Goal: Task Accomplishment & Management: Manage account settings

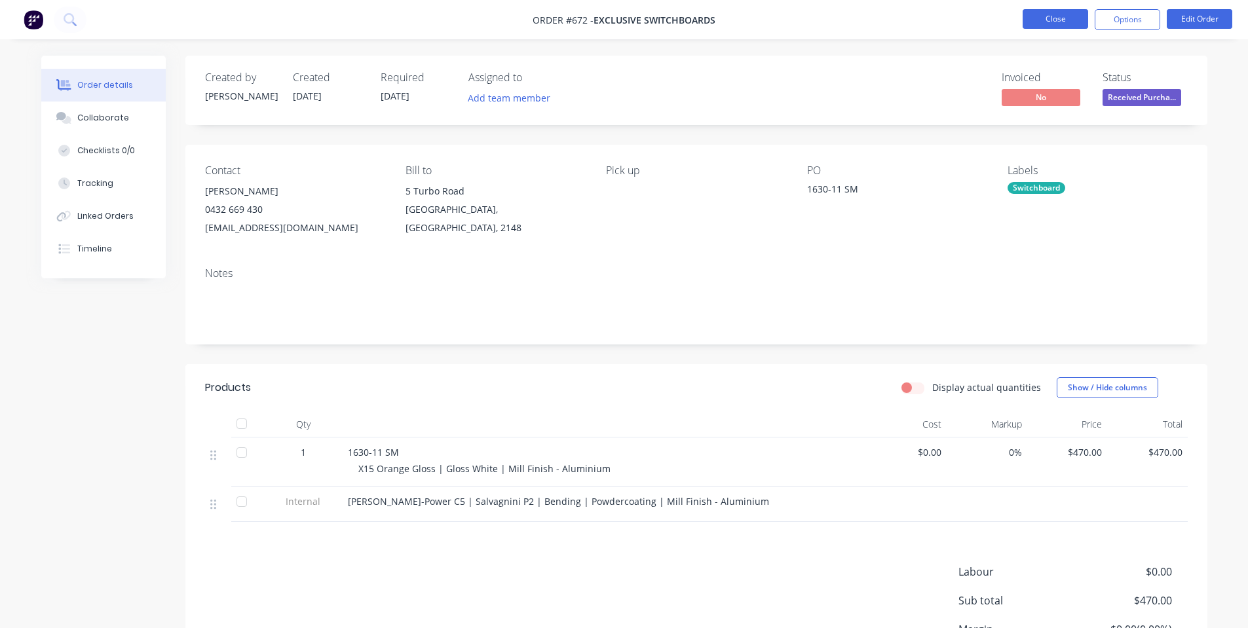
click at [1039, 15] on button "Close" at bounding box center [1056, 19] width 66 height 20
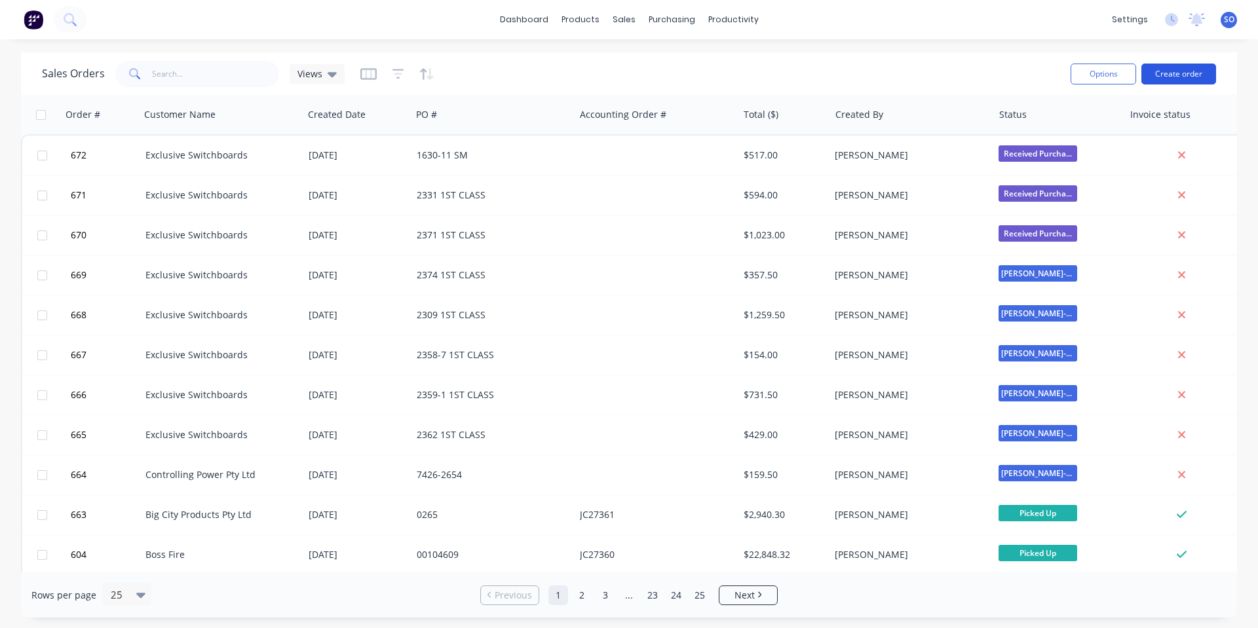
click at [1198, 76] on button "Create order" at bounding box center [1178, 74] width 75 height 21
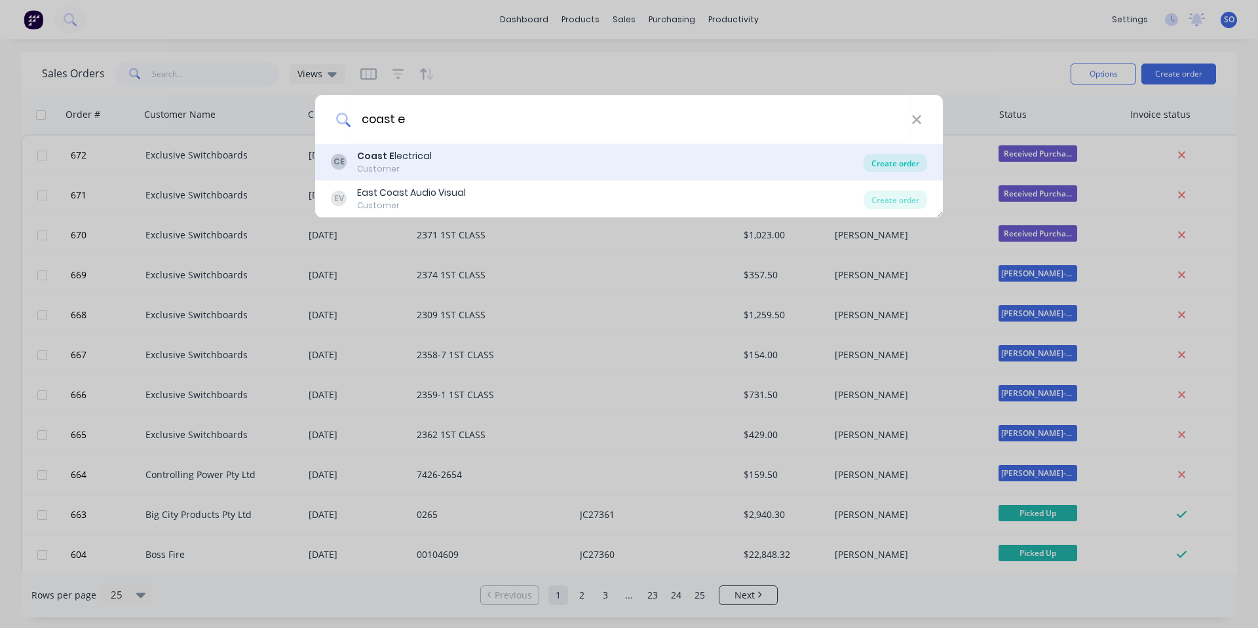
type input "coast e"
click at [903, 158] on div "Create order" at bounding box center [895, 163] width 64 height 18
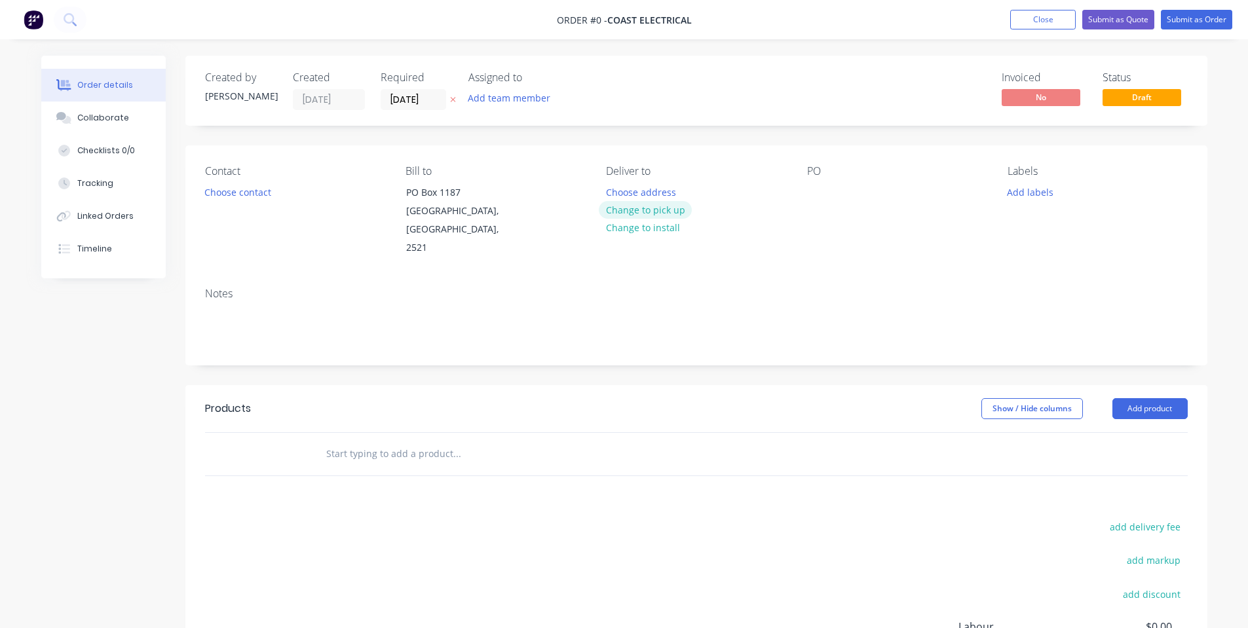
click at [667, 206] on button "Change to pick up" at bounding box center [645, 210] width 93 height 18
click at [256, 185] on button "Choose contact" at bounding box center [237, 192] width 81 height 18
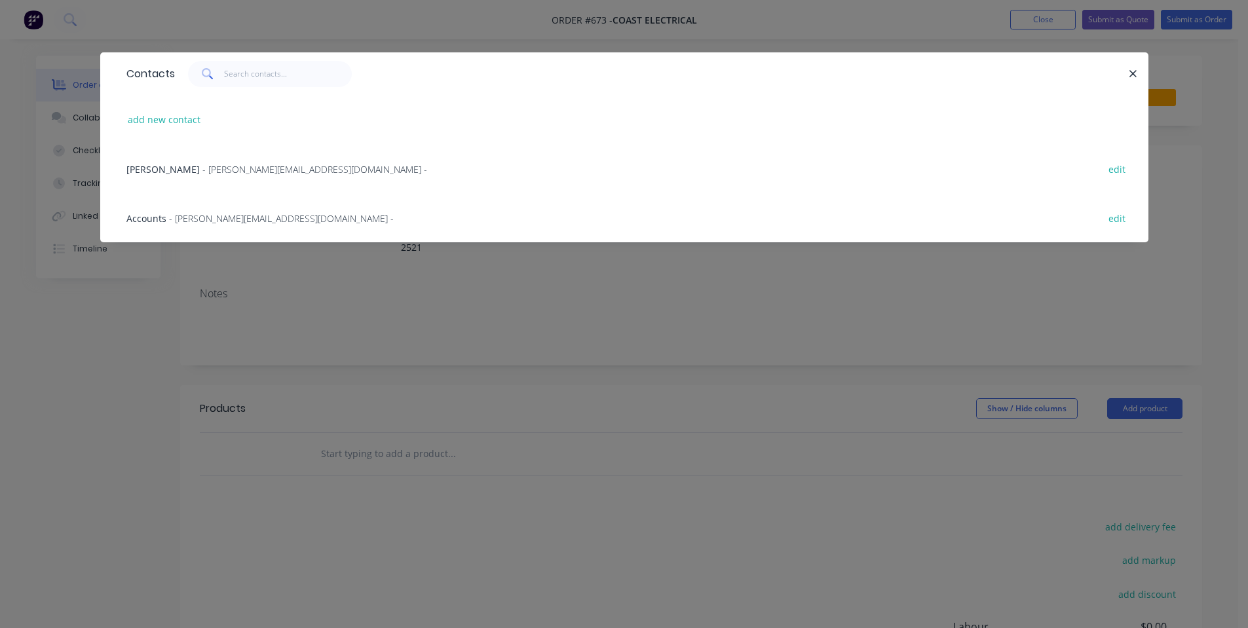
click at [254, 165] on span "- [PERSON_NAME][EMAIL_ADDRESS][DOMAIN_NAME] -" at bounding box center [314, 169] width 225 height 12
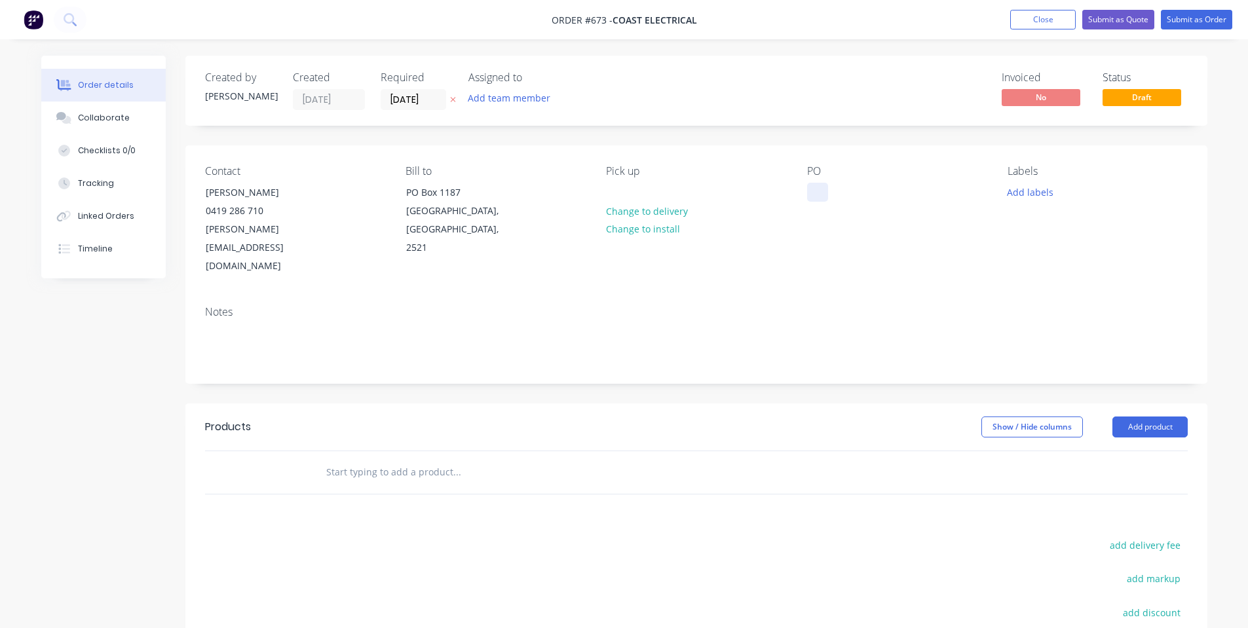
click at [813, 196] on div at bounding box center [817, 192] width 21 height 19
click at [1034, 181] on div "Labels Add labels" at bounding box center [1096, 220] width 179 height 111
click at [1033, 193] on button "Add labels" at bounding box center [1030, 192] width 60 height 18
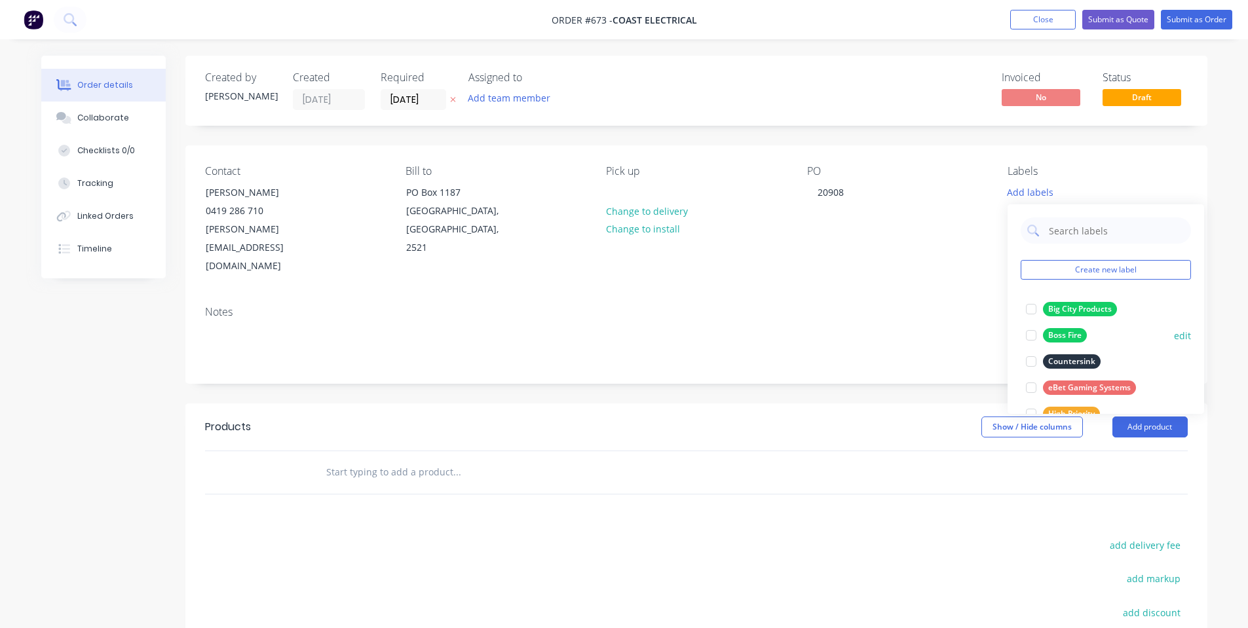
scroll to position [341, 0]
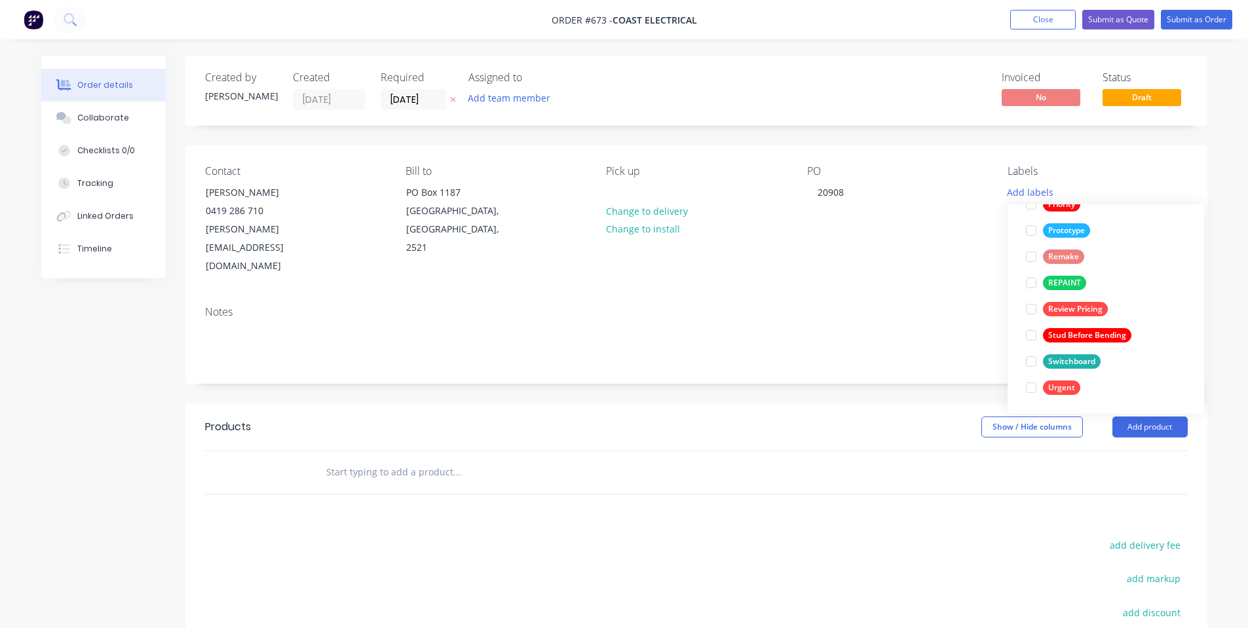
click at [816, 295] on div "Notes" at bounding box center [696, 339] width 1022 height 88
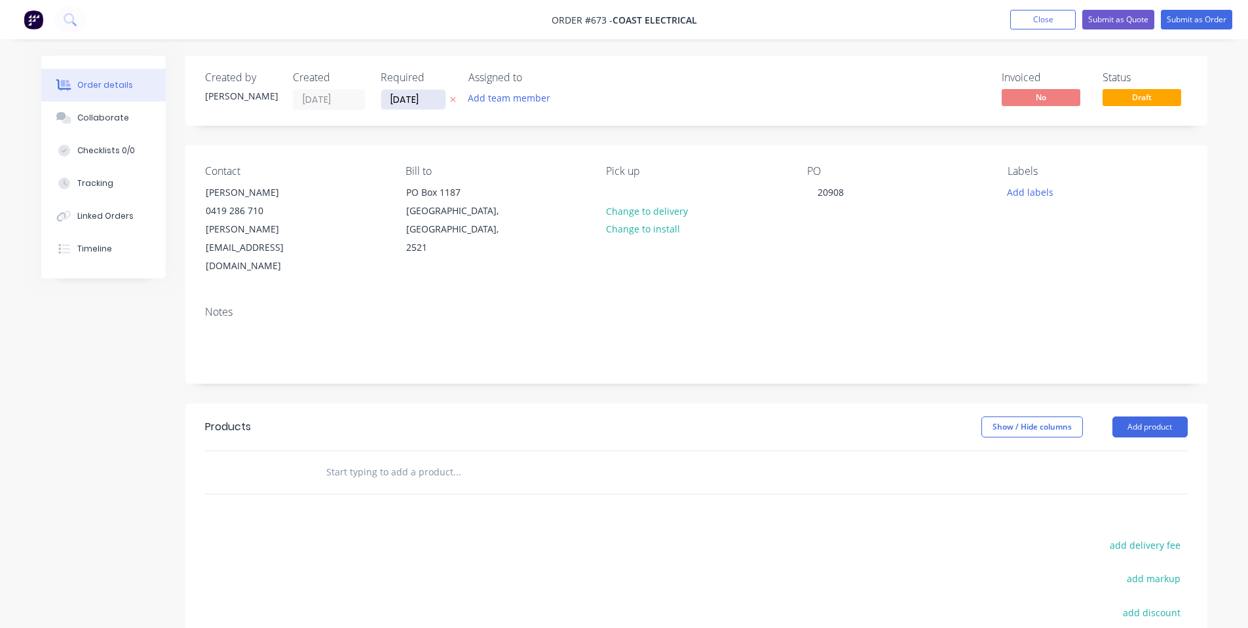
click at [417, 100] on input "[DATE]" at bounding box center [413, 100] width 64 height 20
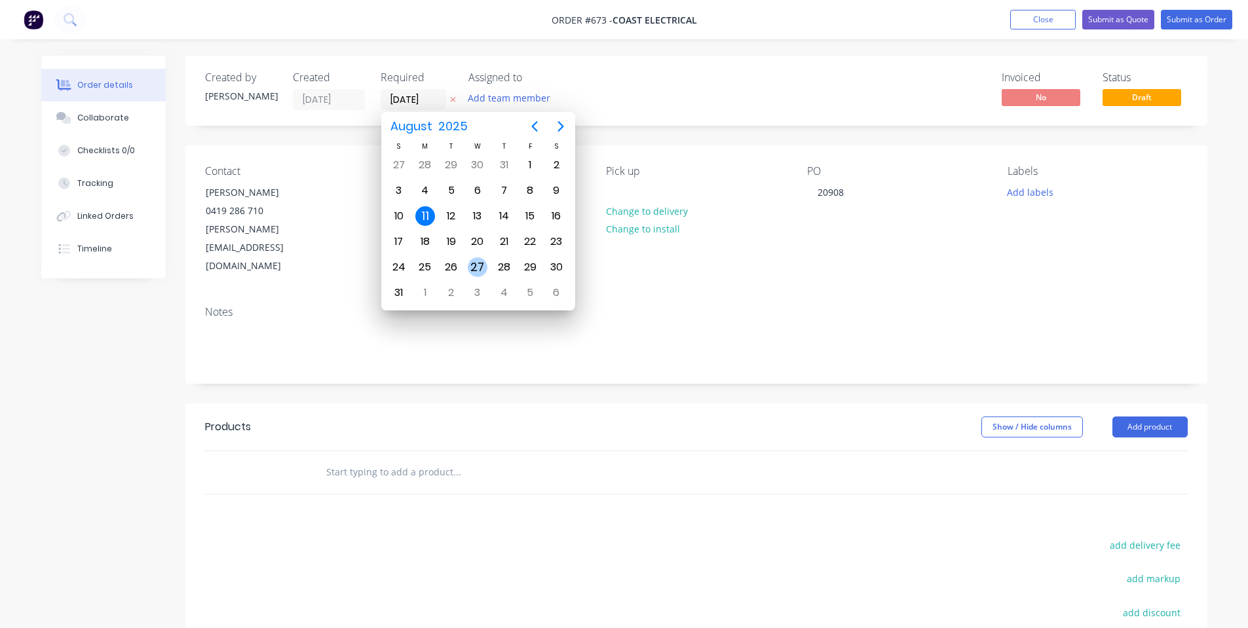
click at [480, 267] on div "27" at bounding box center [478, 267] width 20 height 20
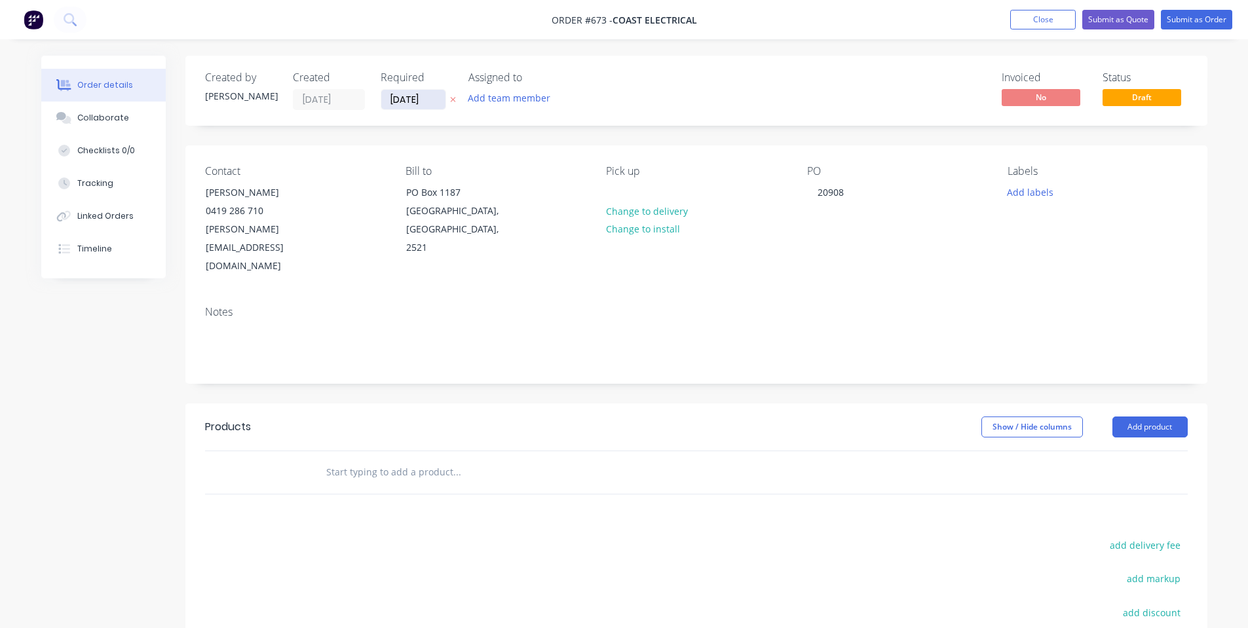
click at [432, 93] on input "[DATE]" at bounding box center [413, 100] width 64 height 20
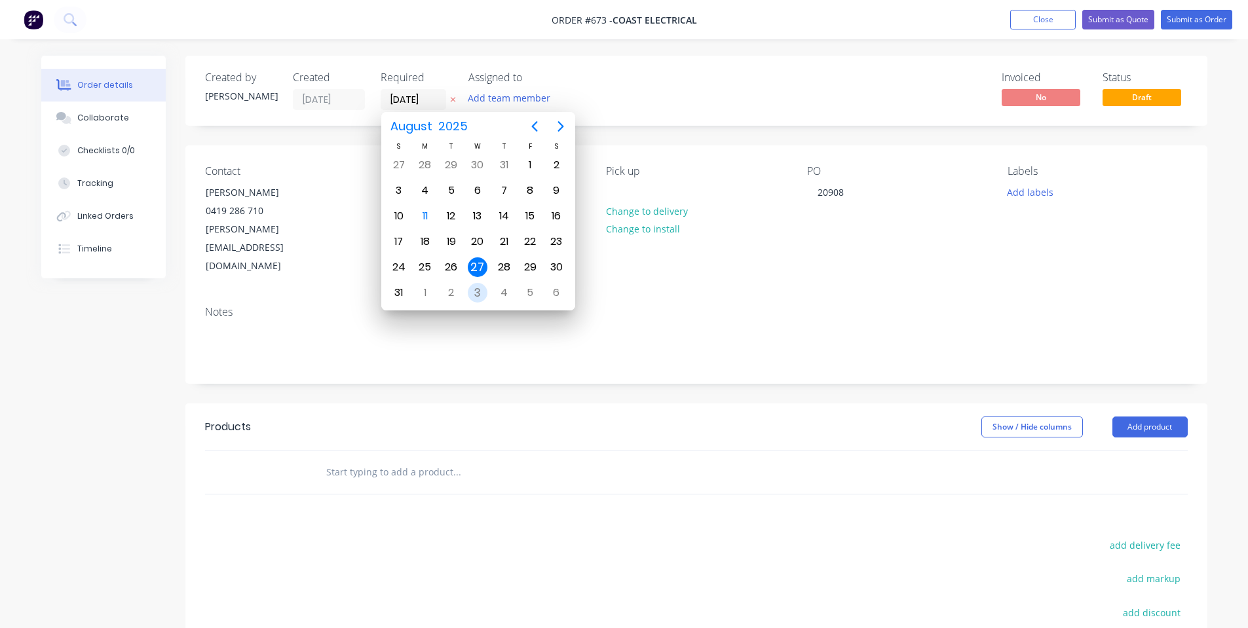
click at [472, 283] on div "3" at bounding box center [477, 292] width 26 height 25
type input "[DATE]"
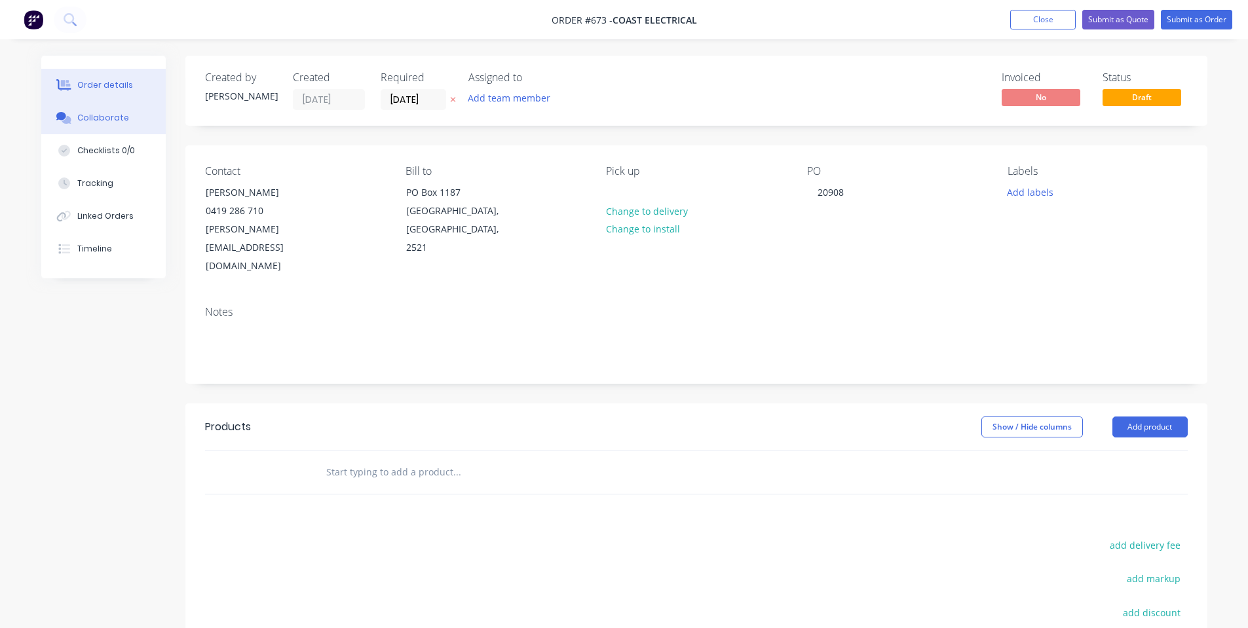
click at [144, 127] on button "Collaborate" at bounding box center [103, 118] width 124 height 33
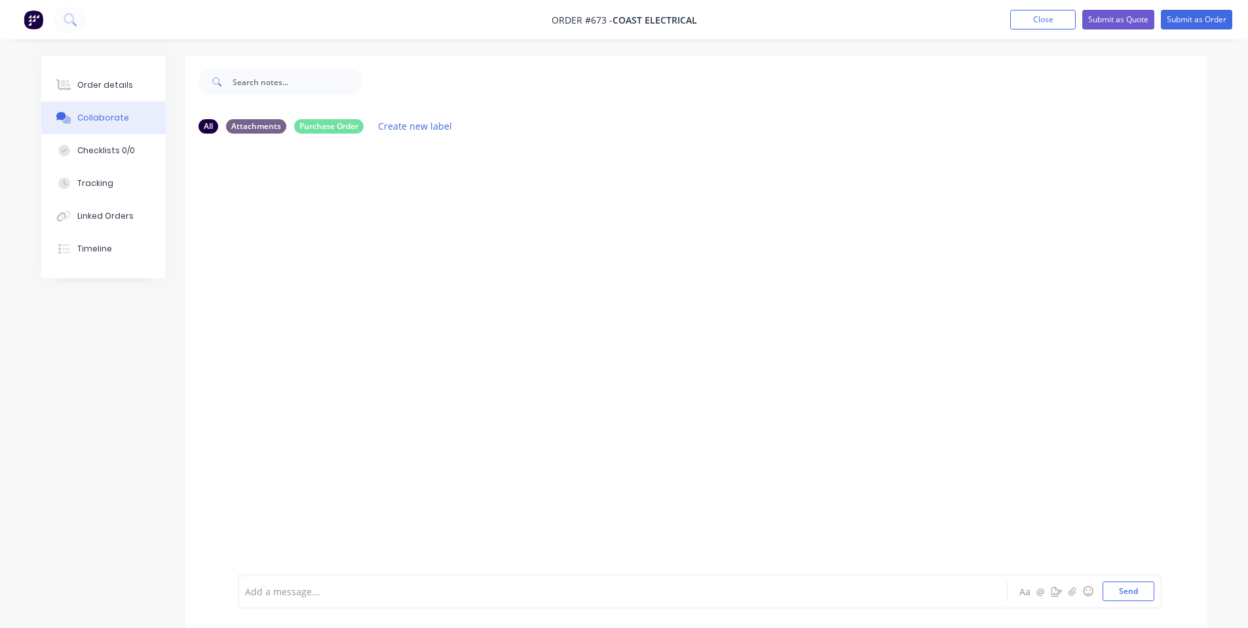
click at [28, 90] on div "Order details Collaborate Checklists 0/0 Tracking Linked Orders Timeline Order …" at bounding box center [624, 352] width 1192 height 592
click at [62, 74] on button "Order details" at bounding box center [103, 85] width 124 height 33
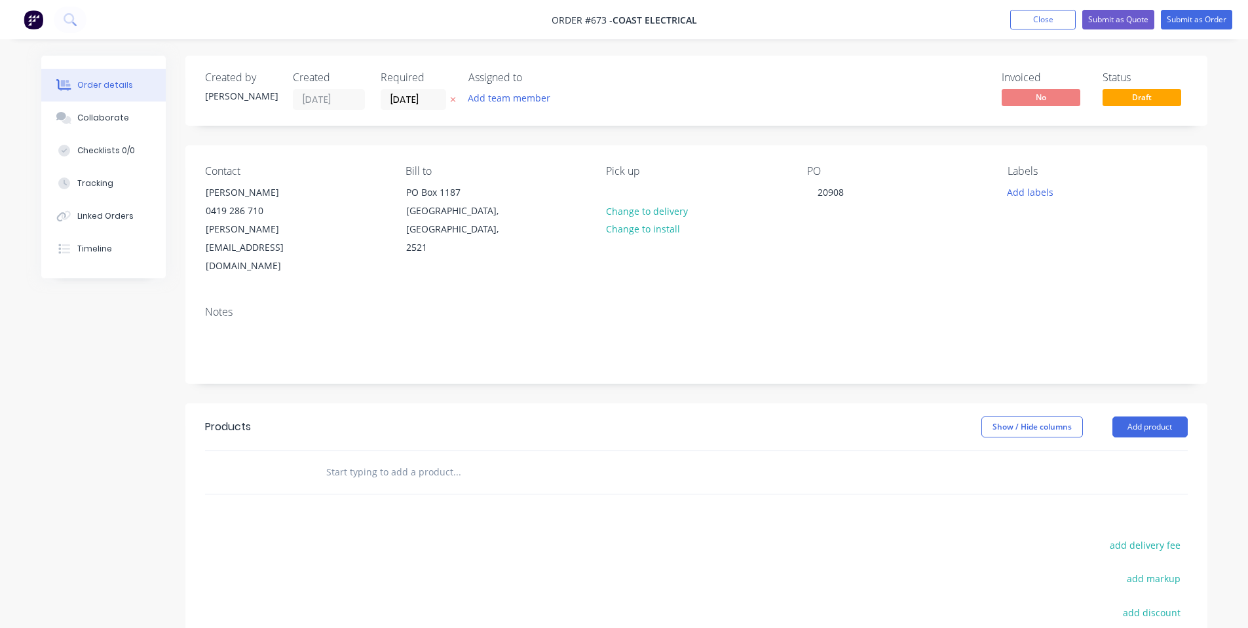
click at [425, 459] on input "text" at bounding box center [457, 472] width 262 height 26
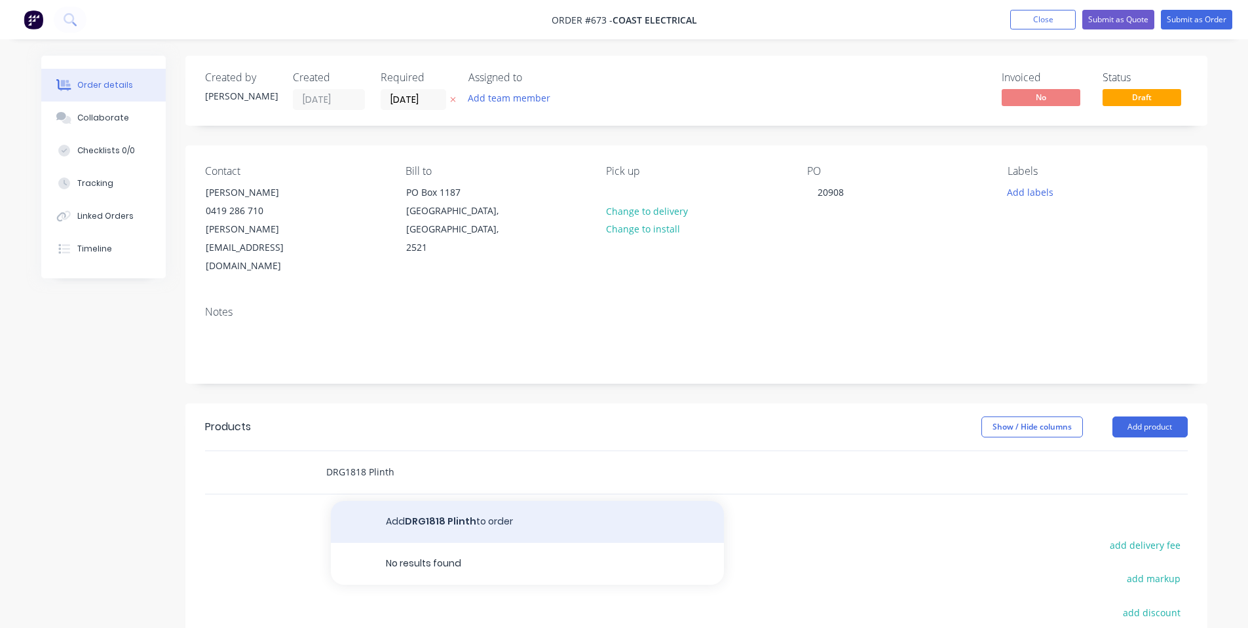
type input "DRG1818 Plinth"
click at [447, 501] on button "Add DRG1818 Plinth to order" at bounding box center [527, 522] width 393 height 42
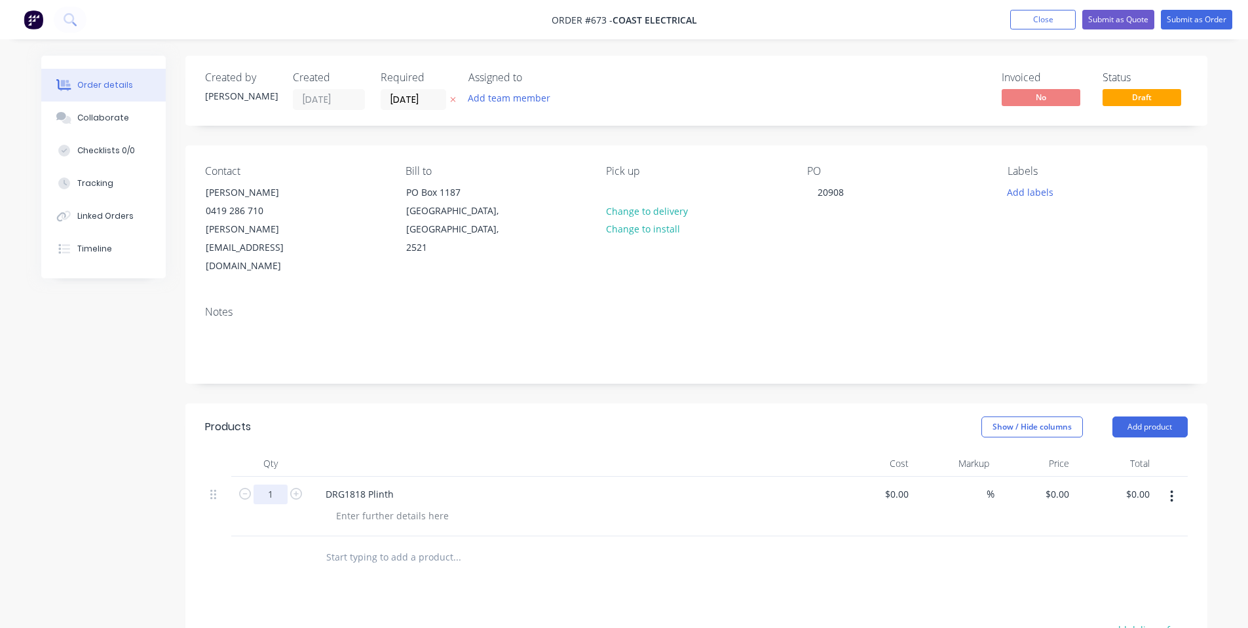
click at [276, 485] on input "1" at bounding box center [271, 495] width 34 height 20
type input "4"
click at [324, 451] on div at bounding box center [572, 464] width 524 height 26
click at [1057, 485] on div "0 0" at bounding box center [1064, 494] width 20 height 19
type input "$550.00"
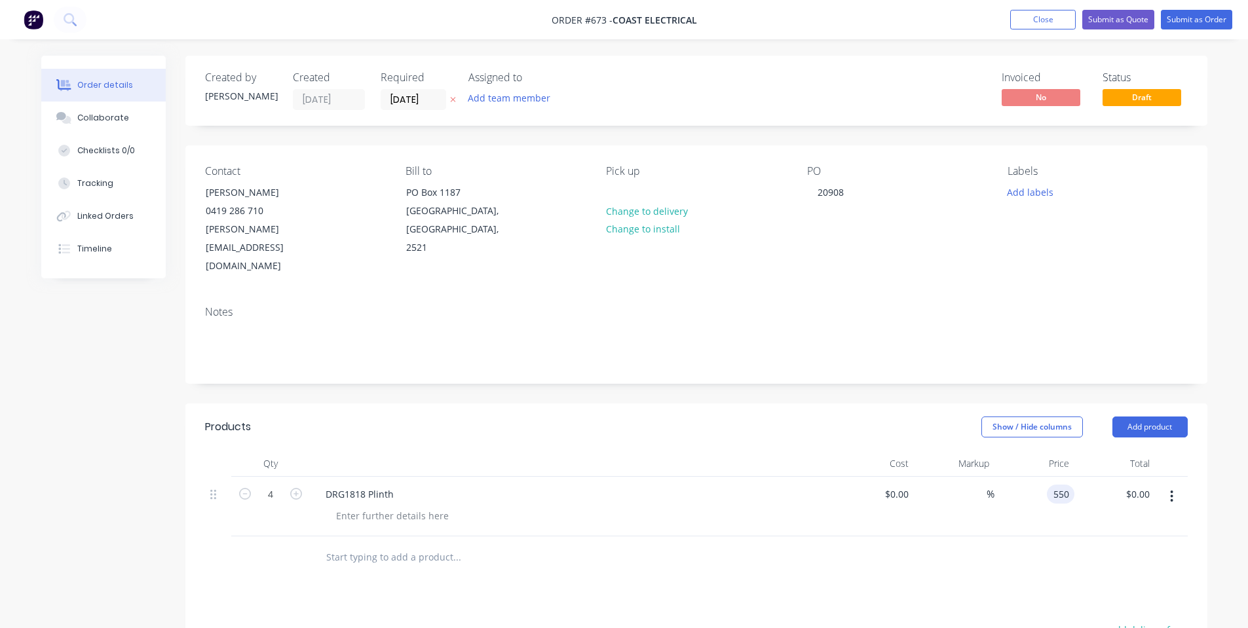
type input "$2,200.00"
click at [975, 451] on div "Markup" at bounding box center [954, 464] width 81 height 26
click at [409, 506] on div at bounding box center [393, 515] width 134 height 19
drag, startPoint x: 424, startPoint y: 481, endPoint x: 386, endPoint y: 356, distance: 130.8
click at [373, 506] on div "Hot-Dip Galvanised" at bounding box center [378, 515] width 105 height 19
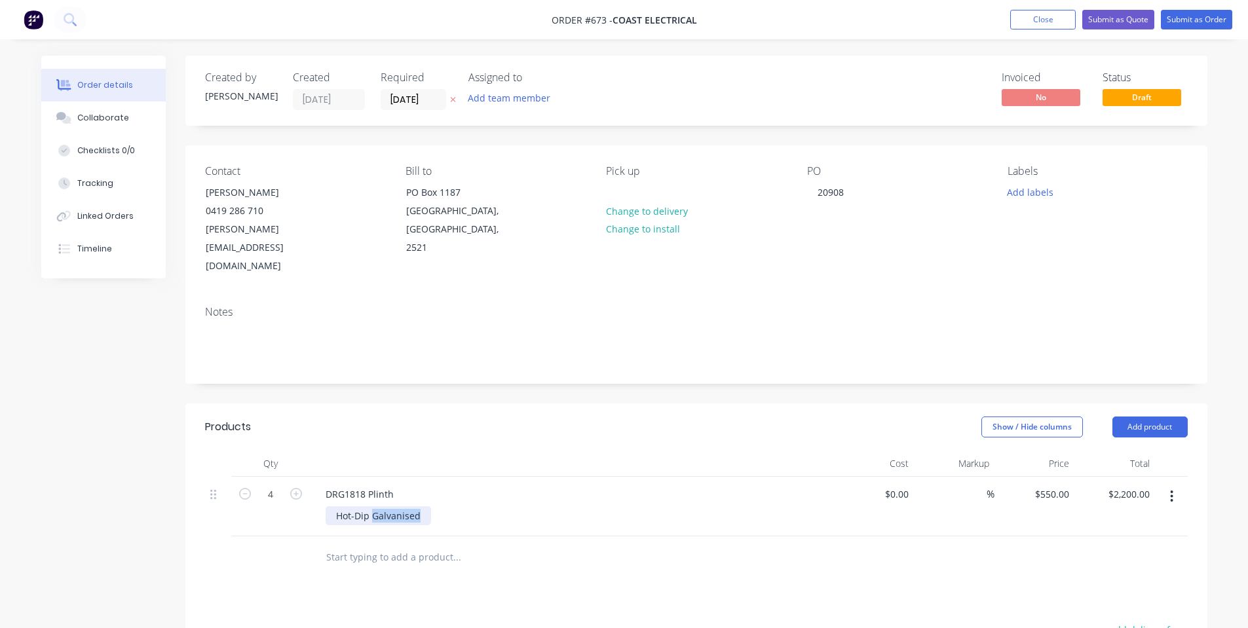
copy div "Galvanised"
click at [415, 506] on div "Hot-Dip Galvanised" at bounding box center [378, 515] width 105 height 19
click at [404, 506] on div "Hot-Dip Galvanised" at bounding box center [378, 515] width 105 height 19
click at [466, 411] on header "Products Show / Hide columns Add product" at bounding box center [696, 427] width 1022 height 47
click at [1133, 417] on button "Add product" at bounding box center [1149, 427] width 75 height 21
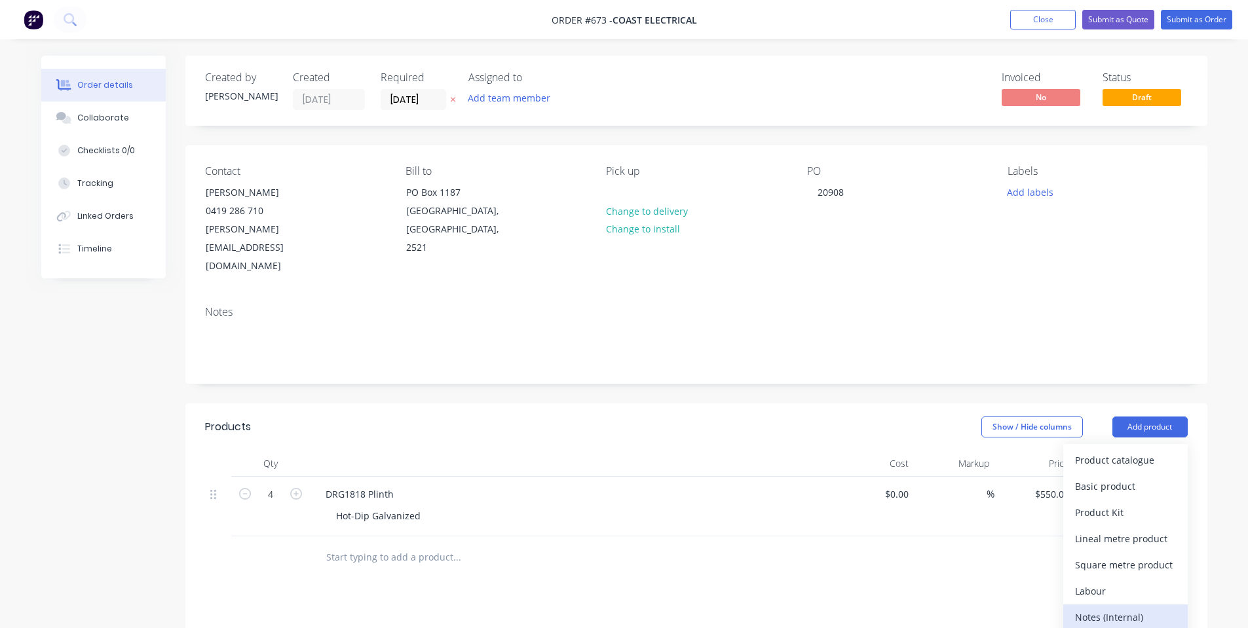
click at [1131, 608] on div "Notes (Internal)" at bounding box center [1125, 617] width 101 height 19
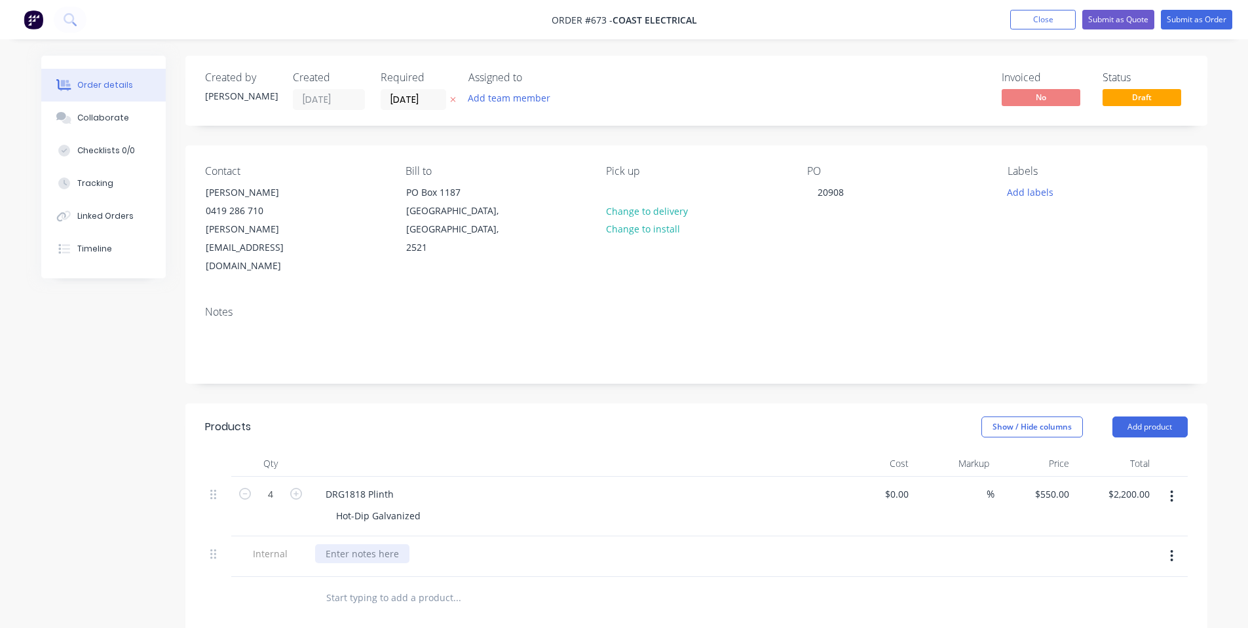
click at [343, 544] on div at bounding box center [362, 553] width 94 height 19
click at [601, 417] on div "Show / Hide columns Add product" at bounding box center [800, 427] width 774 height 21
click at [555, 544] on div "Saw | Welding - Bolts Supplied | Hot-Dip Galvanized" at bounding box center [441, 553] width 252 height 19
click at [596, 404] on header "Products Show / Hide columns Add product" at bounding box center [696, 427] width 1022 height 47
click at [118, 128] on button "Collaborate" at bounding box center [103, 118] width 124 height 33
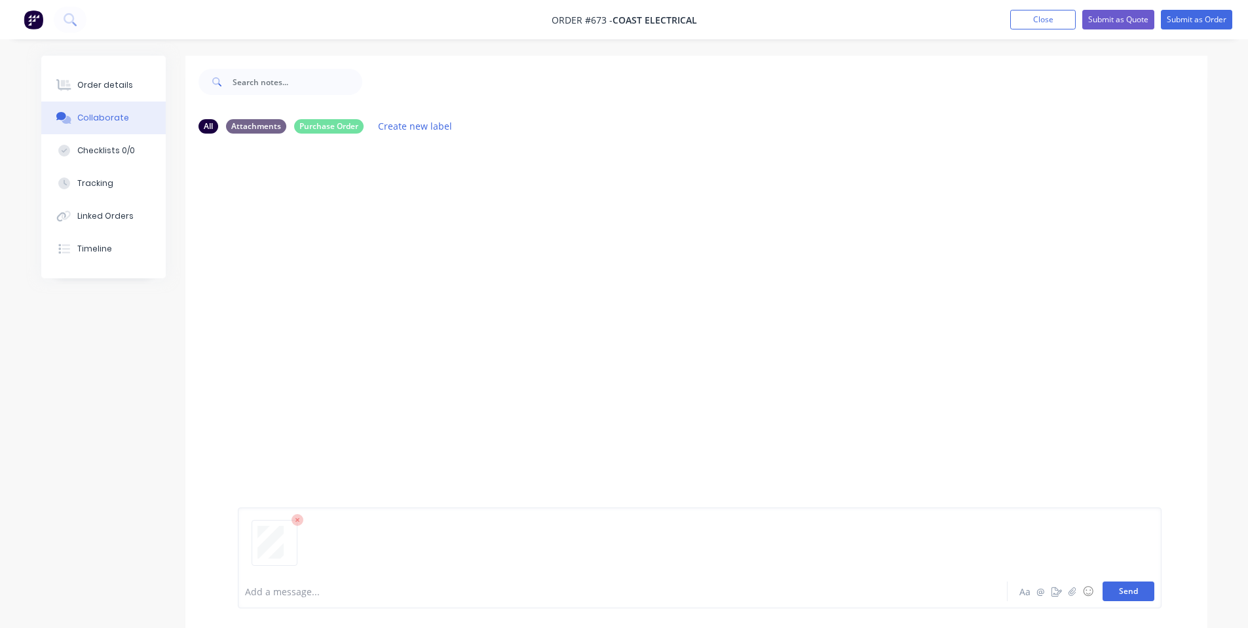
click at [1137, 597] on button "Send" at bounding box center [1128, 592] width 52 height 20
click at [104, 92] on button "Order details" at bounding box center [103, 85] width 124 height 33
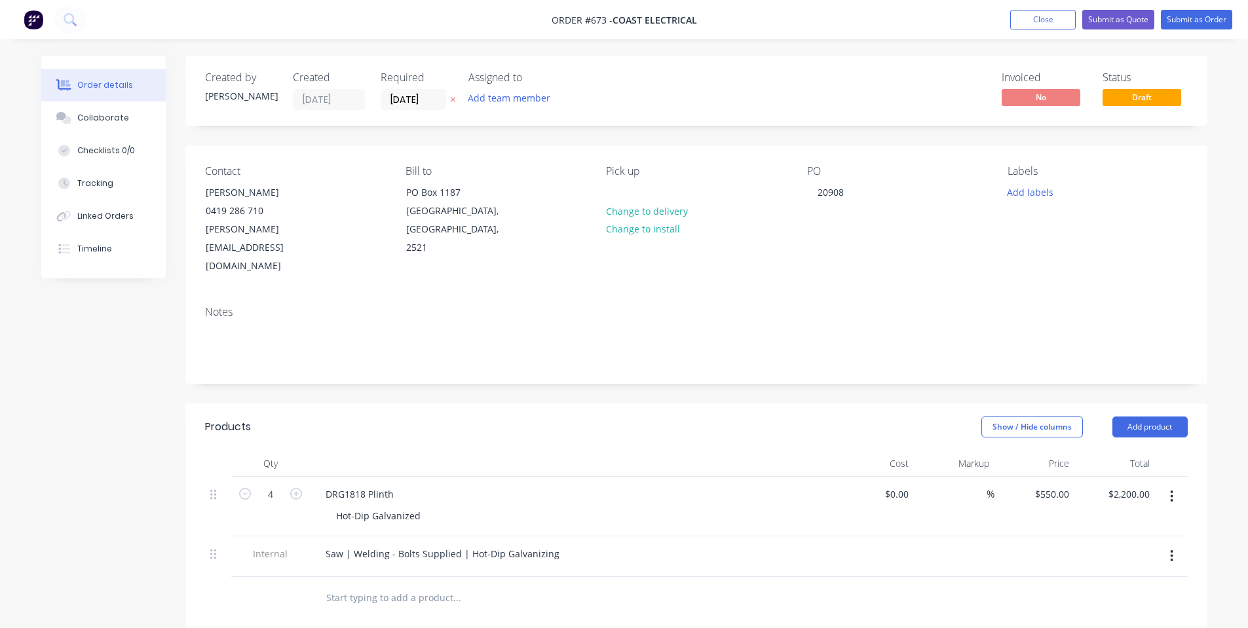
click at [1222, 9] on nav "Order #673 - Coast Electrical Add product Close Submit as Quote Submit as Order" at bounding box center [624, 19] width 1248 height 39
click at [1196, 18] on button "Submit as Order" at bounding box center [1196, 20] width 71 height 20
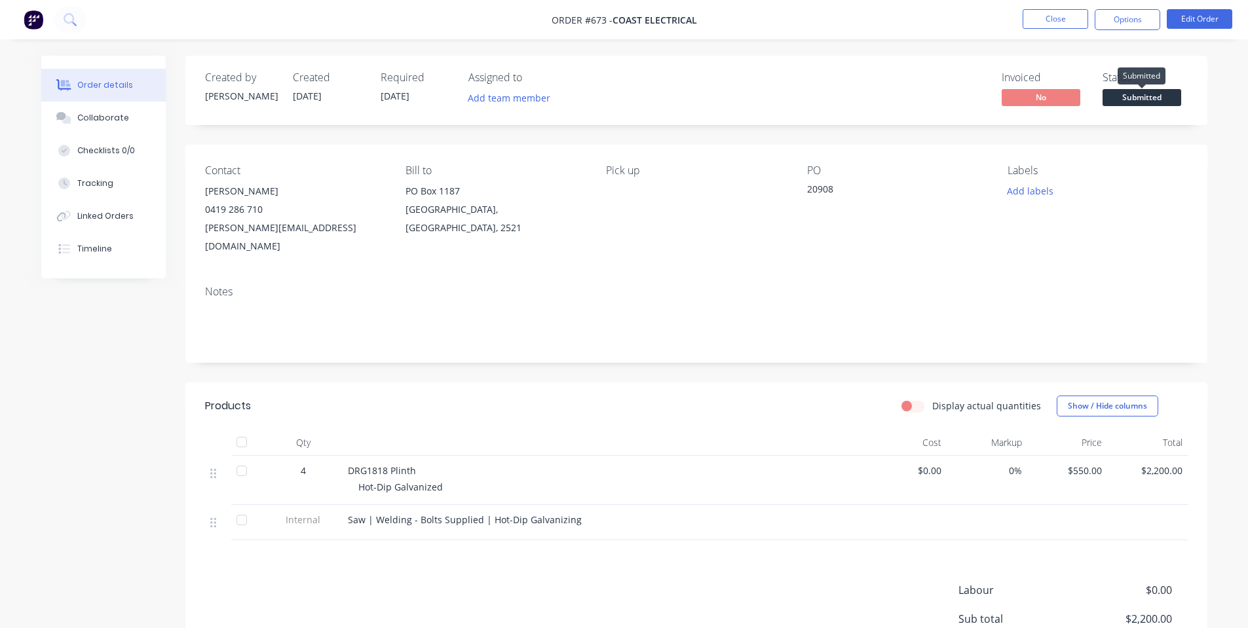
click at [1143, 103] on span "Submitted" at bounding box center [1141, 97] width 79 height 16
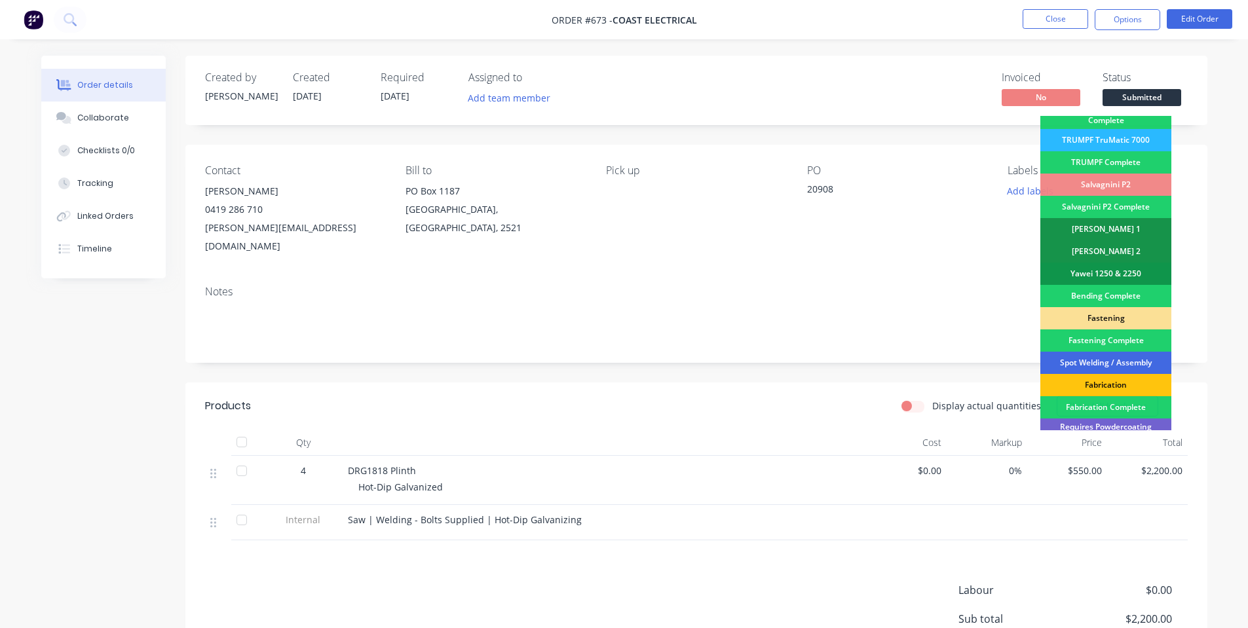
scroll to position [175, 0]
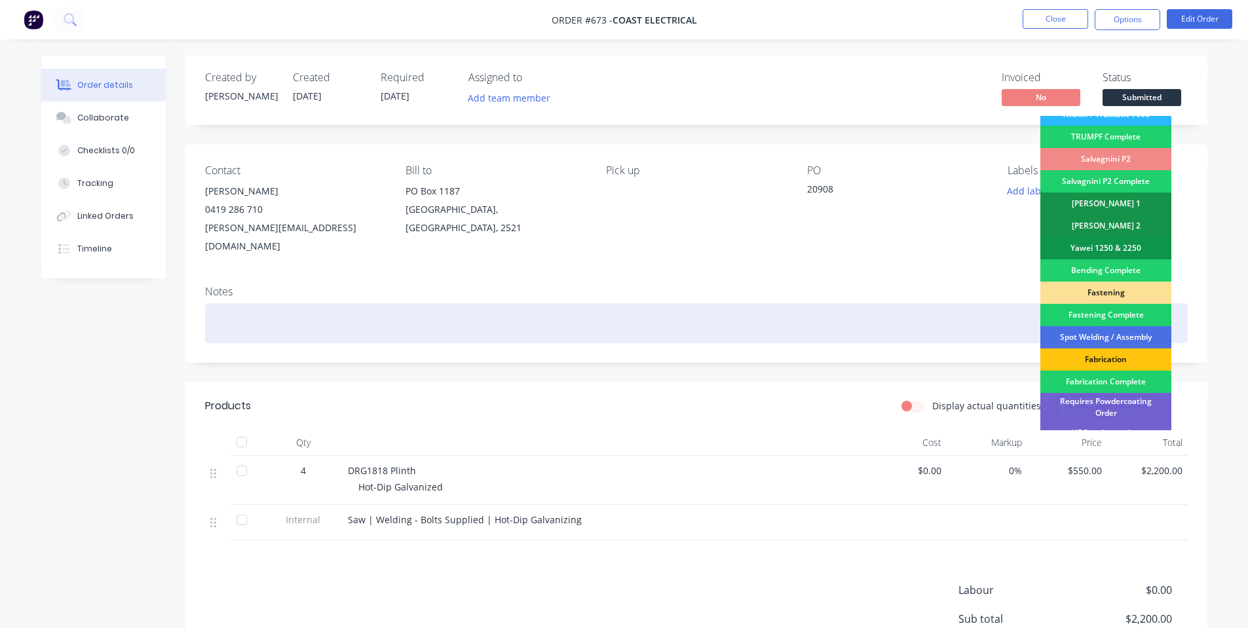
drag, startPoint x: 1137, startPoint y: 347, endPoint x: 1138, endPoint y: 322, distance: 24.3
click at [1139, 348] on div "Fabrication" at bounding box center [1105, 359] width 131 height 22
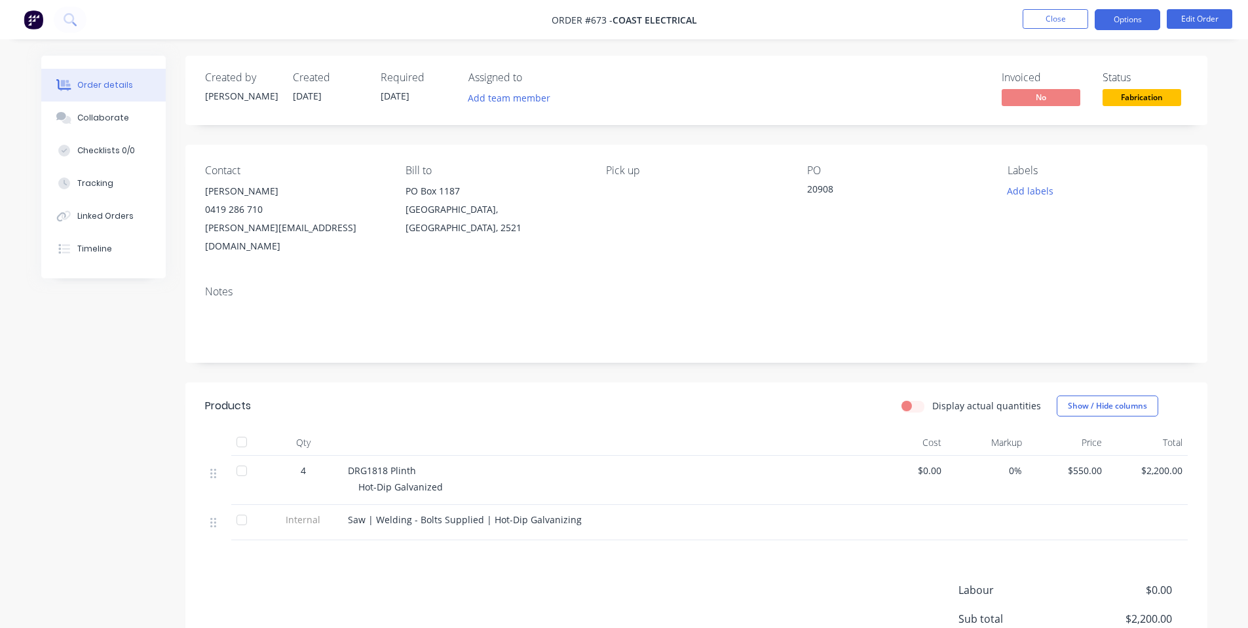
click at [1120, 24] on button "Options" at bounding box center [1128, 19] width 66 height 21
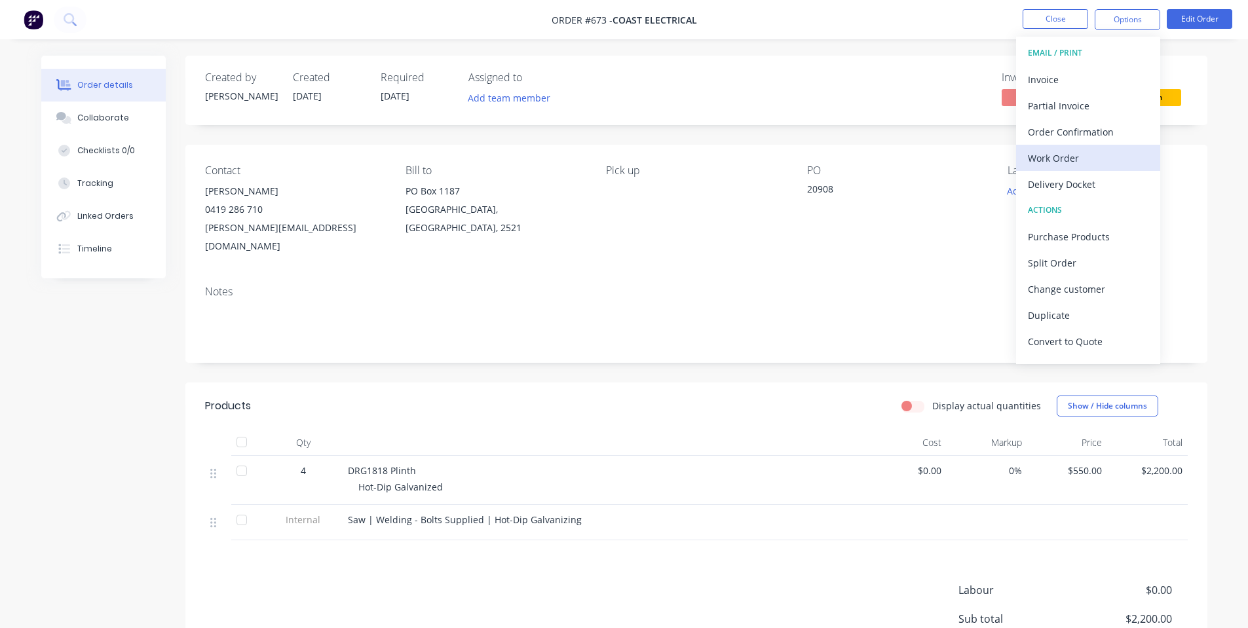
click at [1106, 166] on div "Work Order" at bounding box center [1088, 158] width 121 height 19
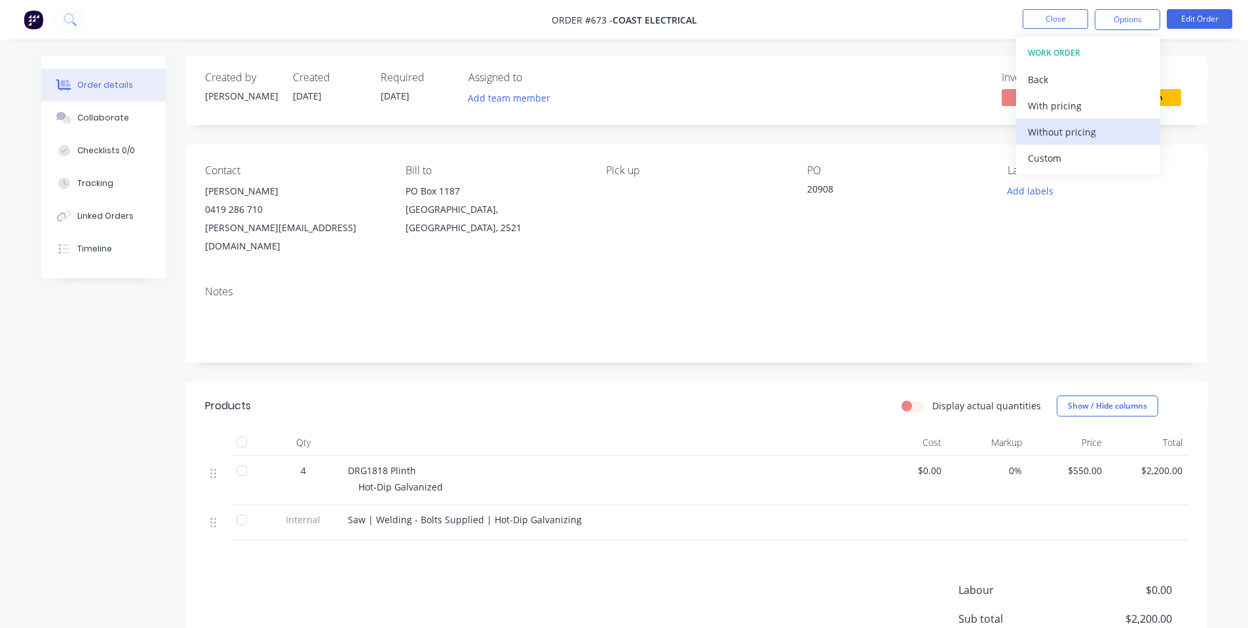
click at [1083, 139] on div "Without pricing" at bounding box center [1088, 131] width 121 height 19
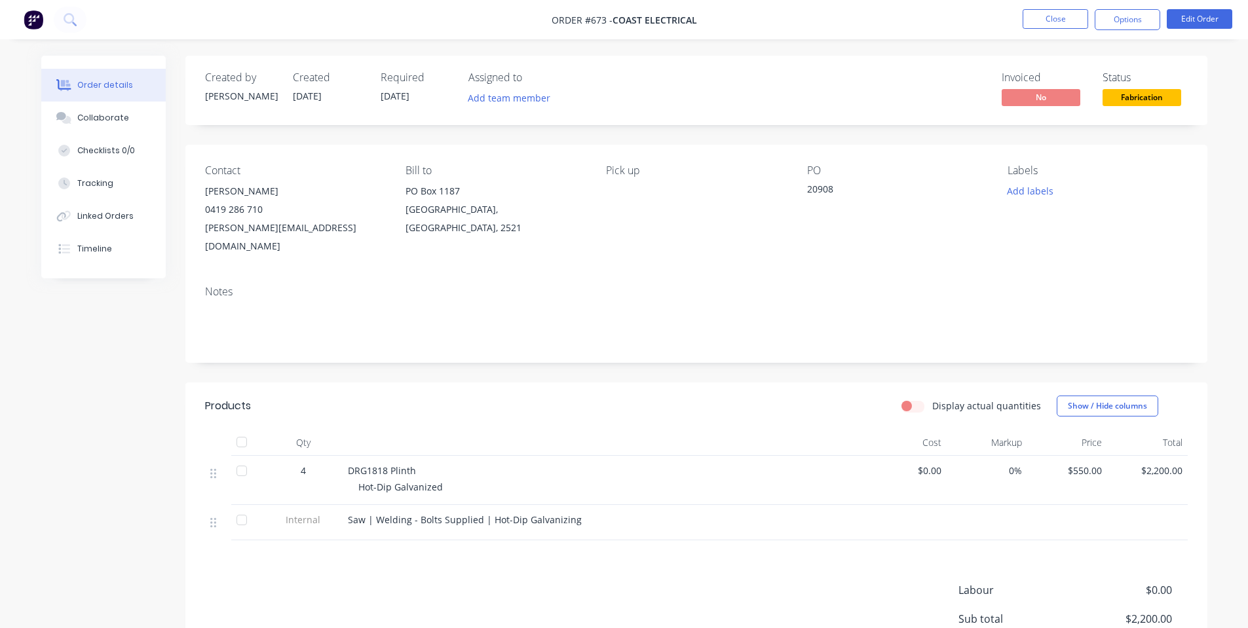
click at [1005, 32] on nav "Order #673 - Coast Electrical Close Options Edit Order" at bounding box center [624, 19] width 1248 height 39
click at [1032, 24] on button "Close" at bounding box center [1056, 19] width 66 height 20
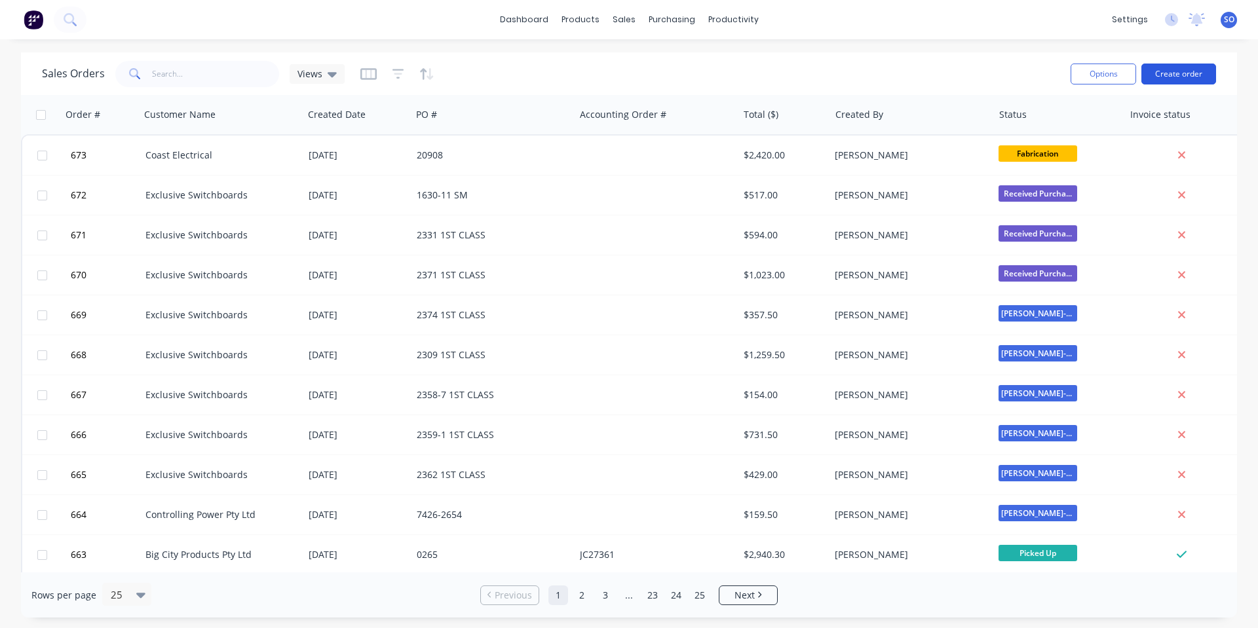
click at [1173, 75] on button "Create order" at bounding box center [1178, 74] width 75 height 21
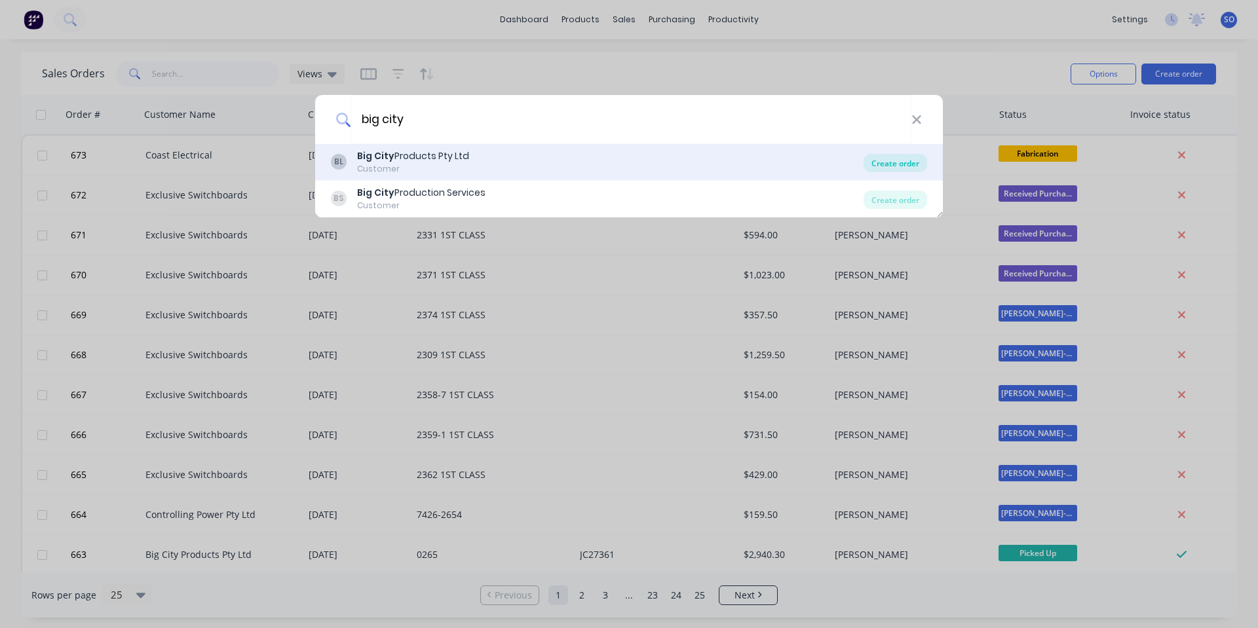
type input "big city"
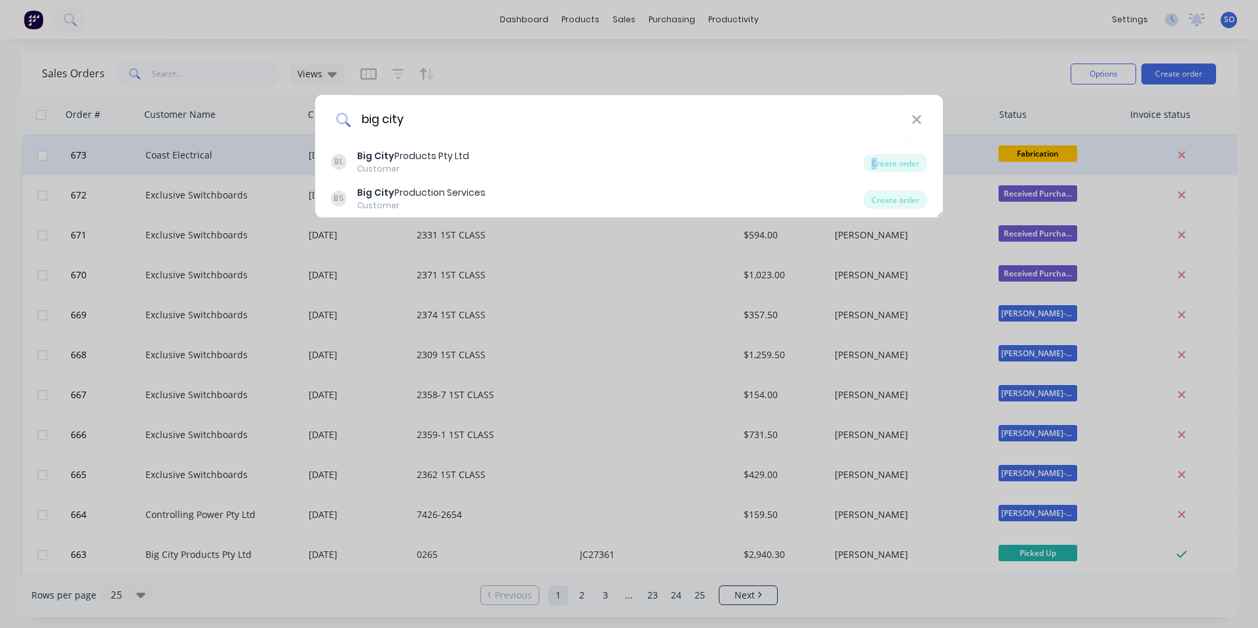
click at [874, 157] on div "Create order" at bounding box center [895, 163] width 64 height 18
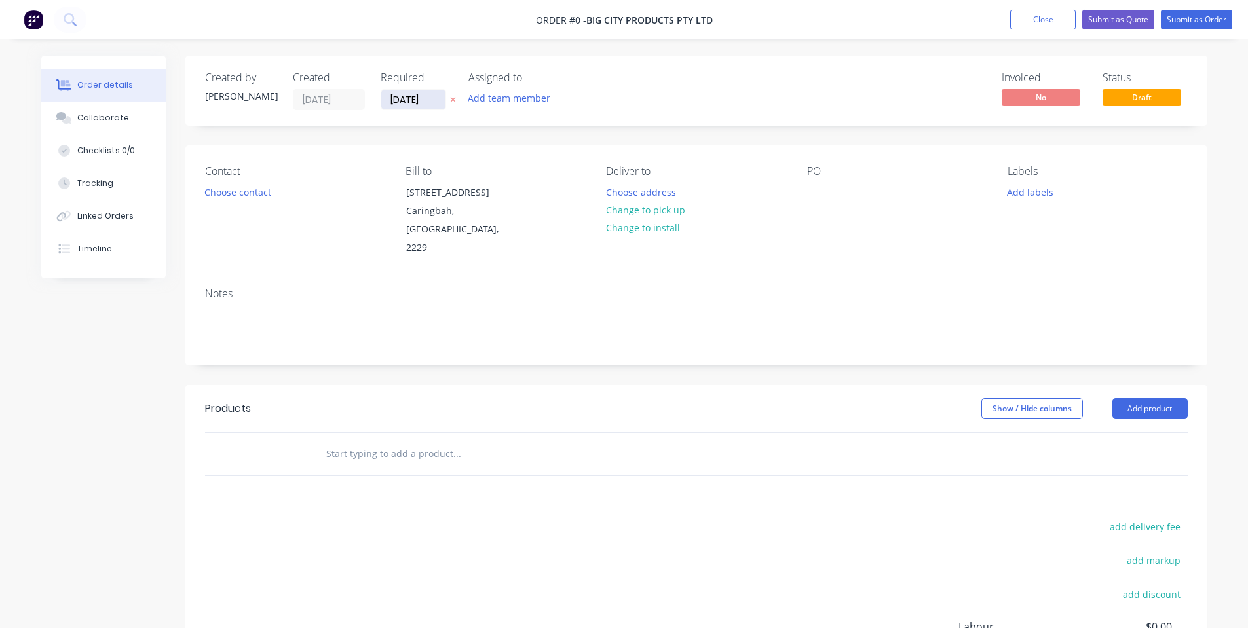
click at [408, 93] on input "[DATE]" at bounding box center [413, 100] width 64 height 20
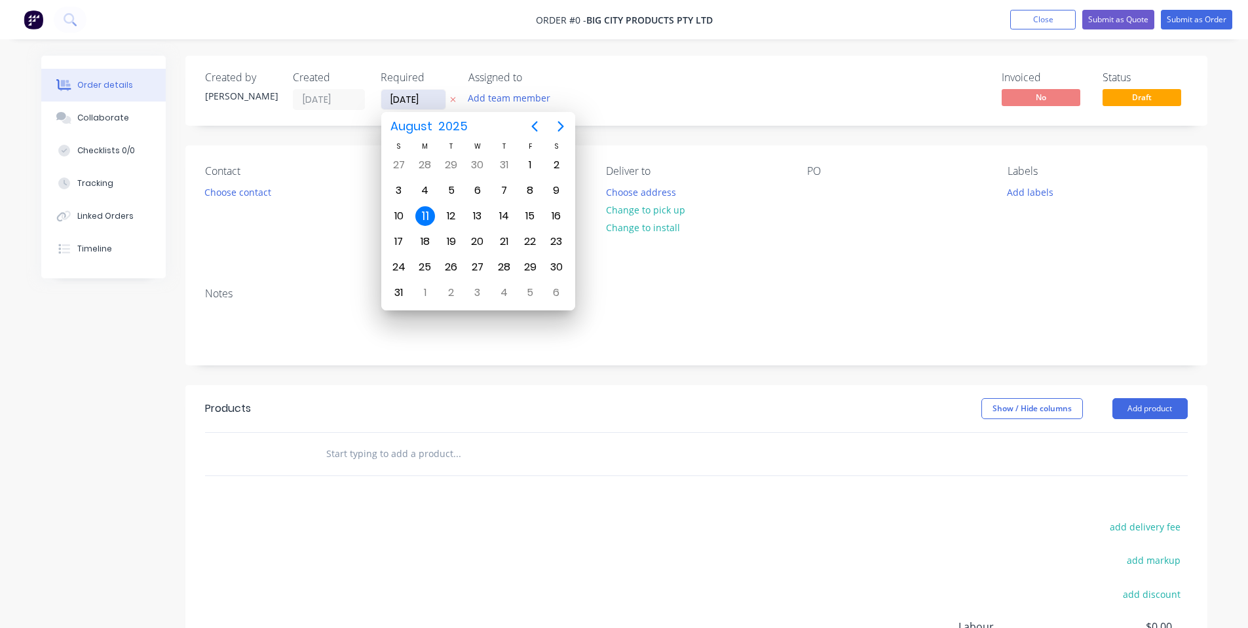
click at [409, 103] on input "[DATE]" at bounding box center [413, 100] width 64 height 20
drag, startPoint x: 315, startPoint y: 202, endPoint x: 380, endPoint y: 216, distance: 66.2
click at [316, 204] on div "Contact Choose contact" at bounding box center [294, 211] width 179 height 92
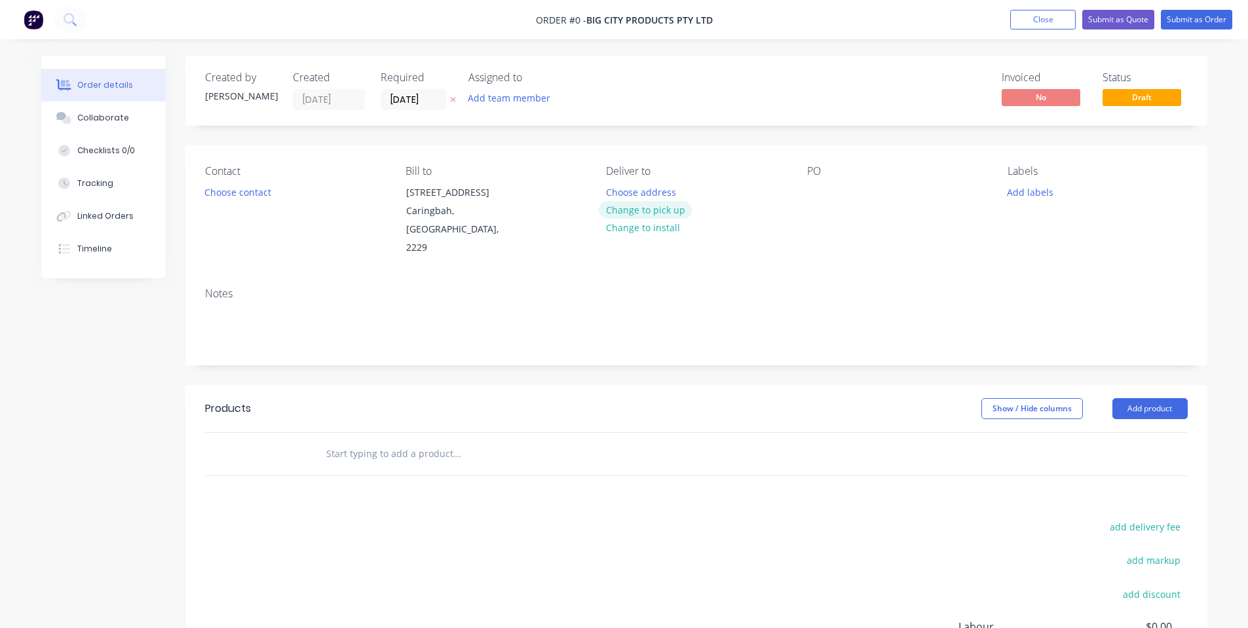
click at [687, 209] on button "Change to pick up" at bounding box center [645, 210] width 93 height 18
click at [822, 193] on div at bounding box center [817, 192] width 21 height 19
click at [1035, 191] on button "Add labels" at bounding box center [1030, 192] width 60 height 18
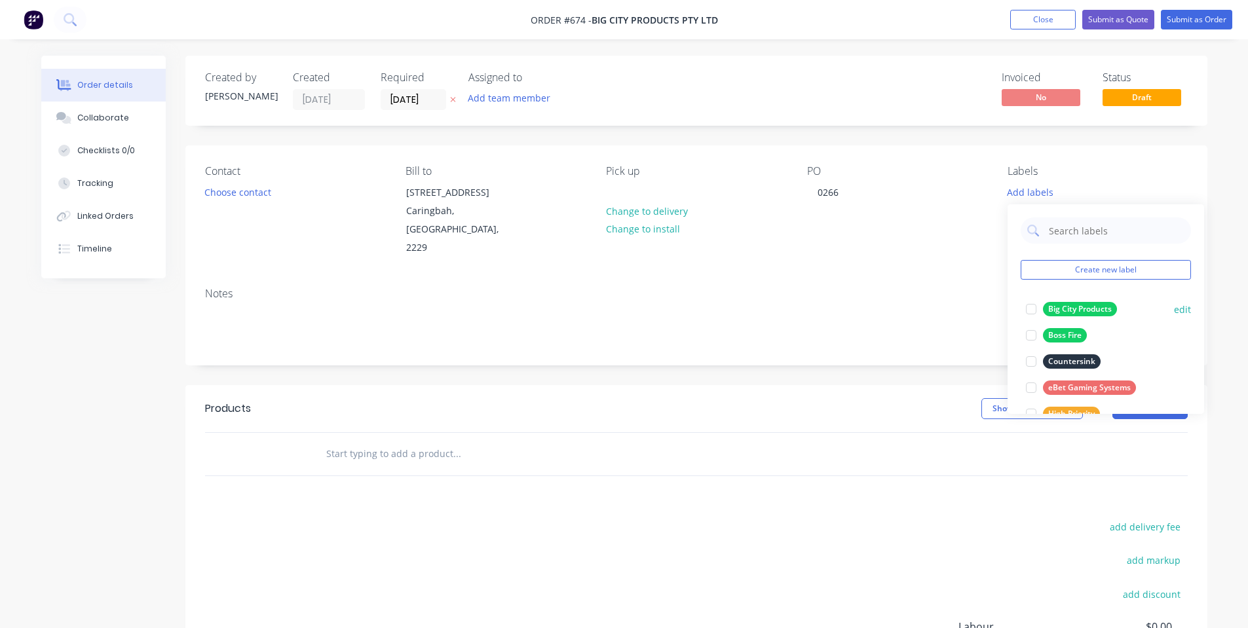
click at [1053, 302] on div "Big City Products" at bounding box center [1080, 309] width 74 height 14
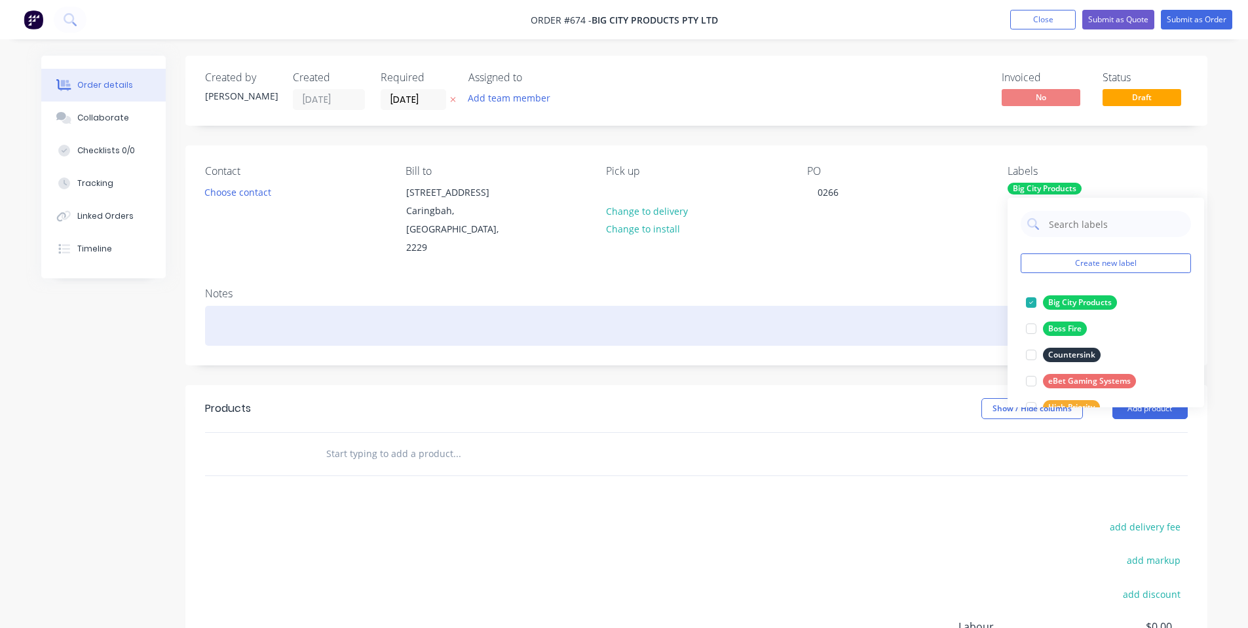
click at [877, 306] on div at bounding box center [696, 326] width 983 height 40
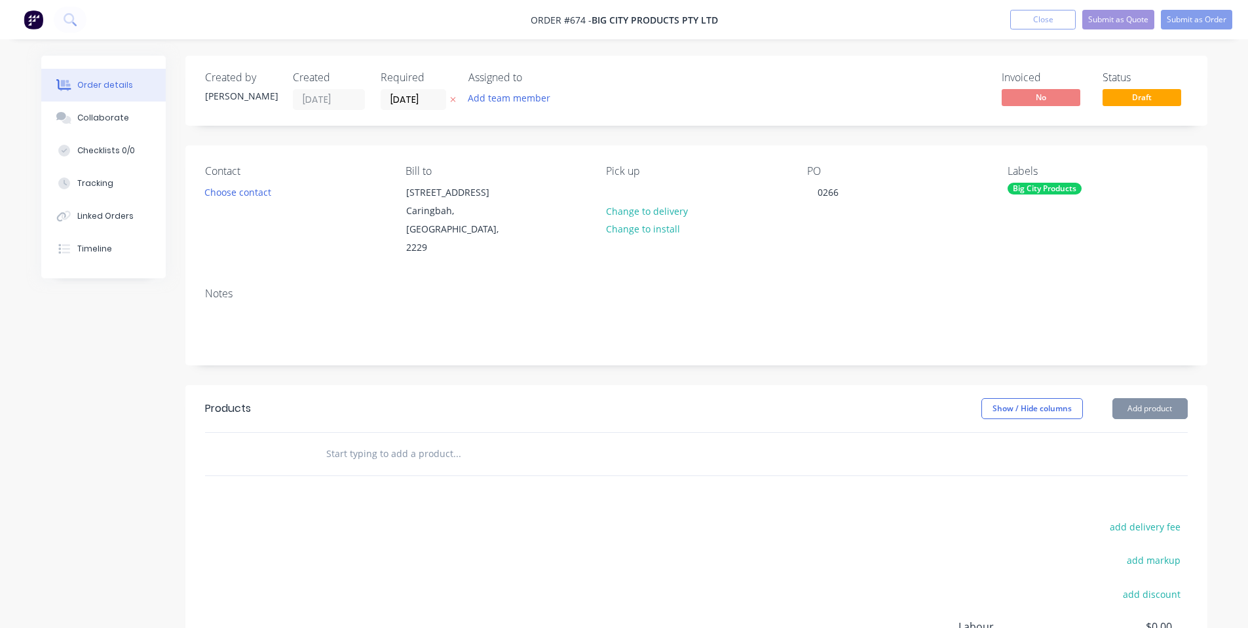
click at [377, 441] on input "text" at bounding box center [457, 454] width 262 height 26
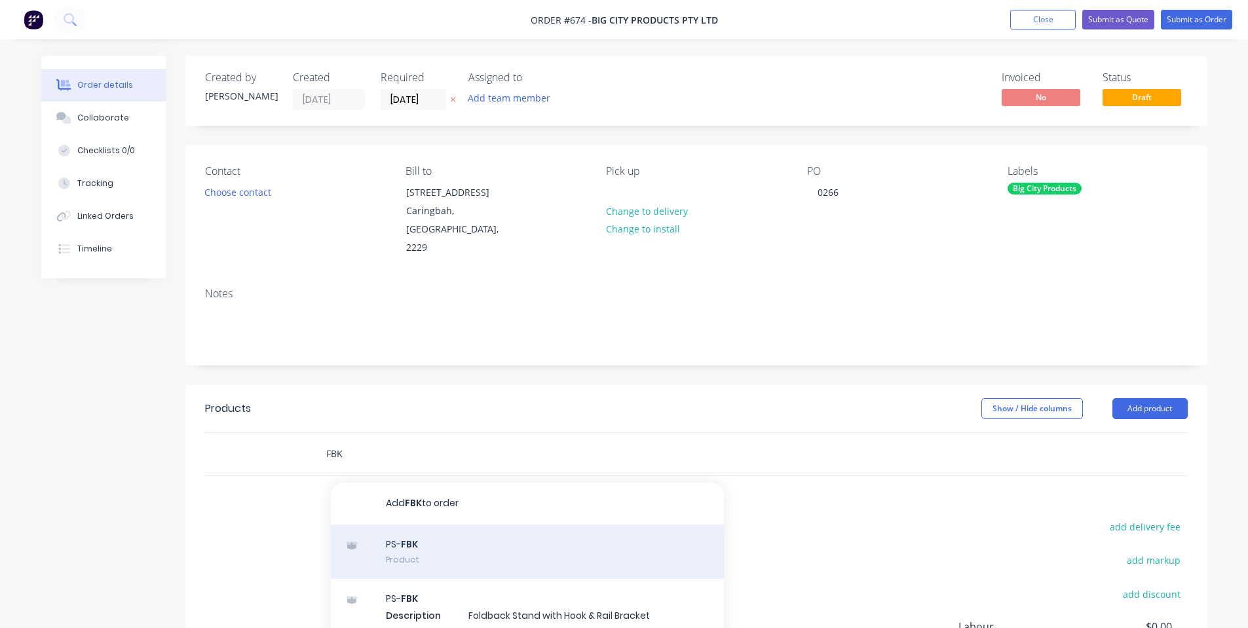
type input "FBK"
click at [430, 541] on div "PS- FBK Product" at bounding box center [527, 552] width 393 height 55
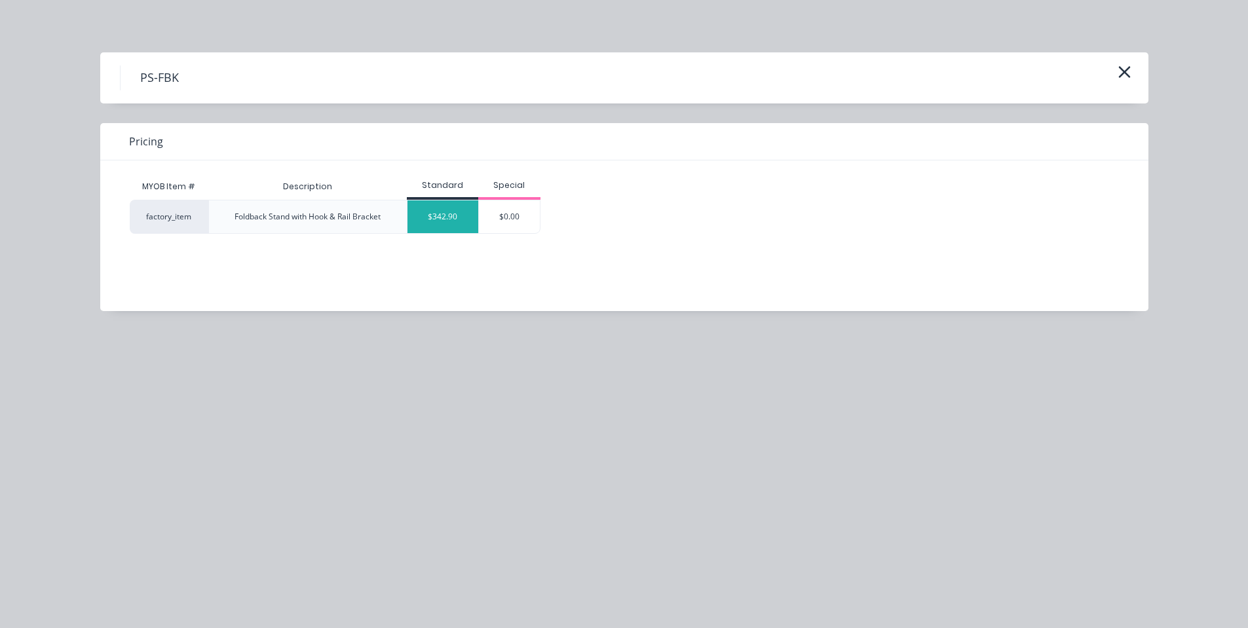
click at [447, 202] on div "$342.90" at bounding box center [442, 216] width 71 height 33
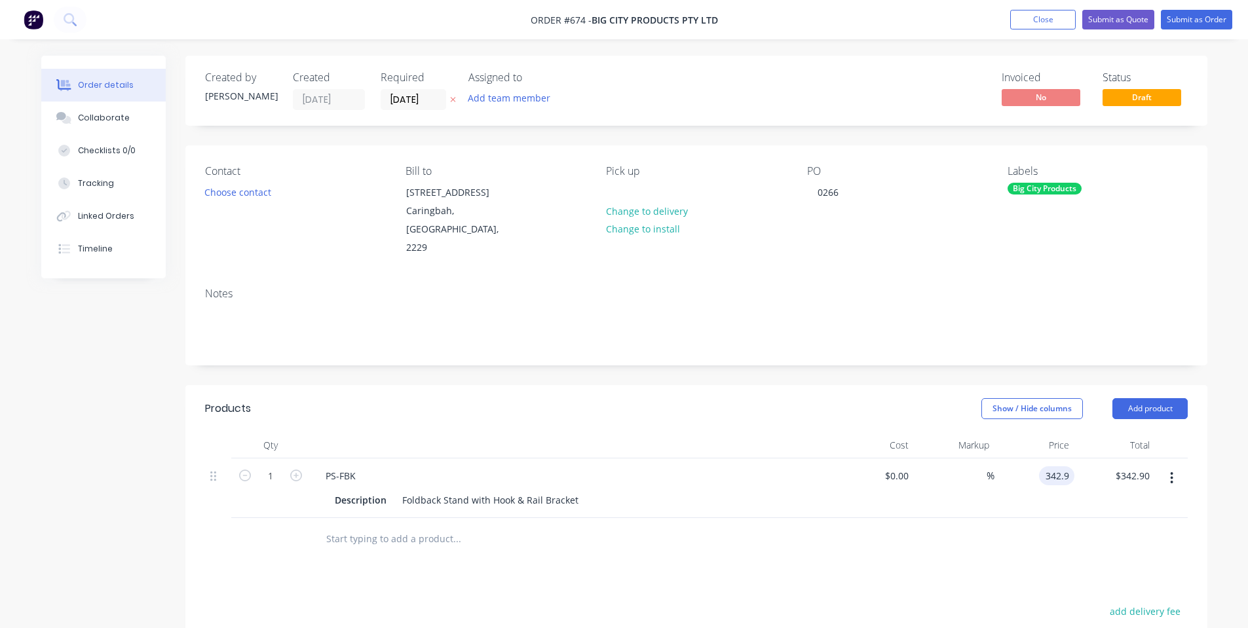
click at [1056, 466] on input "342.9" at bounding box center [1059, 475] width 30 height 19
type input "2"
type input "."
type input "$399.00"
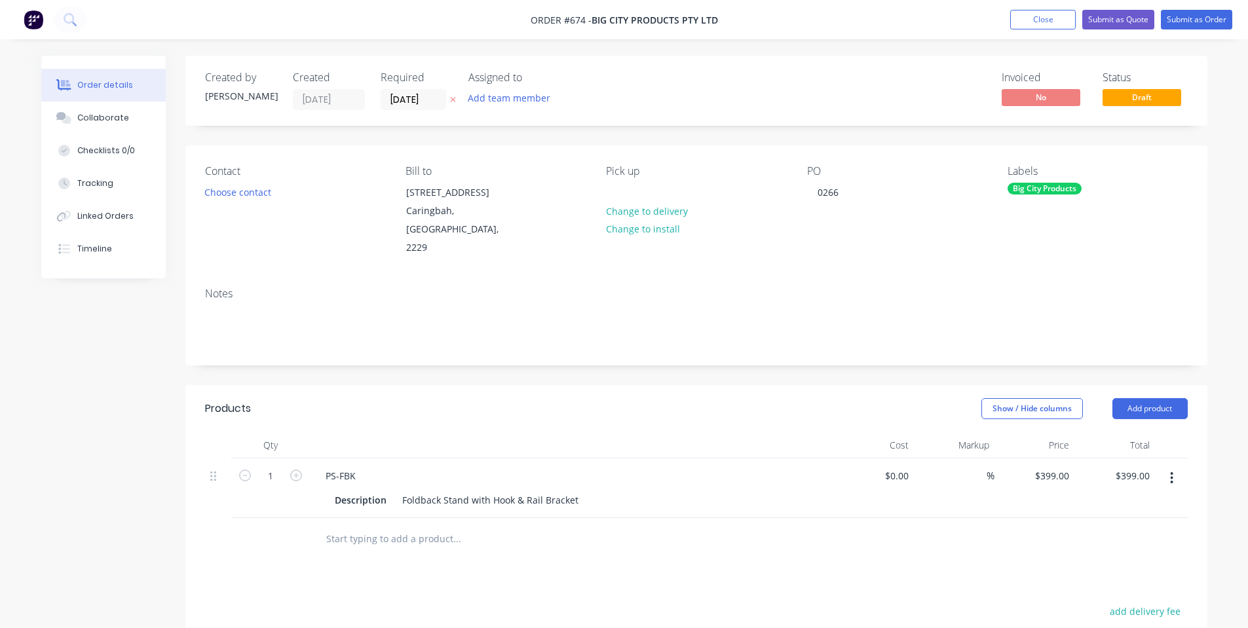
click at [979, 536] on div at bounding box center [696, 539] width 983 height 43
click at [269, 466] on input "1" at bounding box center [271, 476] width 34 height 20
type input "2"
type input "$798.00"
click at [422, 398] on div "Show / Hide columns Add product" at bounding box center [800, 408] width 774 height 21
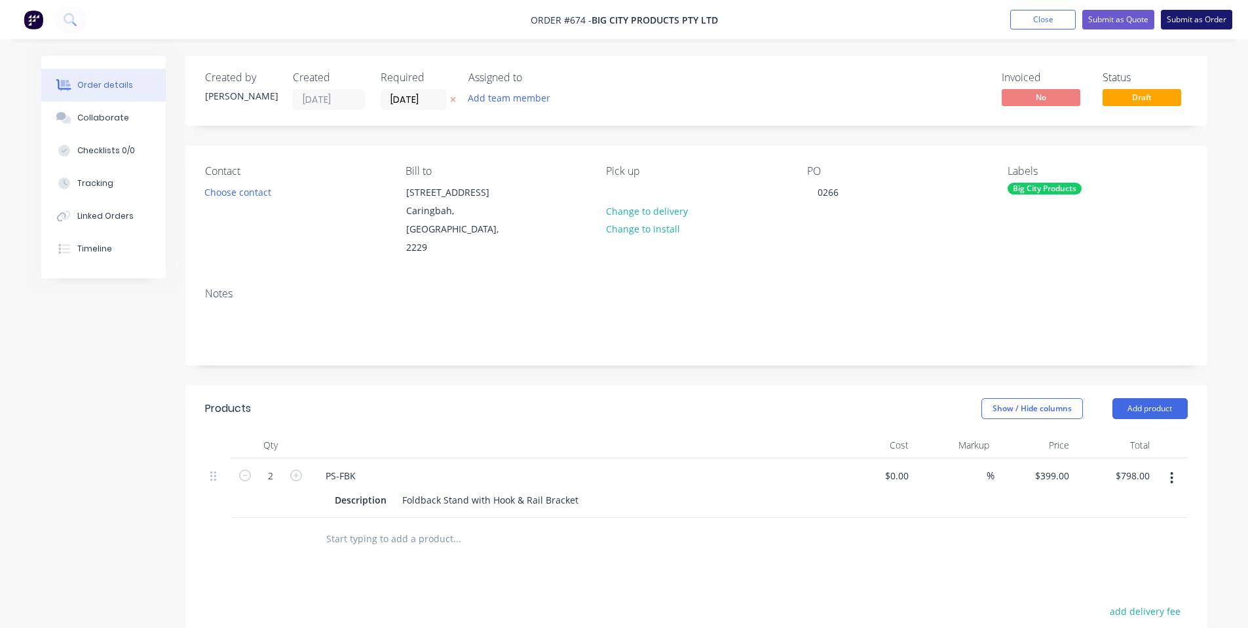
drag, startPoint x: 1185, startPoint y: 33, endPoint x: 1184, endPoint y: 20, distance: 12.5
click at [1184, 24] on nav "Order #674 - Big City Products Pty Ltd Add product Close Submit as Quote Submit…" at bounding box center [624, 19] width 1248 height 39
click at [1184, 20] on button "Submit as Order" at bounding box center [1196, 20] width 71 height 20
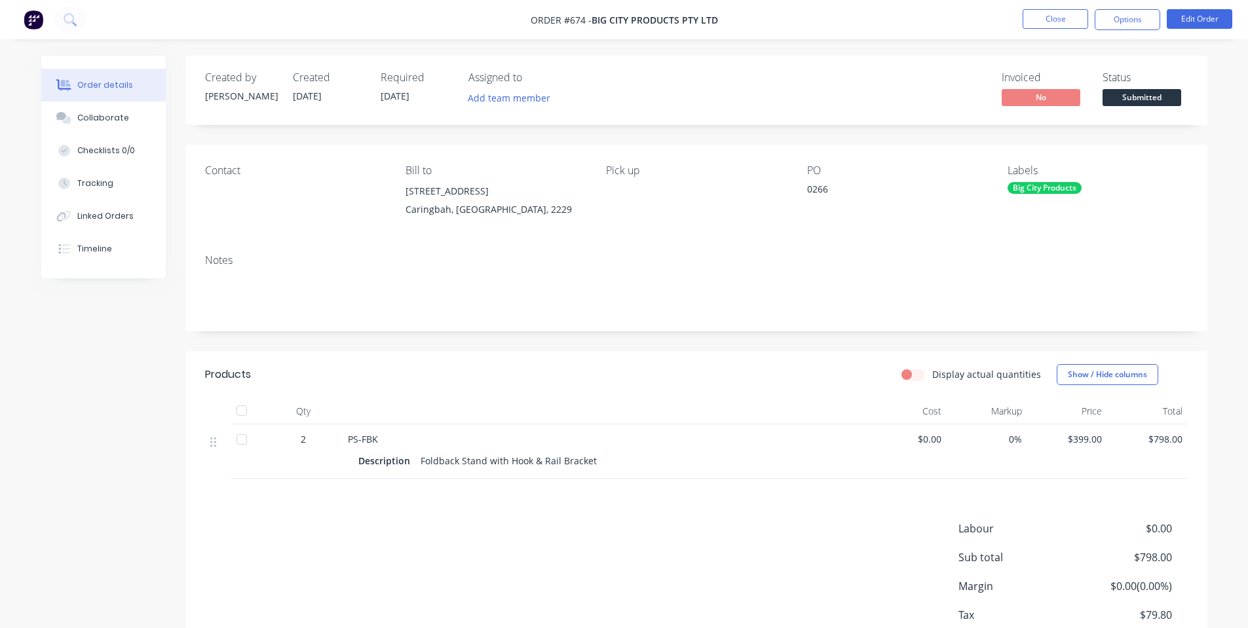
click at [1144, 86] on span at bounding box center [1142, 87] width 9 height 4
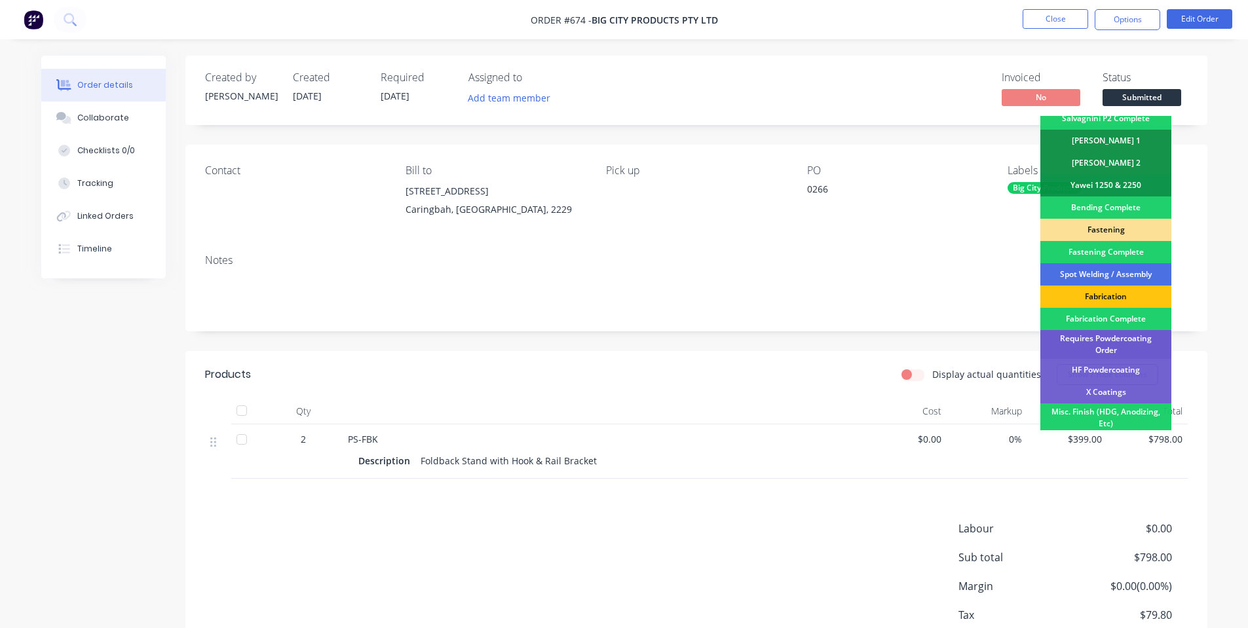
scroll to position [367, 0]
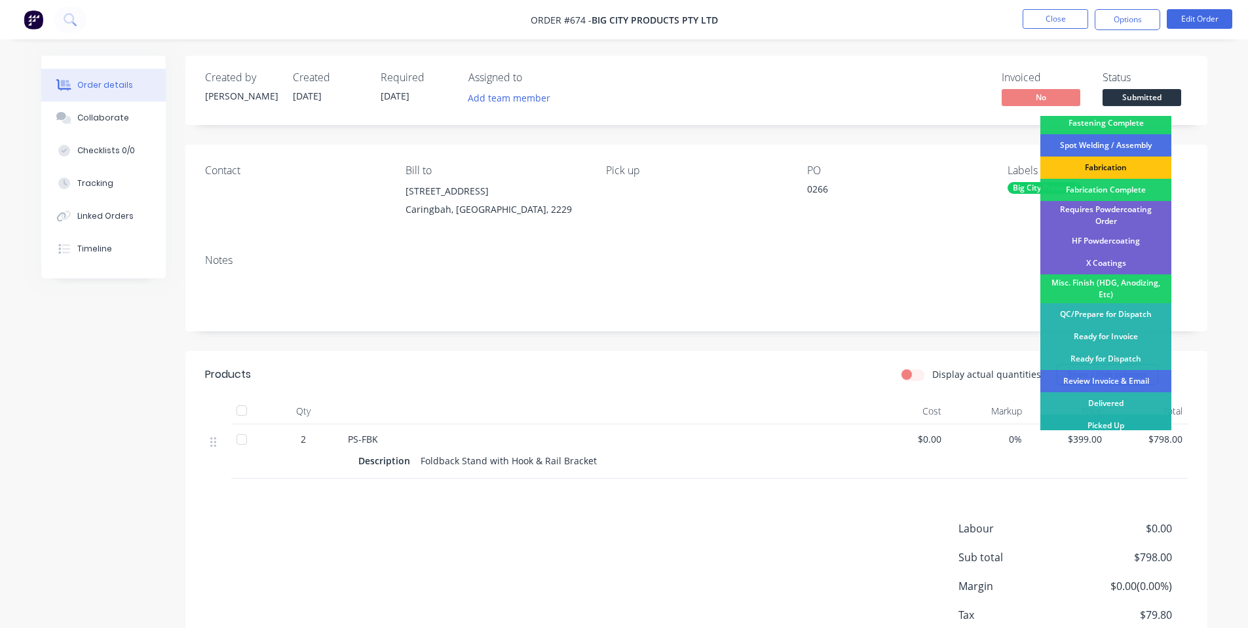
click at [1114, 419] on div "Picked Up" at bounding box center [1105, 426] width 131 height 22
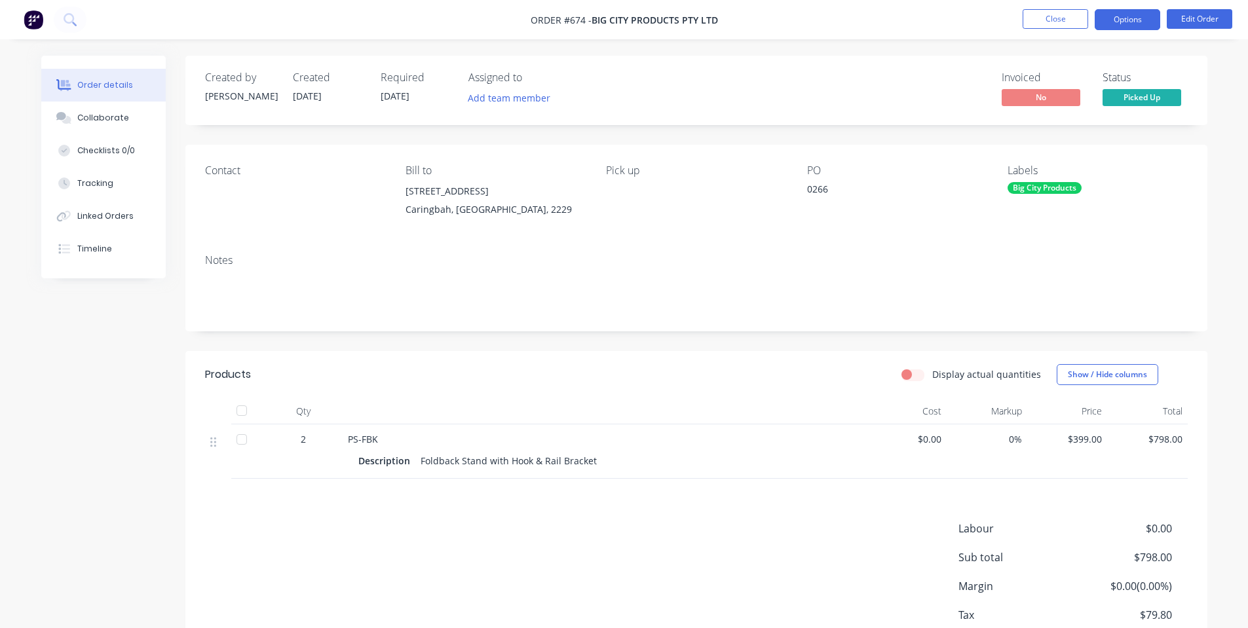
click at [1133, 19] on button "Options" at bounding box center [1128, 19] width 66 height 21
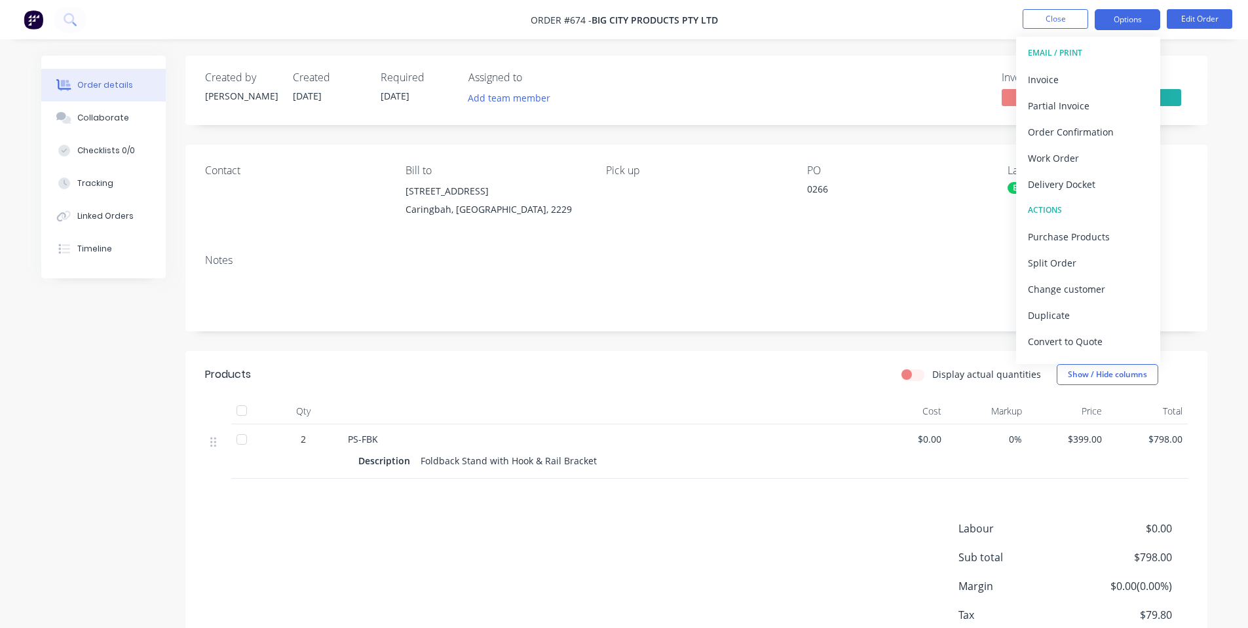
click at [1096, 85] on div "Invoice" at bounding box center [1088, 79] width 121 height 19
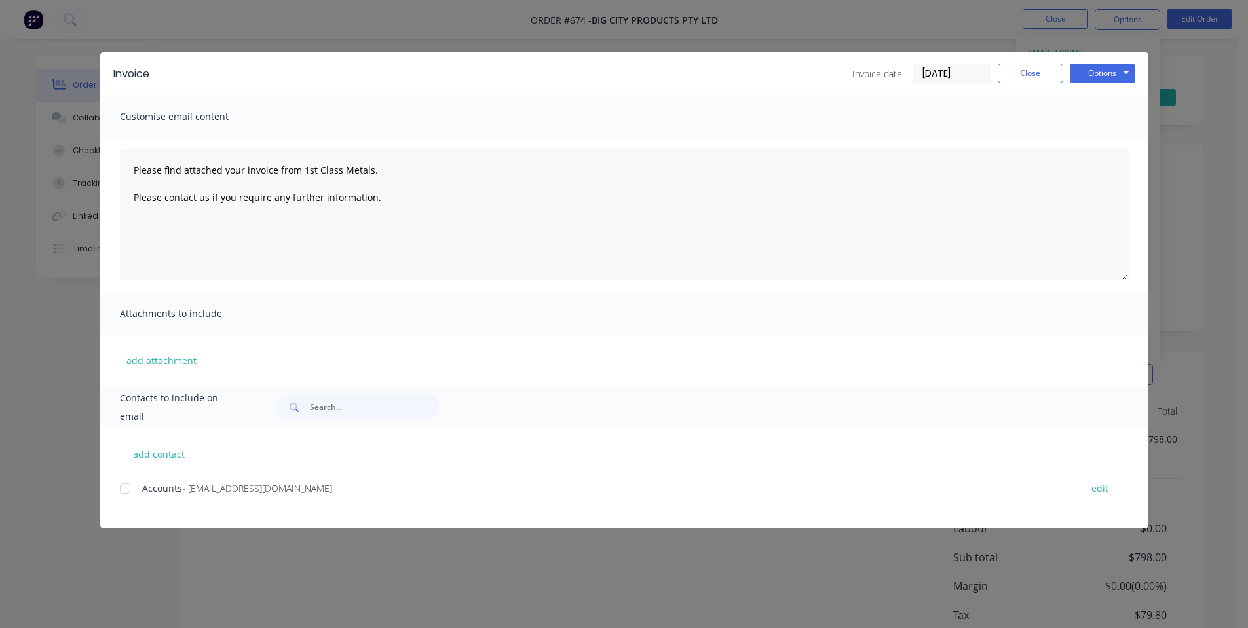
drag, startPoint x: 124, startPoint y: 493, endPoint x: 349, endPoint y: 402, distance: 242.4
click at [125, 493] on div at bounding box center [125, 489] width 26 height 26
click at [1114, 79] on button "Options" at bounding box center [1103, 74] width 66 height 20
click at [1100, 137] on button "Email" at bounding box center [1112, 140] width 84 height 22
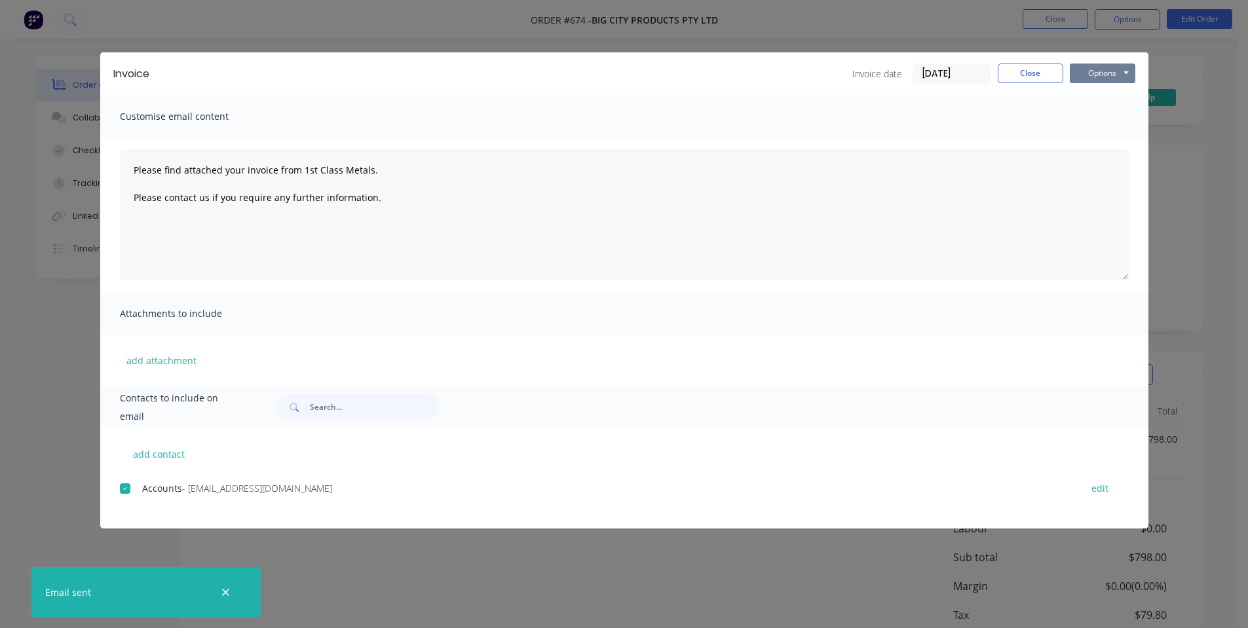
click at [1106, 77] on button "Options" at bounding box center [1103, 74] width 66 height 20
click at [1109, 101] on button "Preview" at bounding box center [1112, 97] width 84 height 22
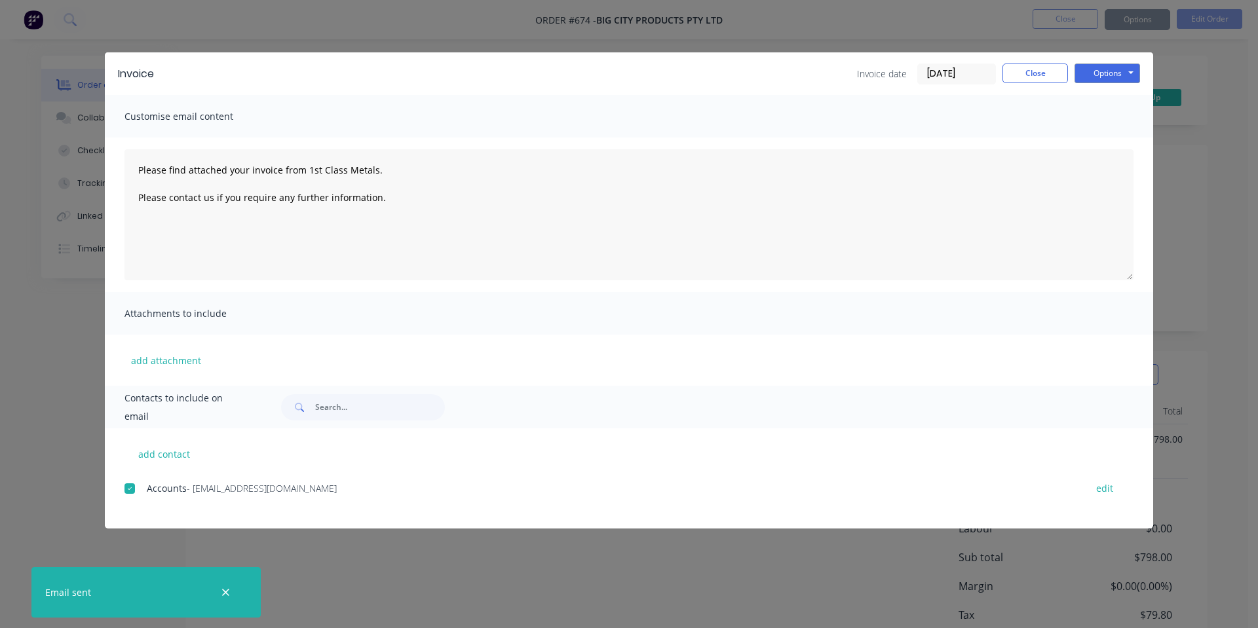
type textarea "Please find attached your invoice from 1st Class Metals. Please contact us if y…"
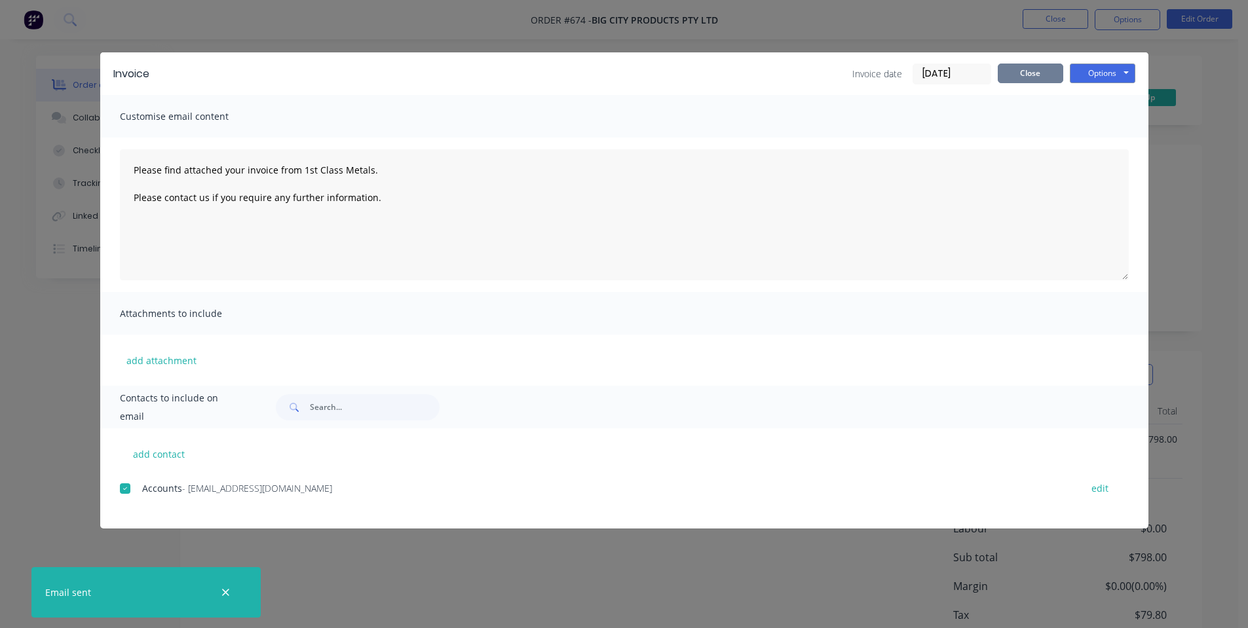
drag, startPoint x: 1071, startPoint y: 84, endPoint x: 1040, endPoint y: 72, distance: 33.0
click at [1065, 81] on div "Invoice Invoice date [DATE] Close Options Preview Print Email" at bounding box center [624, 73] width 1048 height 43
drag, startPoint x: 1034, startPoint y: 70, endPoint x: 1038, endPoint y: 58, distance: 13.1
click at [1034, 69] on button "Close" at bounding box center [1031, 74] width 66 height 20
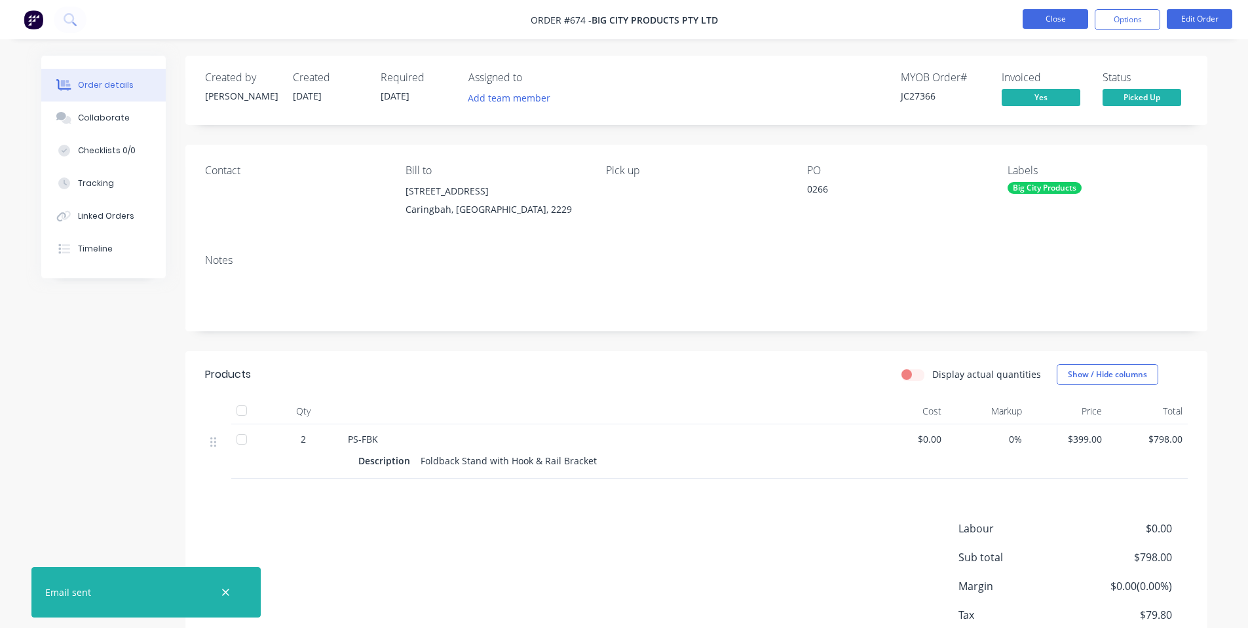
click at [1055, 13] on button "Close" at bounding box center [1056, 19] width 66 height 20
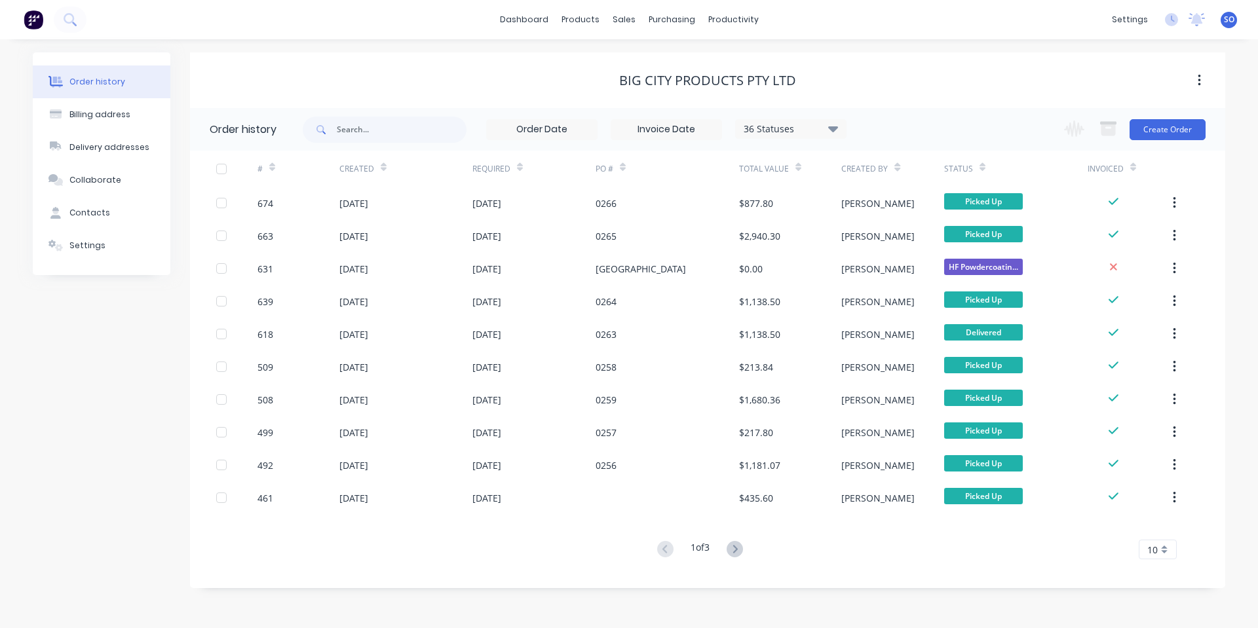
drag, startPoint x: 1019, startPoint y: 120, endPoint x: 944, endPoint y: 74, distance: 88.2
click at [944, 74] on div "Big City Products Pty Ltd" at bounding box center [707, 81] width 1035 height 16
click at [643, 52] on button "Sales Orders" at bounding box center [693, 62] width 174 height 26
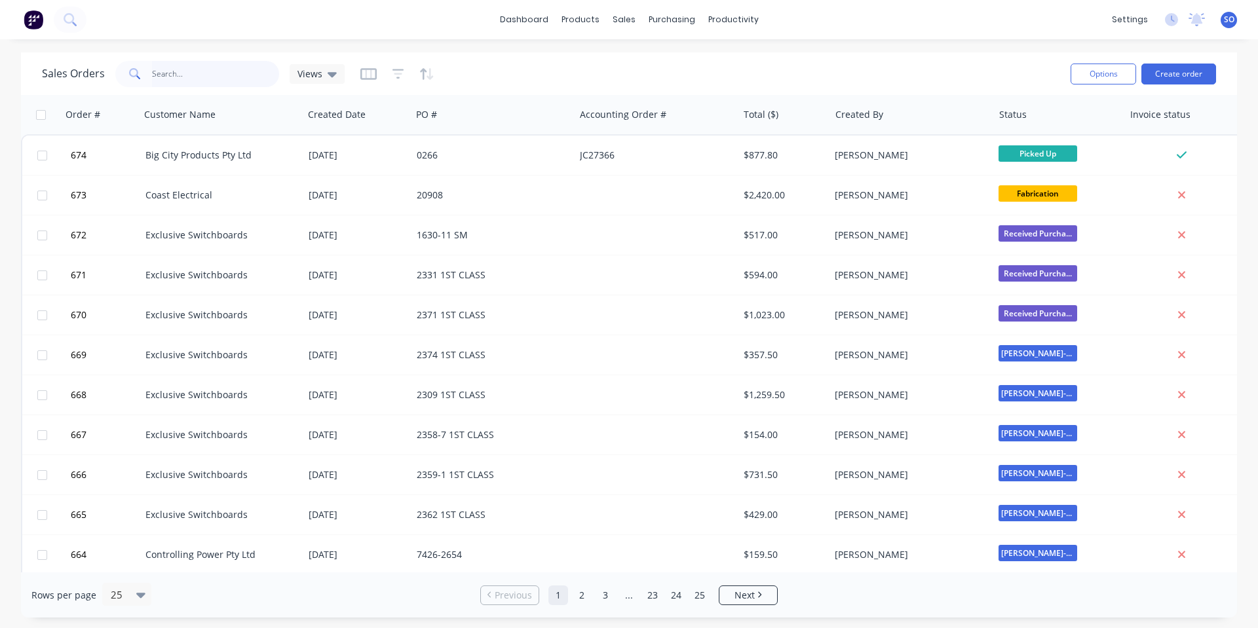
drag, startPoint x: 205, startPoint y: 62, endPoint x: 200, endPoint y: 67, distance: 7.0
click at [202, 66] on input "text" at bounding box center [216, 74] width 128 height 26
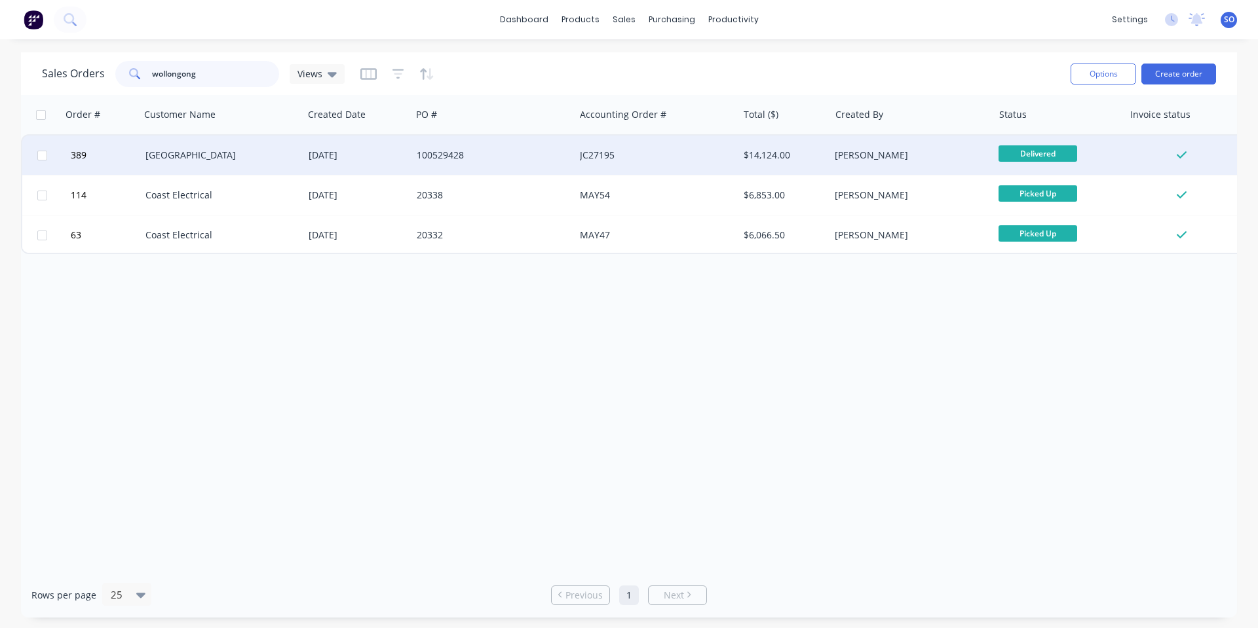
type input "wollongong"
click at [235, 161] on div "[GEOGRAPHIC_DATA]" at bounding box center [217, 155] width 145 height 13
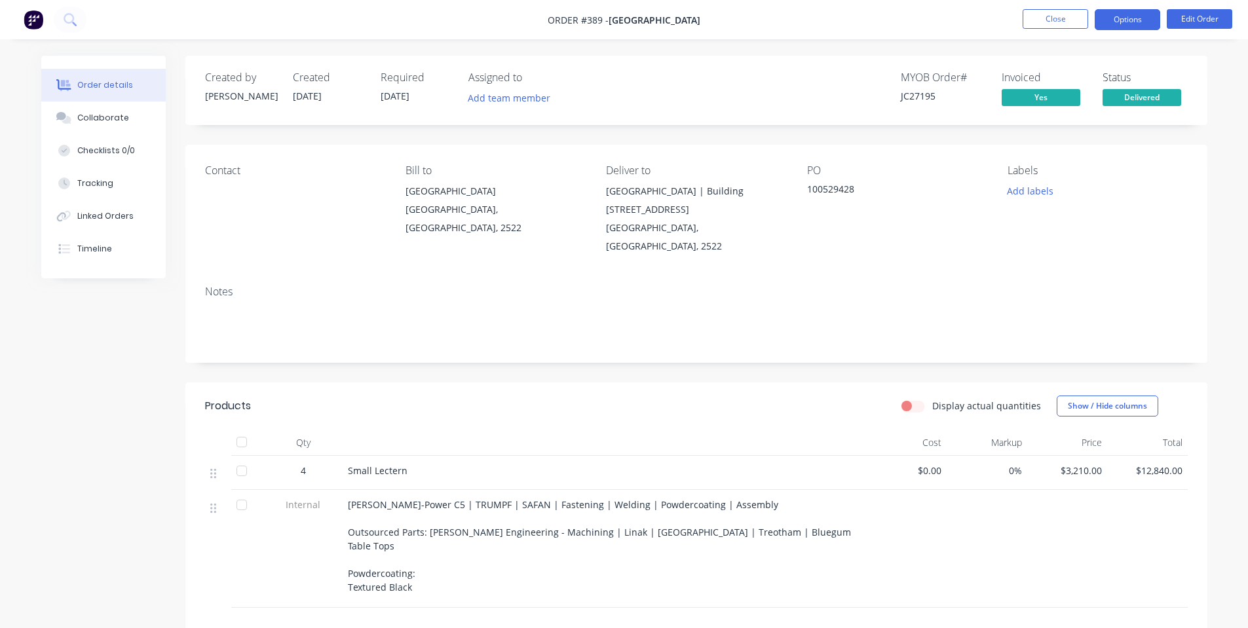
click at [1139, 25] on button "Options" at bounding box center [1128, 19] width 66 height 21
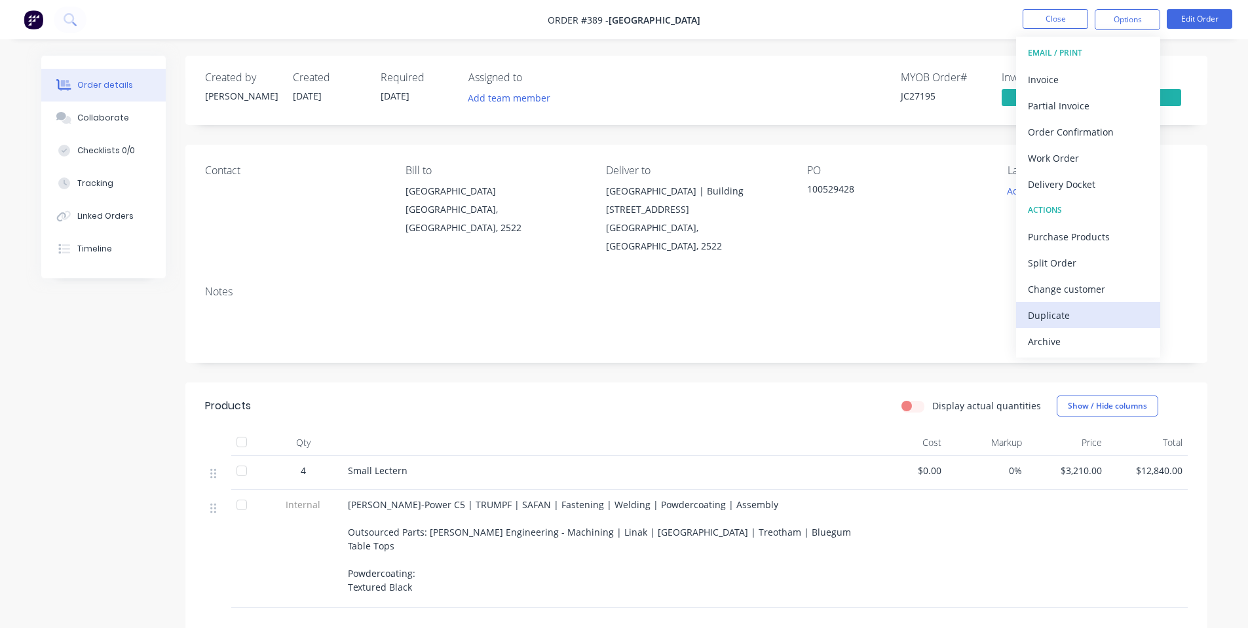
click at [1082, 306] on div "Duplicate" at bounding box center [1088, 315] width 121 height 19
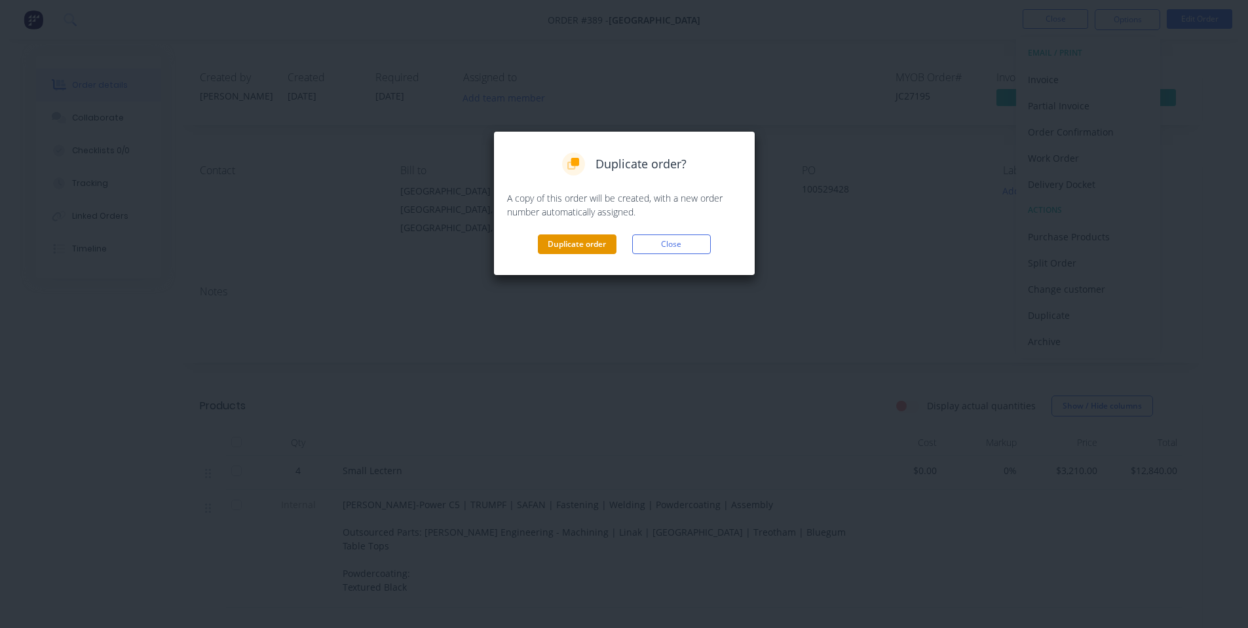
click at [563, 236] on button "Duplicate order" at bounding box center [577, 245] width 79 height 20
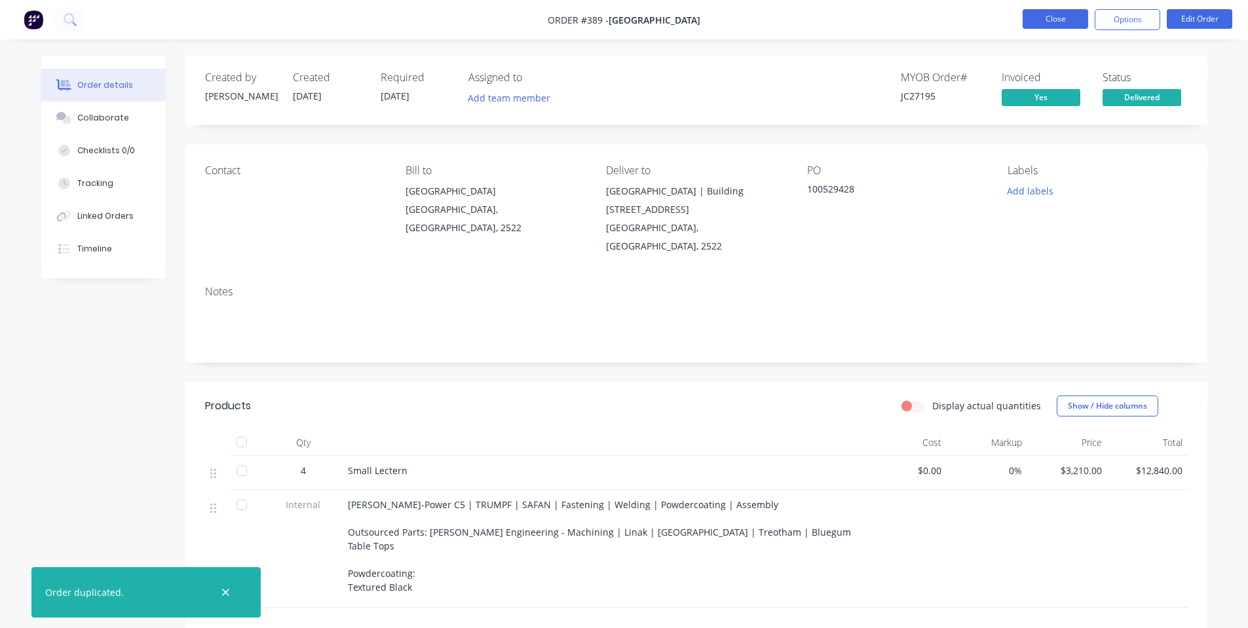
click at [1058, 17] on button "Close" at bounding box center [1056, 19] width 66 height 20
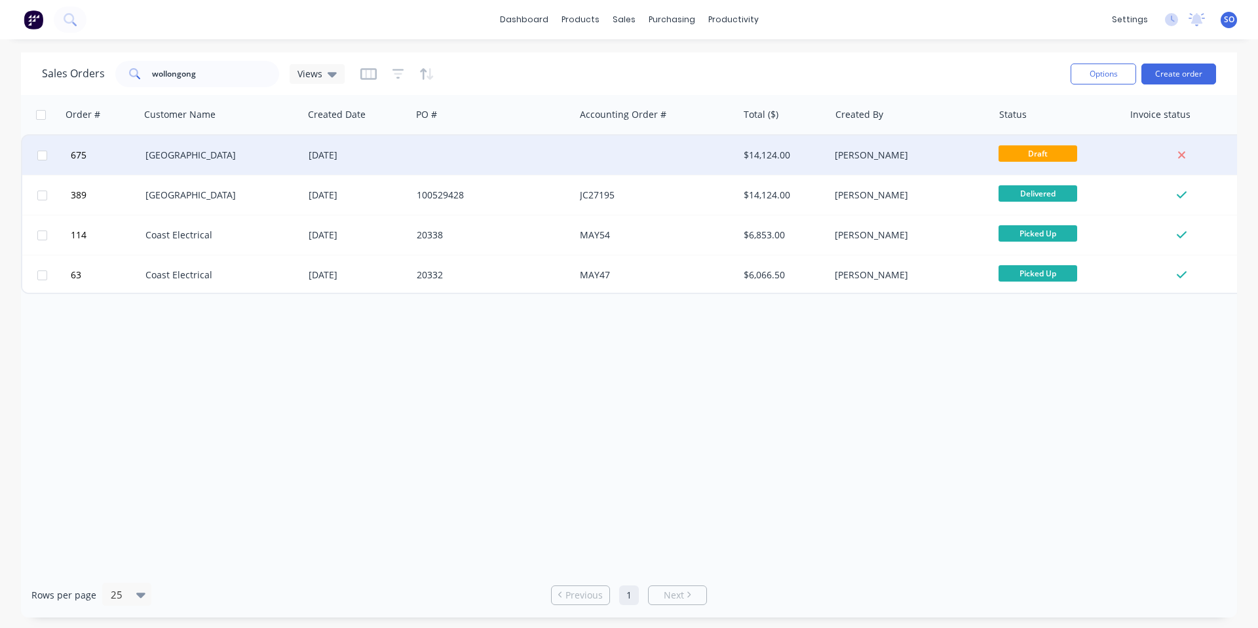
click at [373, 164] on div "[DATE]" at bounding box center [357, 155] width 108 height 39
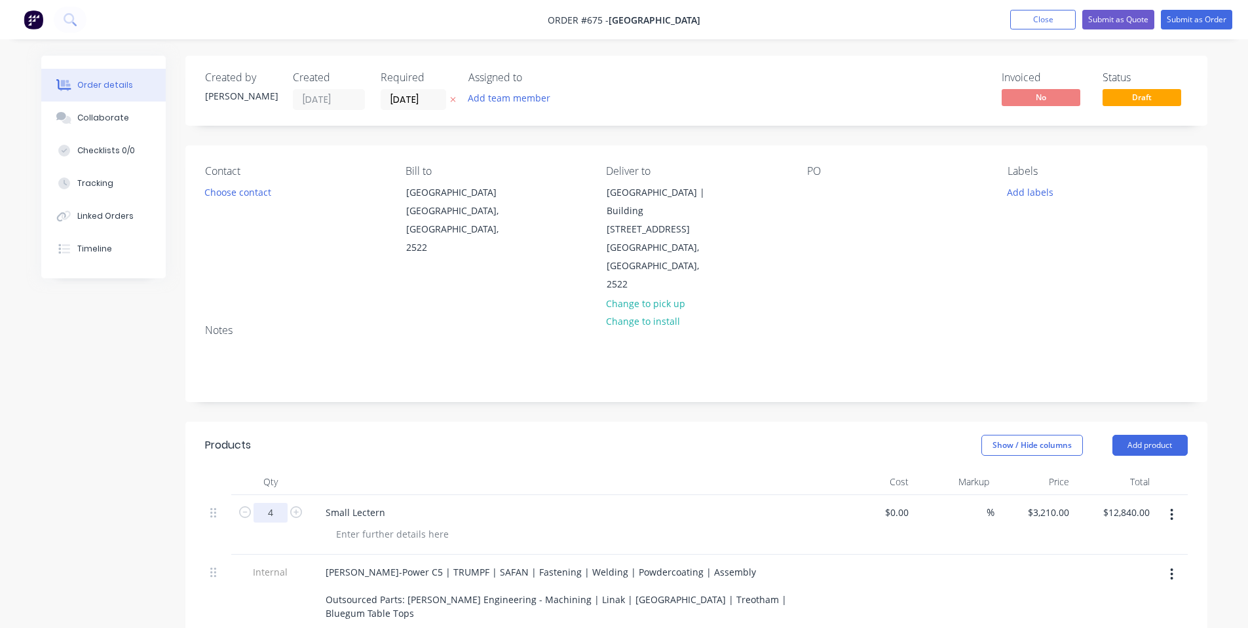
click at [283, 514] on input "4" at bounding box center [271, 513] width 34 height 20
type input "2"
type input "$6,420.00"
click at [430, 433] on header "Products Show / Hide columns Add product" at bounding box center [696, 445] width 1022 height 47
click at [833, 190] on div "PO" at bounding box center [896, 229] width 179 height 129
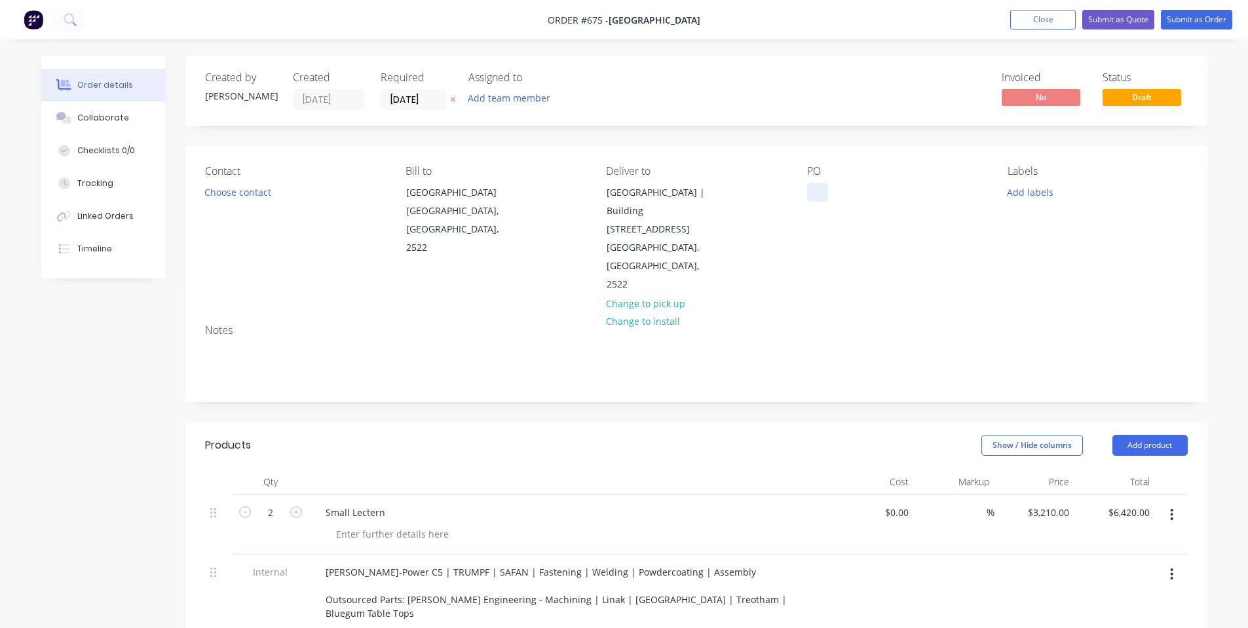
click at [814, 196] on div at bounding box center [817, 192] width 21 height 19
drag, startPoint x: 937, startPoint y: 263, endPoint x: 1086, endPoint y: 159, distance: 181.9
click at [947, 259] on div "PO 100530406" at bounding box center [896, 229] width 179 height 129
click at [1030, 203] on div "Labels Add labels" at bounding box center [1096, 229] width 179 height 129
click at [1041, 179] on div "Labels Add labels" at bounding box center [1096, 229] width 179 height 129
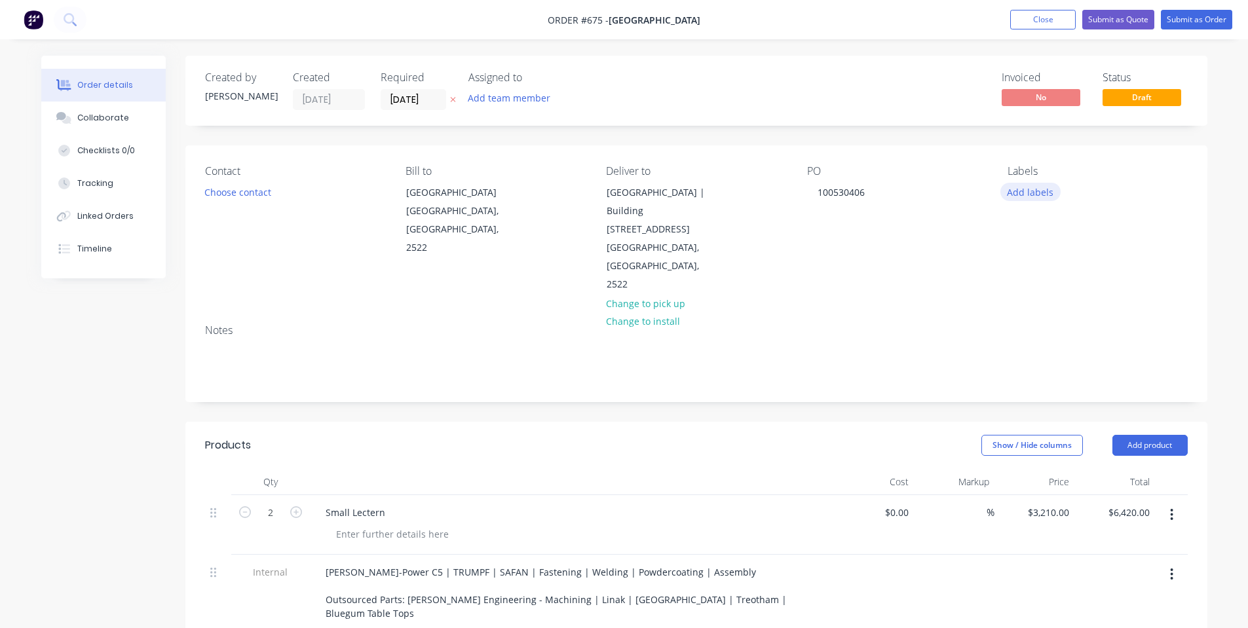
click at [1038, 193] on button "Add labels" at bounding box center [1030, 192] width 60 height 18
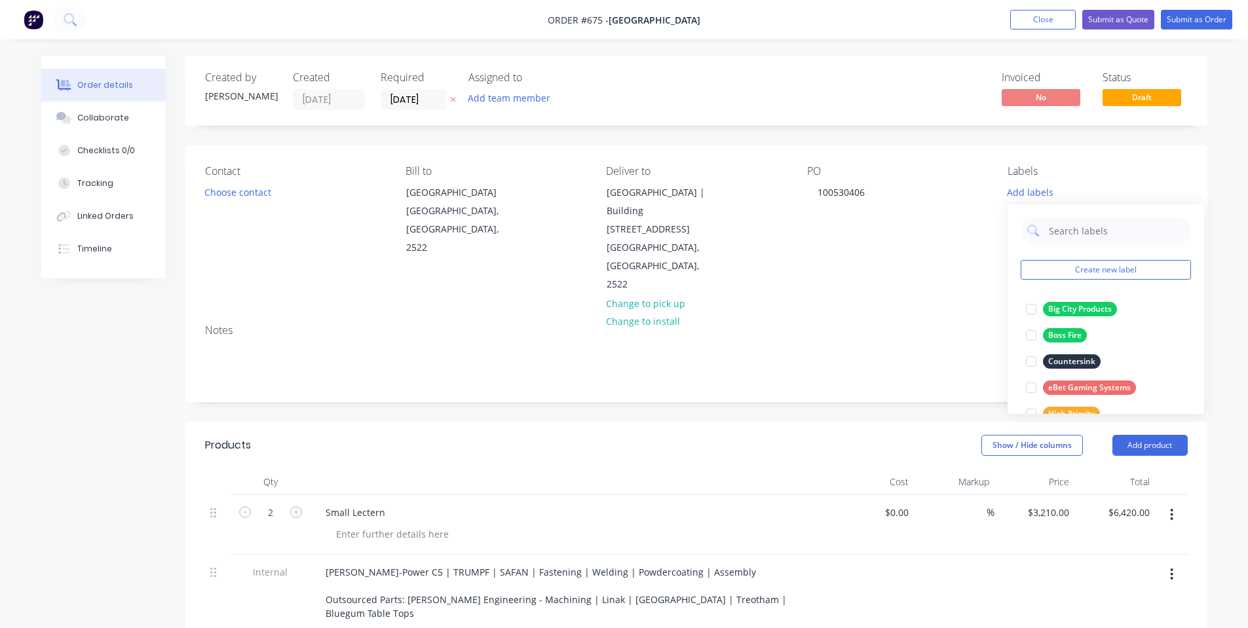
click at [963, 294] on div "PO 100530406" at bounding box center [896, 229] width 179 height 129
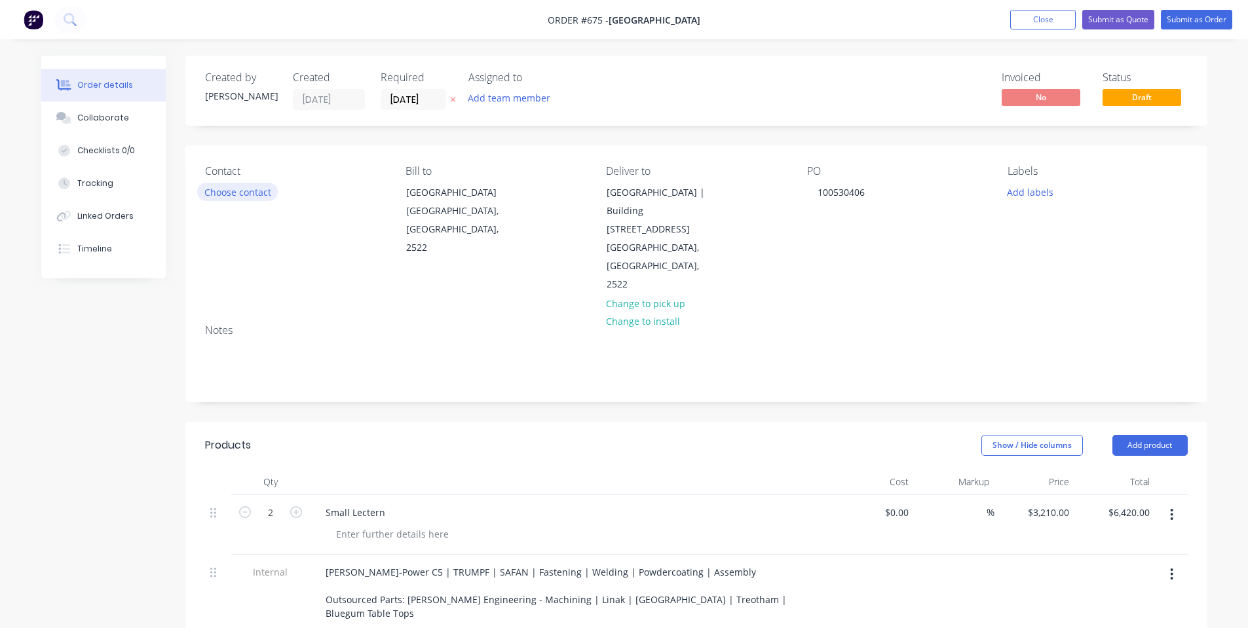
click at [227, 193] on button "Choose contact" at bounding box center [237, 192] width 81 height 18
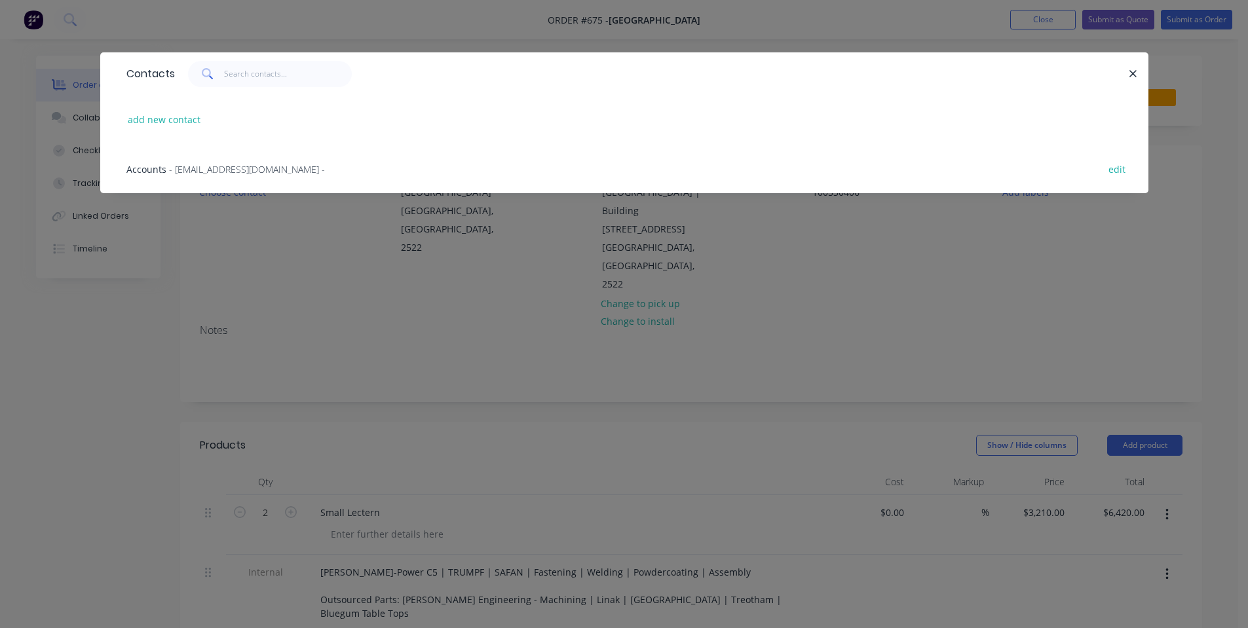
click at [254, 236] on div "Contacts add new contact Accounts - [EMAIL_ADDRESS][DOMAIN_NAME] - edit" at bounding box center [624, 314] width 1248 height 628
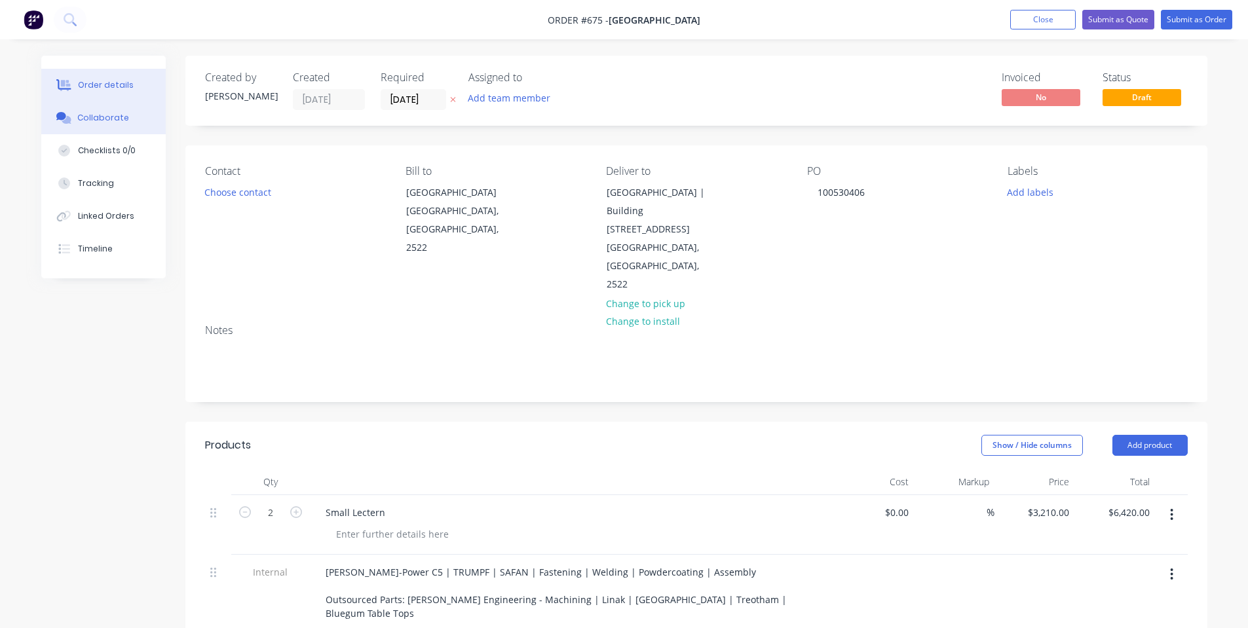
click at [113, 124] on button "Collaborate" at bounding box center [103, 118] width 124 height 33
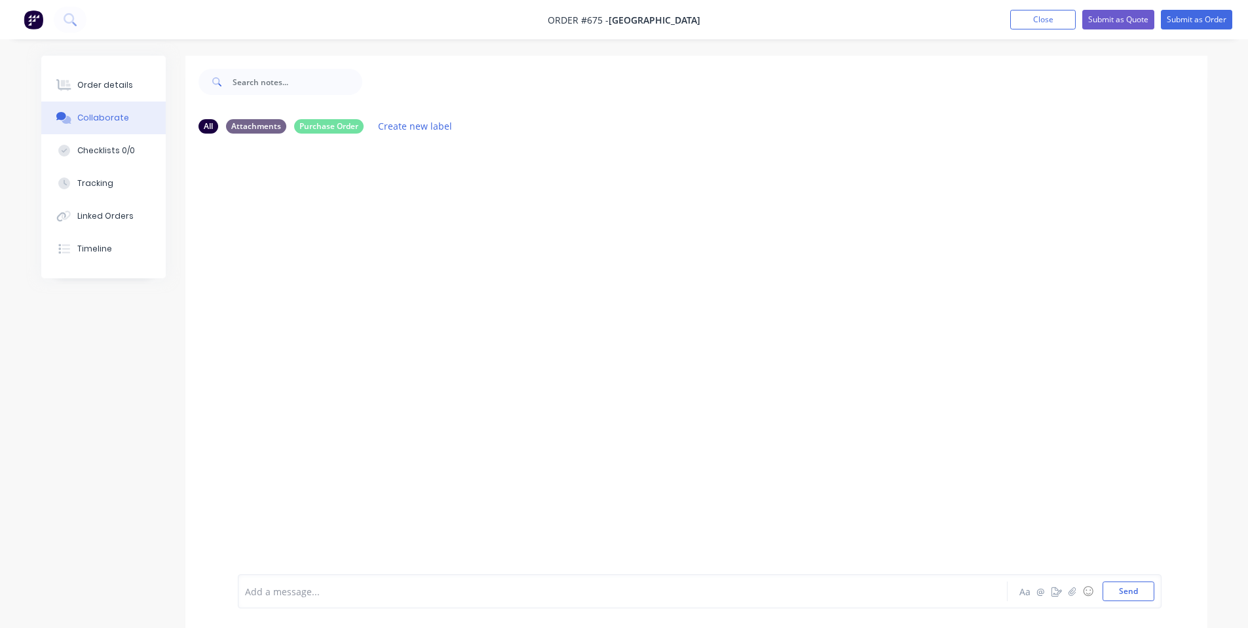
click at [485, 257] on div at bounding box center [696, 359] width 1022 height 430
click at [1152, 598] on button "Send" at bounding box center [1128, 592] width 52 height 20
click at [116, 82] on div "Order details" at bounding box center [105, 85] width 56 height 12
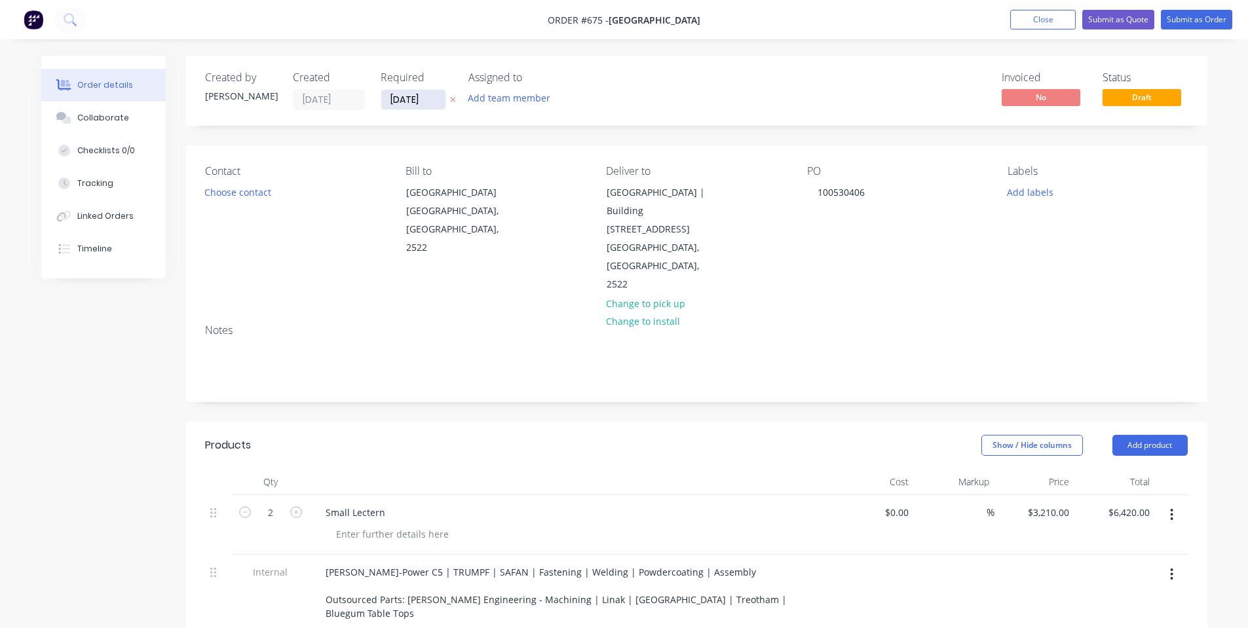
click at [393, 100] on input "[DATE]" at bounding box center [413, 100] width 64 height 20
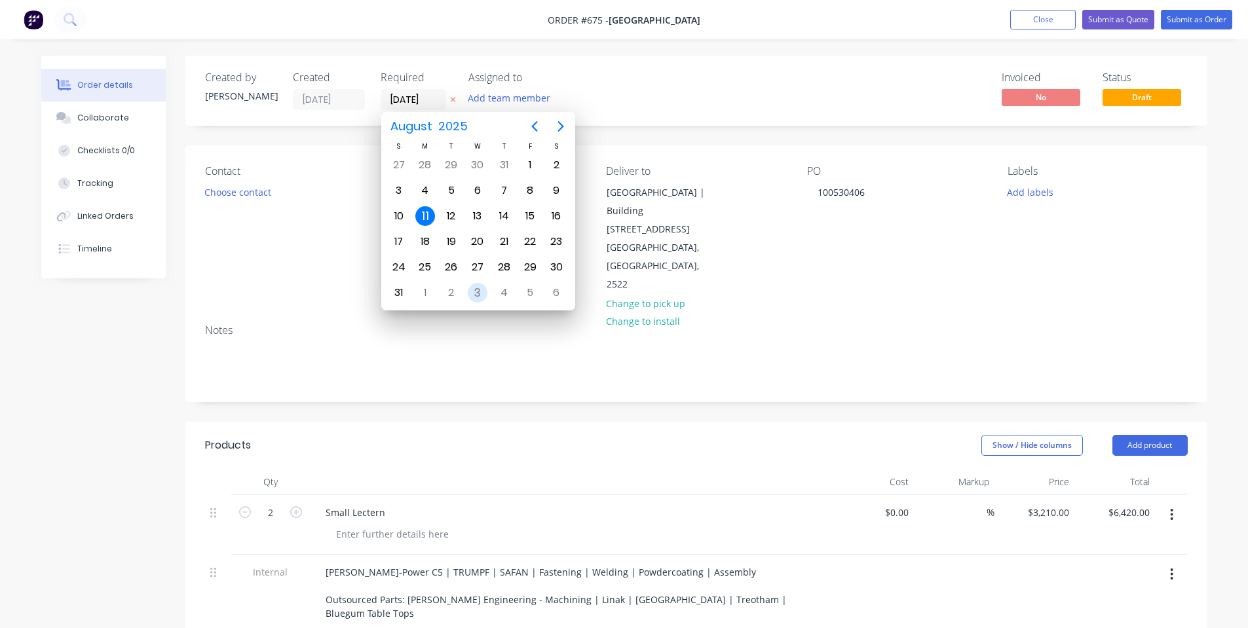
click at [487, 293] on div "3" at bounding box center [477, 292] width 26 height 25
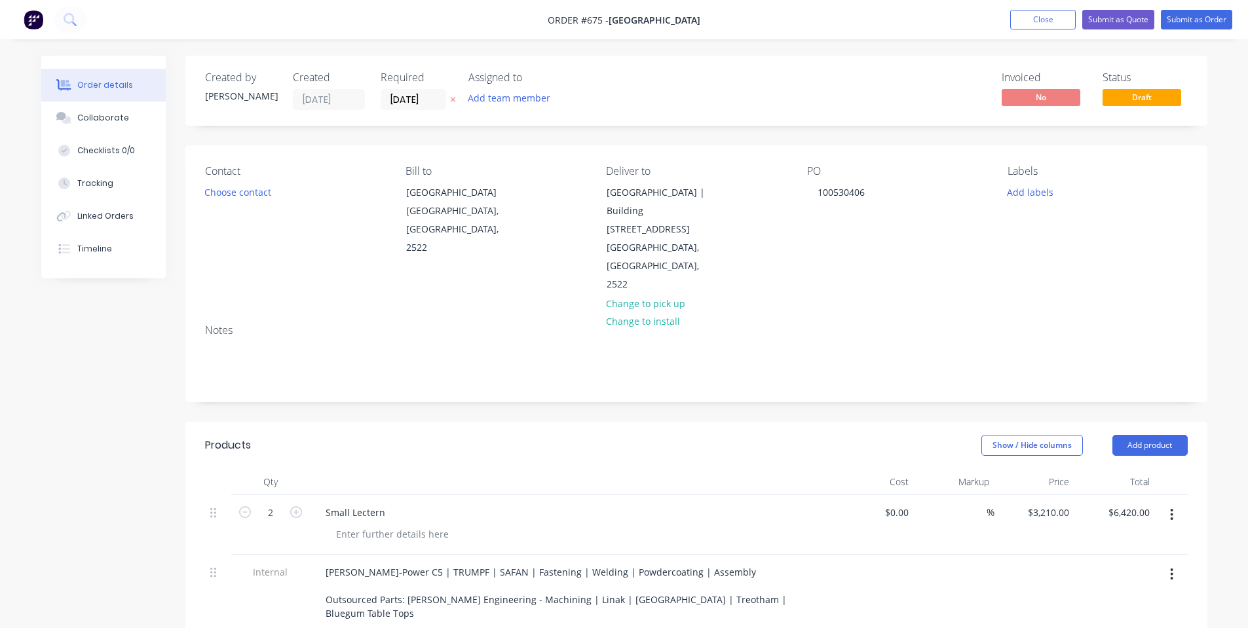
click at [843, 232] on div "PO 100530406" at bounding box center [896, 229] width 179 height 129
click at [418, 103] on input "[DATE]" at bounding box center [413, 100] width 64 height 20
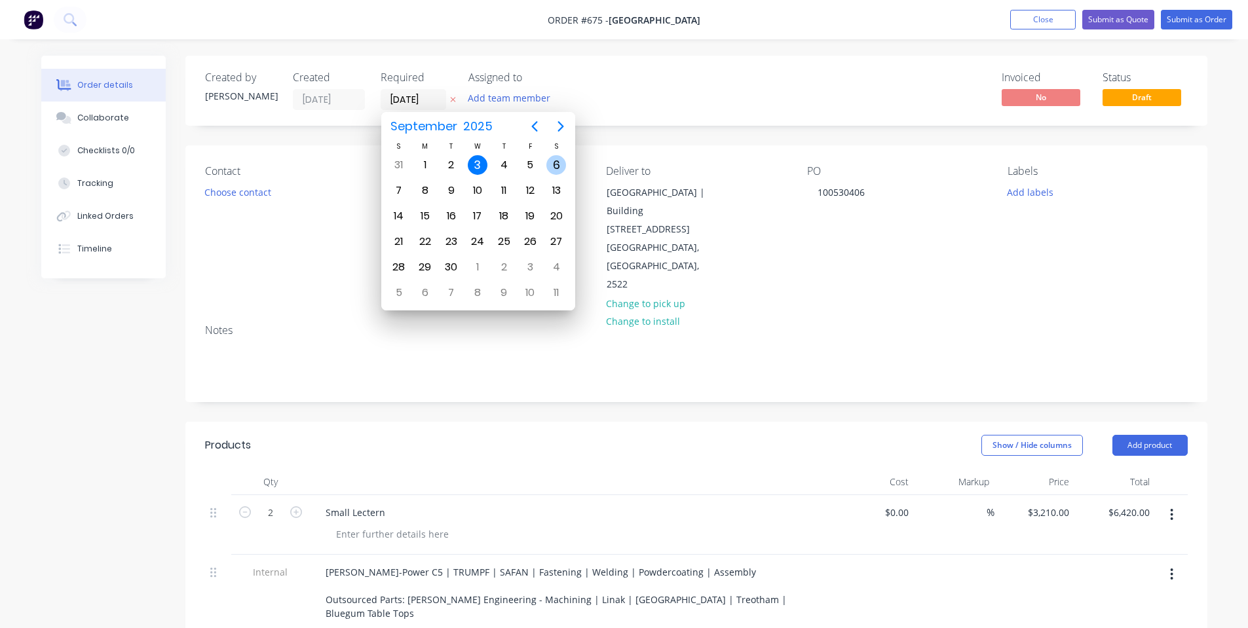
click at [559, 166] on div "6" at bounding box center [556, 165] width 20 height 20
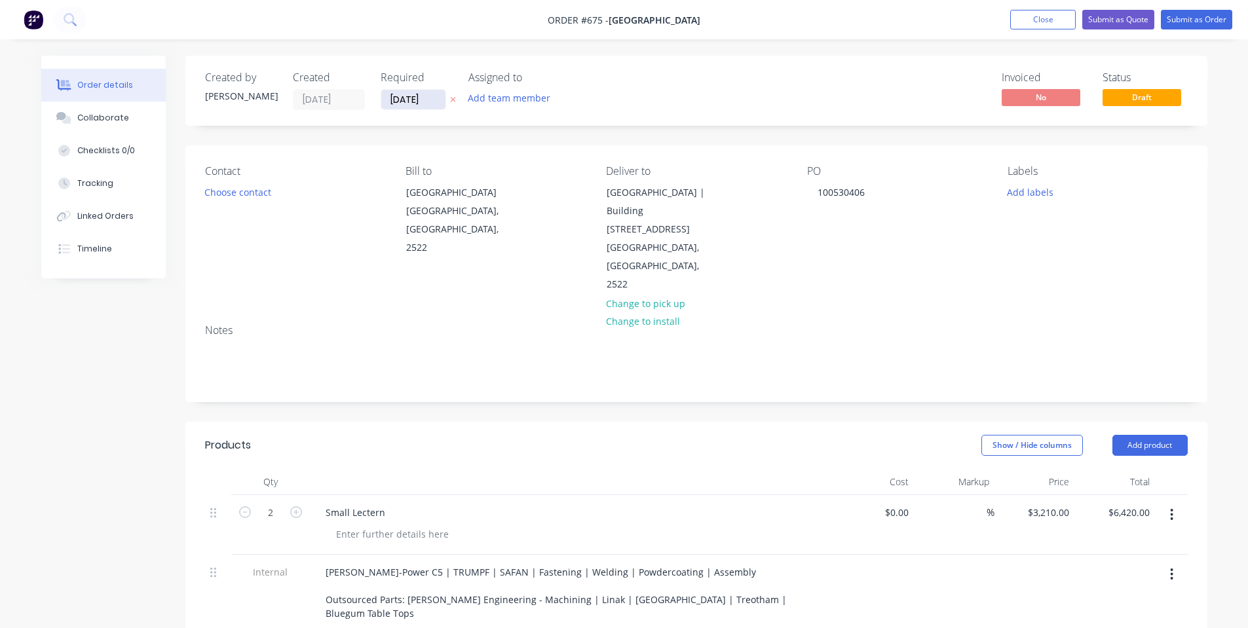
click at [434, 101] on input "[DATE]" at bounding box center [413, 100] width 64 height 20
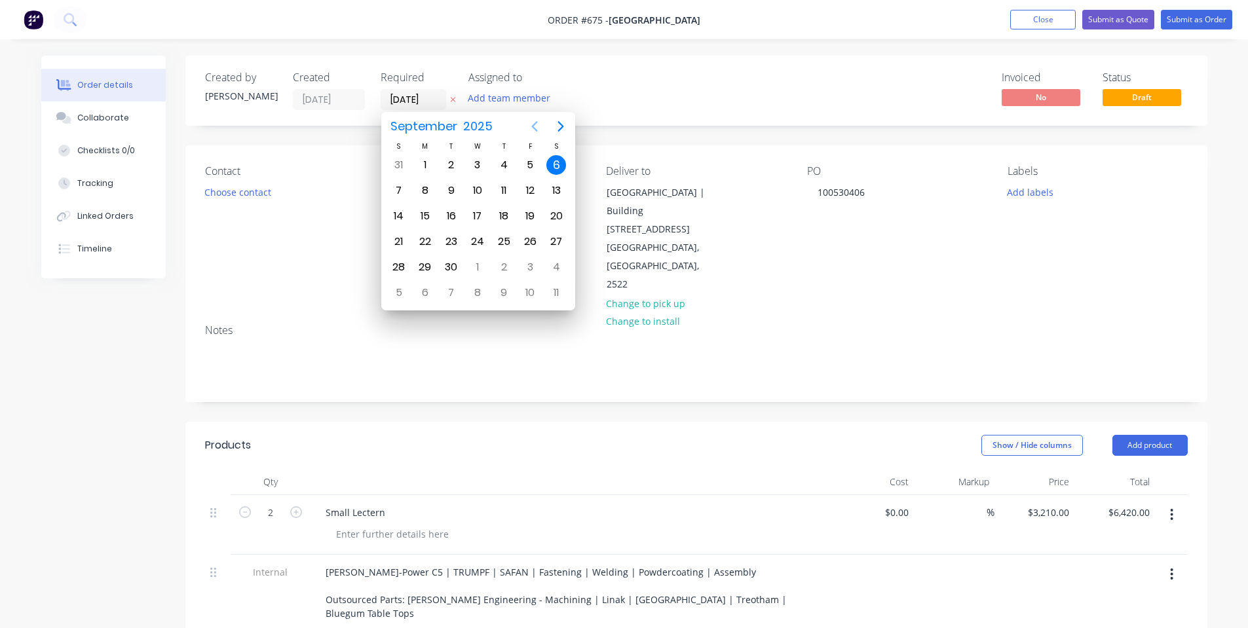
click at [531, 124] on icon "Previous page" at bounding box center [535, 127] width 16 height 16
click at [662, 60] on div "Created by [PERSON_NAME] Created [DATE] Required [DATE] Assigned to Add team me…" at bounding box center [696, 91] width 1022 height 70
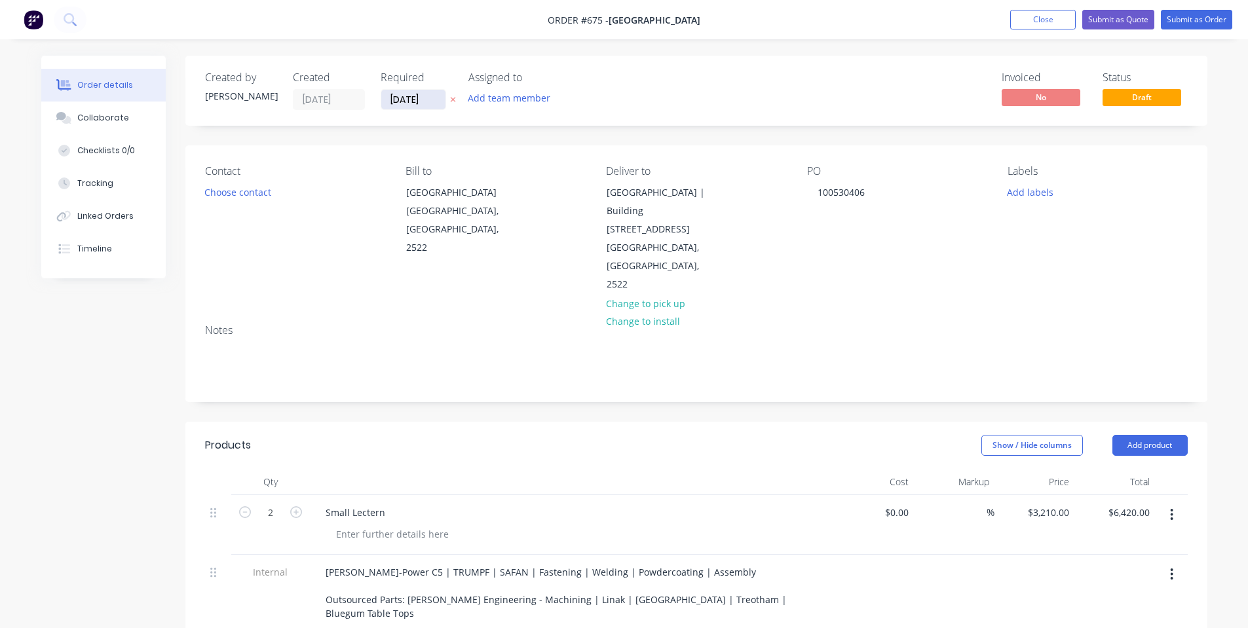
click at [412, 94] on input "[DATE]" at bounding box center [413, 100] width 64 height 20
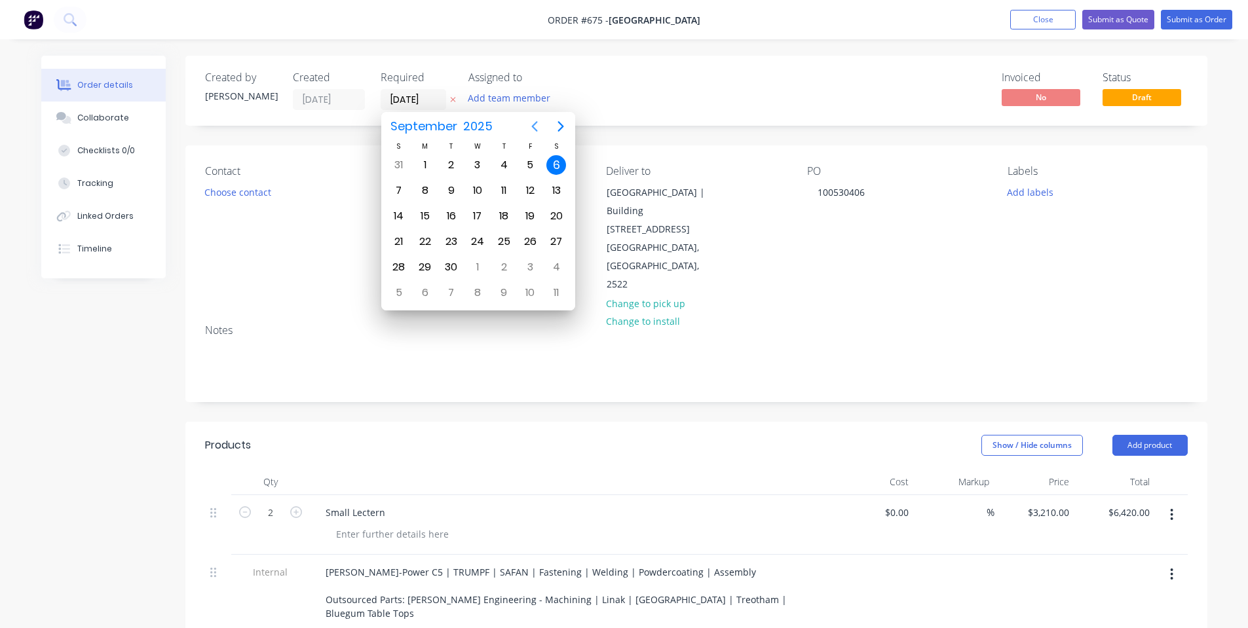
click at [540, 123] on icon "Previous page" at bounding box center [535, 127] width 16 height 16
click at [451, 290] on div "2" at bounding box center [452, 293] width 20 height 20
type input "[DATE]"
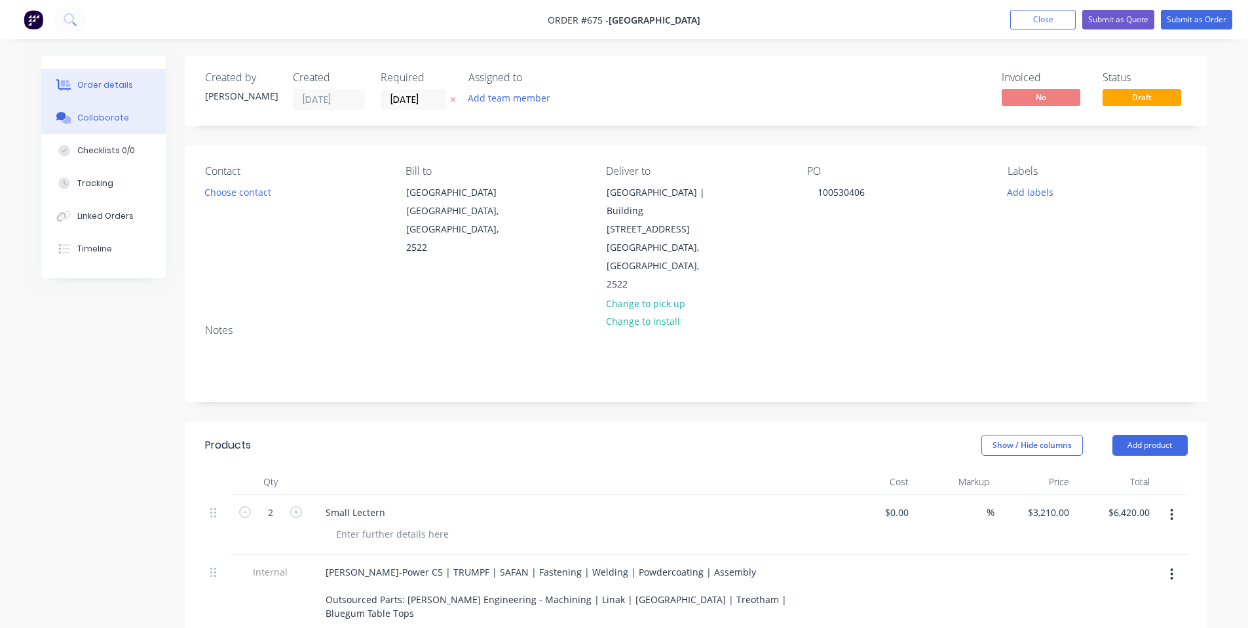
click at [110, 123] on div "Collaborate" at bounding box center [103, 118] width 52 height 12
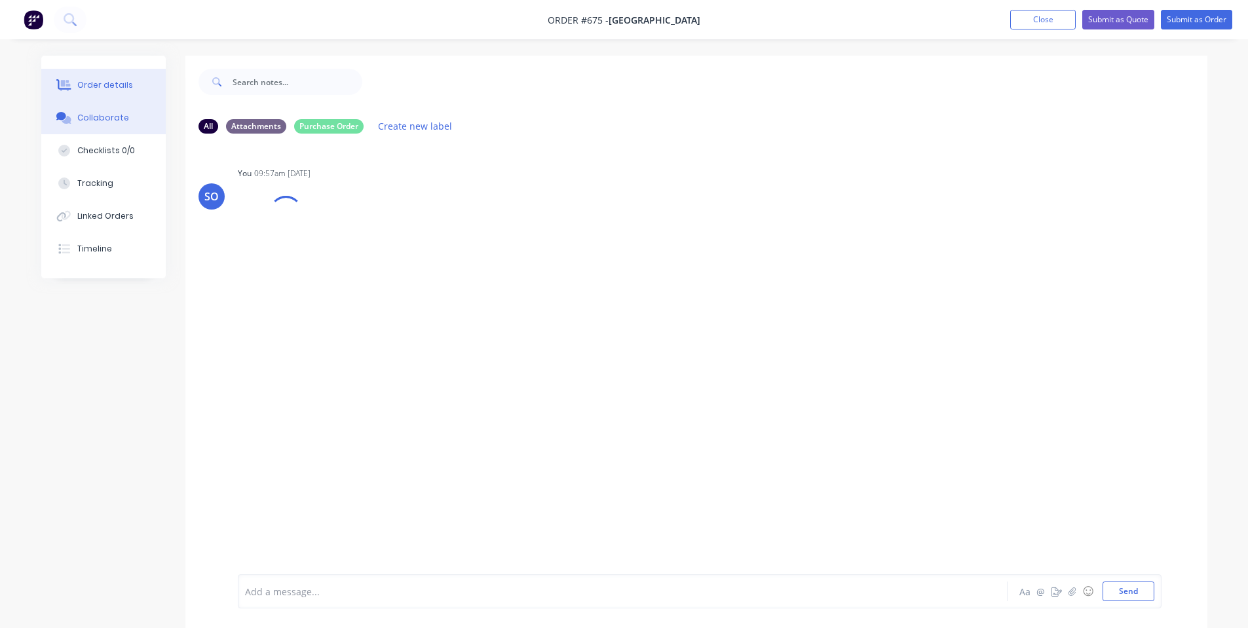
click at [134, 81] on button "Order details" at bounding box center [103, 85] width 124 height 33
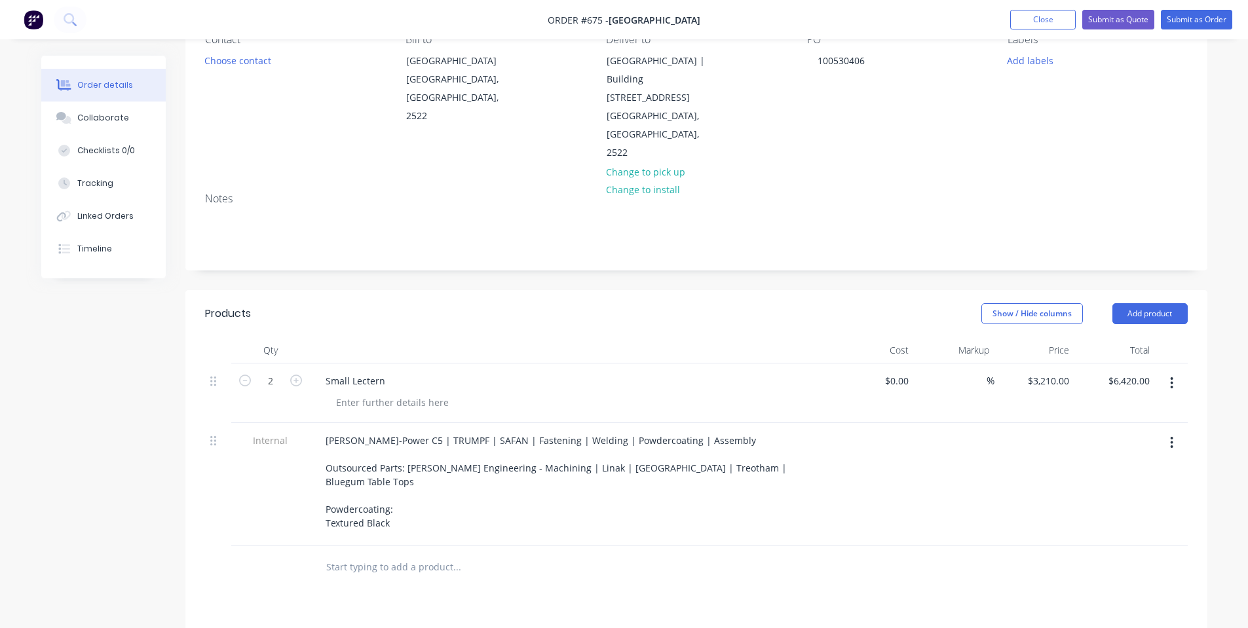
scroll to position [175, 0]
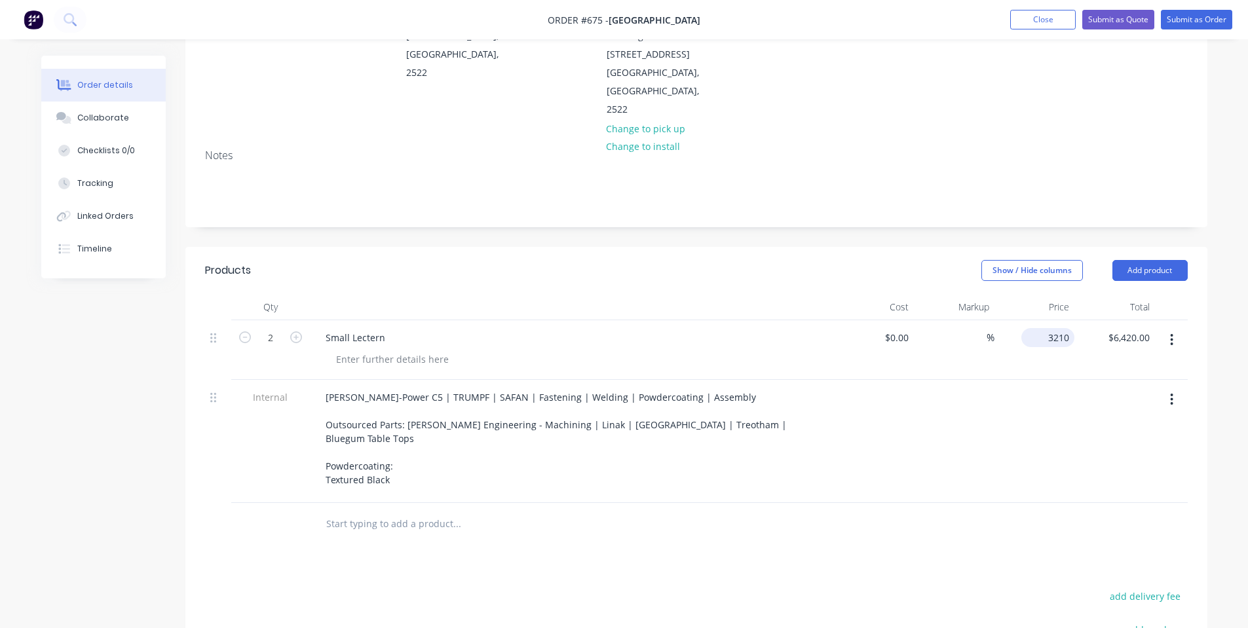
click at [1055, 340] on input "3210" at bounding box center [1050, 337] width 48 height 19
type input "$3,100.00"
type input "$6,200.00"
click at [1008, 466] on div at bounding box center [1034, 441] width 81 height 123
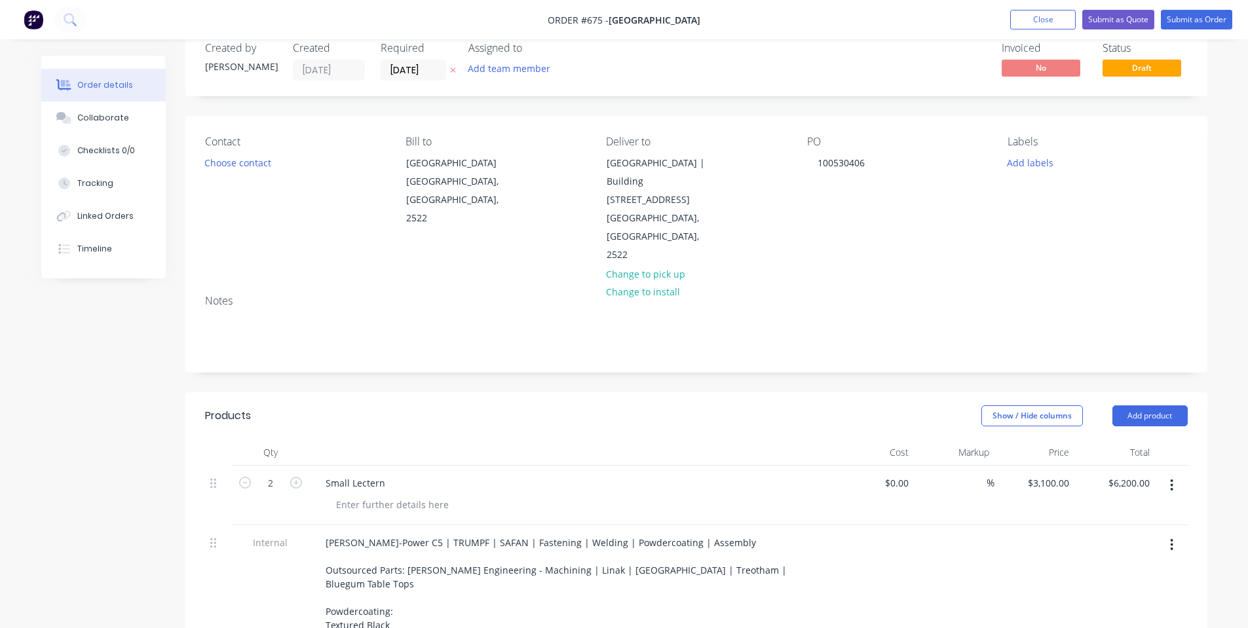
scroll to position [0, 0]
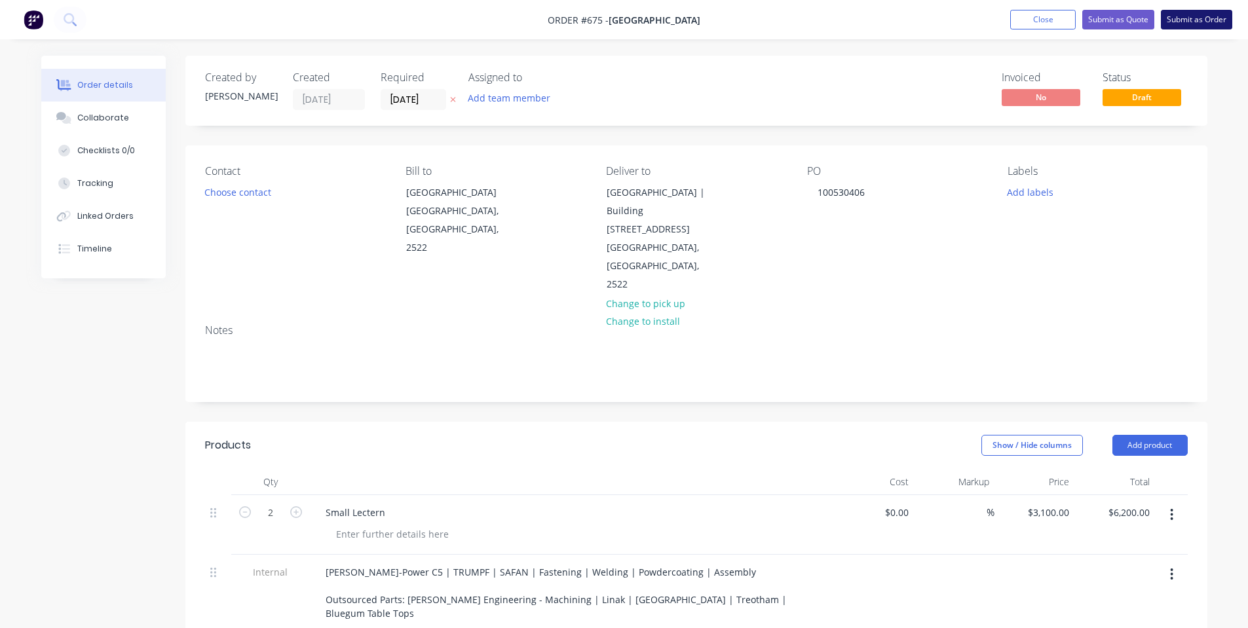
click at [1218, 24] on button "Submit as Order" at bounding box center [1196, 20] width 71 height 20
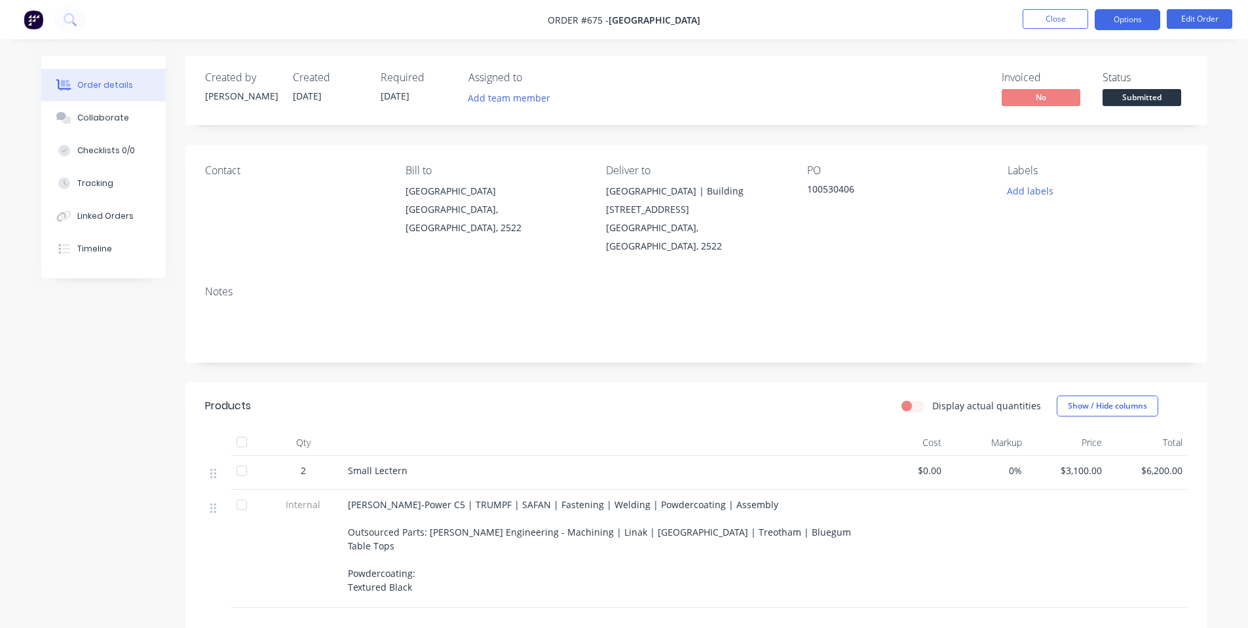
click at [1130, 20] on button "Options" at bounding box center [1128, 19] width 66 height 21
click at [1175, 102] on span "Submitted" at bounding box center [1141, 97] width 79 height 16
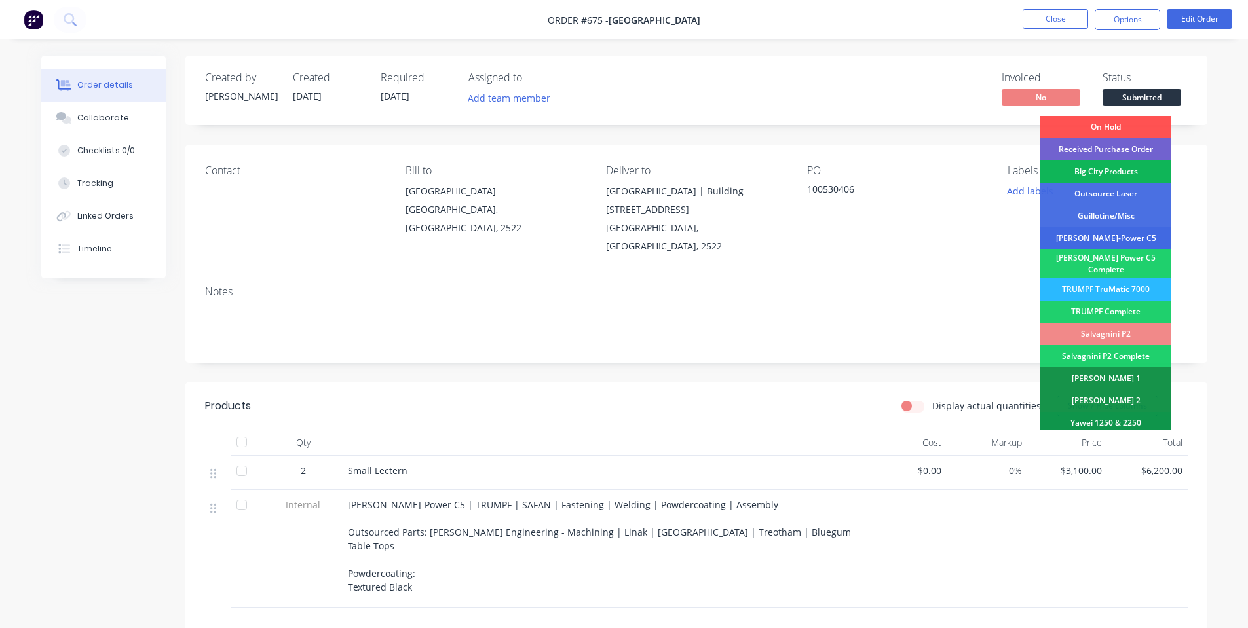
click at [1121, 235] on div "[PERSON_NAME]-Power C5" at bounding box center [1105, 238] width 131 height 22
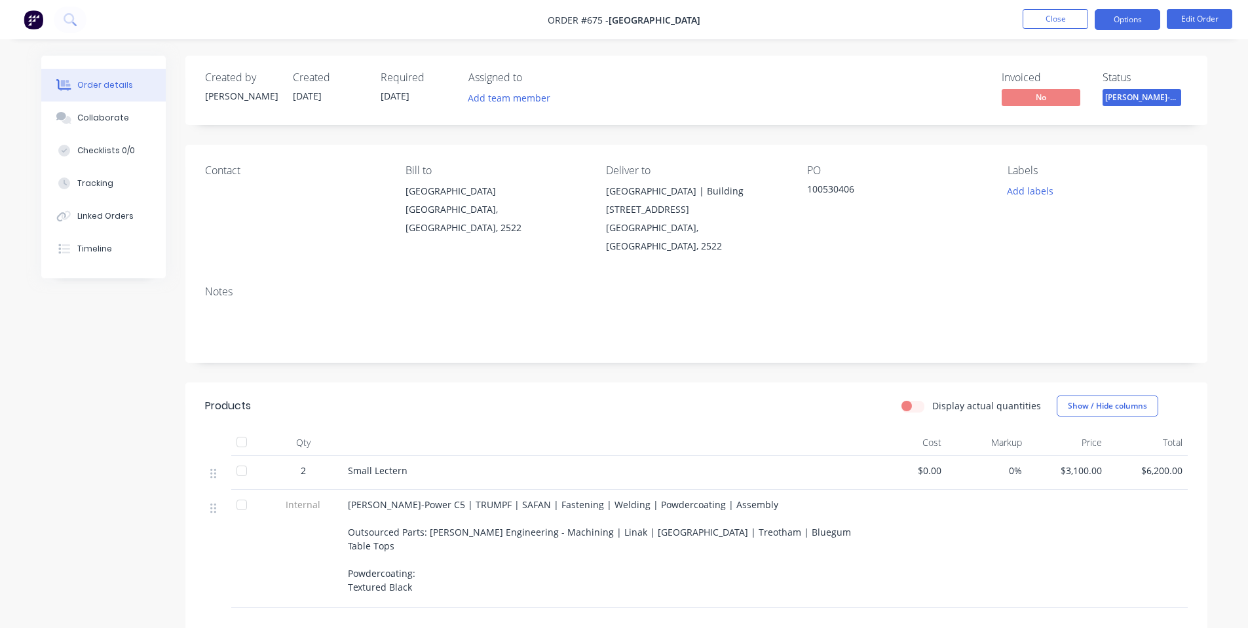
click at [1125, 23] on button "Options" at bounding box center [1128, 19] width 66 height 21
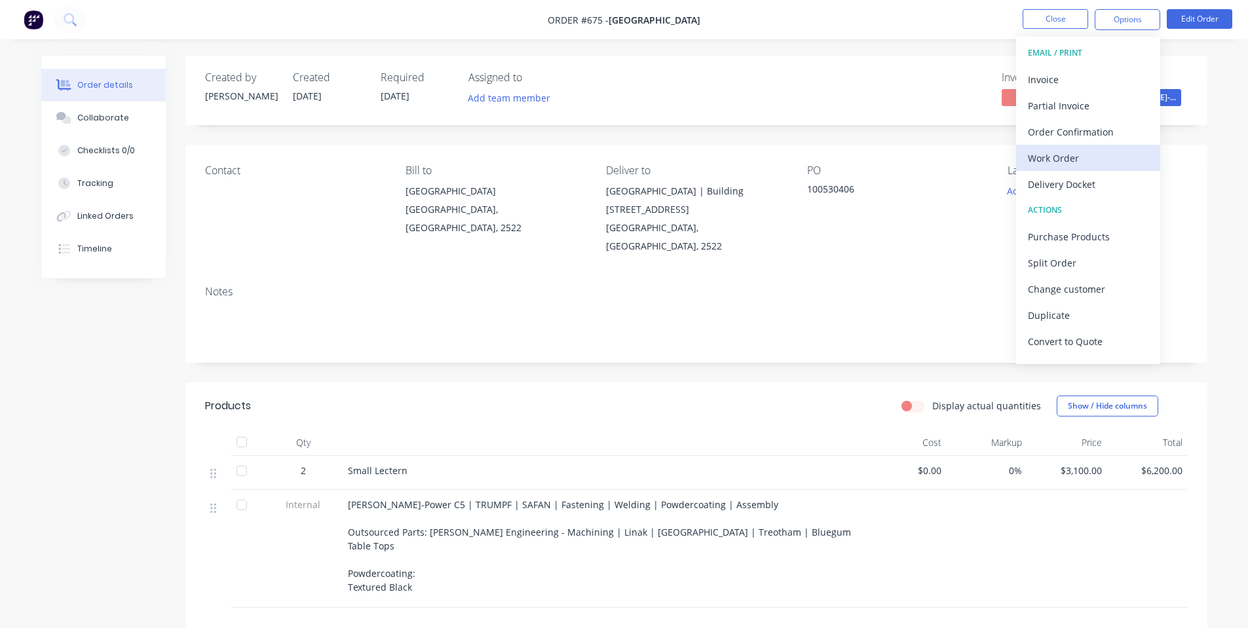
click at [1075, 154] on div "Work Order" at bounding box center [1088, 158] width 121 height 19
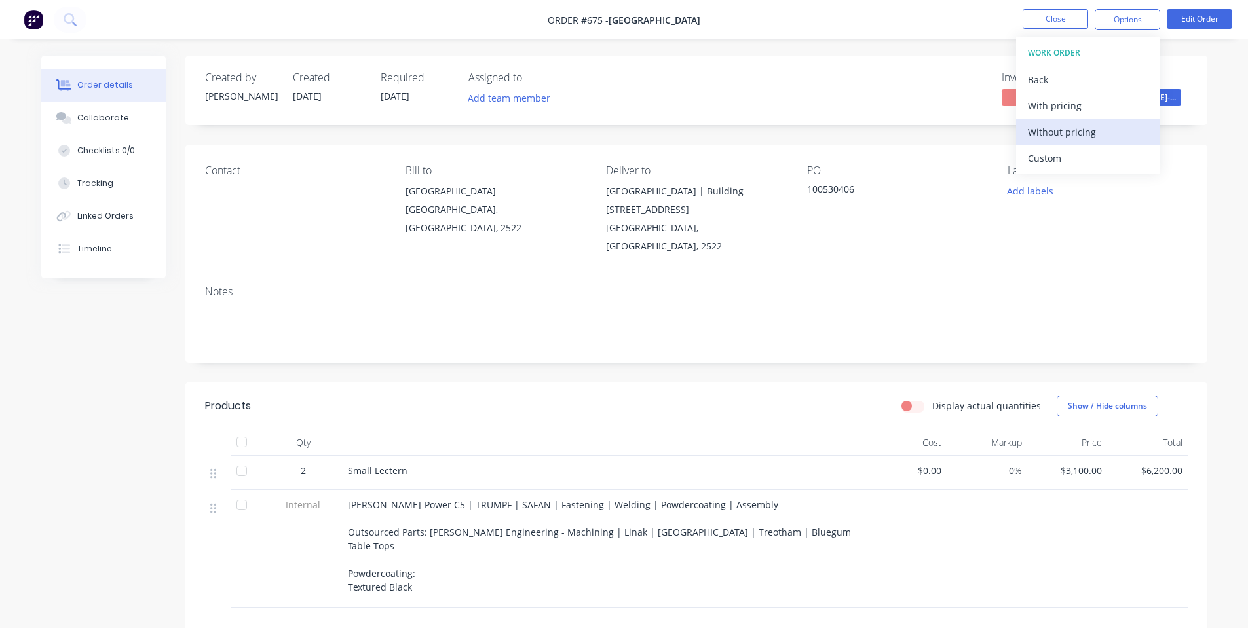
click at [1072, 128] on div "Without pricing" at bounding box center [1088, 131] width 121 height 19
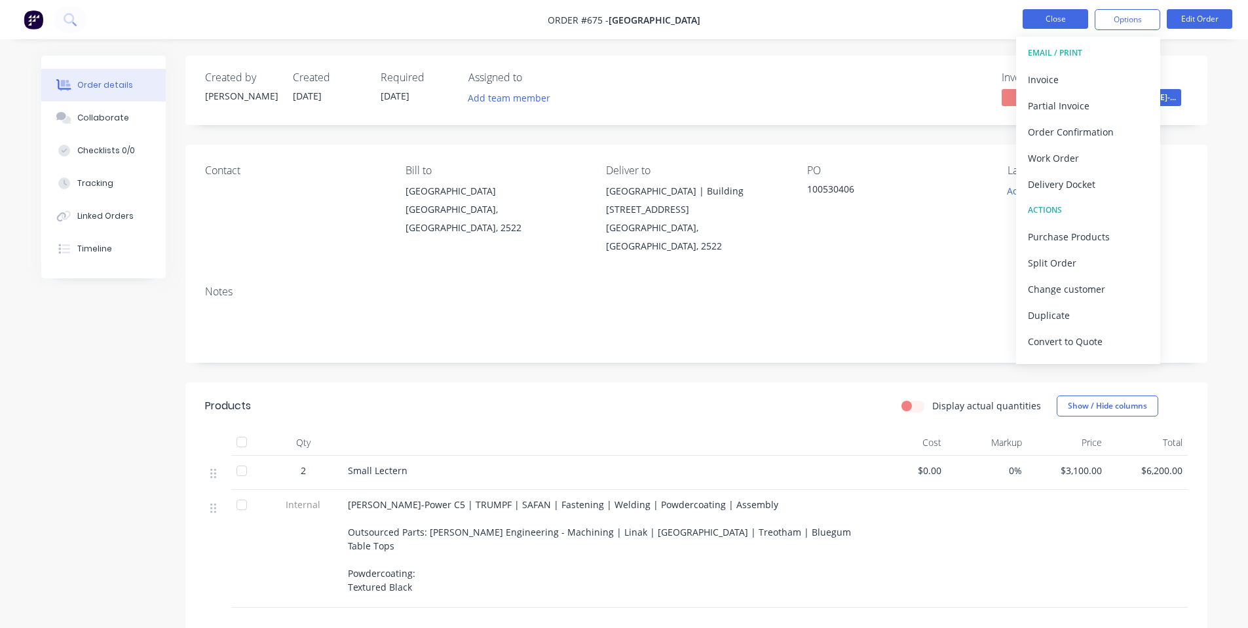
click at [1053, 12] on button "Close" at bounding box center [1056, 19] width 66 height 20
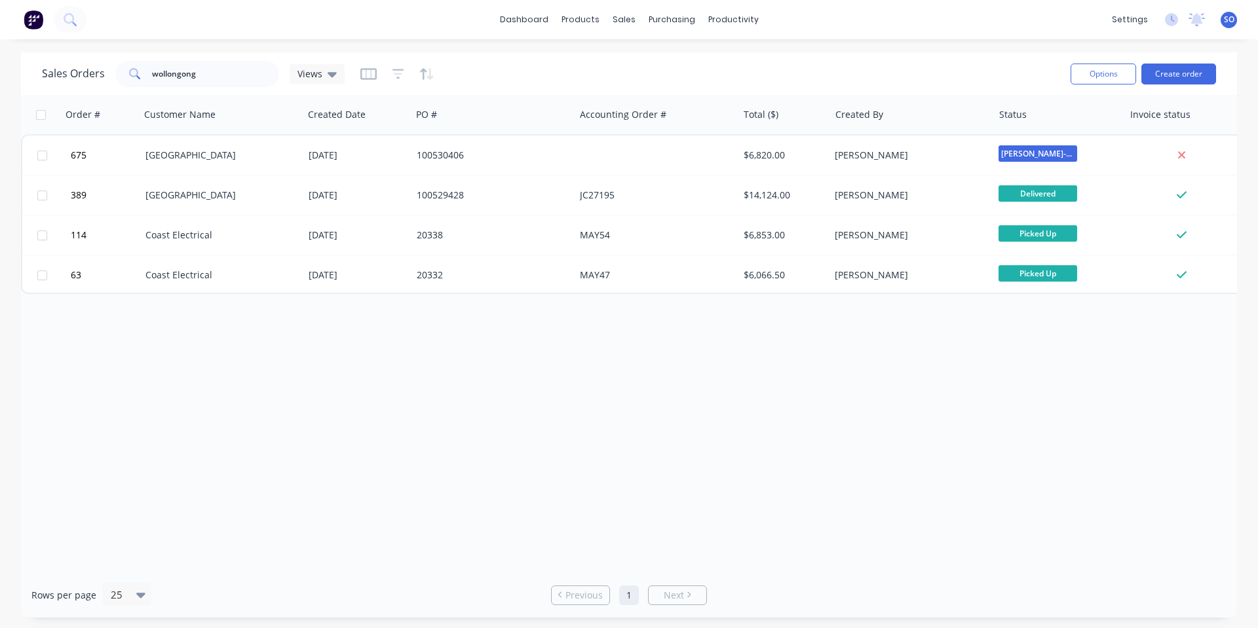
click at [1173, 86] on div "Options Create order" at bounding box center [1140, 74] width 151 height 32
click at [1174, 77] on button "Create order" at bounding box center [1178, 74] width 75 height 21
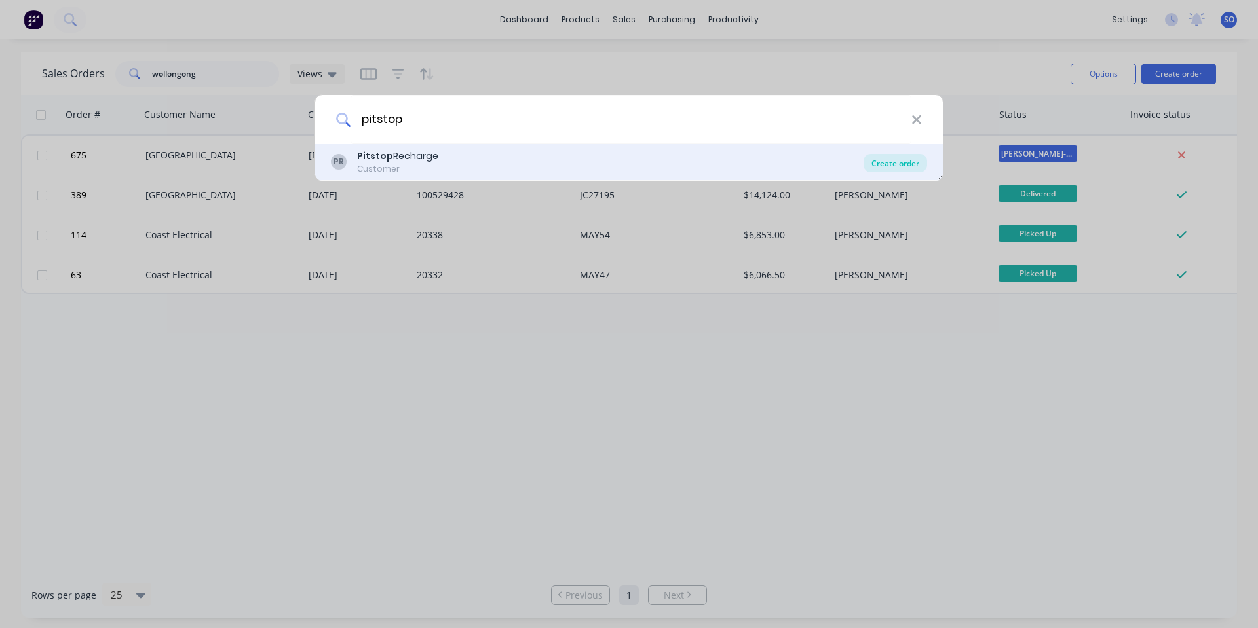
type input "pitstop"
click at [889, 162] on div "Create order" at bounding box center [895, 163] width 64 height 18
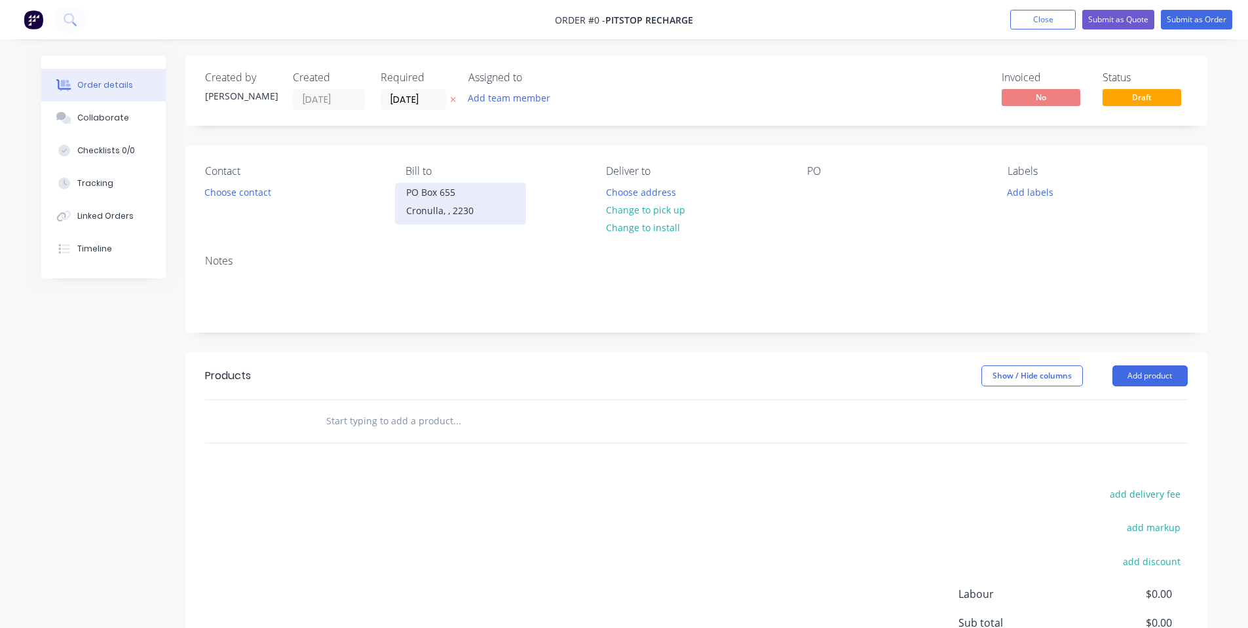
click at [451, 205] on div "Cronulla, , 2230" at bounding box center [460, 211] width 109 height 18
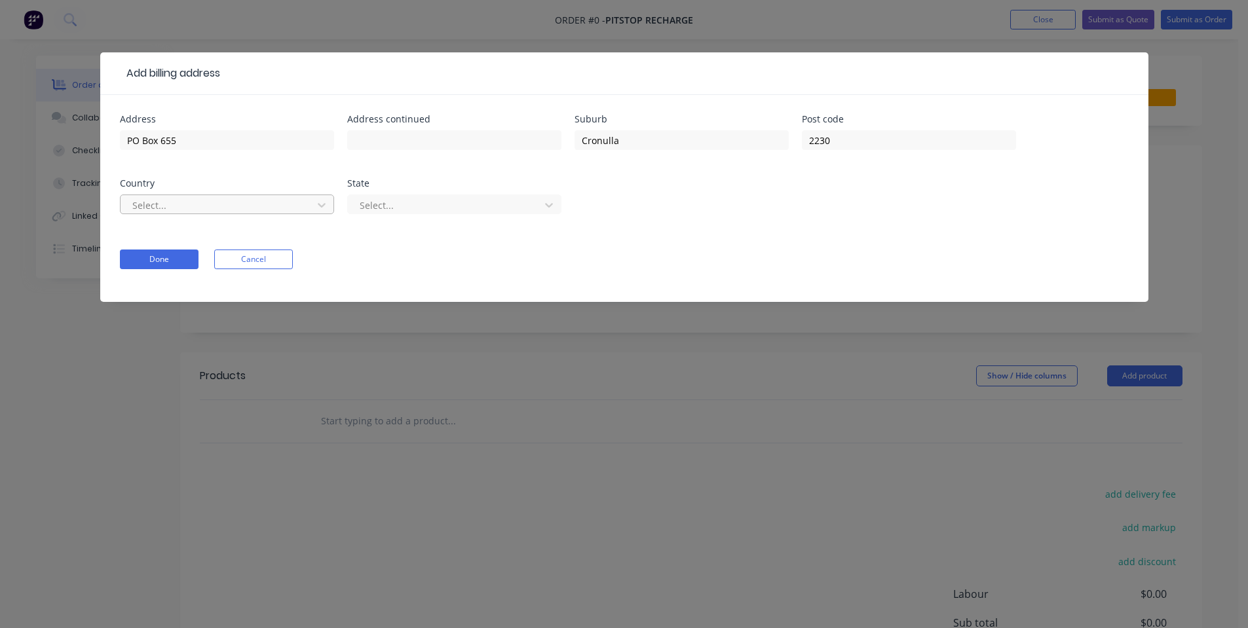
click at [300, 202] on div at bounding box center [218, 205] width 175 height 16
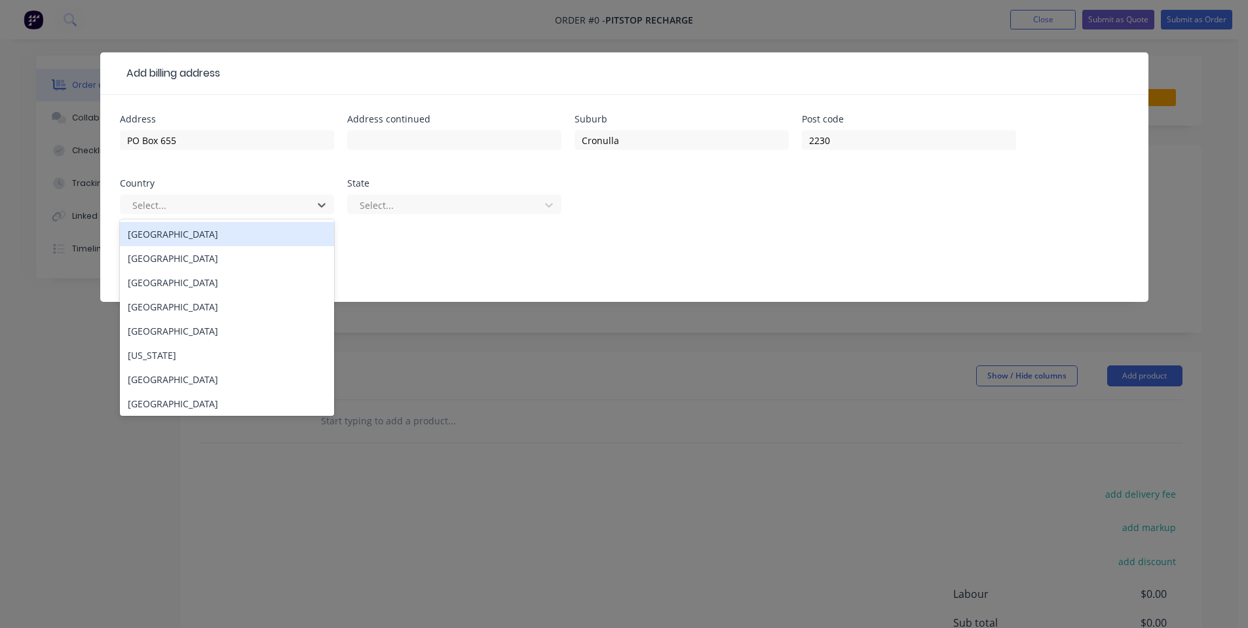
click at [301, 221] on div "[GEOGRAPHIC_DATA] [GEOGRAPHIC_DATA] [GEOGRAPHIC_DATA] [GEOGRAPHIC_DATA] [GEOGRA…" at bounding box center [227, 317] width 214 height 197
drag, startPoint x: 275, startPoint y: 238, endPoint x: 392, endPoint y: 215, distance: 118.8
click at [279, 237] on div "[GEOGRAPHIC_DATA]" at bounding box center [227, 234] width 214 height 24
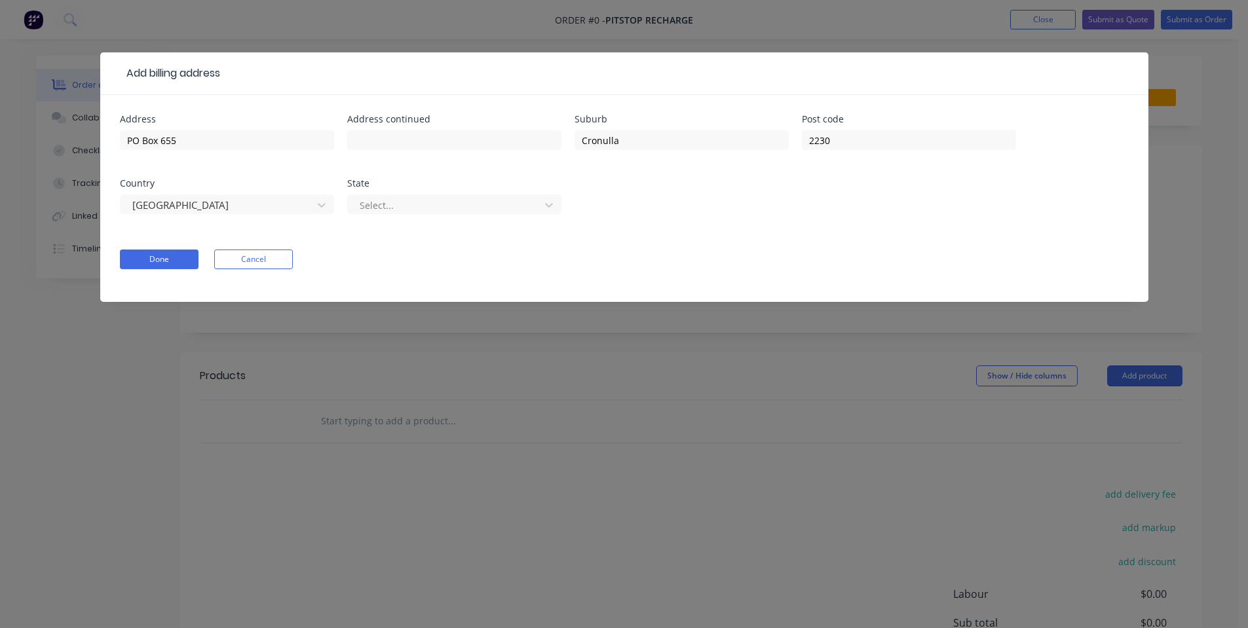
click at [438, 205] on div at bounding box center [445, 205] width 175 height 16
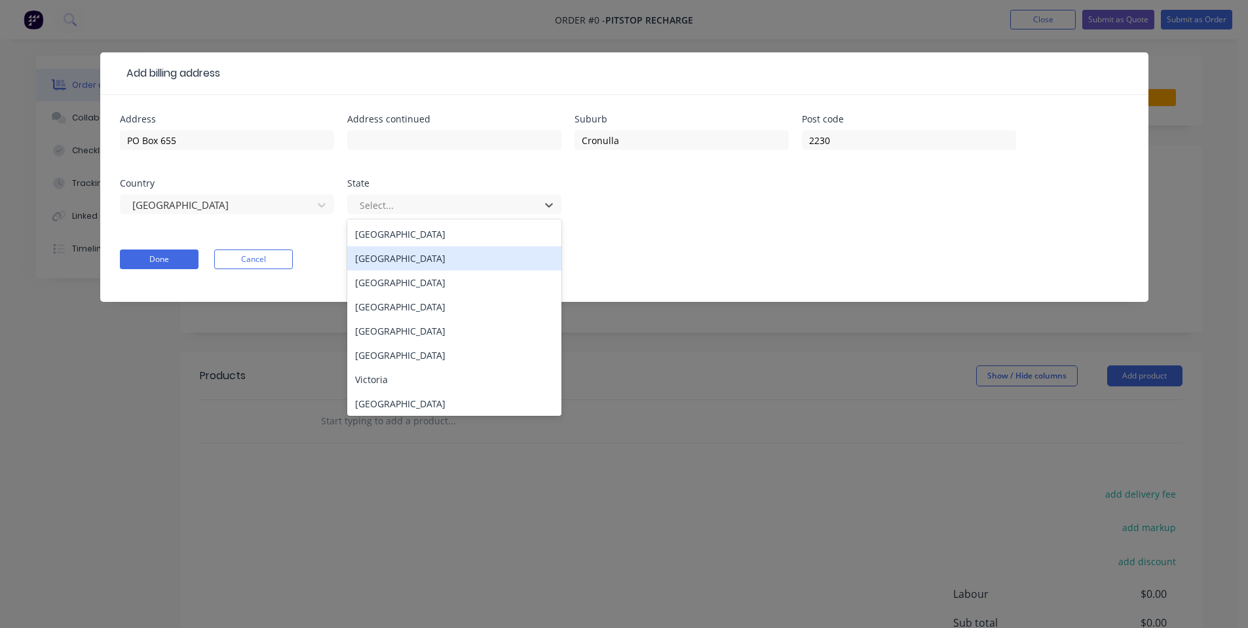
drag, startPoint x: 428, startPoint y: 261, endPoint x: 138, endPoint y: 261, distance: 290.2
click at [428, 259] on div "[GEOGRAPHIC_DATA]" at bounding box center [454, 258] width 214 height 24
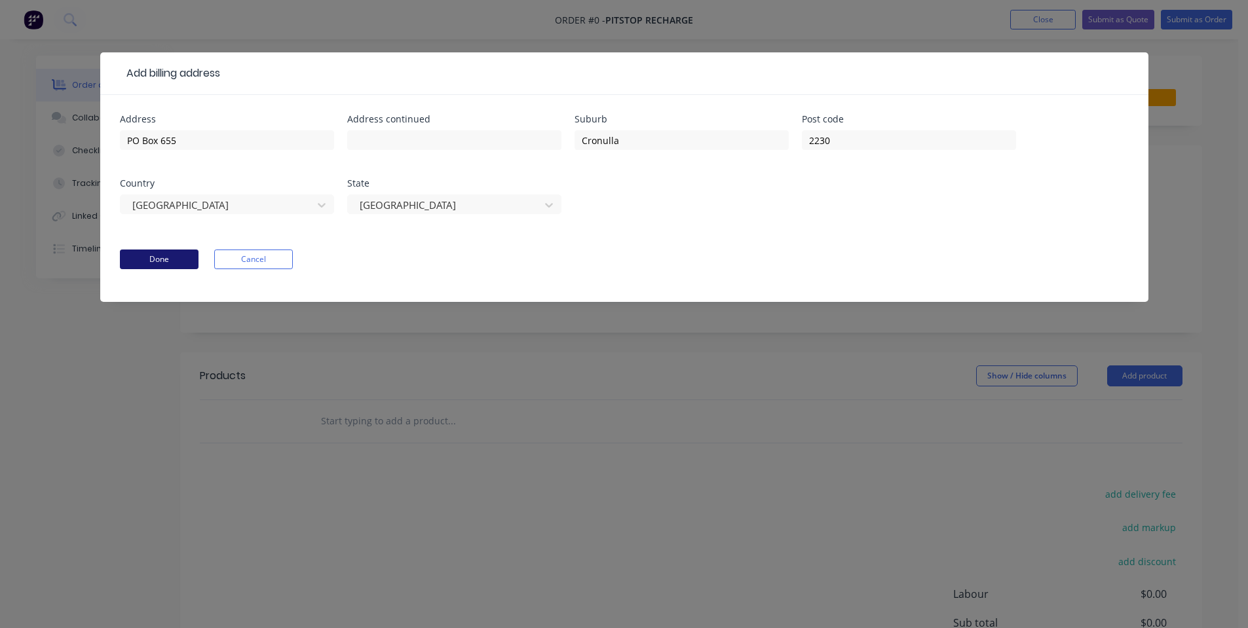
click at [137, 259] on button "Done" at bounding box center [159, 260] width 79 height 20
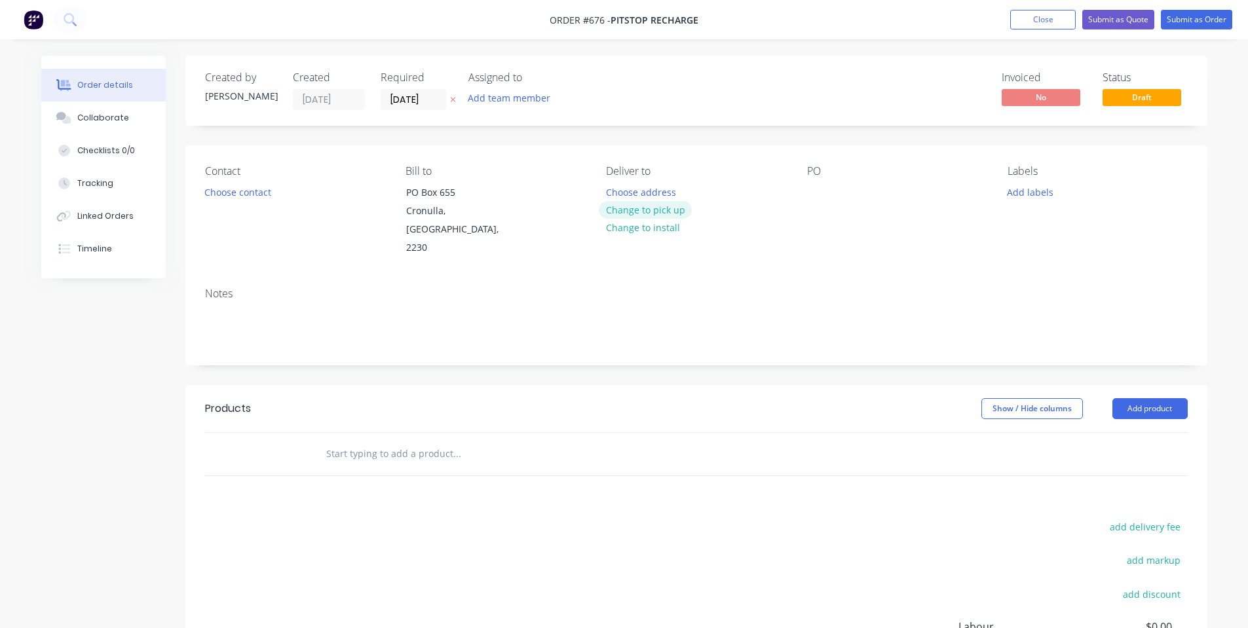
click at [685, 212] on button "Change to pick up" at bounding box center [645, 210] width 93 height 18
drag, startPoint x: 800, startPoint y: 183, endPoint x: 807, endPoint y: 187, distance: 7.9
click at [804, 185] on div "Contact Choose contact [PERSON_NAME] to [STREET_ADDRESS] Pick up Change to deli…" at bounding box center [696, 211] width 1022 height 132
click at [819, 191] on div at bounding box center [817, 192] width 21 height 19
click at [242, 193] on button "Choose contact" at bounding box center [237, 192] width 81 height 18
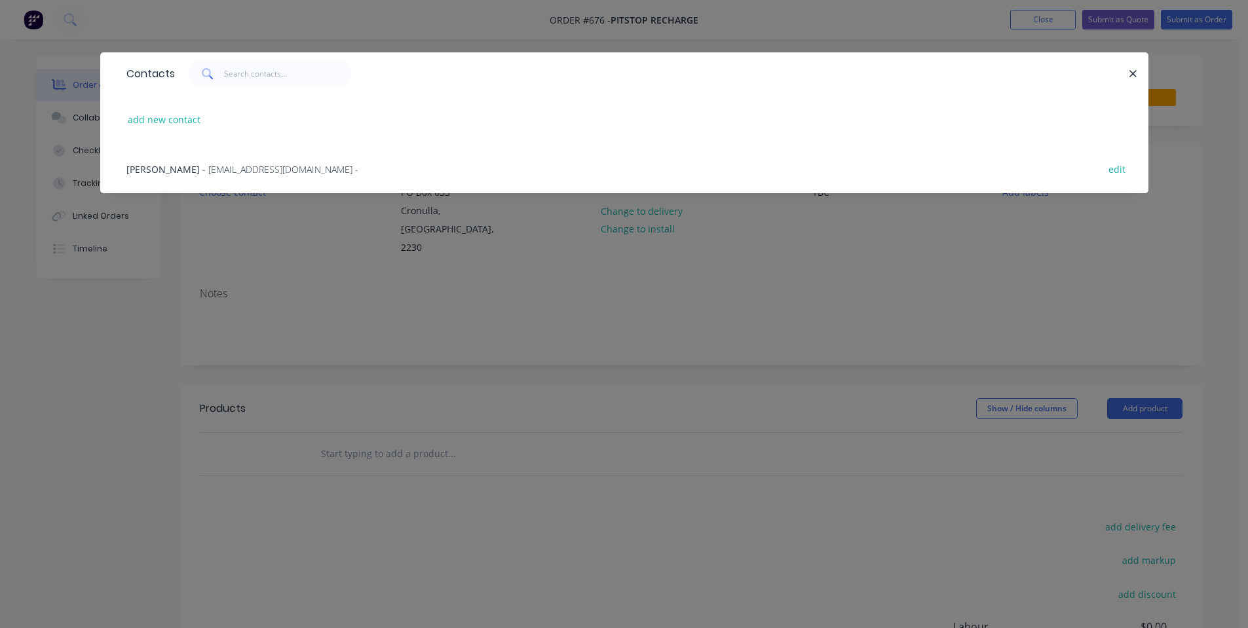
click at [652, 299] on div "Contacts add new contact [PERSON_NAME] - [EMAIL_ADDRESS][DOMAIN_NAME] - edit" at bounding box center [624, 314] width 1248 height 628
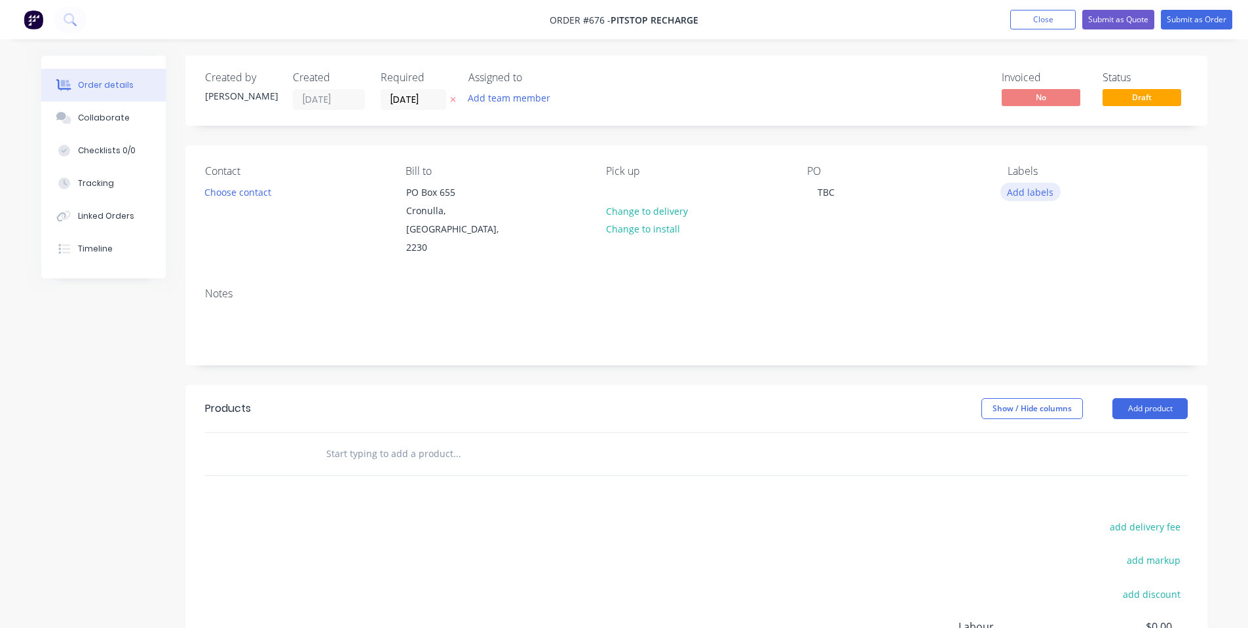
click at [1014, 197] on button "Add labels" at bounding box center [1030, 192] width 60 height 18
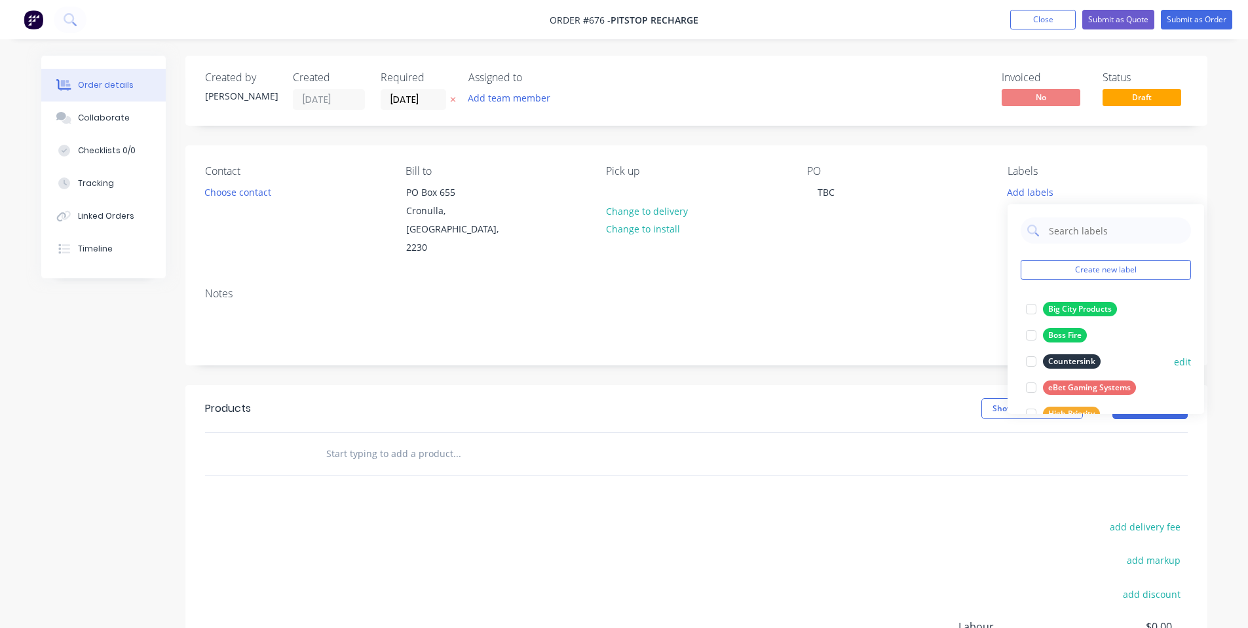
scroll to position [341, 0]
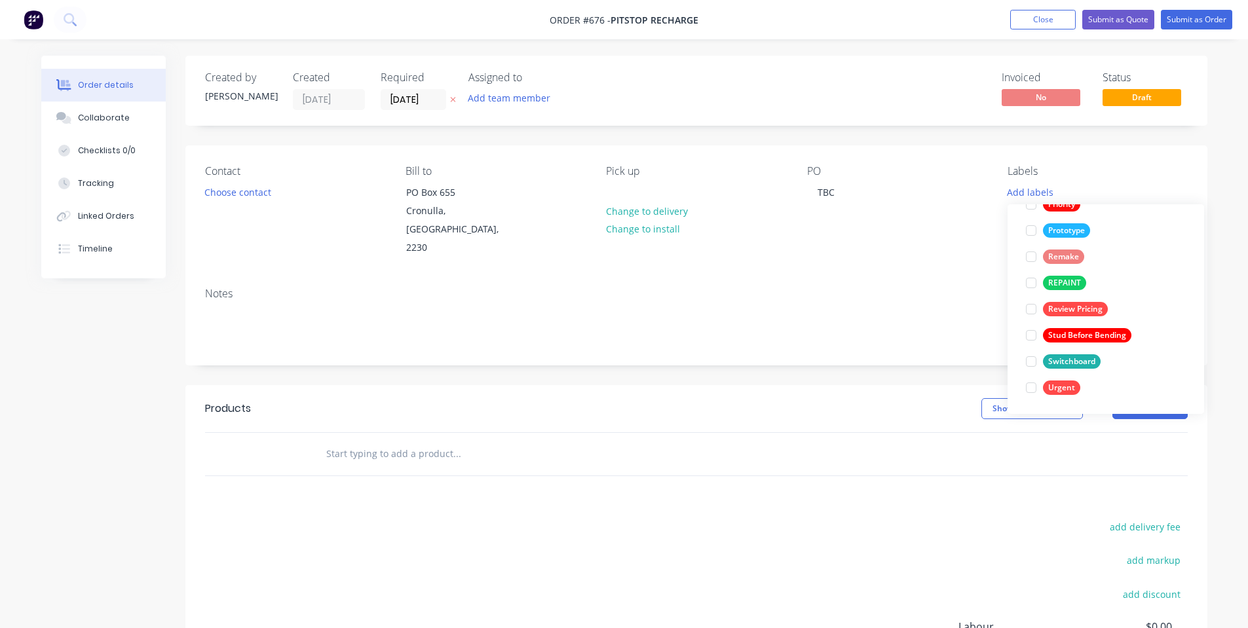
click at [759, 277] on div "Notes" at bounding box center [696, 321] width 1022 height 88
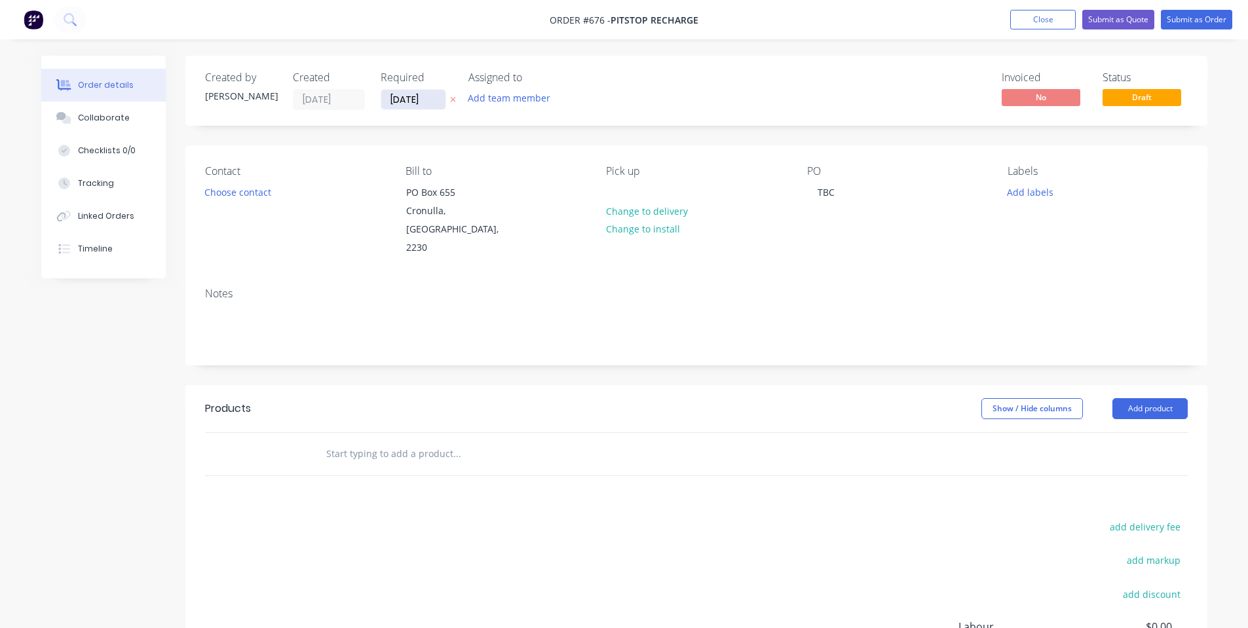
click at [419, 98] on input "[DATE]" at bounding box center [413, 100] width 64 height 20
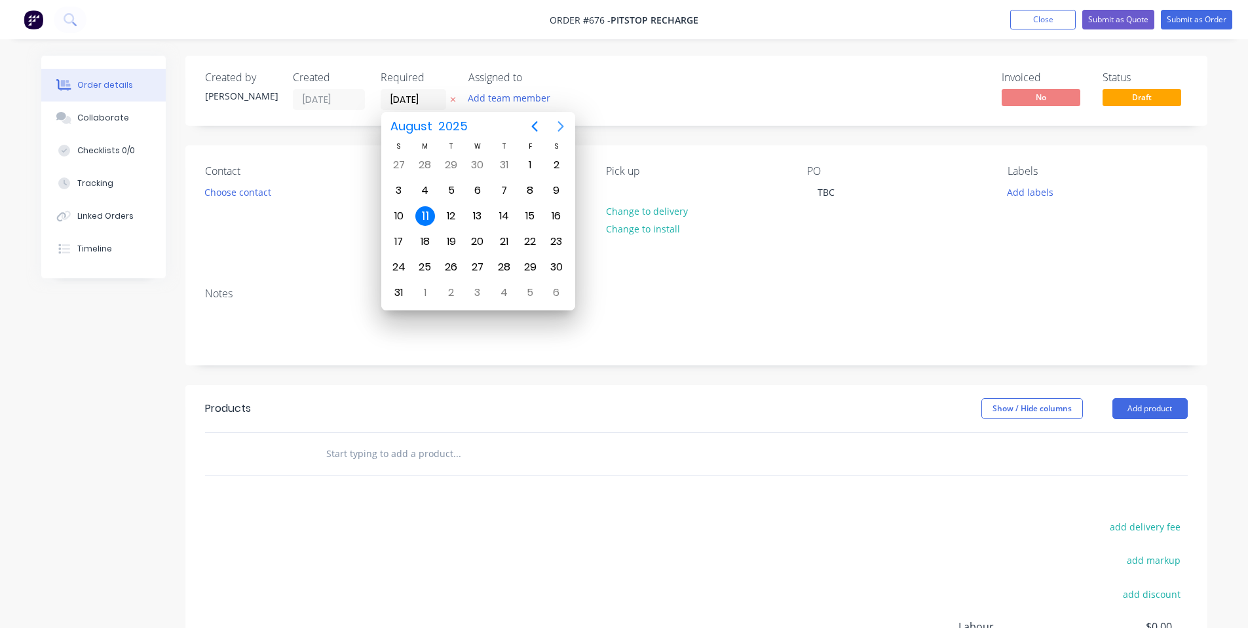
click at [566, 125] on icon "Next page" at bounding box center [561, 127] width 16 height 16
click at [431, 200] on div "8" at bounding box center [425, 190] width 26 height 25
type input "[DATE]"
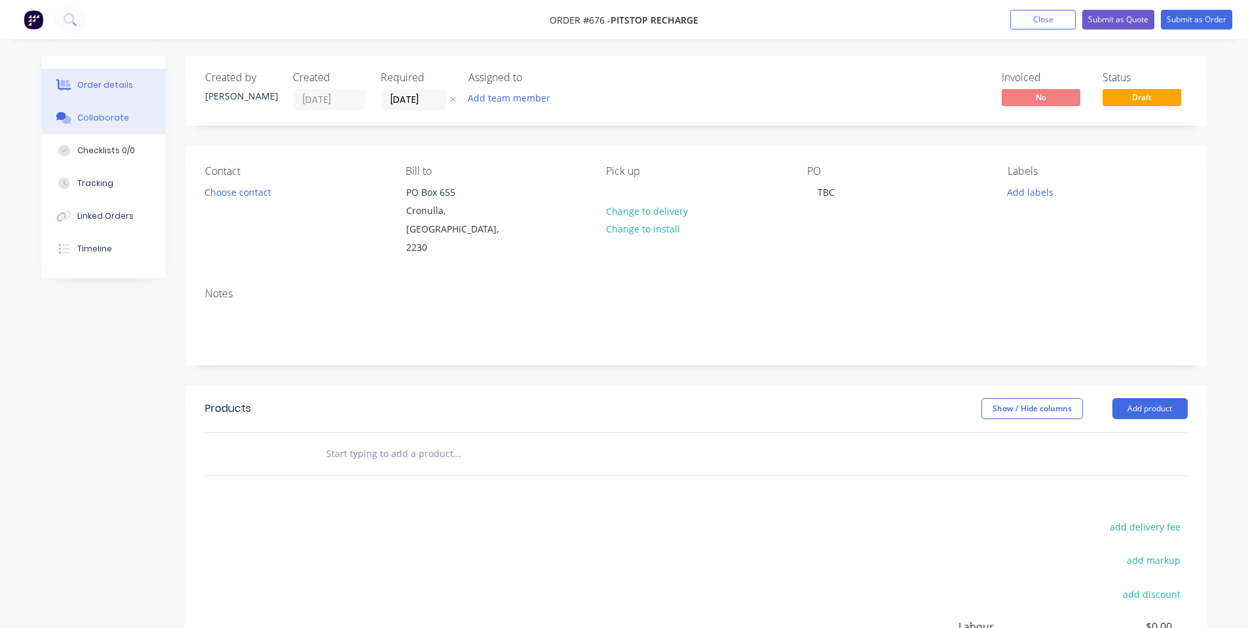
click at [109, 105] on button "Collaborate" at bounding box center [103, 118] width 124 height 33
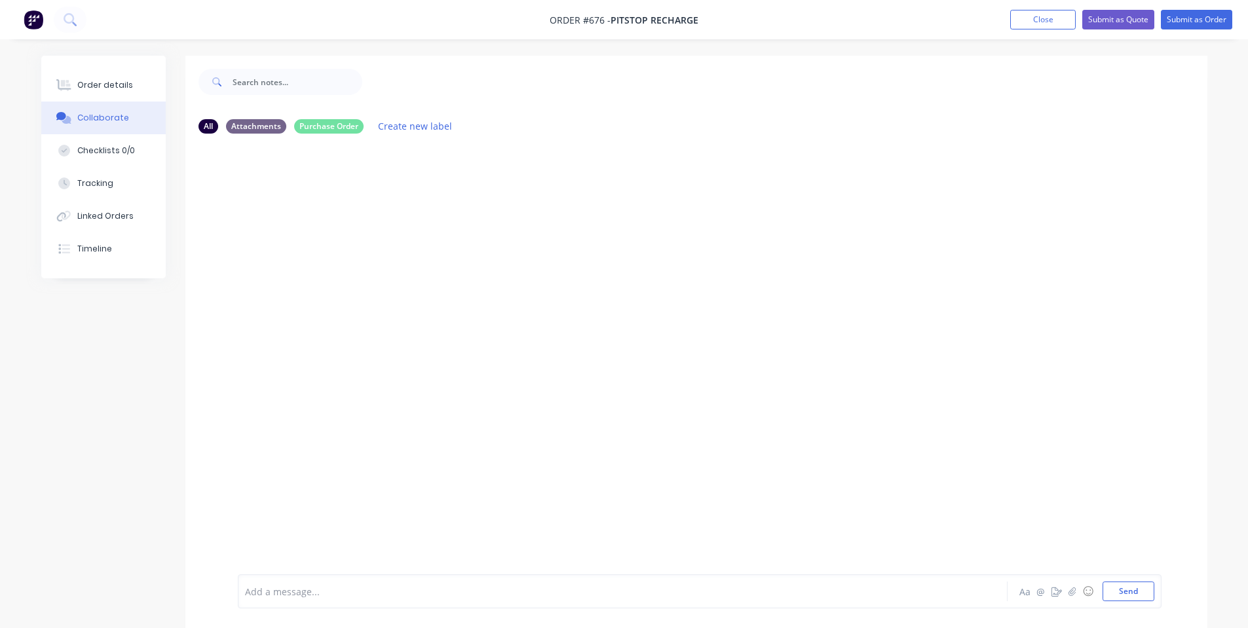
click at [329, 567] on div "Add a message... Aa @ ☺ Send" at bounding box center [696, 591] width 1022 height 73
click at [342, 597] on div at bounding box center [586, 592] width 681 height 14
click at [140, 82] on button "Order details" at bounding box center [103, 85] width 124 height 33
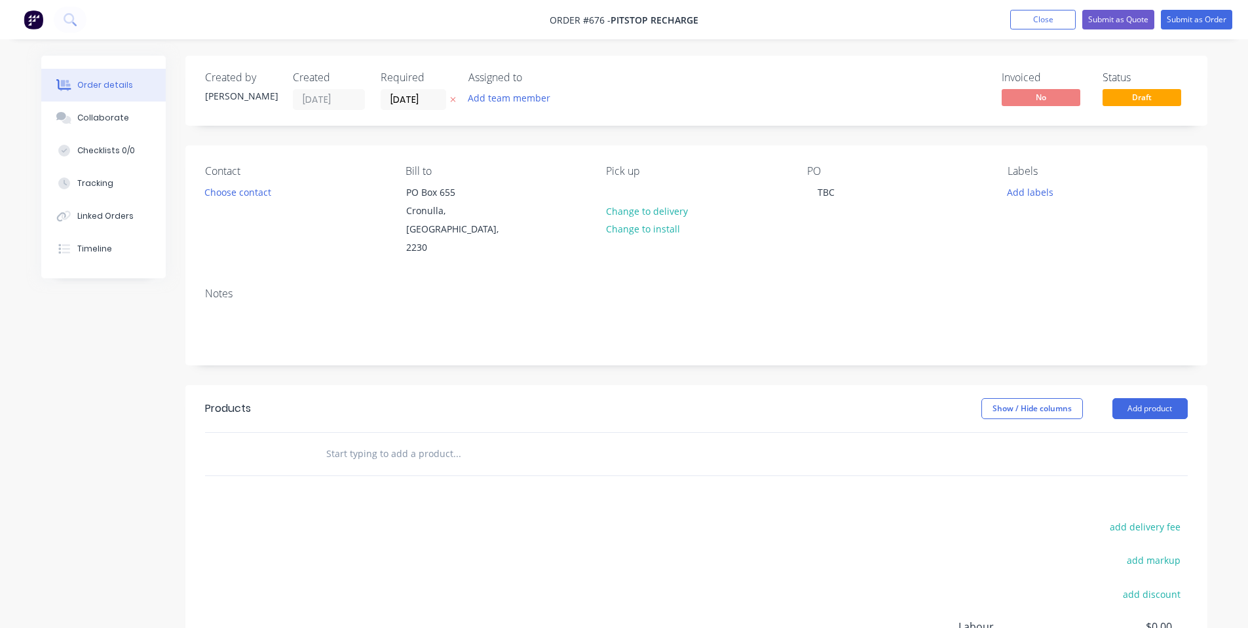
click at [390, 441] on input "text" at bounding box center [457, 454] width 262 height 26
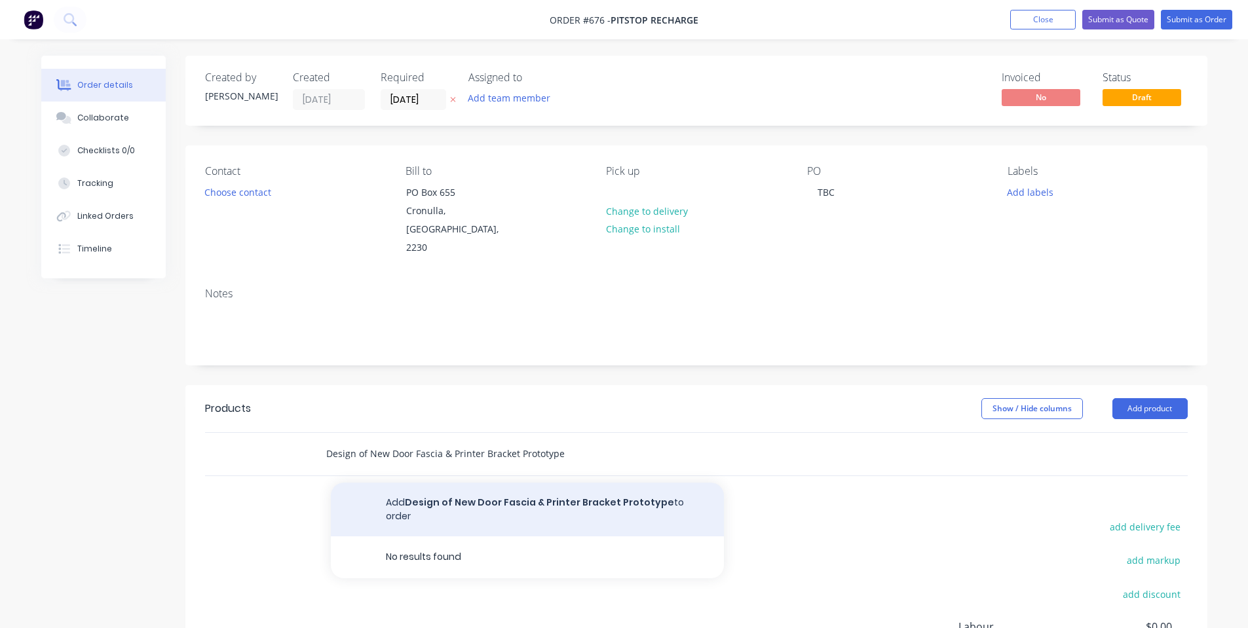
type input "Design of New Door Fascia & Printer Bracket Prototype"
click at [404, 483] on button "Add Design of New Door Fascia & Printer Bracket Prototype to order" at bounding box center [527, 510] width 393 height 54
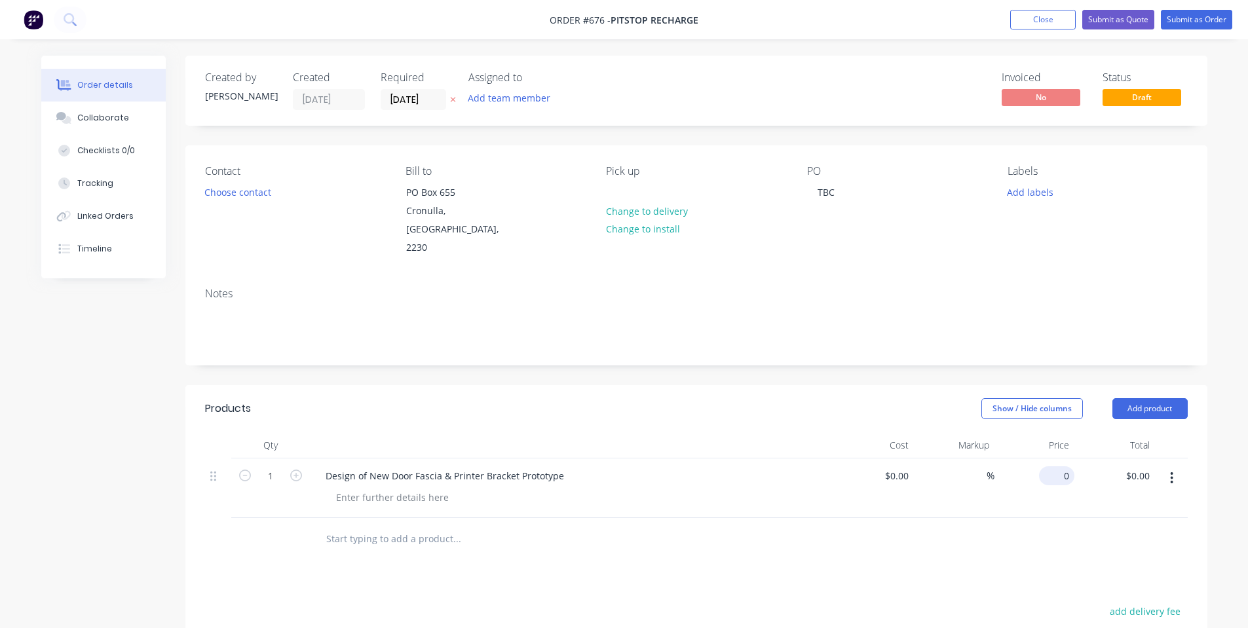
click at [1059, 466] on input "0" at bounding box center [1059, 475] width 30 height 19
type input "$440.00"
click at [837, 404] on header "Products Show / Hide columns Add product" at bounding box center [696, 408] width 1022 height 47
click at [414, 488] on div at bounding box center [393, 497] width 134 height 19
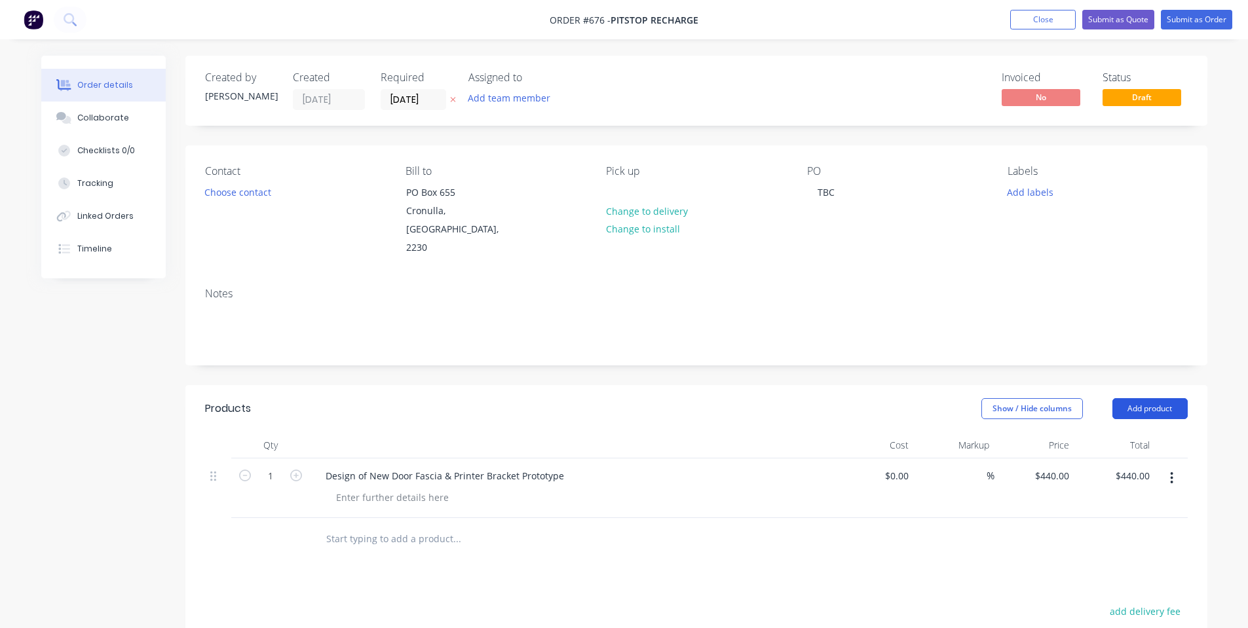
click at [1144, 398] on button "Add product" at bounding box center [1149, 408] width 75 height 21
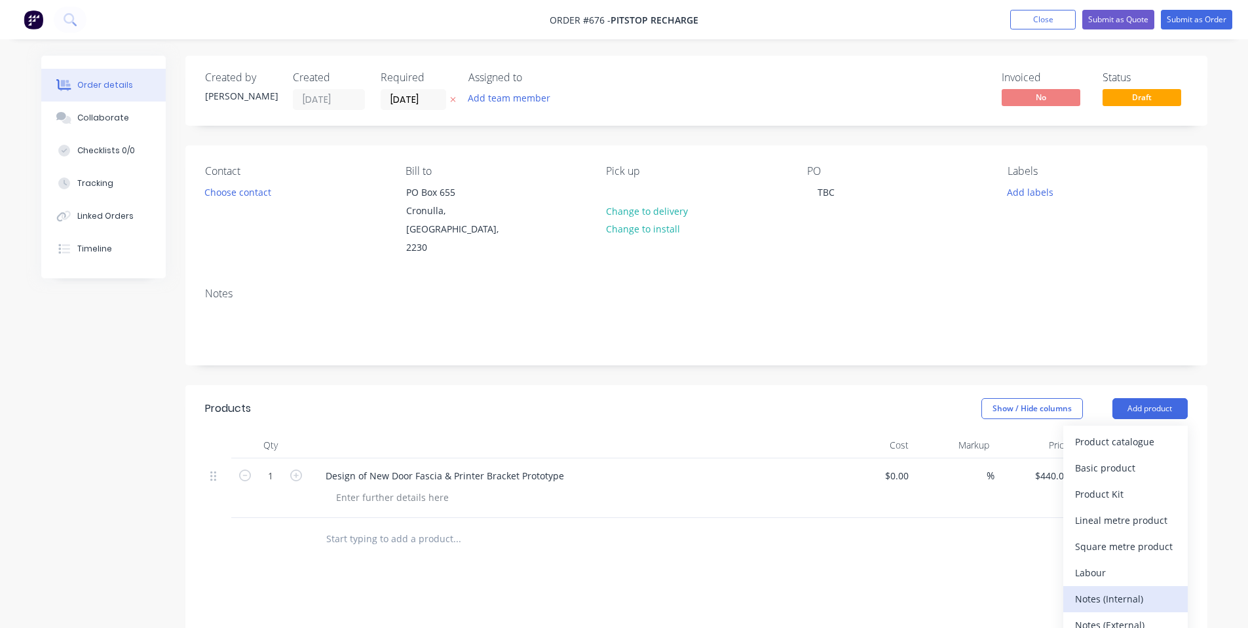
click at [1123, 590] on div "Notes (Internal)" at bounding box center [1125, 599] width 101 height 19
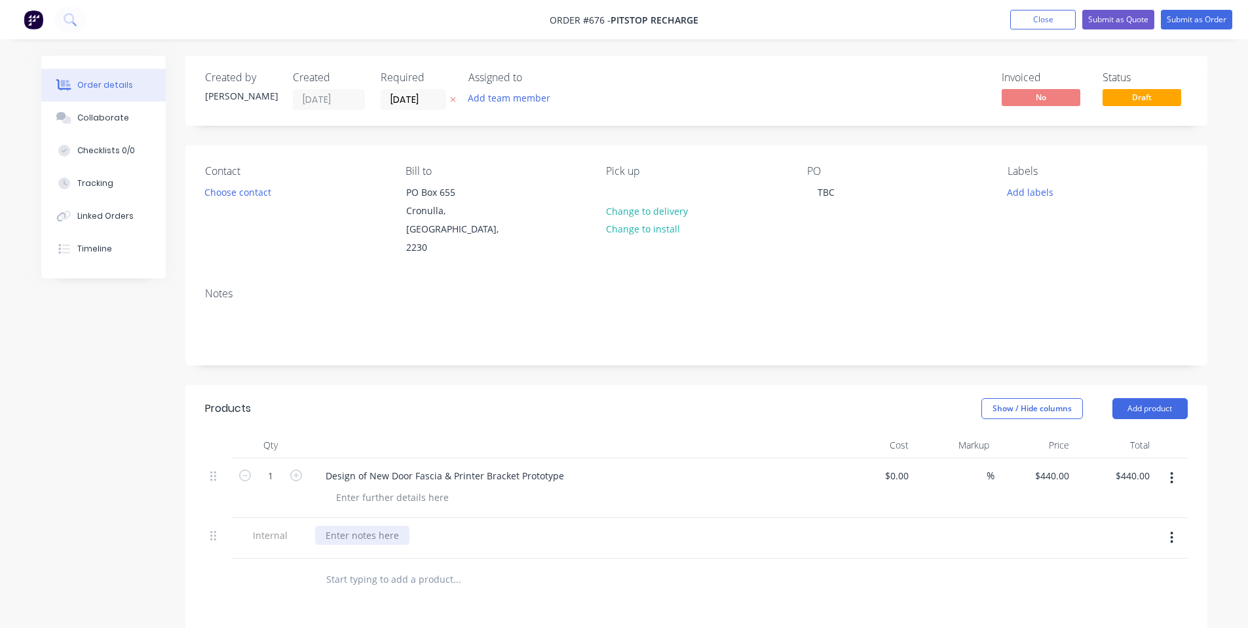
click at [374, 526] on div at bounding box center [362, 535] width 94 height 19
click at [421, 360] on div "Created by [PERSON_NAME] Created [DATE] Required [DATE] Assigned to Add team me…" at bounding box center [696, 486] width 1022 height 860
click at [358, 526] on div "Design" at bounding box center [340, 535] width 51 height 19
click at [603, 364] on div "Created by [PERSON_NAME] Created [DATE] Required [DATE] Assigned to Add team me…" at bounding box center [696, 486] width 1022 height 860
drag, startPoint x: 394, startPoint y: 488, endPoint x: 424, endPoint y: 474, distance: 33.1
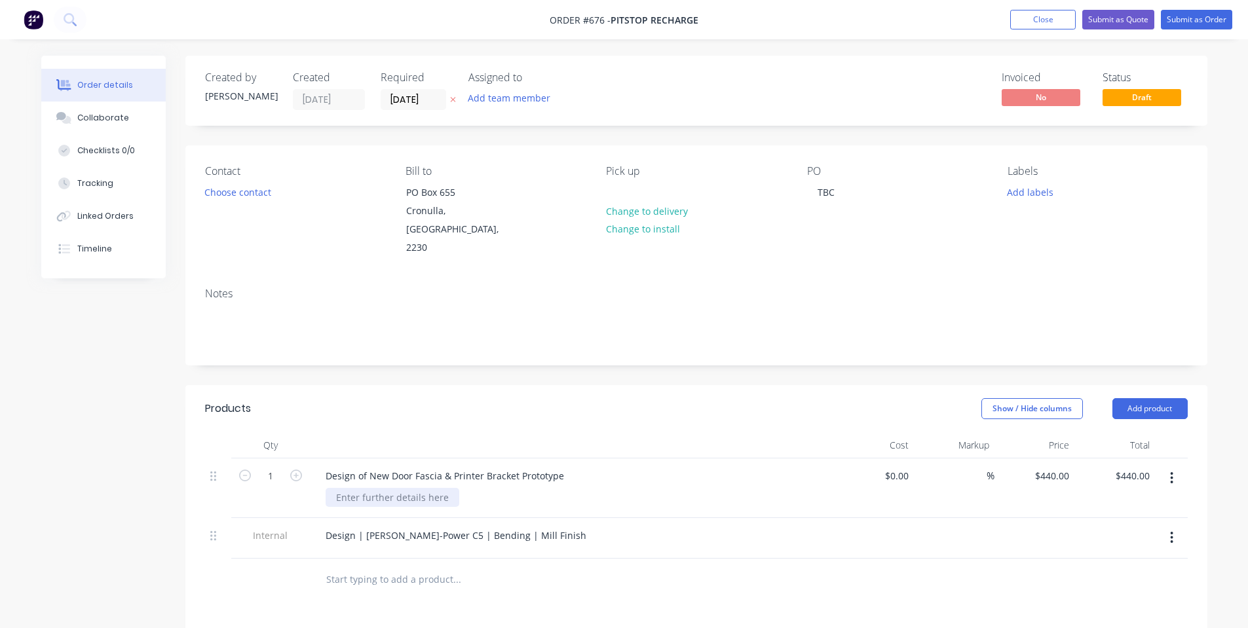
click at [394, 488] on div at bounding box center [393, 497] width 134 height 19
click at [1186, 28] on button "Submit as Order" at bounding box center [1196, 20] width 71 height 20
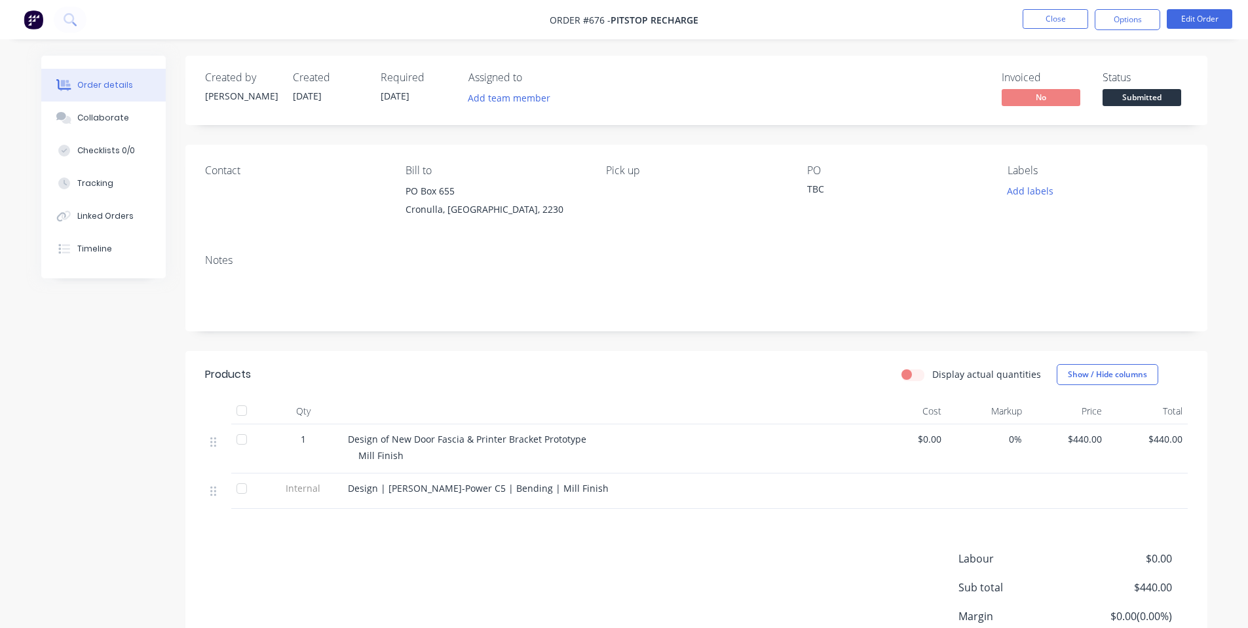
click at [1134, 94] on span "Submitted" at bounding box center [1141, 97] width 79 height 16
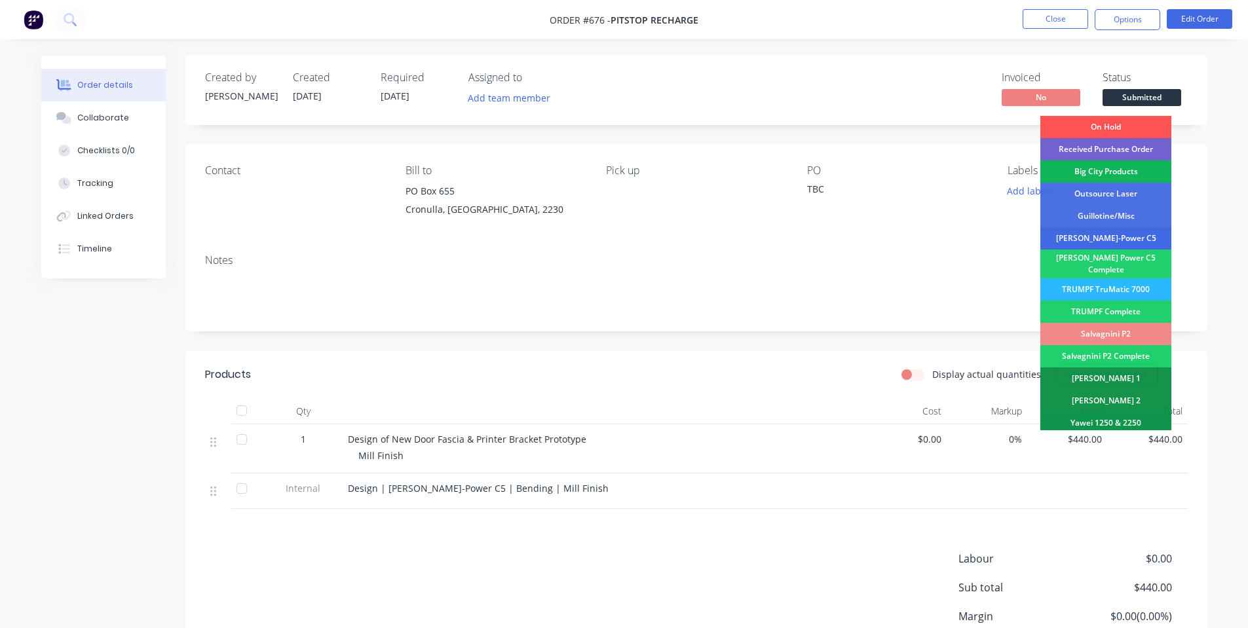
click at [1121, 237] on div "[PERSON_NAME]-Power C5" at bounding box center [1105, 238] width 131 height 22
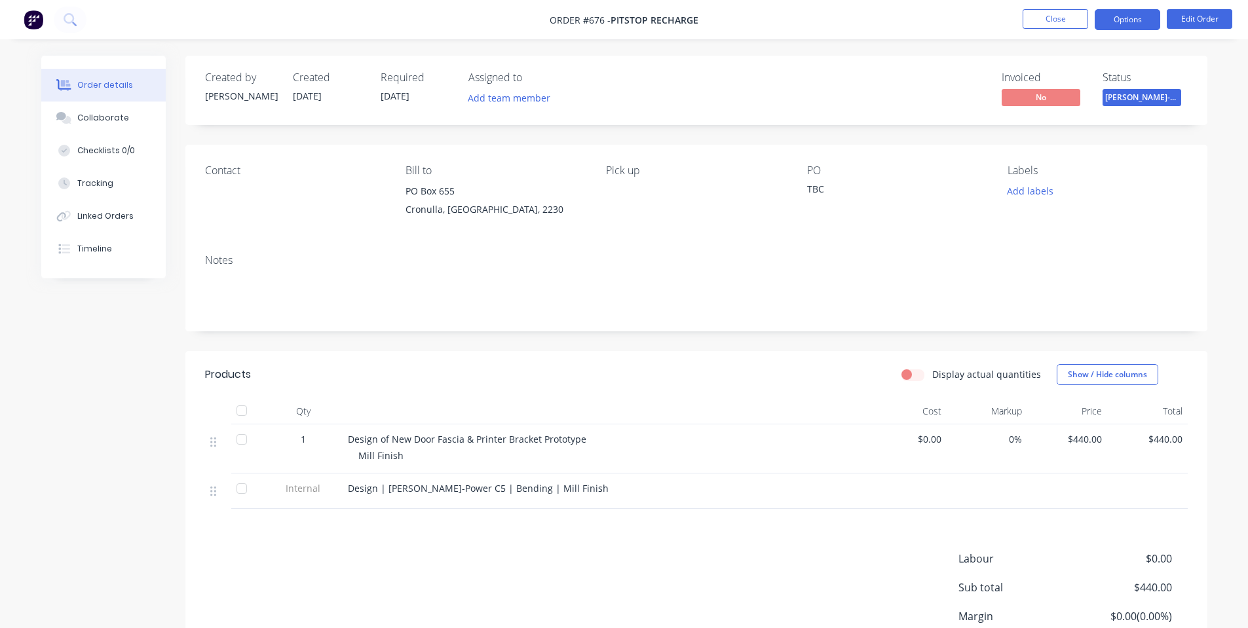
click at [1134, 22] on button "Options" at bounding box center [1128, 19] width 66 height 21
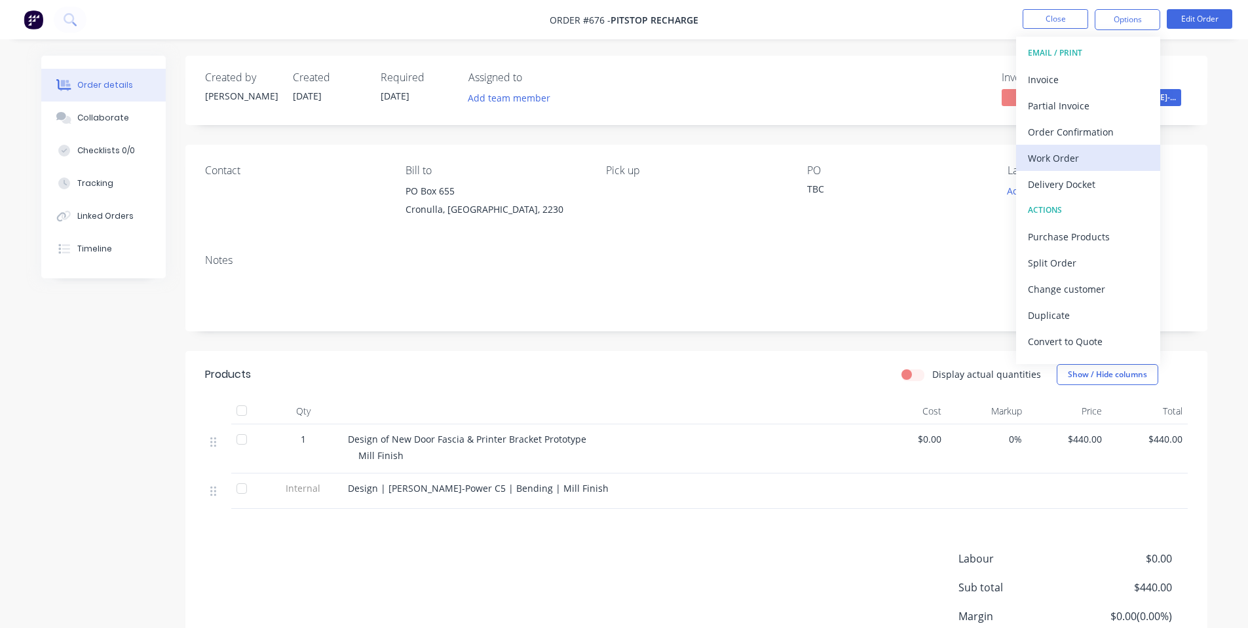
click at [1051, 157] on div "Work Order" at bounding box center [1088, 158] width 121 height 19
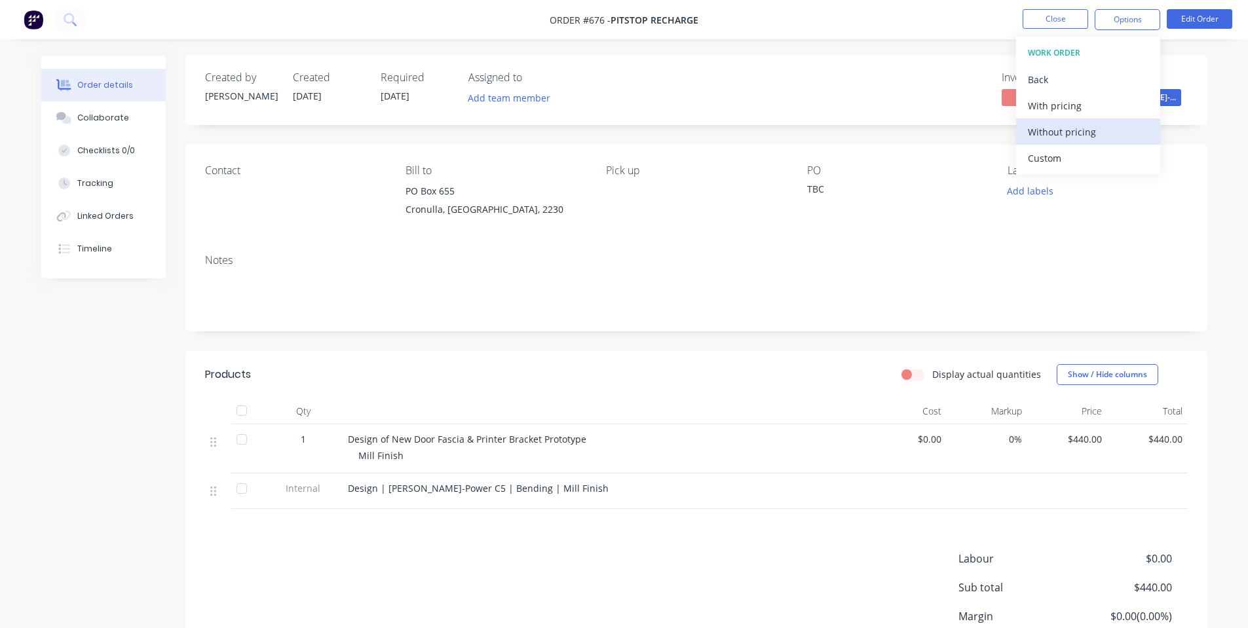
click at [1057, 126] on div "Without pricing" at bounding box center [1088, 131] width 121 height 19
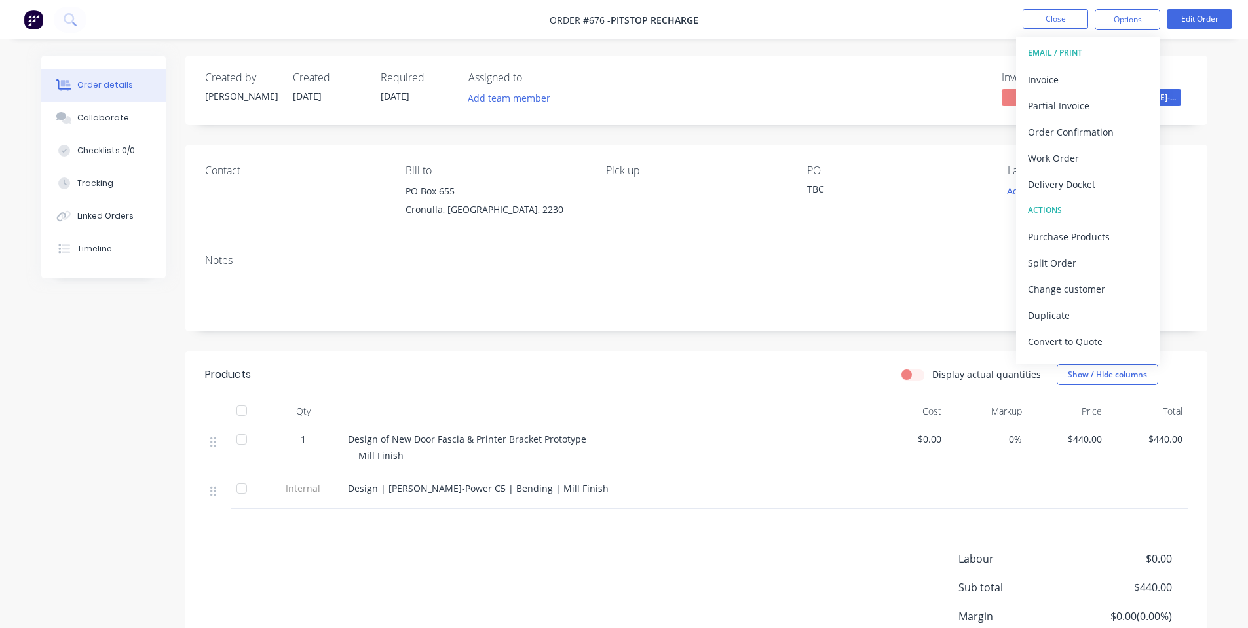
click at [571, 212] on div "Cronulla, [GEOGRAPHIC_DATA], 2230" at bounding box center [494, 209] width 179 height 18
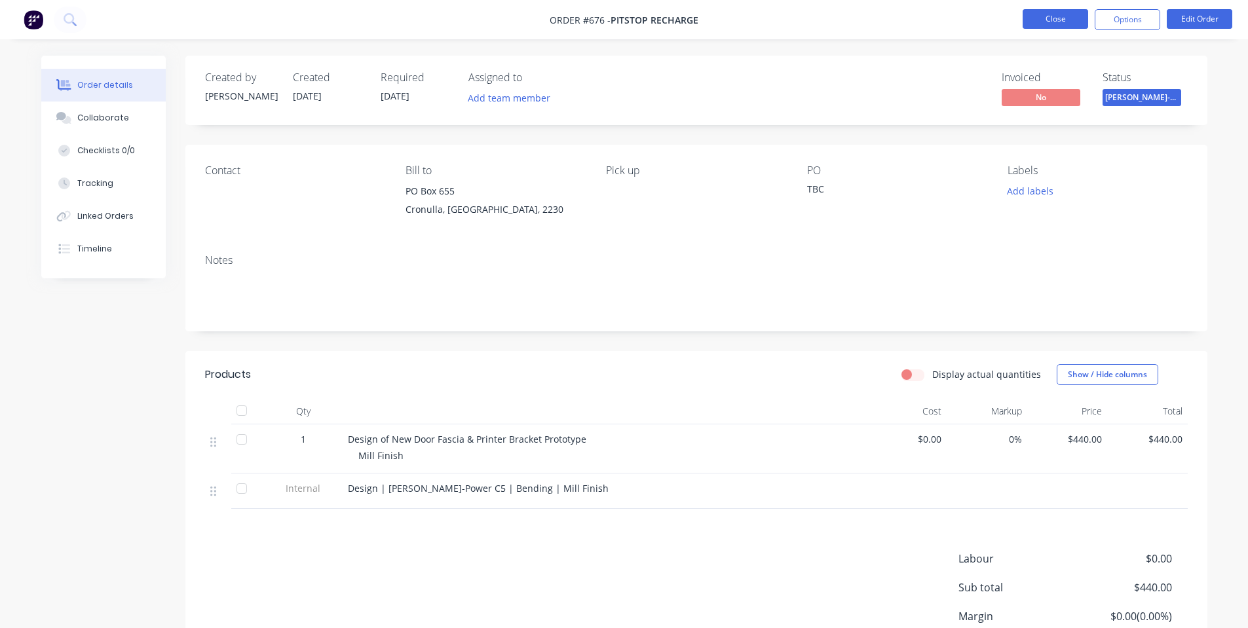
click at [1023, 20] on button "Close" at bounding box center [1056, 19] width 66 height 20
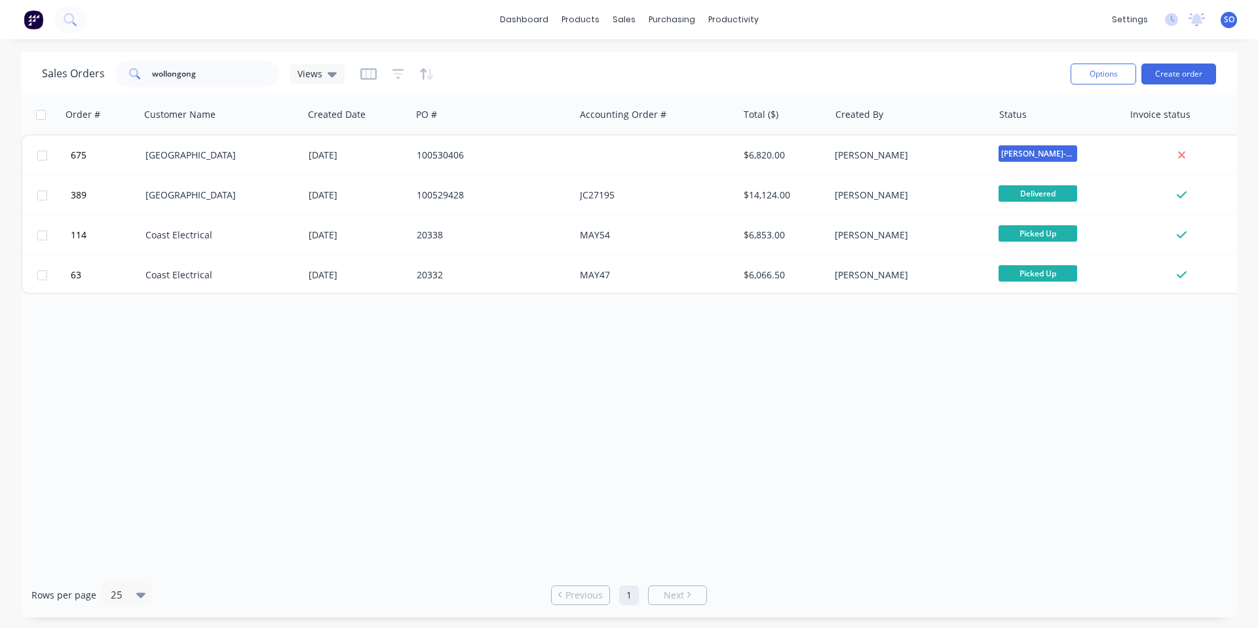
click at [609, 549] on div "Order # Customer Name Created Date PO # Accounting Order # Total ($) Created By…" at bounding box center [629, 334] width 1216 height 478
click at [724, 467] on div "Order # Customer Name Created Date PO # Accounting Order # Total ($) Created By…" at bounding box center [629, 334] width 1216 height 478
drag, startPoint x: 650, startPoint y: 406, endPoint x: 647, endPoint y: 376, distance: 30.3
click at [650, 406] on div "Order # Customer Name Created Date PO # Accounting Order # Total ($) Created By…" at bounding box center [629, 334] width 1216 height 478
click at [1195, 70] on button "Create order" at bounding box center [1178, 74] width 75 height 21
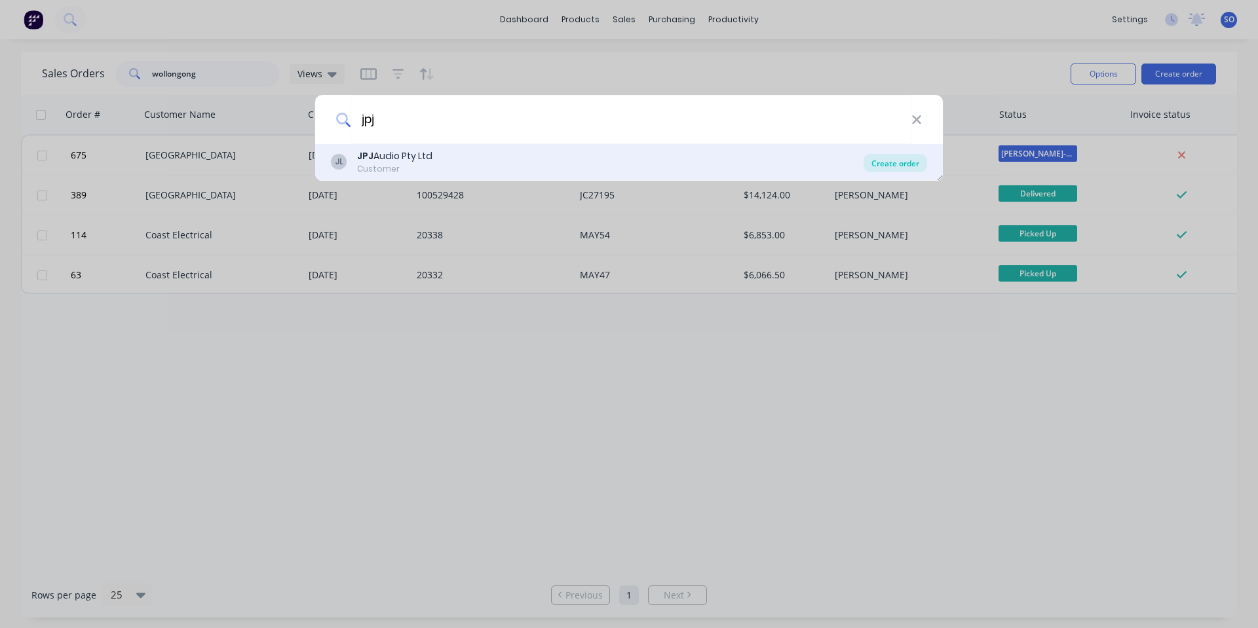
type input "jpj"
click at [900, 159] on div "Create order" at bounding box center [895, 163] width 64 height 18
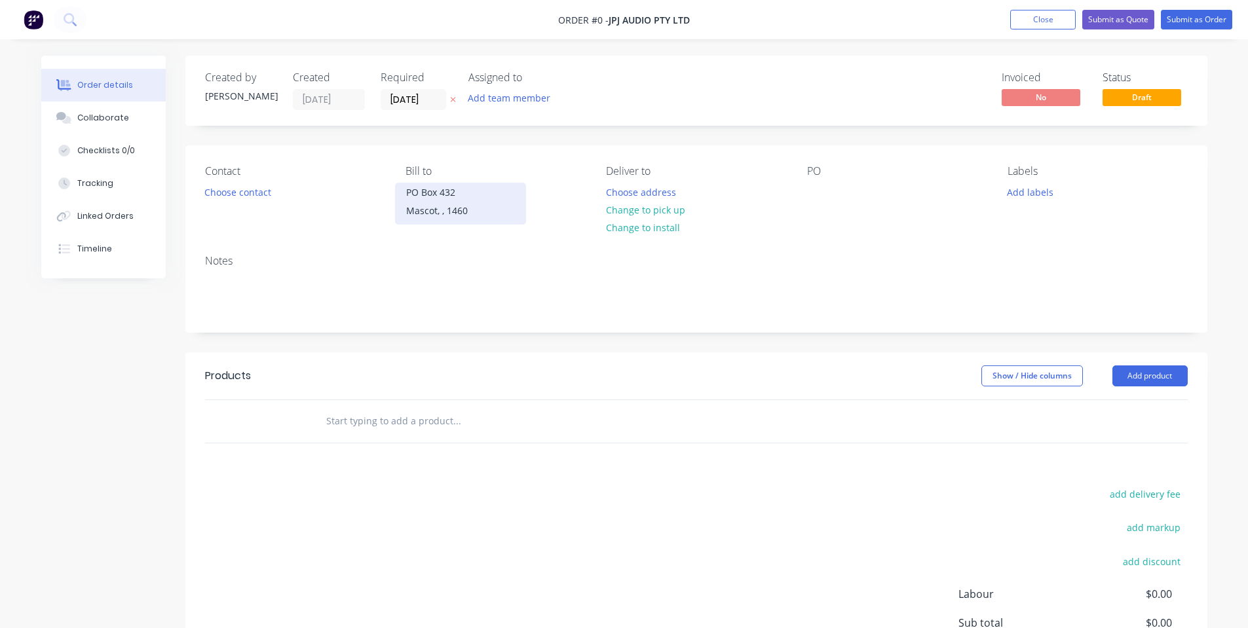
click at [410, 205] on div "Mascot, , 1460" at bounding box center [460, 211] width 109 height 18
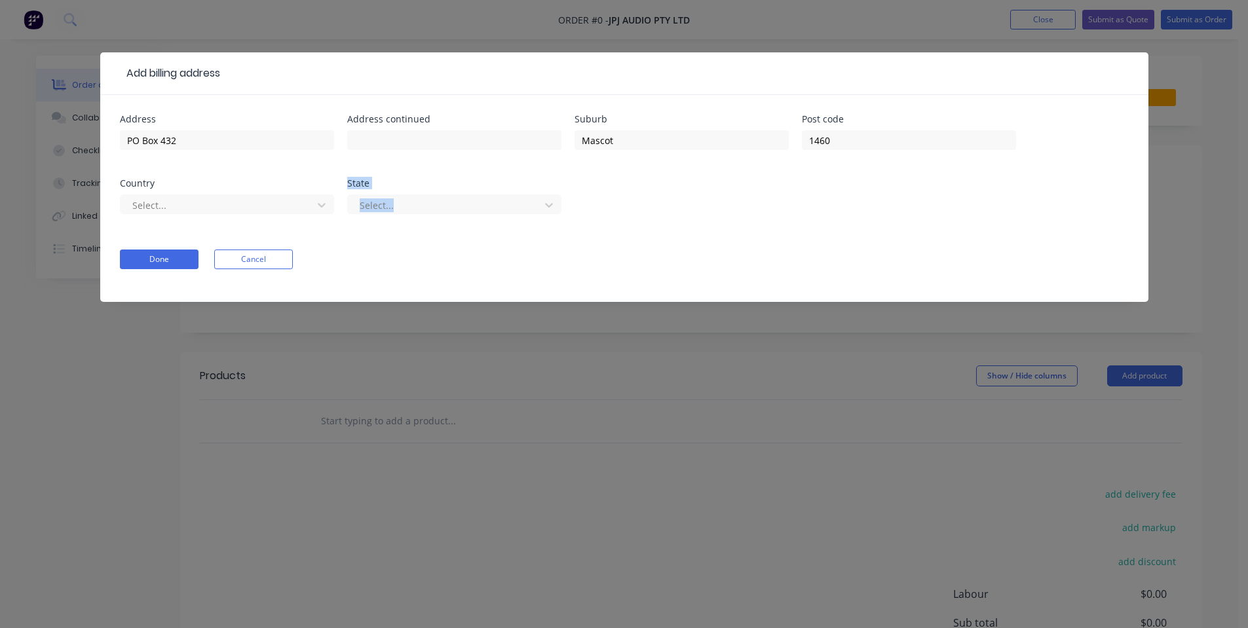
drag, startPoint x: 341, startPoint y: 213, endPoint x: 335, endPoint y: 214, distance: 6.7
click at [336, 214] on div "Address PO Box 432 Address continued Suburb Mascot Post code 1460 Country Selec…" at bounding box center [624, 172] width 1009 height 115
click at [292, 202] on div at bounding box center [218, 205] width 175 height 16
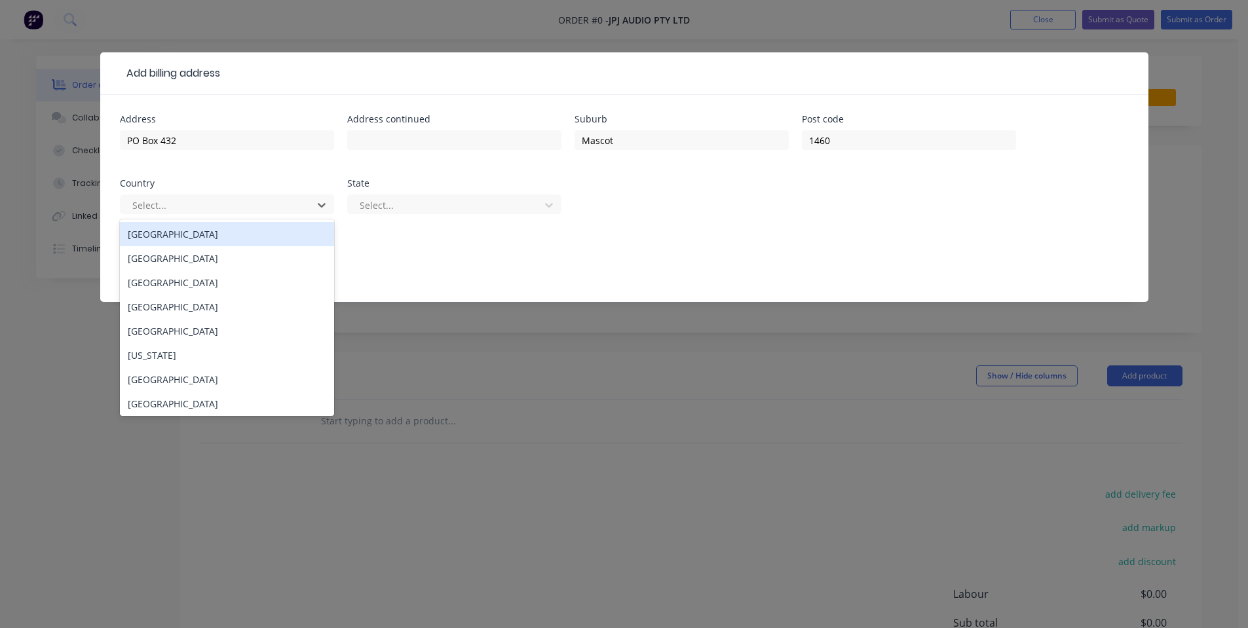
click at [278, 235] on div "[GEOGRAPHIC_DATA]" at bounding box center [227, 234] width 214 height 24
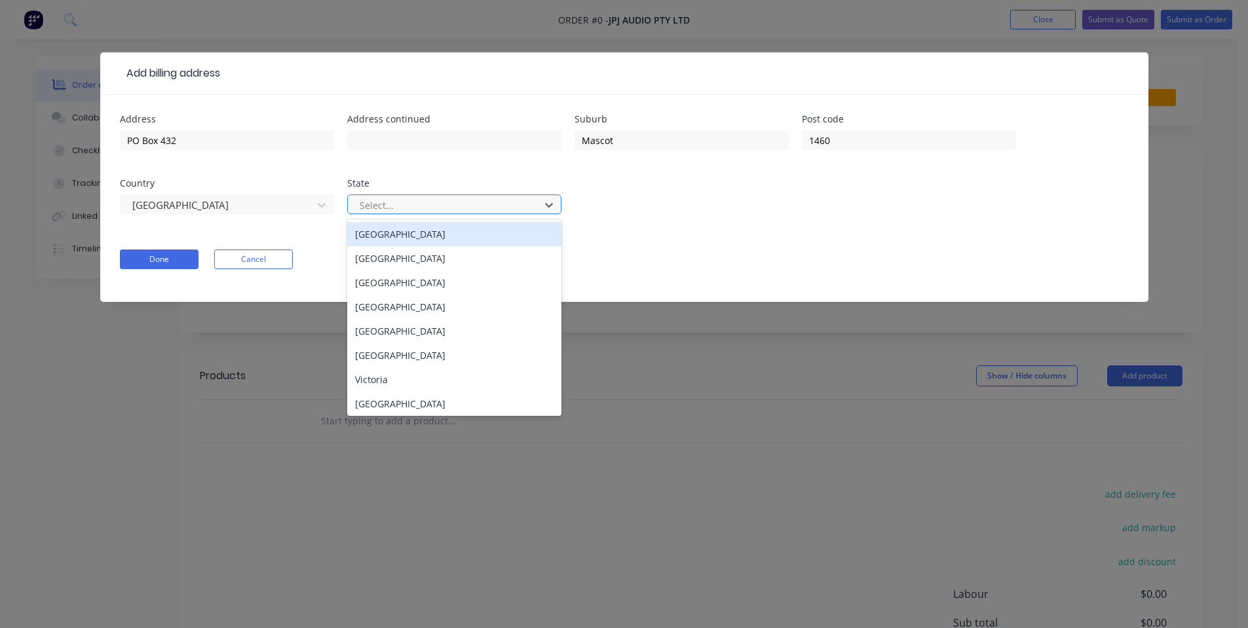
click at [397, 212] on div at bounding box center [445, 205] width 175 height 16
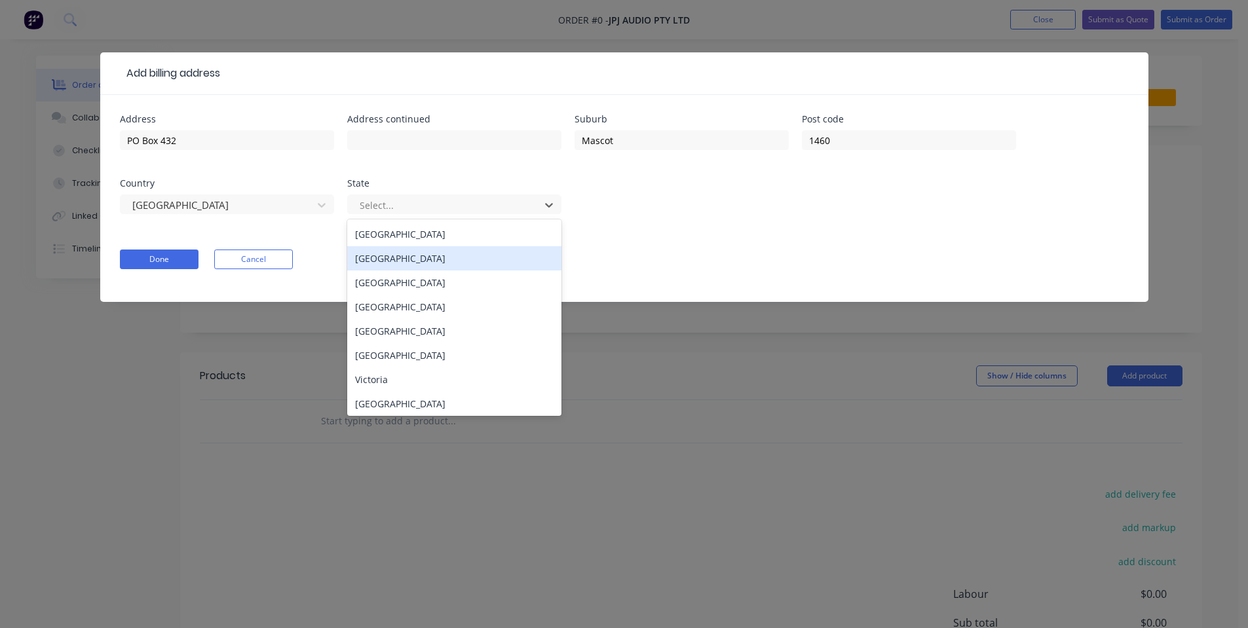
click at [416, 249] on div "[GEOGRAPHIC_DATA]" at bounding box center [454, 258] width 214 height 24
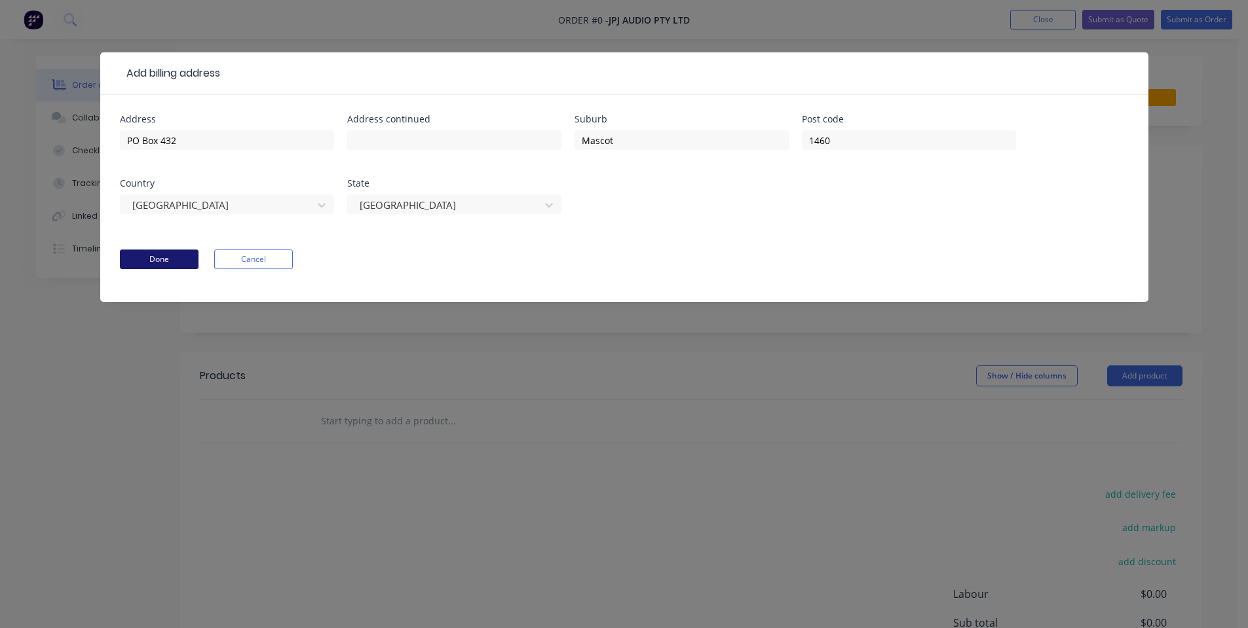
click at [181, 254] on button "Done" at bounding box center [159, 260] width 79 height 20
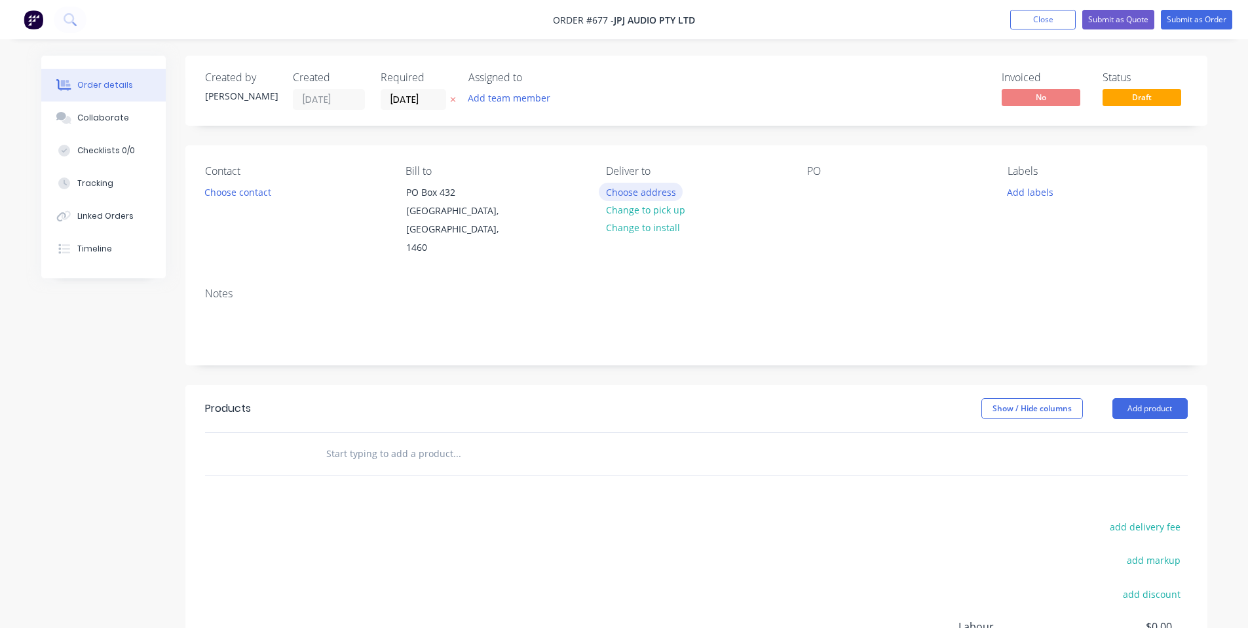
click at [639, 188] on button "Choose address" at bounding box center [641, 192] width 84 height 18
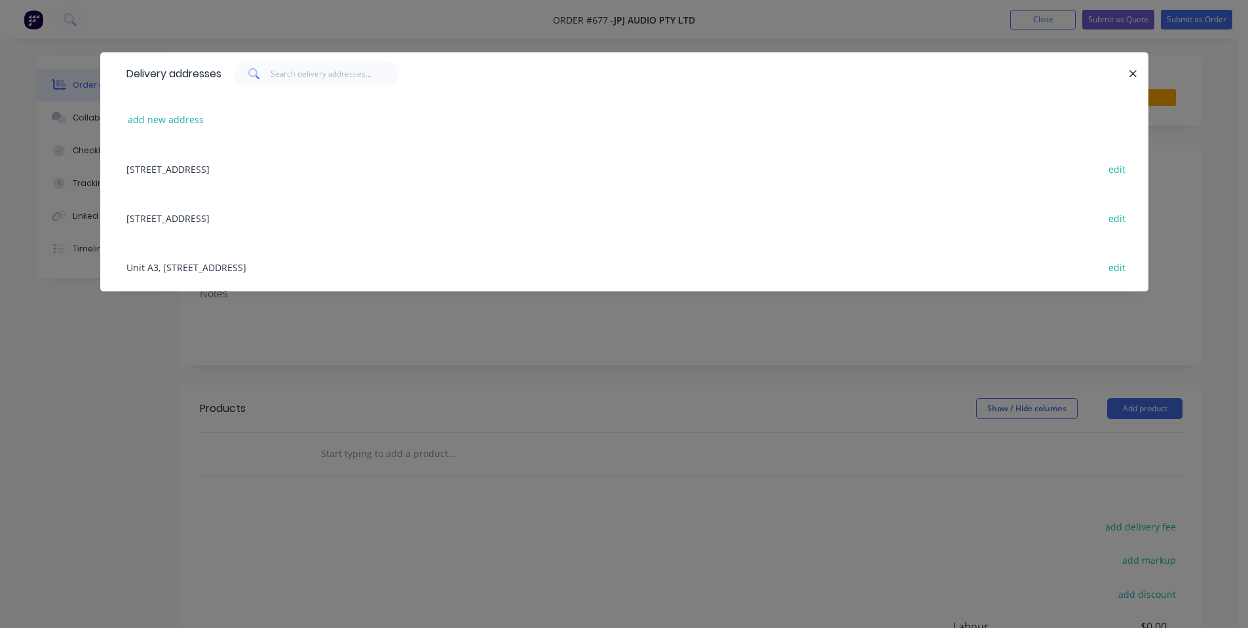
click at [259, 273] on div "Unit A3, [STREET_ADDRESS] edit" at bounding box center [624, 266] width 1009 height 49
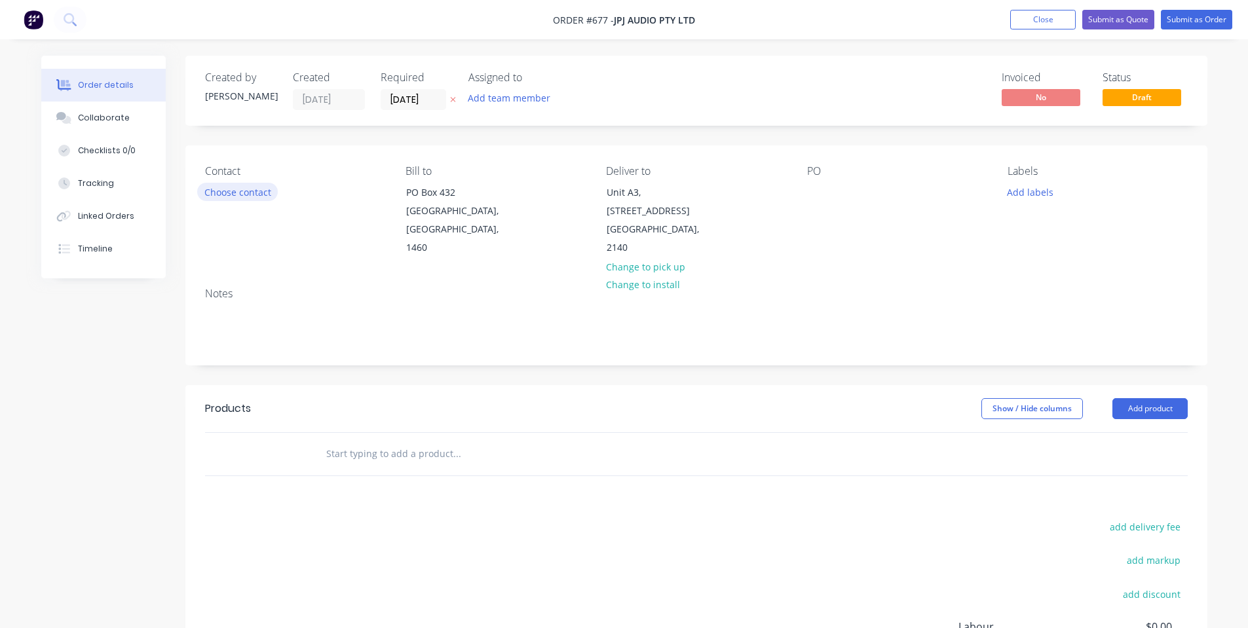
click at [223, 188] on button "Choose contact" at bounding box center [237, 192] width 81 height 18
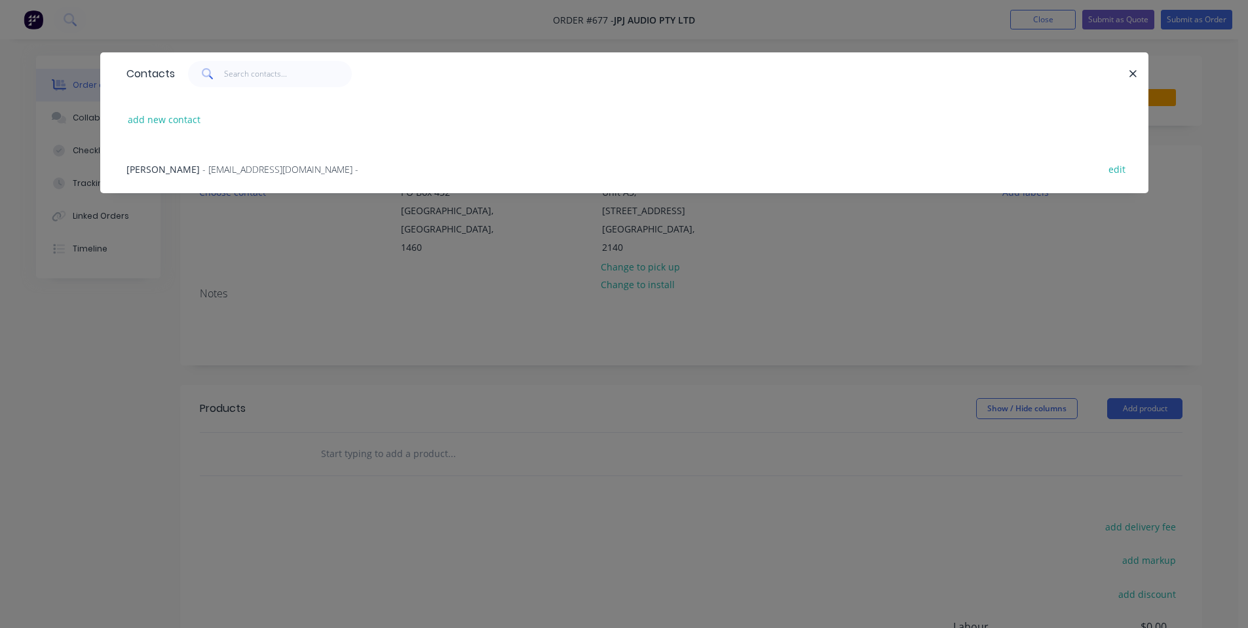
click at [544, 442] on div "Contacts add new contact [PERSON_NAME] - [EMAIL_ADDRESS][DOMAIN_NAME] - edit" at bounding box center [624, 314] width 1248 height 628
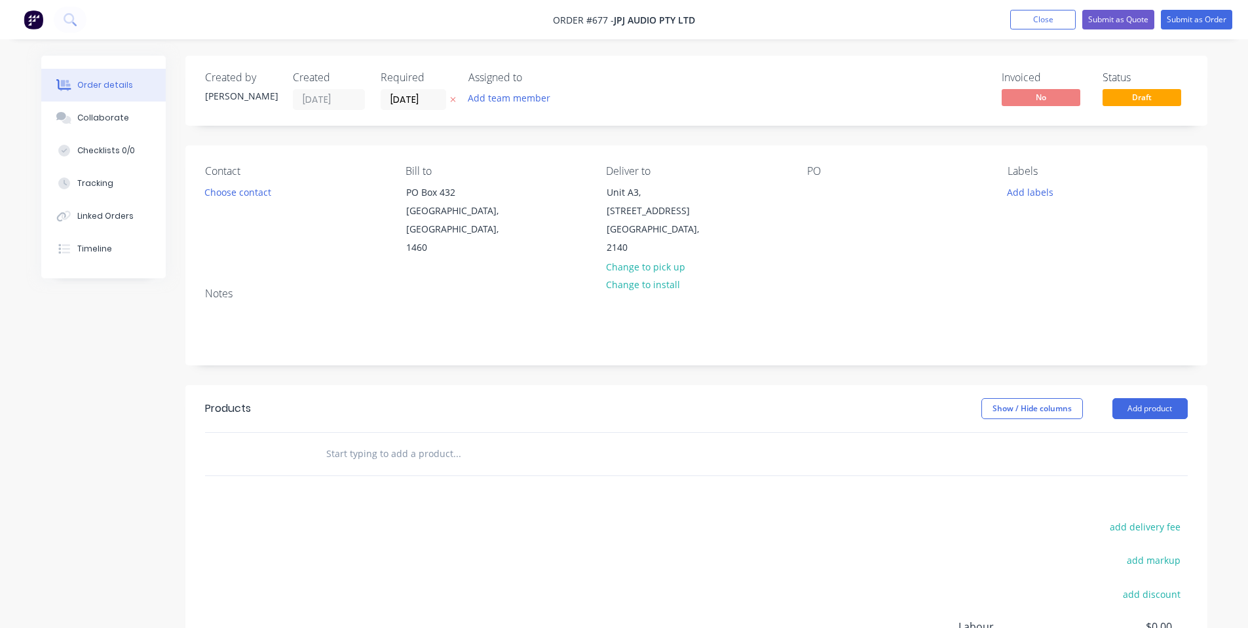
click at [236, 181] on div "Contact Choose contact" at bounding box center [294, 211] width 179 height 92
click at [236, 195] on button "Choose contact" at bounding box center [237, 192] width 81 height 18
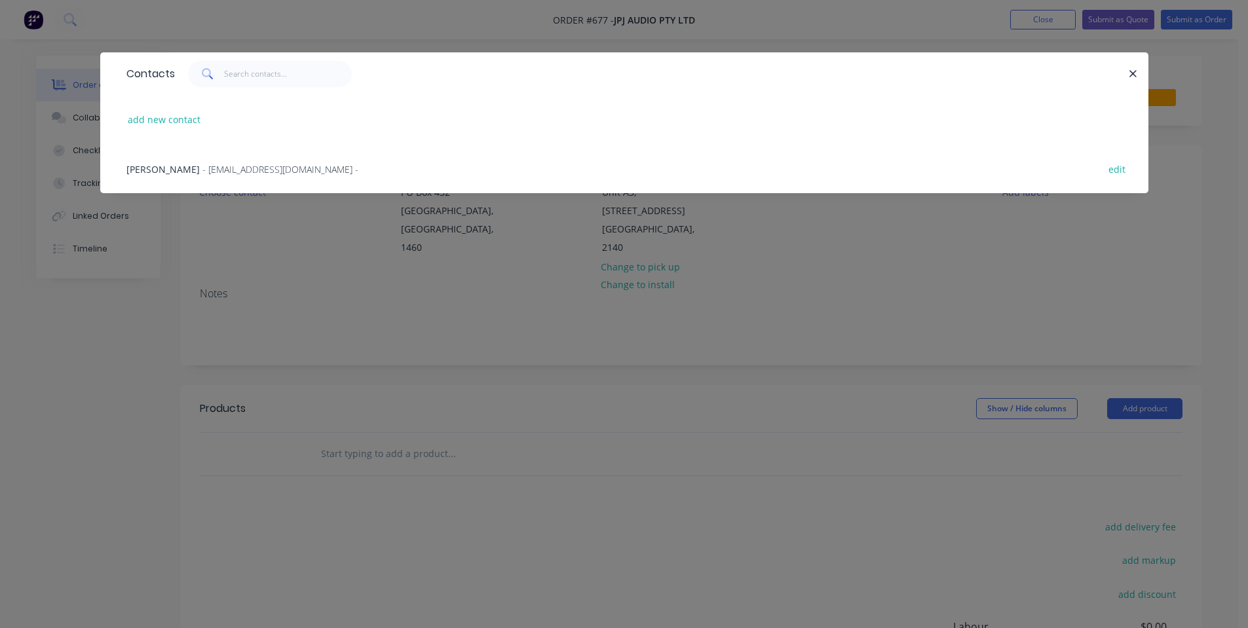
click at [255, 169] on span "- [EMAIL_ADDRESS][DOMAIN_NAME] -" at bounding box center [280, 169] width 156 height 12
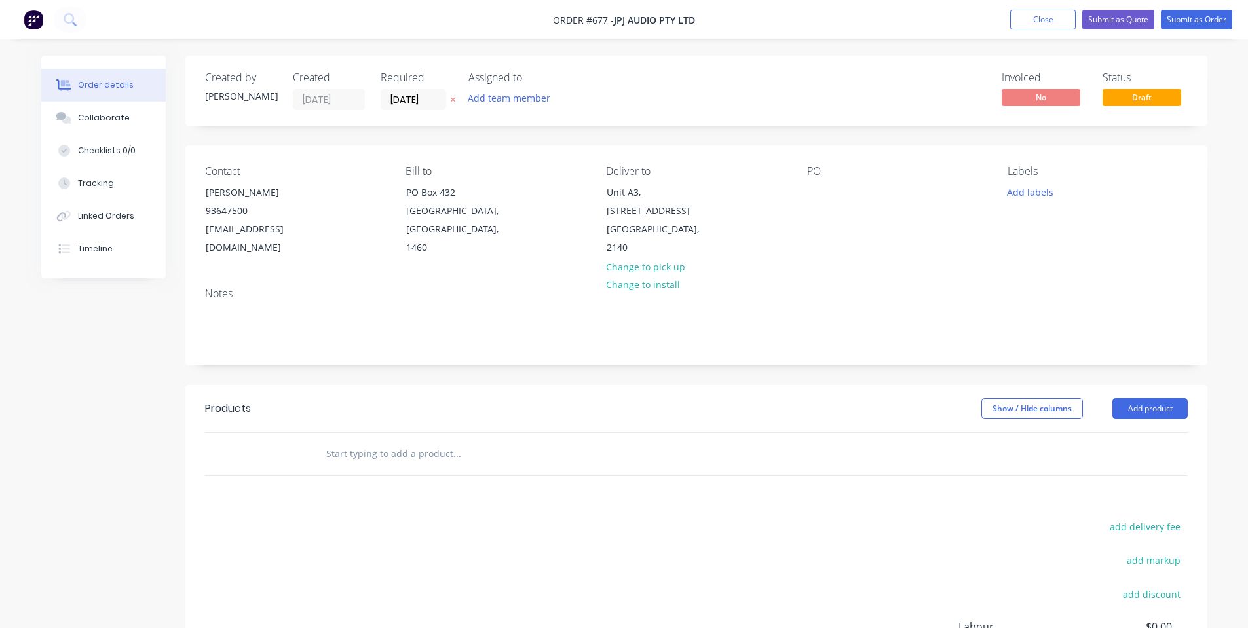
click at [478, 348] on div "Notes" at bounding box center [696, 321] width 1022 height 88
click at [825, 188] on div at bounding box center [817, 192] width 21 height 19
click at [1038, 185] on button "Add labels" at bounding box center [1030, 192] width 60 height 18
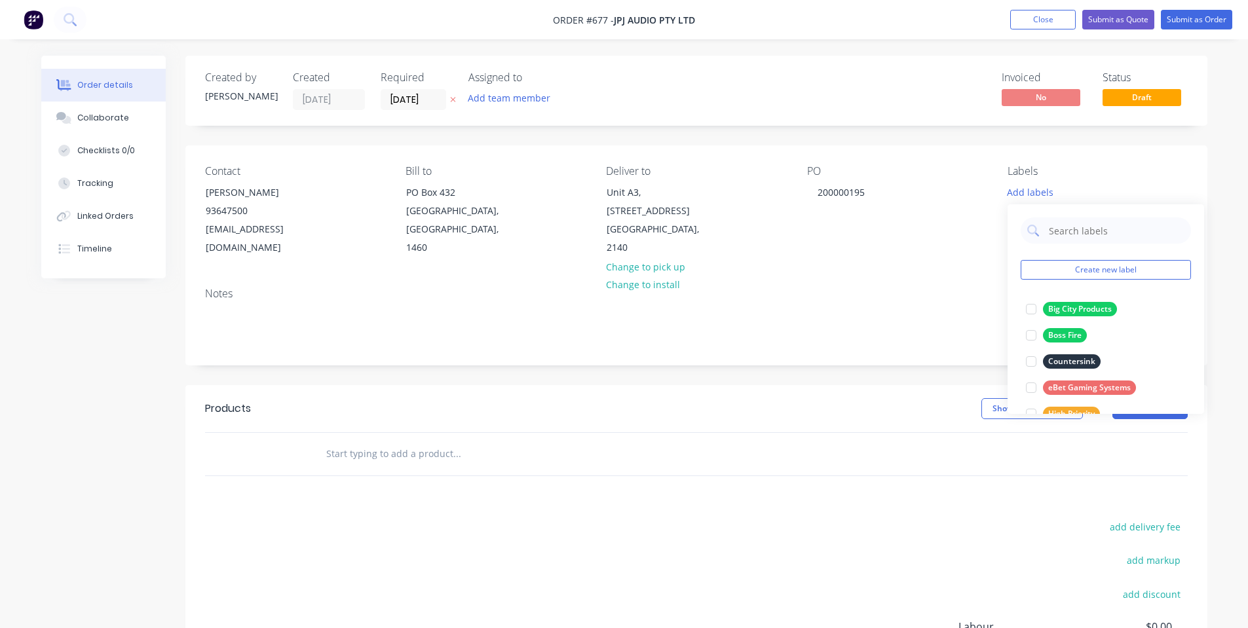
drag, startPoint x: 931, startPoint y: 261, endPoint x: 787, endPoint y: 223, distance: 148.2
click at [931, 262] on div "Contact [PERSON_NAME] [PHONE_NUMBER] [EMAIL_ADDRESS][DOMAIN_NAME] Bill to [GEOG…" at bounding box center [696, 211] width 1022 height 132
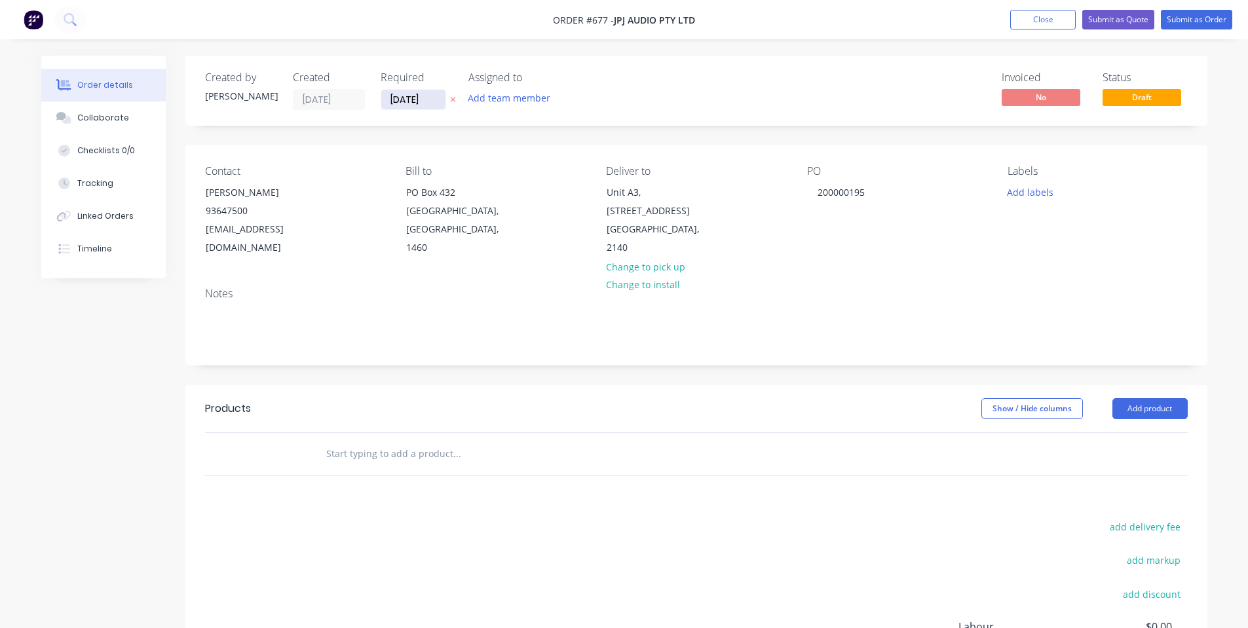
click at [384, 102] on input "[DATE]" at bounding box center [413, 100] width 64 height 20
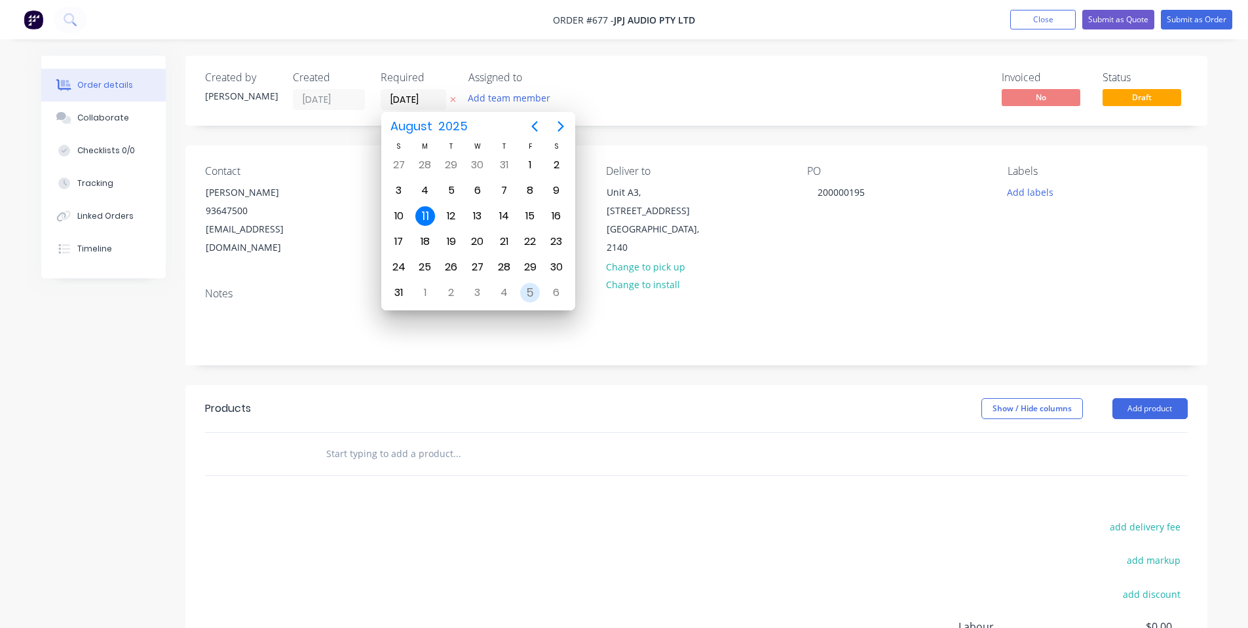
click at [527, 288] on div "5" at bounding box center [530, 293] width 20 height 20
type input "[DATE]"
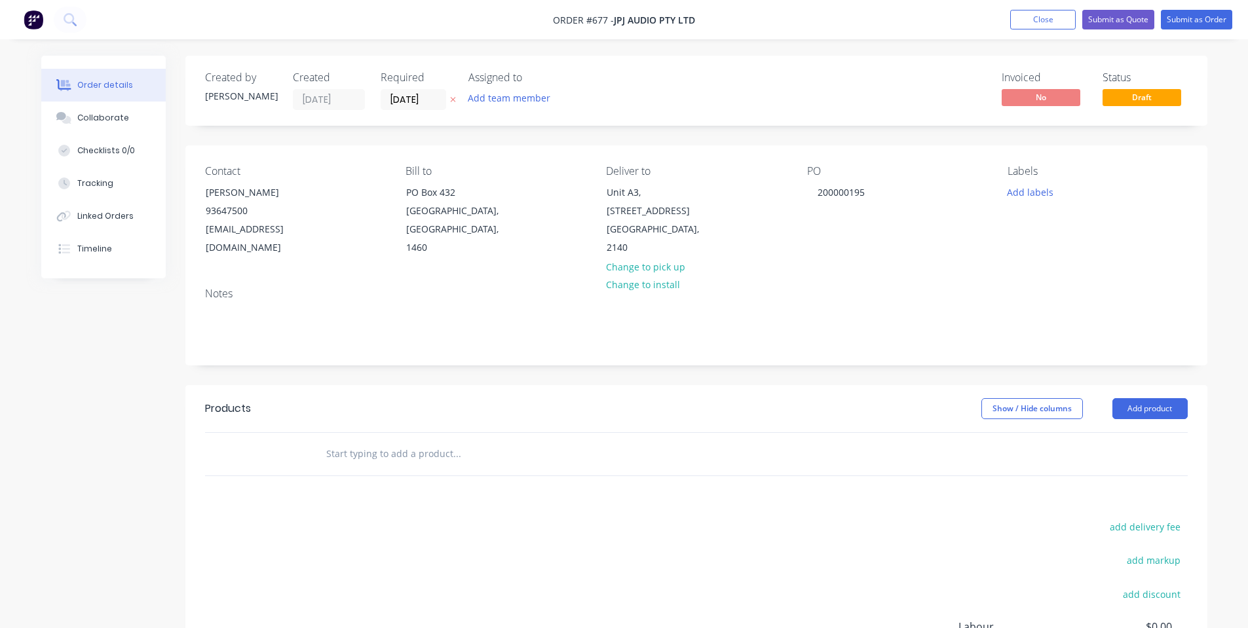
click at [408, 296] on div "Notes" at bounding box center [696, 294] width 983 height 12
click at [88, 139] on div "Order details Collaborate Checklists 0/0 Tracking Linked Orders Timeline" at bounding box center [103, 167] width 124 height 223
click at [105, 115] on div "Collaborate" at bounding box center [103, 118] width 52 height 12
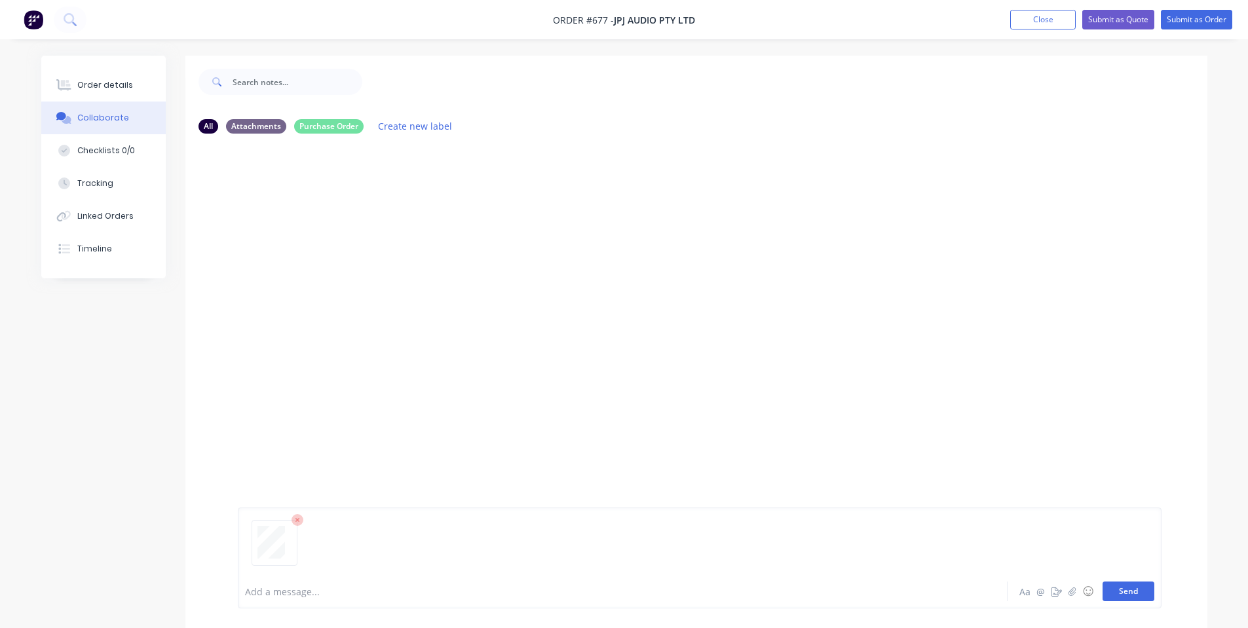
click at [1112, 586] on button "Send" at bounding box center [1128, 592] width 52 height 20
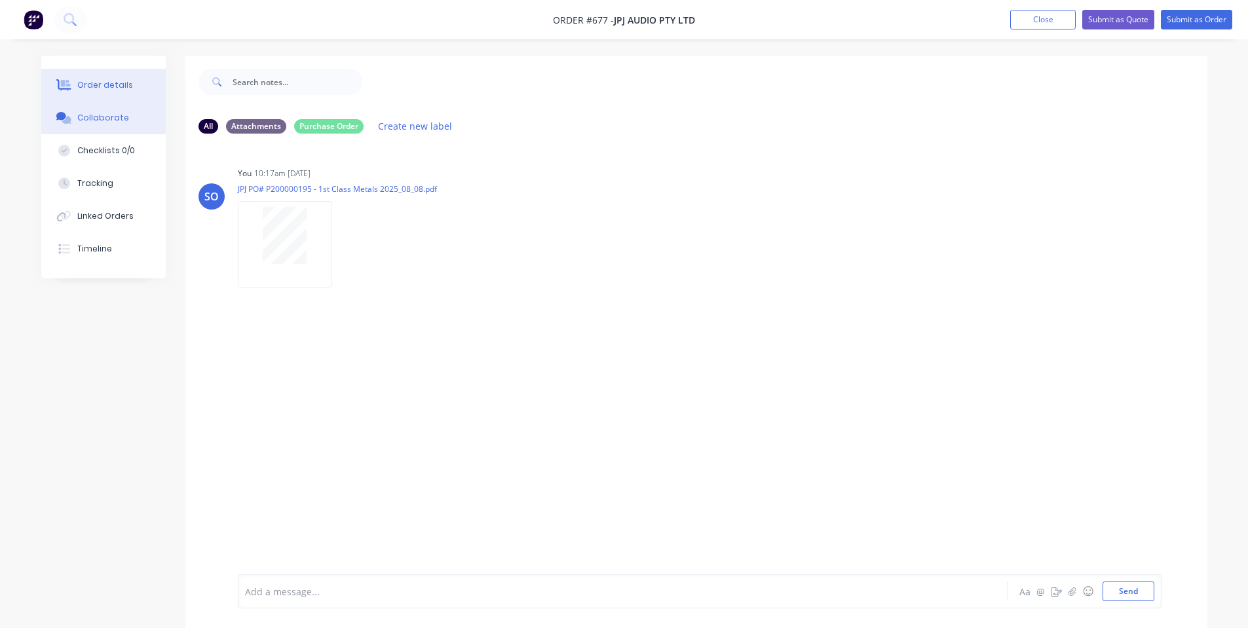
click at [117, 83] on div "Order details" at bounding box center [105, 85] width 56 height 12
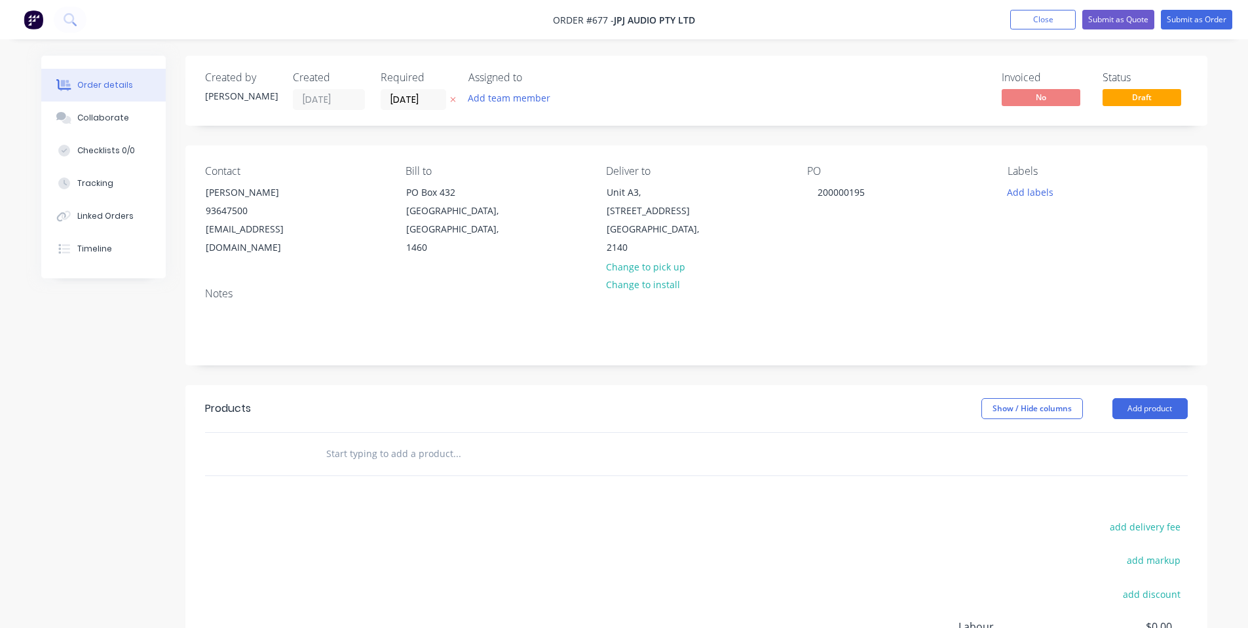
click at [942, 254] on div "PO 200000195" at bounding box center [896, 211] width 179 height 92
click at [460, 445] on input "text" at bounding box center [457, 454] width 262 height 26
paste input "Lengths 'Pauls Angle'"
click at [506, 459] on input "Lengths 'Pauls Angle'" at bounding box center [457, 454] width 262 height 26
paste input "Punched Holes, Zinc @ 340mm Long"
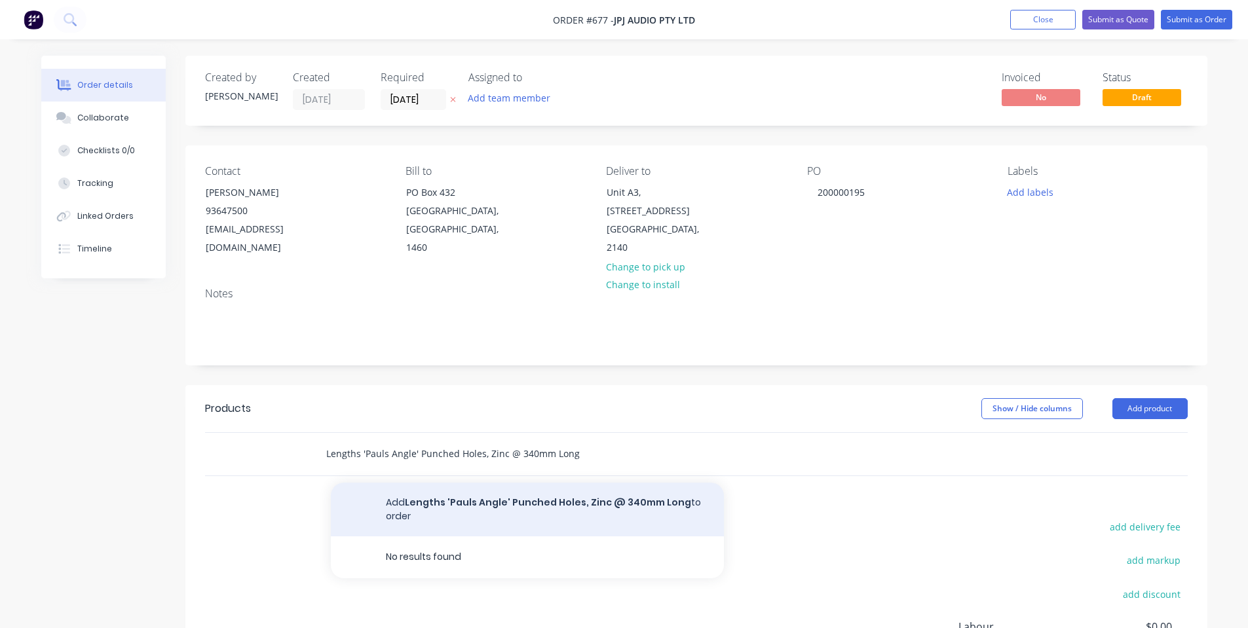
type input "Lengths 'Pauls Angle' Punched Holes, Zinc @ 340mm Long"
click at [568, 511] on button "Add Lengths 'Pauls Angle' Punched Holes, Zinc @ 340mm Long to order" at bounding box center [527, 510] width 393 height 54
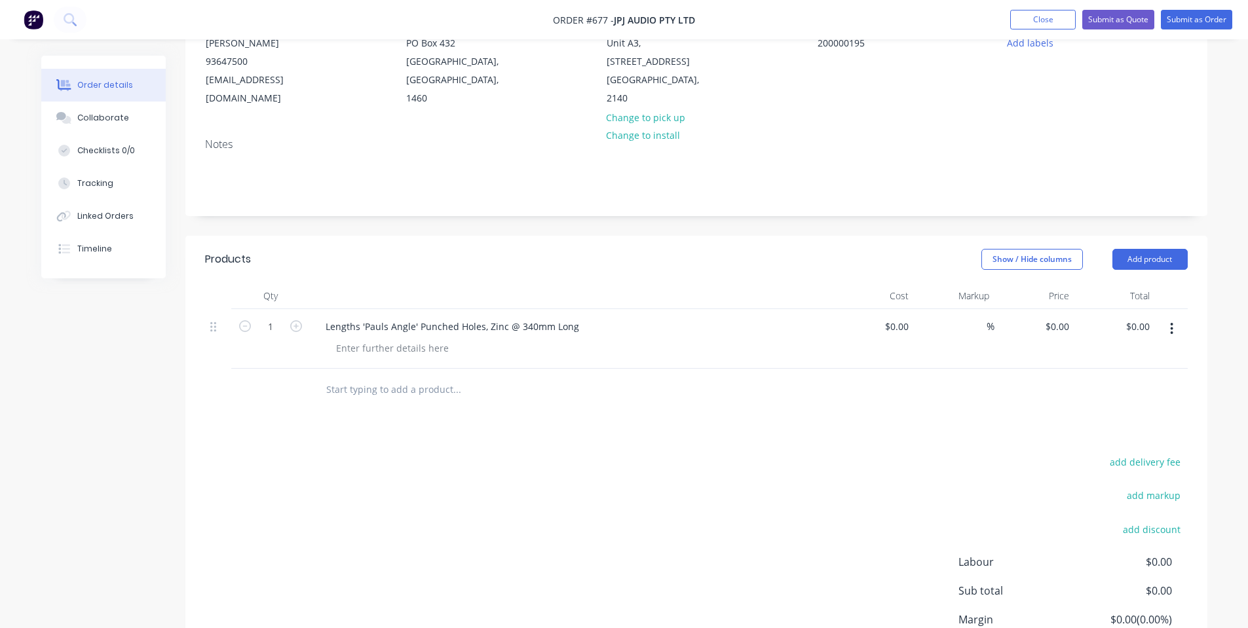
scroll to position [175, 0]
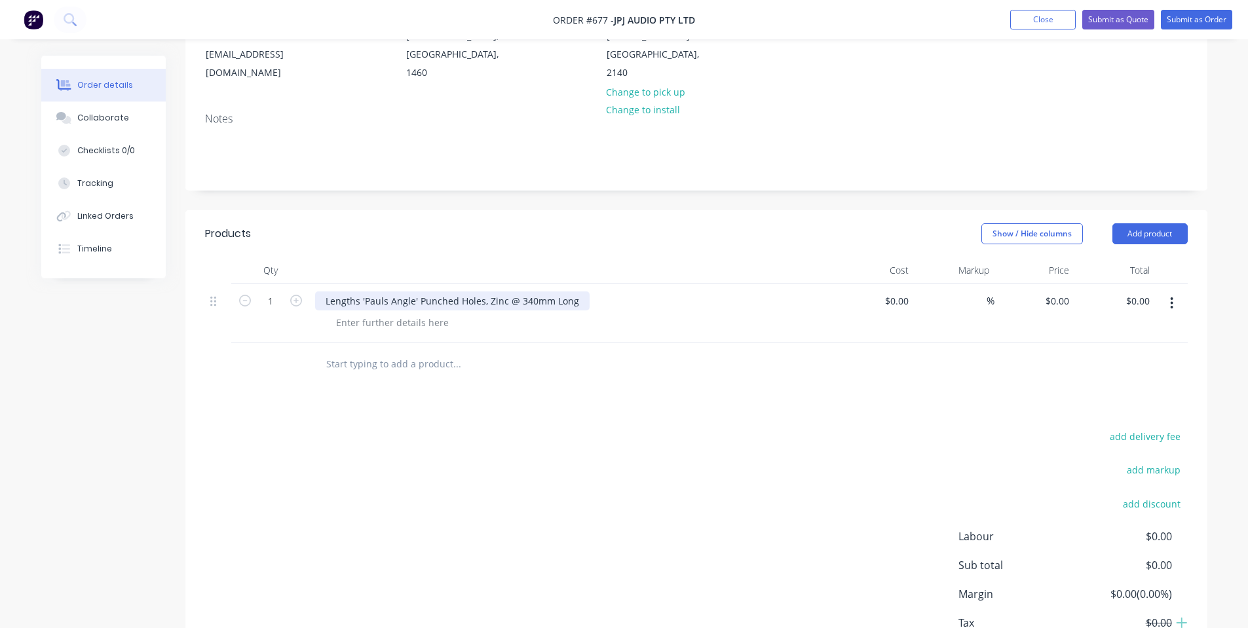
click at [531, 301] on div "Lengths 'Pauls Angle' Punched Holes, Zinc @ 340mm Long" at bounding box center [452, 301] width 274 height 19
copy div "Lengths 'Pauls Angle' Punched Holes, Zinc @ 340mm Long"
click at [372, 372] on input "text" at bounding box center [457, 364] width 262 height 26
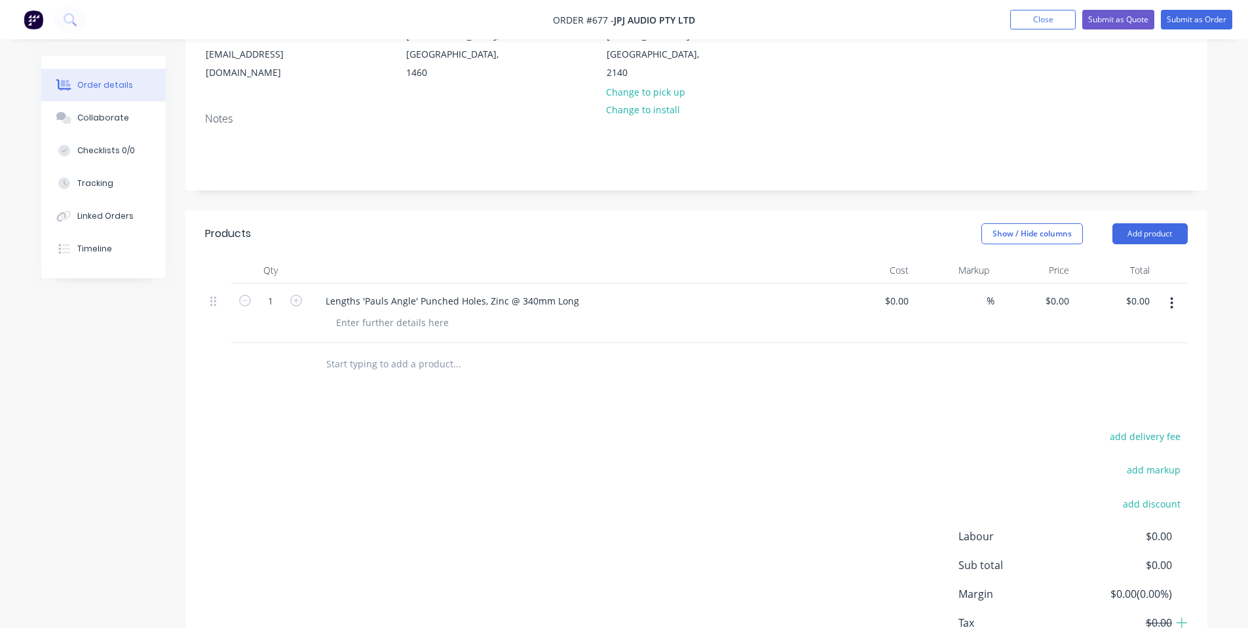
paste input "Lengths 'Pauls Angle' Punched Holes, Zinc @ 340mm Long"
drag, startPoint x: 518, startPoint y: 361, endPoint x: 531, endPoint y: 356, distance: 13.3
click at [531, 356] on input "Lengths 'Pauls Angle' Punched Holes, Zinc @ 340mm Long" at bounding box center [457, 364] width 262 height 26
type input "Lengths 'Pauls Angle' Punched Holes, Zinc @ 200mm Long"
click at [547, 415] on button "Add Lengths 'Pauls Angle' Punched Holes, Zinc @ 200mm Long to order" at bounding box center [527, 420] width 393 height 54
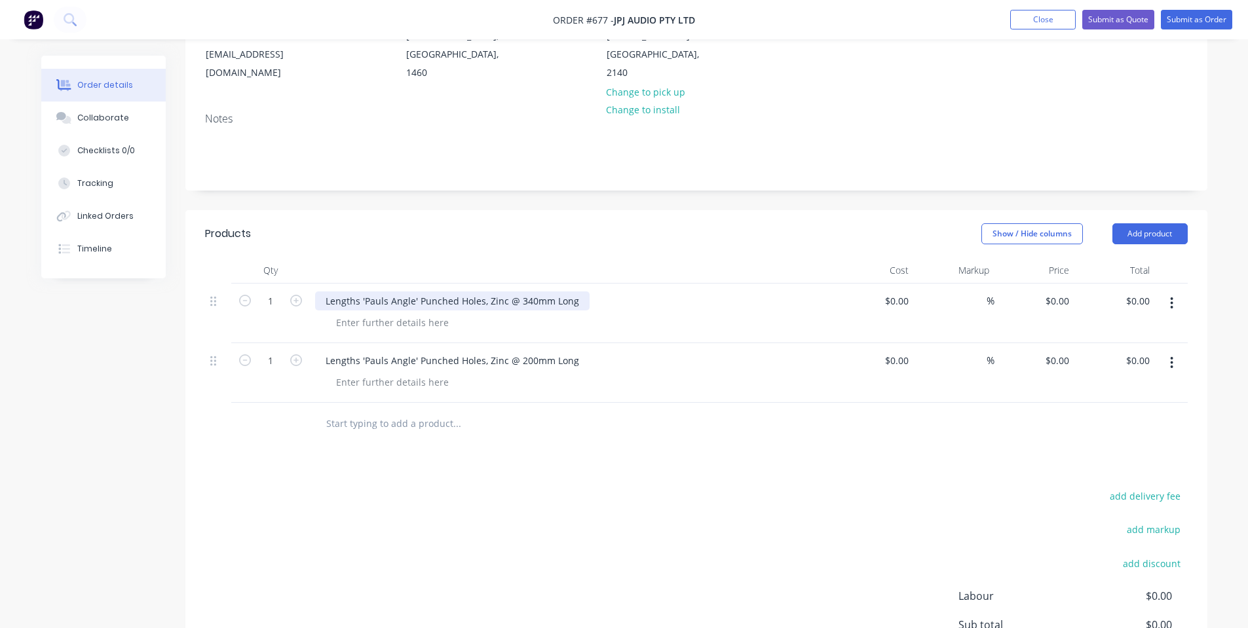
click at [508, 305] on div "Lengths 'Pauls Angle' Punched Holes, Zinc @ 340mm Long" at bounding box center [452, 301] width 274 height 19
click at [424, 328] on div at bounding box center [393, 322] width 134 height 19
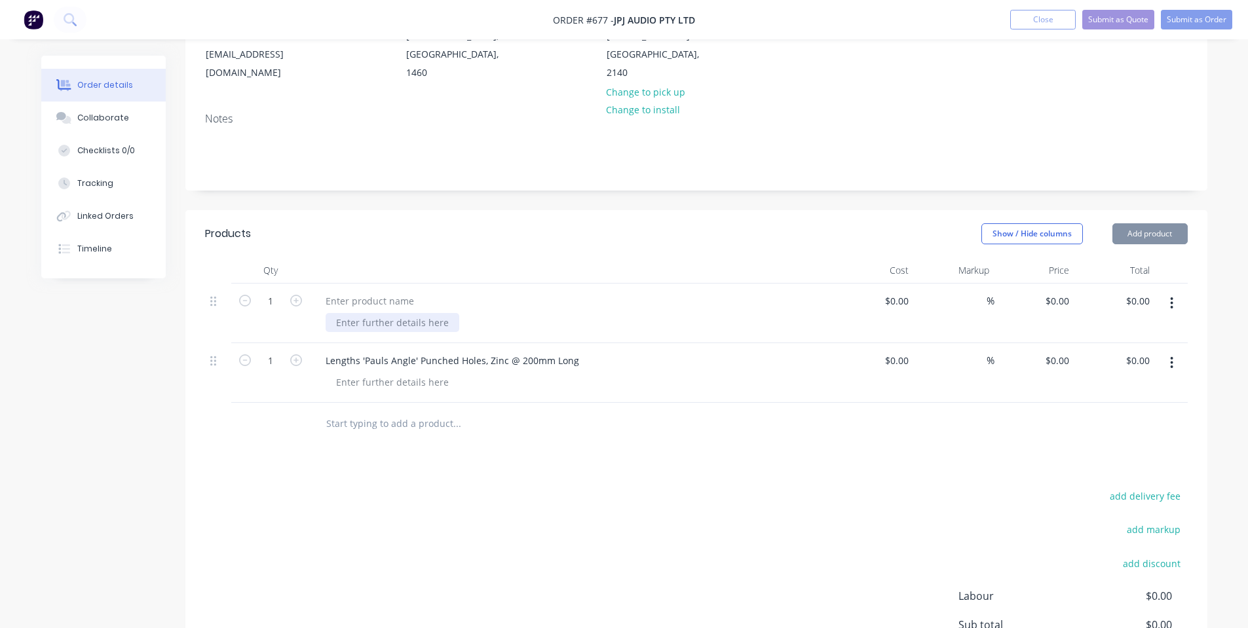
paste div
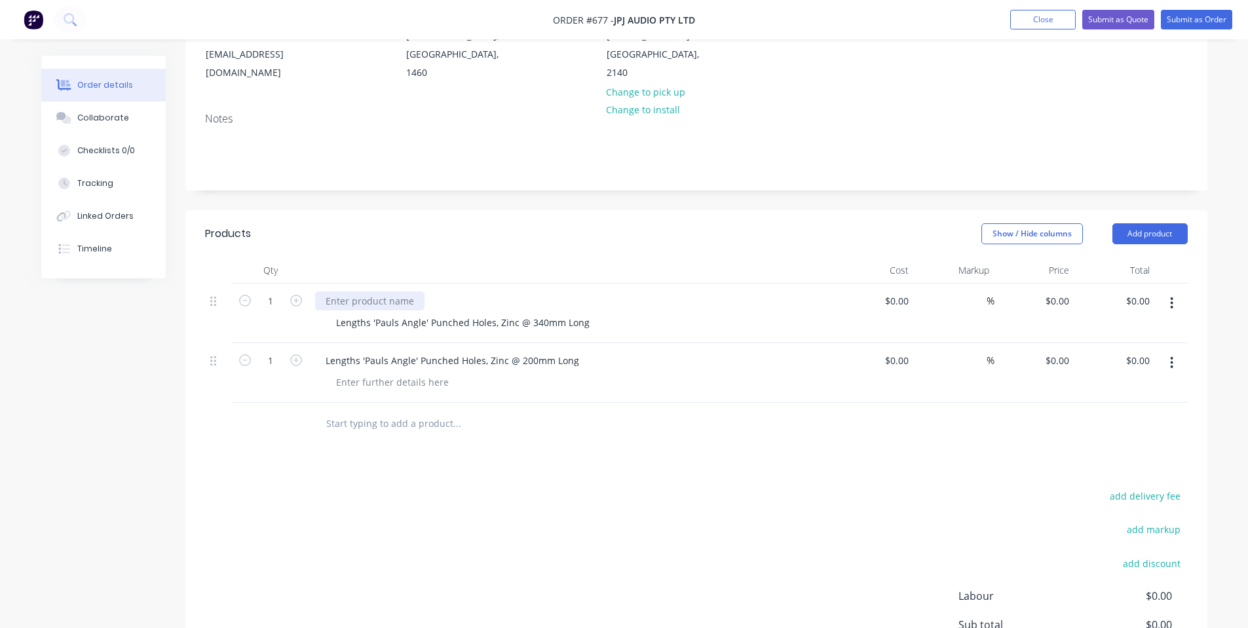
click at [394, 300] on div at bounding box center [369, 301] width 109 height 19
click at [401, 204] on div "Created by [PERSON_NAME] Created [DATE] Required [DATE] Assigned to Add team me…" at bounding box center [696, 320] width 1022 height 879
click at [375, 375] on div at bounding box center [393, 382] width 134 height 19
click at [373, 362] on div "Lengths 'Pauls Angle' Punched Holes, Zinc @ 200mm Long" at bounding box center [452, 360] width 274 height 19
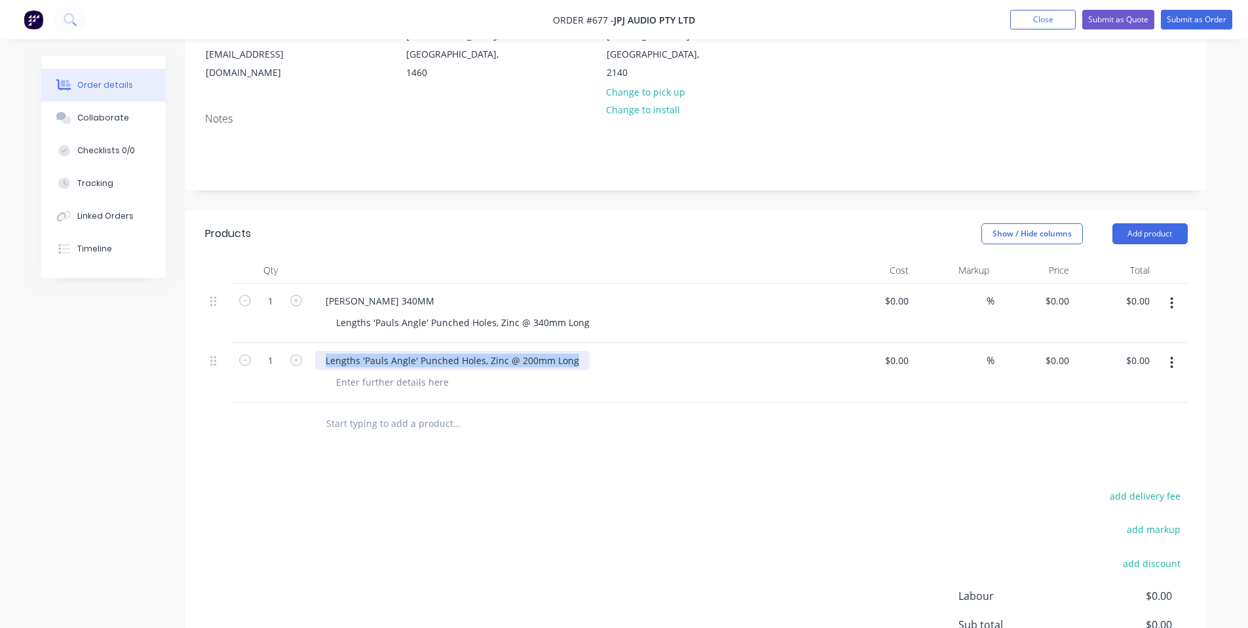
click at [373, 362] on div "Lengths 'Pauls Angle' Punched Holes, Zinc @ 200mm Long" at bounding box center [452, 360] width 274 height 19
click at [382, 379] on div at bounding box center [393, 382] width 134 height 19
paste div
click at [364, 358] on div at bounding box center [369, 360] width 109 height 19
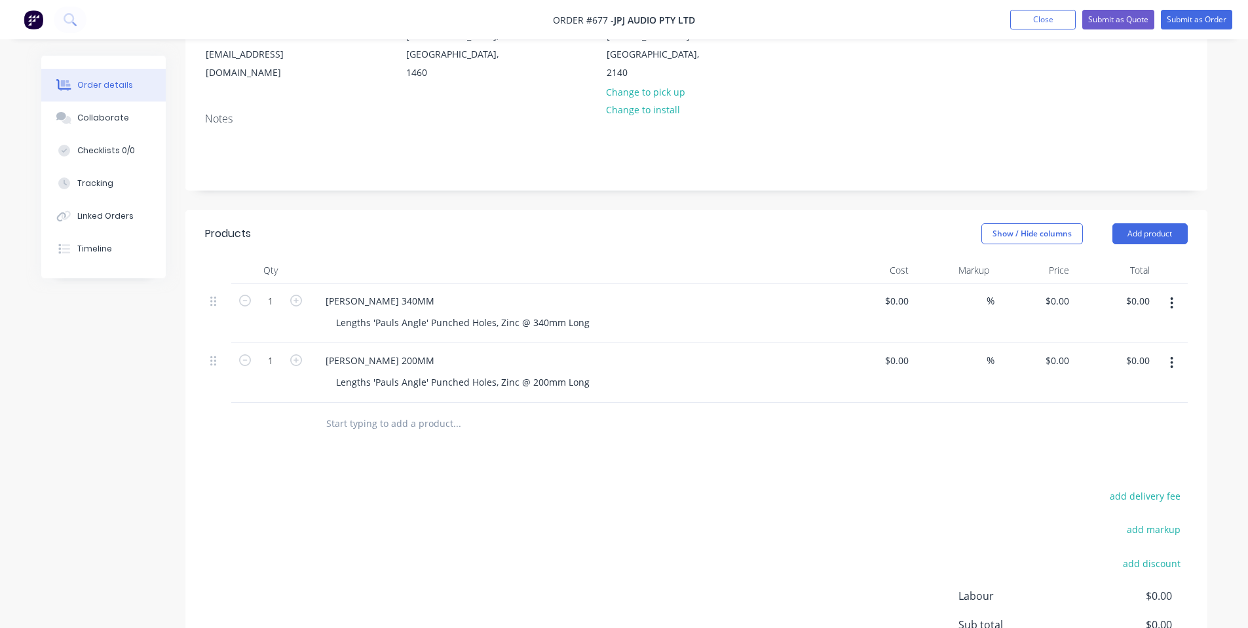
click at [721, 431] on div at bounding box center [545, 424] width 461 height 26
click at [272, 299] on input "1" at bounding box center [271, 302] width 34 height 20
type input "100"
click at [274, 311] on input "1" at bounding box center [271, 302] width 34 height 20
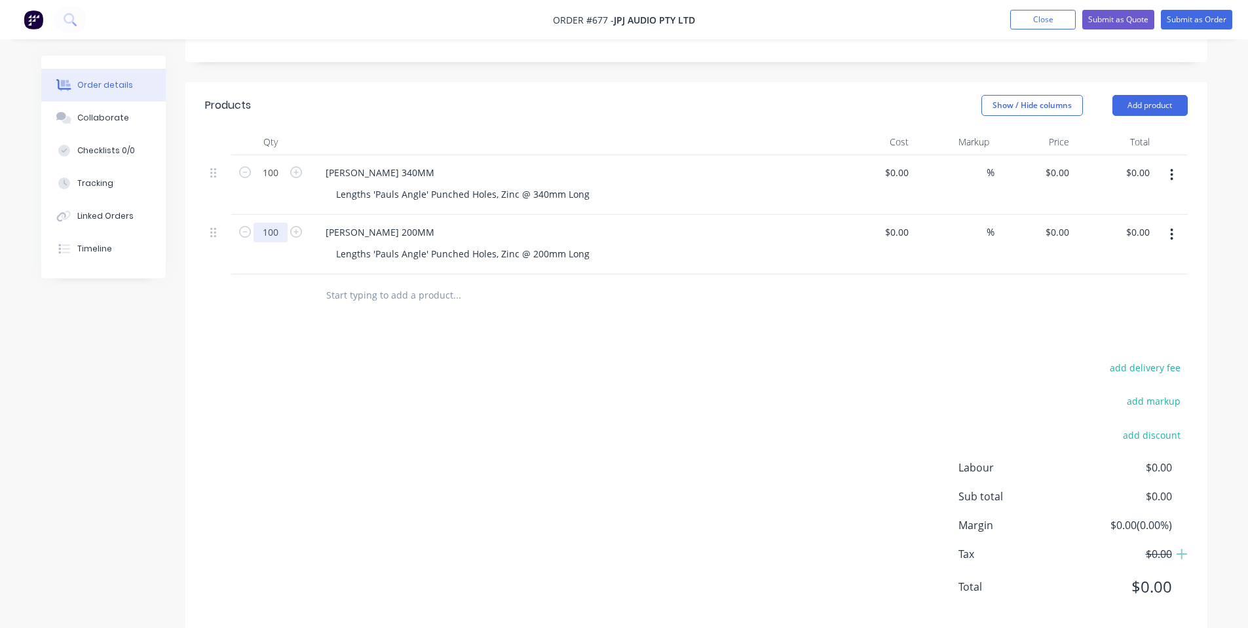
scroll to position [326, 0]
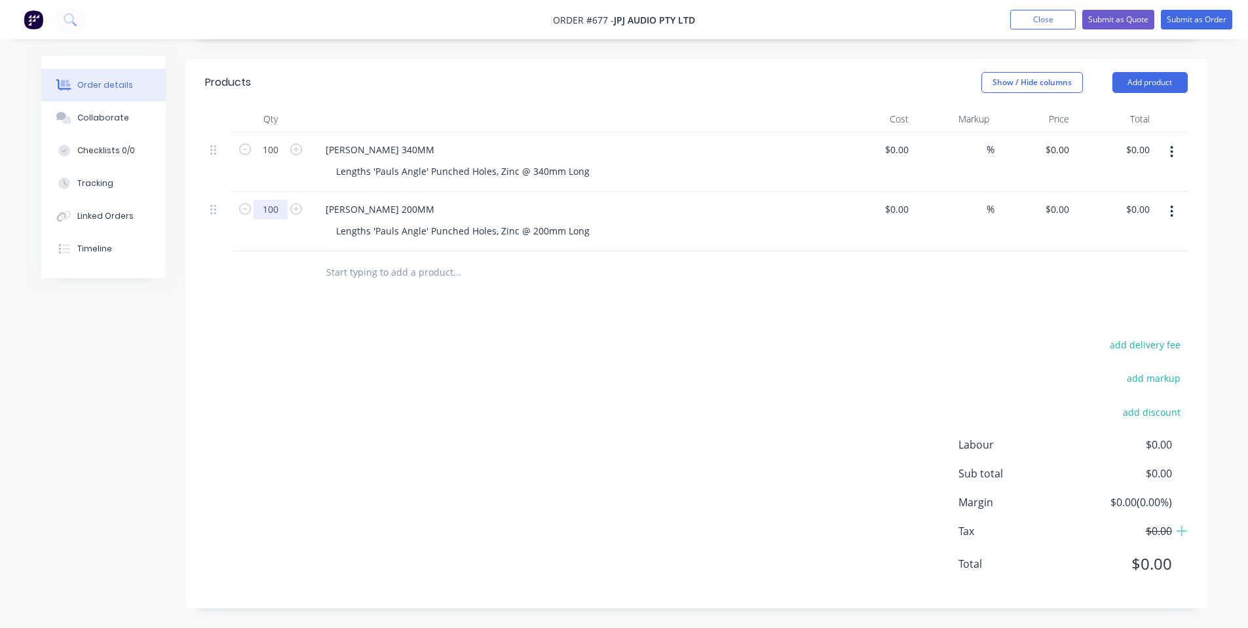
type input "100"
drag, startPoint x: 485, startPoint y: 273, endPoint x: 459, endPoint y: 277, distance: 26.0
click at [460, 276] on input "text" at bounding box center [457, 272] width 262 height 26
paste input "MONITOR IV TRAY"
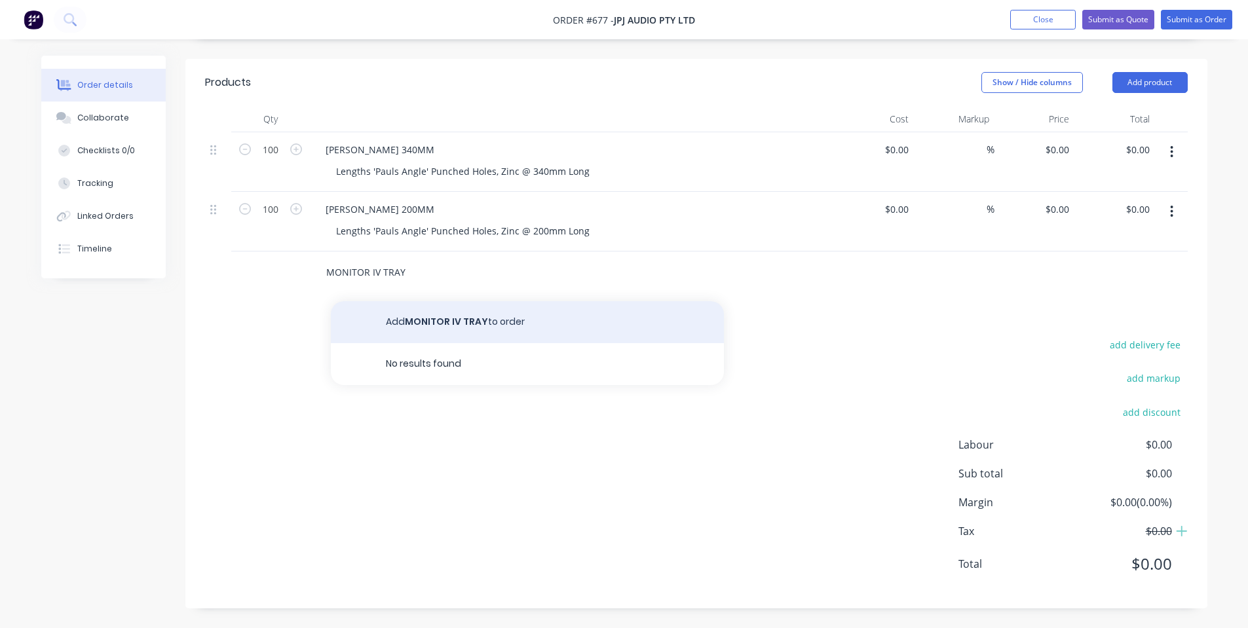
type input "MONITOR IV TRAY"
click at [413, 316] on div "Products Show / Hide columns Add product Qty Cost Markup Price Total 100 [PERSO…" at bounding box center [696, 334] width 1022 height 550
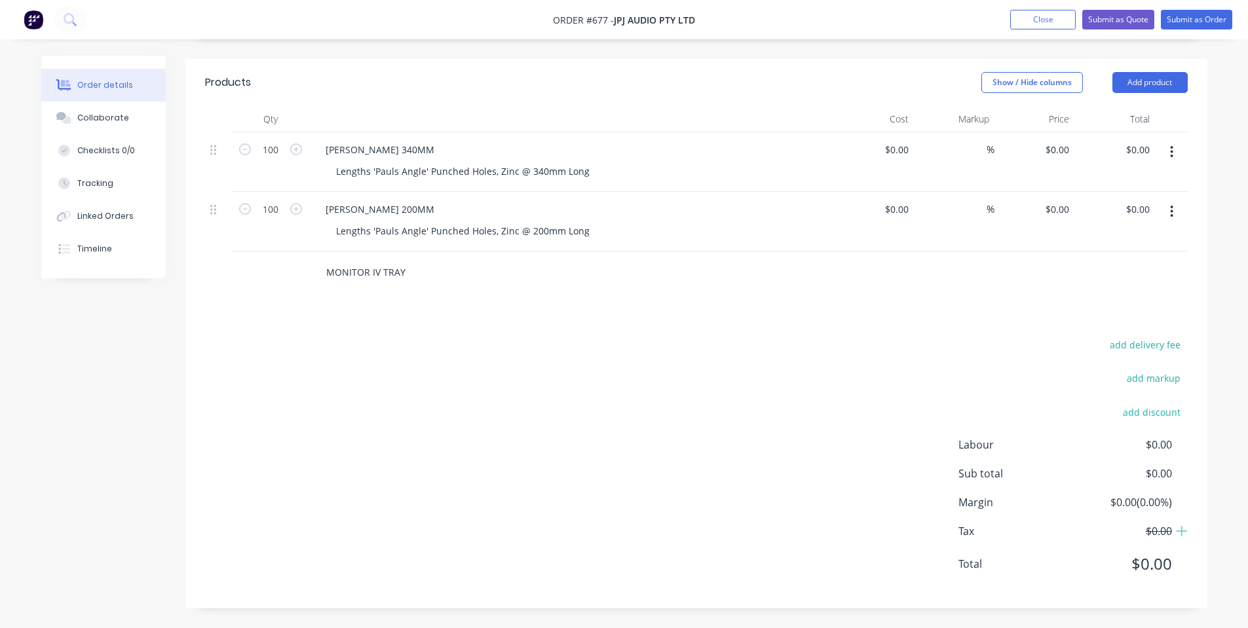
click at [415, 279] on input "MONITOR IV TRAY" at bounding box center [457, 272] width 262 height 26
click at [423, 315] on button "Add MONITOR IV TRAY to order" at bounding box center [527, 322] width 393 height 42
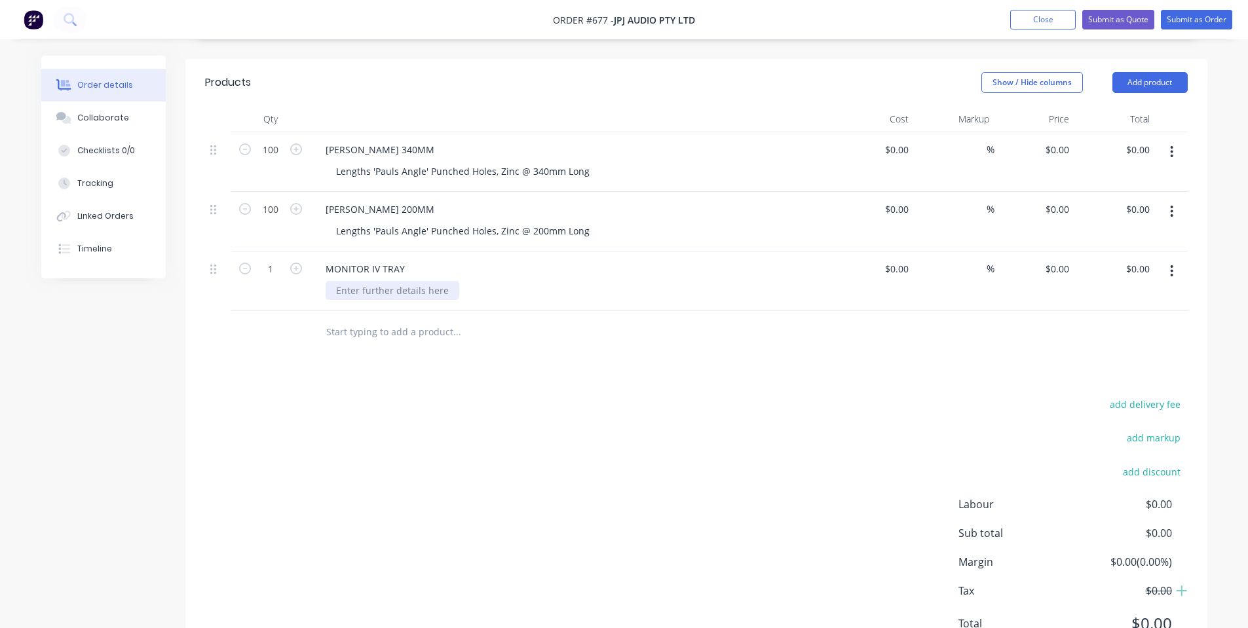
click at [405, 284] on div at bounding box center [393, 290] width 134 height 19
paste div
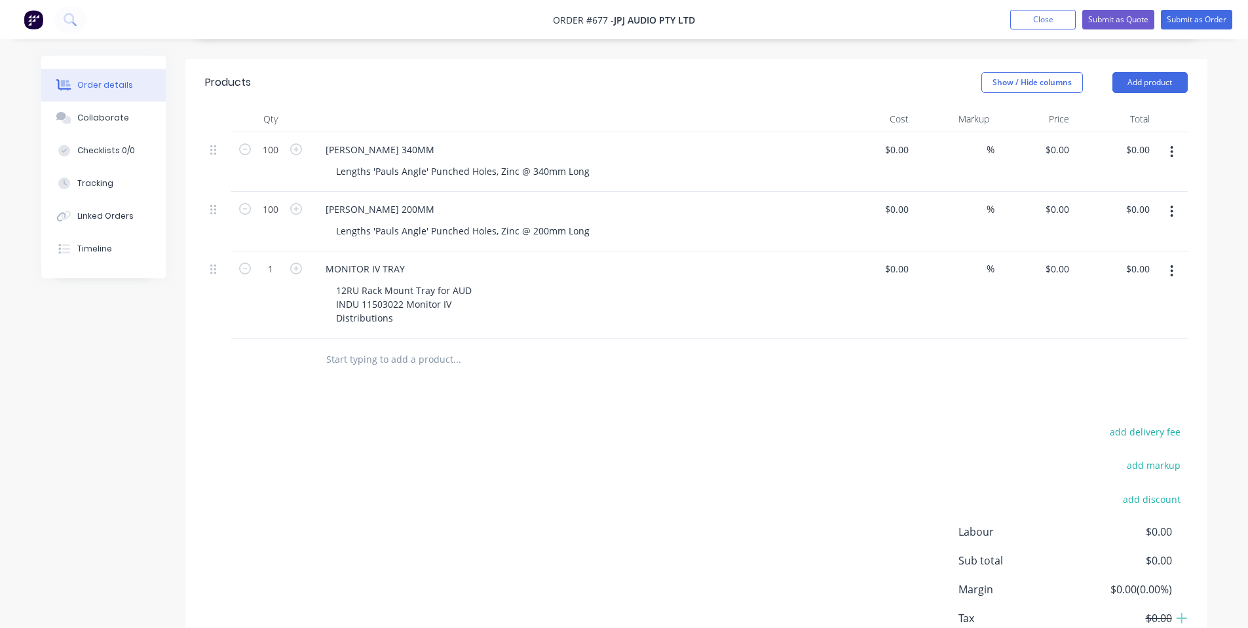
click at [462, 407] on div "Products Show / Hide columns Add product Qty Cost Markup Price Total 100 [PERSO…" at bounding box center [696, 377] width 1022 height 637
click at [609, 301] on div "12RU Rack Mount Tray for AUD INDU 11503022 Monitor IV Distributions" at bounding box center [577, 304] width 503 height 47
drag, startPoint x: 451, startPoint y: 292, endPoint x: 514, endPoint y: 345, distance: 82.4
click at [478, 295] on div "12RU Rack Mount Tray for AUD INDU 11503022 Monitor IV Distributions" at bounding box center [404, 304] width 157 height 47
click at [597, 400] on div "Products Show / Hide columns Add product Qty Cost Markup Price Total 100 [PERSO…" at bounding box center [696, 377] width 1022 height 637
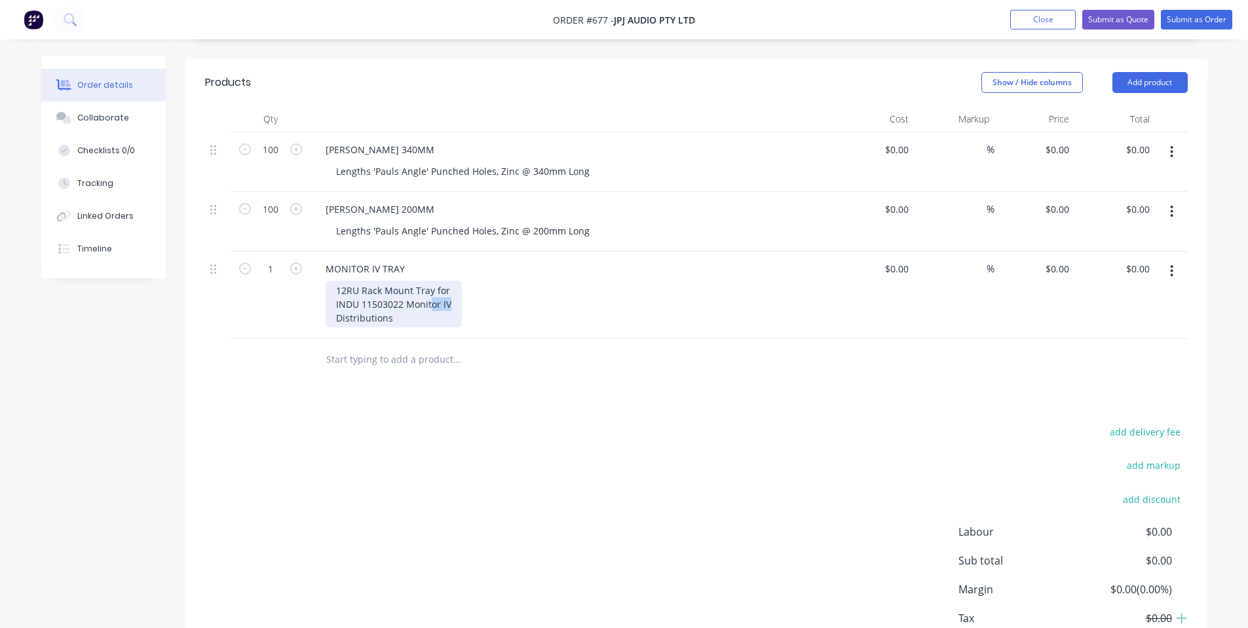
drag, startPoint x: 430, startPoint y: 297, endPoint x: 553, endPoint y: 311, distance: 123.3
click at [553, 310] on div "12RU Rack Mount Tray for INDU 11503022 Monitor IV Distributions" at bounding box center [577, 304] width 503 height 47
click at [553, 312] on div "12RU Rack Mount Tray for INDU 11503022 Monitor IV Distributions" at bounding box center [577, 304] width 503 height 47
click at [575, 418] on div "Products Show / Hide columns Add product Qty Cost Markup Price Total 100 [PERSO…" at bounding box center [696, 377] width 1022 height 637
click at [522, 440] on div "add delivery fee add markup add discount Labour $0.00 Sub total $0.00 Margin $0…" at bounding box center [696, 549] width 983 height 253
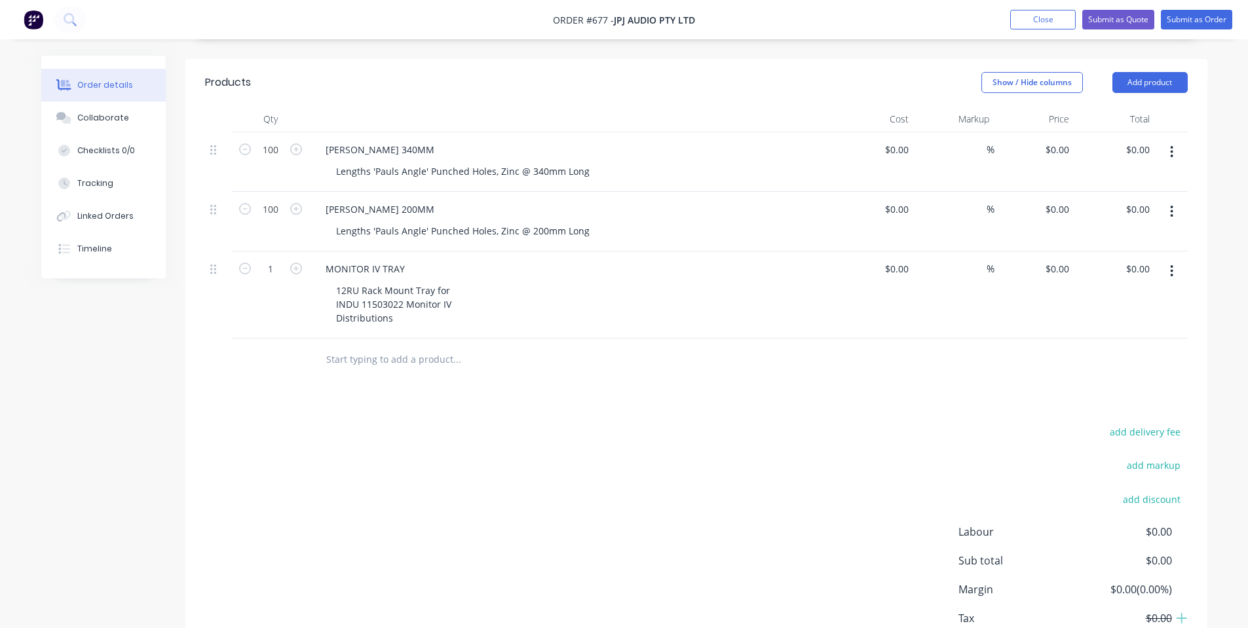
click at [489, 481] on div "add delivery fee add markup add discount Labour $0.00 Sub total $0.00 Margin $0…" at bounding box center [696, 549] width 983 height 253
click at [409, 320] on div "12RU Rack Mount Tray for INDU 11503022 Monitor IV Distributions" at bounding box center [394, 304] width 136 height 47
click at [268, 160] on input "1" at bounding box center [271, 150] width 34 height 20
type input "7"
click at [682, 374] on div at bounding box center [546, 360] width 472 height 43
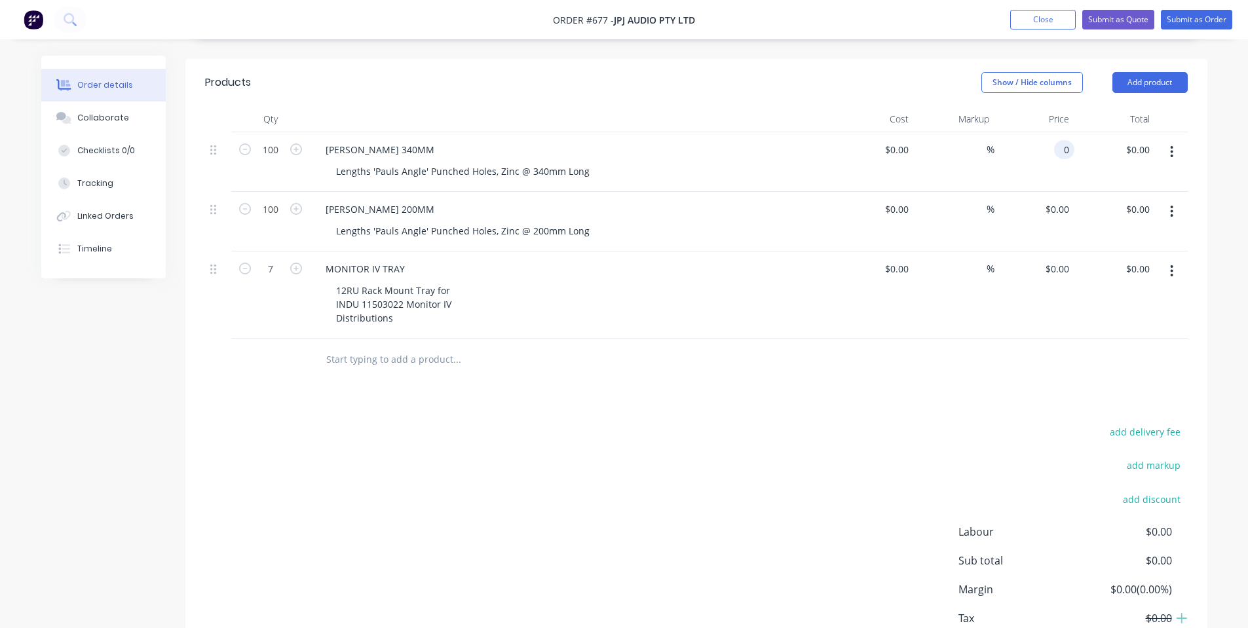
click at [1055, 152] on div "0 0" at bounding box center [1064, 149] width 20 height 19
type input "$4.20"
type input "$420.00"
click at [1054, 196] on div "$0.00 $0.00" at bounding box center [1034, 222] width 81 height 60
click at [1059, 211] on input "0" at bounding box center [1059, 209] width 30 height 19
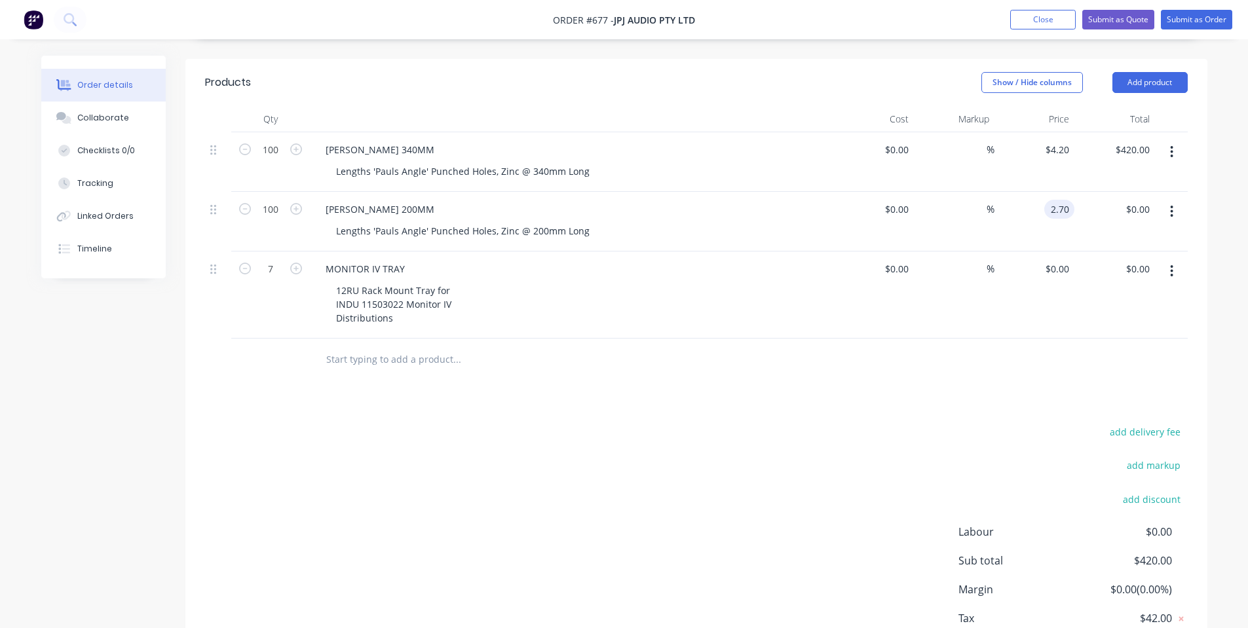
type input "$2.70"
type input "$270.00"
click at [1059, 279] on div "$0.00 $0.00" at bounding box center [1034, 295] width 81 height 87
click at [1055, 268] on div "0 $0.00" at bounding box center [1056, 268] width 35 height 19
type input "$140.00"
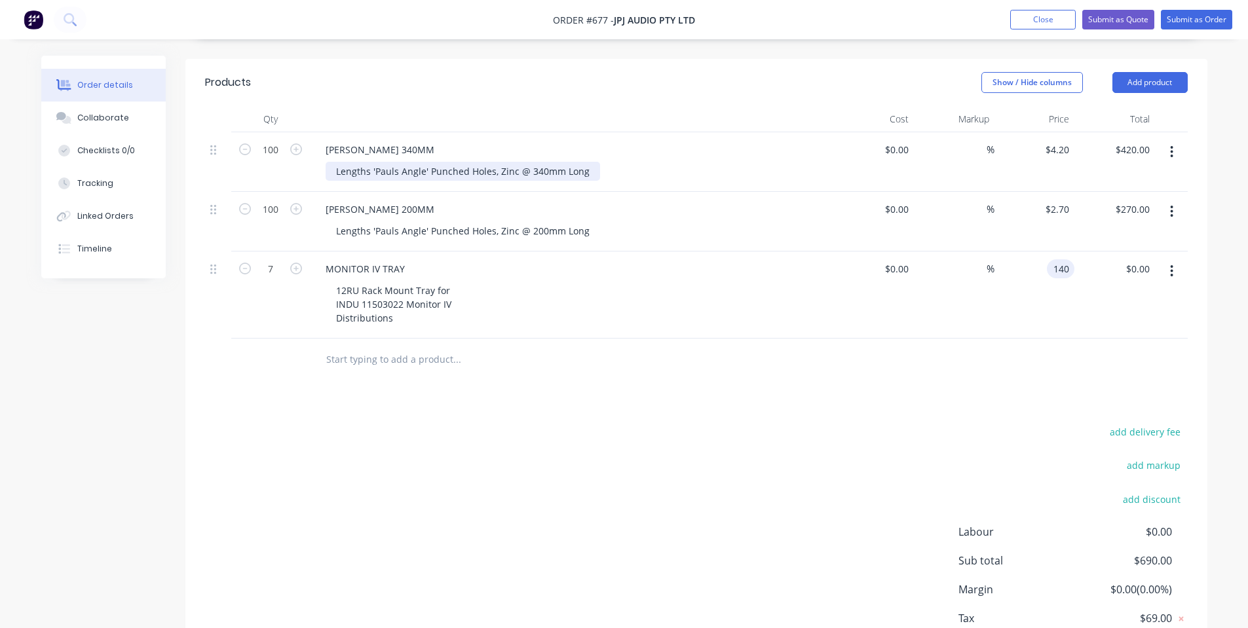
type input "$980.00"
click at [586, 166] on div "Lengths 'Pauls Angle' Punched Holes, Zinc @ 340mm Long" at bounding box center [463, 171] width 274 height 19
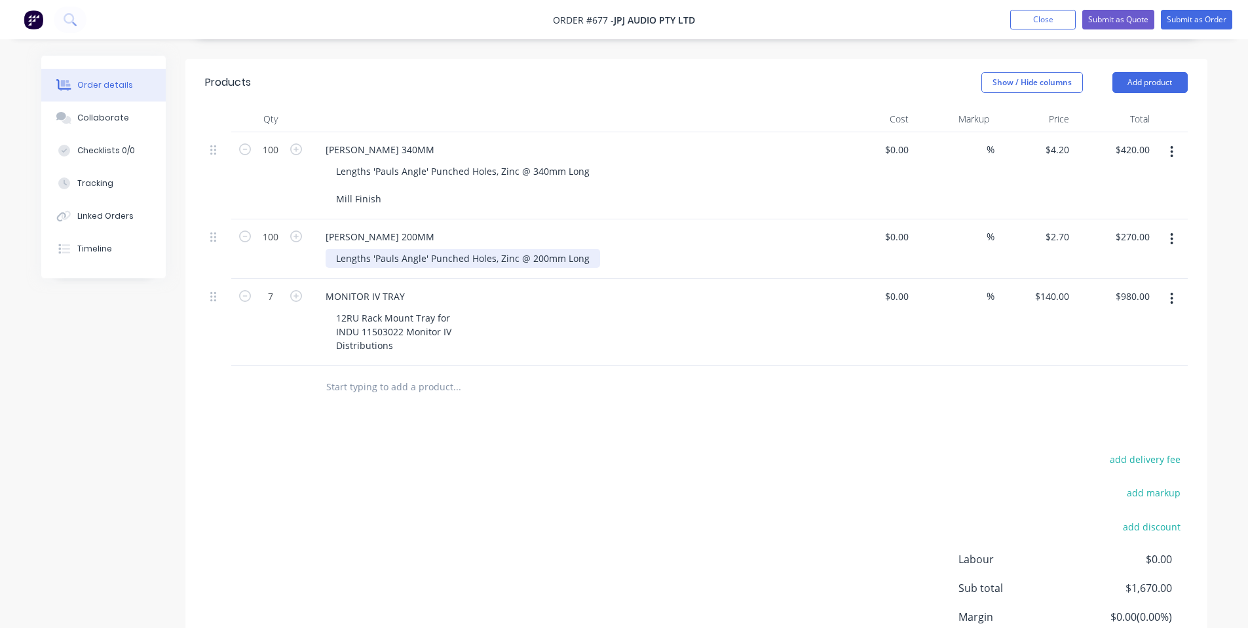
click at [585, 255] on div "Lengths 'Pauls Angle' Punched Holes, Zinc @ 200mm Long" at bounding box center [463, 258] width 274 height 19
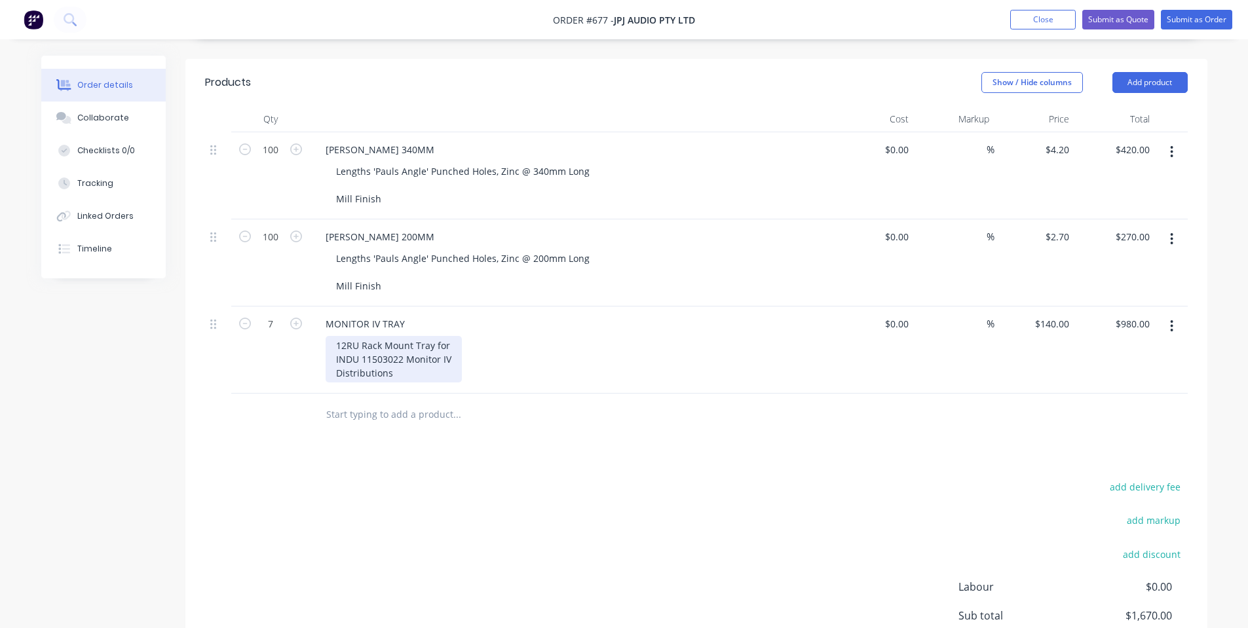
click at [409, 365] on div "12RU Rack Mount Tray for INDU 11503022 Monitor IV Distributions" at bounding box center [394, 359] width 136 height 47
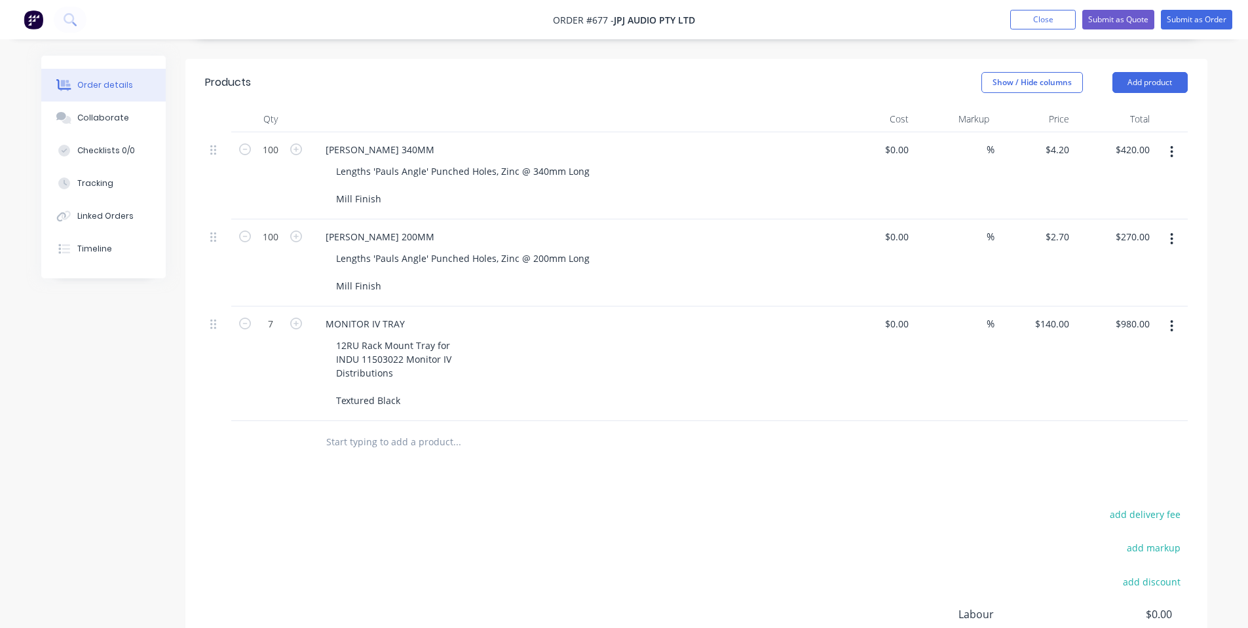
click at [635, 360] on div "12RU Rack Mount Tray for INDU 11503022 Monitor IV Distributions Textured Black" at bounding box center [577, 373] width 503 height 74
drag, startPoint x: 1194, startPoint y: 23, endPoint x: 1175, endPoint y: 82, distance: 61.9
click at [1175, 82] on div "Order #677 - JPJ Audio Pty Ltd Add product Close Submit as Quote Submit as Orde…" at bounding box center [624, 236] width 1248 height 1124
drag, startPoint x: 1175, startPoint y: 82, endPoint x: 1178, endPoint y: 90, distance: 8.3
click at [1176, 86] on button "Add product" at bounding box center [1149, 82] width 75 height 21
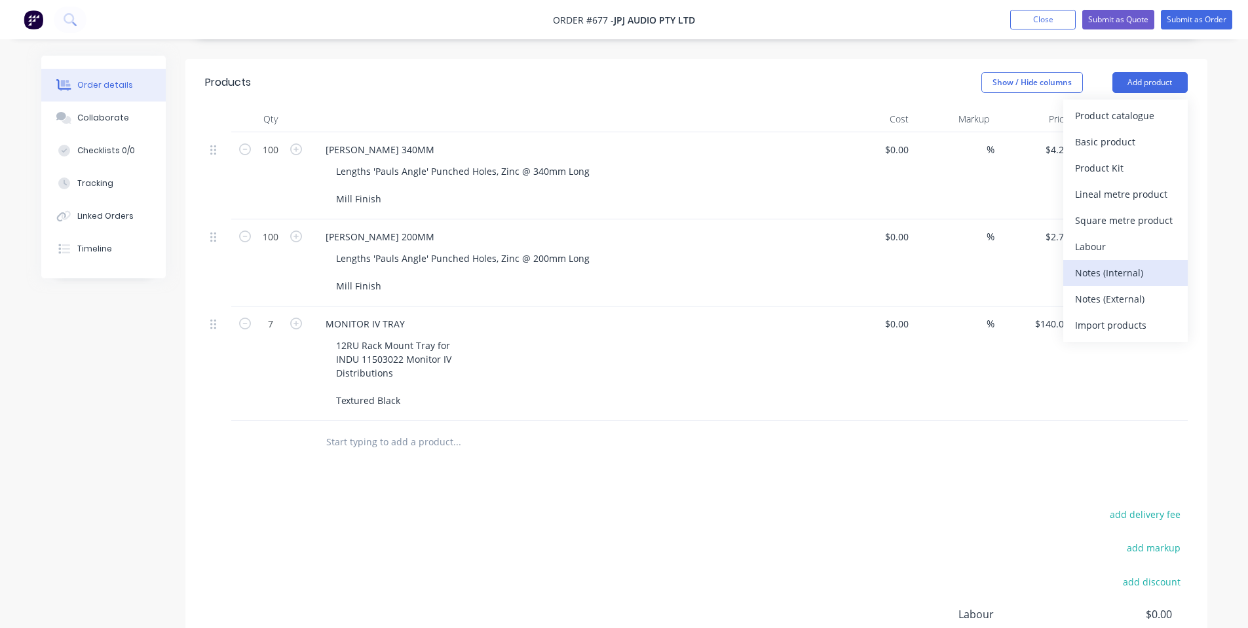
click at [1132, 269] on div "Notes (Internal)" at bounding box center [1125, 272] width 101 height 19
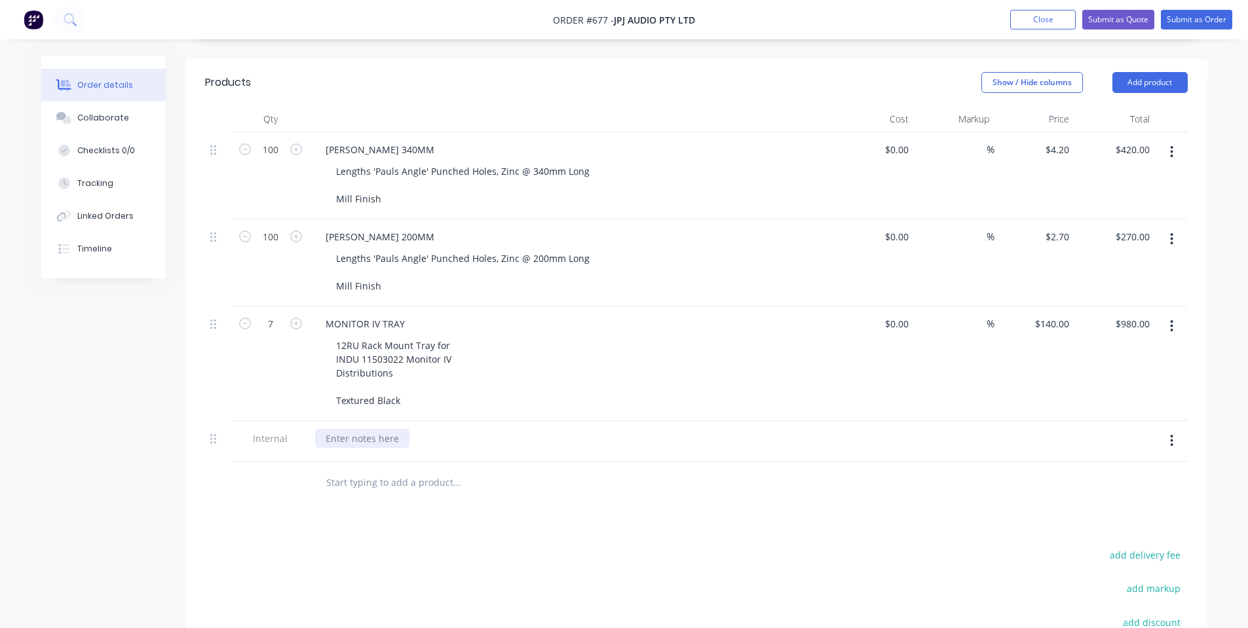
click at [350, 442] on div at bounding box center [362, 438] width 94 height 19
click at [401, 497] on div at bounding box center [546, 483] width 472 height 43
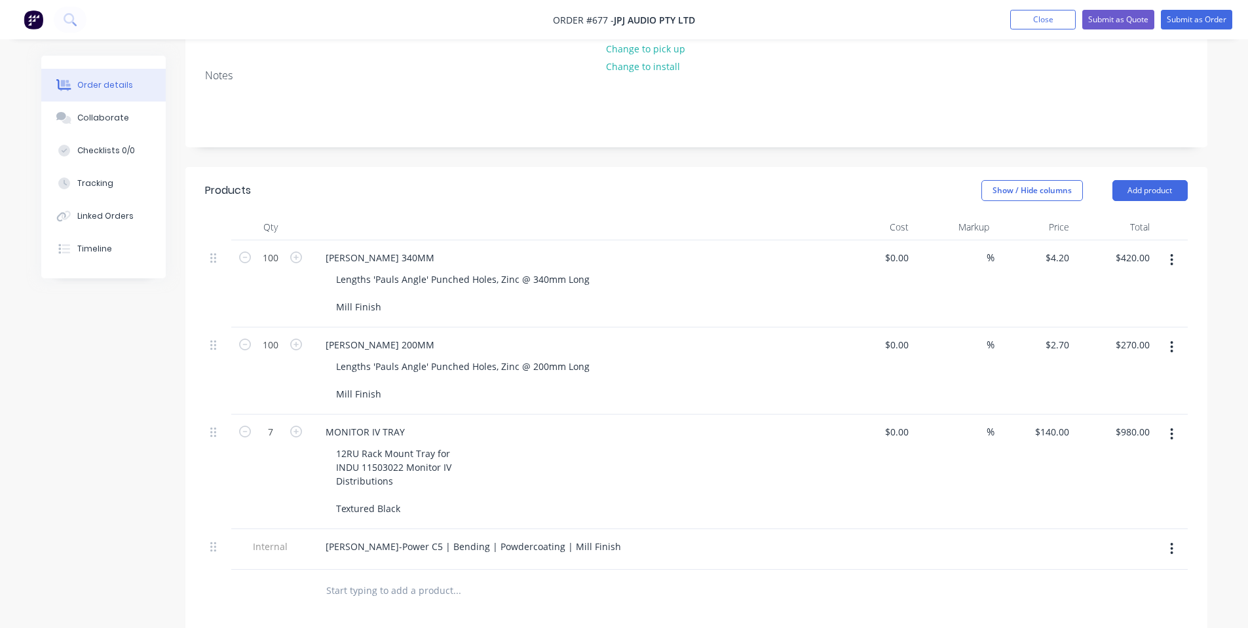
scroll to position [0, 0]
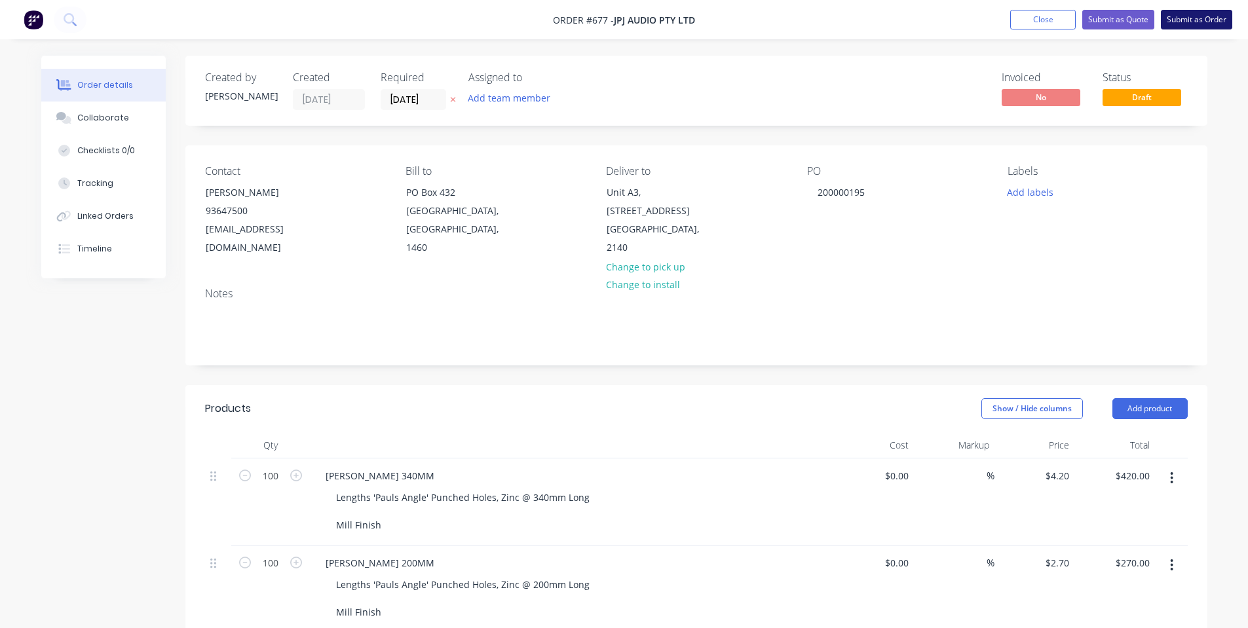
drag, startPoint x: 1188, startPoint y: 8, endPoint x: 1194, endPoint y: 23, distance: 16.2
click at [1188, 10] on nav "Order #677 - JPJ Audio Pty Ltd Add product Close Submit as Quote Submit as Order" at bounding box center [624, 19] width 1248 height 39
click at [1194, 23] on button "Submit as Order" at bounding box center [1196, 20] width 71 height 20
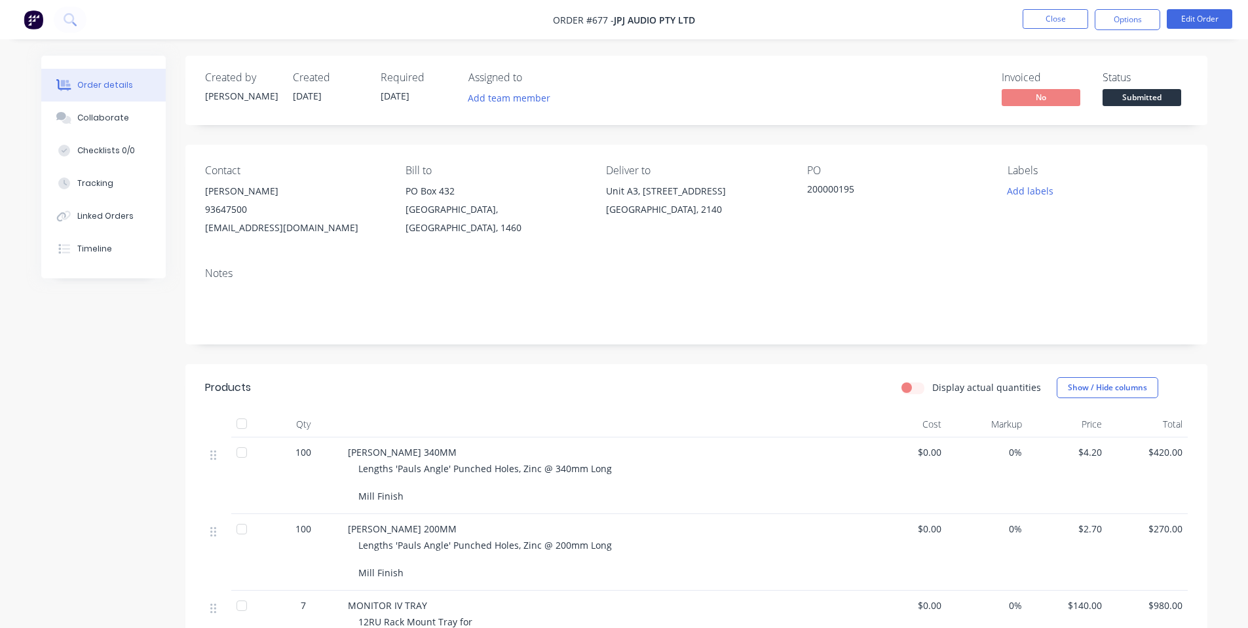
click at [1150, 100] on span "Submitted" at bounding box center [1141, 97] width 79 height 16
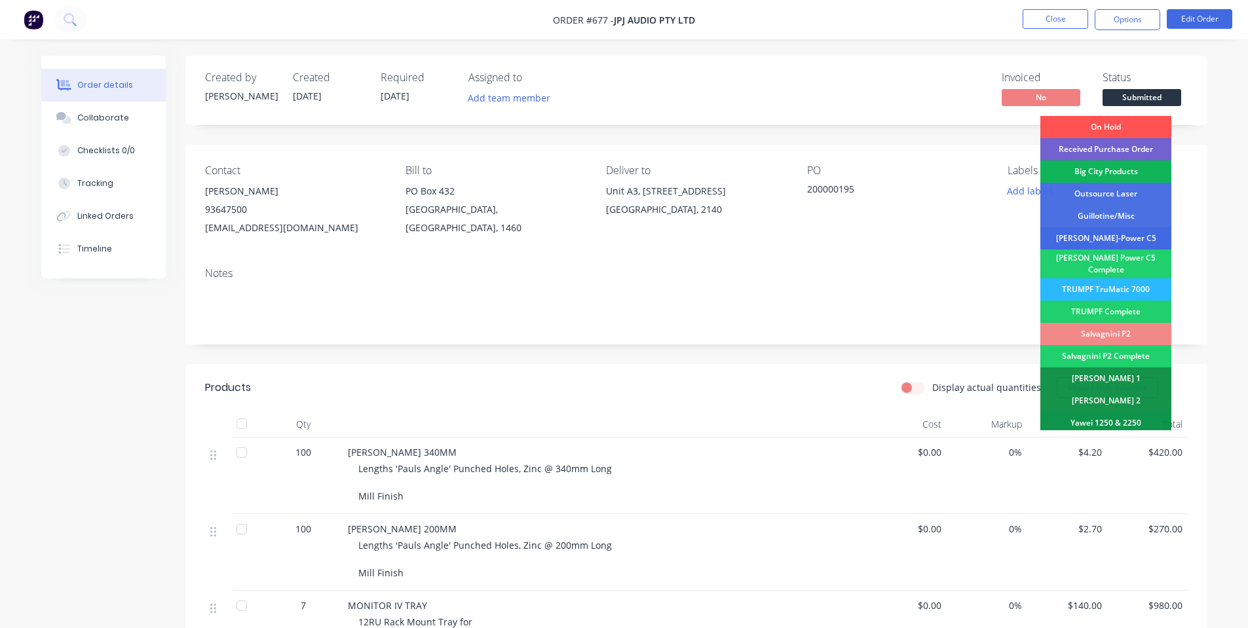
click at [1124, 238] on div "[PERSON_NAME]-Power C5" at bounding box center [1105, 238] width 131 height 22
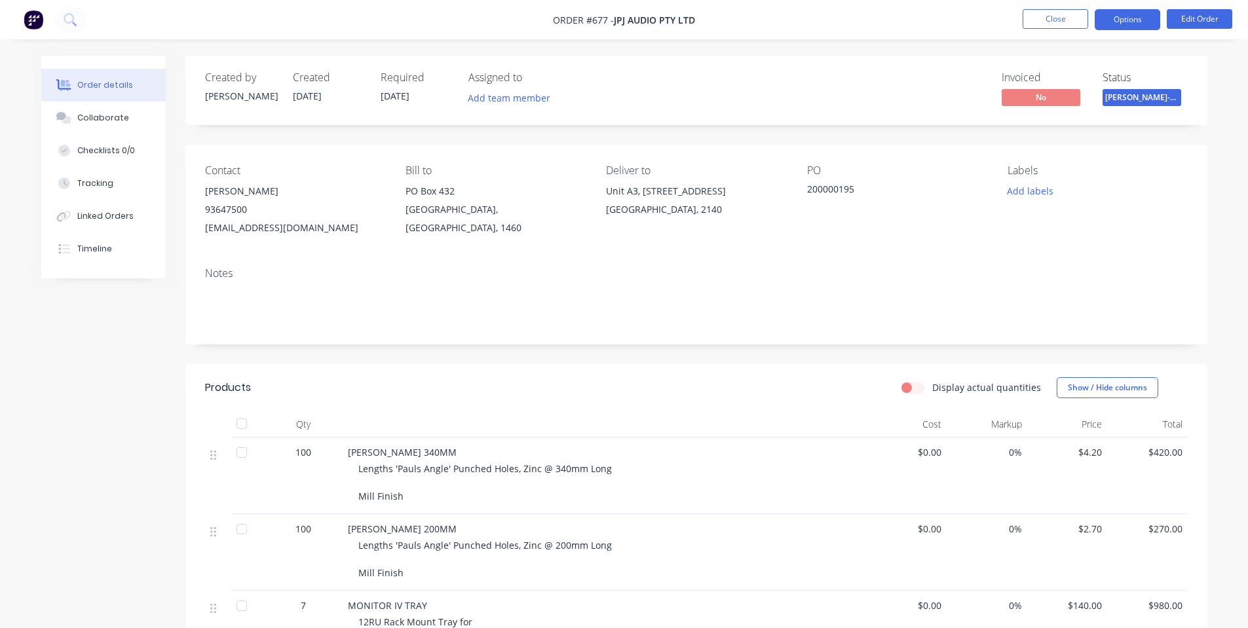
click at [1127, 29] on button "Options" at bounding box center [1128, 19] width 66 height 21
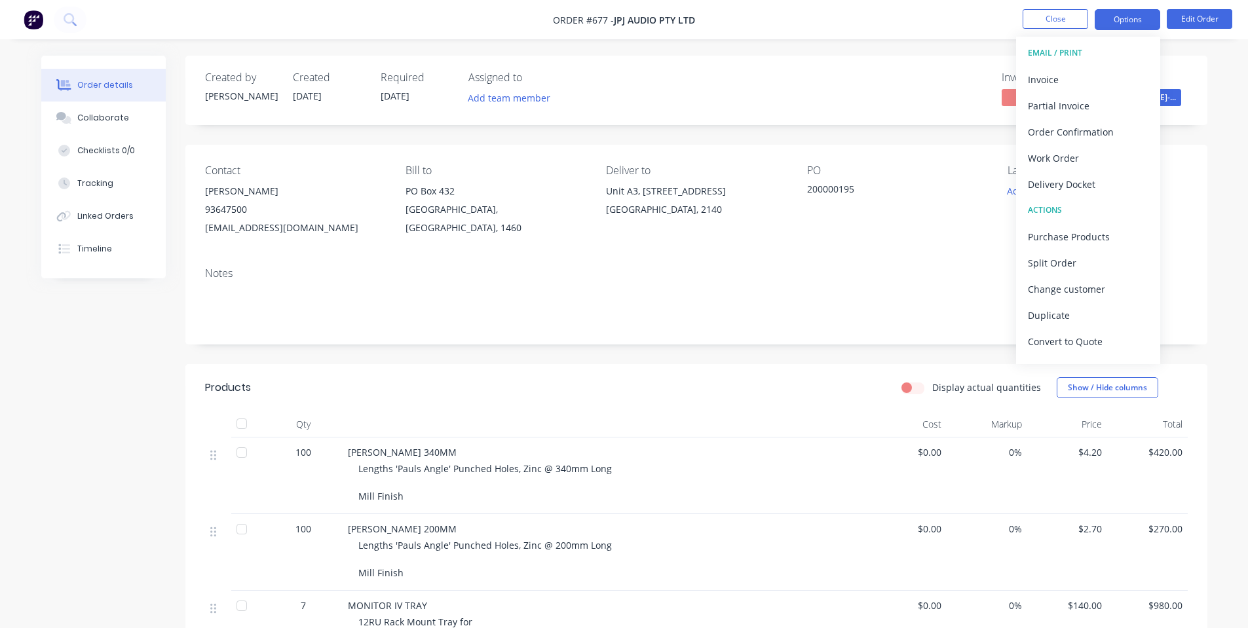
click at [1129, 24] on button "Options" at bounding box center [1128, 19] width 66 height 21
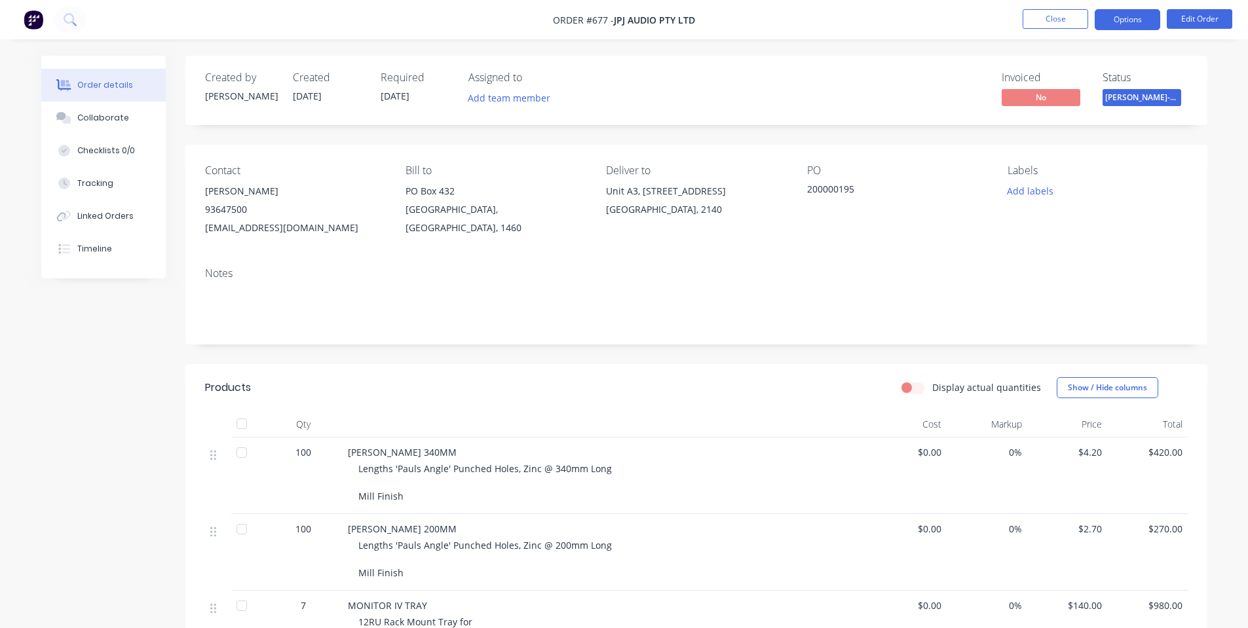
click at [1129, 24] on button "Options" at bounding box center [1128, 19] width 66 height 21
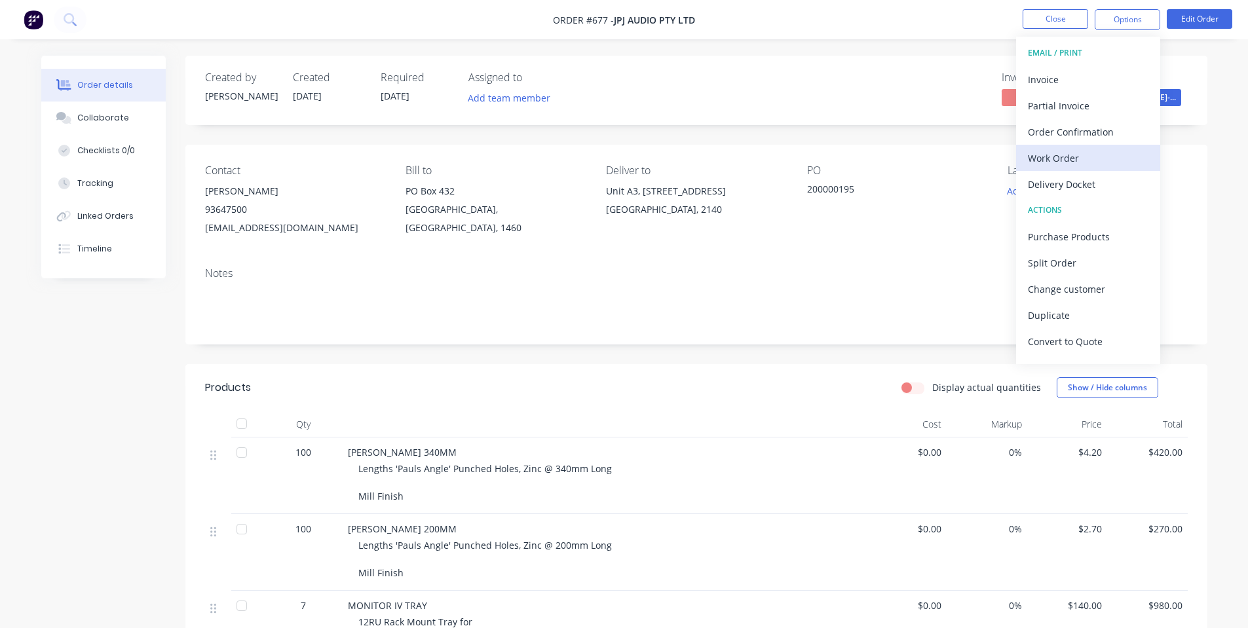
click at [1104, 165] on div "Work Order" at bounding box center [1088, 158] width 121 height 19
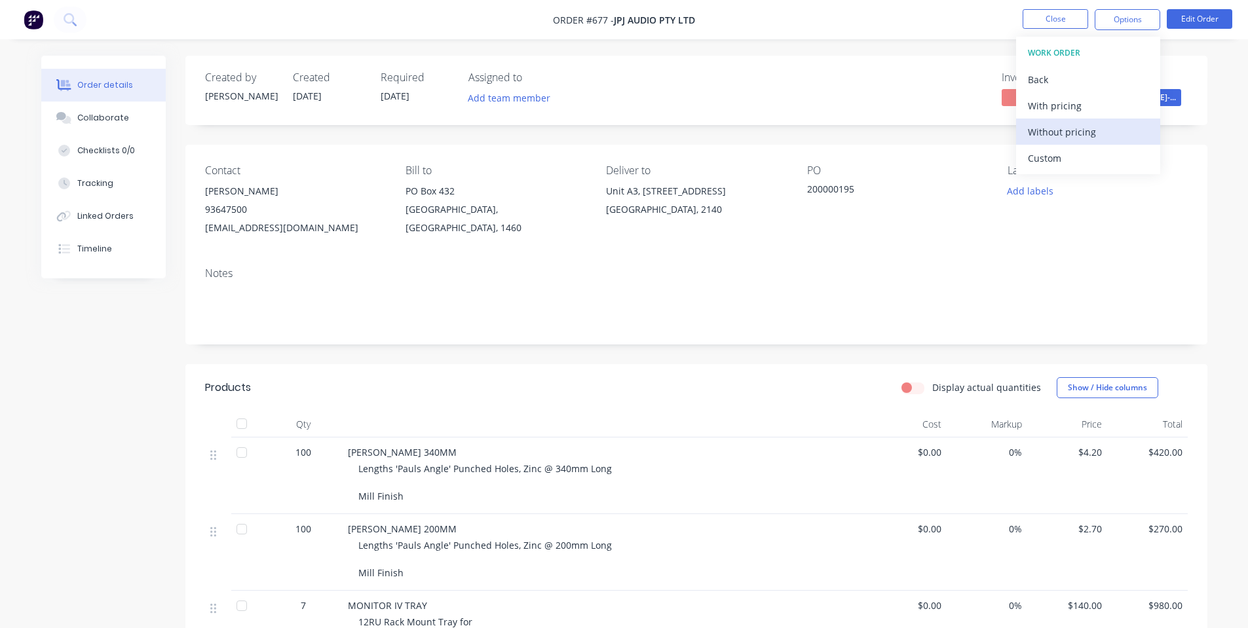
click at [1091, 140] on div "Without pricing" at bounding box center [1088, 131] width 121 height 19
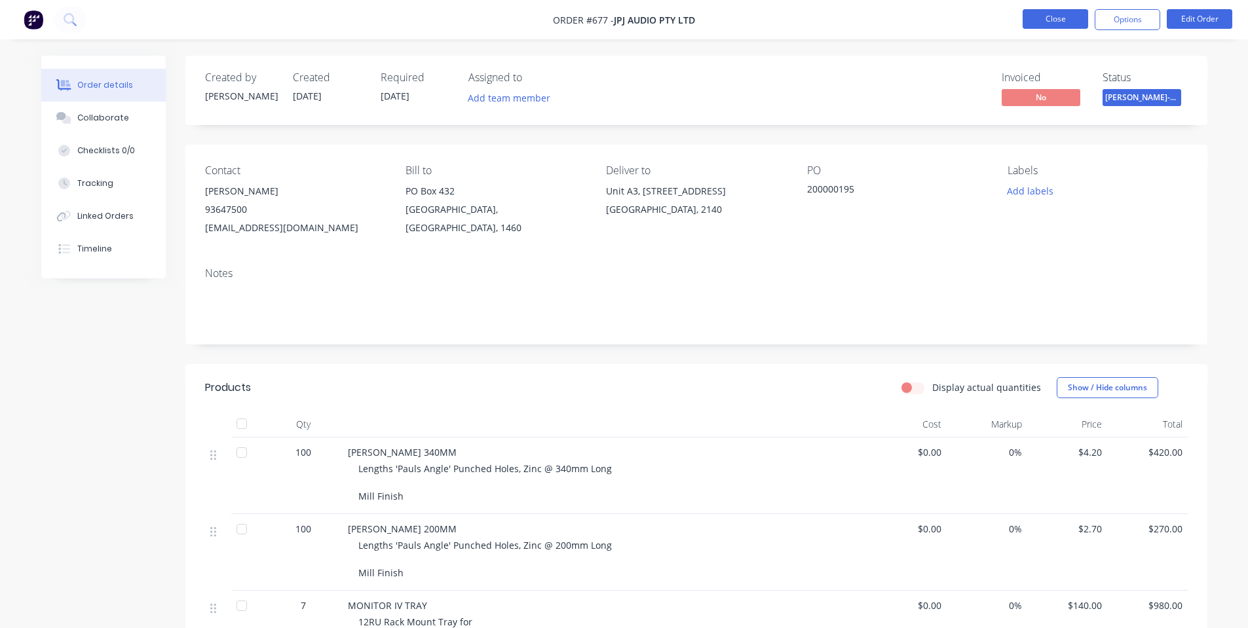
click at [1061, 24] on button "Close" at bounding box center [1056, 19] width 66 height 20
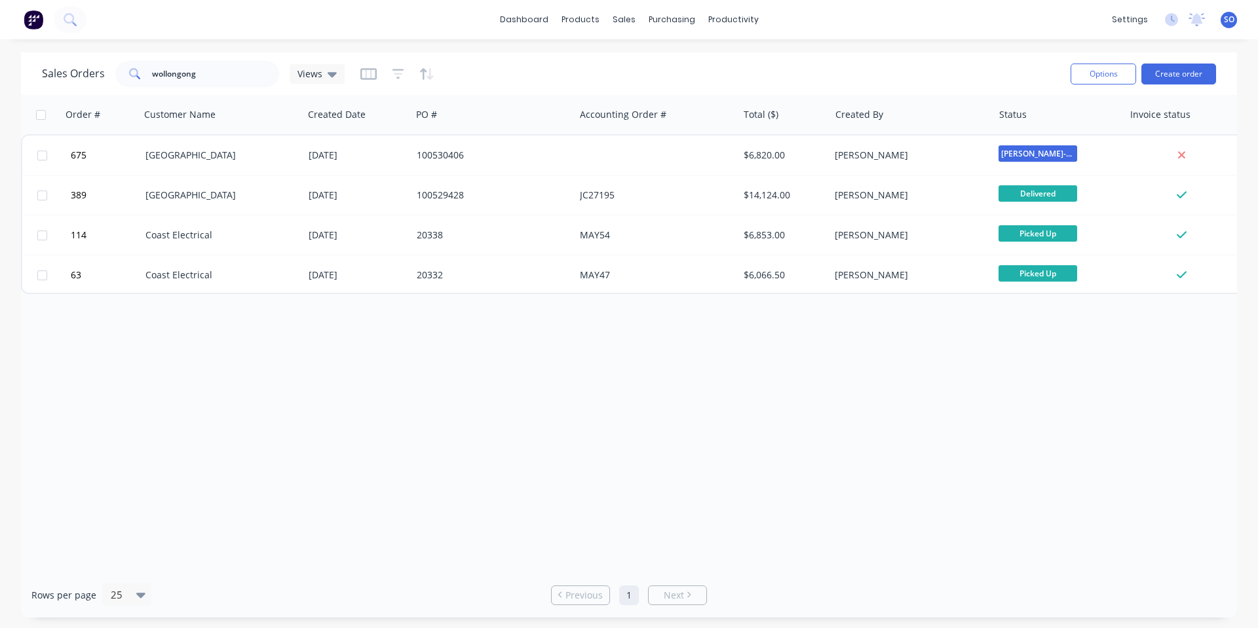
click at [758, 432] on div "Order # Customer Name Created Date PO # Accounting Order # Total ($) Created By…" at bounding box center [629, 334] width 1216 height 478
drag, startPoint x: 472, startPoint y: 76, endPoint x: 481, endPoint y: 76, distance: 9.2
click at [472, 76] on div "Sales Orders wollongong Views" at bounding box center [551, 74] width 1018 height 32
drag, startPoint x: 210, startPoint y: 67, endPoint x: 41, endPoint y: 81, distance: 169.6
click at [83, 78] on div "Sales Orders wollongong Views" at bounding box center [193, 74] width 303 height 26
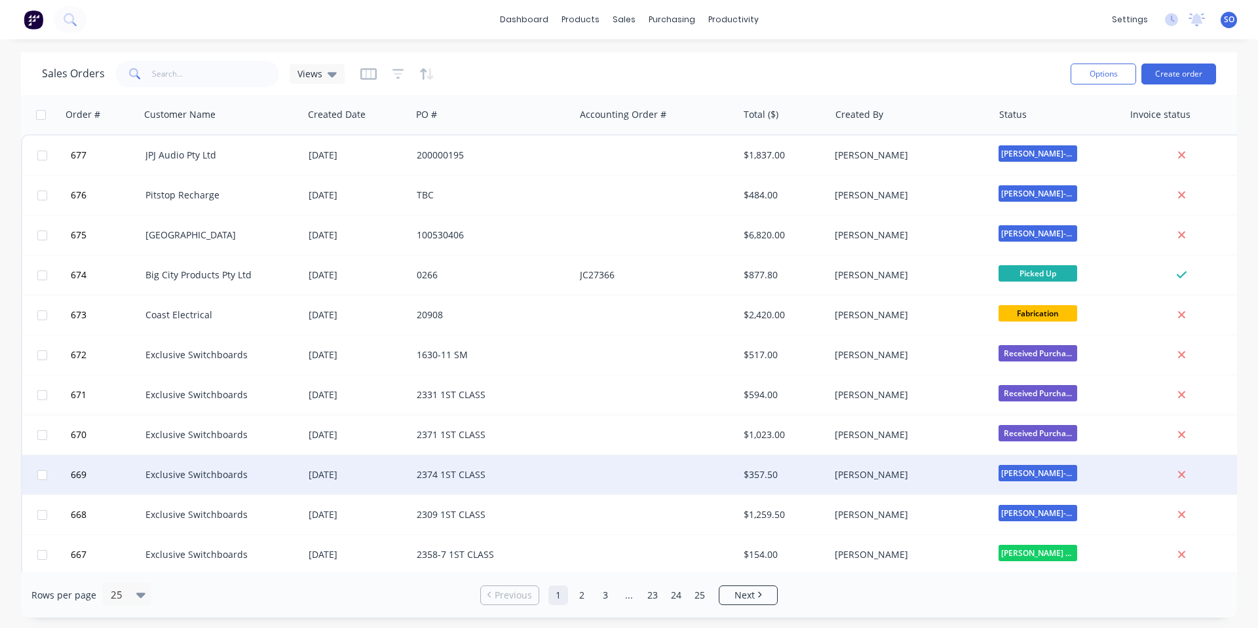
click at [594, 471] on div at bounding box center [655, 474] width 163 height 39
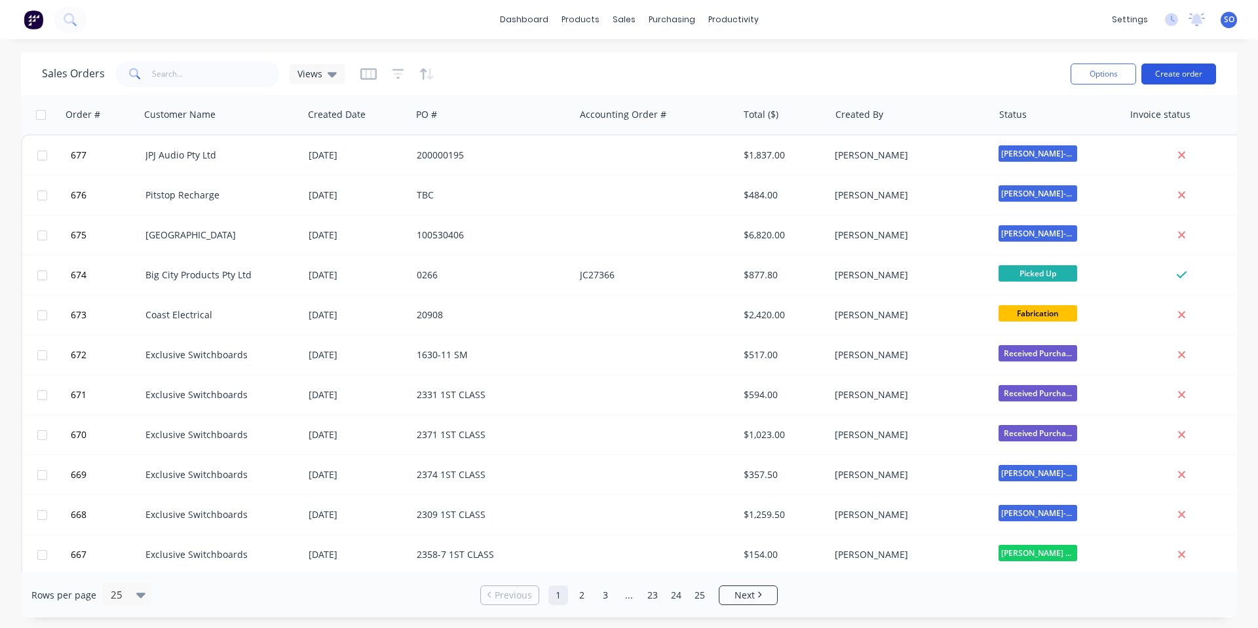
click at [1195, 72] on button "Create order" at bounding box center [1178, 74] width 75 height 21
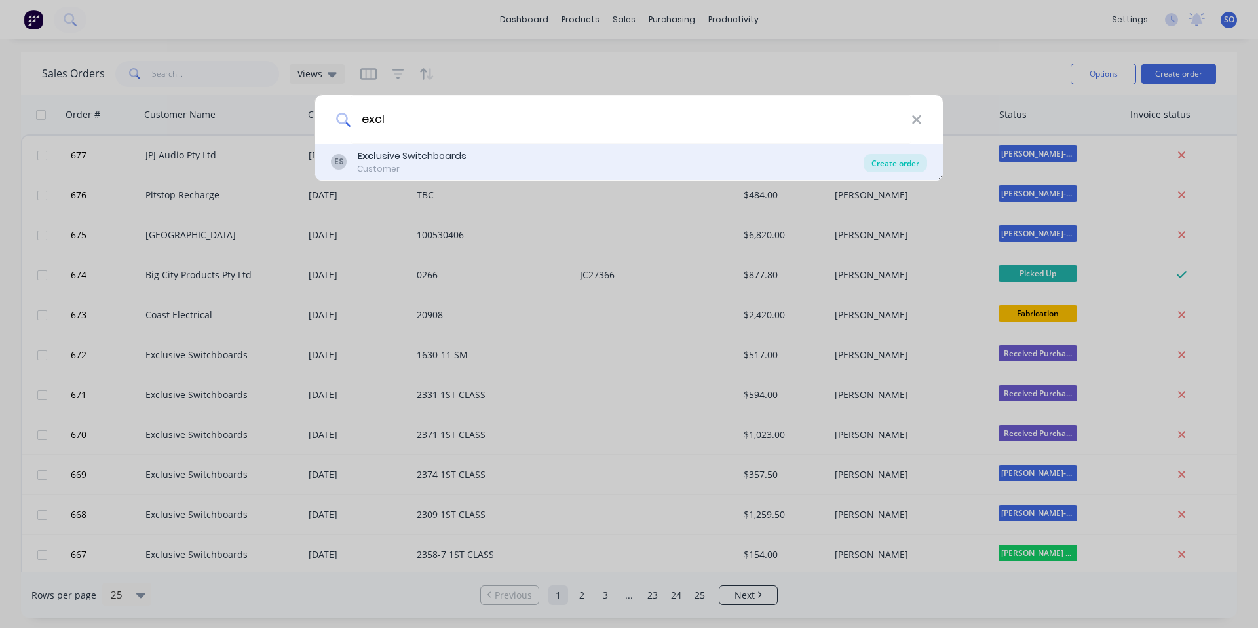
type input "excl"
click at [884, 166] on div "Create order" at bounding box center [895, 163] width 64 height 18
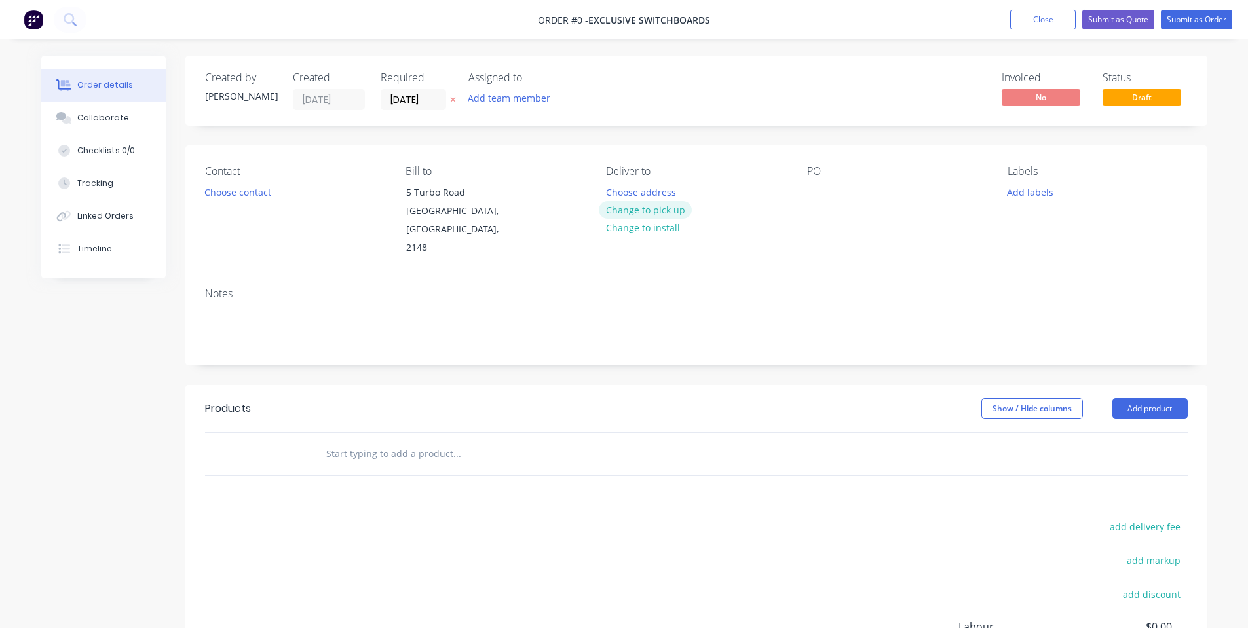
click at [637, 208] on button "Change to pick up" at bounding box center [645, 210] width 93 height 18
click at [252, 192] on button "Choose contact" at bounding box center [237, 192] width 81 height 18
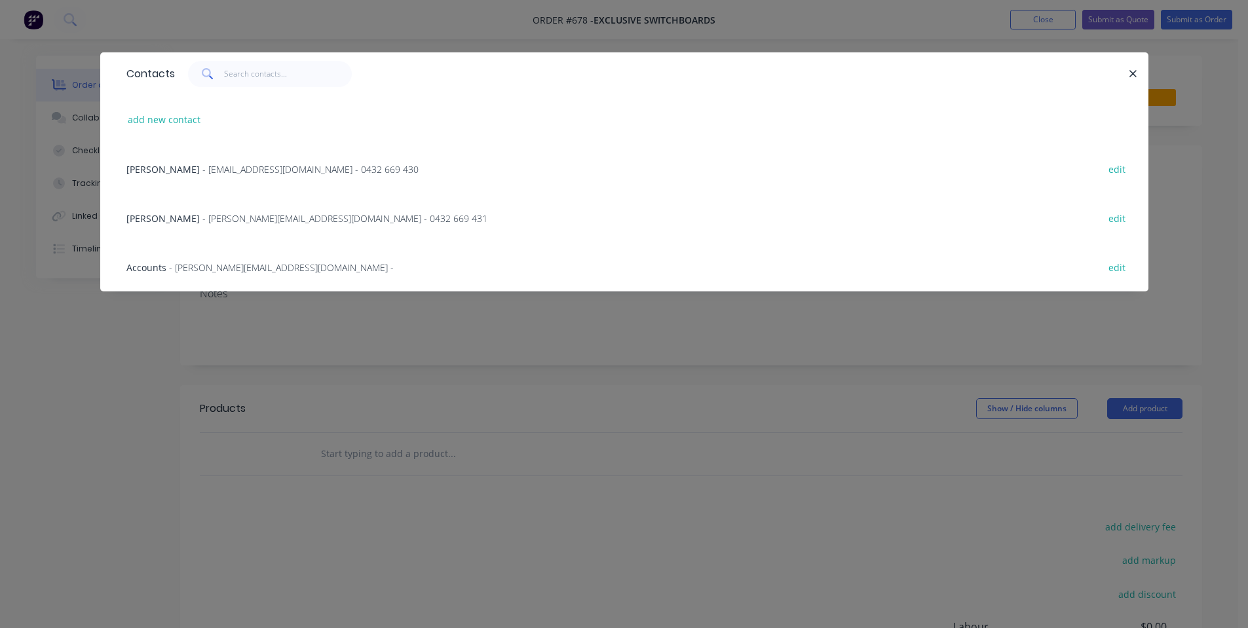
drag, startPoint x: 226, startPoint y: 162, endPoint x: 765, endPoint y: 155, distance: 539.2
click at [231, 164] on span "- [EMAIL_ADDRESS][DOMAIN_NAME] - 0432 669 430" at bounding box center [310, 169] width 216 height 12
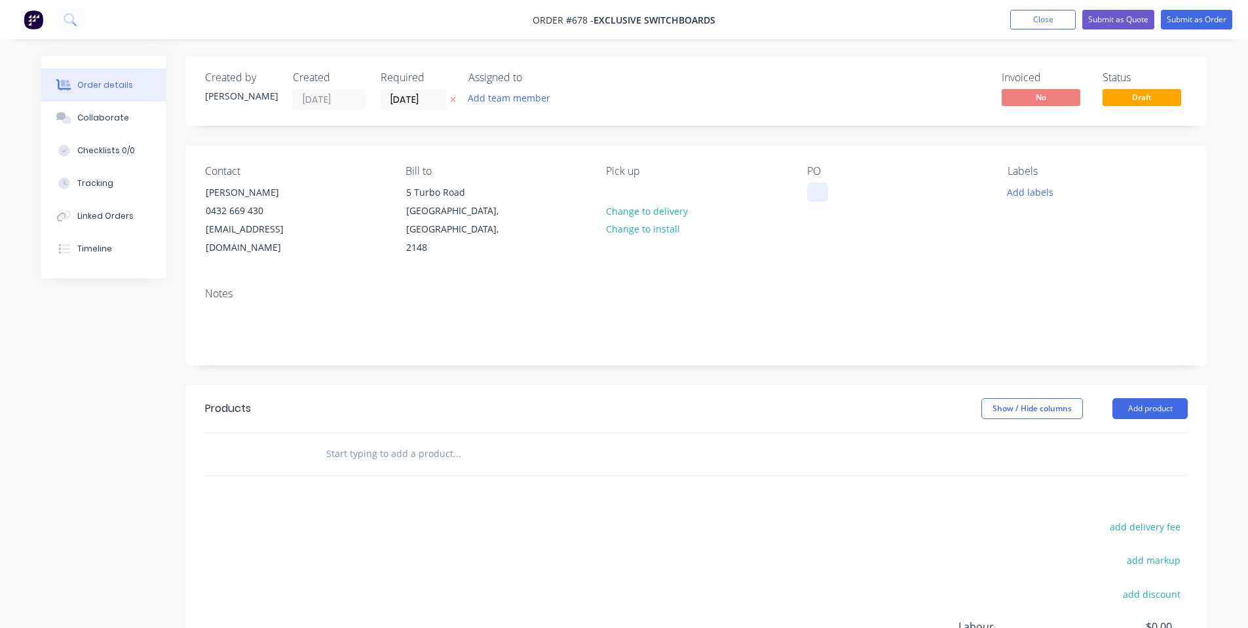
click at [818, 188] on div at bounding box center [817, 192] width 21 height 19
click at [1023, 191] on button "Add labels" at bounding box center [1030, 192] width 60 height 18
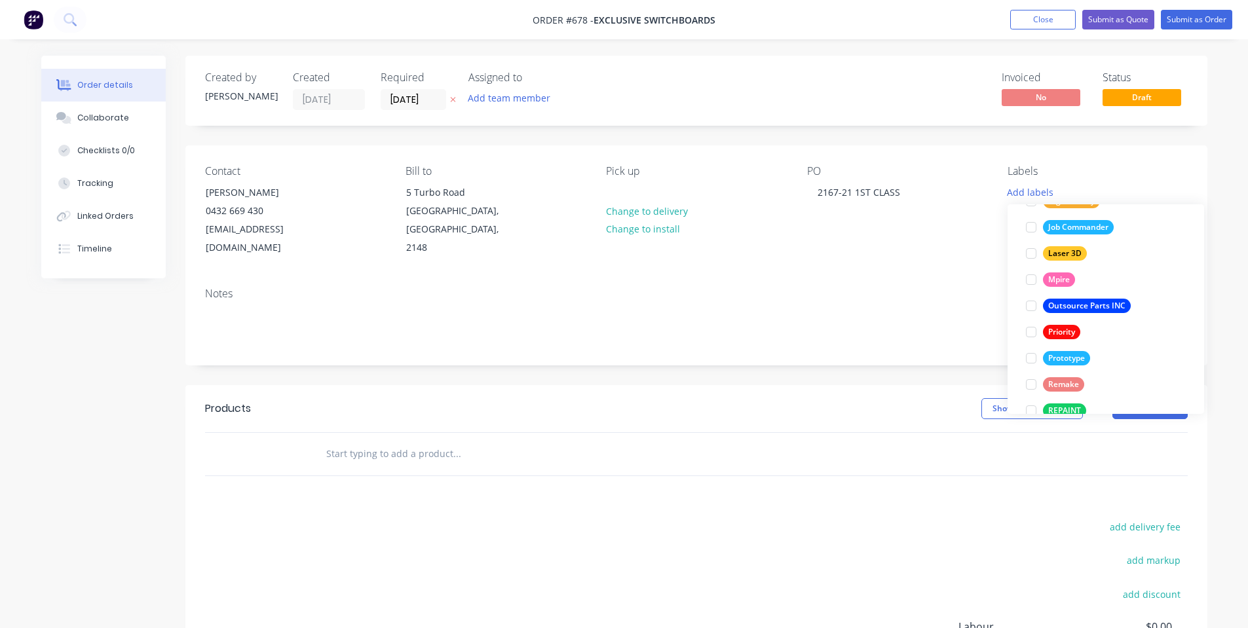
scroll to position [341, 0]
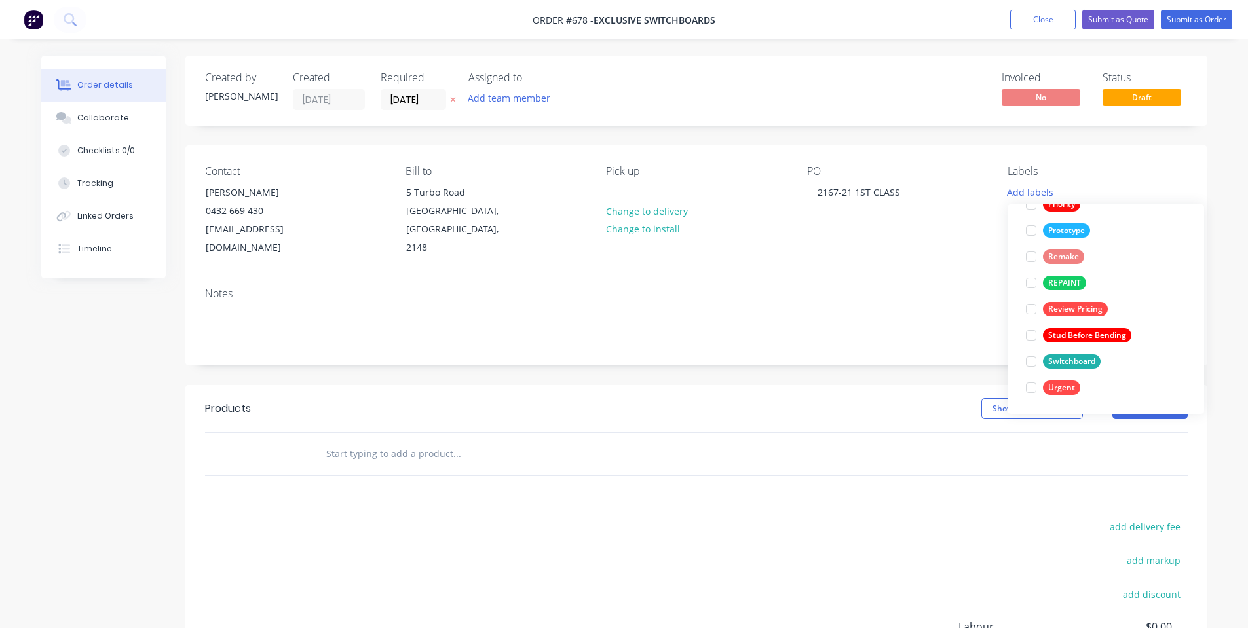
click at [1064, 363] on div "Switchboard" at bounding box center [1072, 361] width 58 height 14
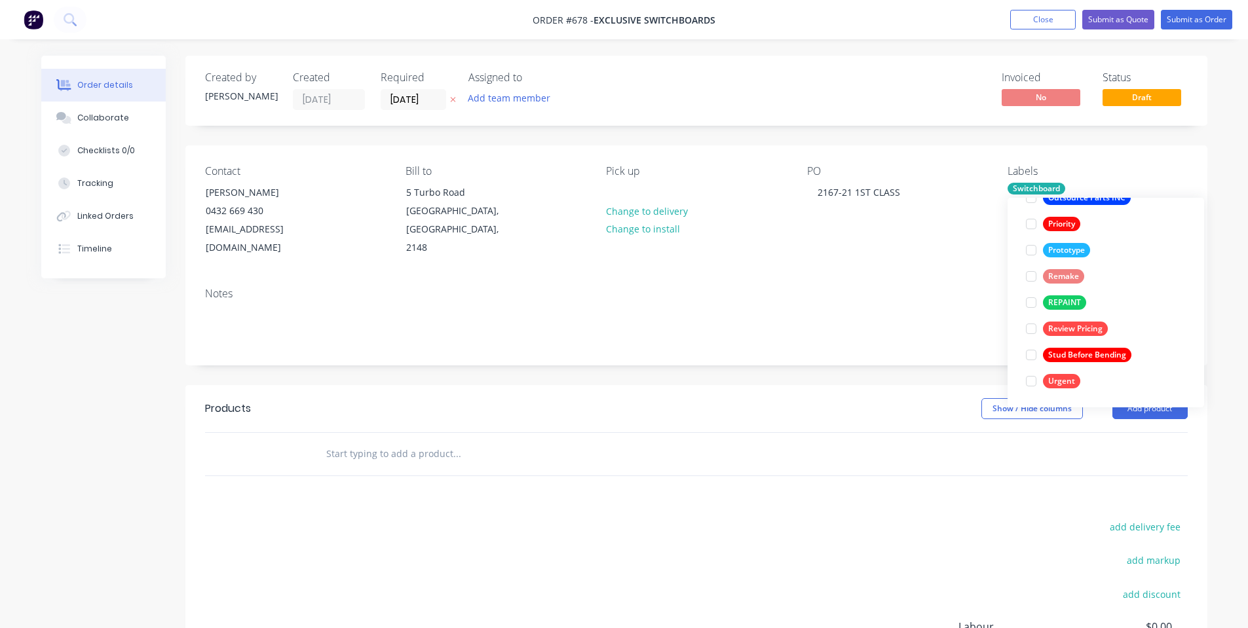
scroll to position [0, 0]
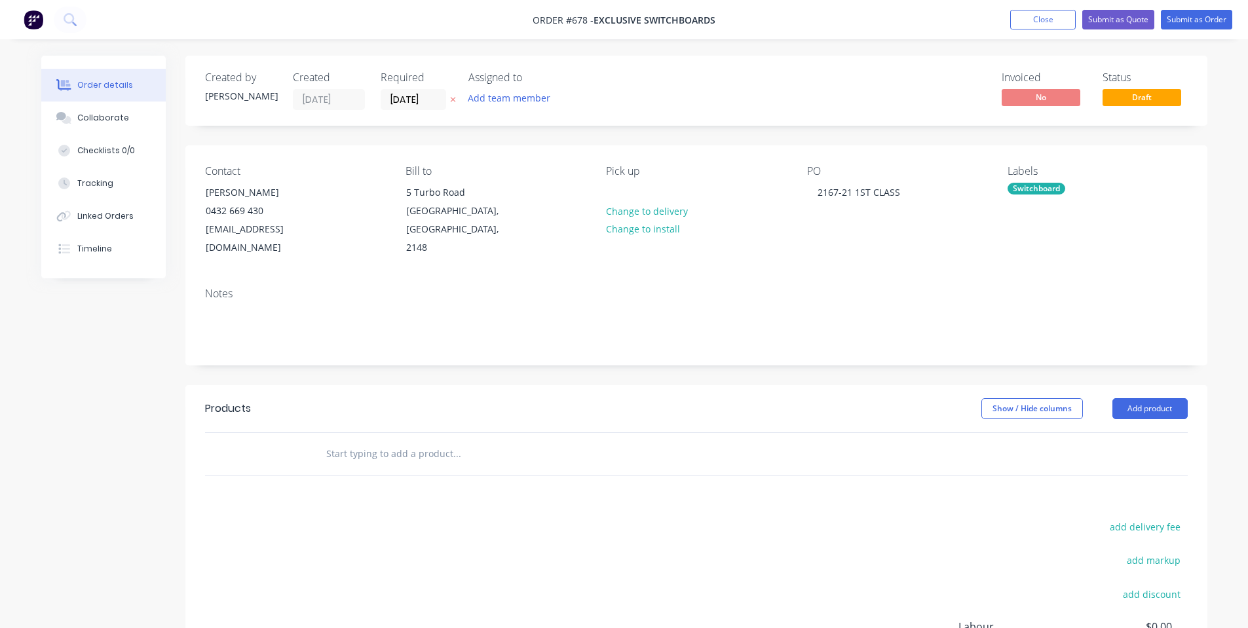
click at [892, 288] on div "Notes" at bounding box center [696, 294] width 983 height 12
click at [472, 464] on div "Products Show / Hide columns Add product add delivery fee add markup add discou…" at bounding box center [696, 587] width 1022 height 405
click at [457, 442] on input "text" at bounding box center [457, 454] width 262 height 26
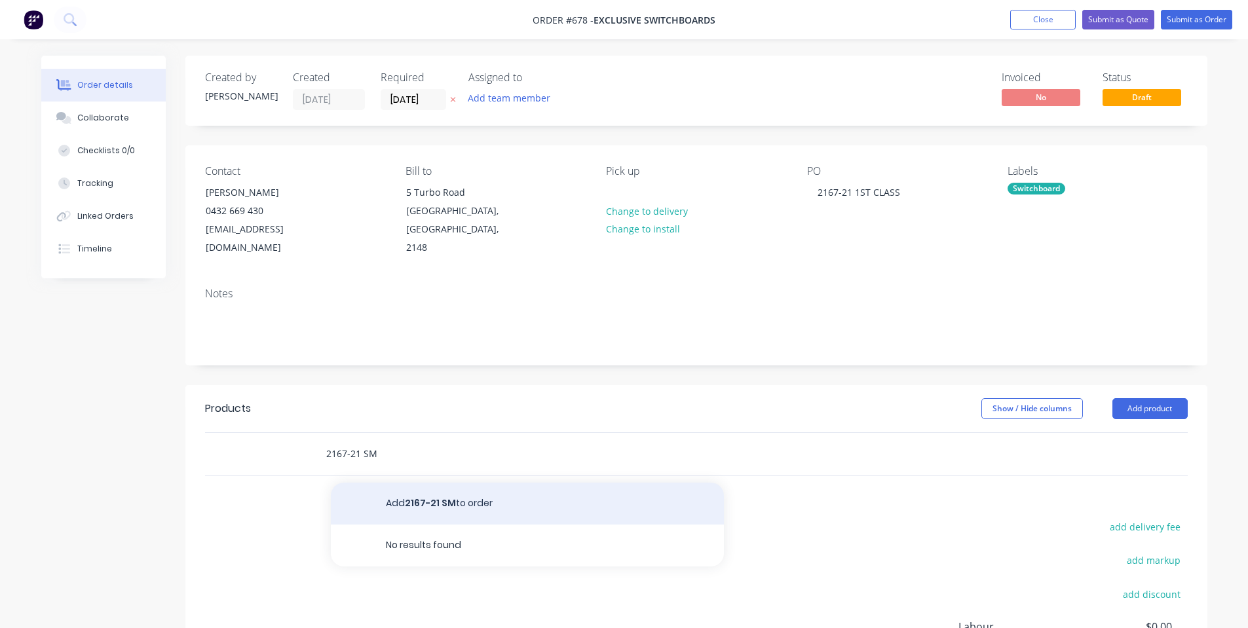
type input "2167-21 SM"
click at [448, 483] on button "Add 2167-21 SM to order" at bounding box center [527, 504] width 393 height 42
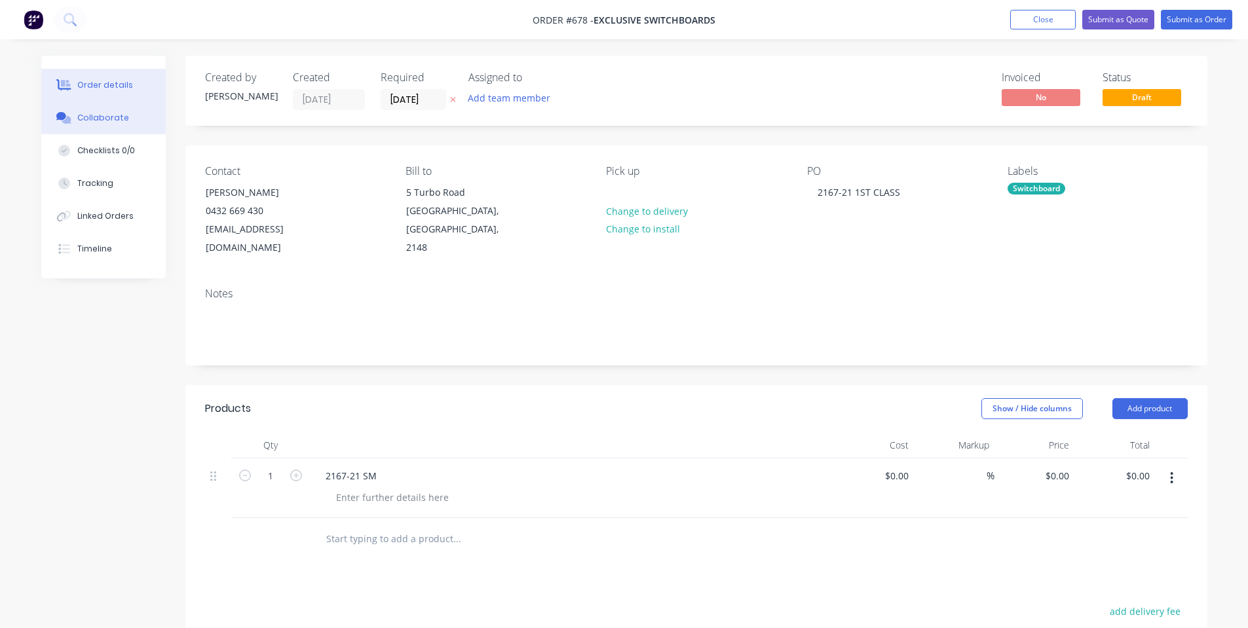
click at [105, 106] on button "Collaborate" at bounding box center [103, 118] width 124 height 33
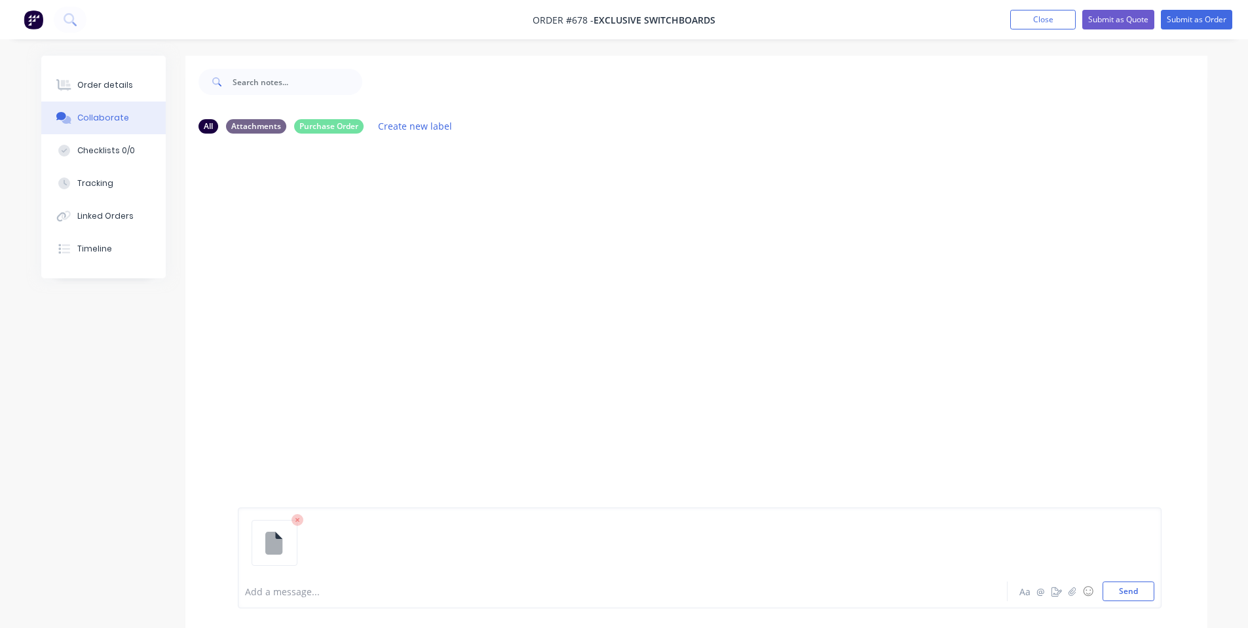
drag, startPoint x: 1116, startPoint y: 588, endPoint x: 1053, endPoint y: 571, distance: 65.2
click at [1117, 588] on button "Send" at bounding box center [1128, 592] width 52 height 20
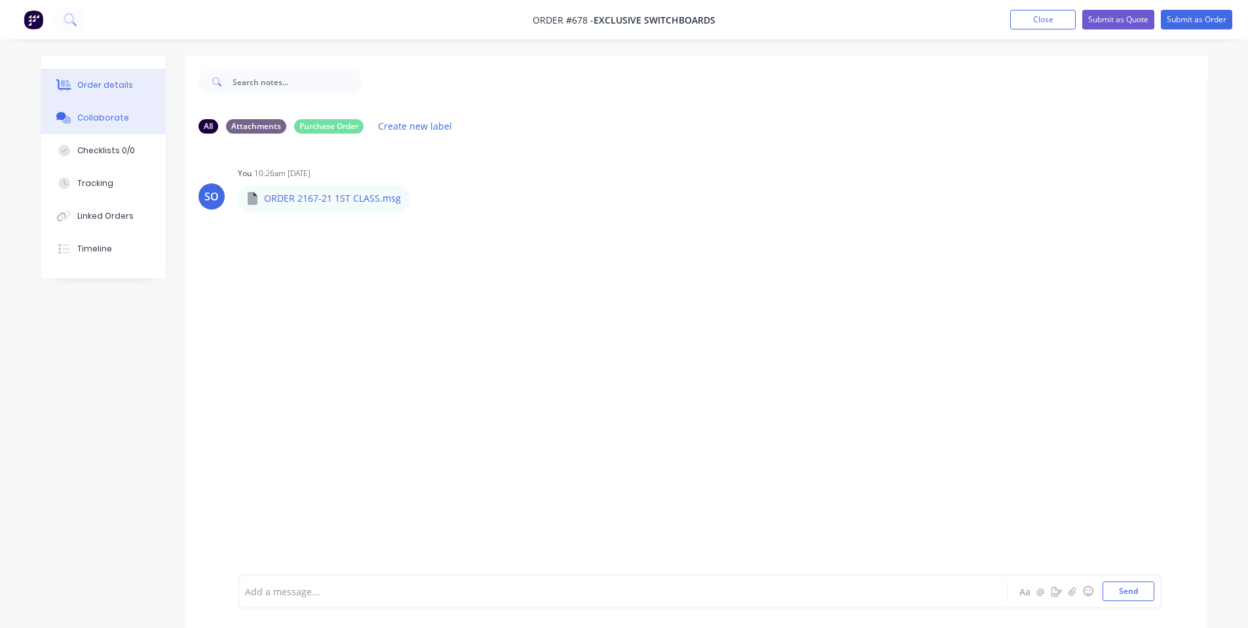
click at [121, 89] on div "Order details" at bounding box center [105, 85] width 56 height 12
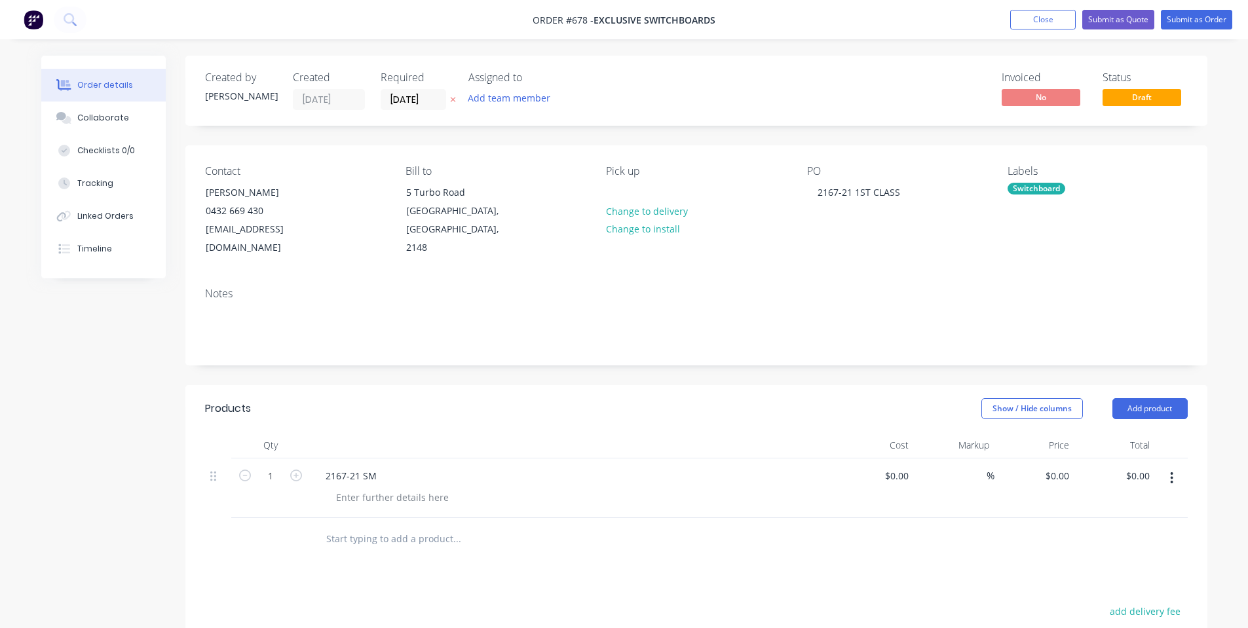
click at [401, 84] on div "Required" at bounding box center [417, 77] width 72 height 12
click at [421, 94] on input "[DATE]" at bounding box center [413, 100] width 64 height 20
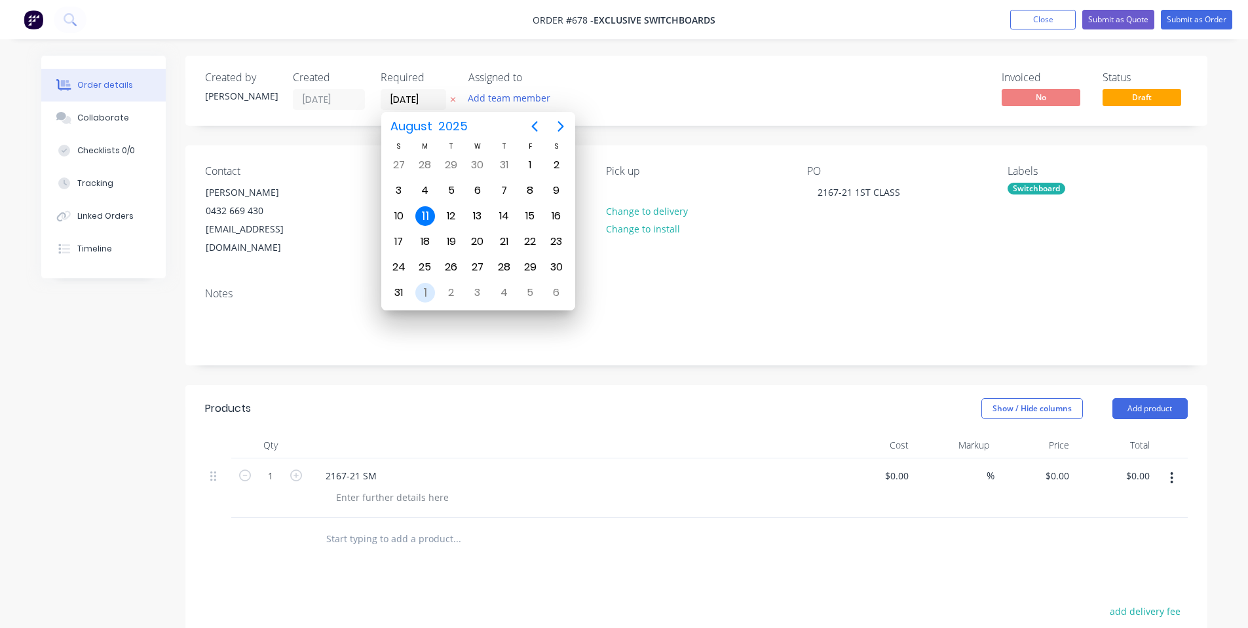
click at [427, 292] on div "1" at bounding box center [425, 293] width 20 height 20
type input "[DATE]"
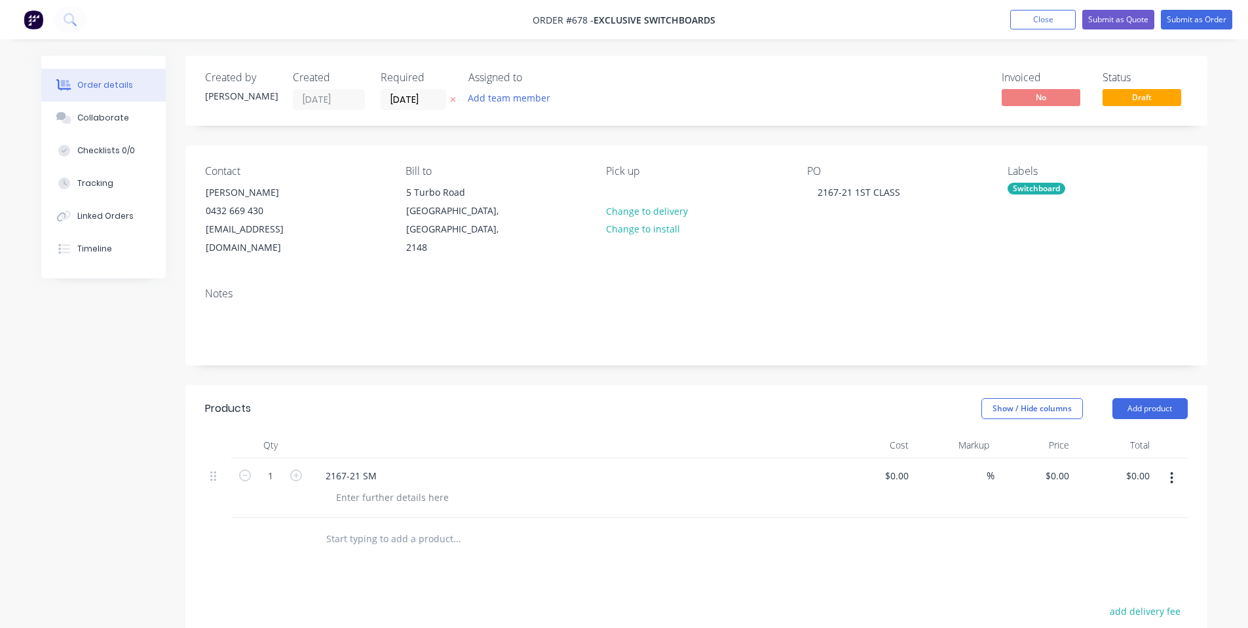
click at [707, 96] on div "Created by [PERSON_NAME] Created [DATE] Required [DATE] Assigned to Add team me…" at bounding box center [696, 91] width 1022 height 70
click at [390, 488] on div at bounding box center [393, 497] width 134 height 19
click at [443, 432] on div at bounding box center [572, 445] width 524 height 26
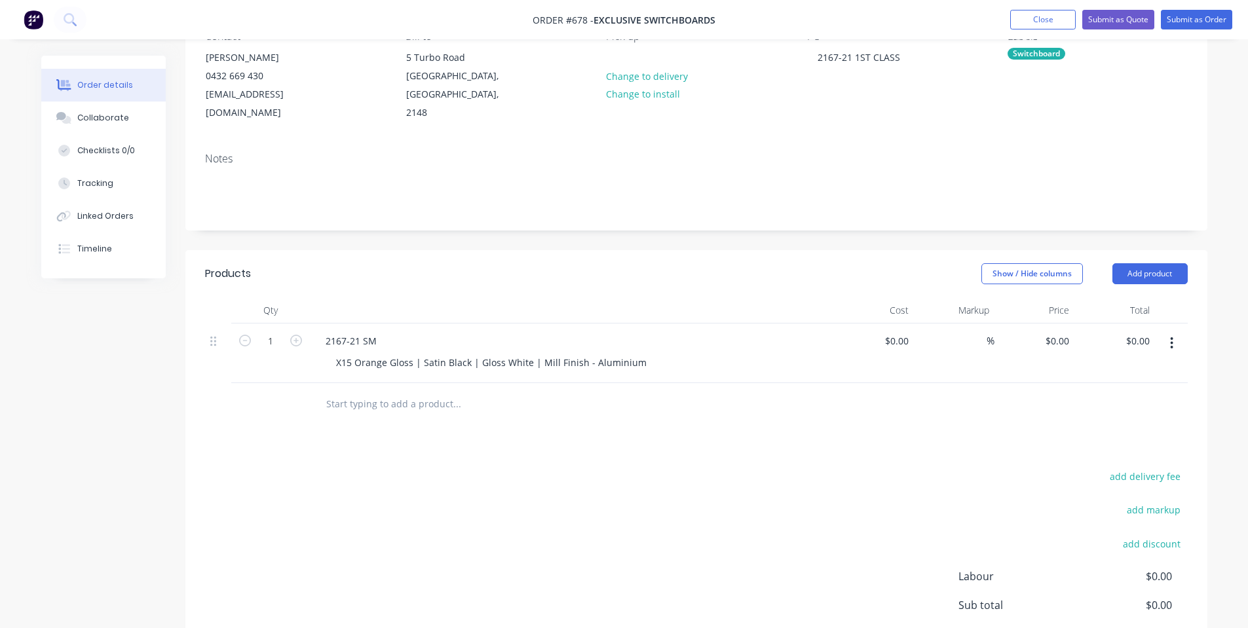
scroll to position [175, 0]
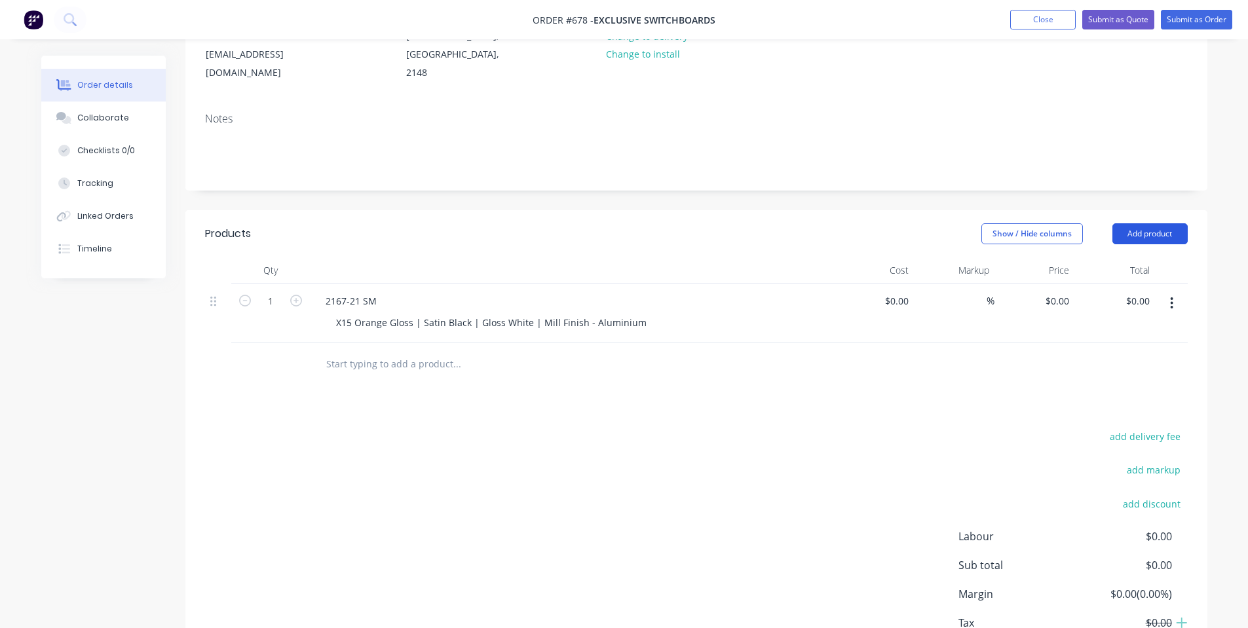
click at [1160, 223] on button "Add product" at bounding box center [1149, 233] width 75 height 21
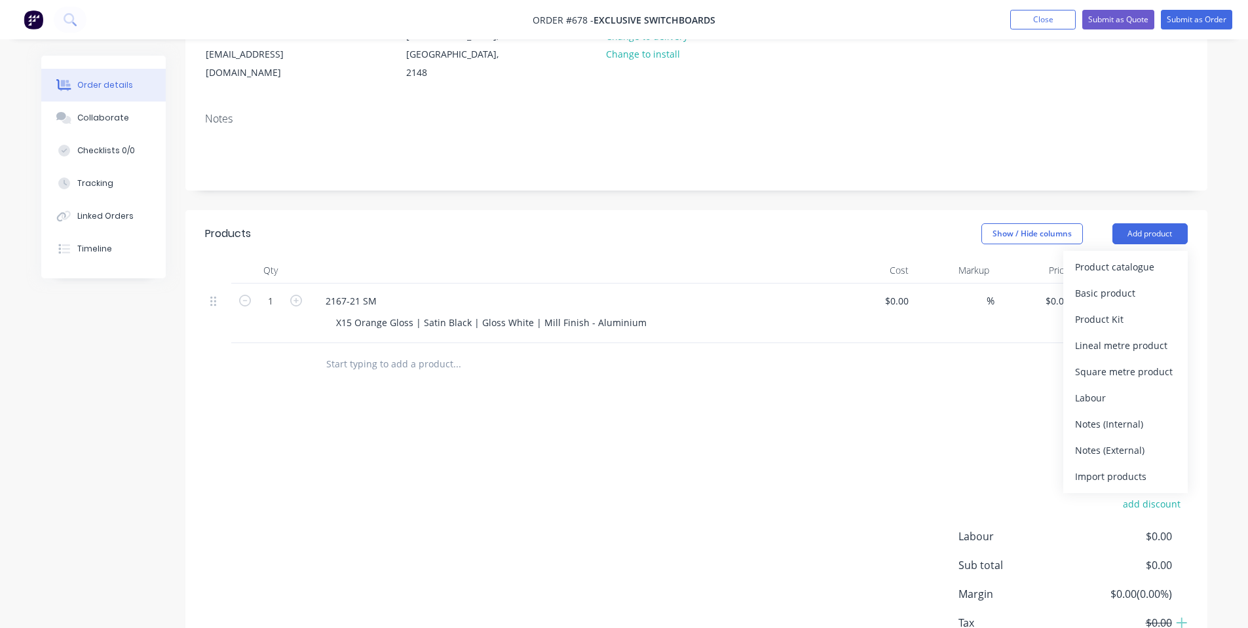
drag, startPoint x: 1068, startPoint y: 405, endPoint x: 698, endPoint y: 415, distance: 370.3
click at [1045, 411] on div "Products Show / Hide columns Add product Product catalogue Basic product Produc…" at bounding box center [696, 455] width 1022 height 490
drag, startPoint x: 1087, startPoint y: 407, endPoint x: 435, endPoint y: 377, distance: 652.5
click at [1087, 415] on div "Notes (Internal)" at bounding box center [1125, 424] width 101 height 19
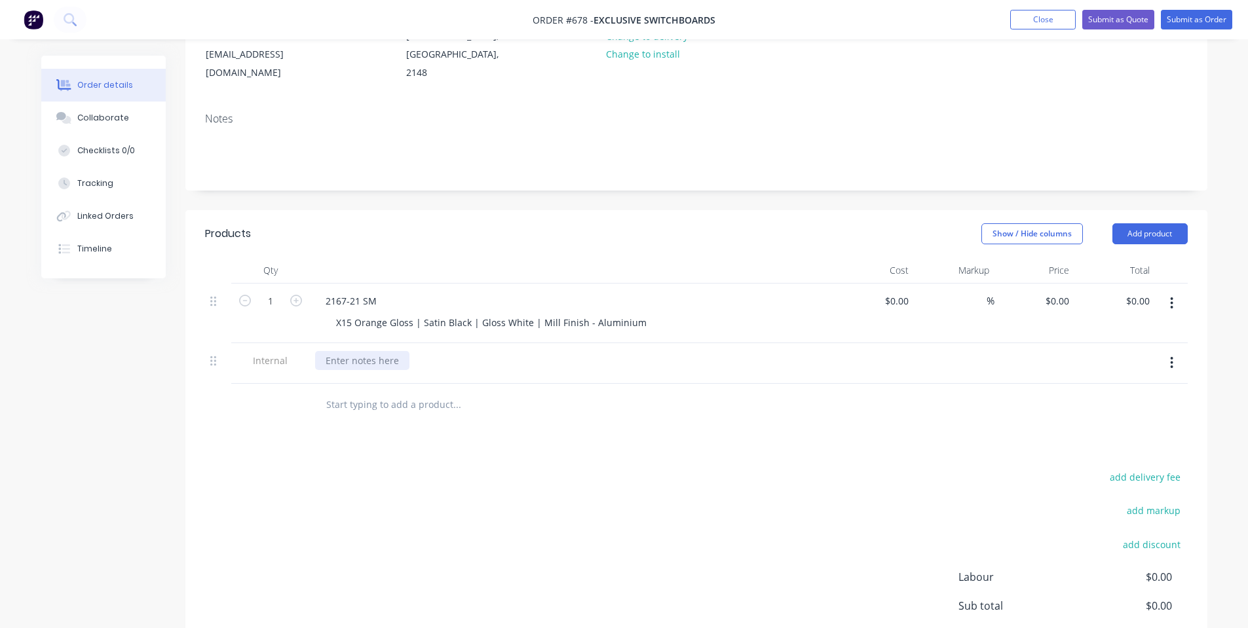
click at [360, 351] on div at bounding box center [362, 360] width 94 height 19
drag, startPoint x: 641, startPoint y: 316, endPoint x: 631, endPoint y: 327, distance: 14.9
click at [631, 327] on div "Qty Cost Markup Price Total 1 2167-21 SM X15 Orange Gloss | Satin Black | Gloss…" at bounding box center [696, 320] width 983 height 126
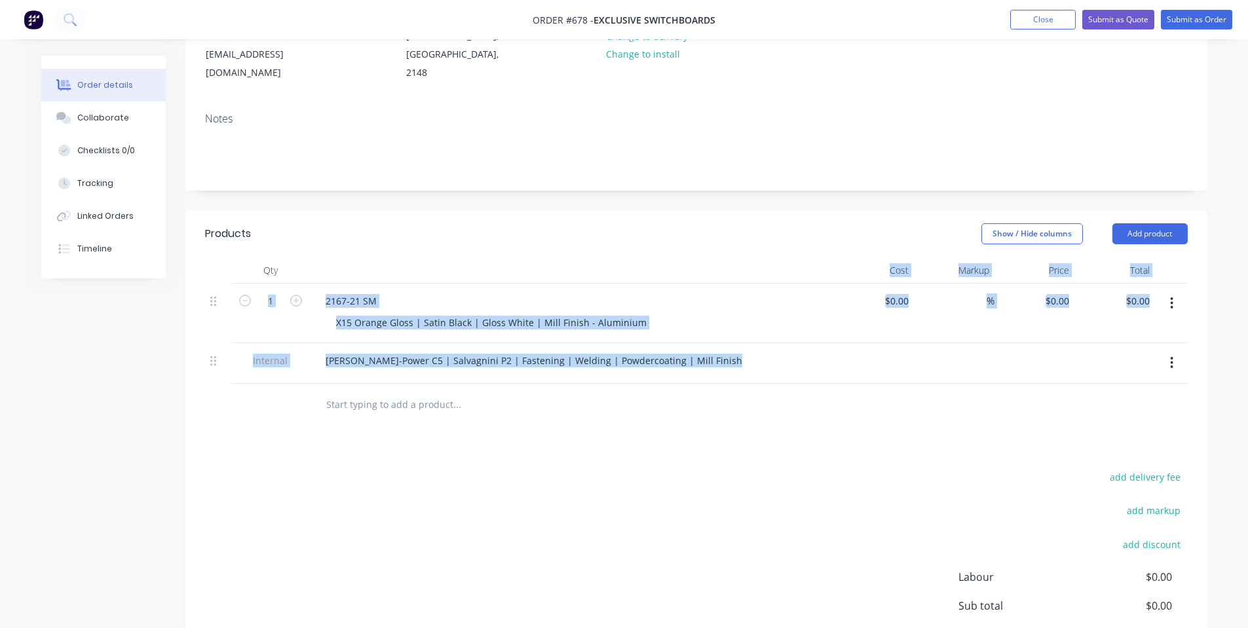
click at [690, 264] on div at bounding box center [572, 270] width 524 height 26
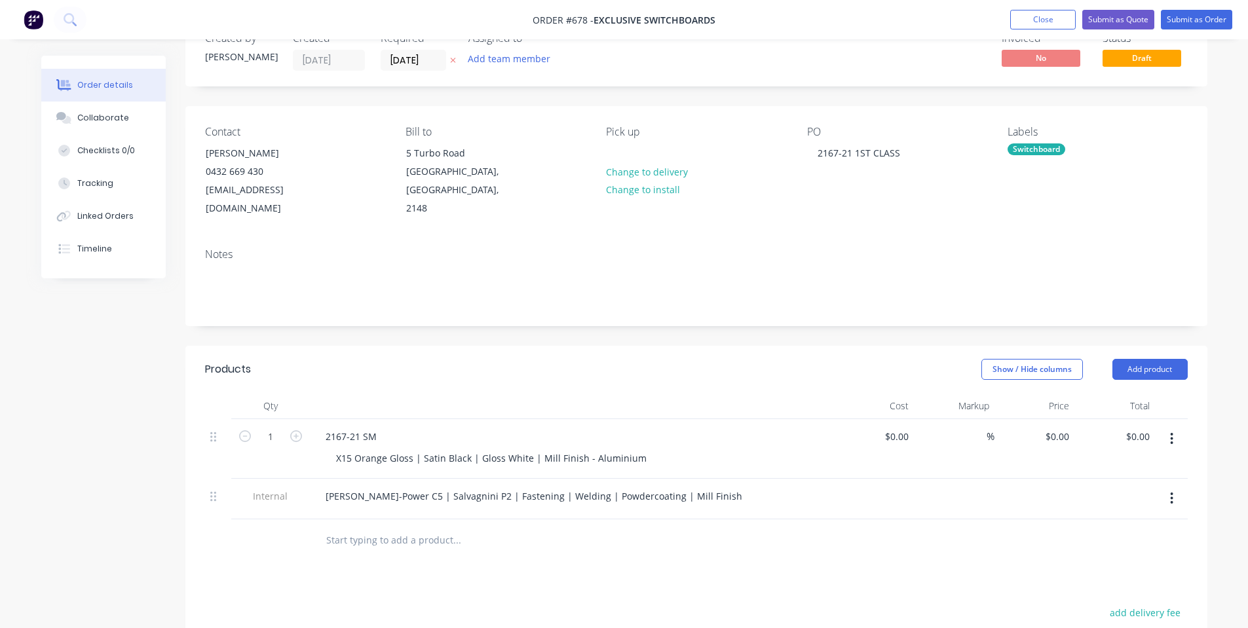
scroll to position [0, 0]
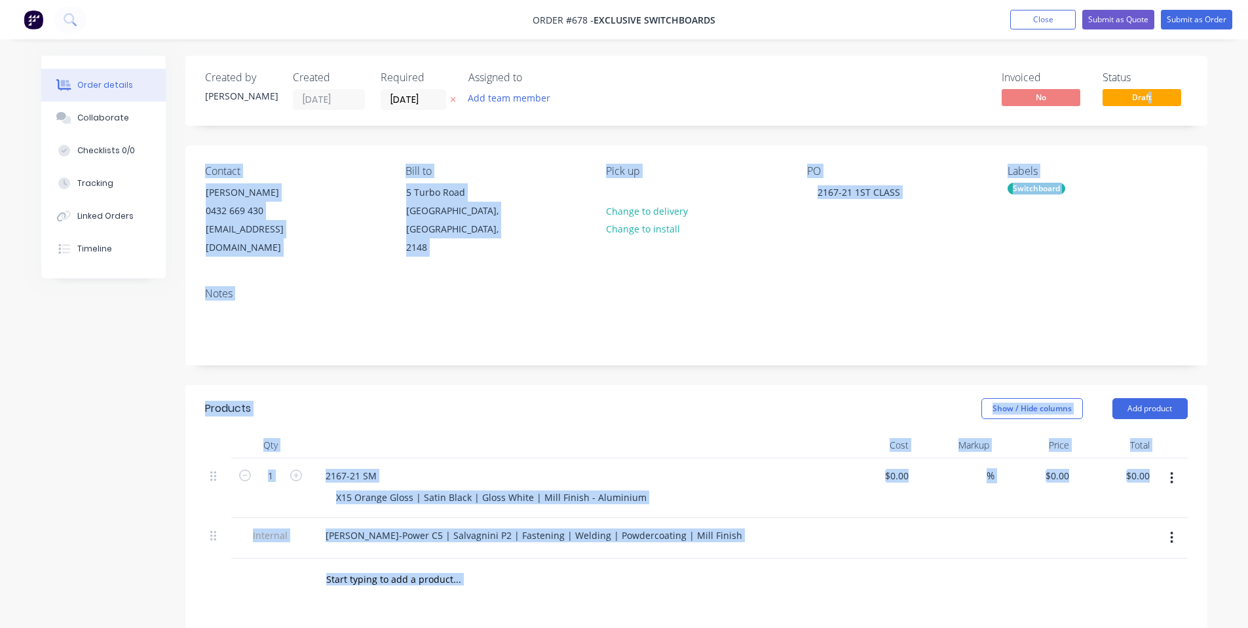
click at [1150, 91] on body "Order #678 - Exclusive Switchboards Add product Close Submit as Quote Submit as…" at bounding box center [624, 467] width 1248 height 935
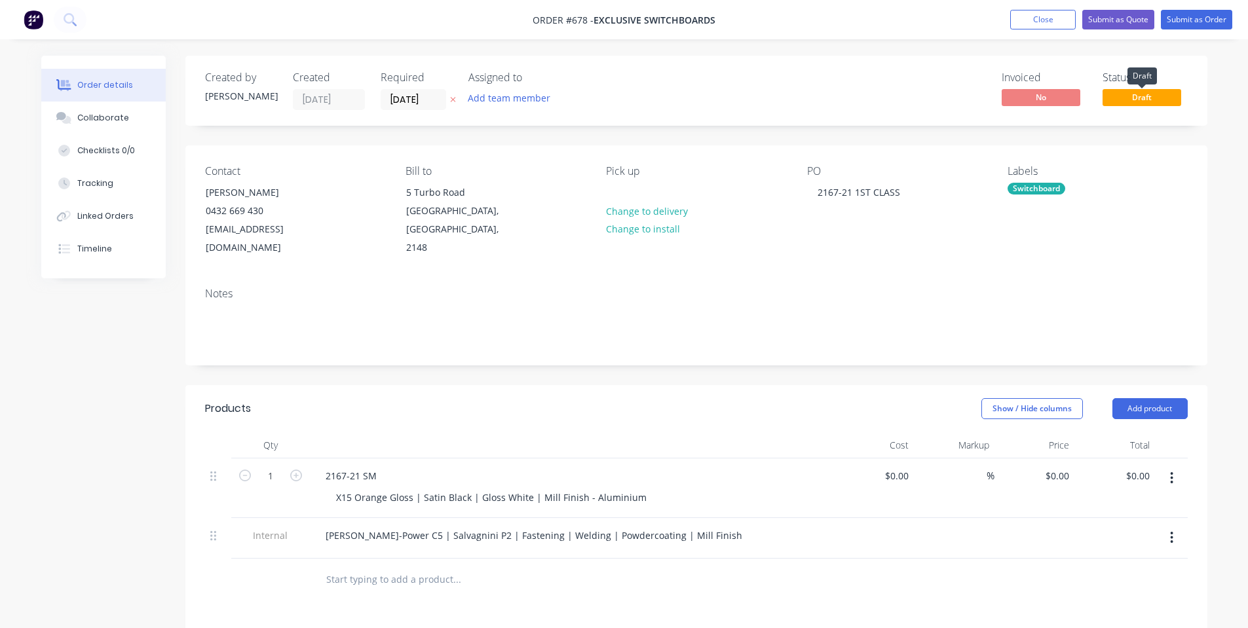
click at [1135, 102] on span "Draft" at bounding box center [1141, 97] width 79 height 16
click at [94, 120] on div "Collaborate" at bounding box center [103, 118] width 52 height 12
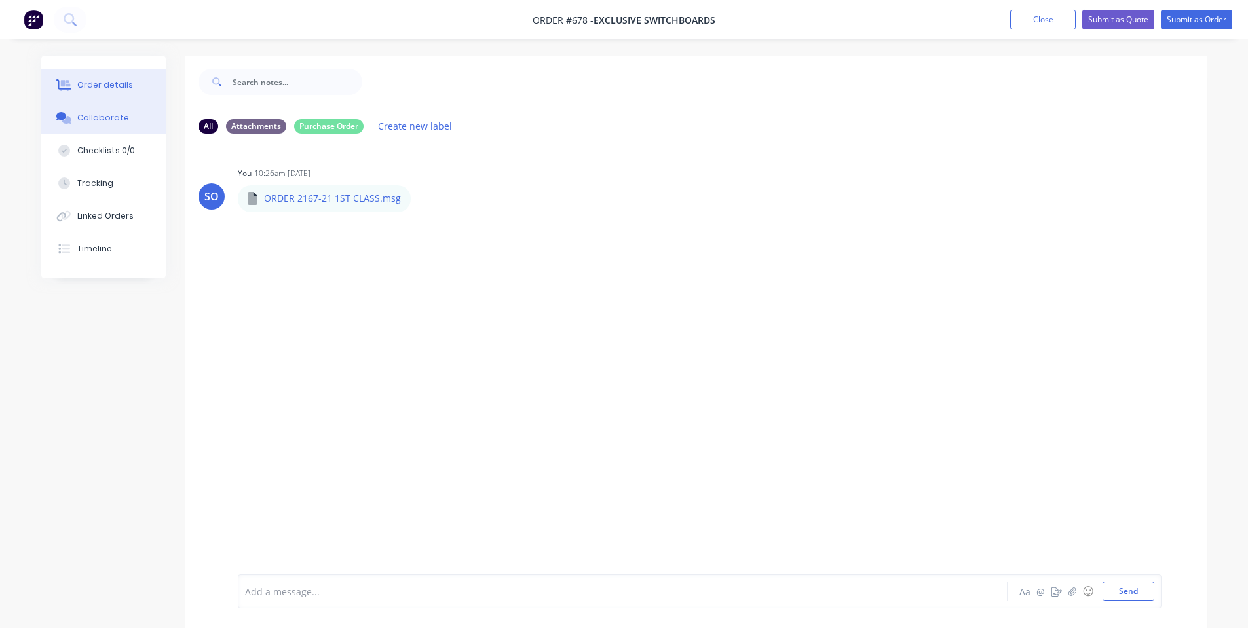
click at [101, 89] on div "Order details" at bounding box center [105, 85] width 56 height 12
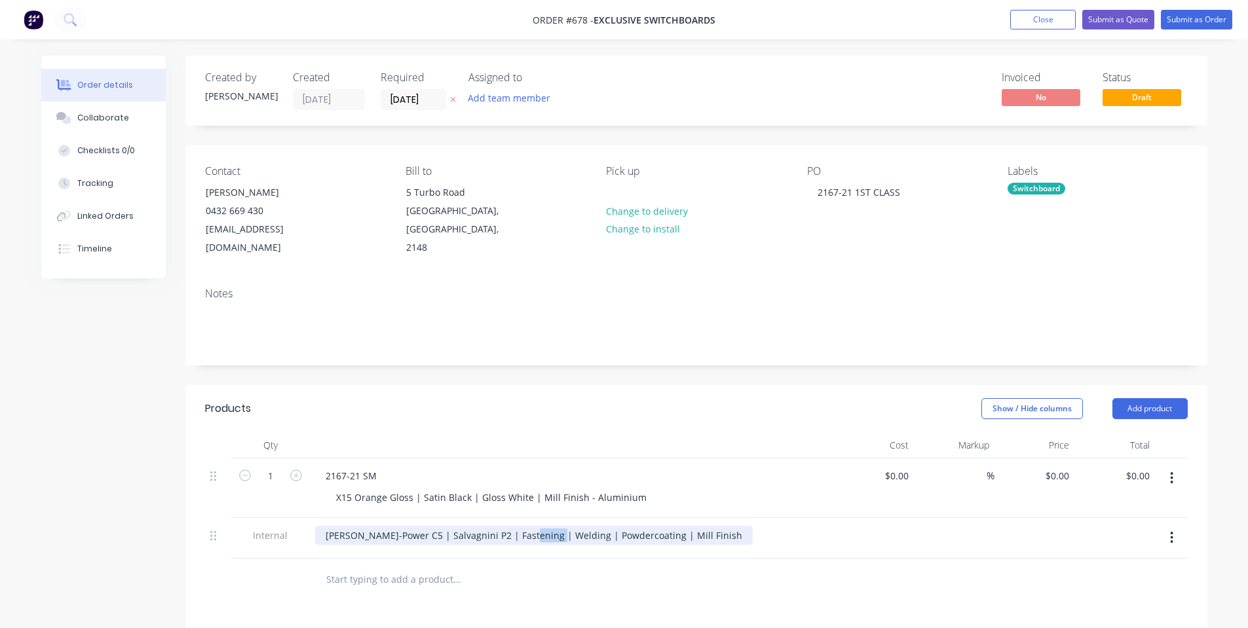
drag, startPoint x: 546, startPoint y: 517, endPoint x: 519, endPoint y: 516, distance: 26.9
click at [519, 526] on div "[PERSON_NAME]-Power C5 | Salvagnini P2 | Fastening | Welding | Powdercoating | …" at bounding box center [534, 535] width 438 height 19
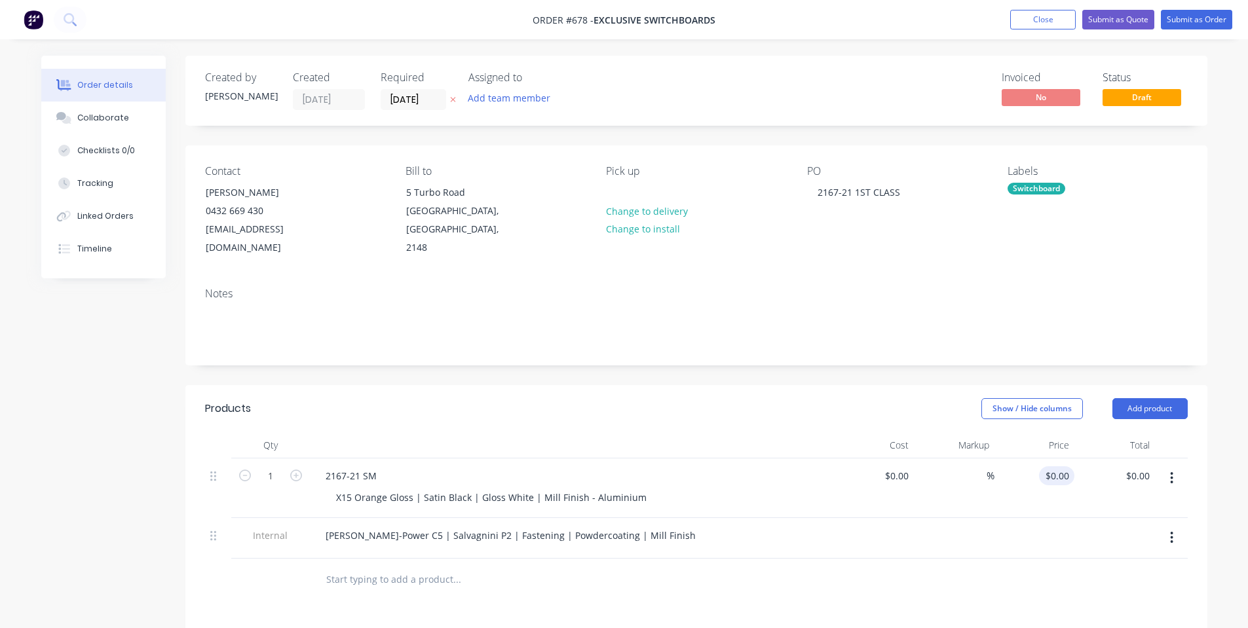
click at [1055, 466] on div "$0.00 $0.00" at bounding box center [1056, 475] width 35 height 19
type input "$2,325.00"
click at [909, 497] on div "$0.00 $0.00" at bounding box center [874, 489] width 81 height 60
type input "2325"
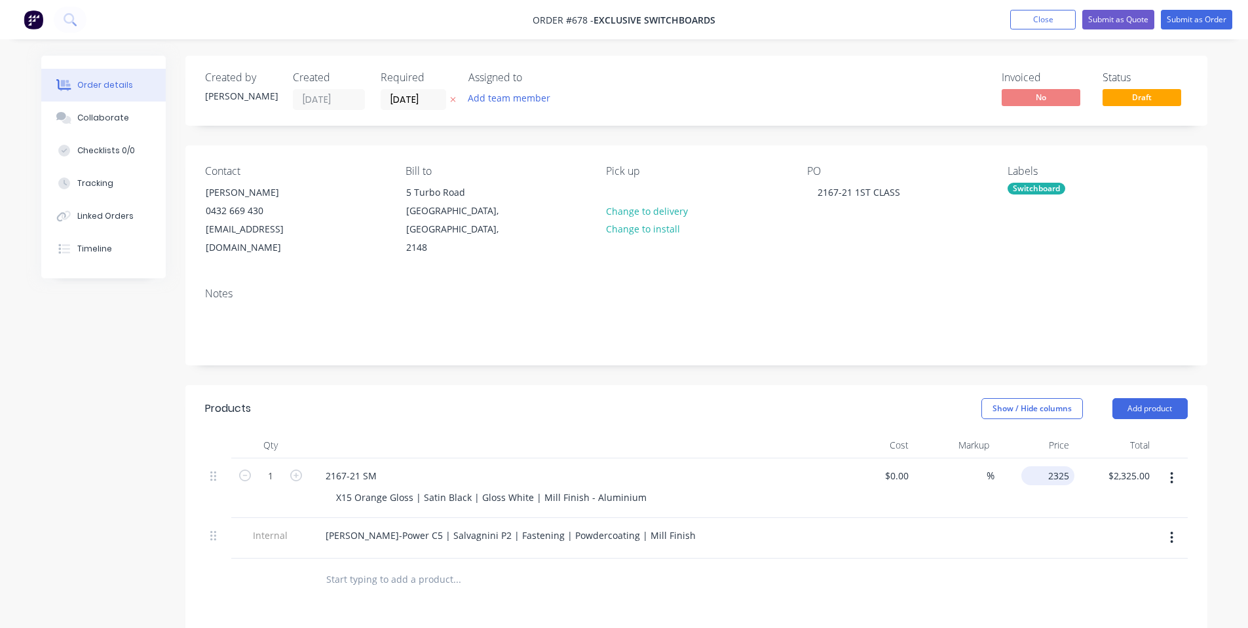
click at [1061, 466] on input "2325" at bounding box center [1050, 475] width 48 height 19
click at [66, 116] on icon at bounding box center [61, 116] width 10 height 8
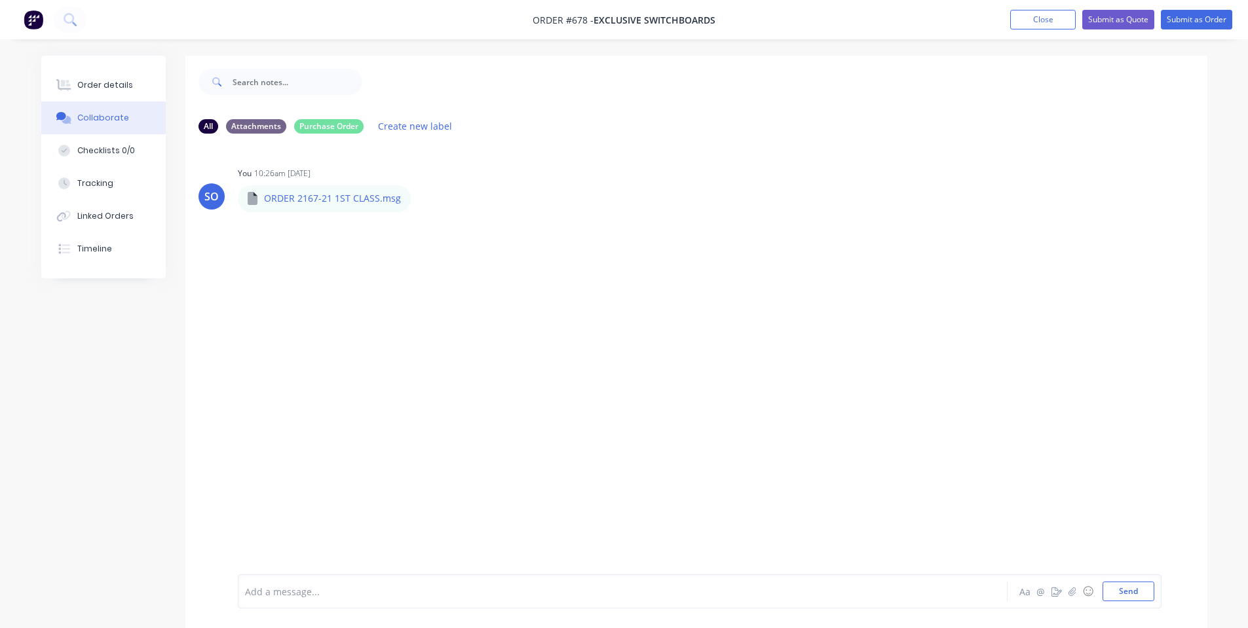
click at [438, 590] on div at bounding box center [586, 592] width 681 height 14
click at [102, 85] on div "Order details" at bounding box center [105, 85] width 56 height 12
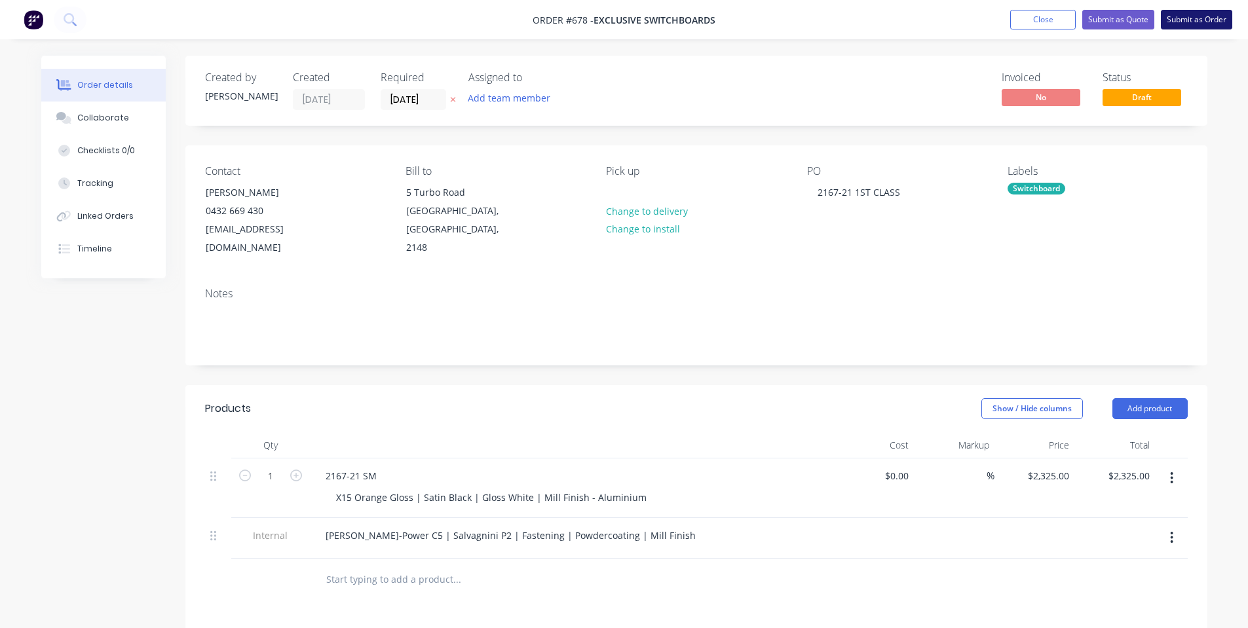
click at [1205, 16] on button "Submit as Order" at bounding box center [1196, 20] width 71 height 20
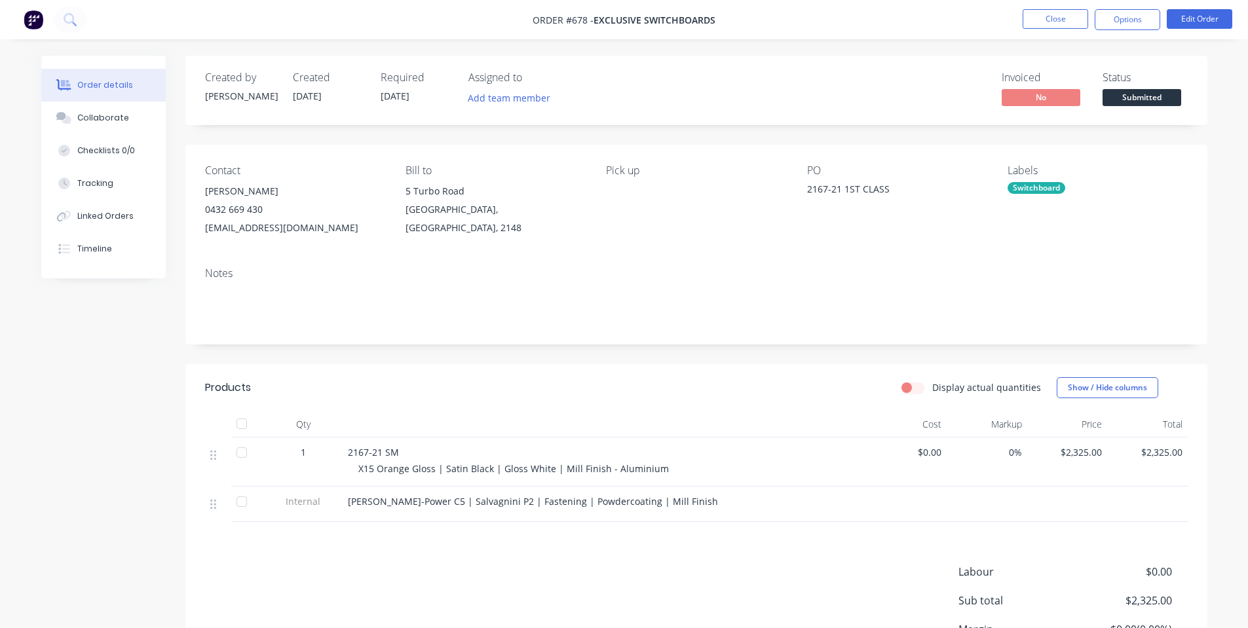
click at [1128, 91] on span "Submitted" at bounding box center [1141, 97] width 79 height 16
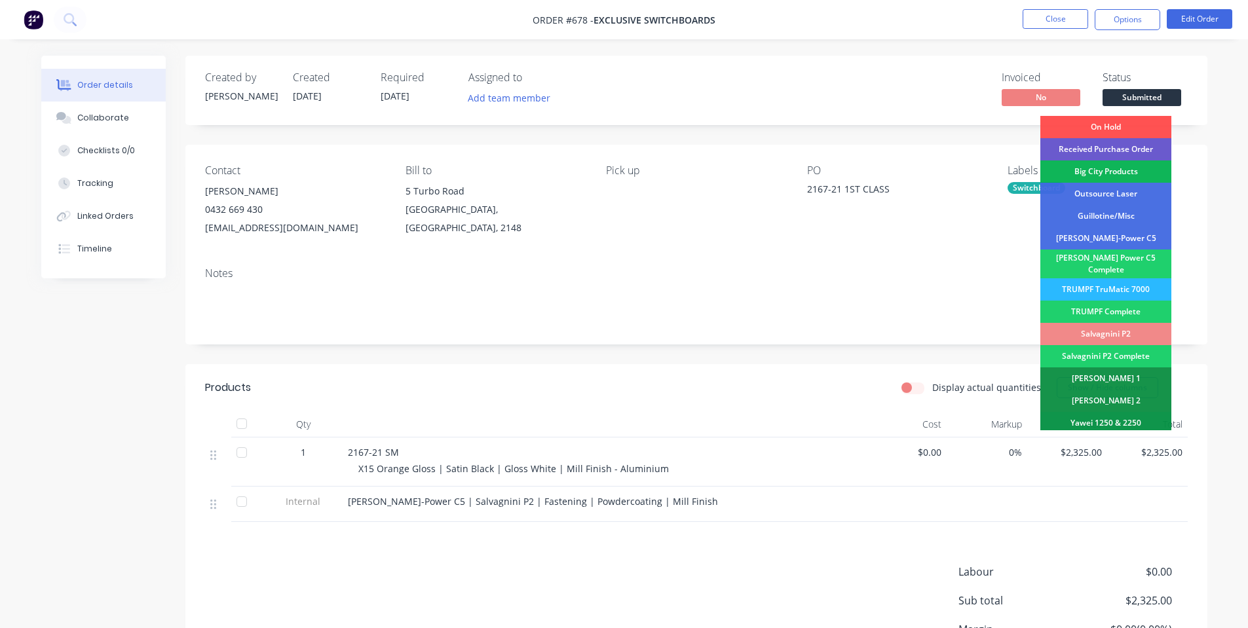
click at [1133, 143] on div "Received Purchase Order" at bounding box center [1105, 149] width 131 height 22
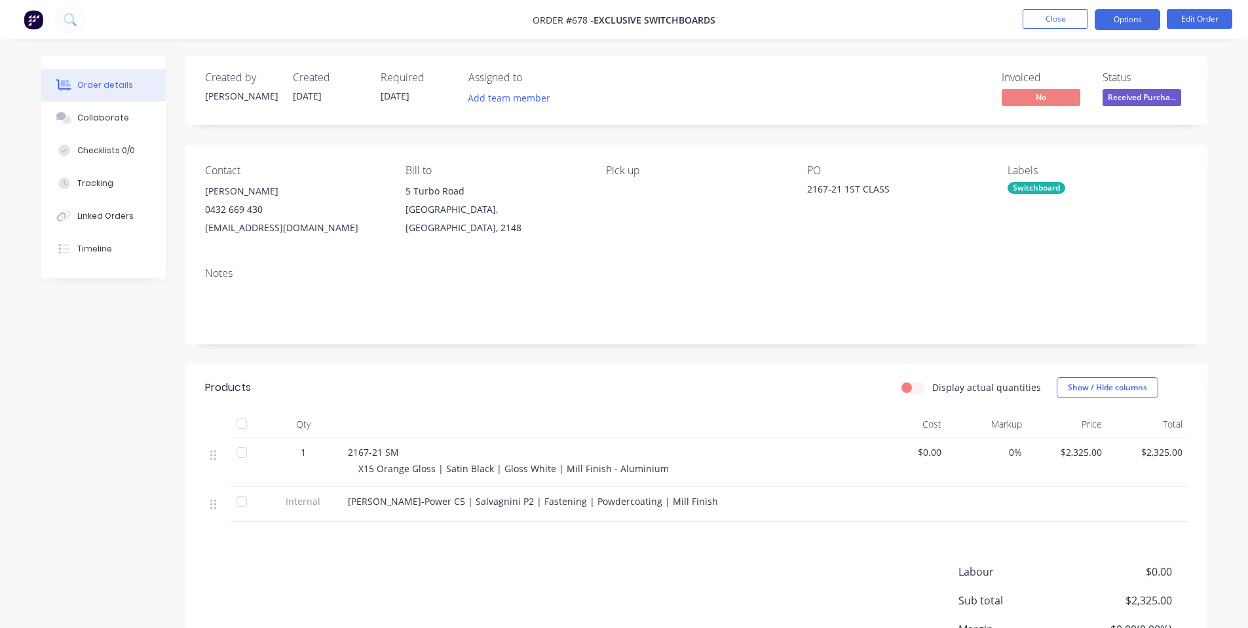
click at [1142, 14] on button "Options" at bounding box center [1128, 19] width 66 height 21
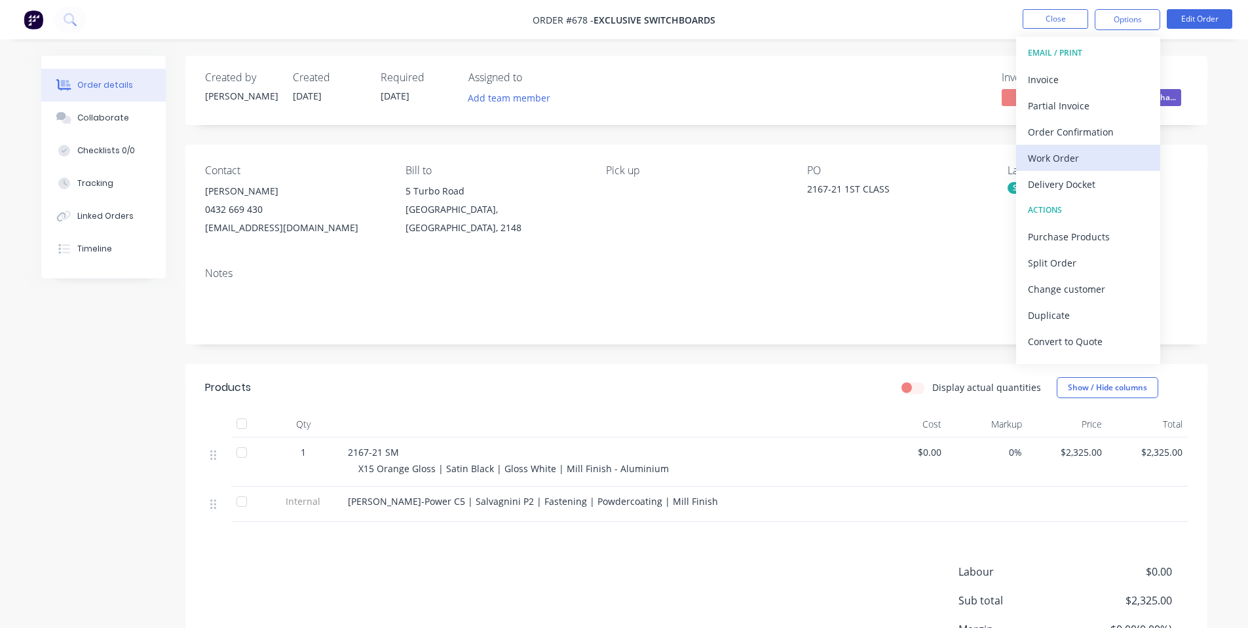
click at [1069, 151] on div "Work Order" at bounding box center [1088, 158] width 121 height 19
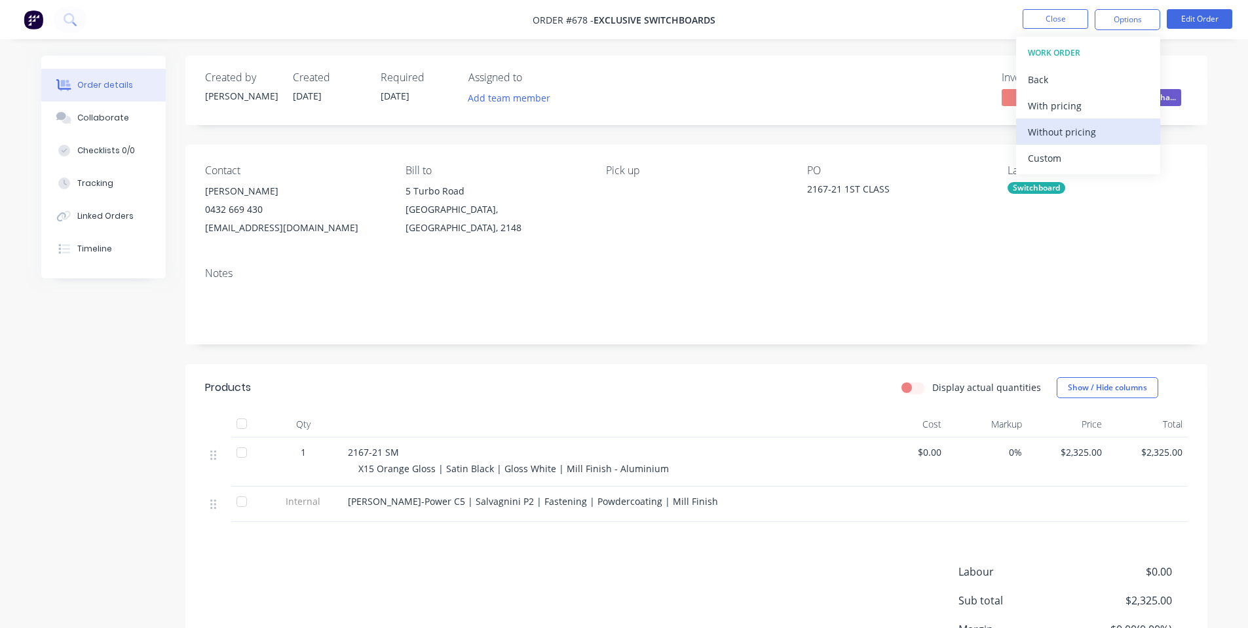
click at [1065, 129] on div "Without pricing" at bounding box center [1088, 131] width 121 height 19
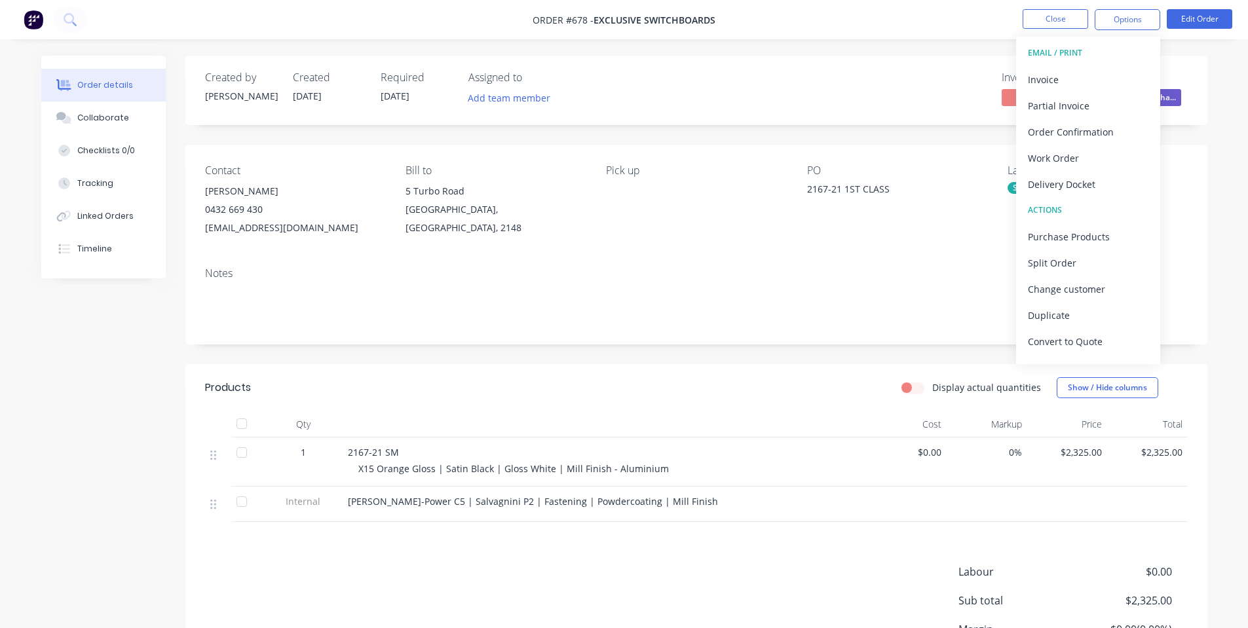
click at [727, 233] on div "Pick up" at bounding box center [695, 200] width 179 height 73
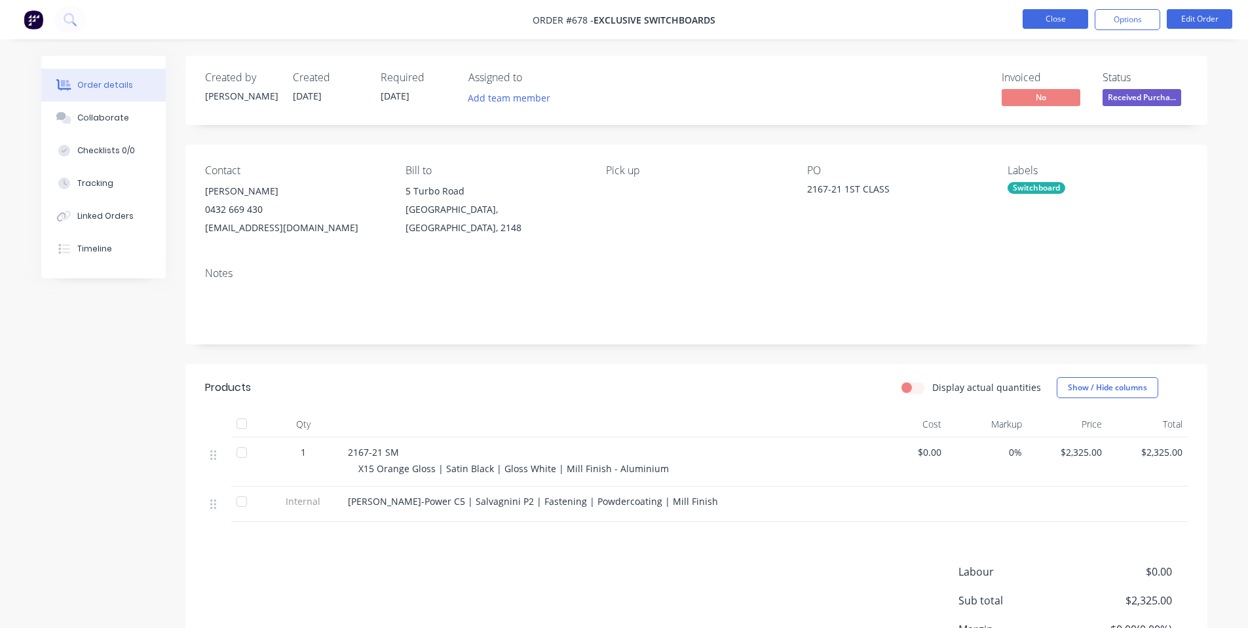
click at [1052, 12] on button "Close" at bounding box center [1056, 19] width 66 height 20
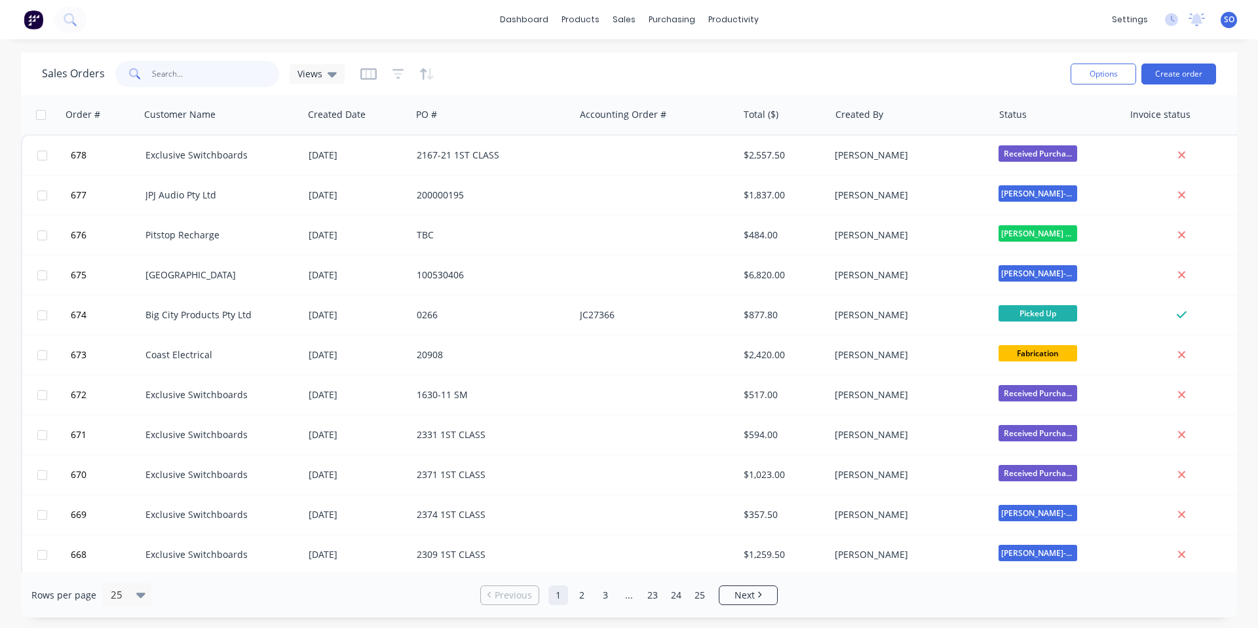
click at [187, 73] on input "text" at bounding box center [216, 74] width 128 height 26
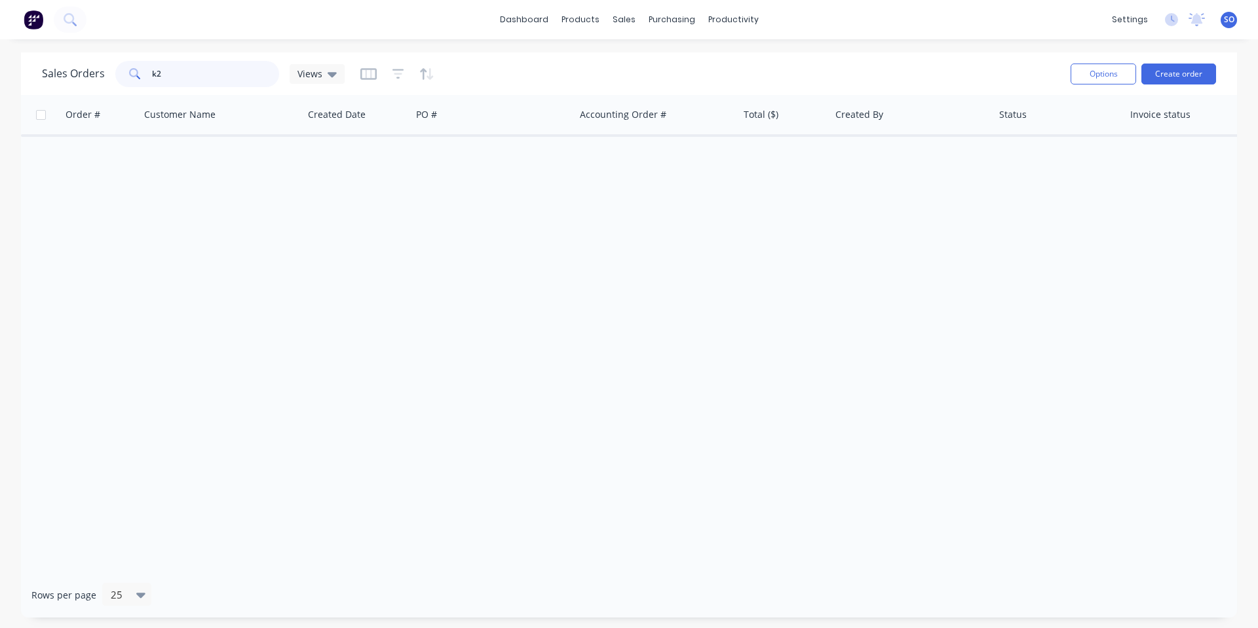
type input "k"
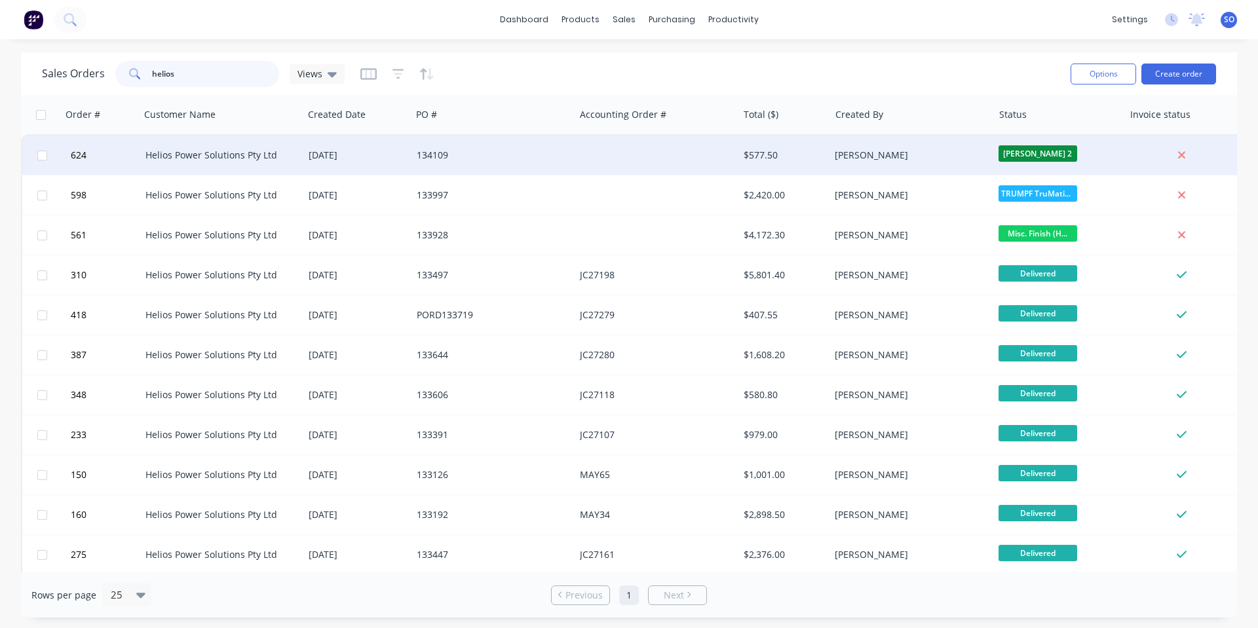
type input "helios"
click at [504, 151] on div "134109" at bounding box center [489, 155] width 145 height 13
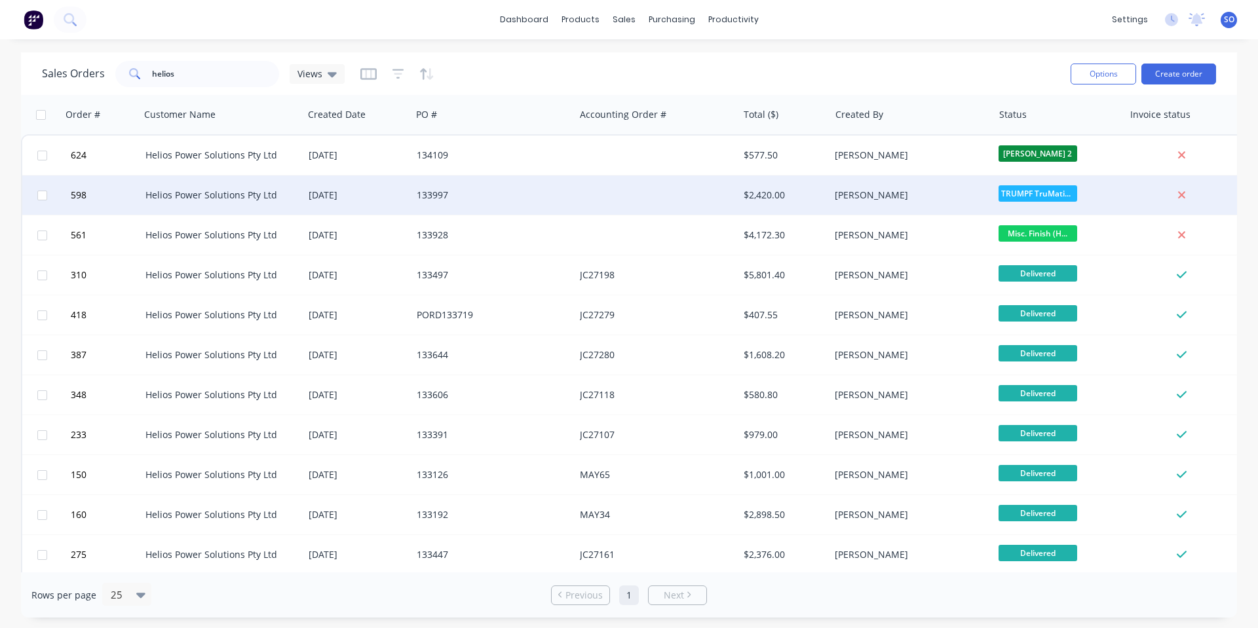
click at [200, 197] on div "Helios Power Solutions Pty Ltd" at bounding box center [217, 195] width 145 height 13
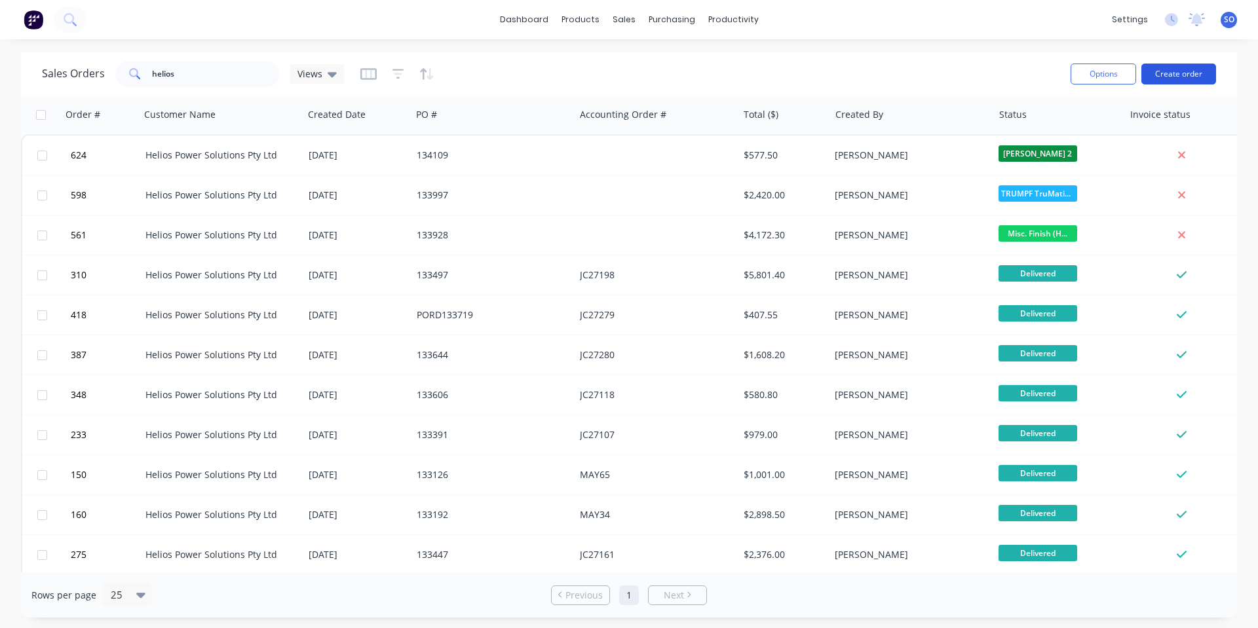
click at [1151, 77] on button "Create order" at bounding box center [1178, 74] width 75 height 21
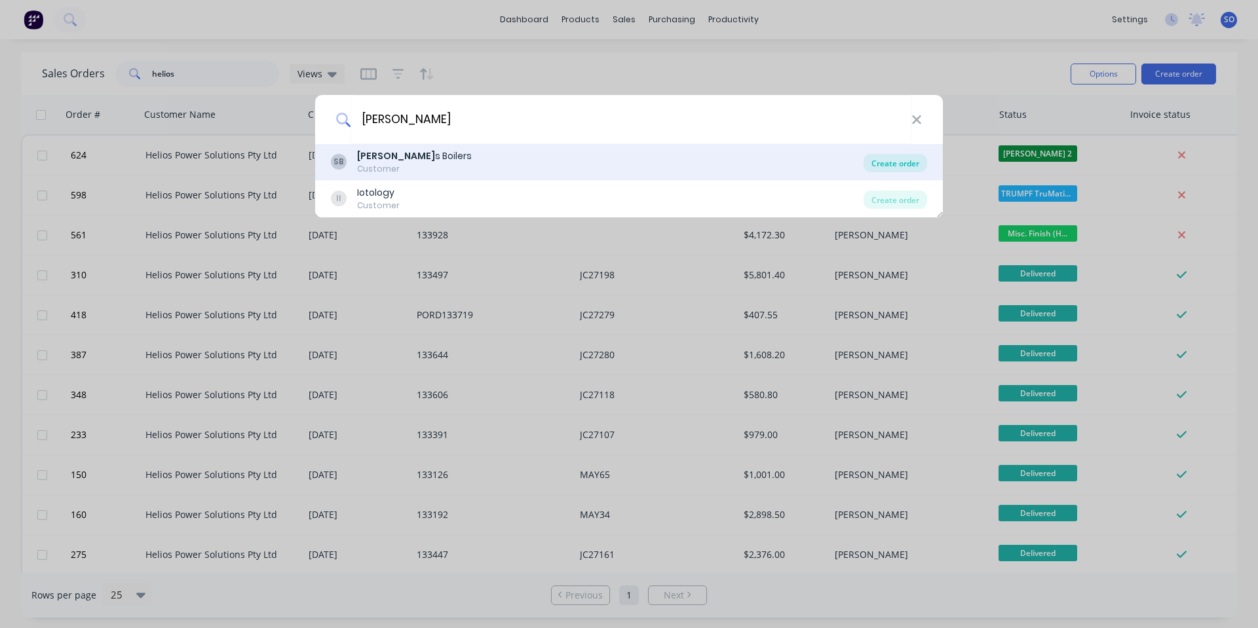
type input "[PERSON_NAME]"
click at [911, 165] on div "Create order" at bounding box center [895, 163] width 64 height 18
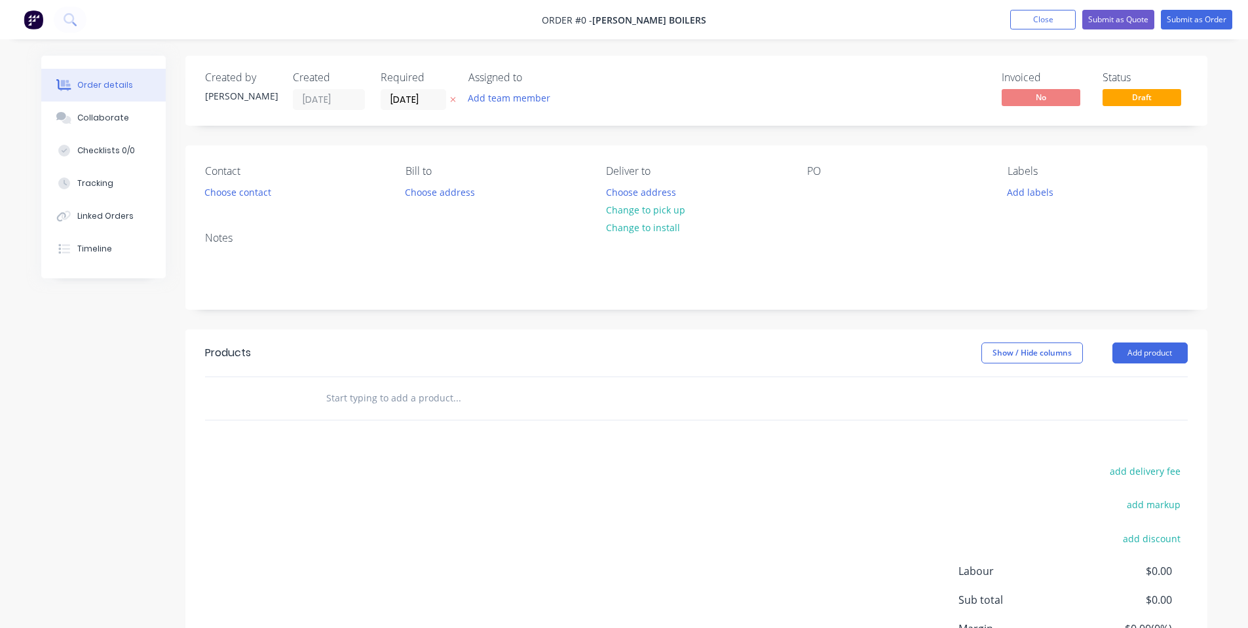
click at [426, 205] on div "Contact Choose contact [PERSON_NAME] to Choose address Deliver to Choose addres…" at bounding box center [696, 183] width 1022 height 76
click at [434, 187] on button "Choose address" at bounding box center [440, 192] width 84 height 18
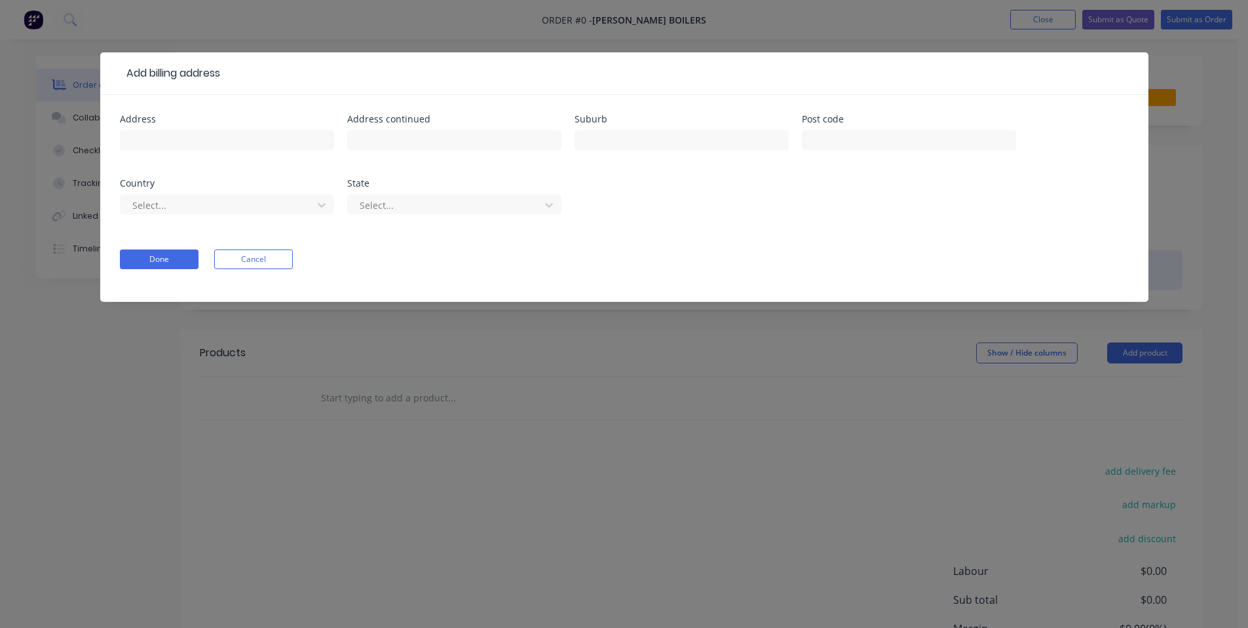
drag, startPoint x: 287, startPoint y: 261, endPoint x: 360, endPoint y: 250, distance: 74.1
click at [289, 263] on button "Cancel" at bounding box center [253, 260] width 79 height 20
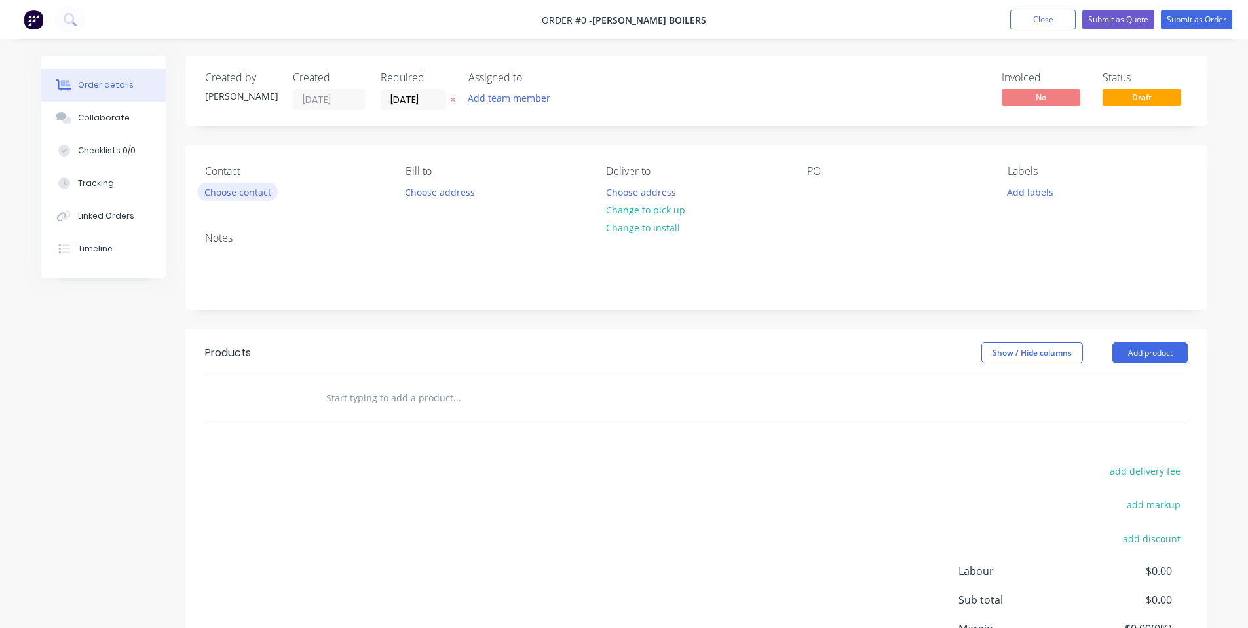
click at [272, 189] on button "Choose contact" at bounding box center [237, 192] width 81 height 18
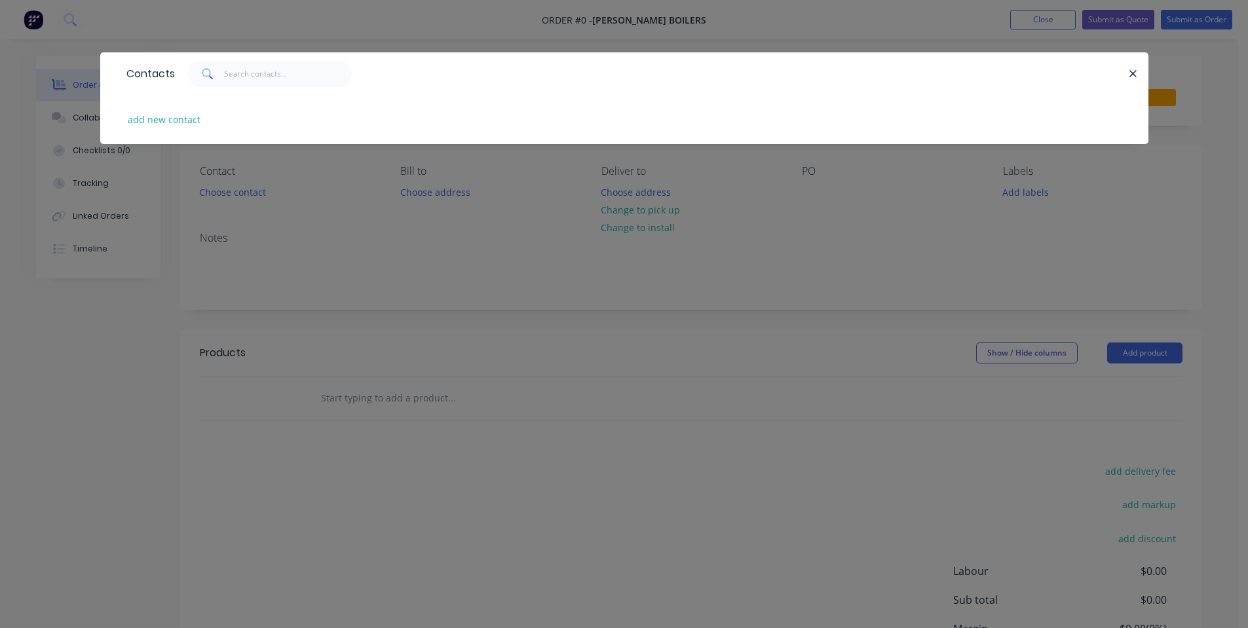
click at [421, 258] on div "Contacts add new contact" at bounding box center [624, 314] width 1248 height 628
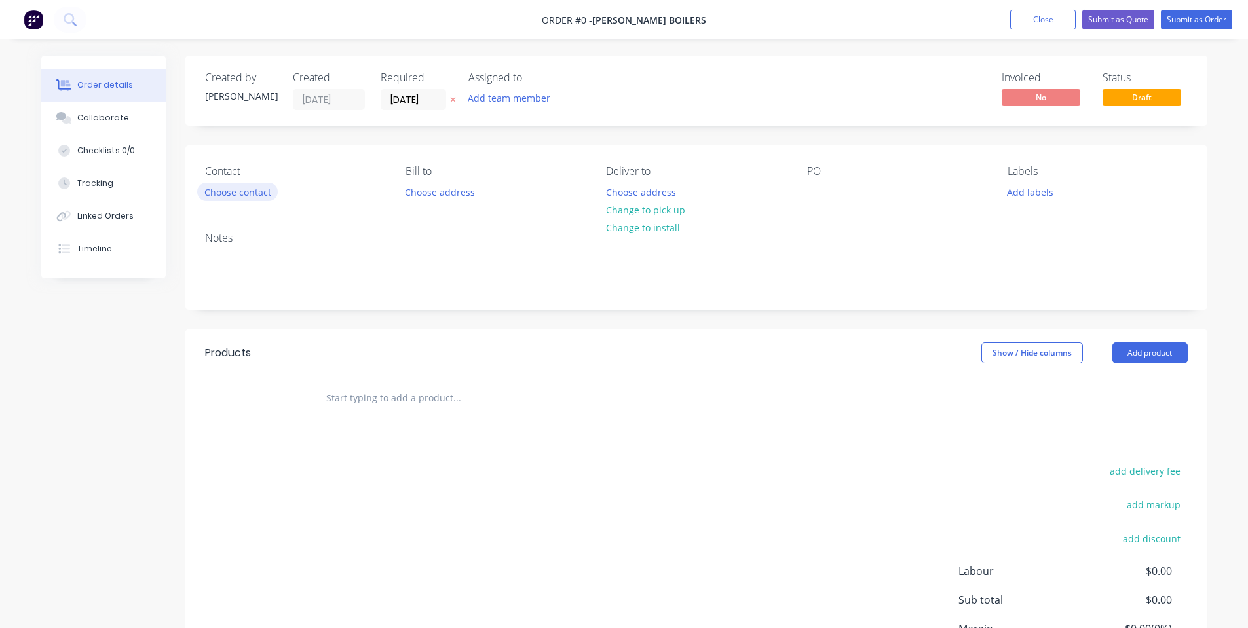
click at [266, 195] on button "Choose contact" at bounding box center [237, 192] width 81 height 18
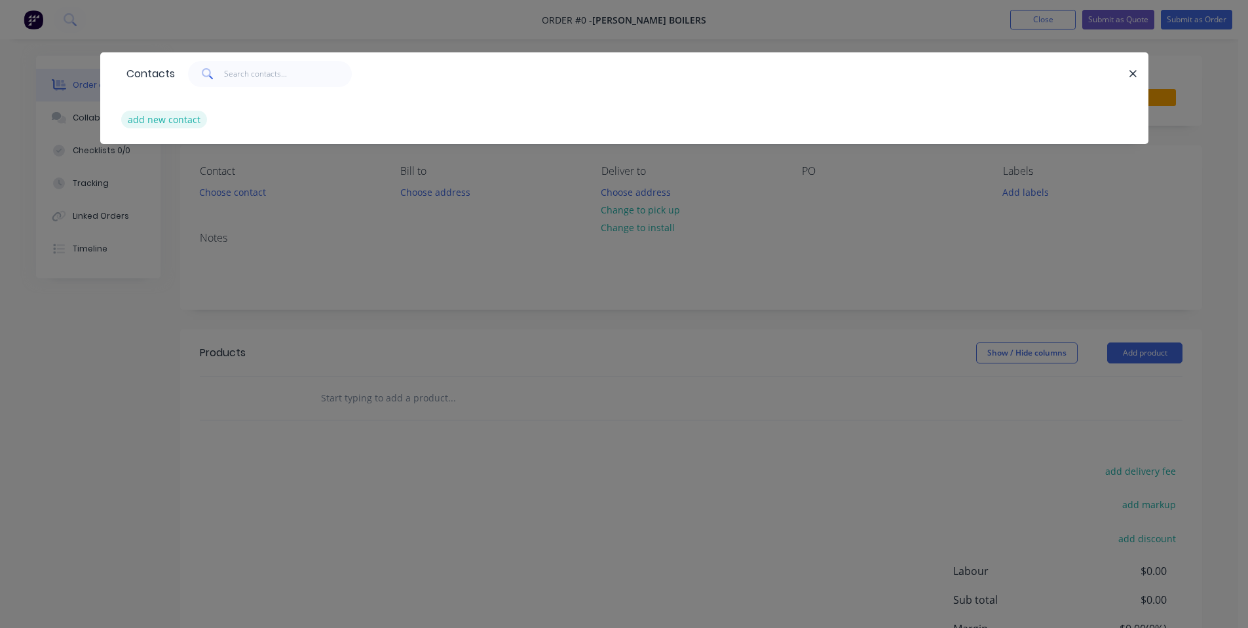
click at [183, 121] on button "add new contact" at bounding box center [164, 120] width 86 height 18
select select "AU"
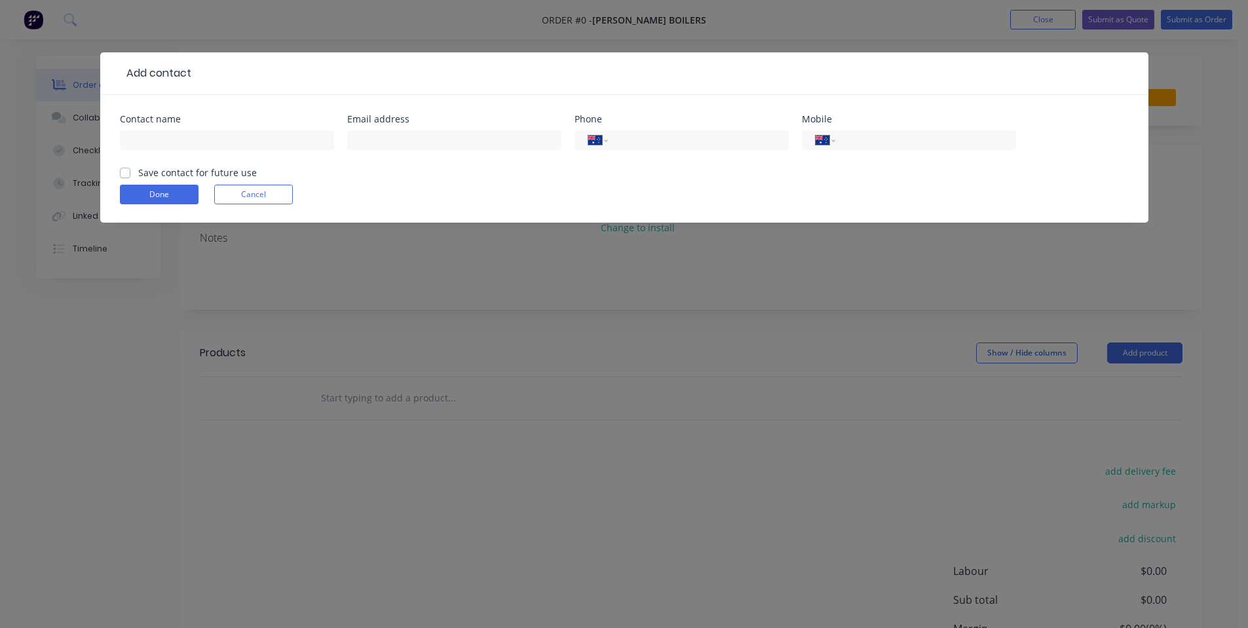
click at [148, 174] on label "Save contact for future use" at bounding box center [197, 173] width 119 height 14
click at [130, 174] on input "Save contact for future use" at bounding box center [125, 172] width 10 height 12
checkbox input "true"
click at [156, 139] on input "text" at bounding box center [227, 140] width 214 height 20
type input "Somi Dimnatang"
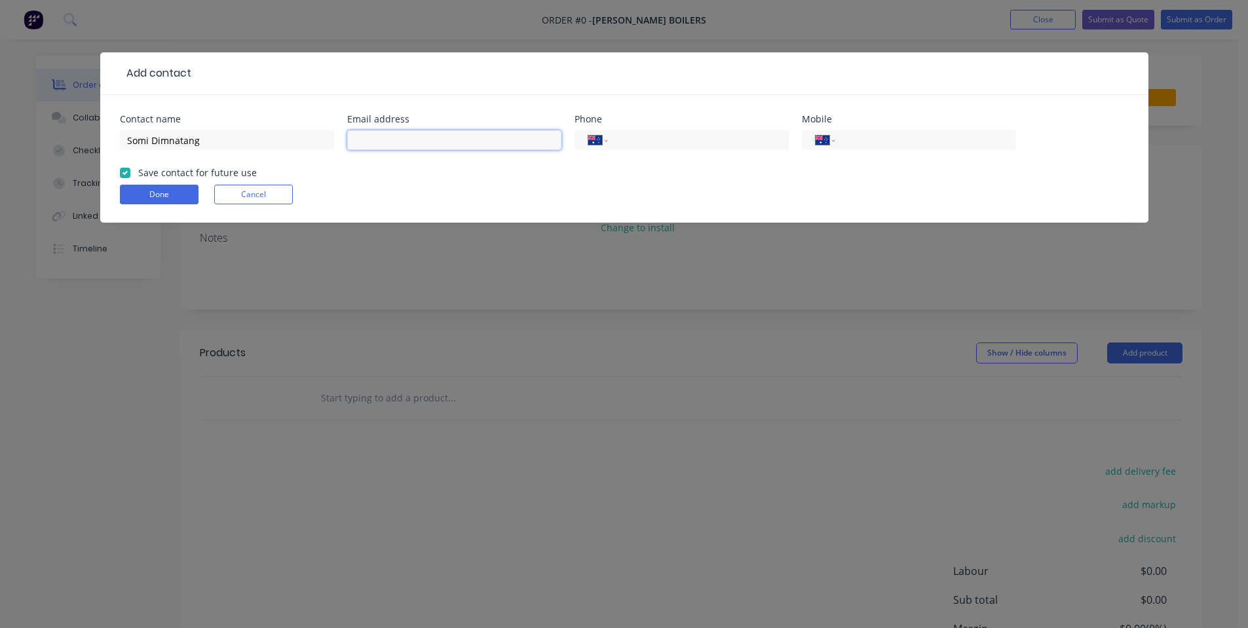
click at [455, 135] on input "text" at bounding box center [454, 140] width 214 height 20
click at [453, 135] on input "[EMAIL_ADDRESS][DOMAIN_NAME]" at bounding box center [454, 140] width 214 height 20
drag, startPoint x: 431, startPoint y: 137, endPoint x: 572, endPoint y: 153, distance: 141.8
click at [572, 153] on div "Contact name Somi Dimnatang Email address [EMAIL_ADDRESS][DOMAIN_NAME] Phone In…" at bounding box center [624, 140] width 1009 height 51
type input "[EMAIL_ADDRESS][DOMAIN_NAME]"
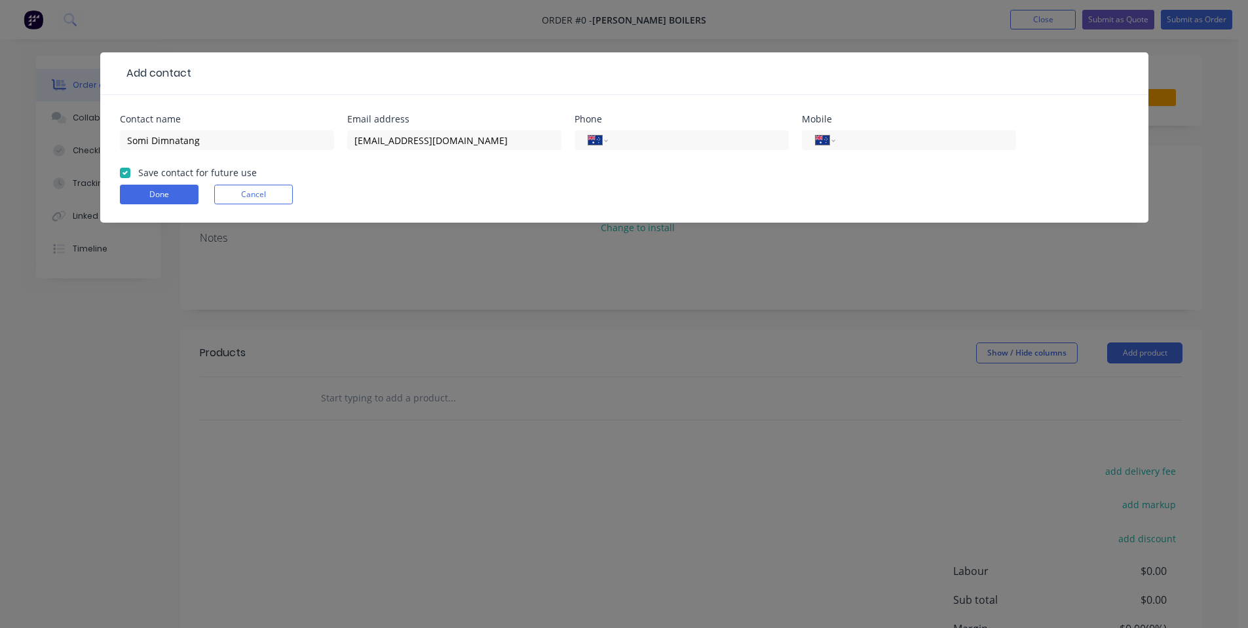
drag, startPoint x: 490, startPoint y: 168, endPoint x: 474, endPoint y: 176, distance: 18.2
click at [493, 168] on form "Contact name Somi Dimnatang Email address [EMAIL_ADDRESS][DOMAIN_NAME] Phone In…" at bounding box center [624, 169] width 1009 height 108
click at [705, 146] on input "tel" at bounding box center [695, 140] width 157 height 15
type input "[PHONE_NUMBER]"
click at [159, 193] on button "Done" at bounding box center [159, 195] width 79 height 20
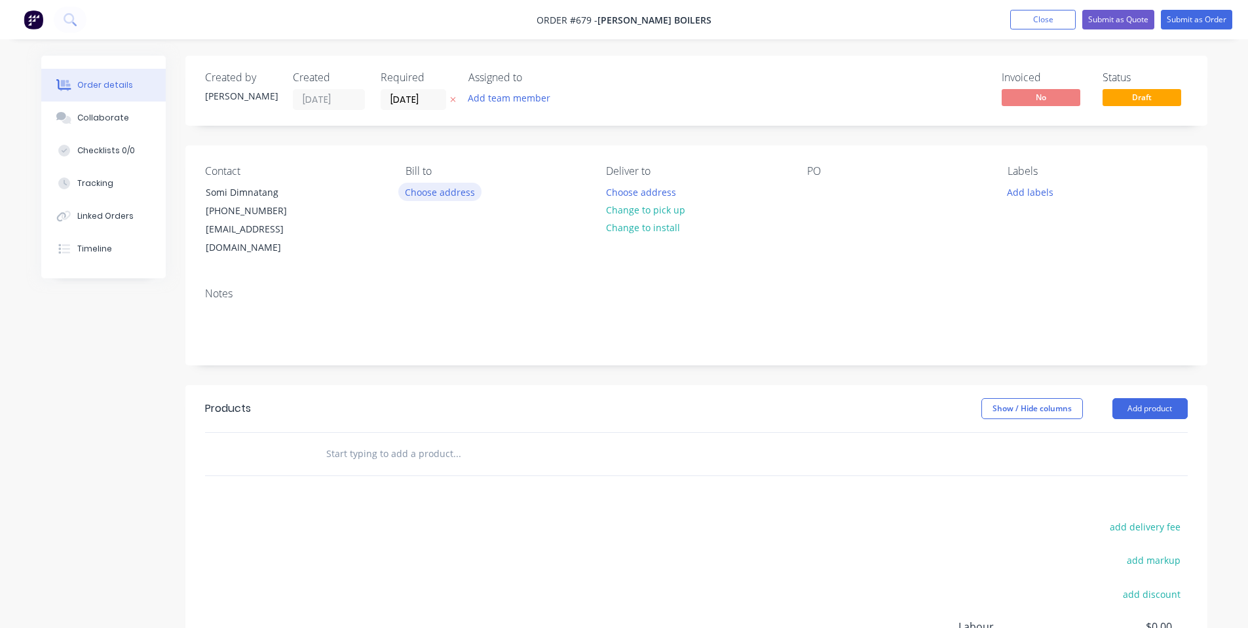
click at [458, 193] on button "Choose address" at bounding box center [440, 192] width 84 height 18
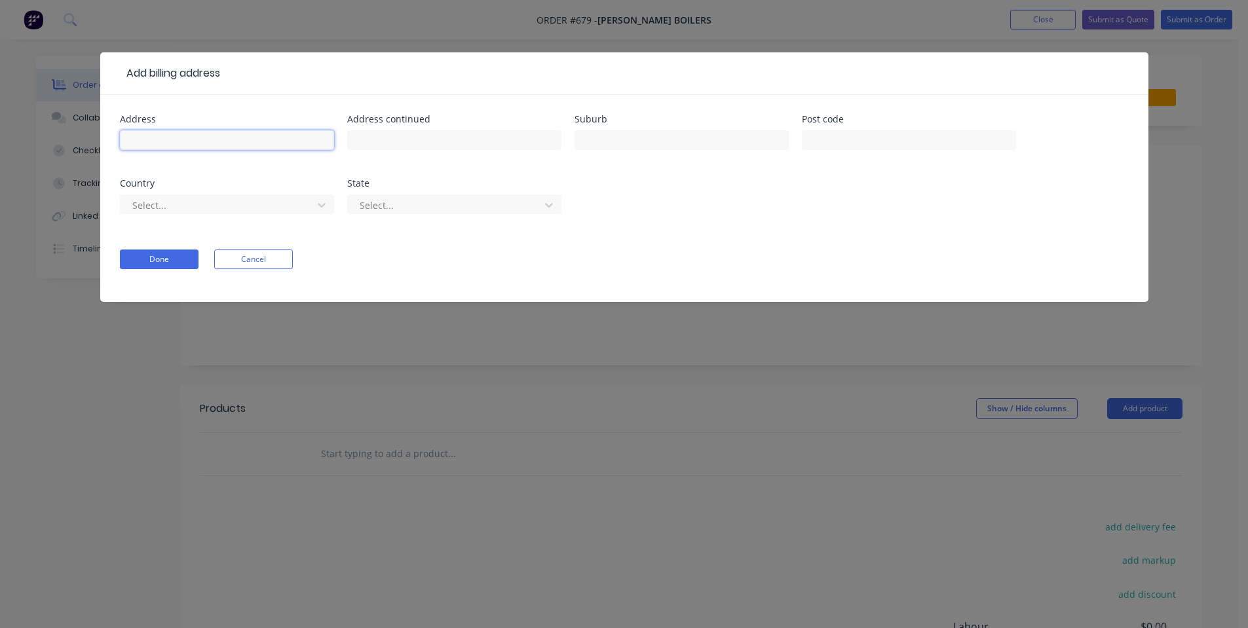
click at [210, 134] on input "text" at bounding box center [227, 140] width 214 height 20
type input "Unit 21 | [STREET_ADDRESS][PERSON_NAME]"
type input "[GEOGRAPHIC_DATA]"
type input "2164"
click at [206, 214] on div "Select..." at bounding box center [218, 205] width 183 height 20
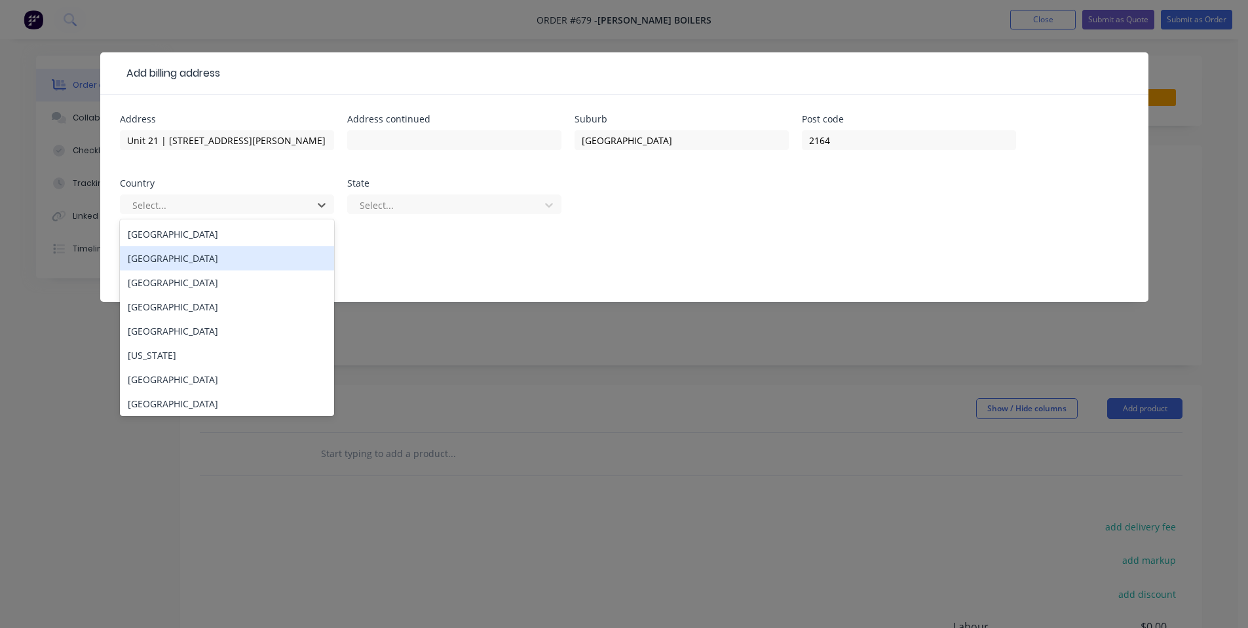
click at [205, 235] on div "[GEOGRAPHIC_DATA]" at bounding box center [227, 234] width 214 height 24
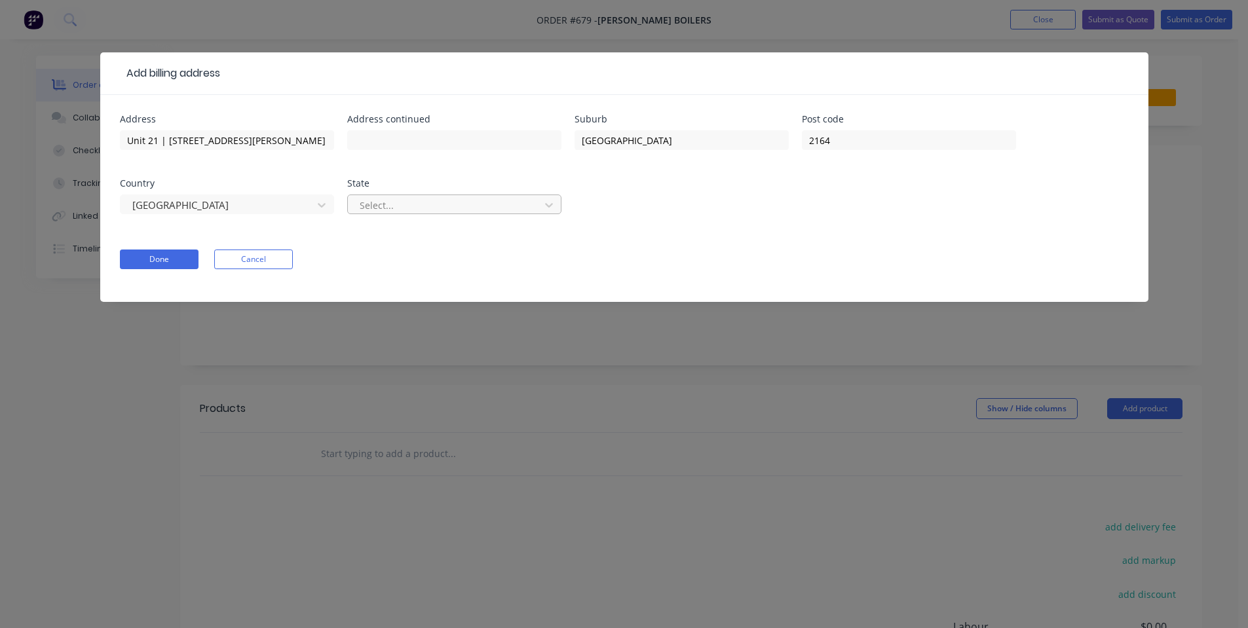
click at [409, 204] on div at bounding box center [445, 205] width 175 height 16
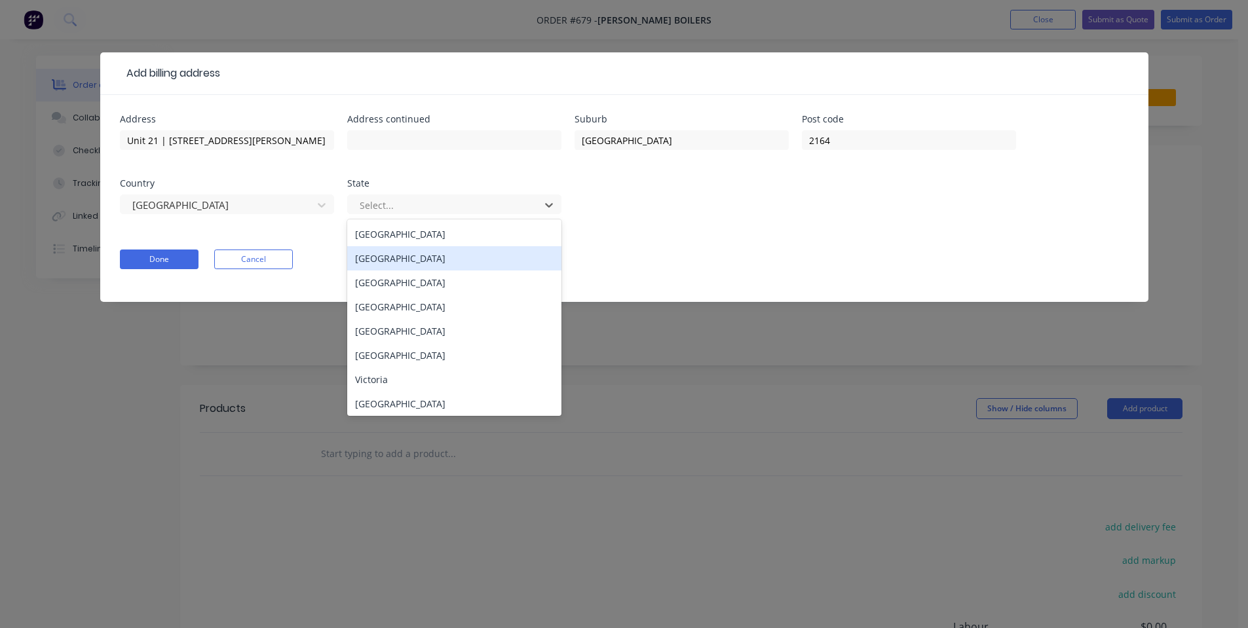
click at [408, 254] on div "[GEOGRAPHIC_DATA]" at bounding box center [454, 258] width 214 height 24
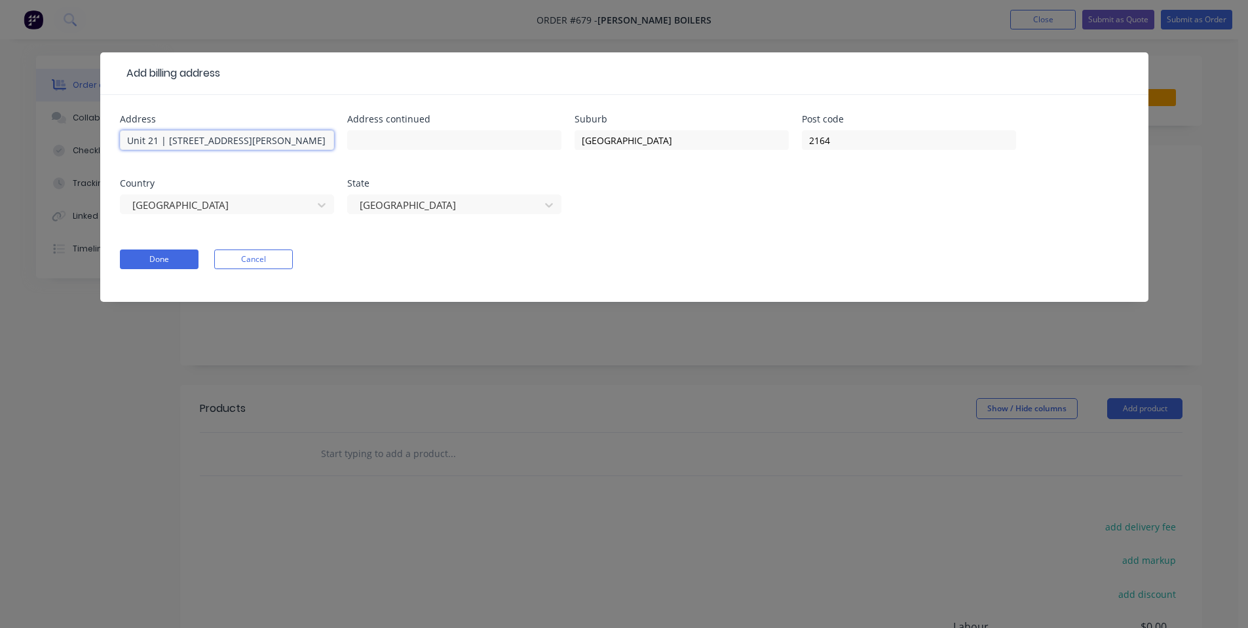
drag, startPoint x: 289, startPoint y: 139, endPoint x: 0, endPoint y: 159, distance: 289.6
click at [0, 159] on div "Add billing address Address [STREET_ADDRESS][PERSON_NAME] Address continued [GE…" at bounding box center [624, 314] width 1248 height 628
click at [170, 263] on button "Done" at bounding box center [159, 260] width 79 height 20
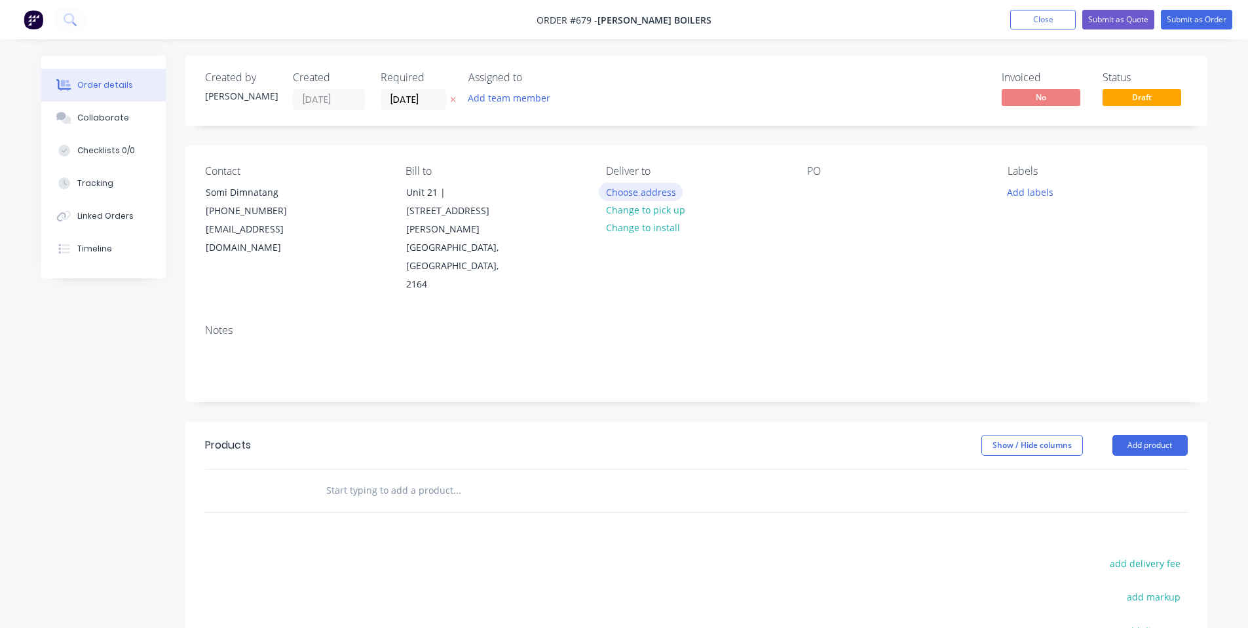
click at [663, 191] on button "Choose address" at bounding box center [641, 192] width 84 height 18
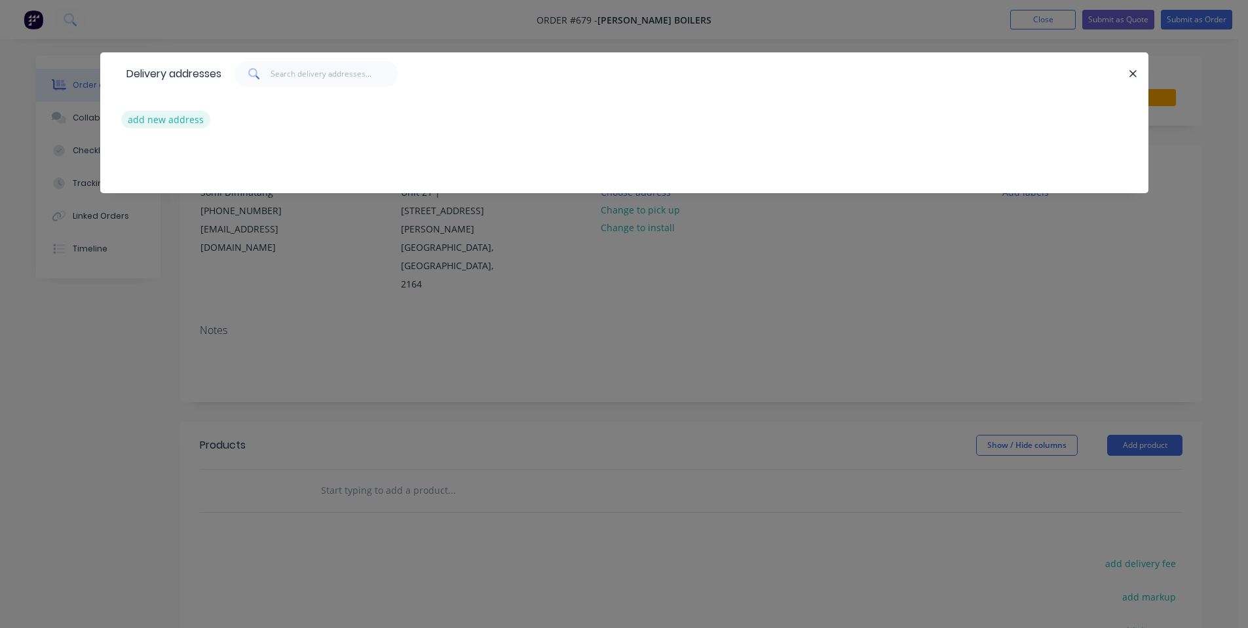
click at [161, 118] on button "add new address" at bounding box center [166, 120] width 90 height 18
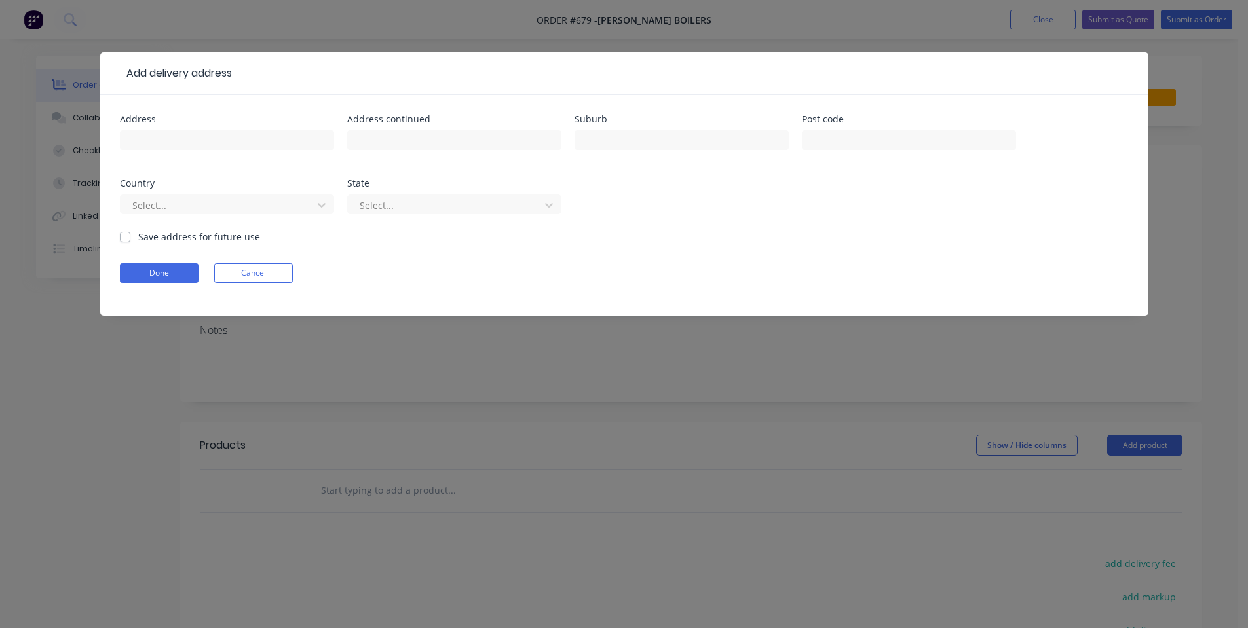
click at [185, 239] on label "Save address for future use" at bounding box center [199, 237] width 122 height 14
click at [130, 239] on input "Save address for future use" at bounding box center [125, 236] width 10 height 12
checkbox input "true"
click at [204, 153] on div at bounding box center [227, 146] width 214 height 39
click at [216, 134] on input "text" at bounding box center [227, 140] width 214 height 20
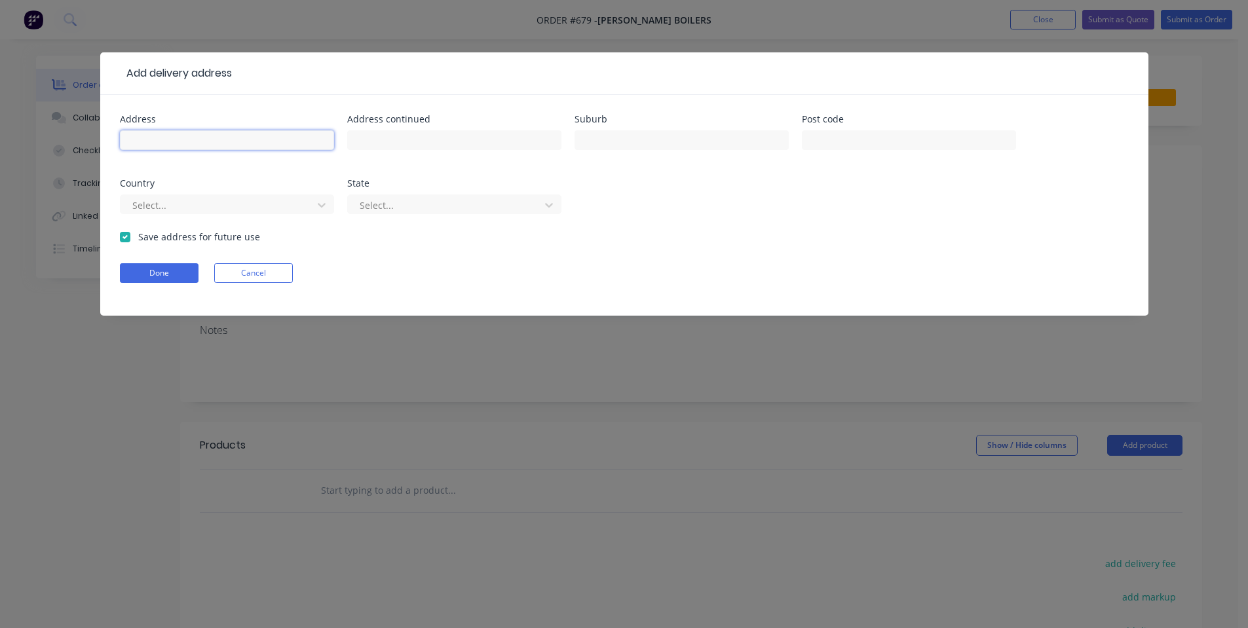
paste input "Unit 21 | [STREET_ADDRESS][PERSON_NAME]"
type input "Unit 21 | [STREET_ADDRESS][PERSON_NAME]"
click at [480, 149] on input "text" at bounding box center [454, 140] width 214 height 20
click at [644, 135] on input "text" at bounding box center [681, 140] width 214 height 20
type input "[GEOGRAPHIC_DATA]"
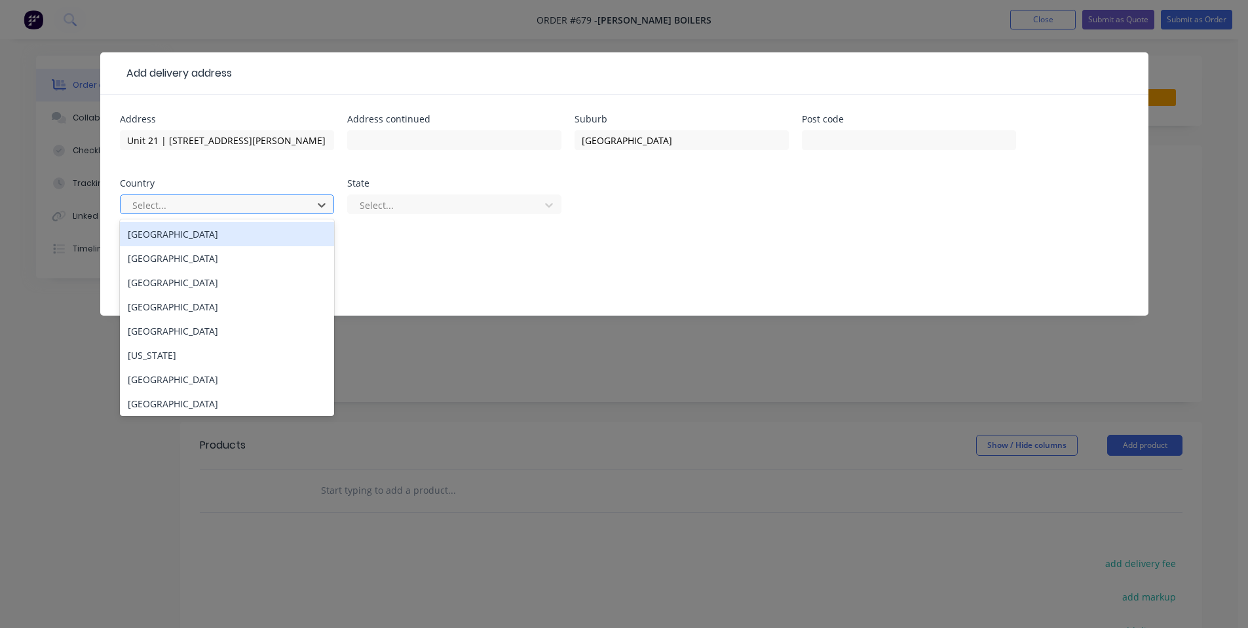
click at [288, 210] on div at bounding box center [218, 205] width 175 height 16
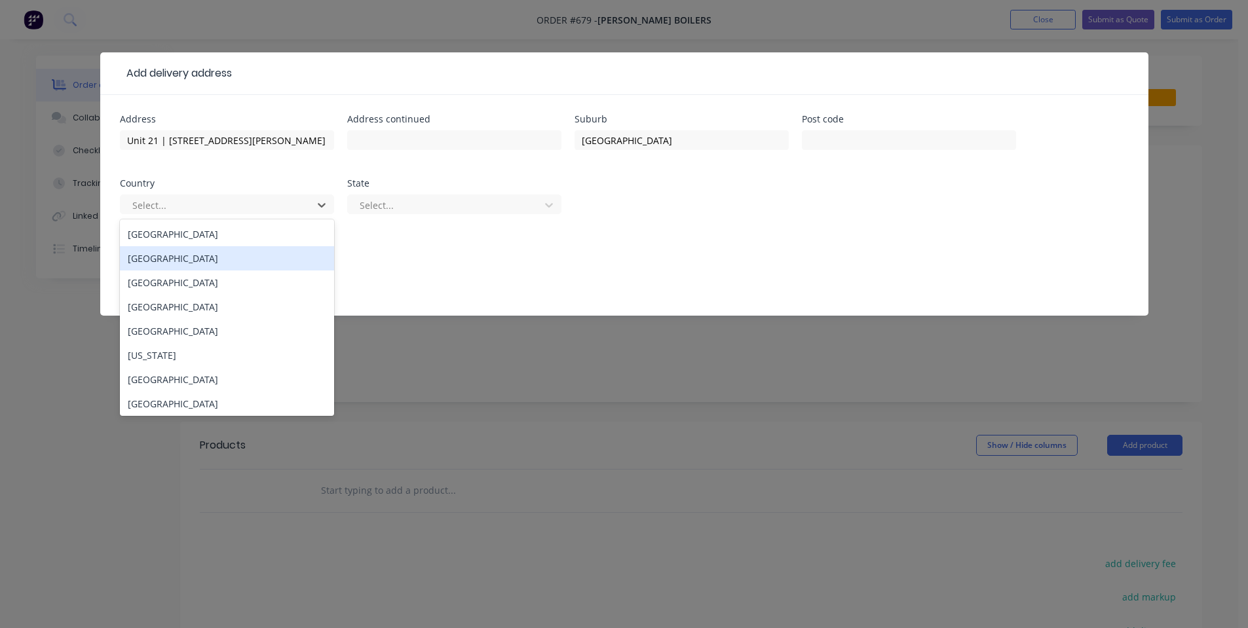
click at [252, 236] on div "[GEOGRAPHIC_DATA]" at bounding box center [227, 234] width 214 height 24
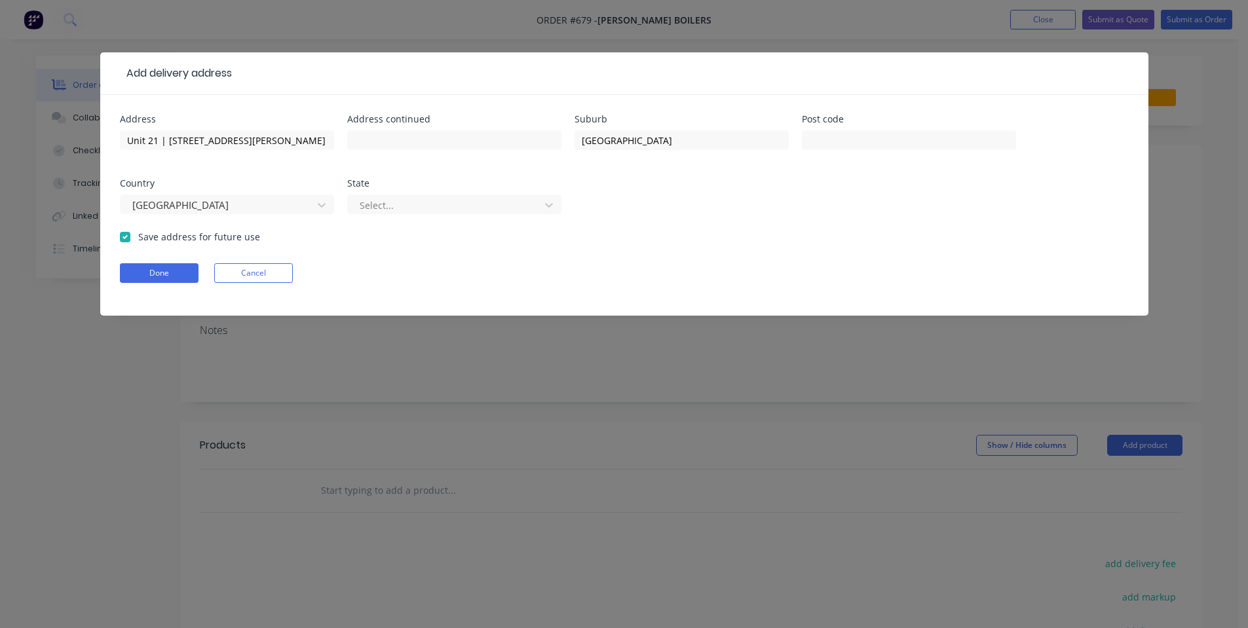
click at [546, 216] on div "Select..." at bounding box center [454, 210] width 214 height 39
drag, startPoint x: 511, startPoint y: 191, endPoint x: 447, endPoint y: 247, distance: 84.9
click at [508, 201] on div "State Select..." at bounding box center [454, 204] width 214 height 51
click at [438, 219] on div "Select..." at bounding box center [454, 210] width 214 height 39
click at [429, 210] on div at bounding box center [445, 205] width 175 height 16
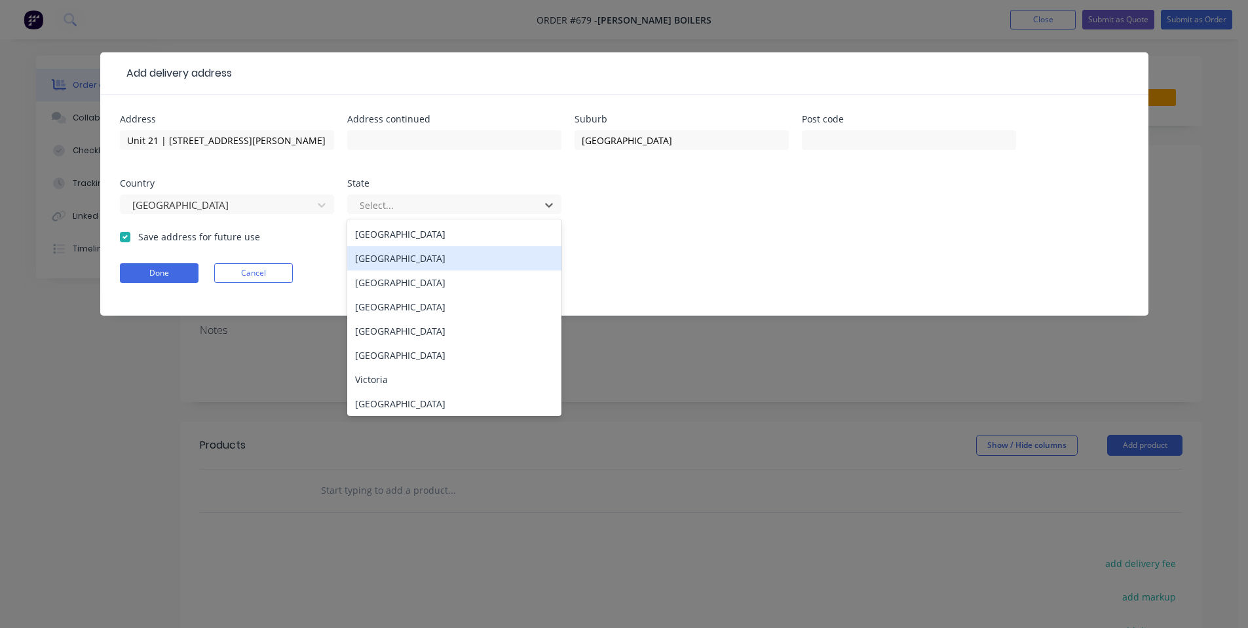
click at [421, 254] on div "[GEOGRAPHIC_DATA]" at bounding box center [454, 258] width 214 height 24
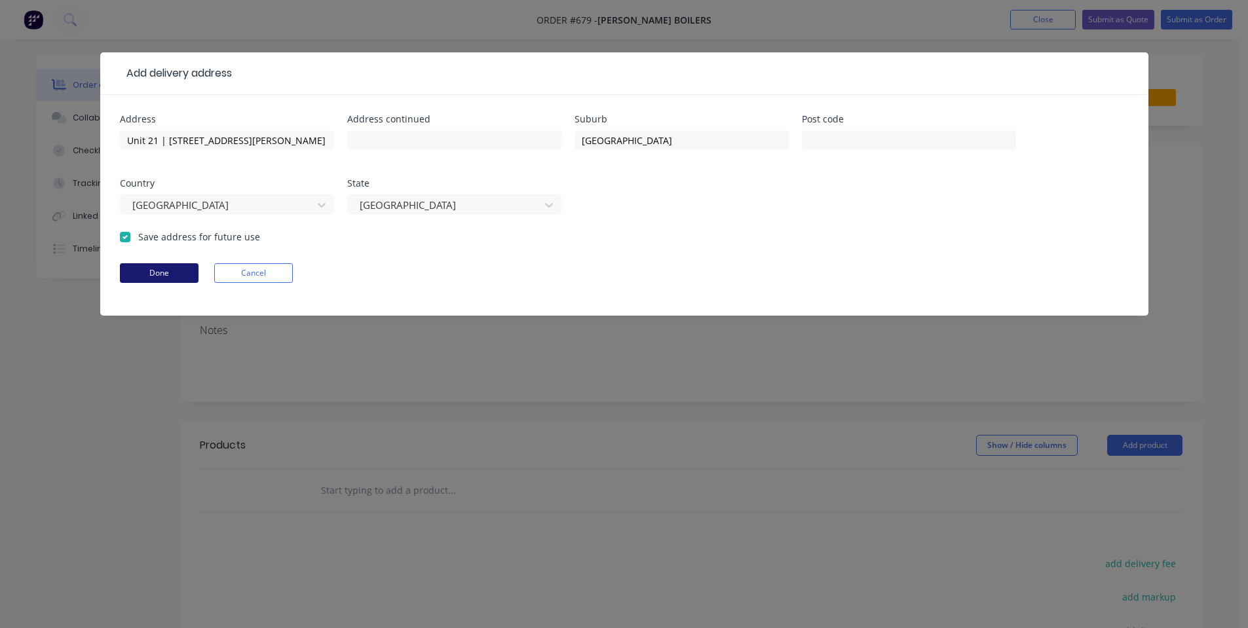
click at [155, 271] on button "Done" at bounding box center [159, 273] width 79 height 20
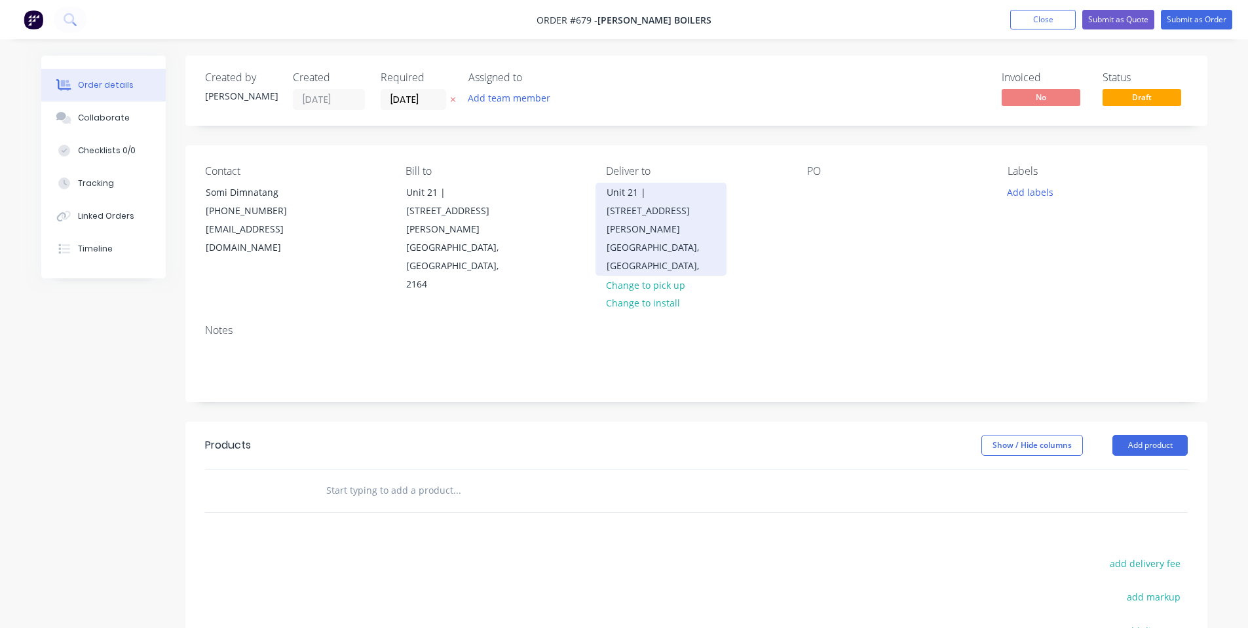
click at [682, 238] on div "[GEOGRAPHIC_DATA], [GEOGRAPHIC_DATA]," at bounding box center [661, 256] width 109 height 37
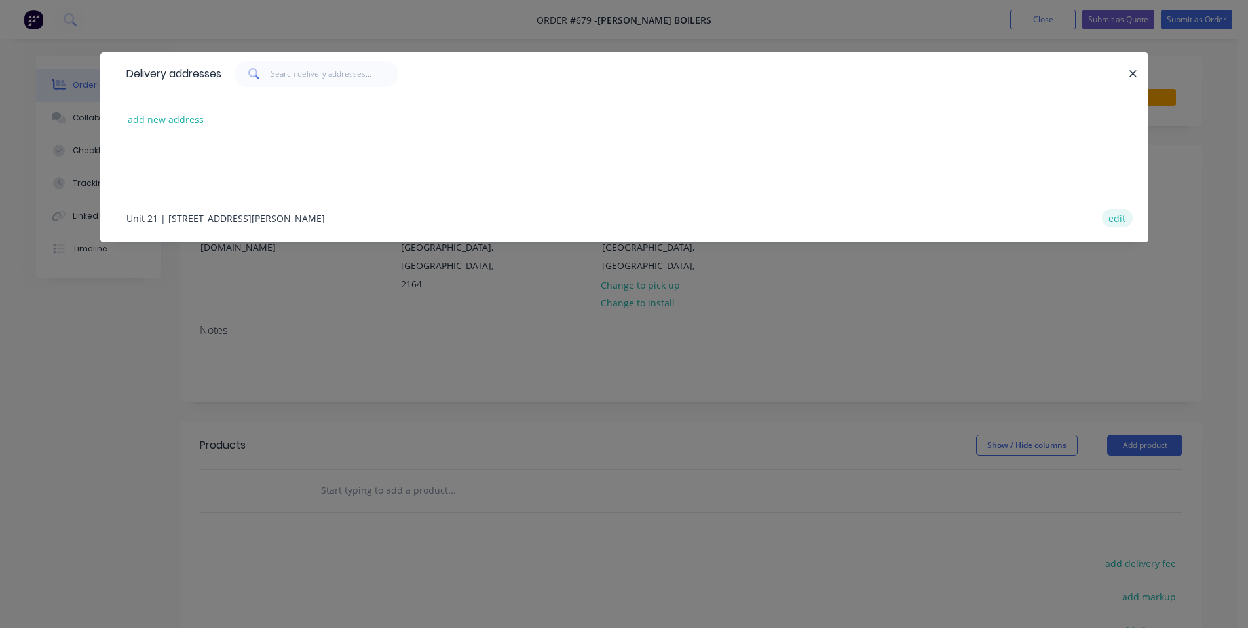
click at [1122, 216] on button "edit" at bounding box center [1117, 218] width 31 height 18
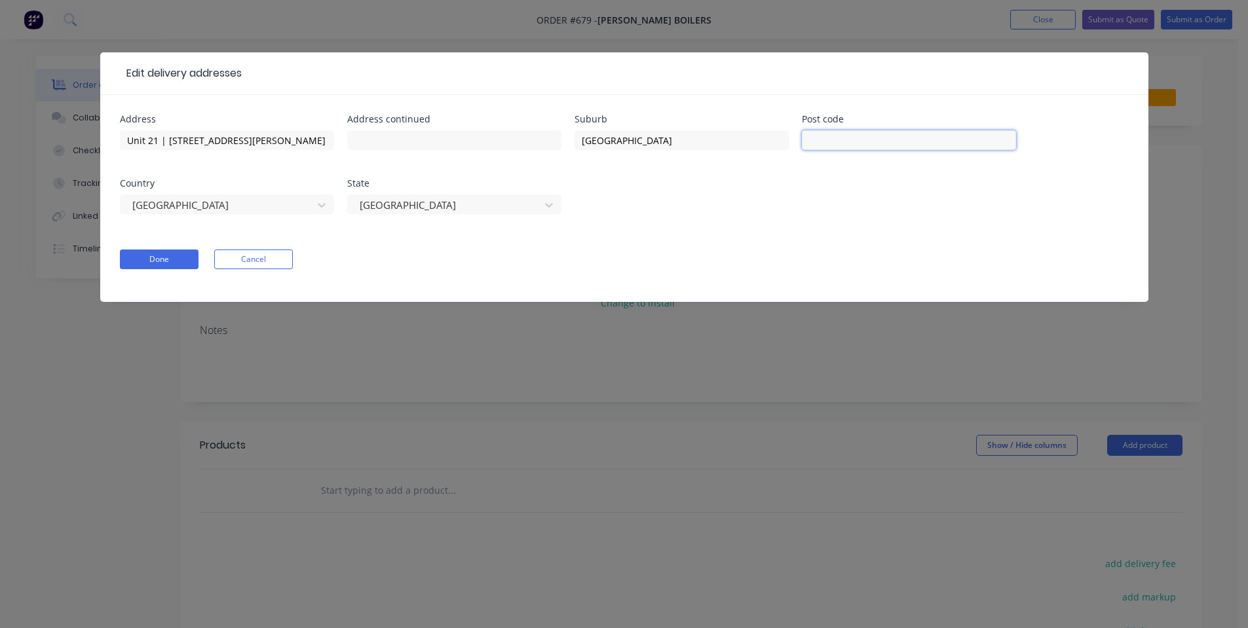
click at [891, 141] on input "text" at bounding box center [909, 140] width 214 height 20
type input "2164"
click at [137, 261] on button "Done" at bounding box center [159, 260] width 79 height 20
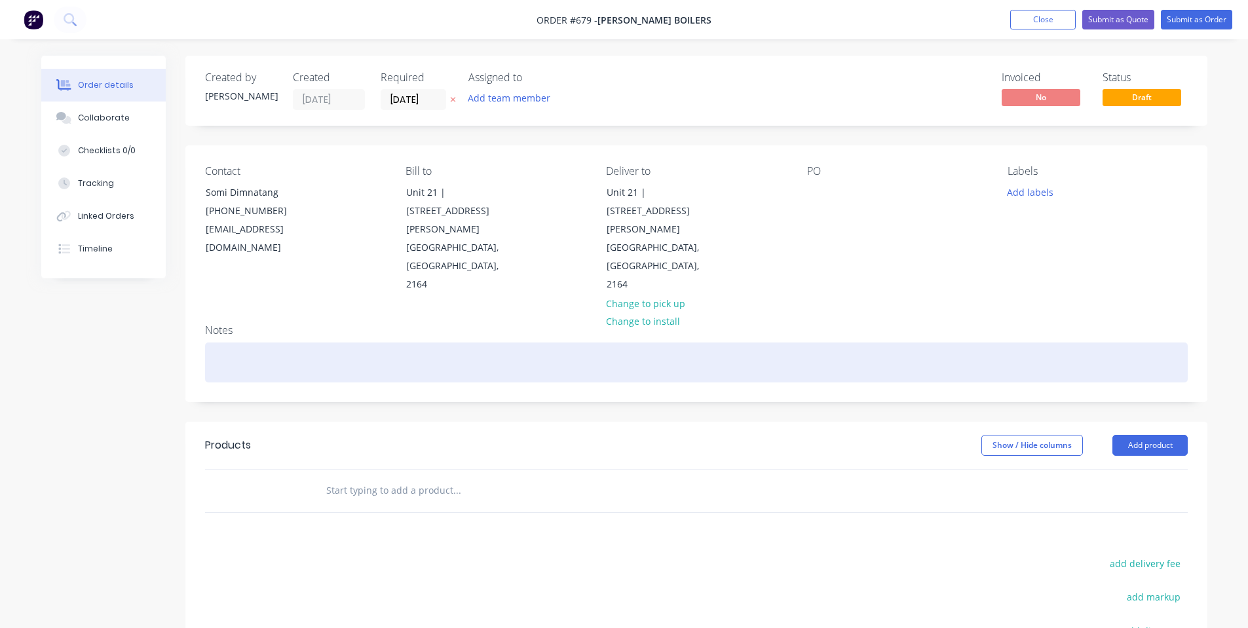
click at [410, 343] on div at bounding box center [696, 363] width 983 height 40
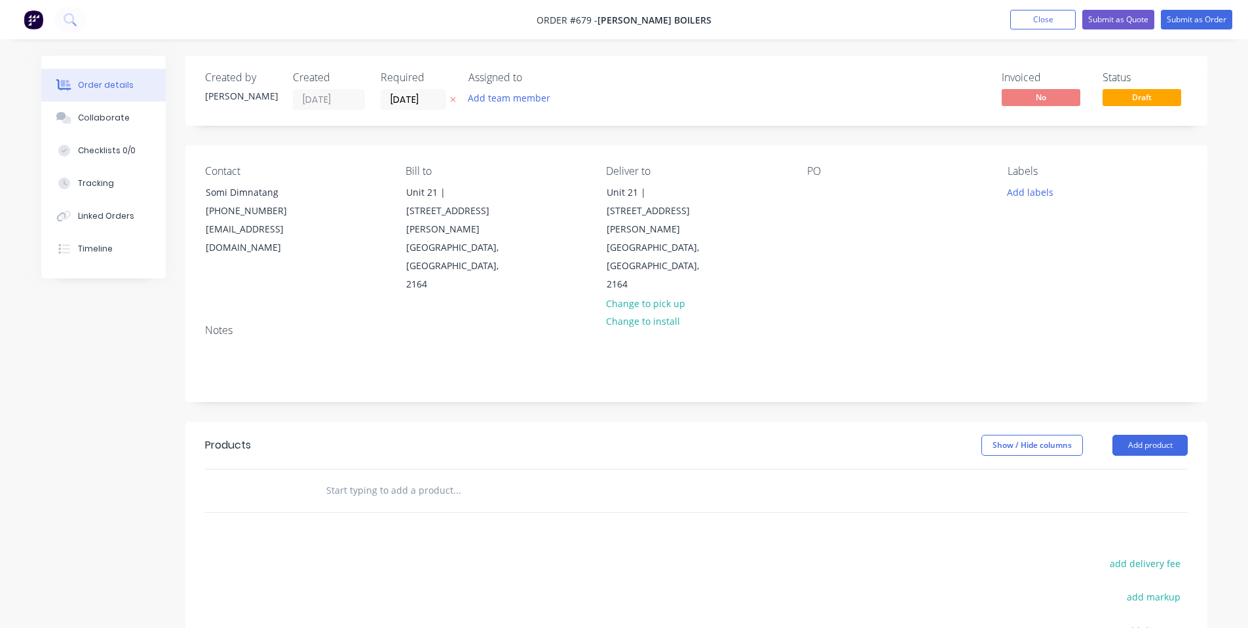
click at [732, 223] on div "Deliver to [STREET_ADDRESS][PERSON_NAME] Change to pick up Change to install" at bounding box center [695, 229] width 179 height 129
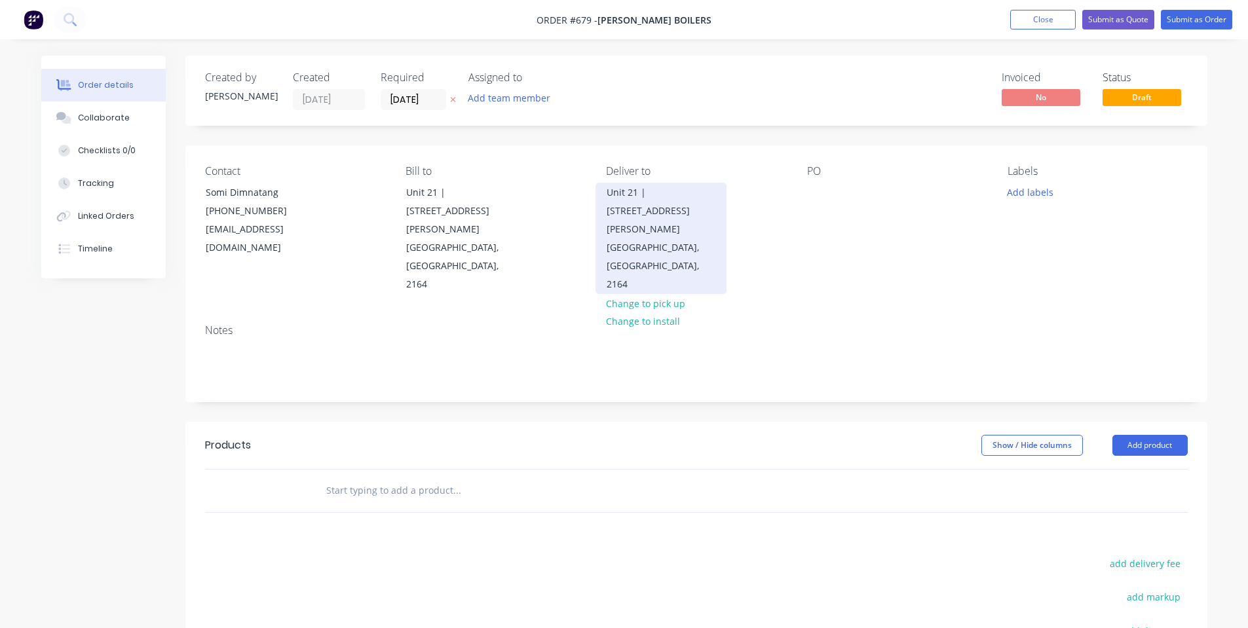
click at [713, 238] on div "[GEOGRAPHIC_DATA], [GEOGRAPHIC_DATA], 2164" at bounding box center [661, 265] width 109 height 55
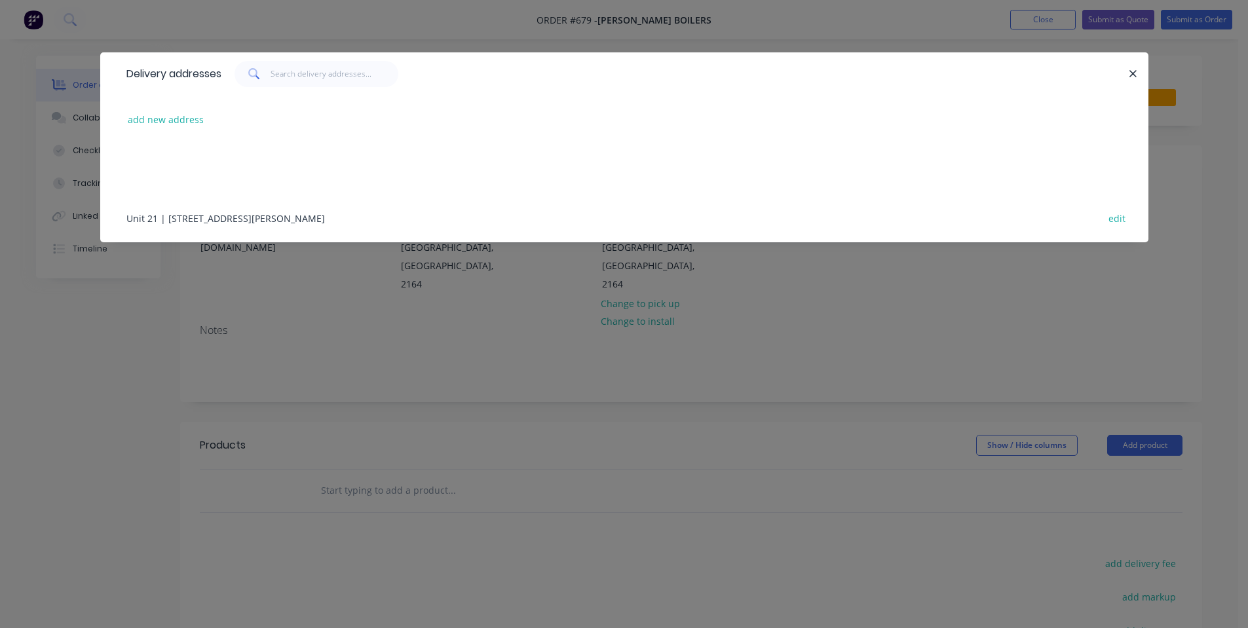
click at [387, 375] on div "Delivery addresses add new address [STREET_ADDRESS][PERSON_NAME] edit" at bounding box center [624, 314] width 1248 height 628
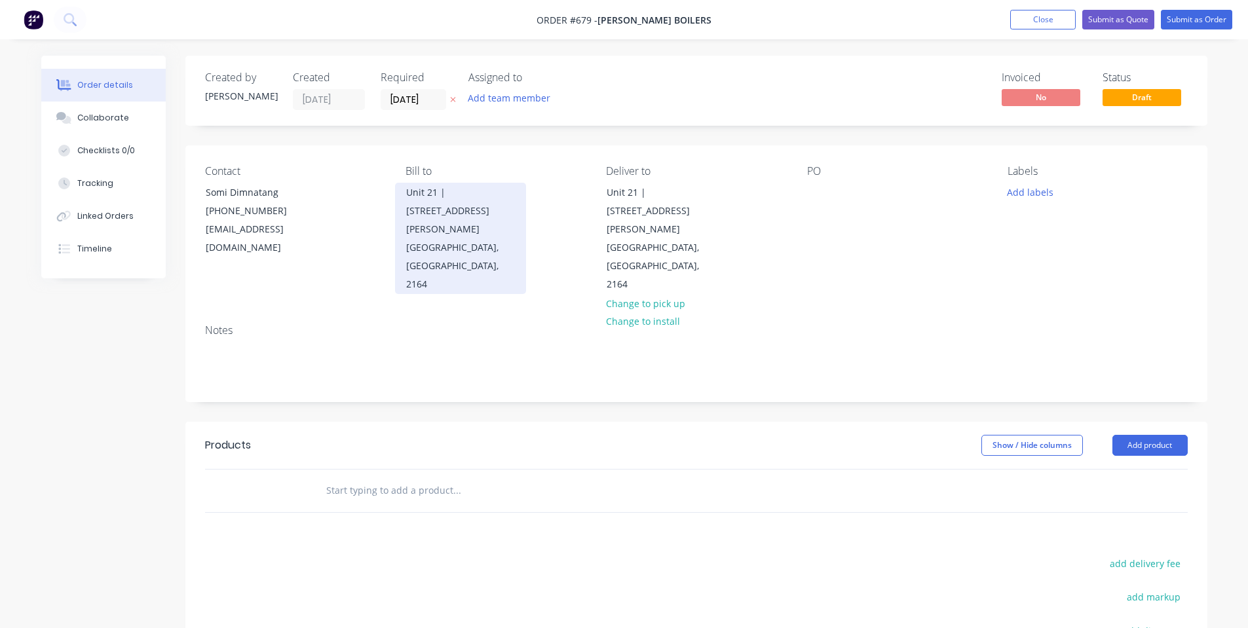
click at [461, 209] on div "Unit 21 | [STREET_ADDRESS][PERSON_NAME]" at bounding box center [460, 210] width 109 height 55
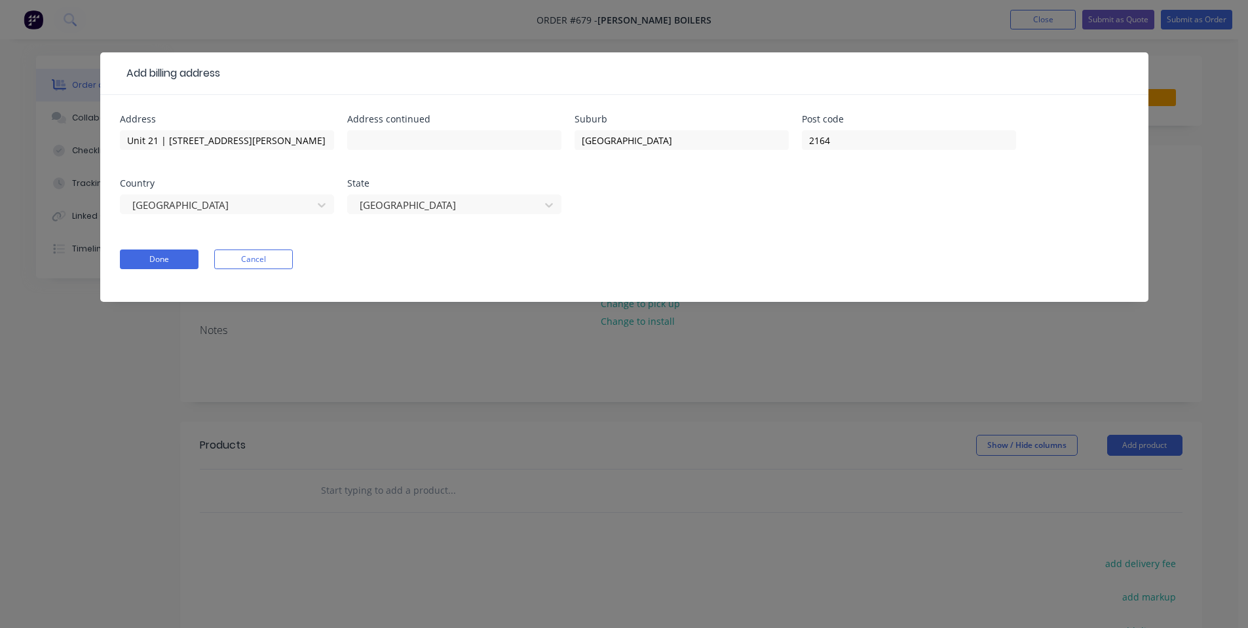
click at [326, 333] on div "Add billing address Address [STREET_ADDRESS][PERSON_NAME] Address continued [GE…" at bounding box center [624, 314] width 1248 height 628
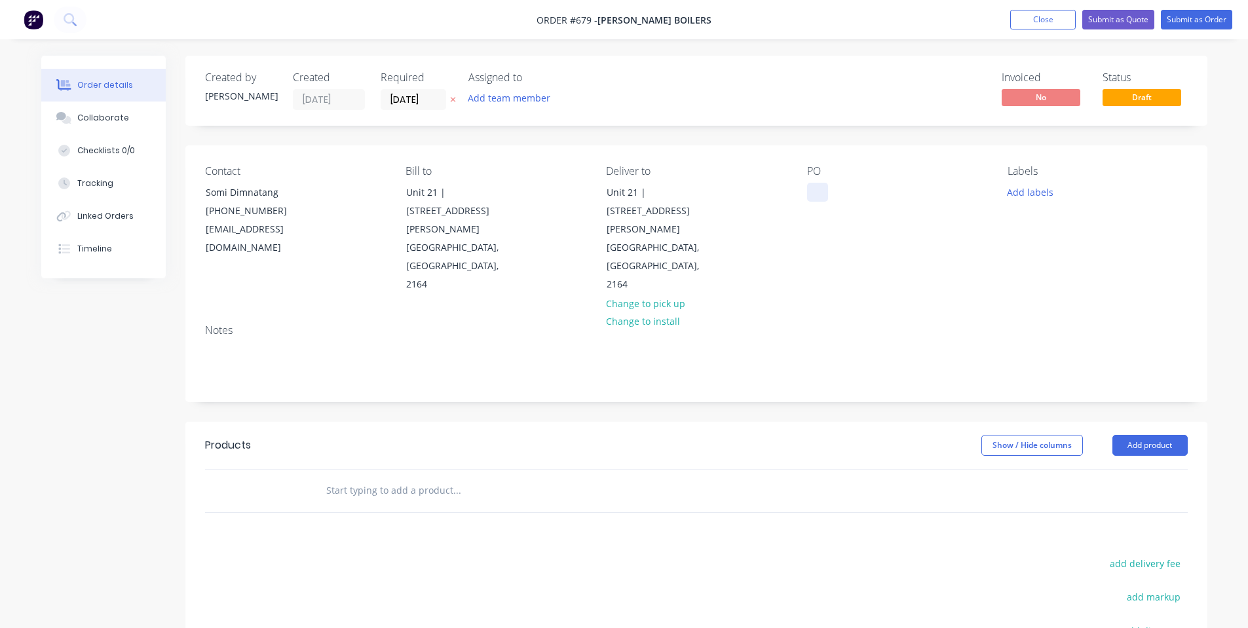
click at [814, 188] on div at bounding box center [817, 192] width 21 height 19
click at [814, 191] on div at bounding box center [817, 192] width 21 height 19
click at [816, 190] on div at bounding box center [817, 192] width 21 height 19
click at [833, 274] on div "Contact Somi Dimnatang [PHONE_NUMBER] [EMAIL_ADDRESS][DOMAIN_NAME] Bill to [STR…" at bounding box center [696, 229] width 1022 height 168
click at [957, 223] on div "PO 00000049" at bounding box center [896, 229] width 179 height 129
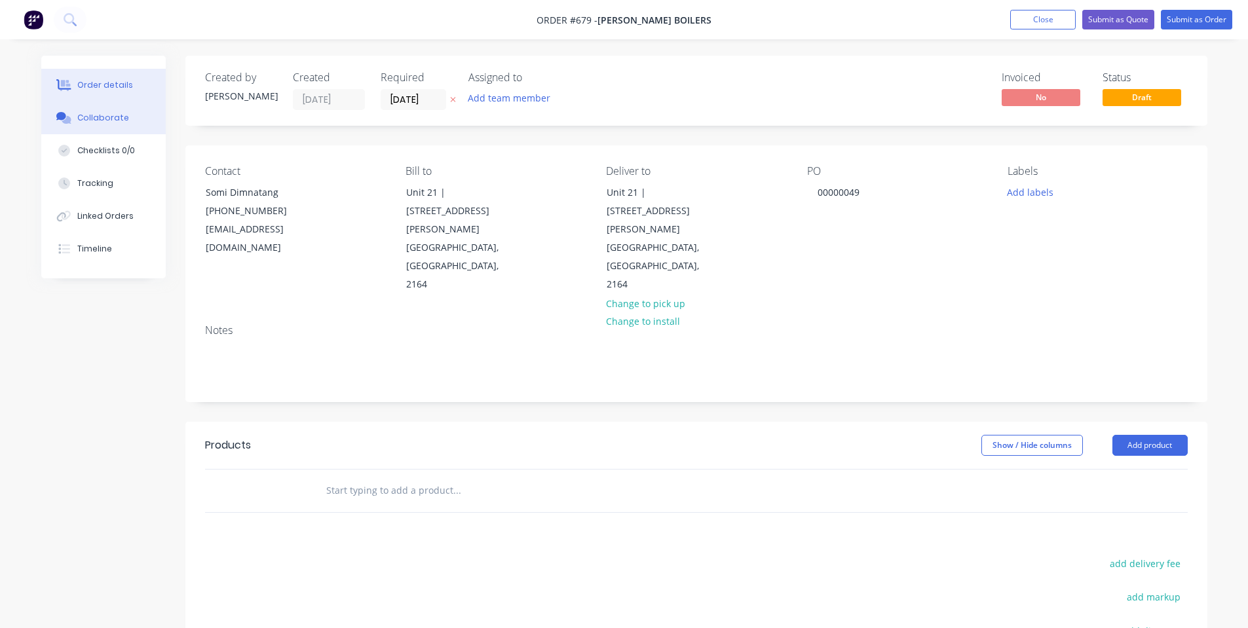
click at [90, 122] on div "Collaborate" at bounding box center [103, 118] width 52 height 12
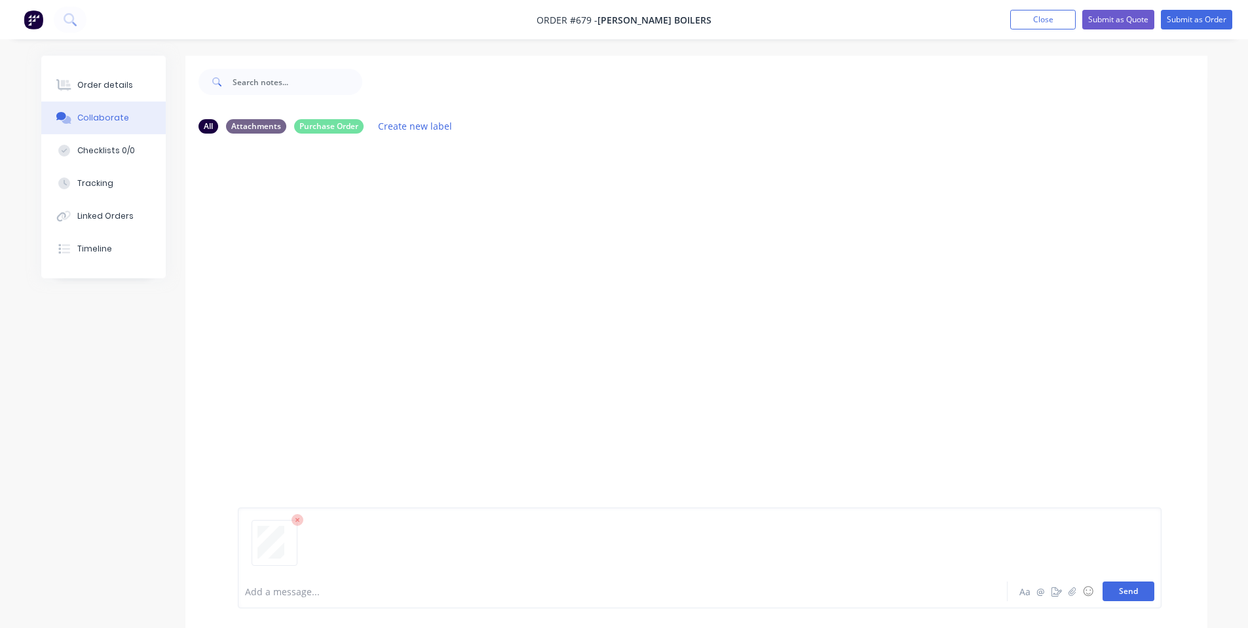
click at [1140, 588] on button "Send" at bounding box center [1128, 592] width 52 height 20
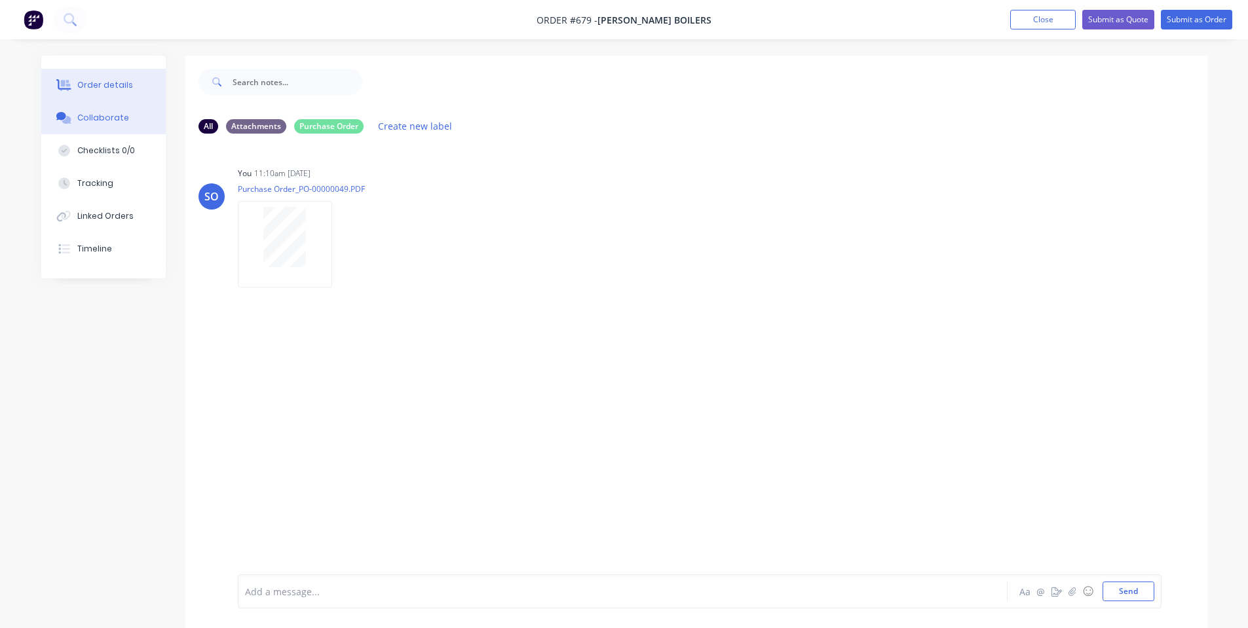
click at [77, 88] on button "Order details" at bounding box center [103, 85] width 124 height 33
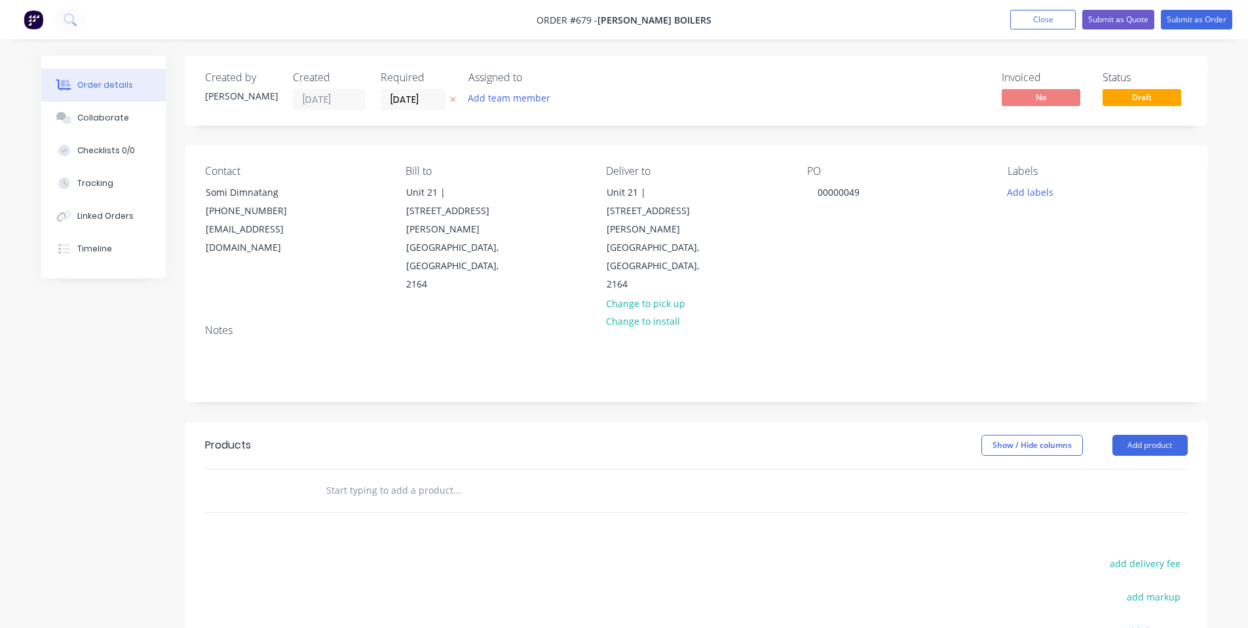
click at [343, 478] on input "text" at bounding box center [457, 491] width 262 height 26
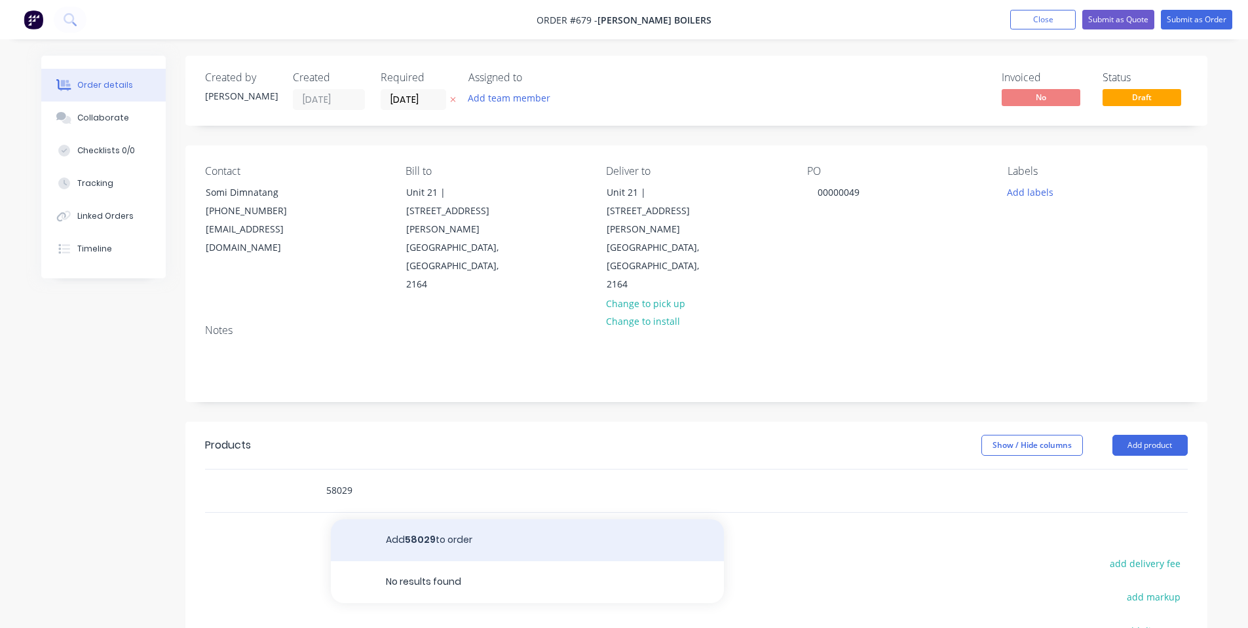
type input "58029"
click at [383, 519] on button "Add 58029 to order" at bounding box center [527, 540] width 393 height 42
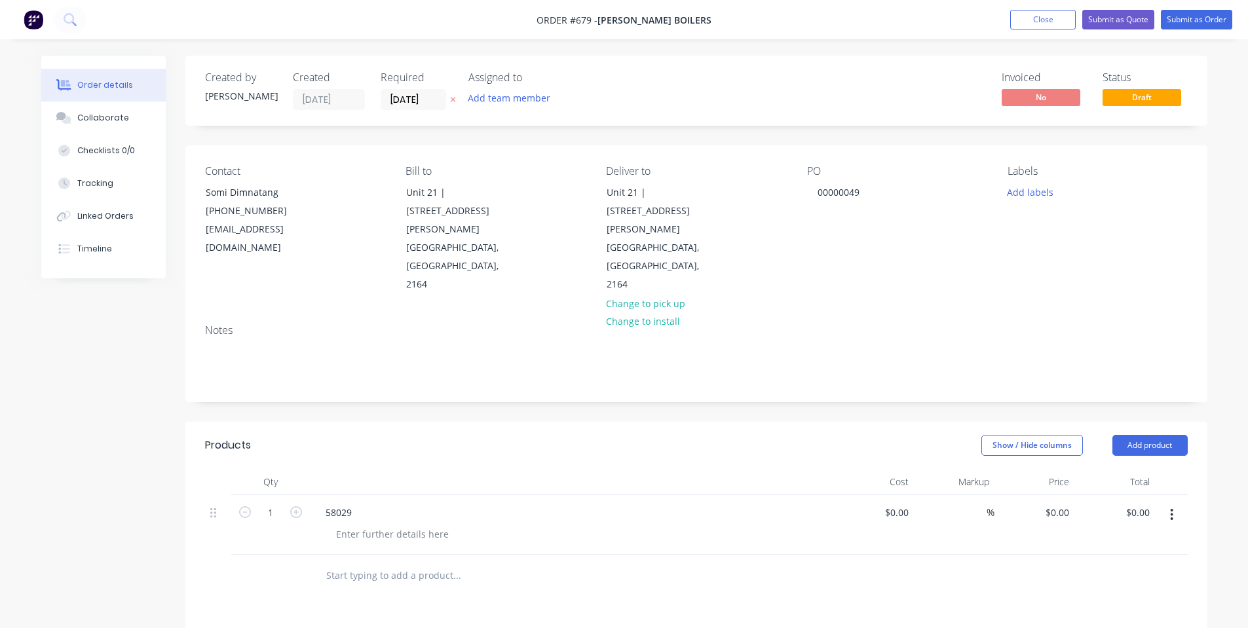
click at [350, 563] on input "text" at bounding box center [457, 576] width 262 height 26
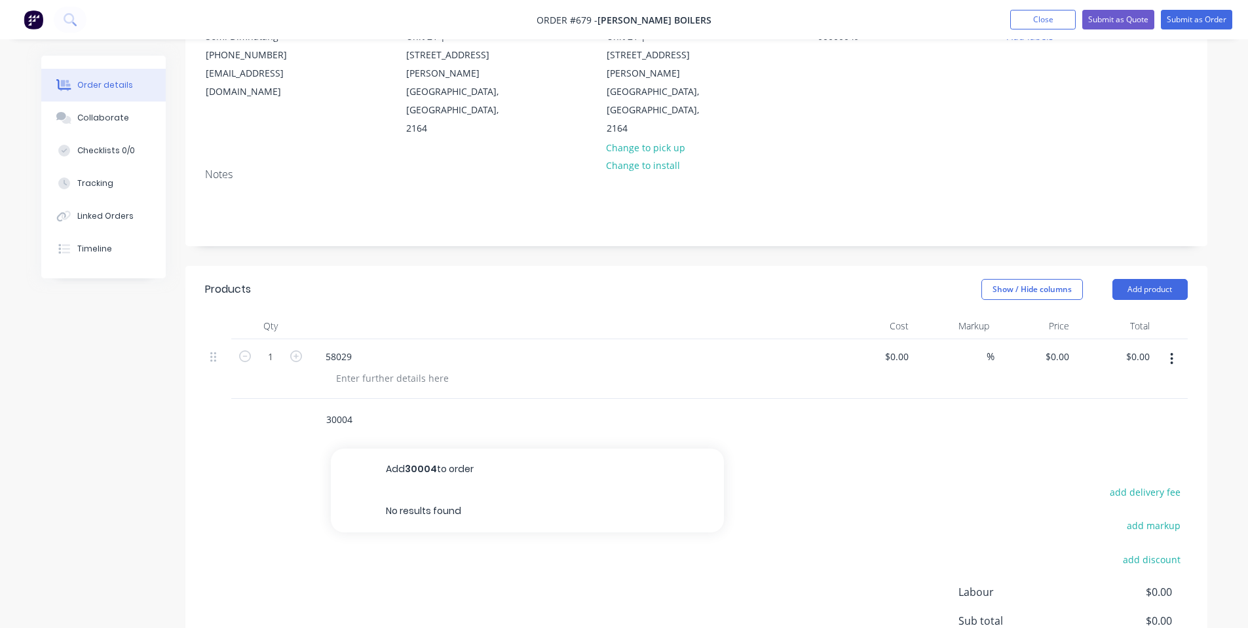
scroll to position [175, 0]
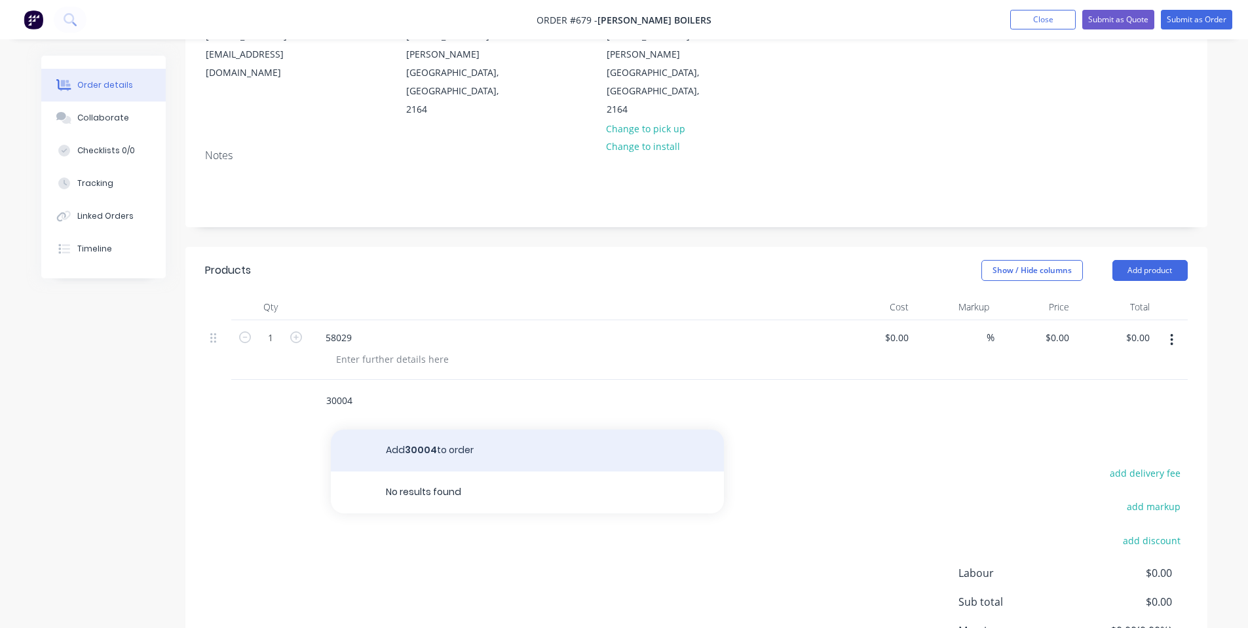
type input "30004"
click at [482, 430] on button "Add 30004 to order" at bounding box center [527, 451] width 393 height 42
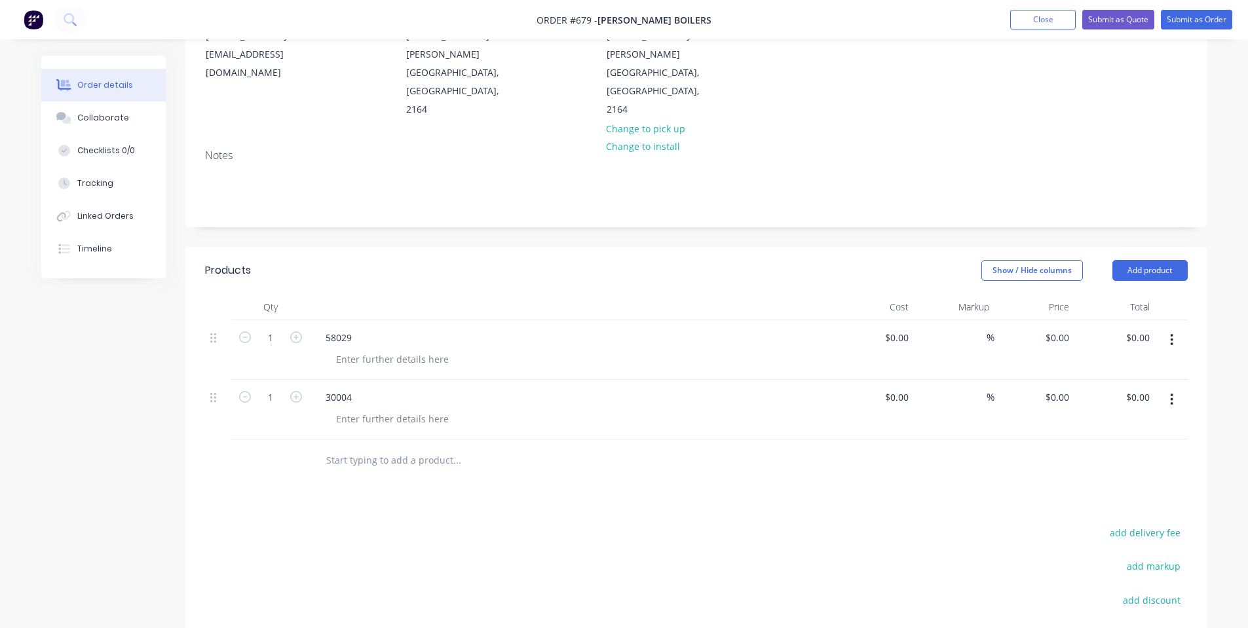
click at [415, 447] on input "text" at bounding box center [457, 460] width 262 height 26
type input "Misc"
click at [407, 489] on button "Add Misc to order" at bounding box center [527, 510] width 393 height 42
click at [398, 507] on input "text" at bounding box center [457, 520] width 262 height 26
type input "Freight"
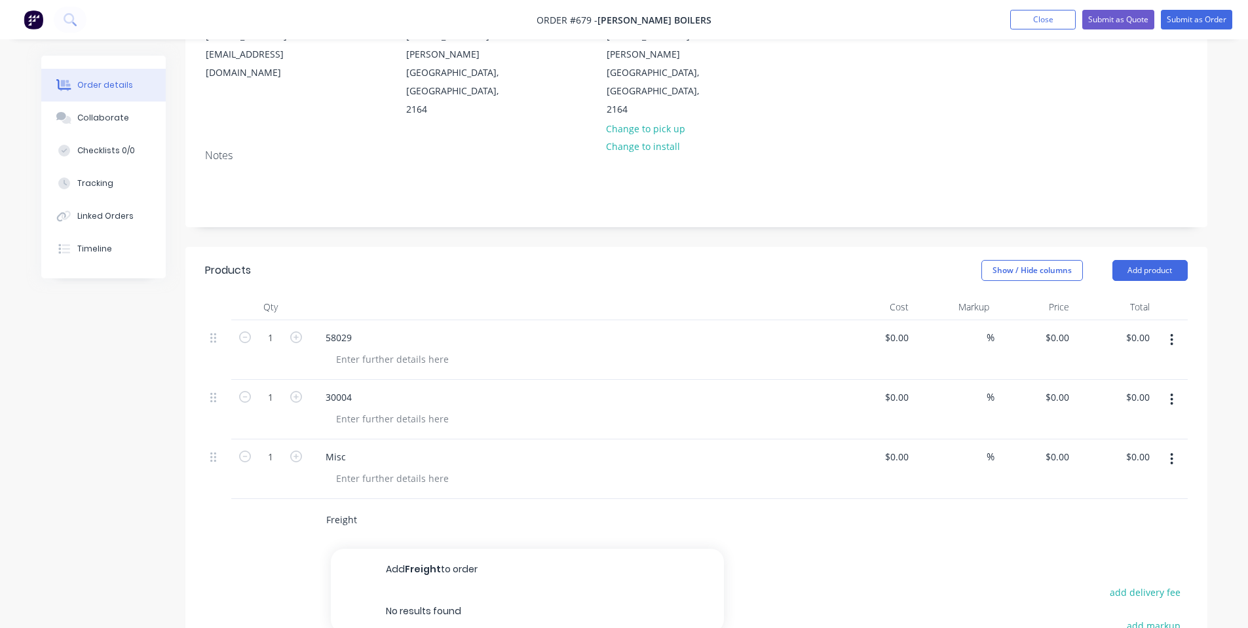
click at [431, 549] on button "Add Freight to order" at bounding box center [527, 570] width 393 height 42
click at [1178, 507] on button "button" at bounding box center [1171, 519] width 31 height 24
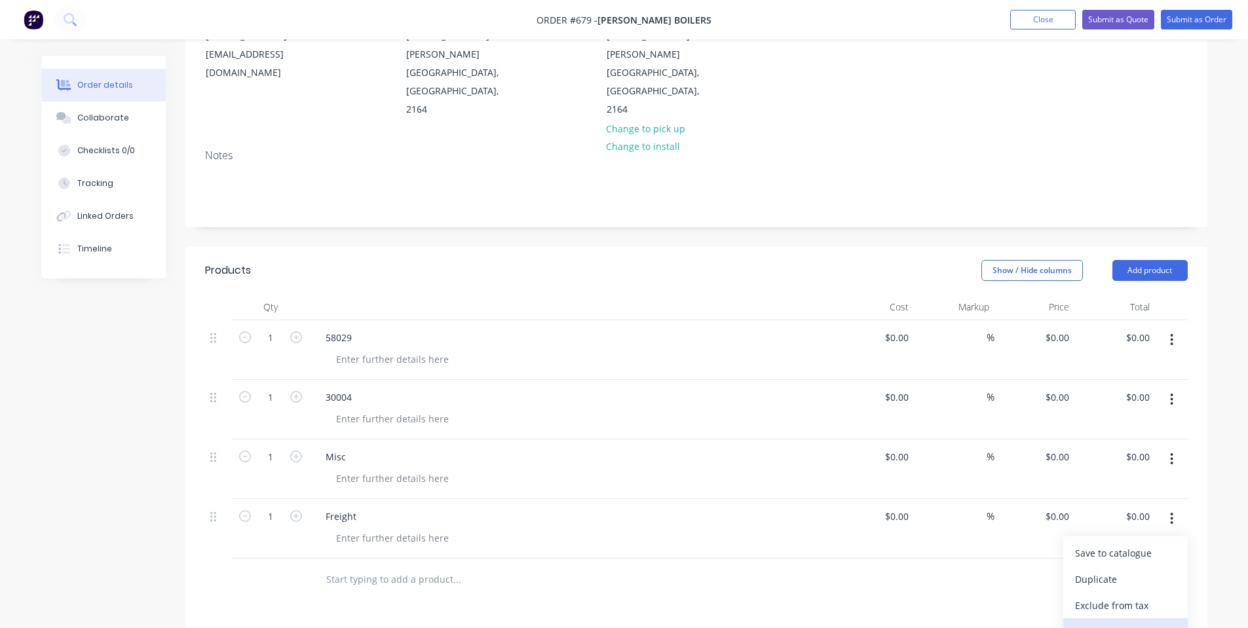
click at [1087, 622] on div "Delete" at bounding box center [1125, 631] width 101 height 19
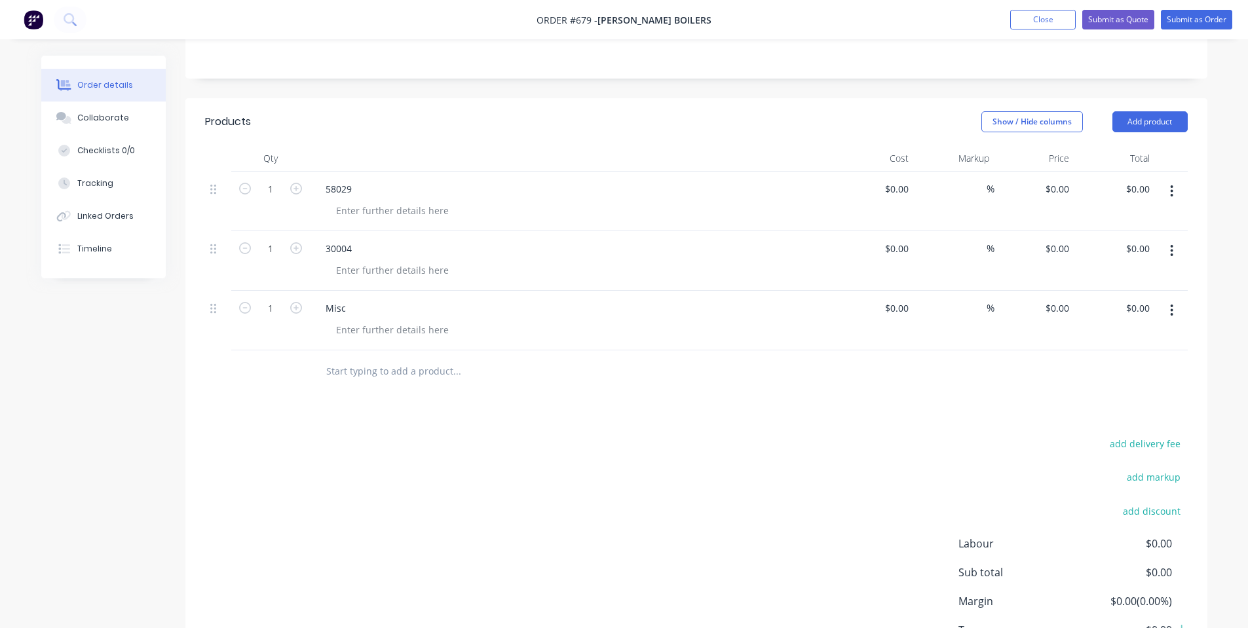
scroll to position [349, 0]
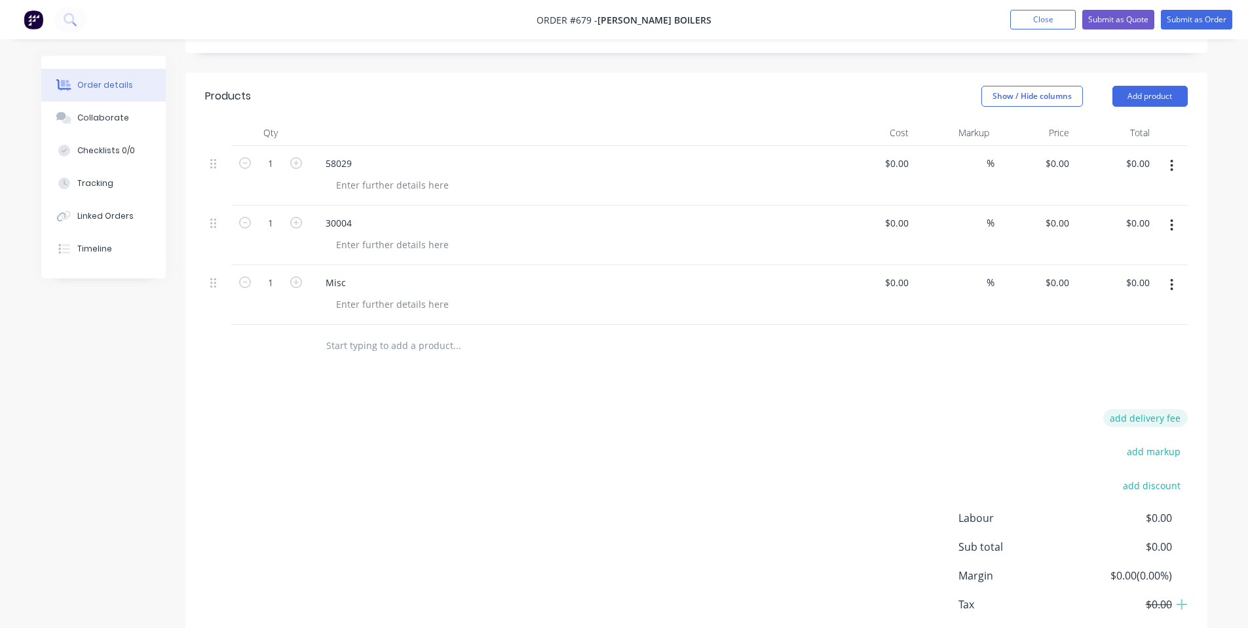
click at [1150, 409] on button "add delivery fee" at bounding box center [1145, 418] width 85 height 18
type input "40"
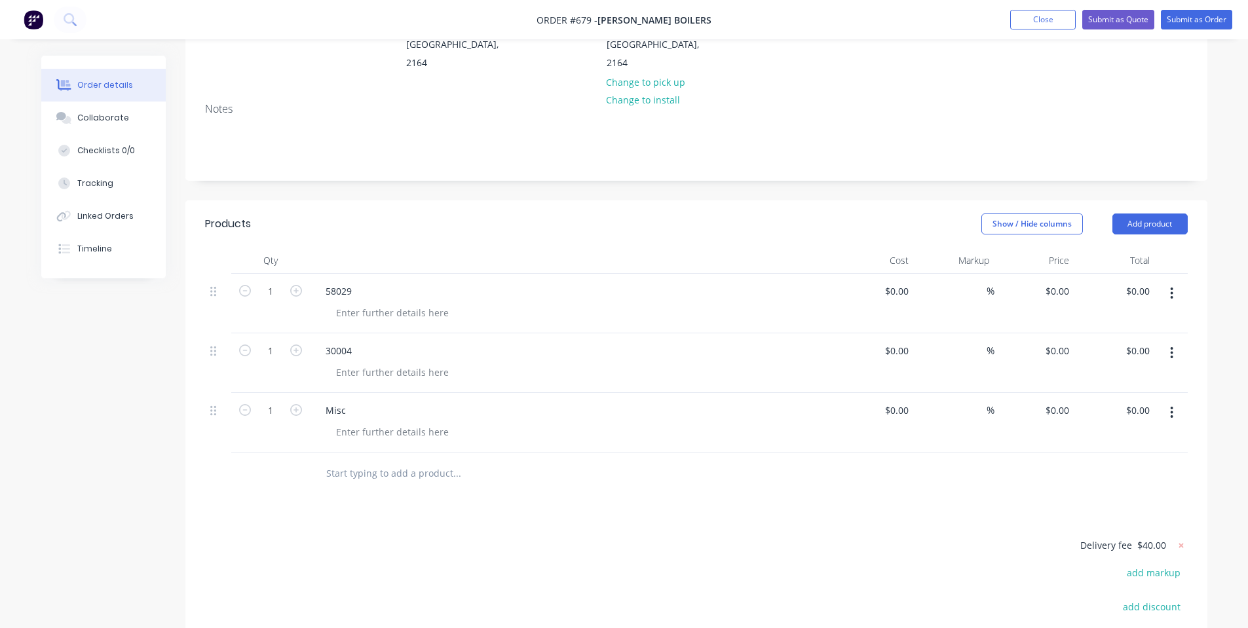
scroll to position [175, 0]
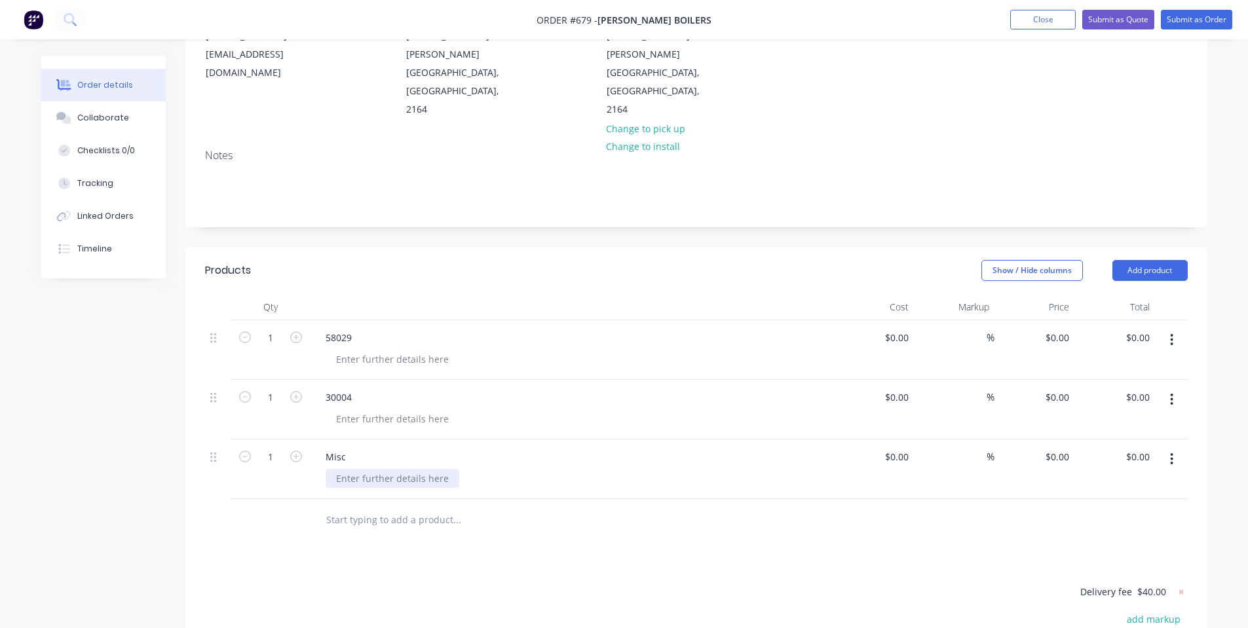
click at [377, 469] on div at bounding box center [393, 478] width 134 height 19
click at [404, 350] on div at bounding box center [393, 359] width 134 height 19
click at [425, 409] on div at bounding box center [393, 418] width 134 height 19
click at [576, 320] on div "58029 Portal Frame (2 Required Per Boiler)" at bounding box center [572, 350] width 524 height 60
click at [277, 328] on input "1" at bounding box center [271, 338] width 34 height 20
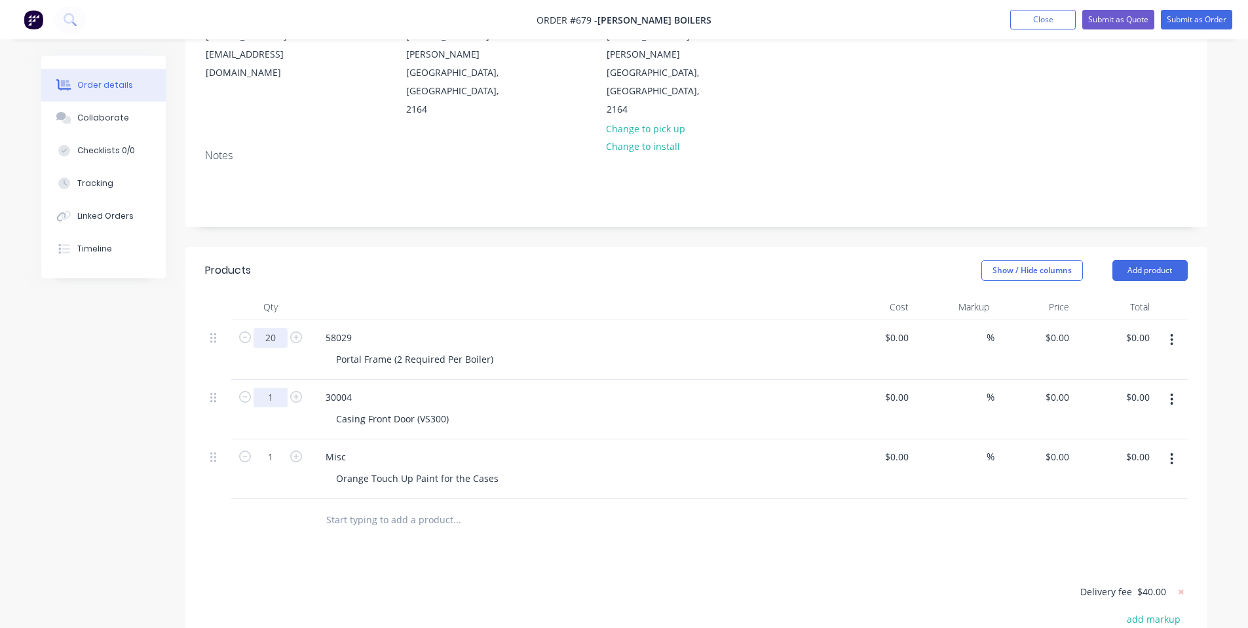
type input "20"
click at [274, 348] on input "1" at bounding box center [271, 338] width 34 height 20
type input "7"
click at [522, 181] on div "Notes" at bounding box center [696, 183] width 1022 height 88
click at [1065, 328] on input "0" at bounding box center [1059, 337] width 30 height 19
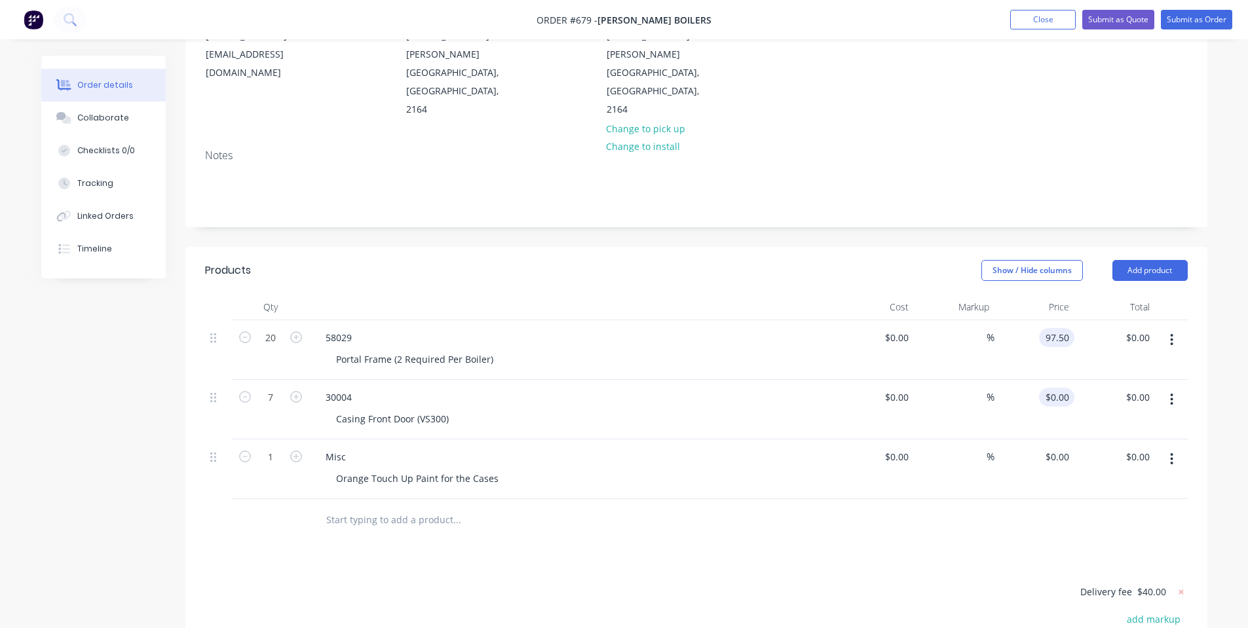
type input "$97.50"
type input "$1,950.00"
click at [1062, 388] on div "0 $0.00" at bounding box center [1059, 397] width 30 height 19
type input "$109.50"
type input "$766.50"
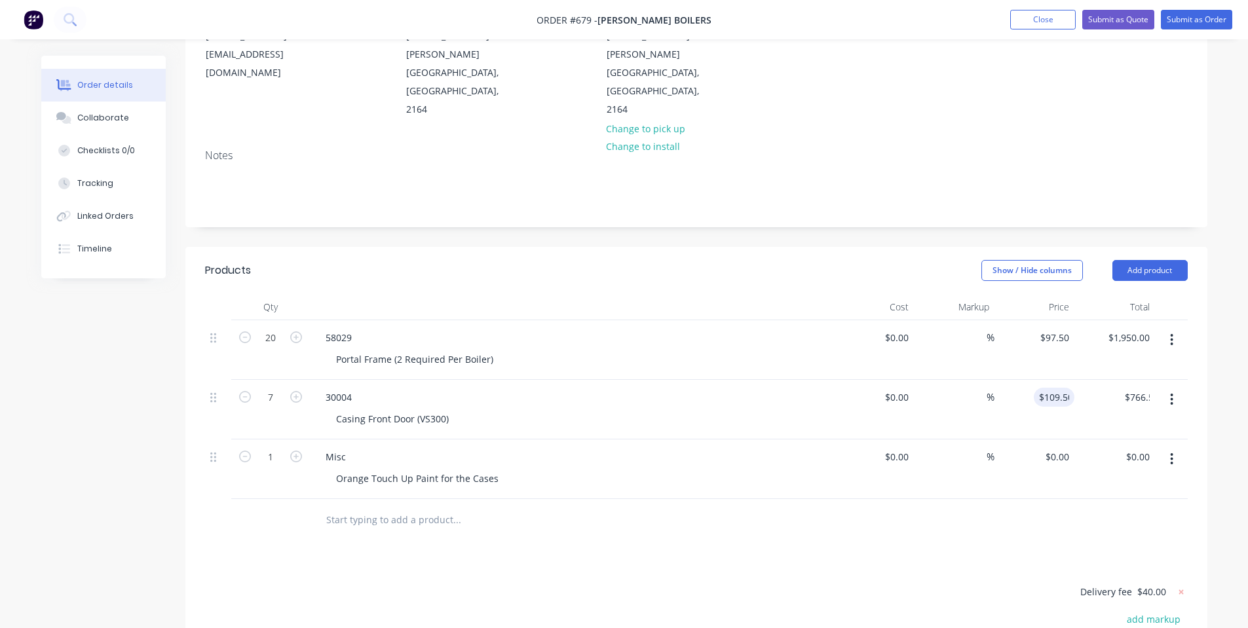
click at [1047, 381] on div "$109.50 109.50" at bounding box center [1034, 410] width 81 height 60
click at [1054, 447] on div "0 0" at bounding box center [1064, 456] width 20 height 19
type input "$15.00"
click at [994, 502] on div at bounding box center [696, 520] width 983 height 43
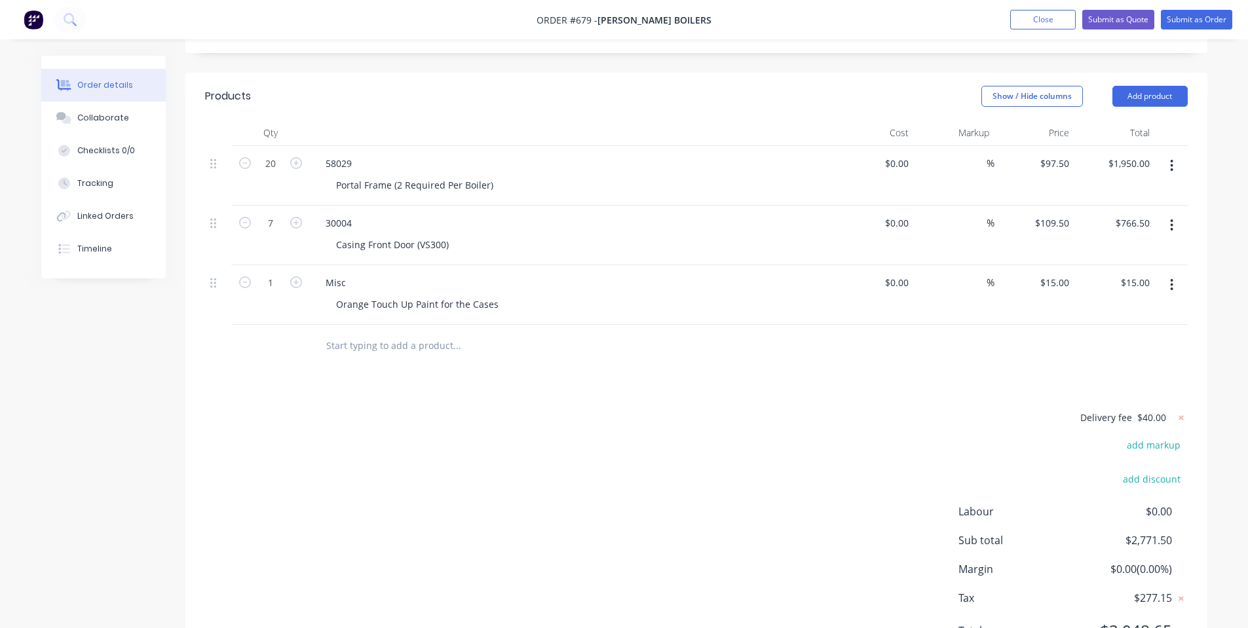
scroll to position [0, 0]
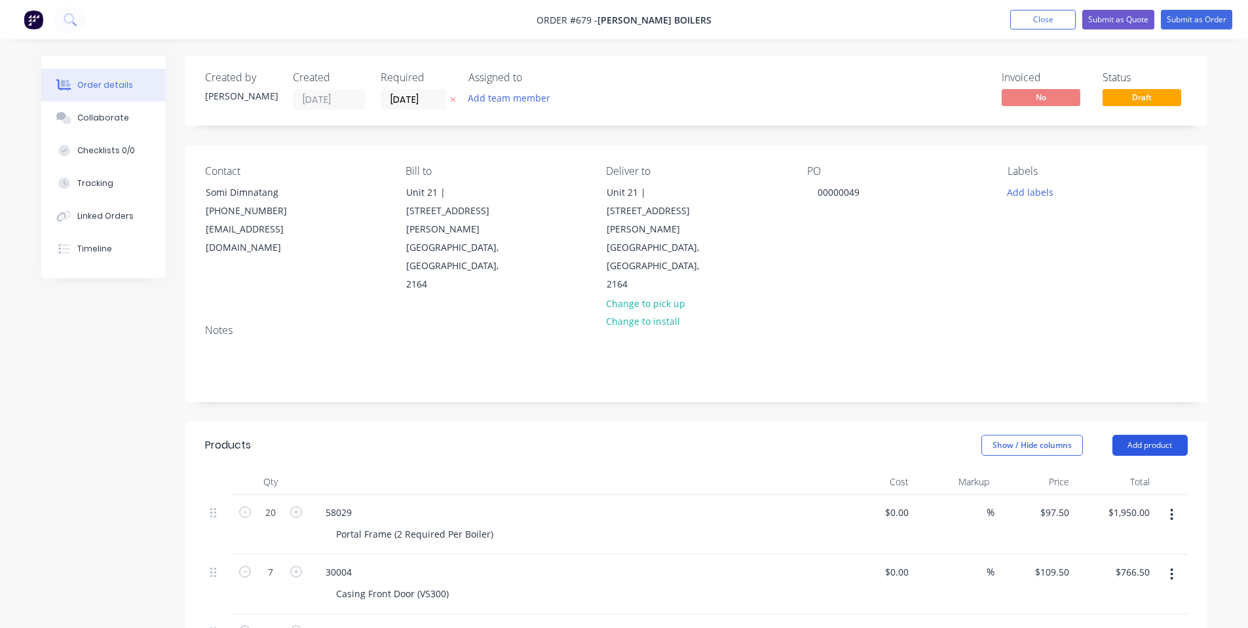
click at [1180, 435] on button "Add product" at bounding box center [1149, 445] width 75 height 21
drag, startPoint x: 1111, startPoint y: 590, endPoint x: 1038, endPoint y: 571, distance: 75.8
click at [1110, 626] on div "Notes (Internal)" at bounding box center [1125, 635] width 101 height 19
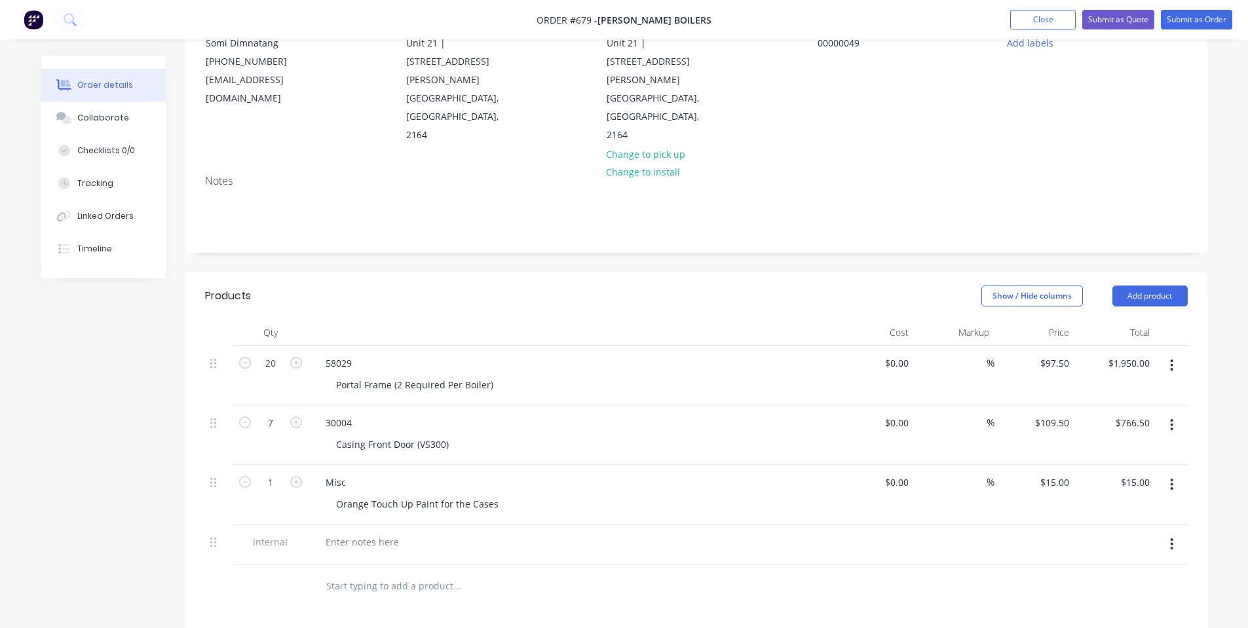
scroll to position [175, 0]
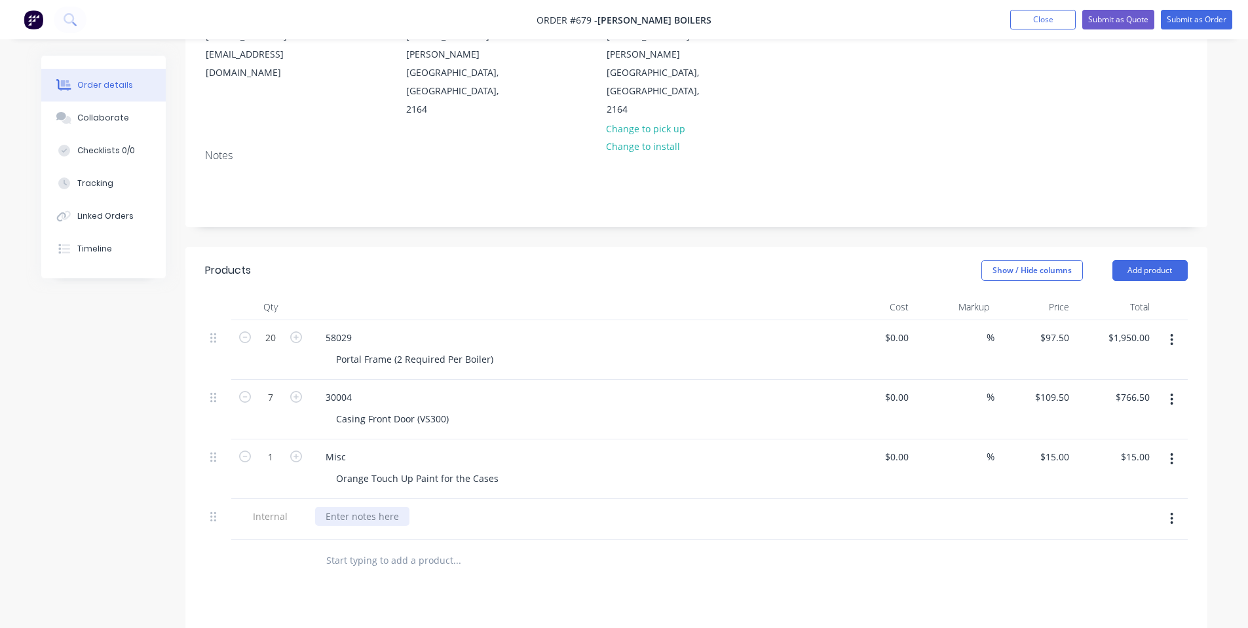
click at [364, 507] on div at bounding box center [362, 516] width 94 height 19
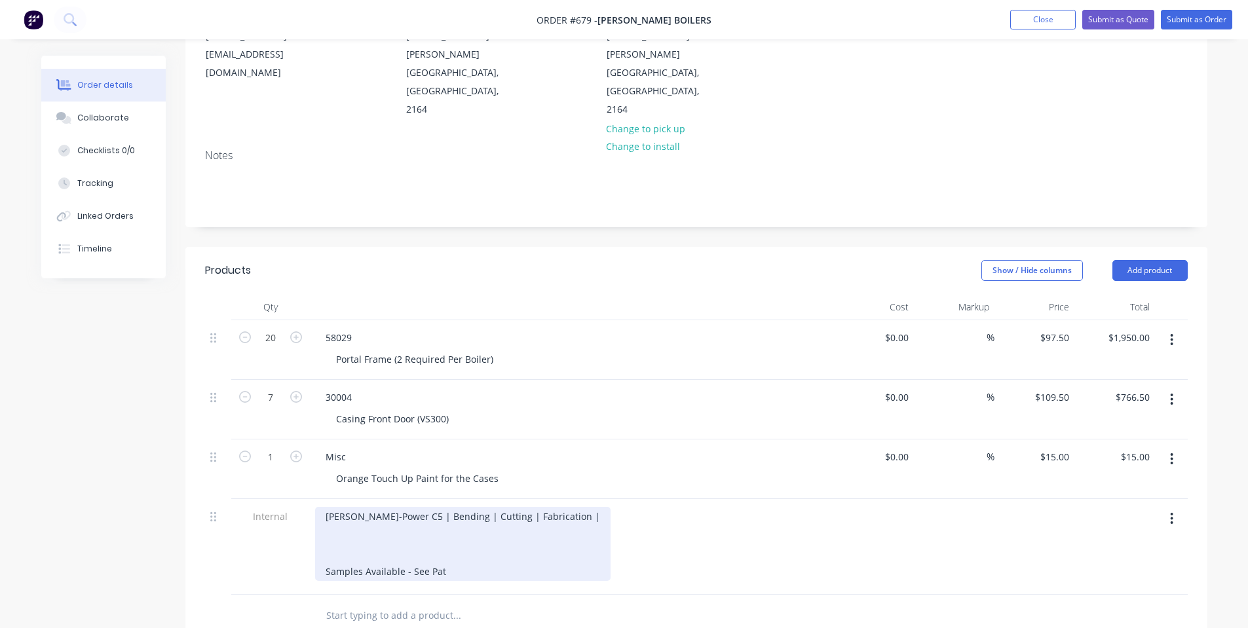
click at [544, 507] on div "[PERSON_NAME]-Power C5 | Bending | Cutting | Fabrication | Samples Available - …" at bounding box center [462, 544] width 295 height 74
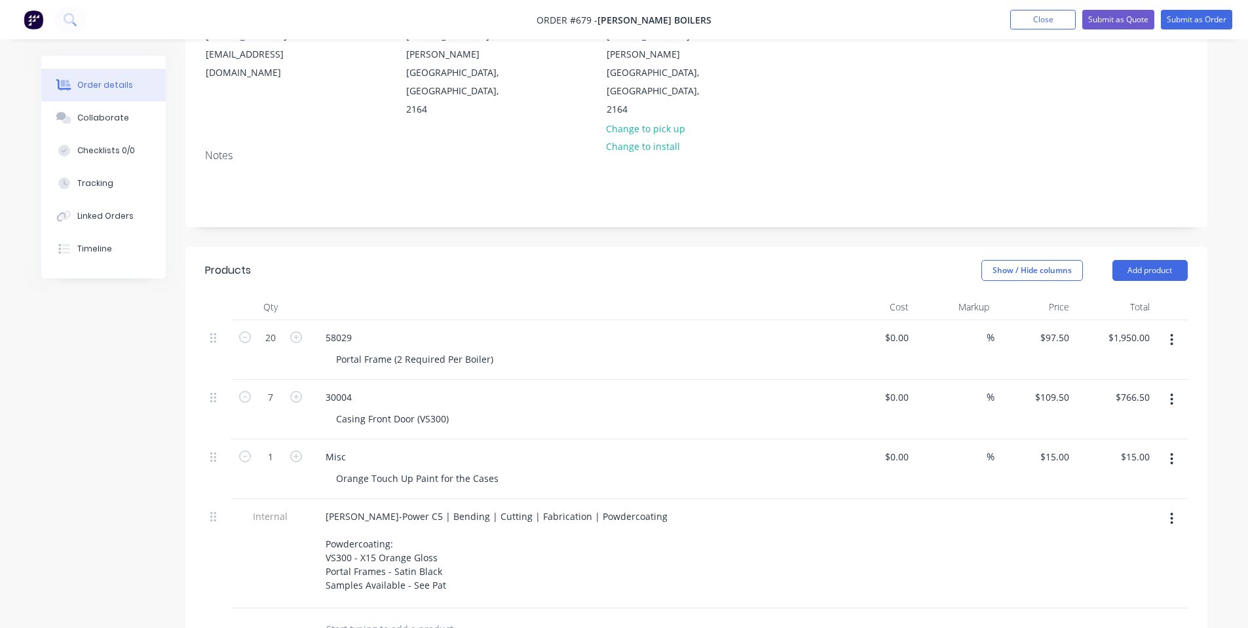
click at [625, 519] on div "[PERSON_NAME]-Power C5 | Bending | Cutting | Fabrication | Powdercoating Powder…" at bounding box center [572, 551] width 514 height 88
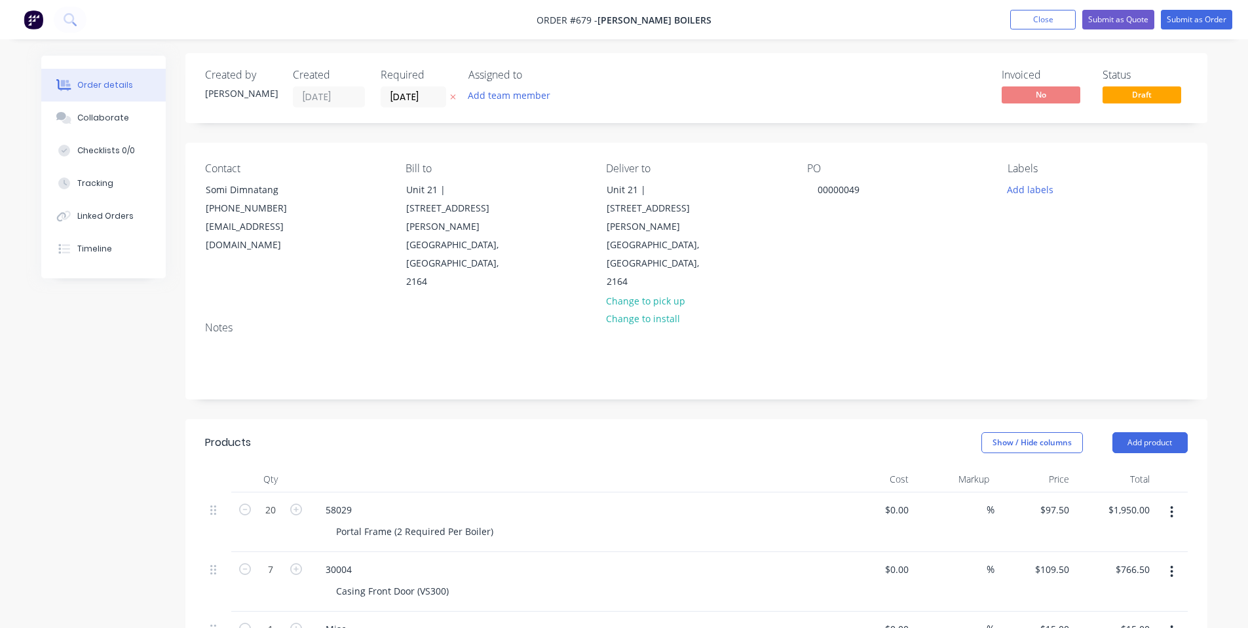
scroll to position [0, 0]
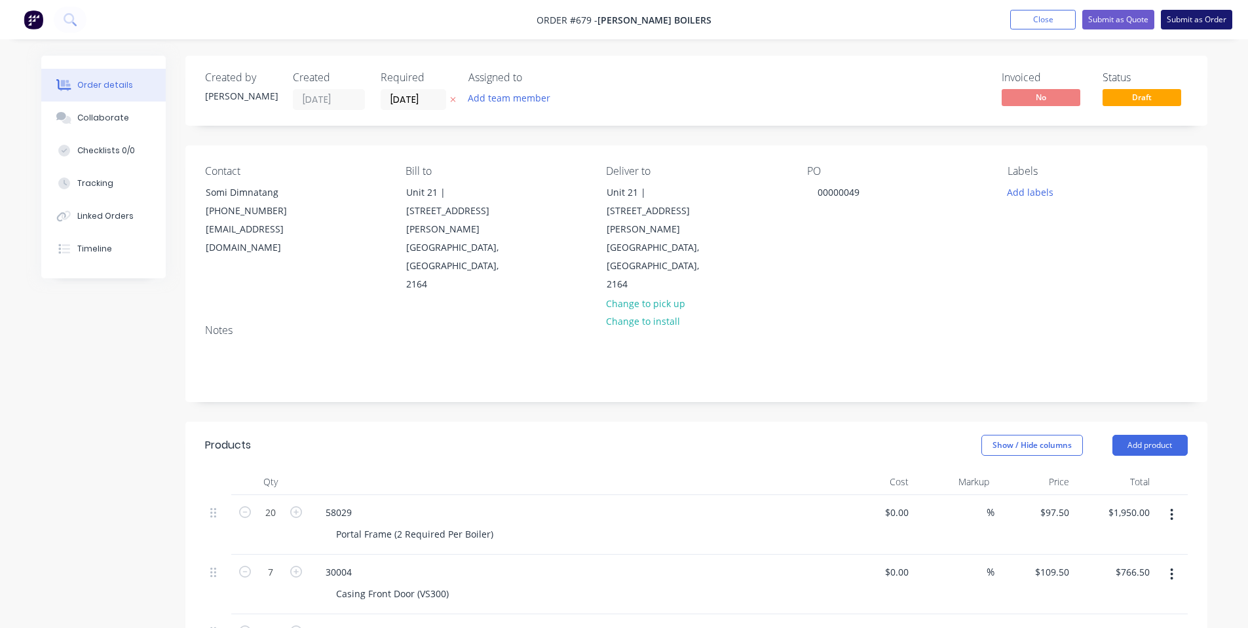
click at [1214, 18] on button "Submit as Order" at bounding box center [1196, 20] width 71 height 20
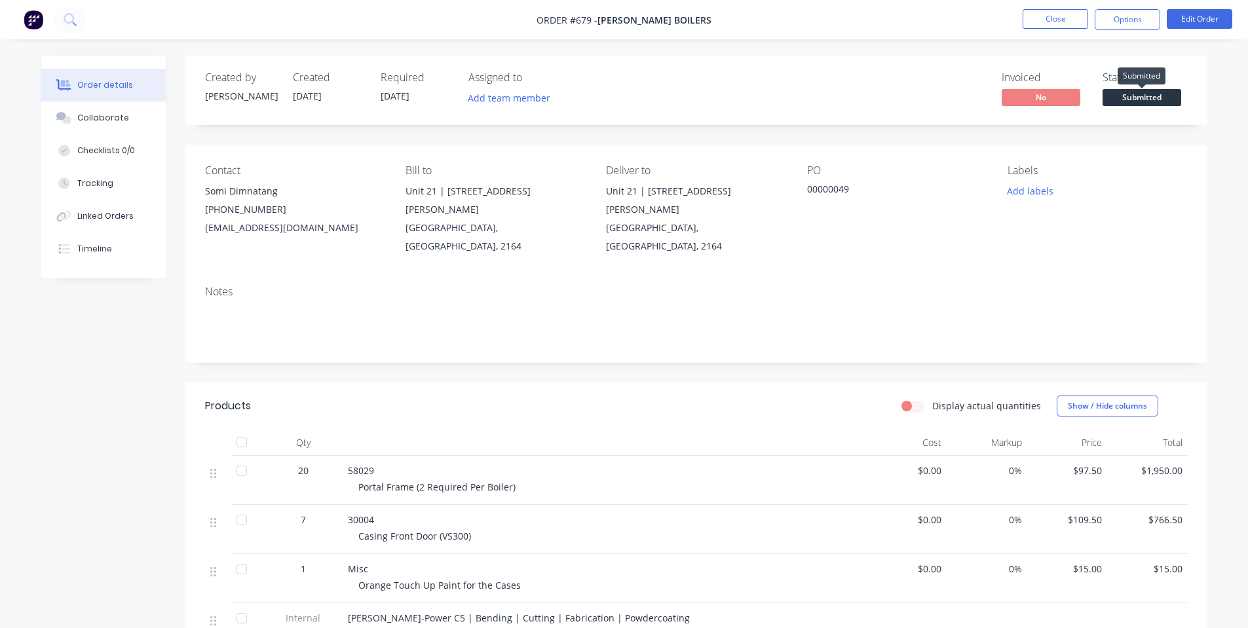
click at [1128, 103] on span "Submitted" at bounding box center [1141, 97] width 79 height 16
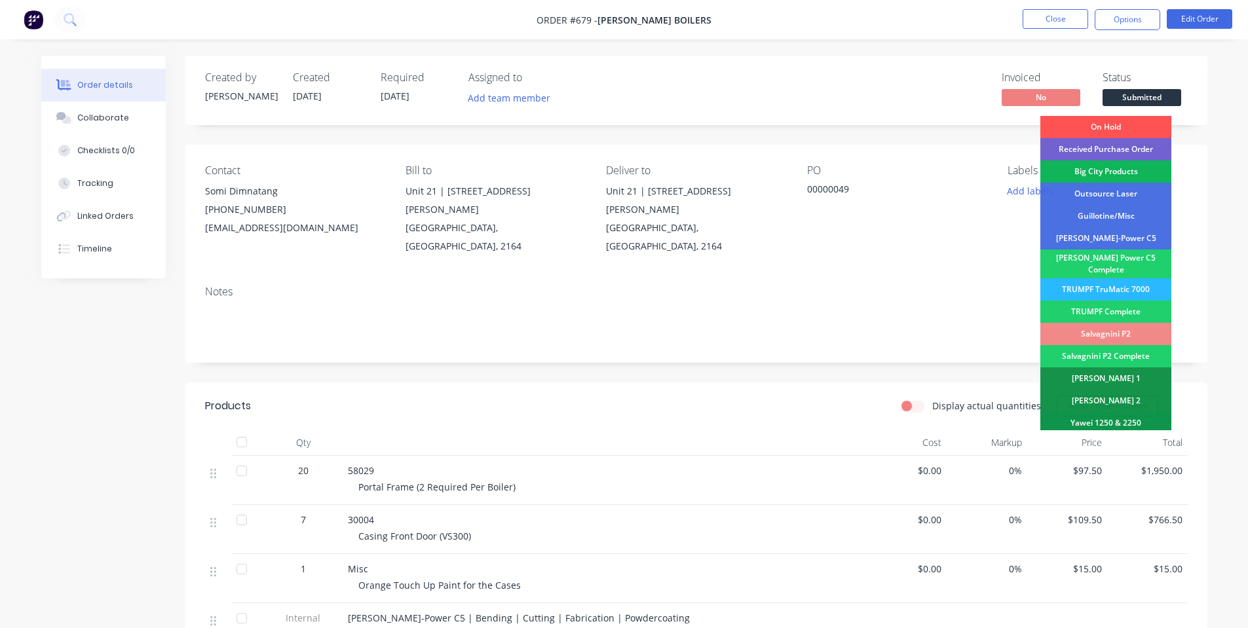
click at [1113, 244] on div "[PERSON_NAME]-Power C5" at bounding box center [1105, 238] width 131 height 22
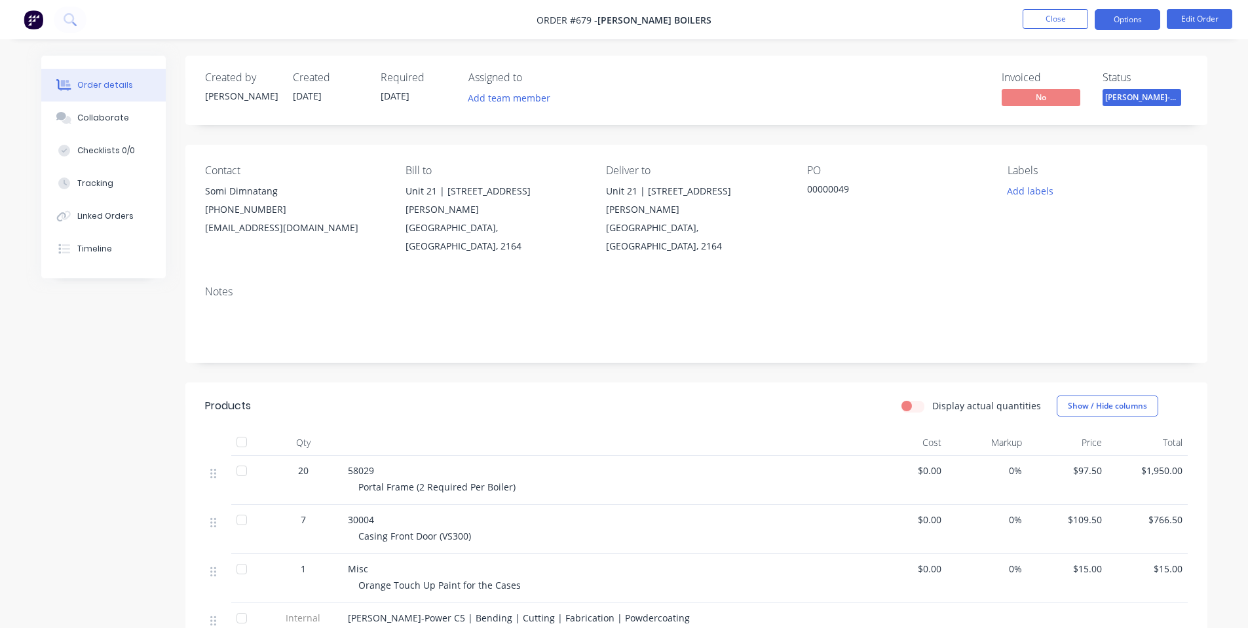
click at [1113, 26] on button "Options" at bounding box center [1128, 19] width 66 height 21
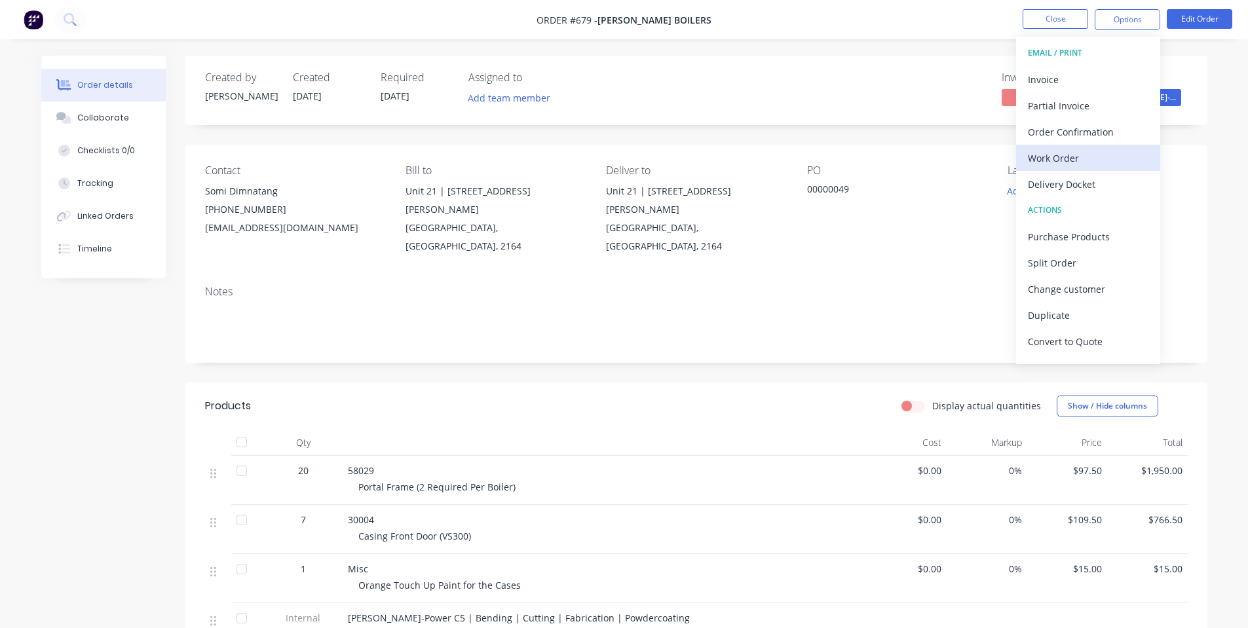
click at [1086, 155] on div "Work Order" at bounding box center [1088, 158] width 121 height 19
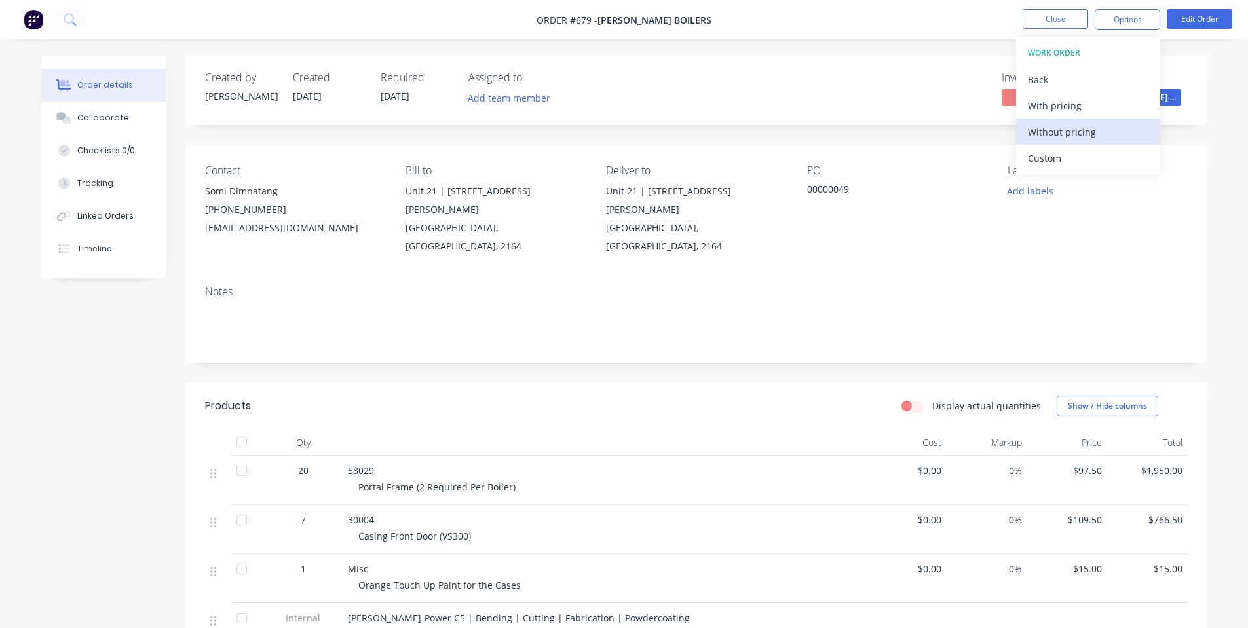
click at [1066, 126] on div "Without pricing" at bounding box center [1088, 131] width 121 height 19
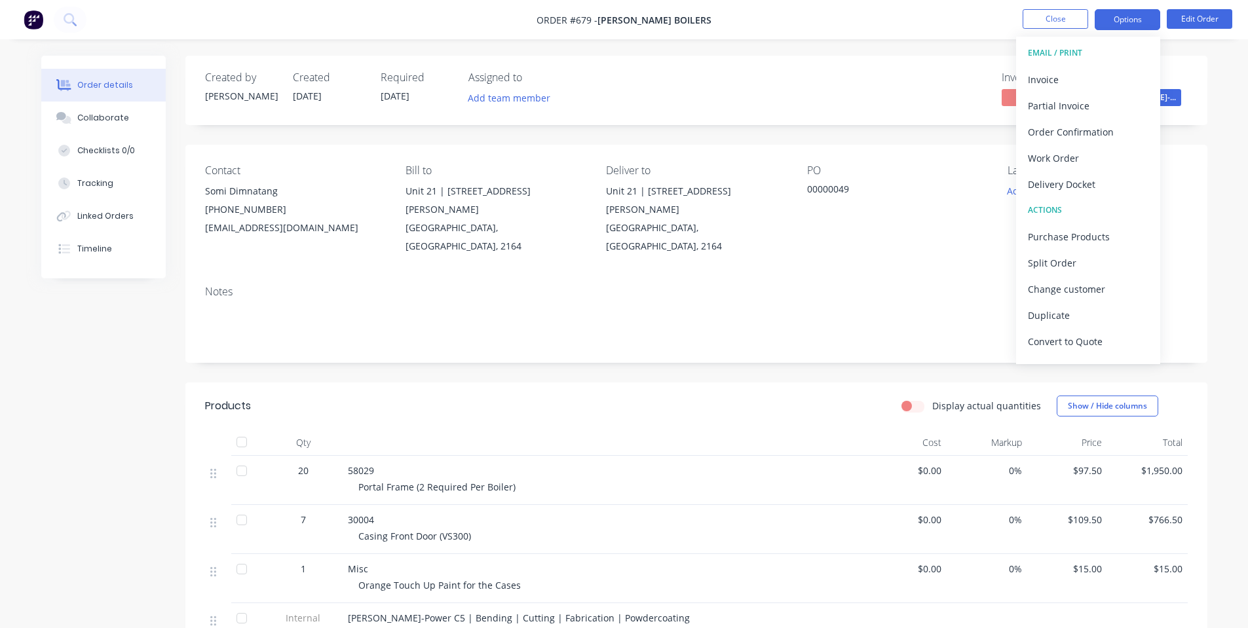
click at [1128, 13] on button "Options" at bounding box center [1128, 19] width 66 height 21
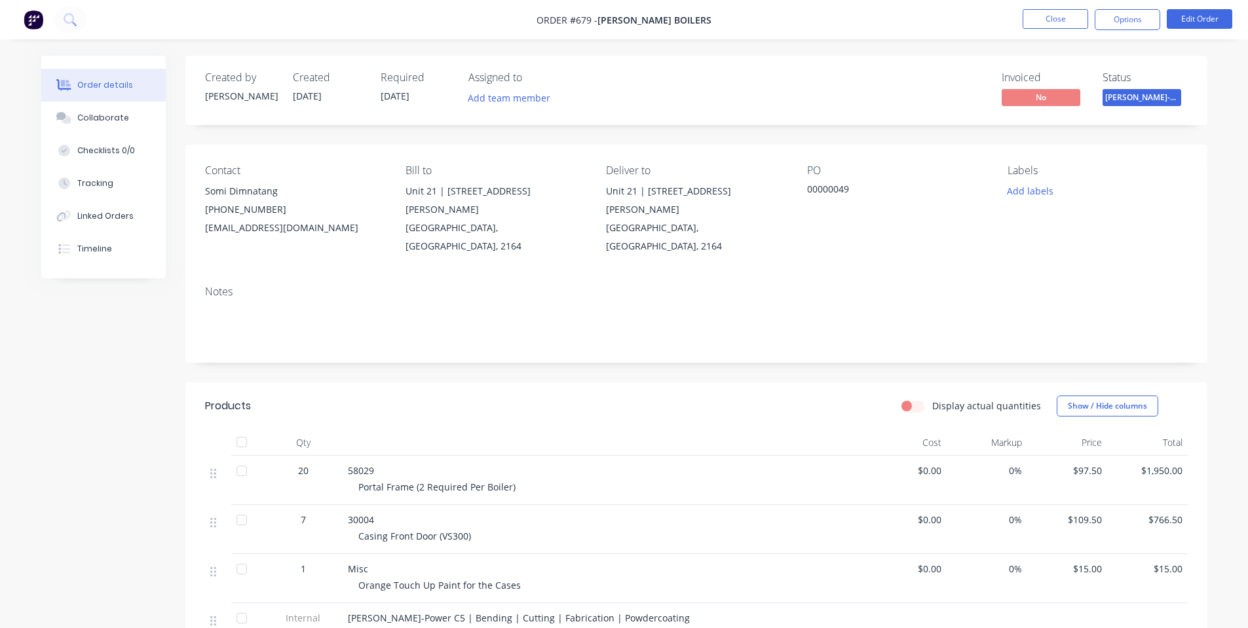
click at [1121, 33] on nav "Order #679 - [PERSON_NAME] Boilers Close Options Edit Order" at bounding box center [624, 19] width 1248 height 39
click at [1126, 10] on button "Options" at bounding box center [1128, 19] width 66 height 21
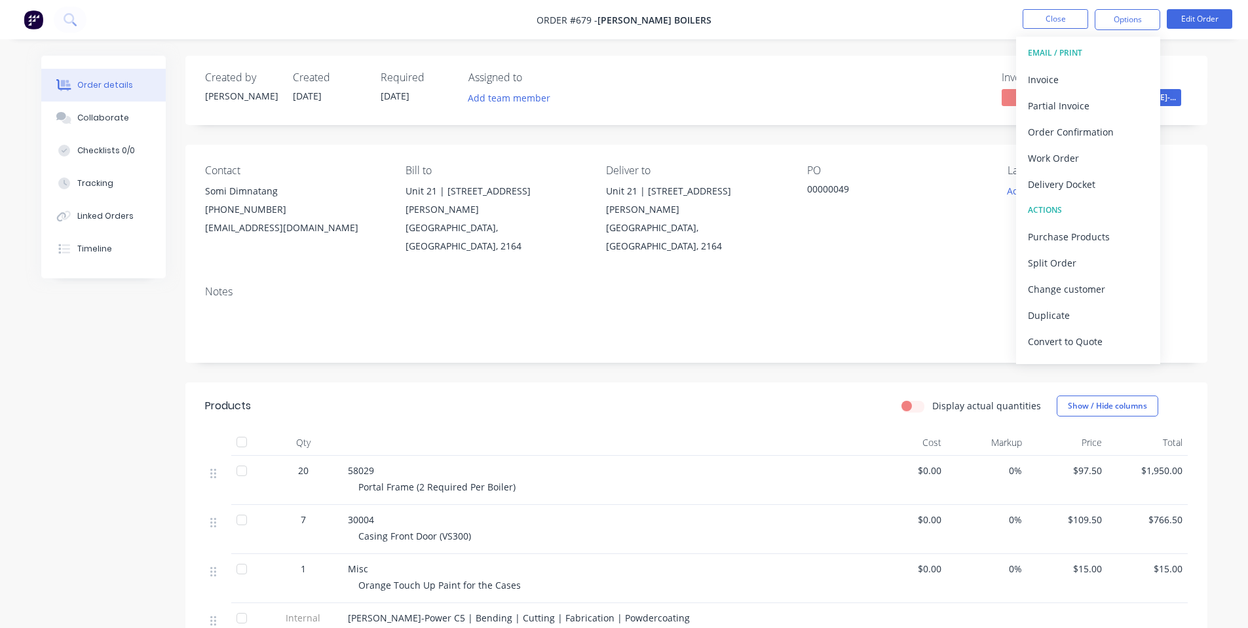
click at [881, 195] on div "PO 00000049" at bounding box center [896, 209] width 179 height 91
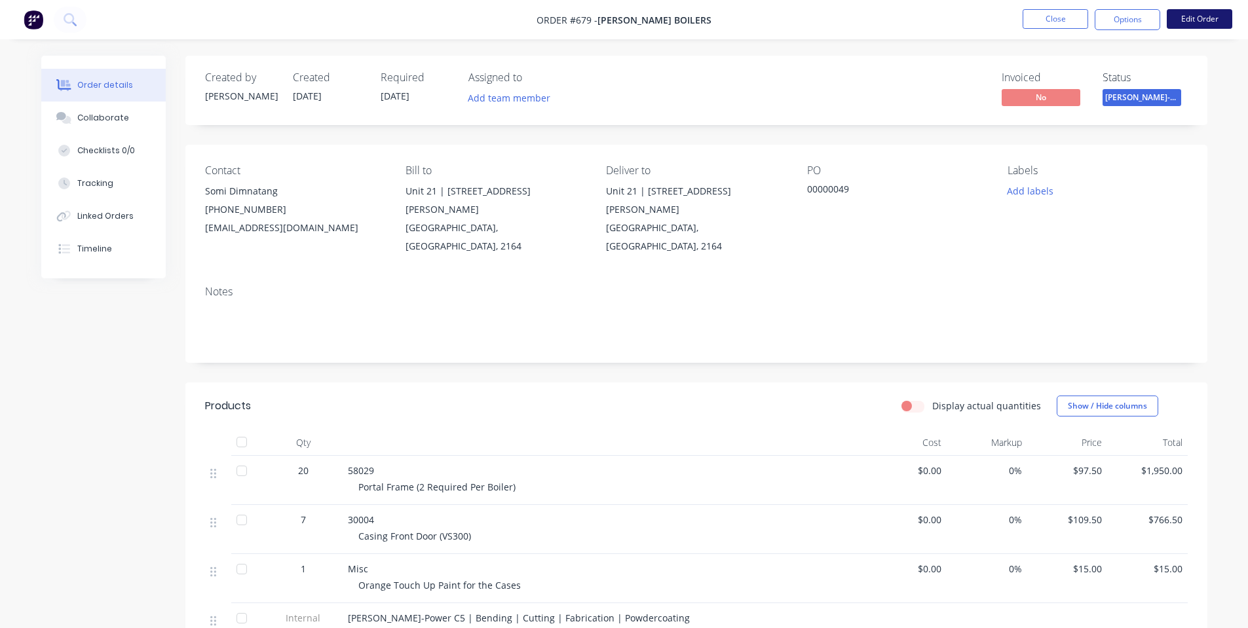
click at [1216, 20] on button "Edit Order" at bounding box center [1200, 19] width 66 height 20
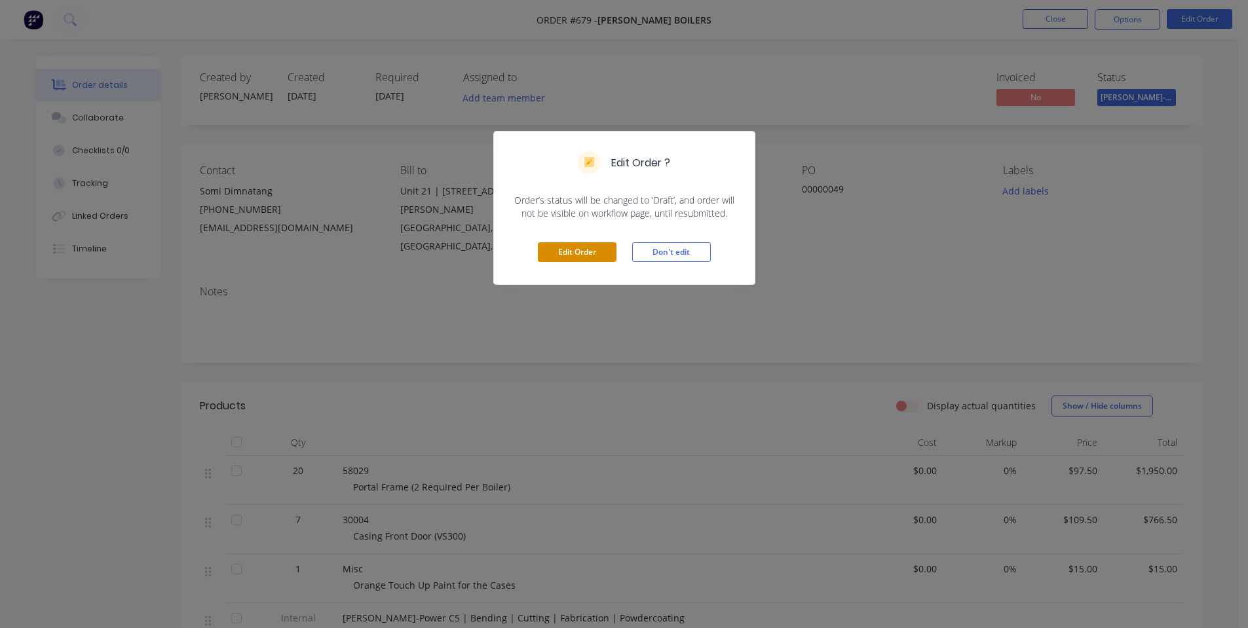
click at [567, 254] on button "Edit Order" at bounding box center [577, 252] width 79 height 20
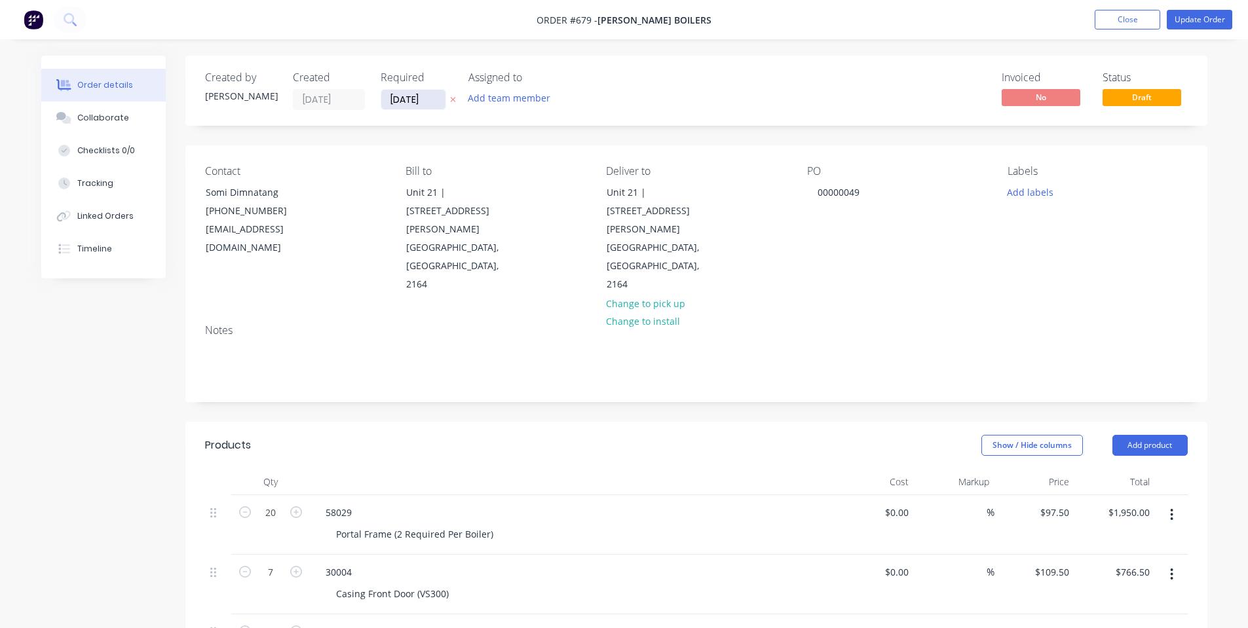
click at [411, 106] on input "[DATE]" at bounding box center [413, 100] width 64 height 20
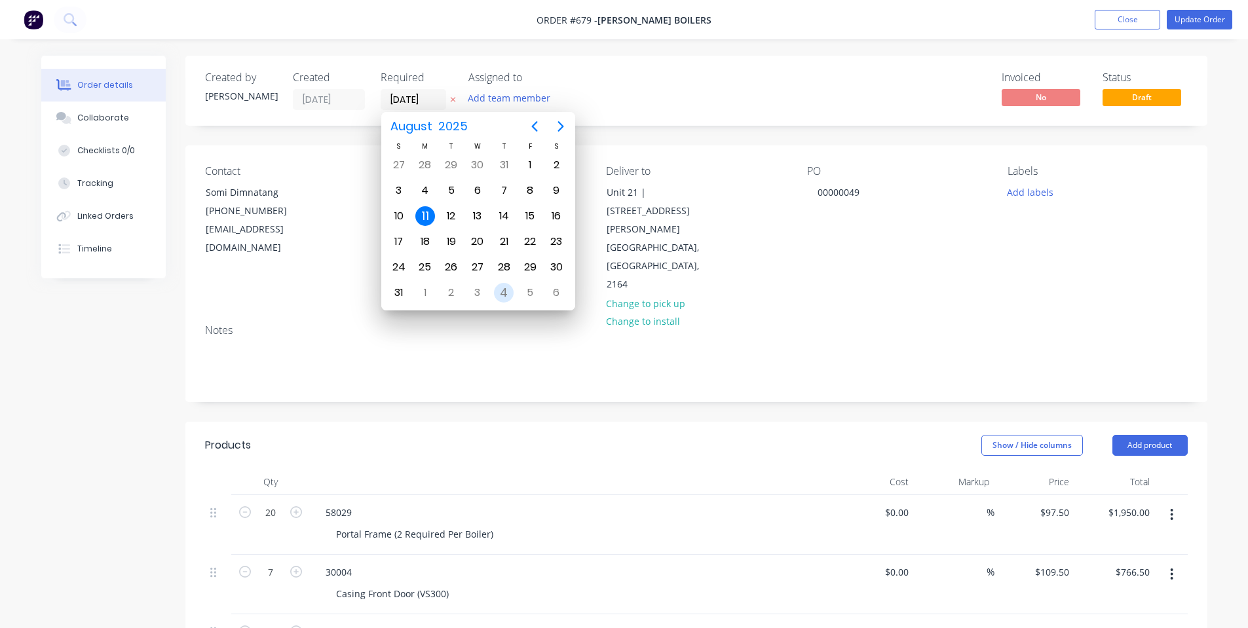
click at [511, 285] on div "4" at bounding box center [504, 292] width 26 height 25
type input "[DATE]"
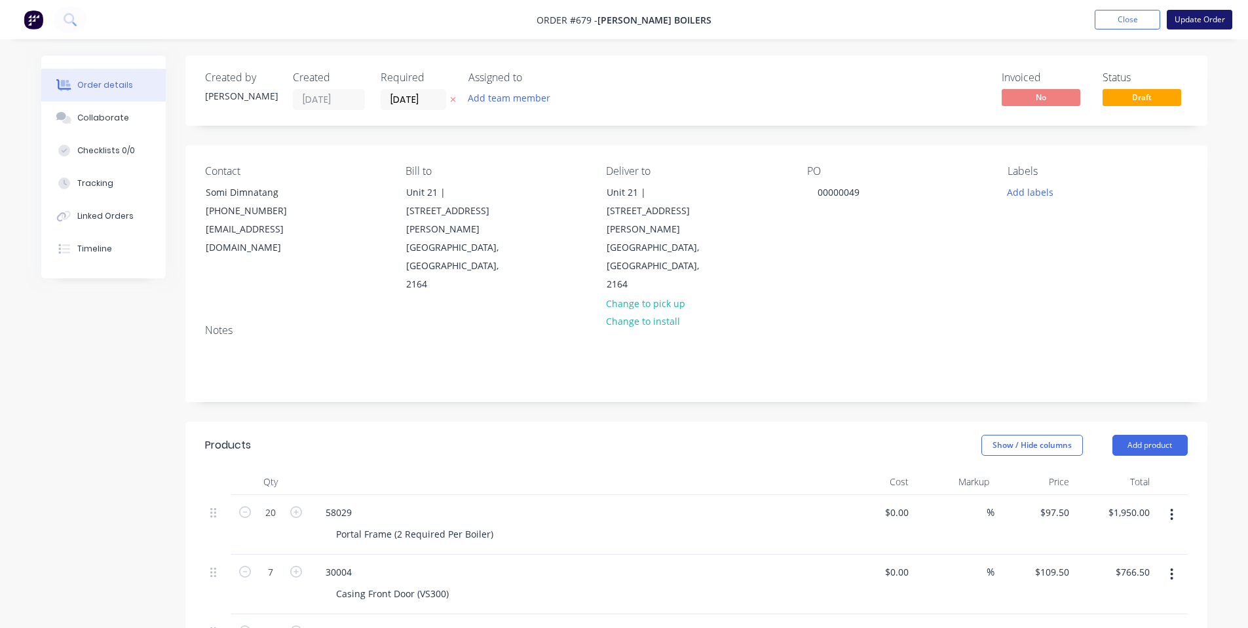
click at [1213, 28] on button "Update Order" at bounding box center [1200, 20] width 66 height 20
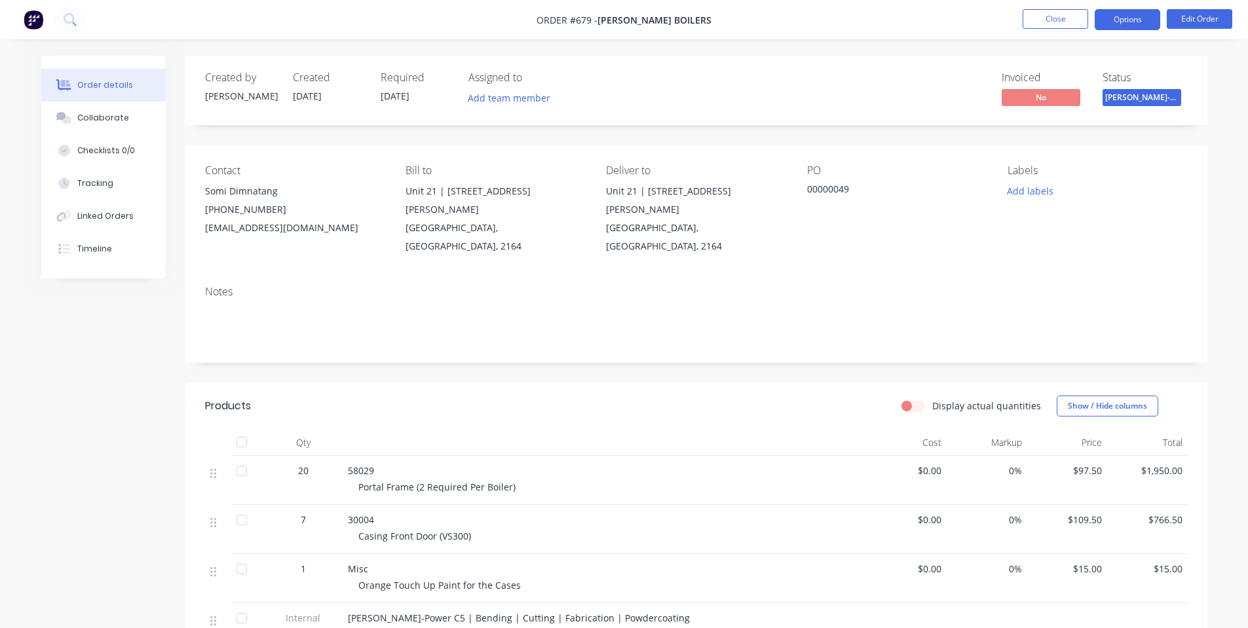
click at [1119, 26] on button "Options" at bounding box center [1128, 19] width 66 height 21
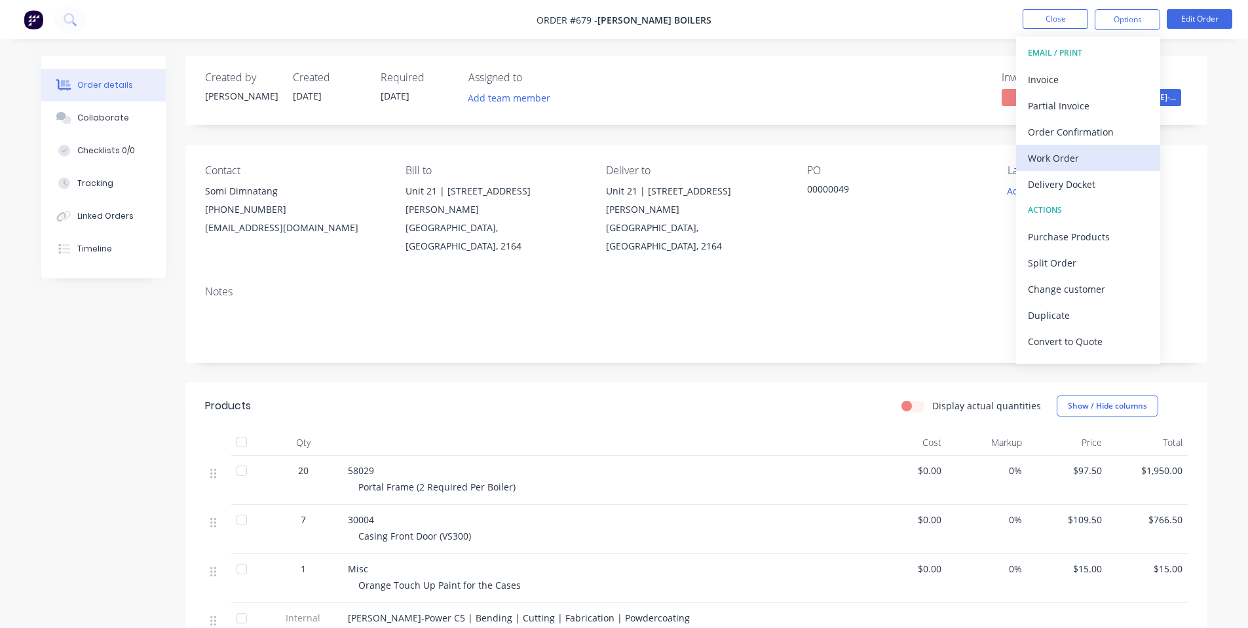
click at [1034, 148] on button "Work Order" at bounding box center [1088, 158] width 144 height 26
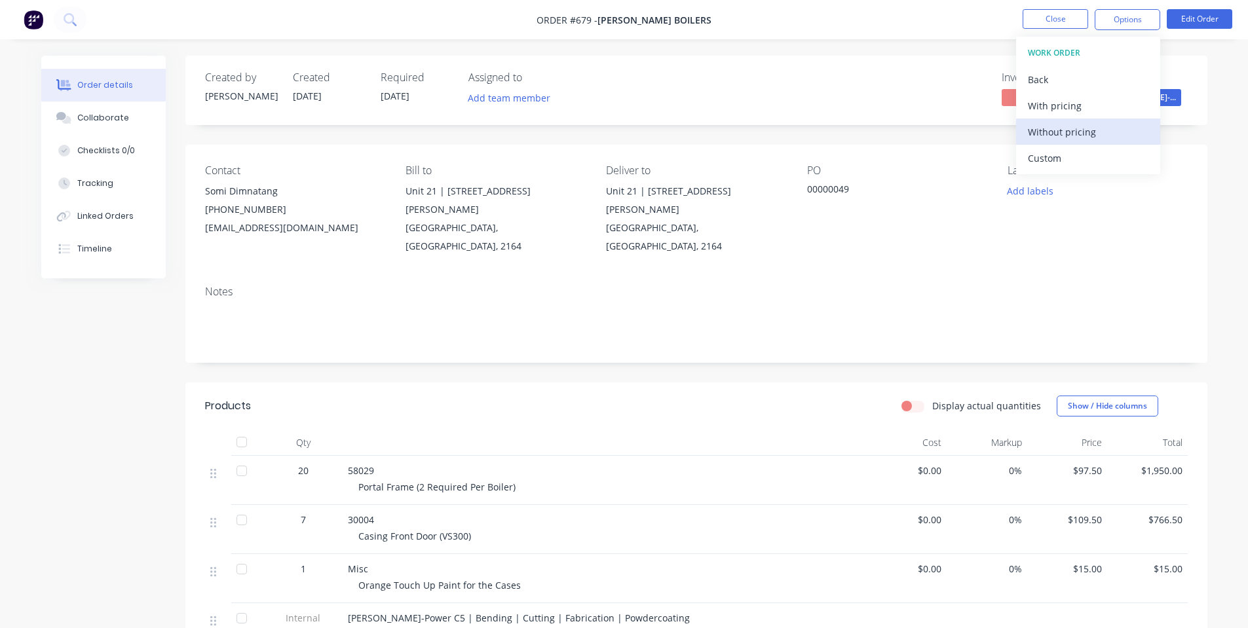
click at [1019, 120] on button "Without pricing" at bounding box center [1088, 132] width 144 height 26
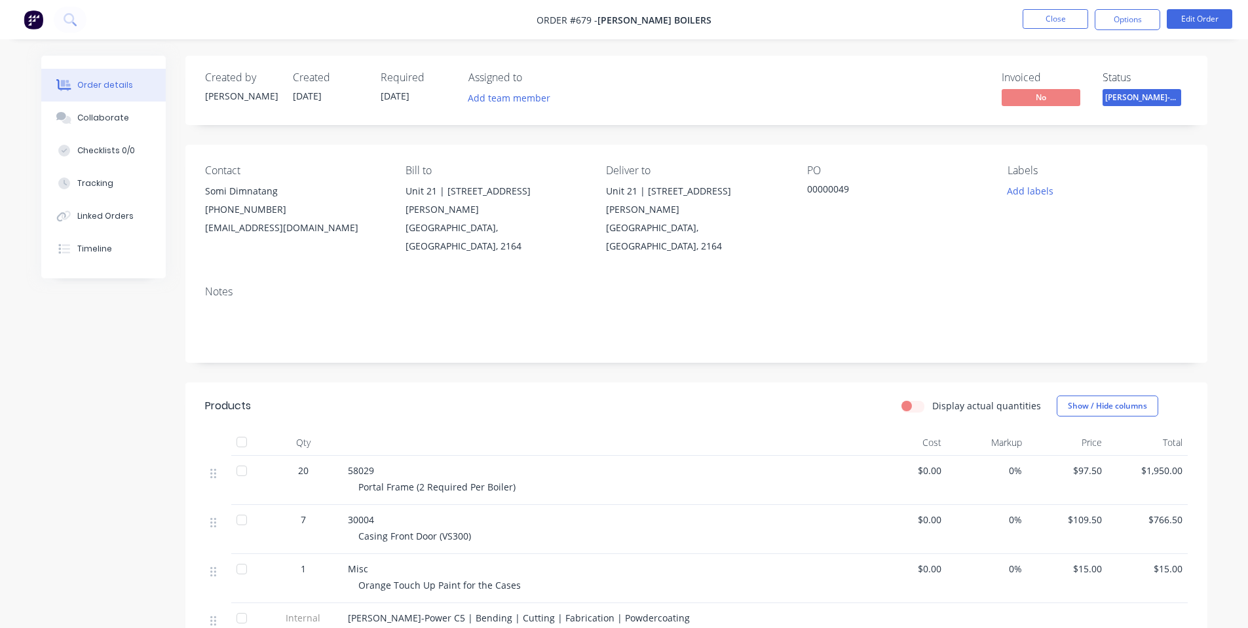
click at [470, 229] on div "Bill to [STREET_ADDRESS][PERSON_NAME]" at bounding box center [494, 209] width 179 height 91
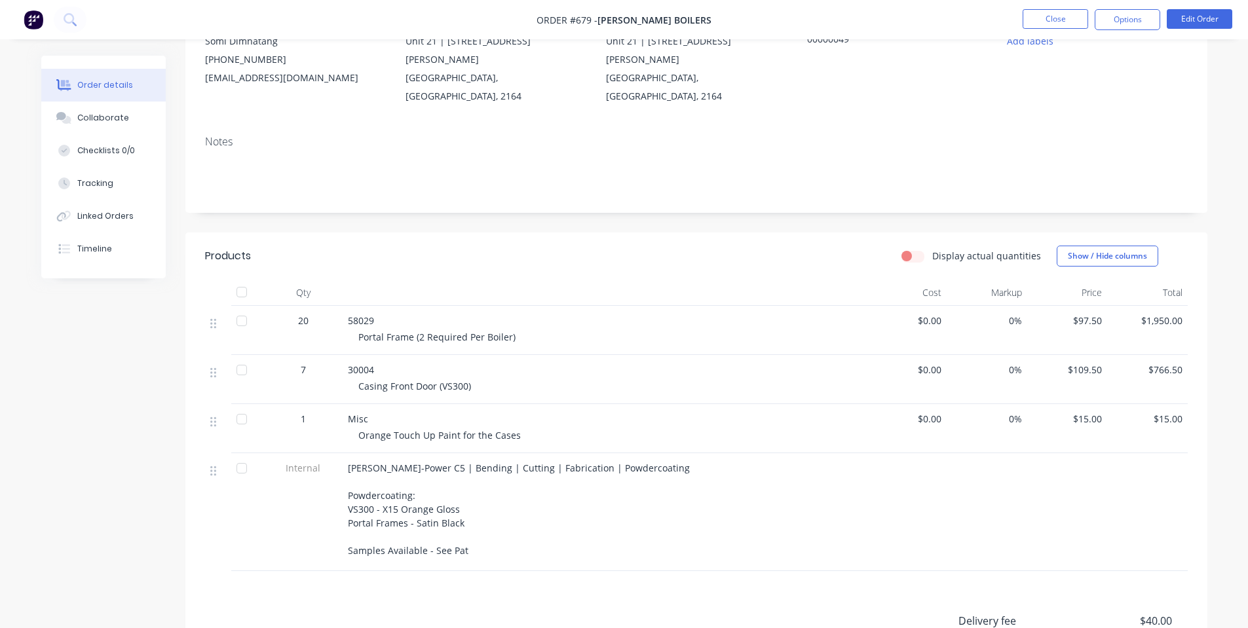
scroll to position [175, 0]
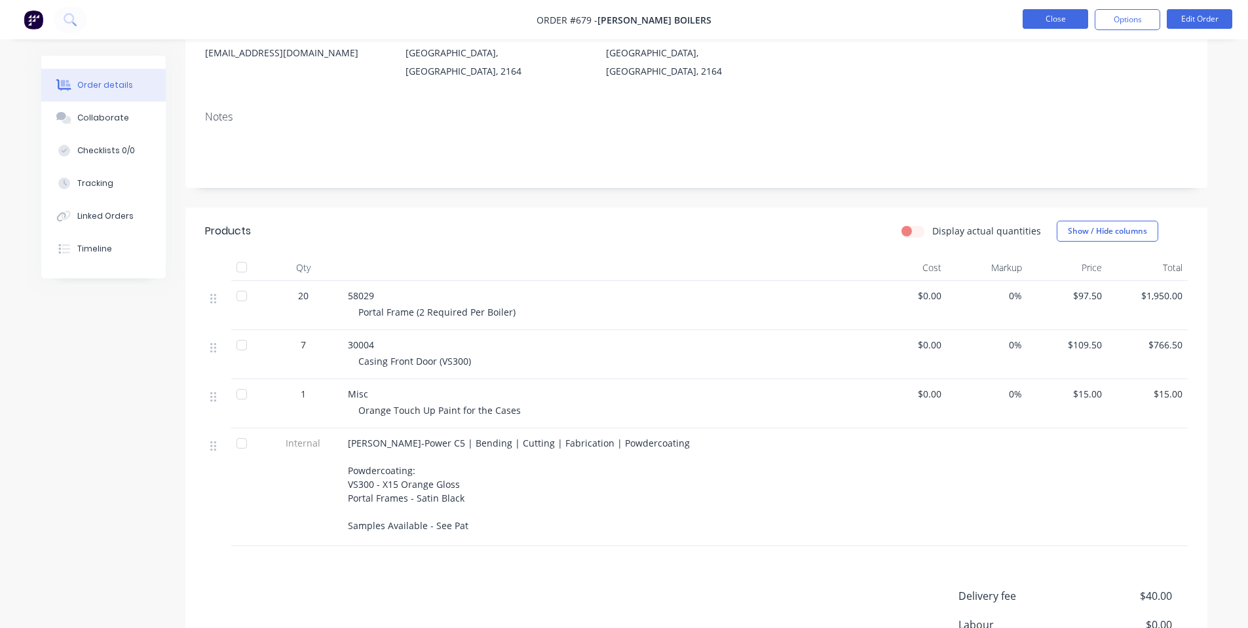
click at [1038, 26] on button "Close" at bounding box center [1056, 19] width 66 height 20
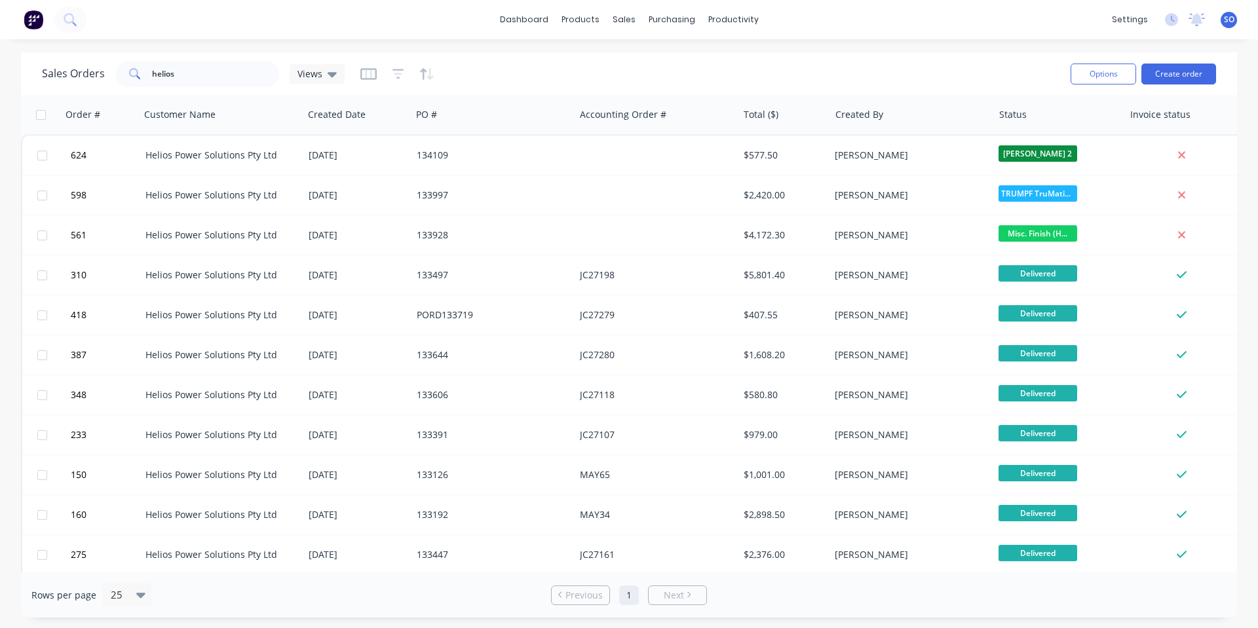
click at [935, 62] on div "Sales Orders helios Views" at bounding box center [551, 74] width 1018 height 32
click at [726, 69] on button "Purchase Orders" at bounding box center [727, 62] width 174 height 26
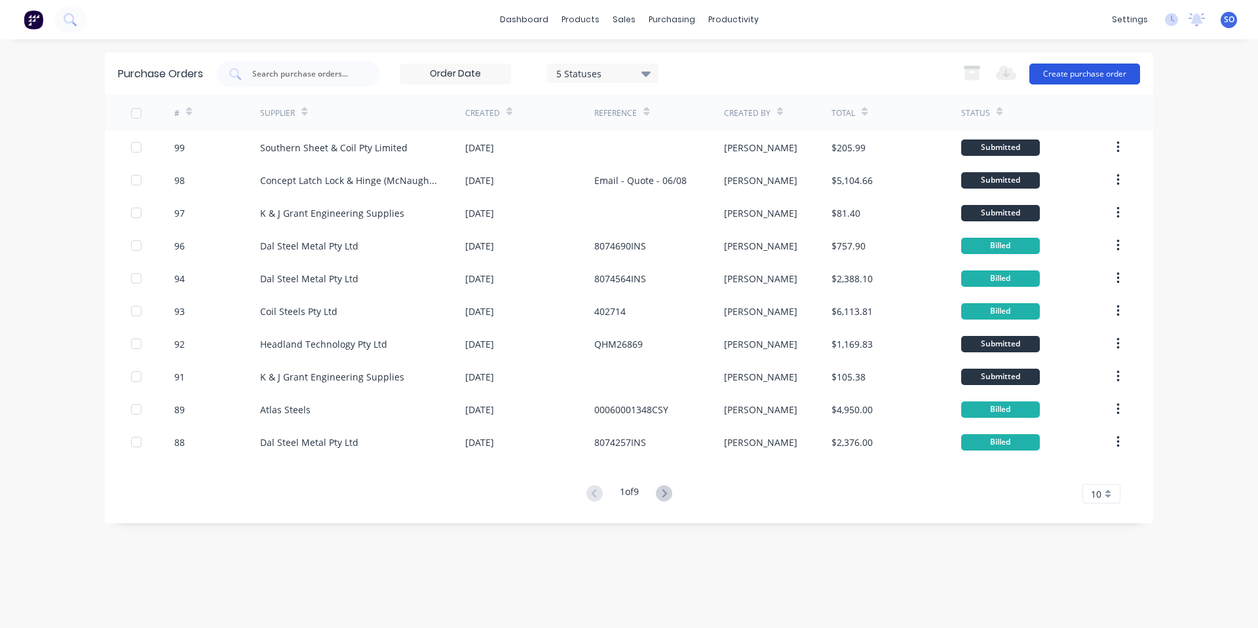
click at [1091, 71] on button "Create purchase order" at bounding box center [1084, 74] width 111 height 21
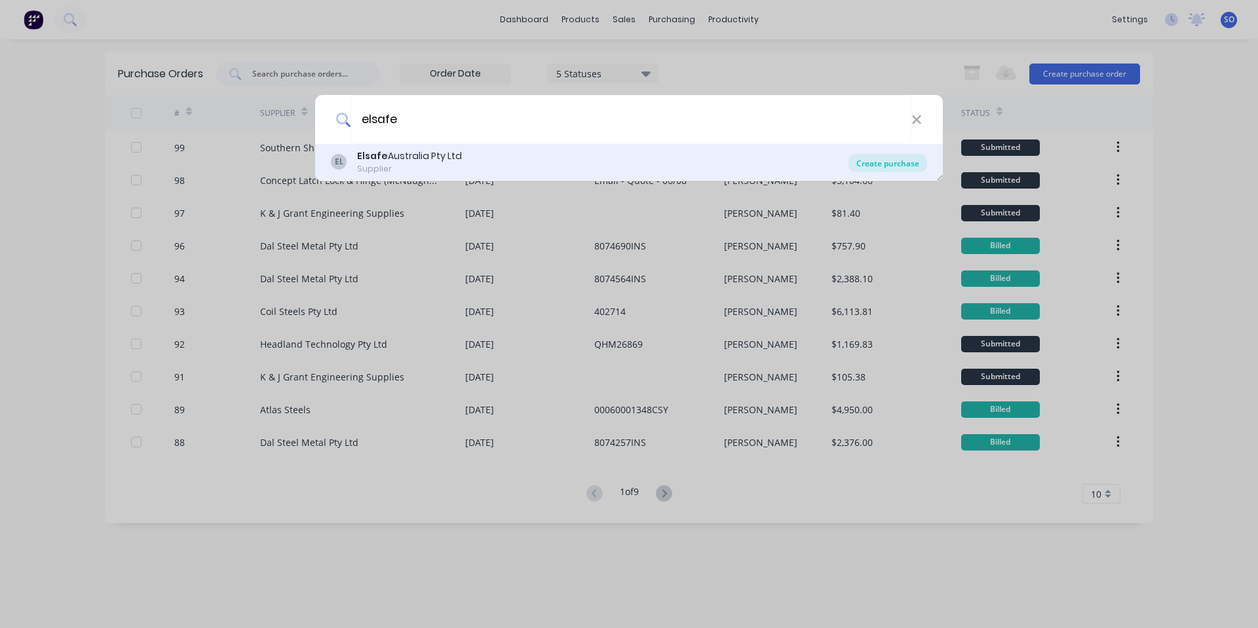
type input "elsafe"
click at [887, 167] on div "Create purchase" at bounding box center [887, 163] width 79 height 18
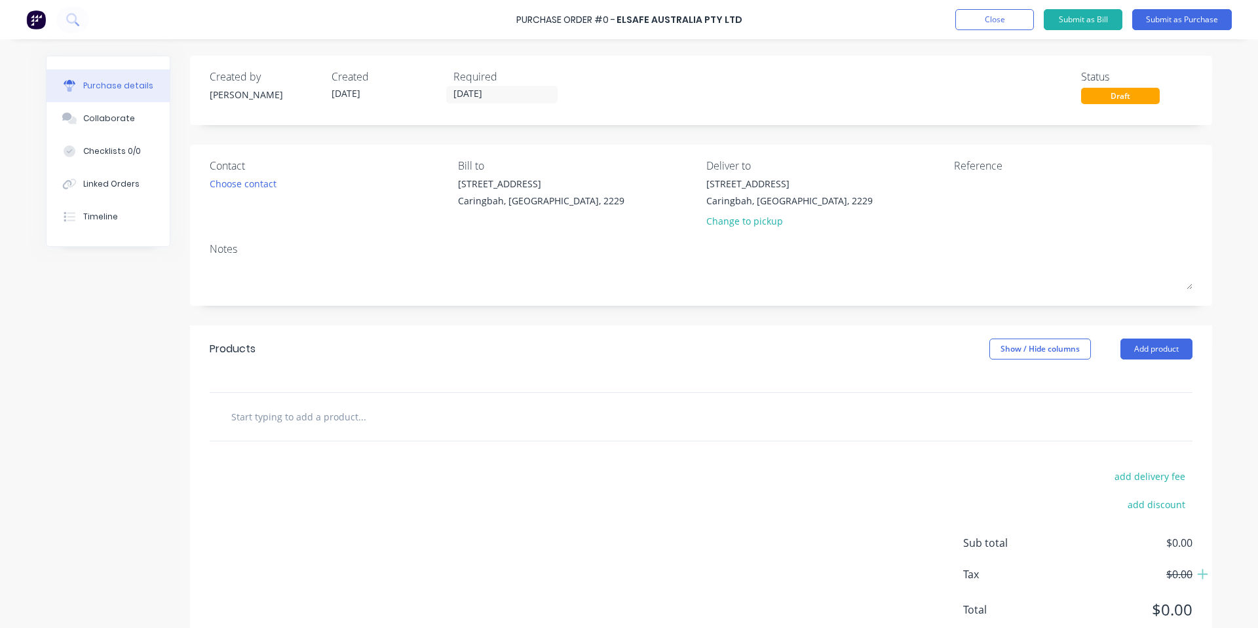
drag, startPoint x: 474, startPoint y: 98, endPoint x: 478, endPoint y: 121, distance: 23.4
click at [474, 98] on input "[DATE]" at bounding box center [502, 94] width 110 height 16
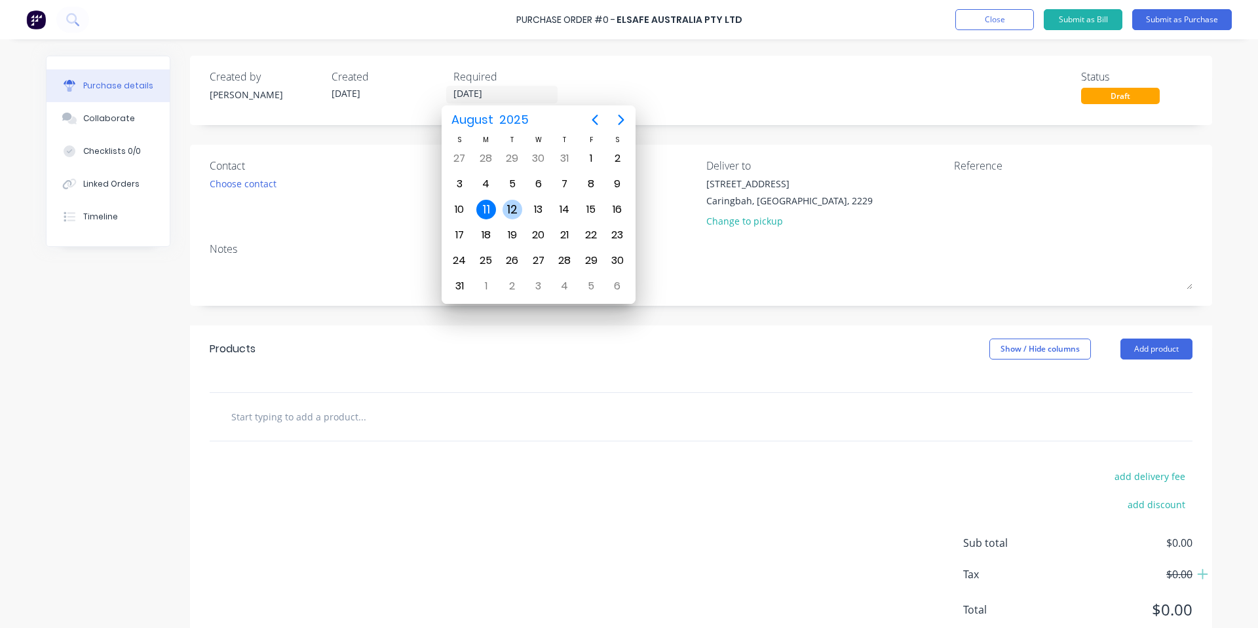
click at [512, 209] on div "12" at bounding box center [512, 210] width 20 height 20
type input "[DATE]"
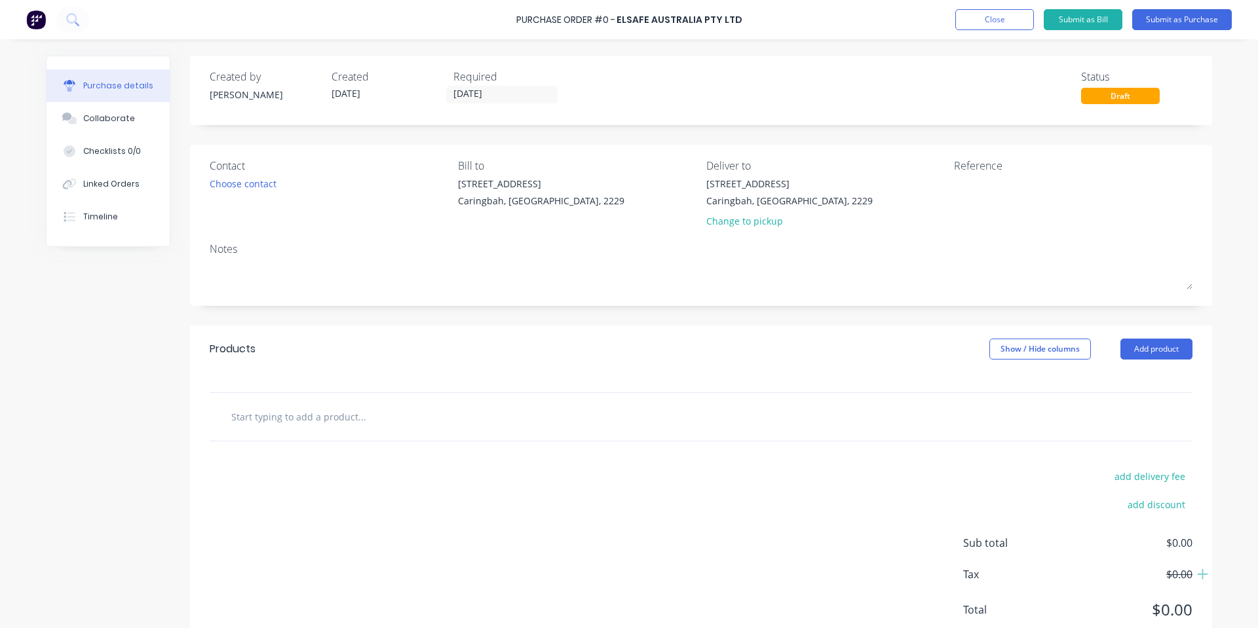
drag, startPoint x: 230, startPoint y: 192, endPoint x: 236, endPoint y: 193, distance: 6.6
click at [231, 192] on div "Contact Choose contact" at bounding box center [329, 196] width 238 height 77
click at [245, 188] on div "Choose contact" at bounding box center [243, 184] width 67 height 14
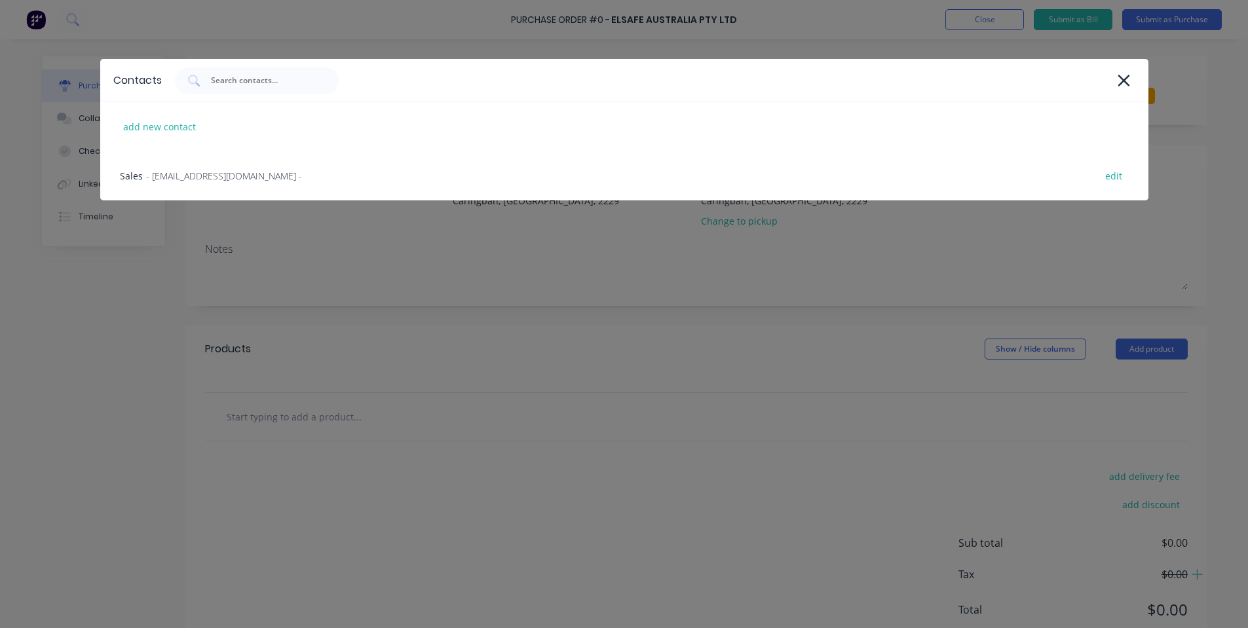
drag, startPoint x: 245, startPoint y: 188, endPoint x: 354, endPoint y: 231, distance: 116.8
click at [250, 185] on div "Sales - [EMAIL_ADDRESS][DOMAIN_NAME] - edit" at bounding box center [624, 175] width 1048 height 49
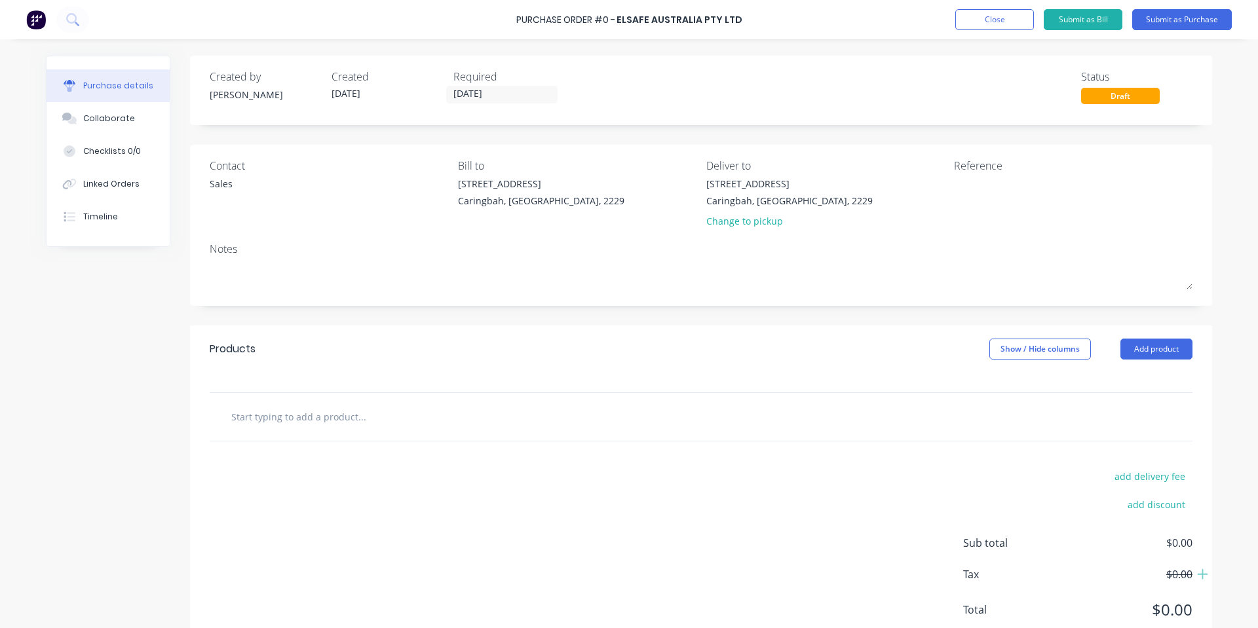
click at [437, 238] on div "Contact Sales Bill to [STREET_ADDRESS] Deliver to [STREET_ADDRESS] Change to pi…" at bounding box center [701, 225] width 1022 height 161
click at [987, 183] on textarea at bounding box center [1036, 191] width 164 height 29
click at [364, 418] on input "text" at bounding box center [362, 417] width 262 height 26
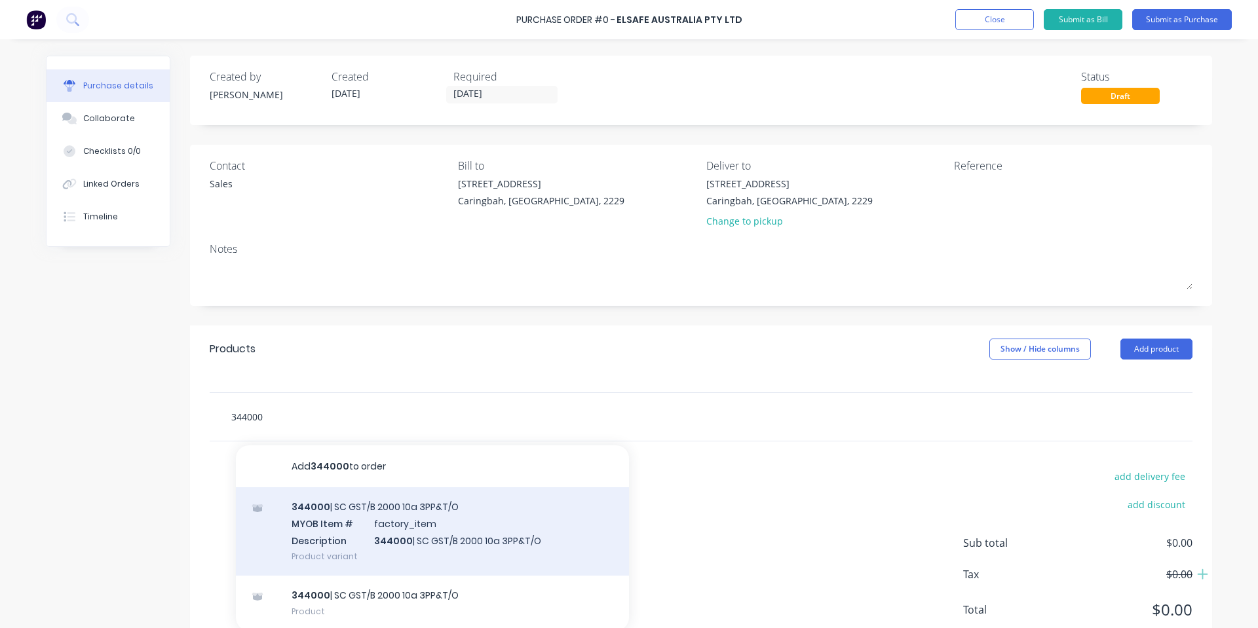
type input "344000"
click at [354, 517] on div "344000 | SC GST/B 2000 10a 3PP&T/O MYOB Item # factory_item Description 344000 …" at bounding box center [432, 531] width 393 height 88
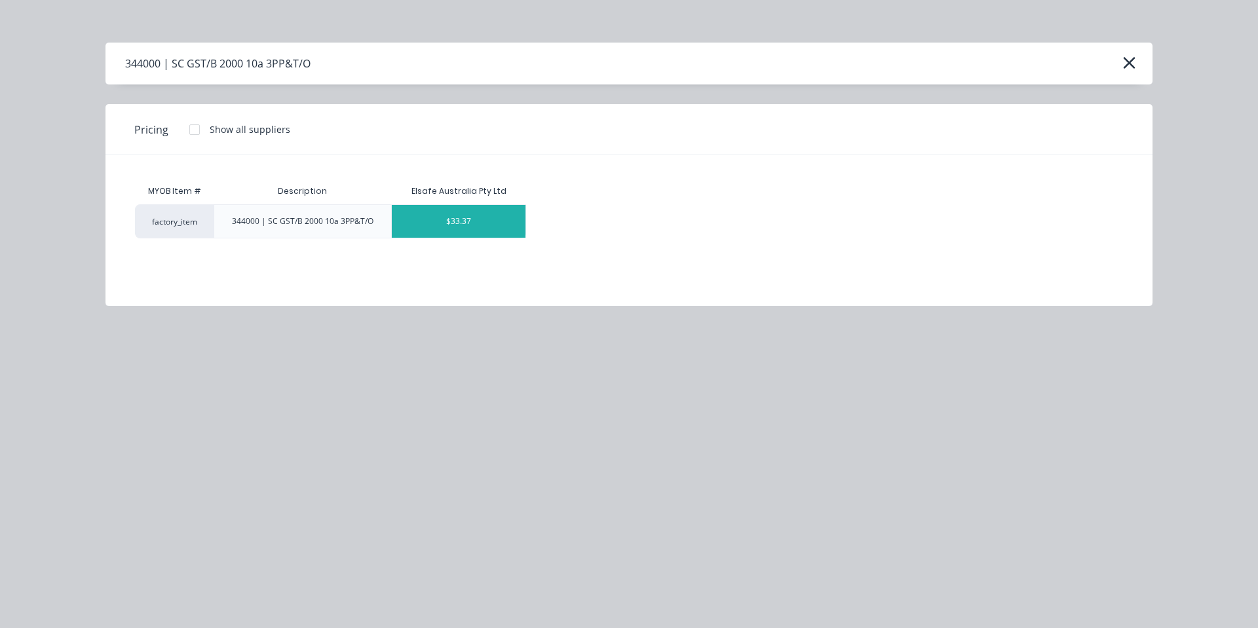
click at [480, 229] on div "$33.37" at bounding box center [459, 221] width 134 height 33
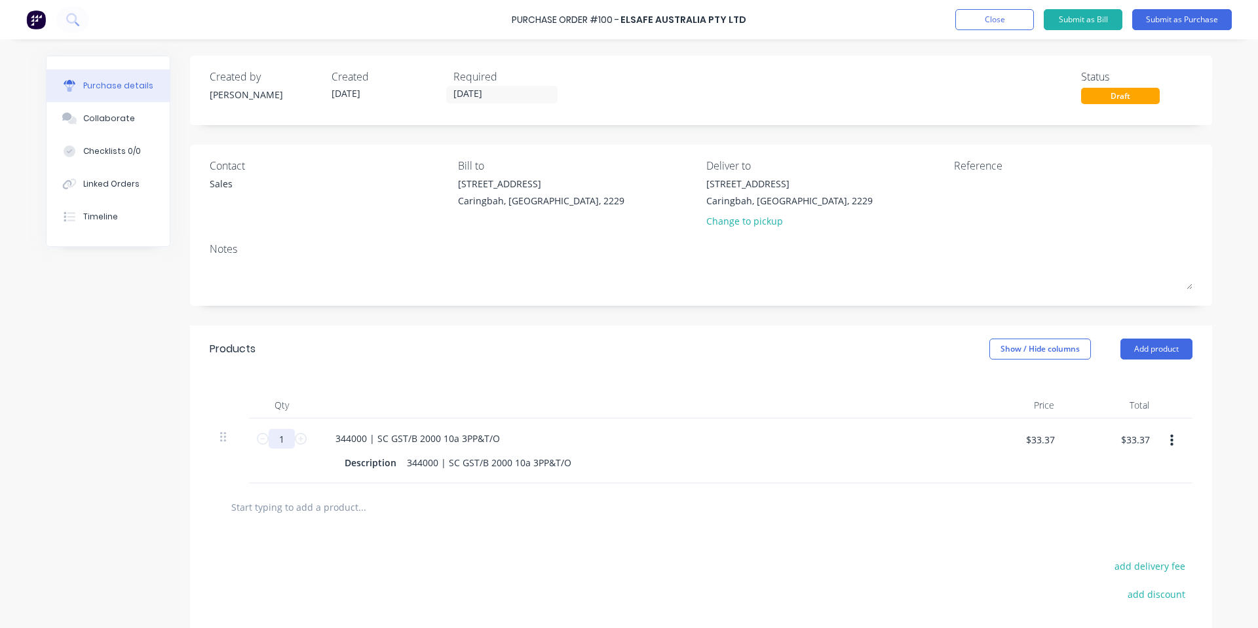
click at [269, 435] on input "1" at bounding box center [282, 439] width 26 height 20
type input "2"
type input "$66.74"
type input "2"
click at [292, 493] on div at bounding box center [701, 507] width 983 height 48
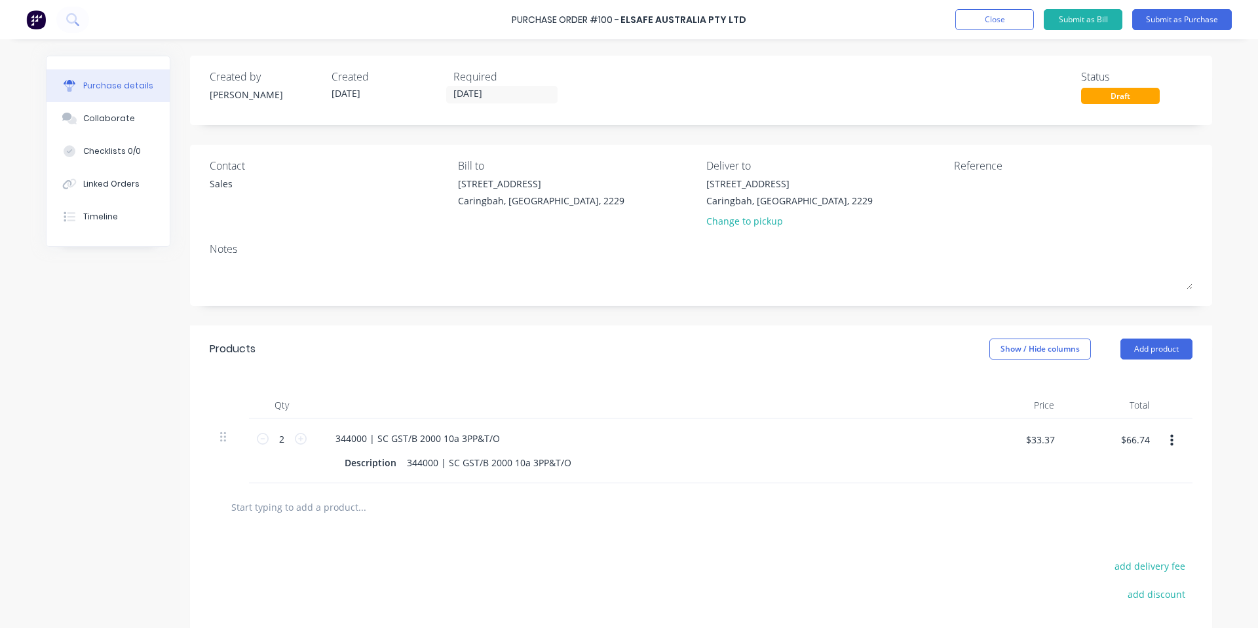
click at [299, 501] on input "text" at bounding box center [362, 507] width 262 height 26
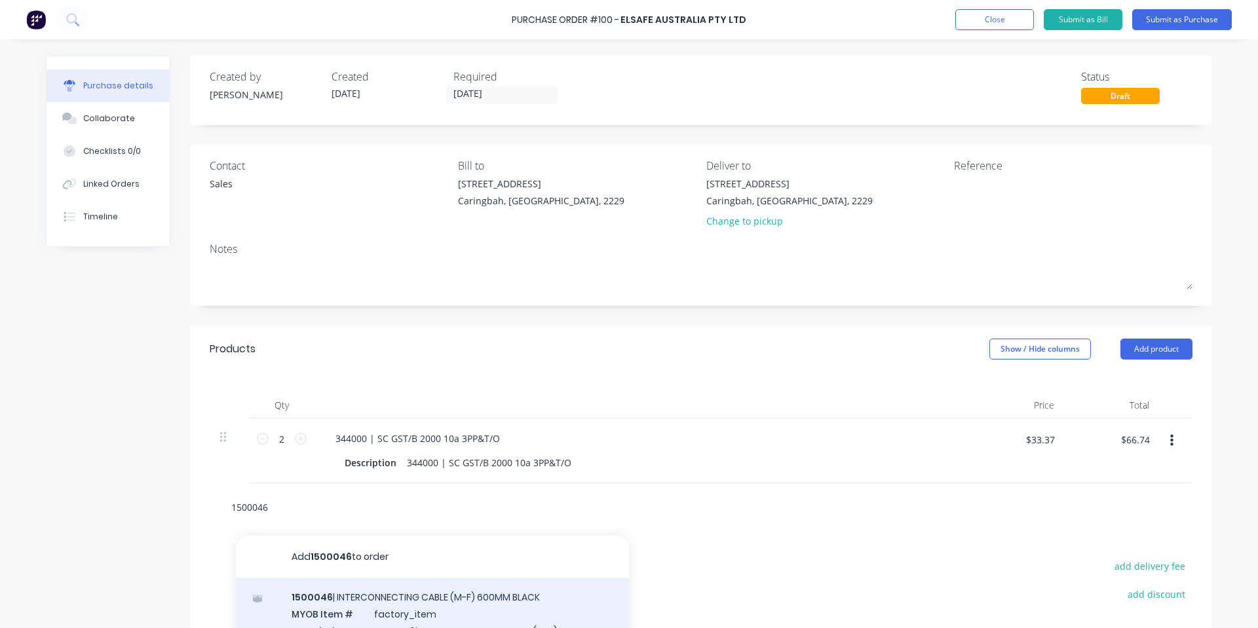
type input "1500046"
click at [340, 607] on div "1500046 | INTERCONNECTING CABLE (M-F) 600MM BLACK MYOB Item # factory_item Desc…" at bounding box center [432, 629] width 393 height 102
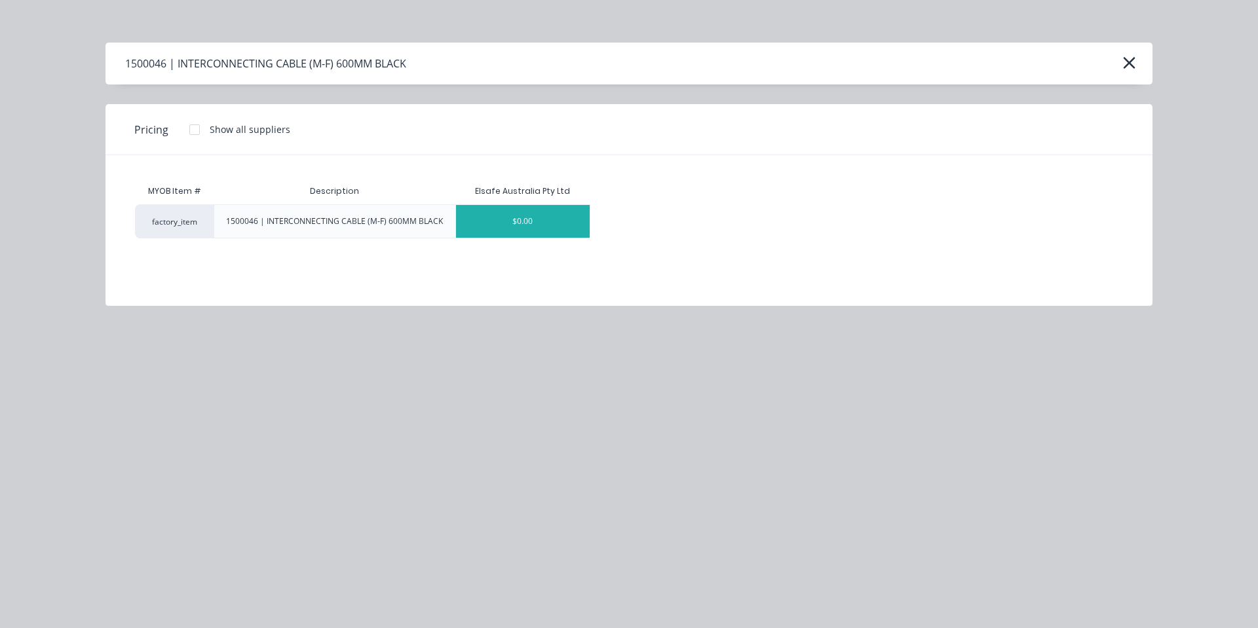
click at [550, 209] on div "$0.00" at bounding box center [523, 221] width 134 height 33
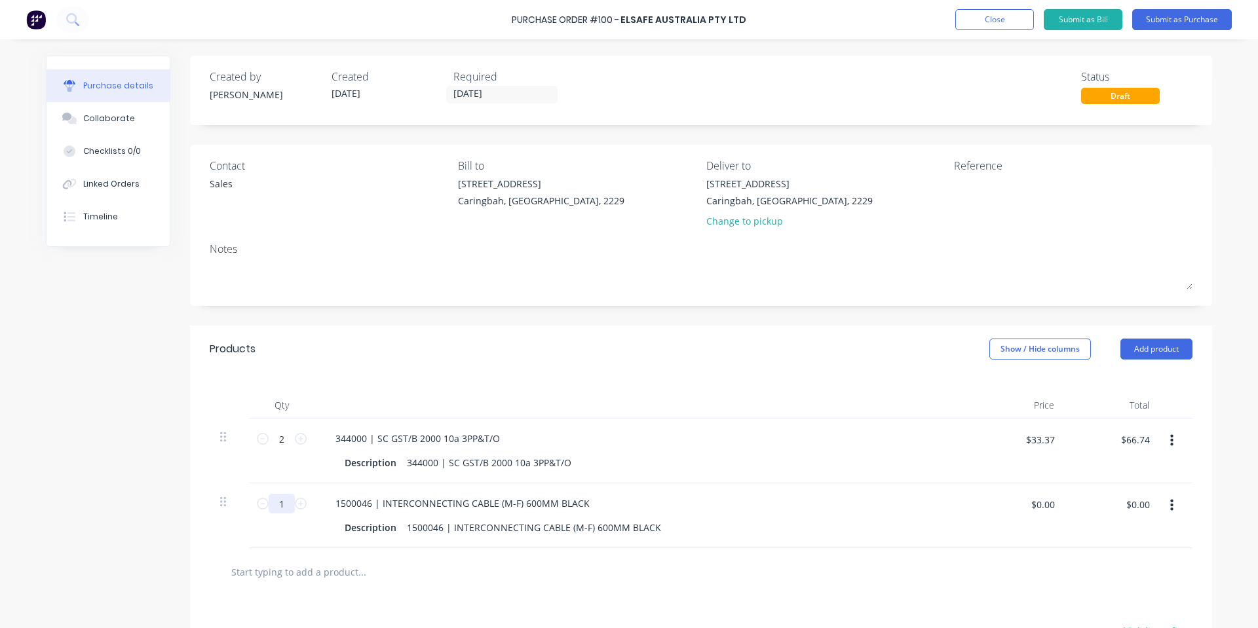
click at [279, 507] on input "1" at bounding box center [282, 504] width 26 height 20
type input "2"
click at [747, 377] on div "Qty Price Total 2 2 344000 | SC GST/B 2000 10a 3PP&T/O Description 344000 | SC …" at bounding box center [701, 461] width 1022 height 176
click at [1045, 506] on input "$0.00" at bounding box center [1042, 504] width 39 height 21
type input "$10.37"
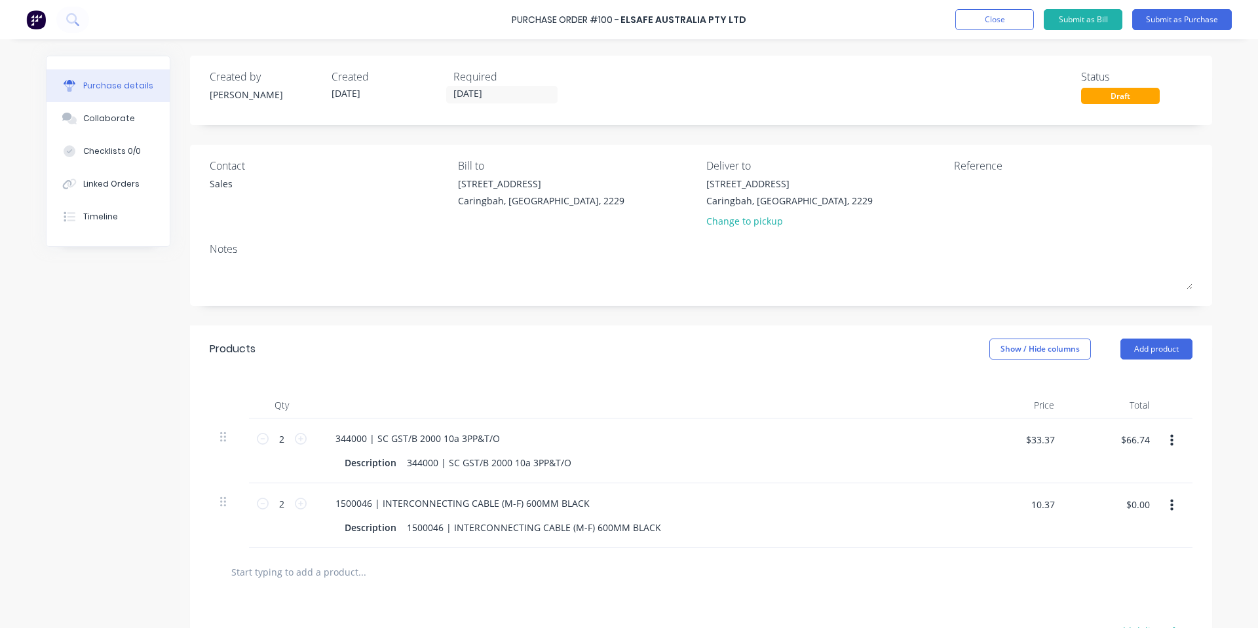
type input "$20.74"
click at [582, 302] on div "Contact Sales Bill to [STREET_ADDRESS] Deliver to [STREET_ADDRESS] Change to pi…" at bounding box center [701, 225] width 1022 height 161
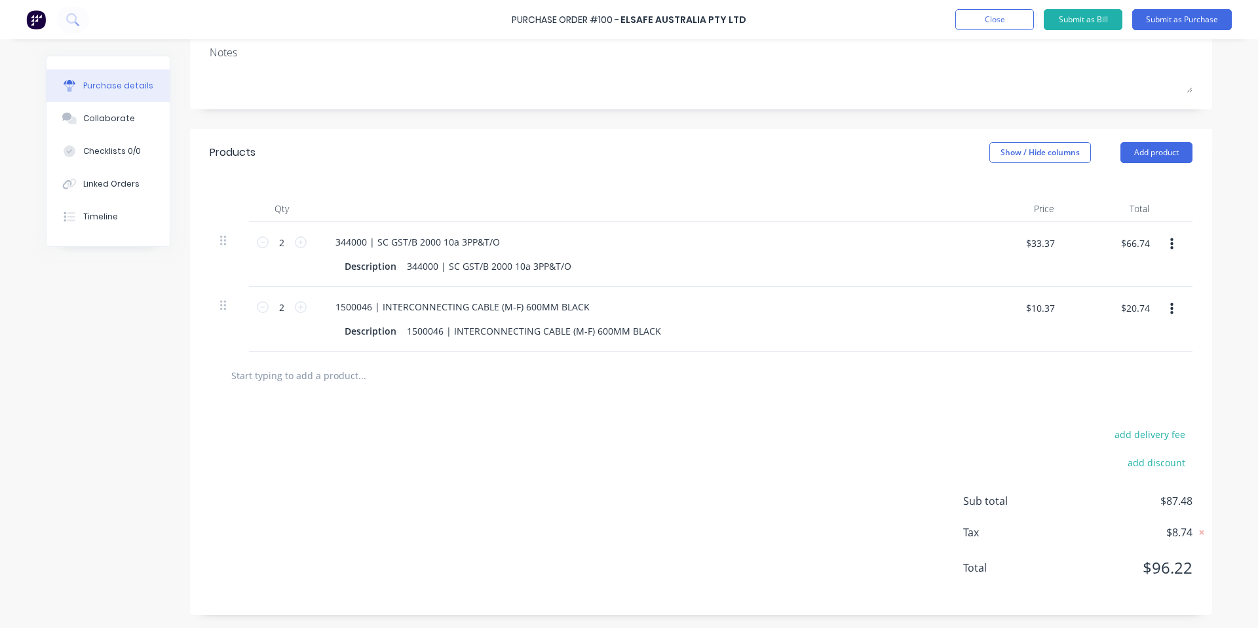
scroll to position [22, 0]
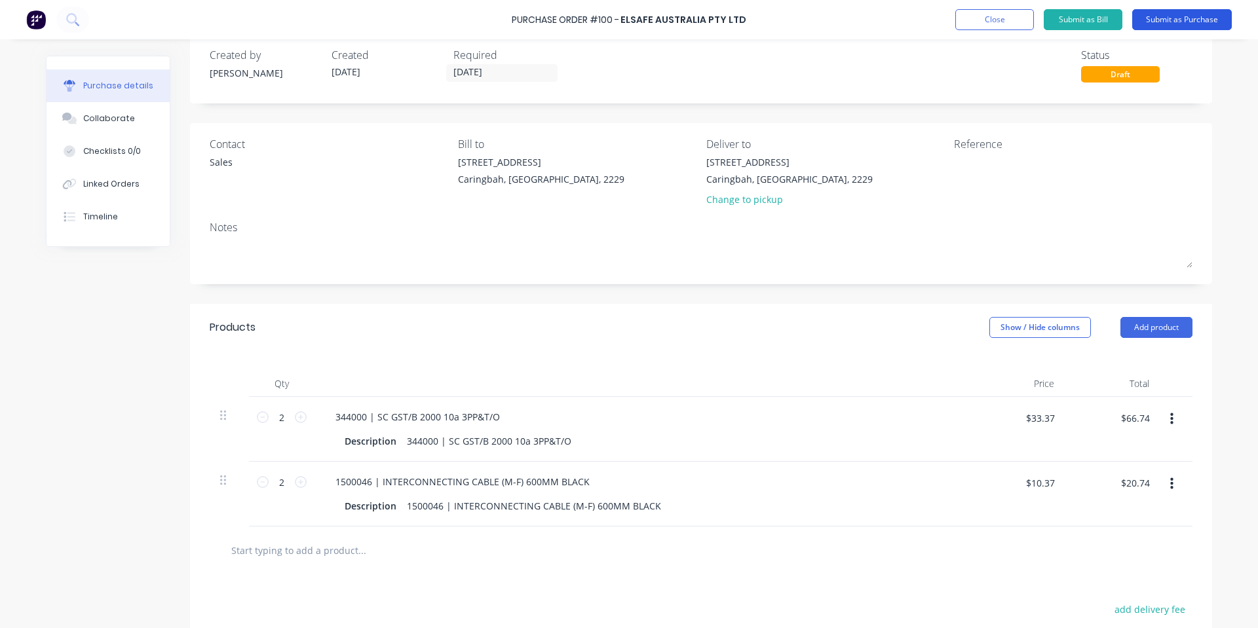
click at [1189, 20] on button "Submit as Purchase" at bounding box center [1182, 19] width 100 height 21
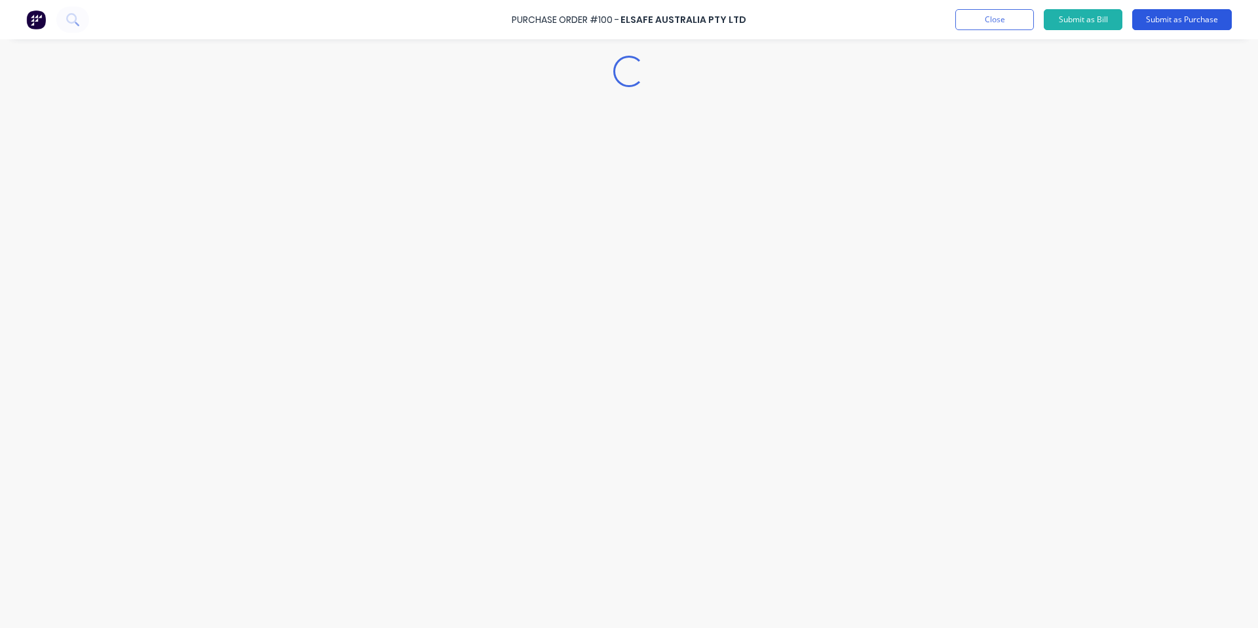
scroll to position [0, 0]
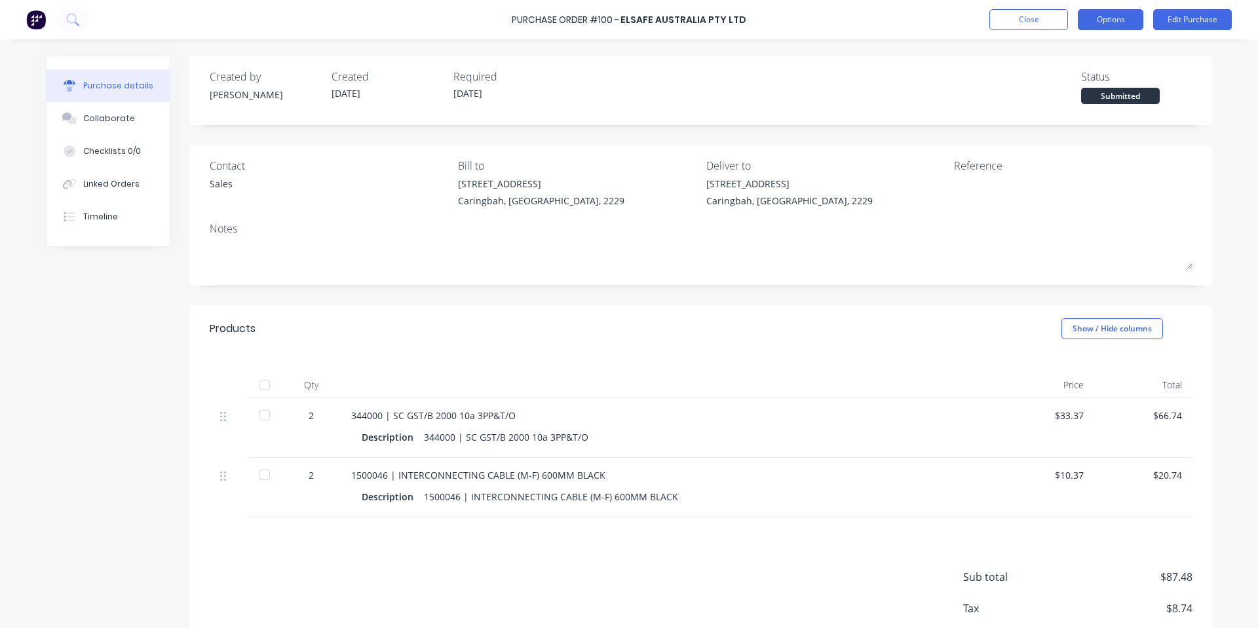
click at [1105, 20] on button "Options" at bounding box center [1111, 19] width 66 height 21
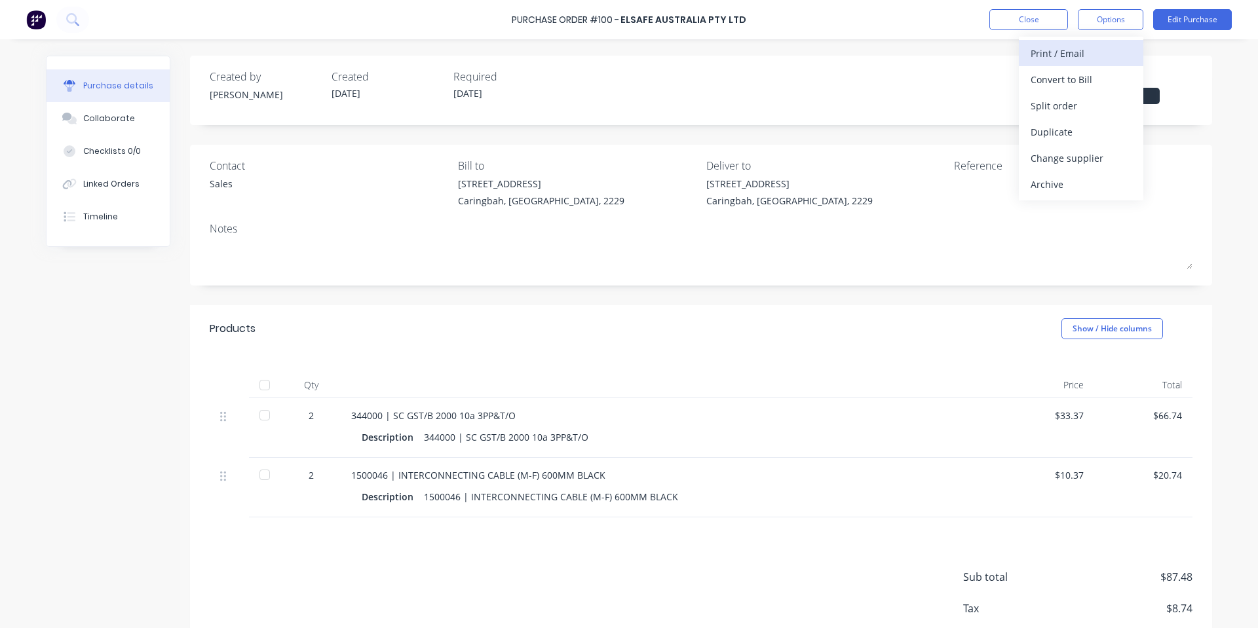
click at [1083, 56] on div "Print / Email" at bounding box center [1080, 53] width 101 height 19
click at [1064, 78] on div "With pricing" at bounding box center [1080, 79] width 101 height 19
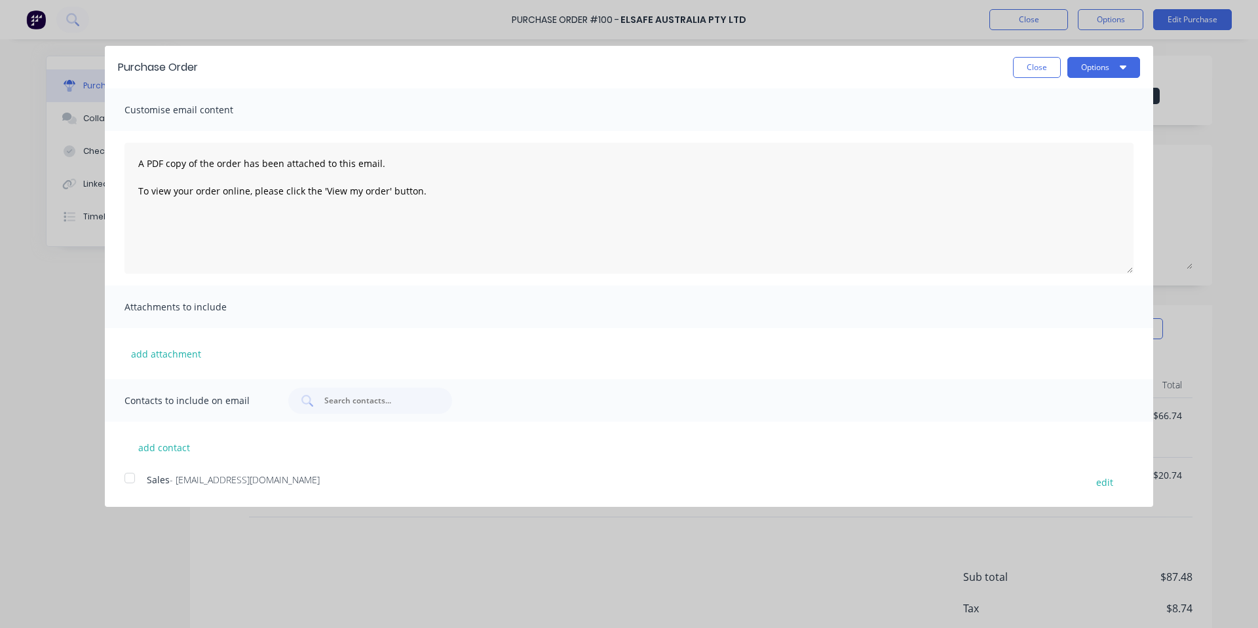
click at [130, 479] on div at bounding box center [130, 478] width 26 height 26
click at [1102, 71] on button "Options" at bounding box center [1103, 67] width 73 height 21
click at [1064, 121] on div "Email" at bounding box center [1077, 126] width 101 height 19
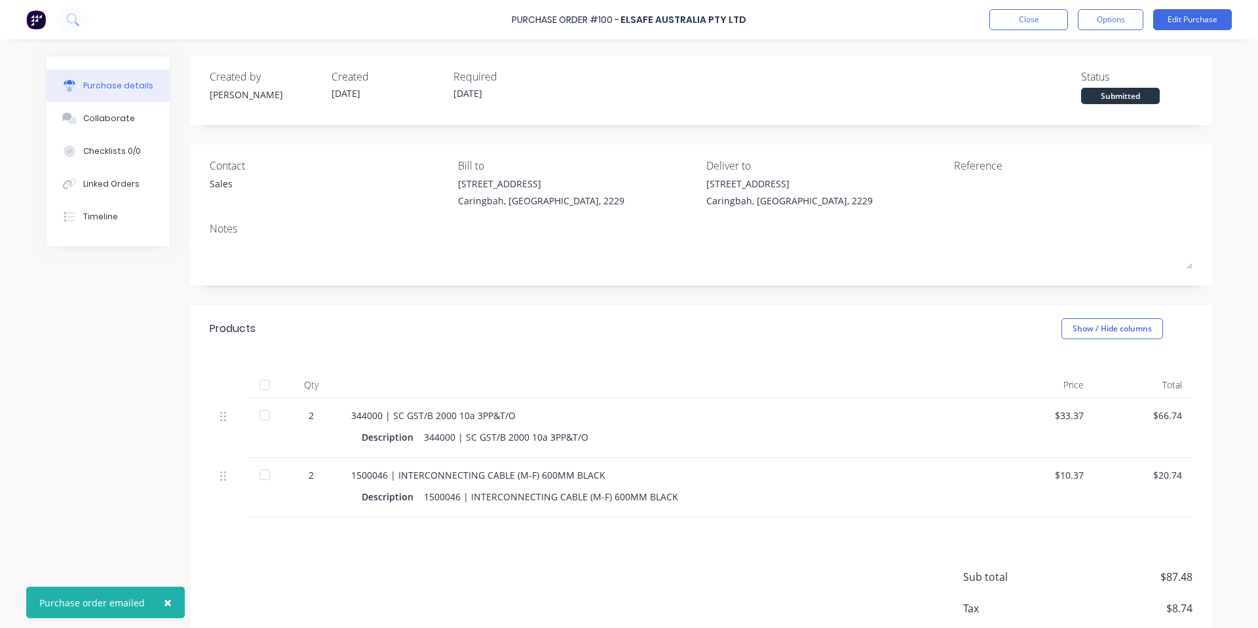
click at [1114, 8] on div "Purchase Order #100 - Elsafe Australia Pty Ltd Close Options Edit Purchase" at bounding box center [629, 19] width 1258 height 39
click at [1108, 27] on button "Options" at bounding box center [1111, 19] width 66 height 21
click at [1063, 63] on button "Print / Email" at bounding box center [1081, 53] width 124 height 26
click at [1072, 75] on div "With pricing" at bounding box center [1080, 79] width 101 height 19
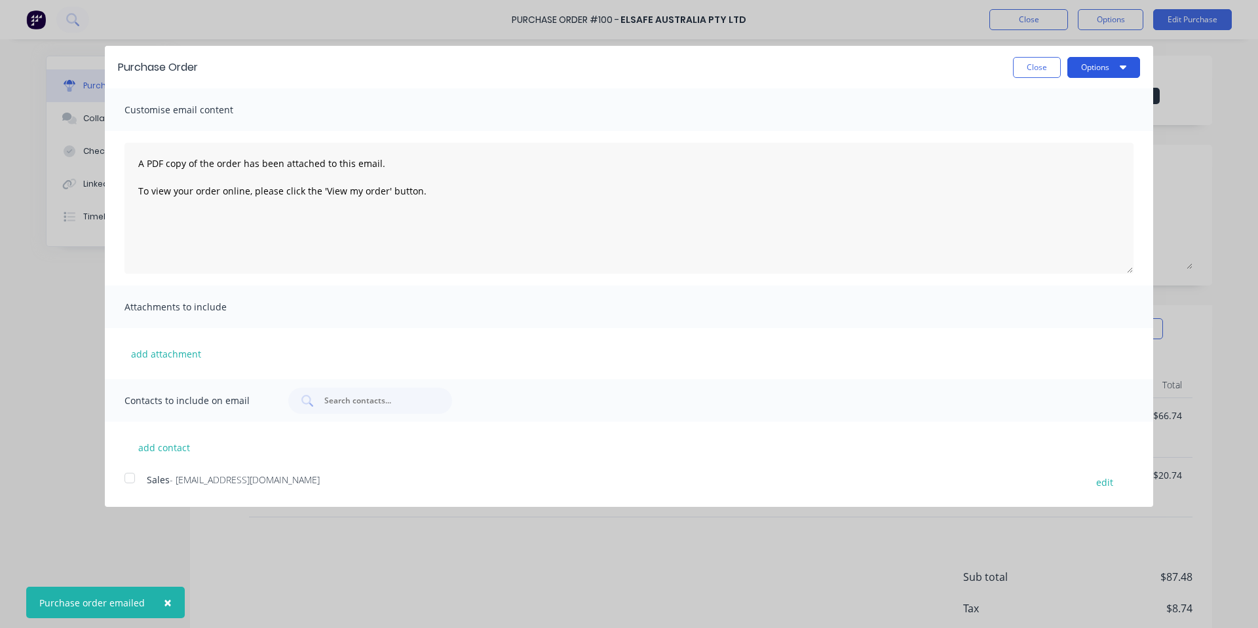
click at [1099, 75] on button "Options" at bounding box center [1103, 67] width 73 height 21
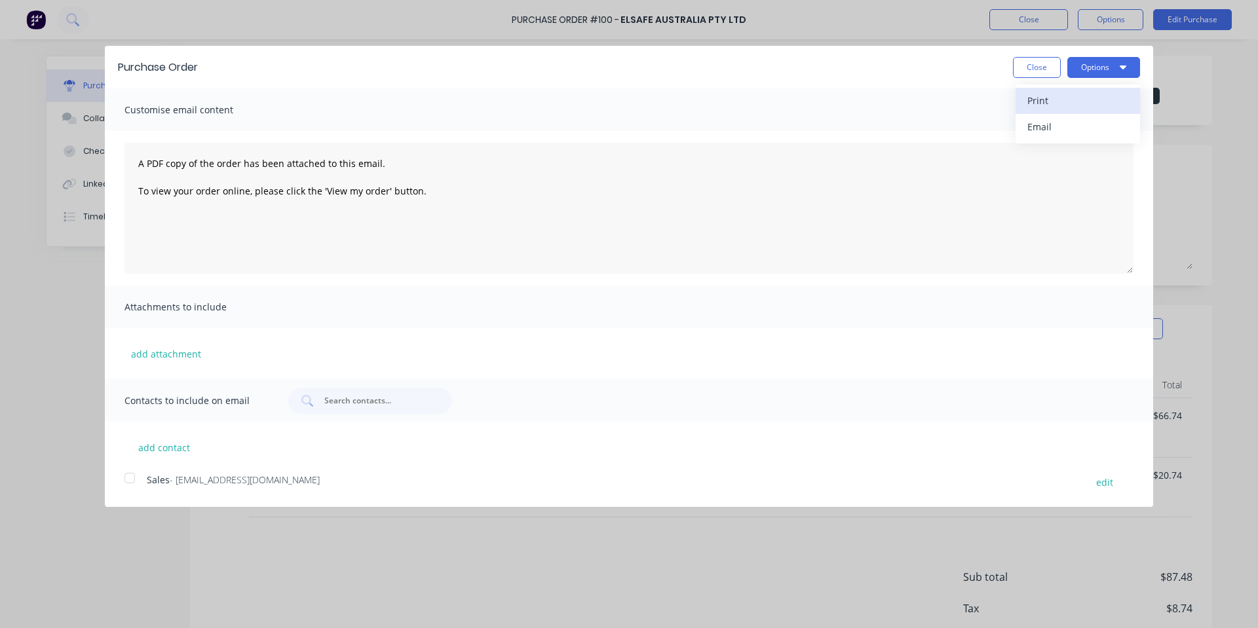
click at [1100, 94] on div "Print" at bounding box center [1077, 100] width 101 height 19
click at [1025, 69] on button "Close" at bounding box center [1037, 67] width 48 height 21
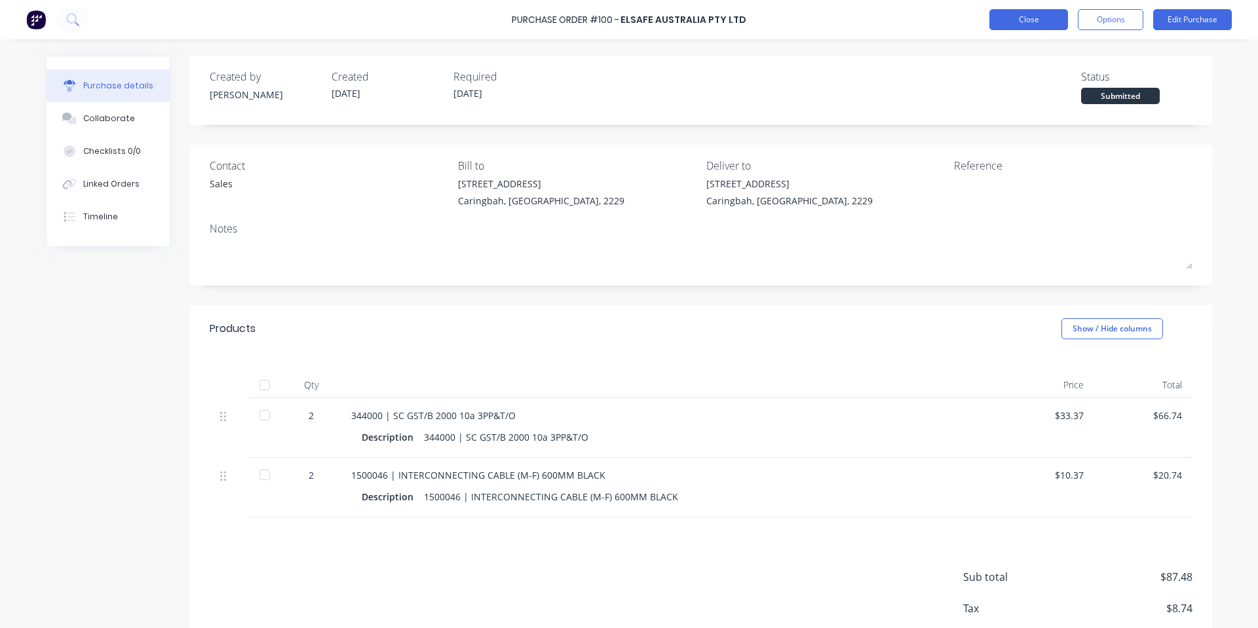
click at [1011, 20] on button "Close" at bounding box center [1028, 19] width 79 height 21
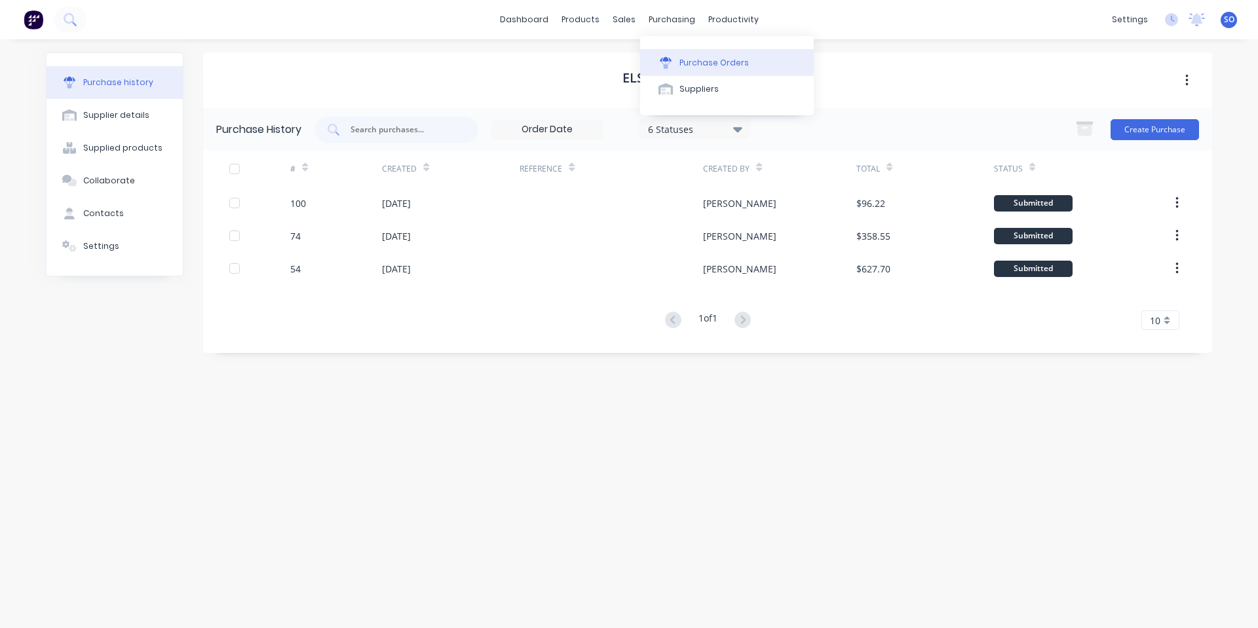
click at [712, 52] on button "Purchase Orders" at bounding box center [727, 62] width 174 height 26
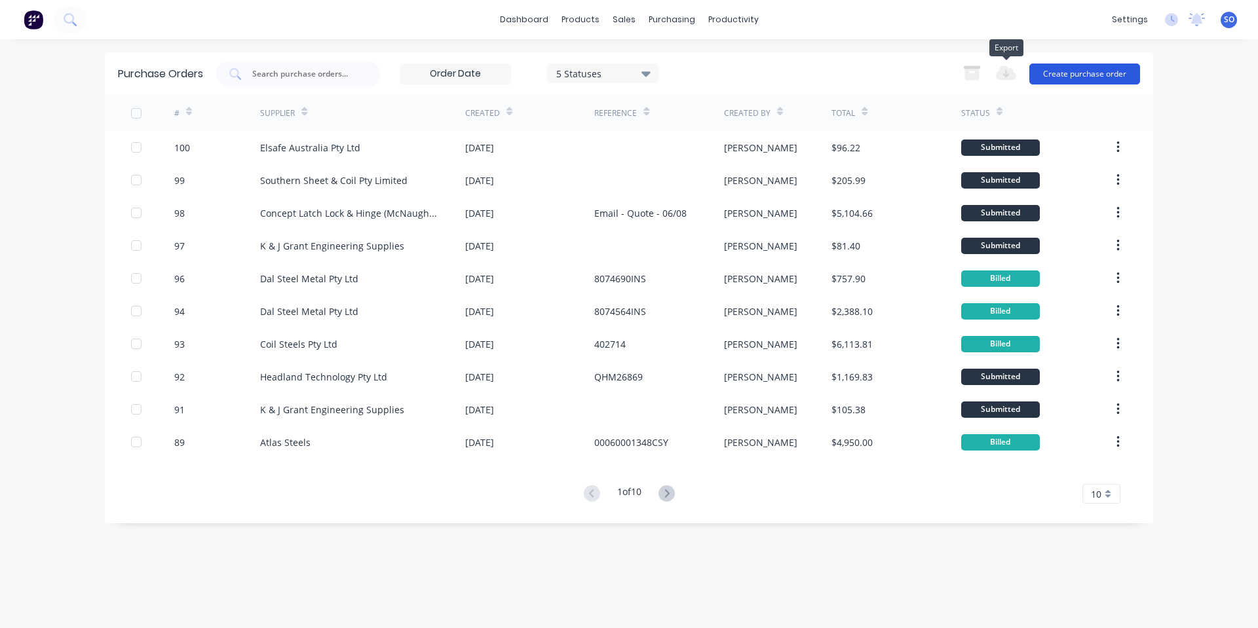
click at [1085, 71] on button "Create purchase order" at bounding box center [1084, 74] width 111 height 21
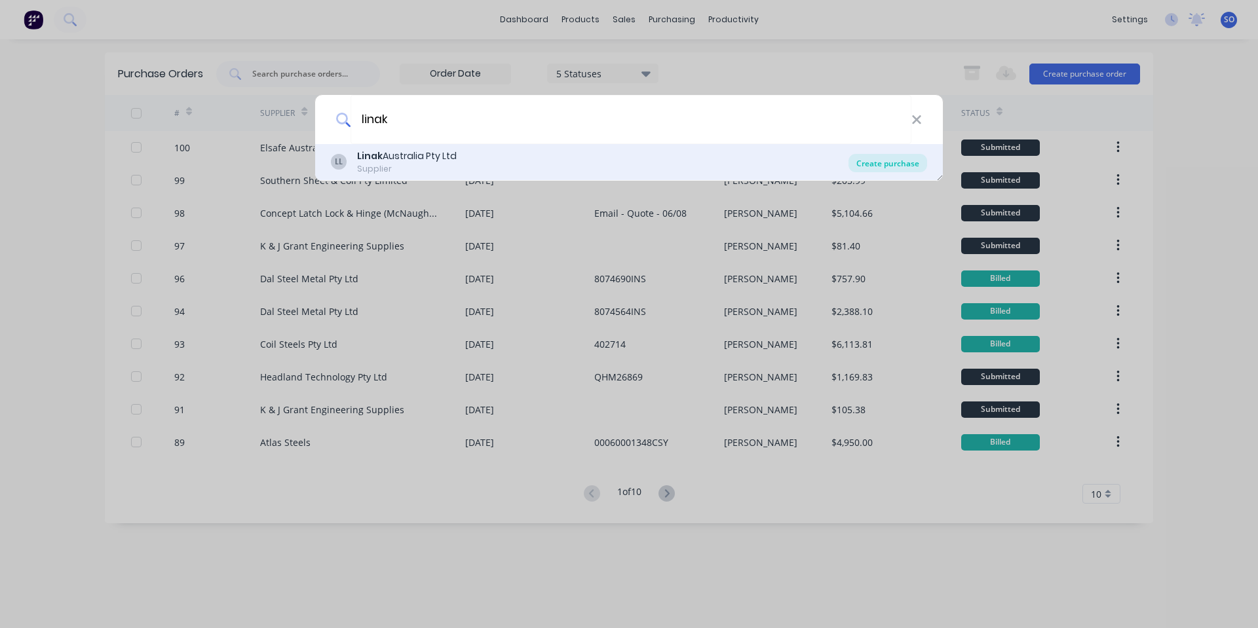
type input "linak"
click at [863, 161] on div "Create purchase" at bounding box center [887, 163] width 79 height 18
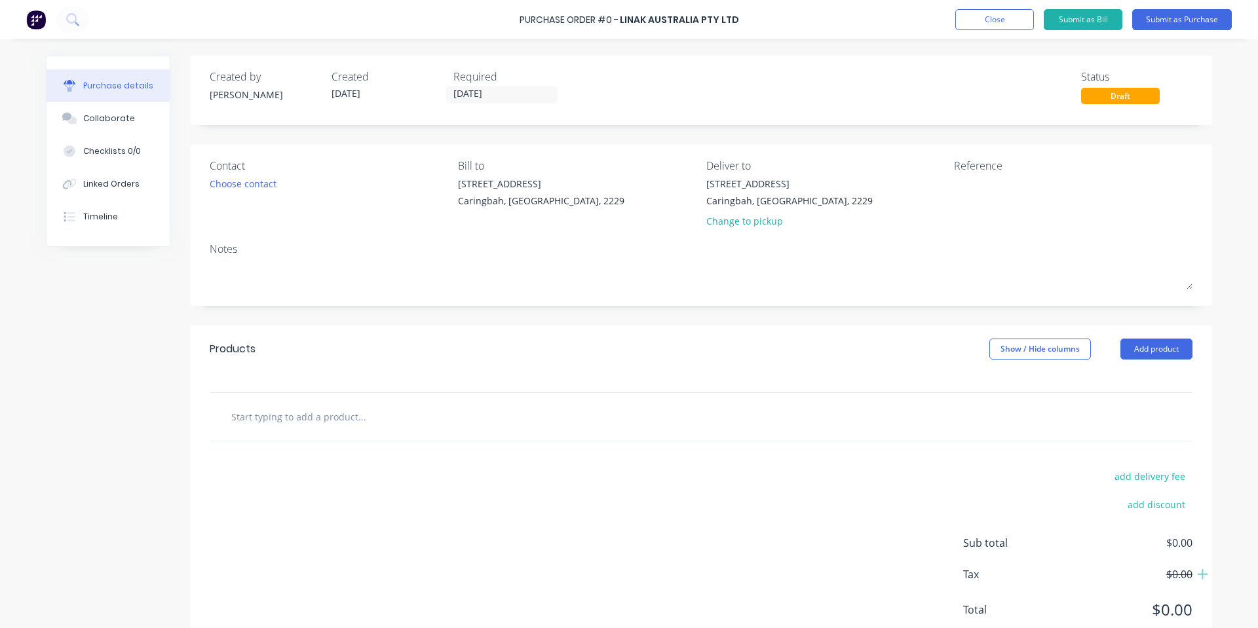
click at [301, 414] on input "text" at bounding box center [362, 417] width 262 height 26
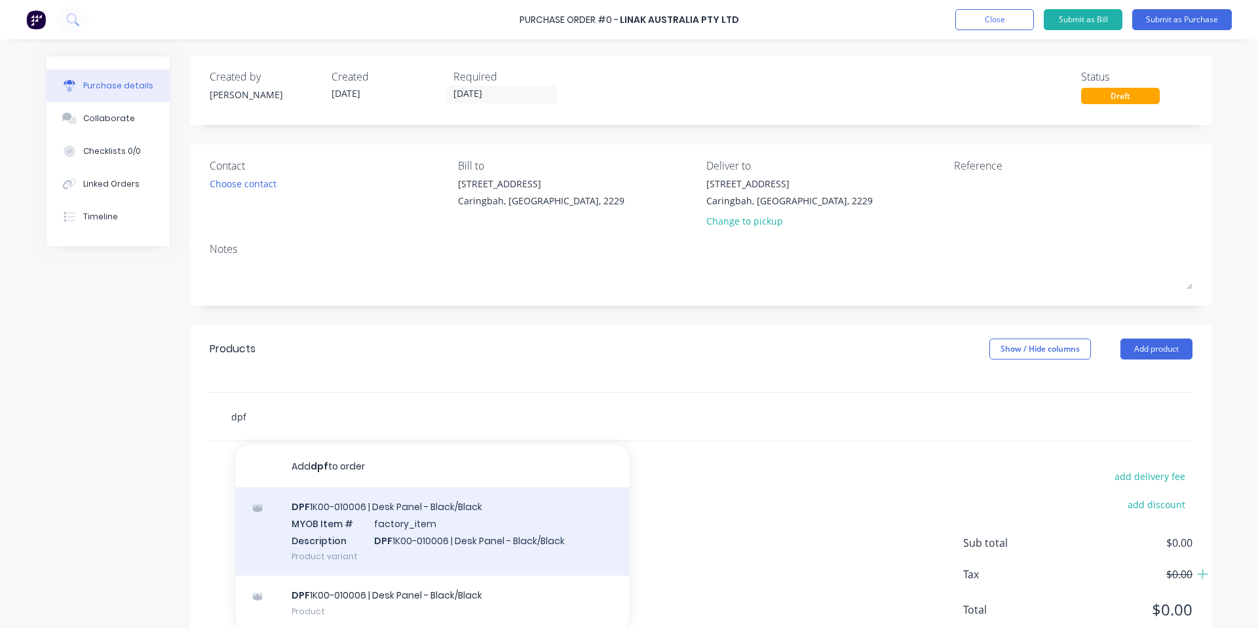
type input "dpf"
click at [367, 509] on div "DPF 1K00-010006 | Desk Panel - Black/Black MYOB Item # factory_item Description…" at bounding box center [432, 531] width 393 height 88
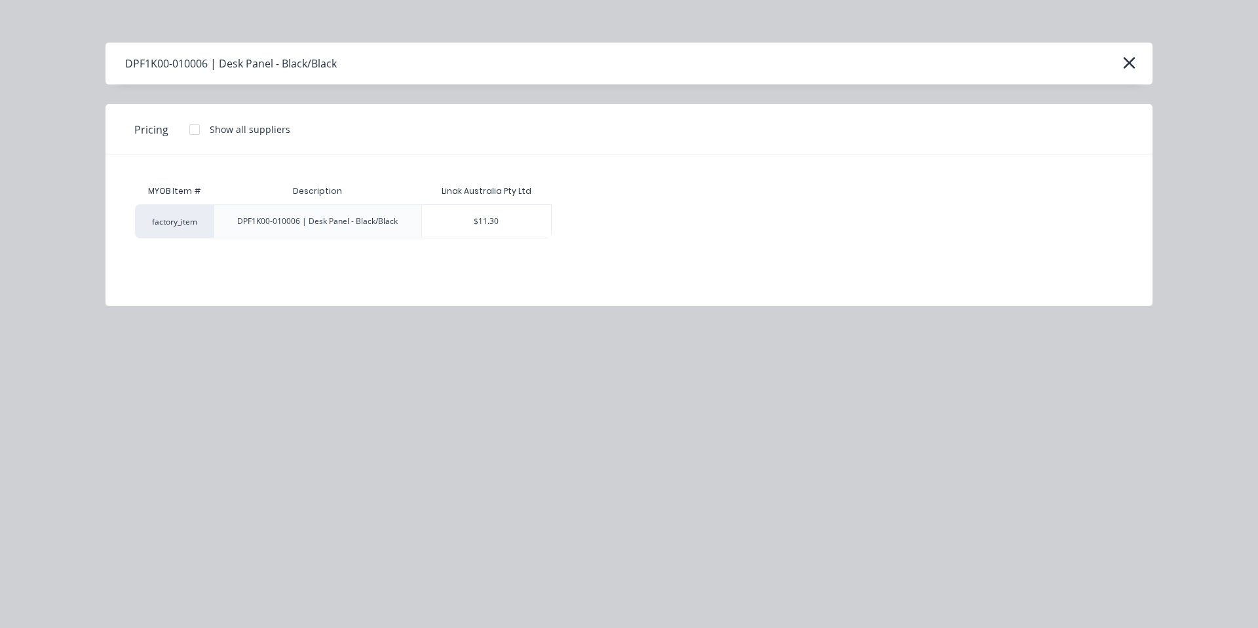
click at [517, 215] on div "$11.30" at bounding box center [487, 221] width 130 height 33
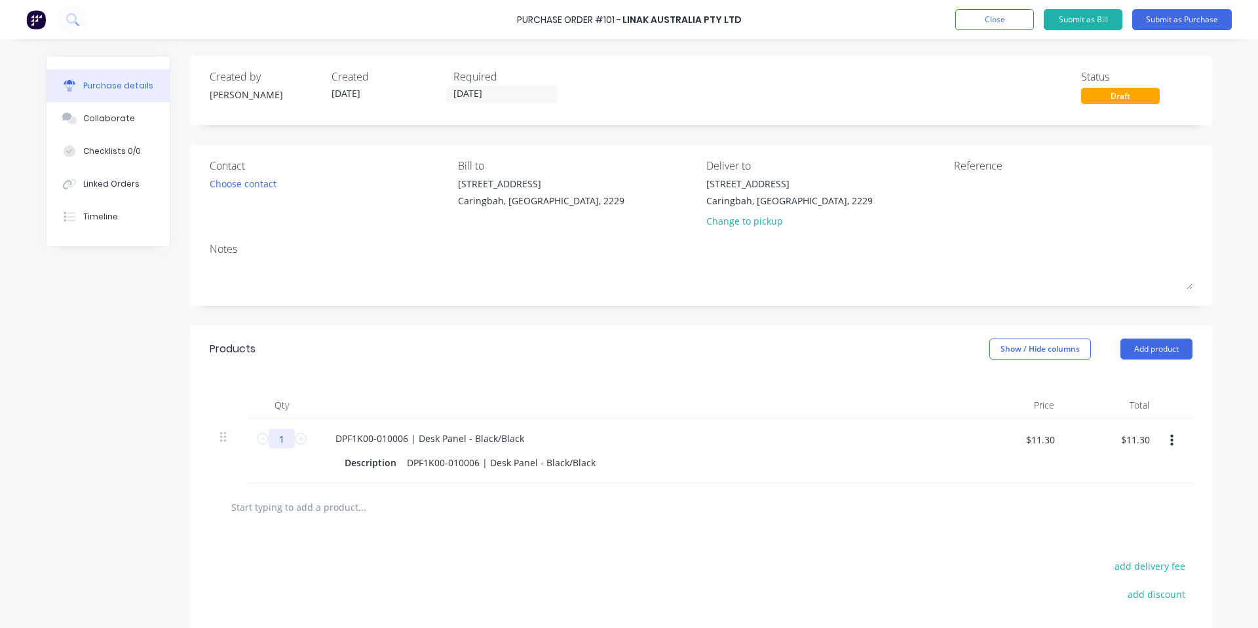
click at [276, 442] on input "1" at bounding box center [282, 439] width 26 height 20
type input "2"
type input "$22.60"
type input "2"
click at [314, 520] on div at bounding box center [701, 507] width 983 height 48
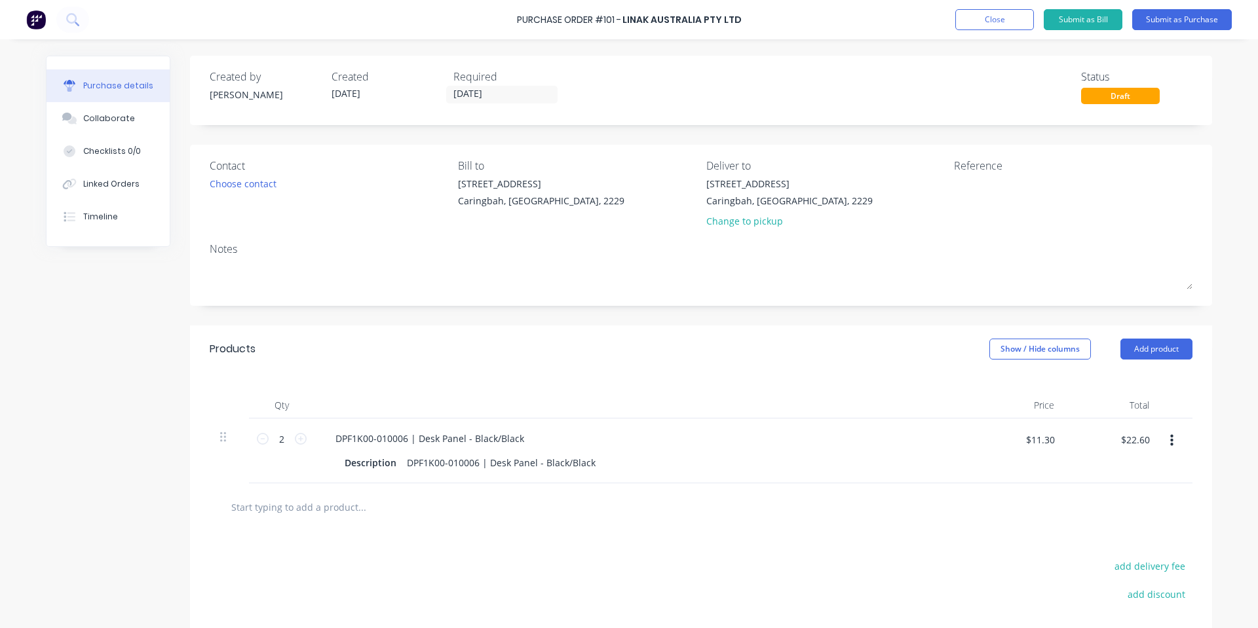
click at [316, 512] on input "text" at bounding box center [362, 507] width 262 height 26
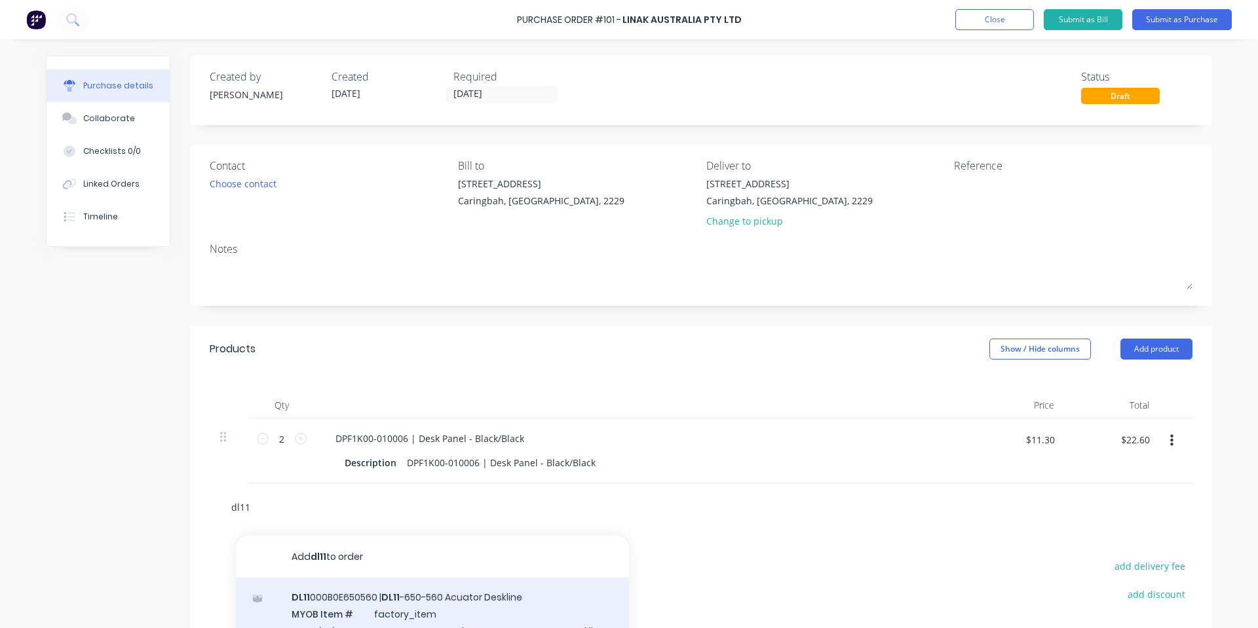
type input "dl11"
click at [429, 600] on div "DL11 000B0E650560 | DL11 -650-560 Acuator Deskline MYOB Item # factory_item Des…" at bounding box center [432, 622] width 393 height 88
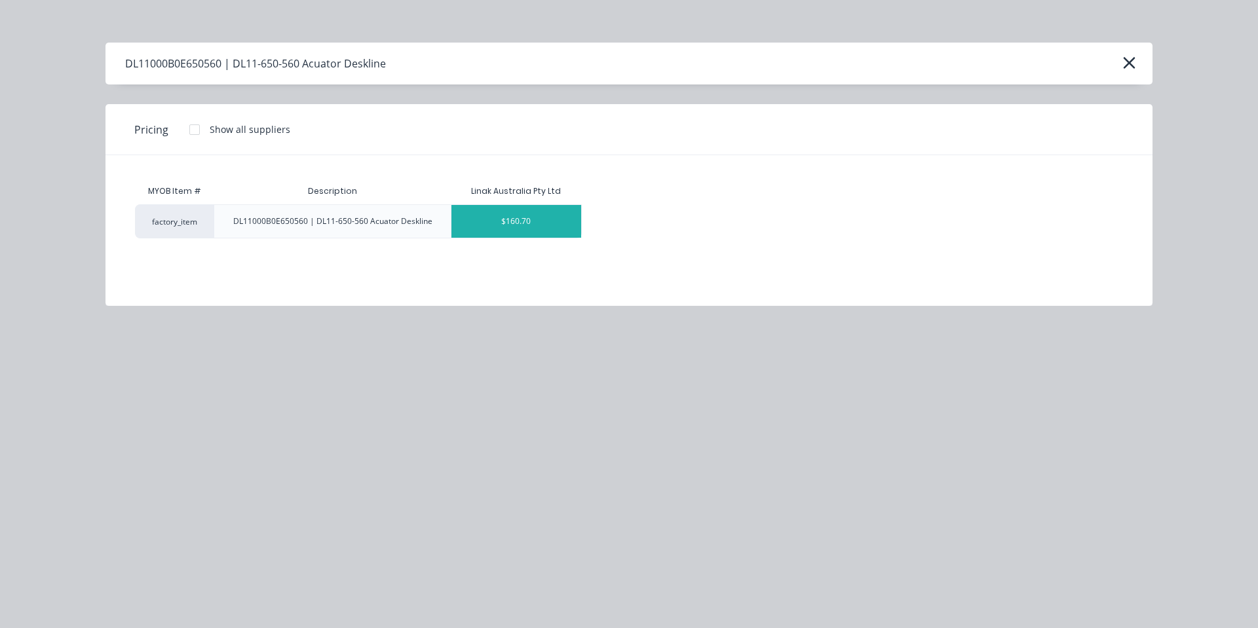
click at [477, 231] on div "$160.70" at bounding box center [516, 221] width 130 height 33
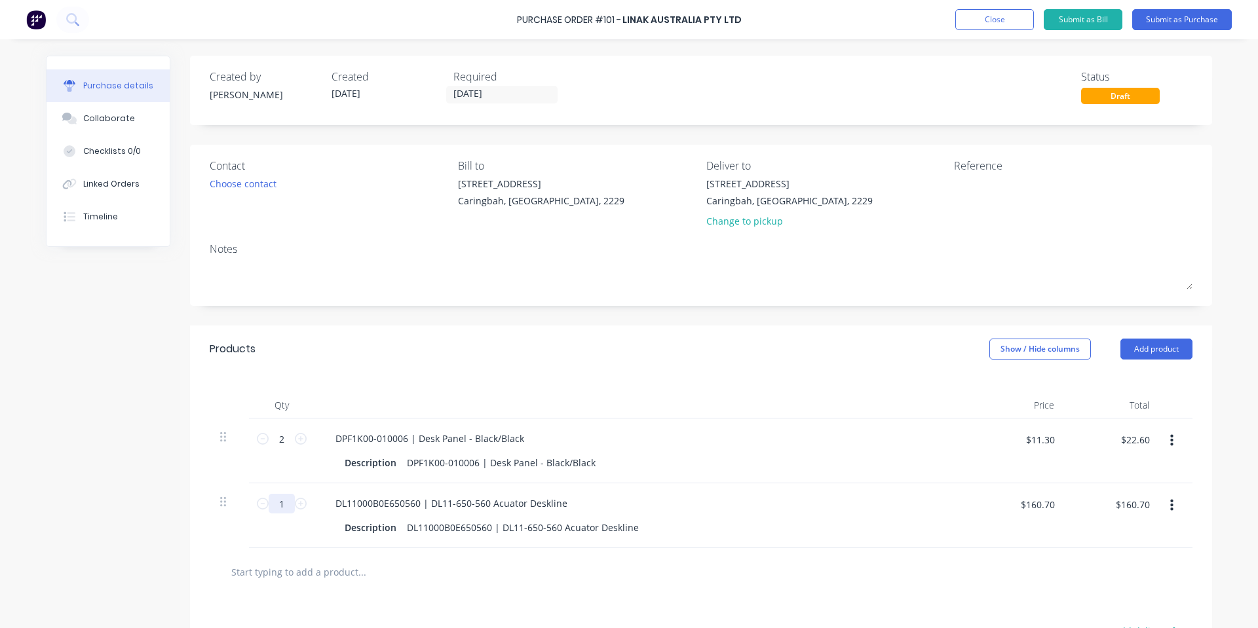
click at [284, 505] on input "1" at bounding box center [282, 504] width 26 height 20
type input "4"
type input "$642.80"
type input "4"
click at [333, 588] on div at bounding box center [701, 572] width 983 height 48
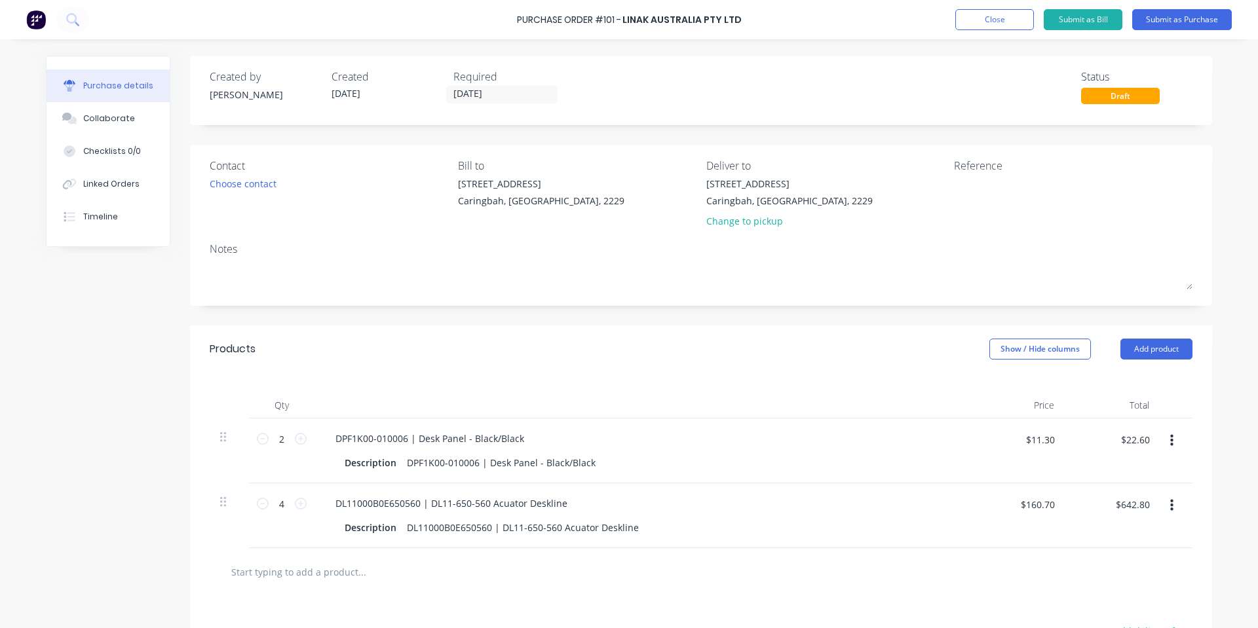
click at [339, 571] on input "text" at bounding box center [362, 572] width 262 height 26
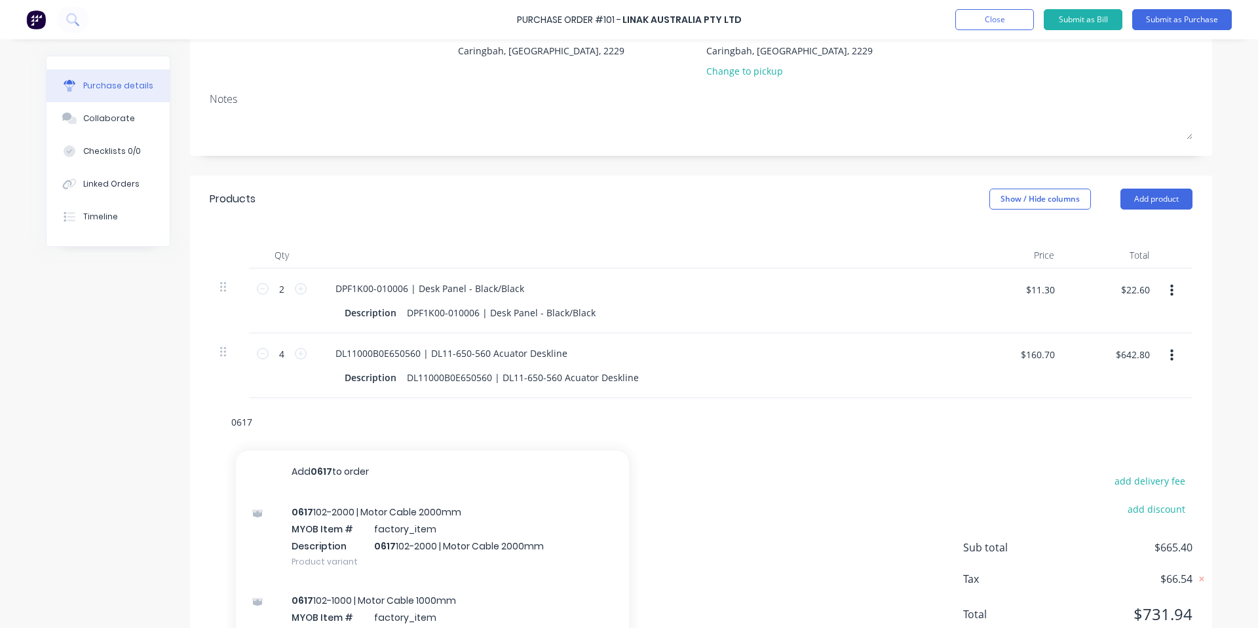
scroll to position [175, 0]
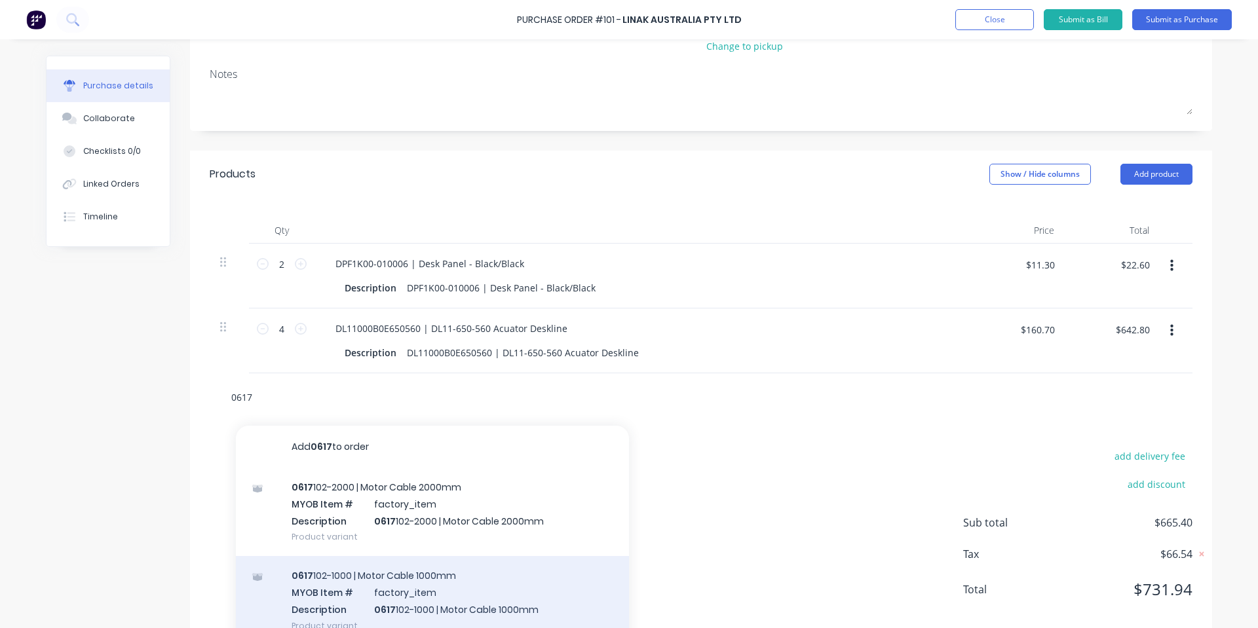
type input "0617"
click at [517, 571] on div "[PHONE_NUMBER] | Motor Cable 1000mm MYOB Item # factory_item Description [PHONE…" at bounding box center [432, 600] width 393 height 88
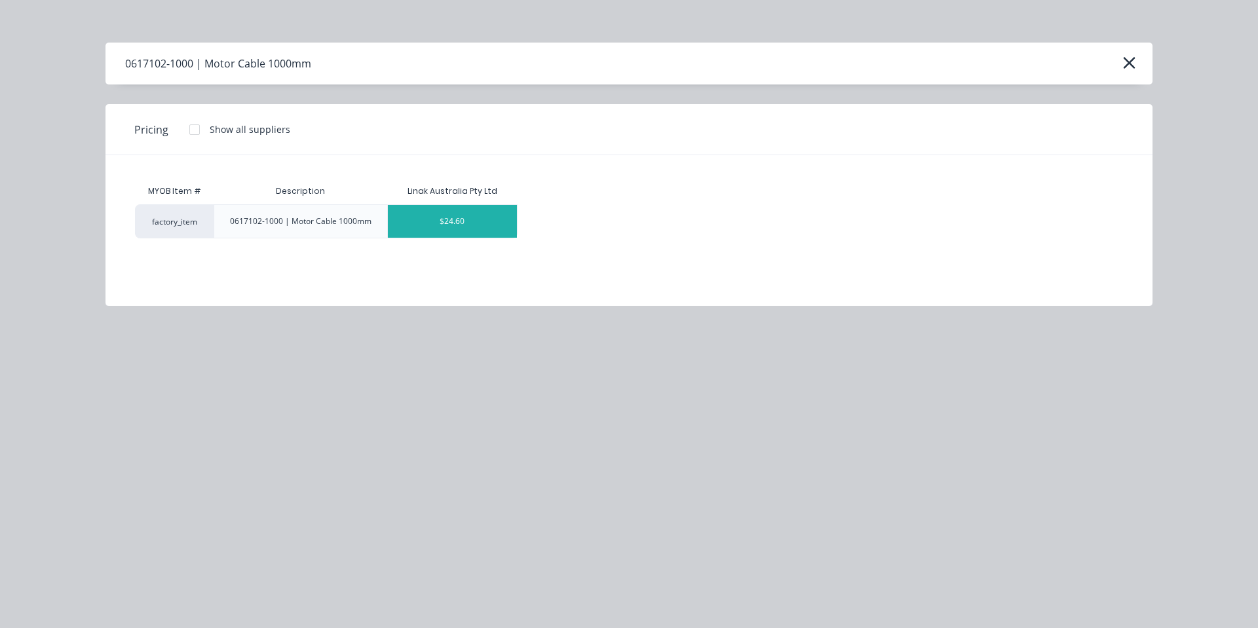
click at [456, 214] on div "$24.60" at bounding box center [453, 221] width 130 height 33
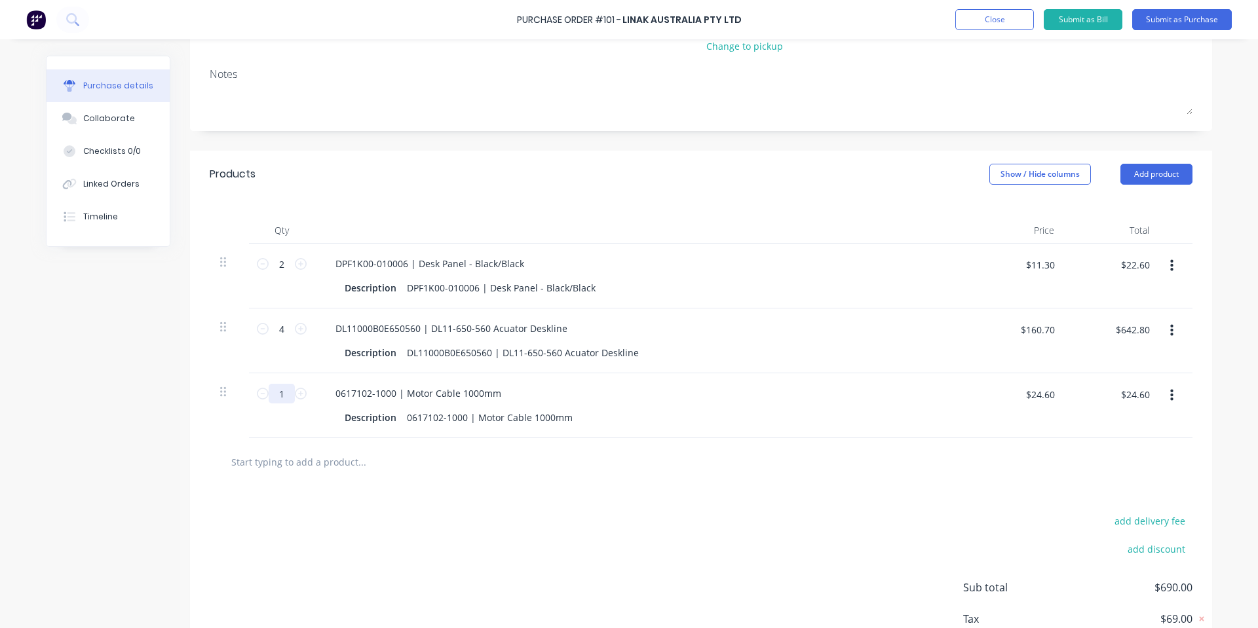
click at [286, 396] on input "1" at bounding box center [282, 394] width 26 height 20
type input "2"
type input "$49.20"
type input "2"
click at [561, 553] on div "add delivery fee add discount Sub total $714.60 Tax $71.46 Total $786.06" at bounding box center [701, 594] width 1022 height 216
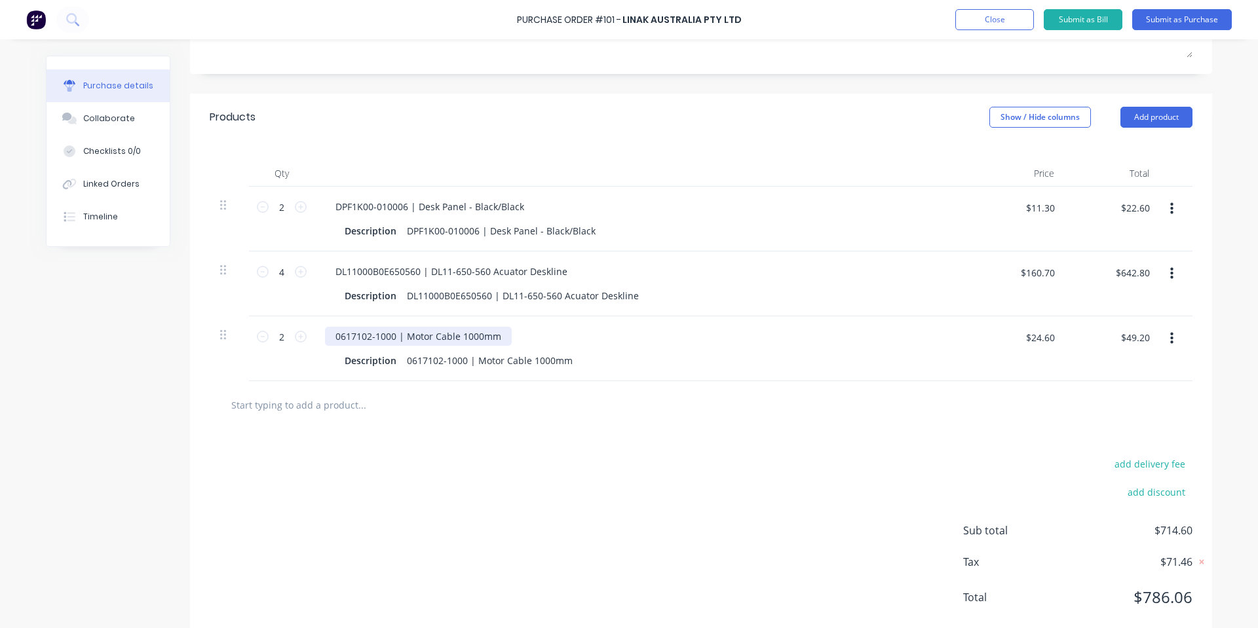
scroll to position [261, 0]
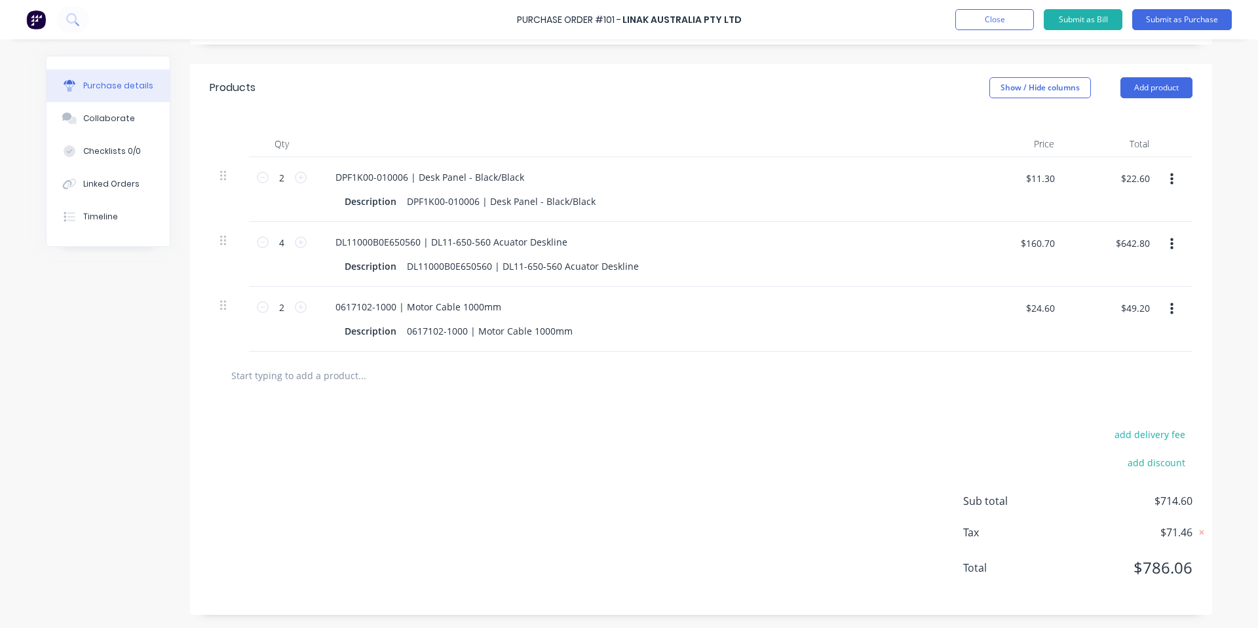
click at [346, 377] on input "text" at bounding box center [362, 375] width 262 height 26
type input "1"
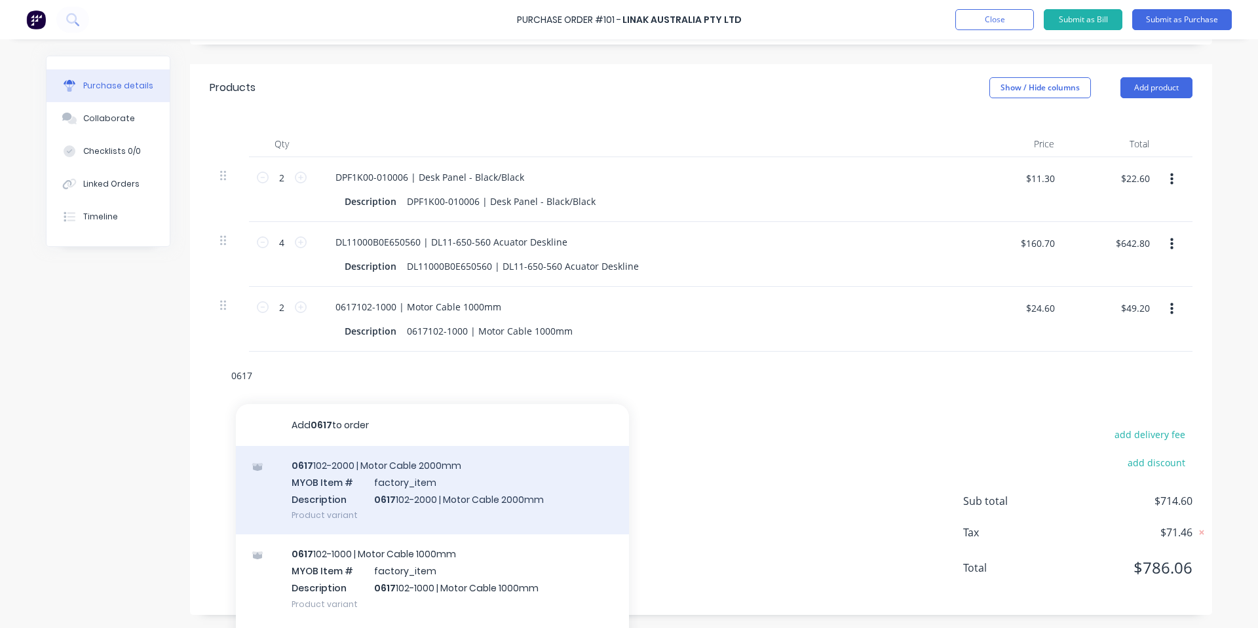
type input "0617"
click at [384, 500] on div "[PHONE_NUMBER] | Motor Cable 2000mm MYOB Item # factory_item Description [PHONE…" at bounding box center [432, 490] width 393 height 88
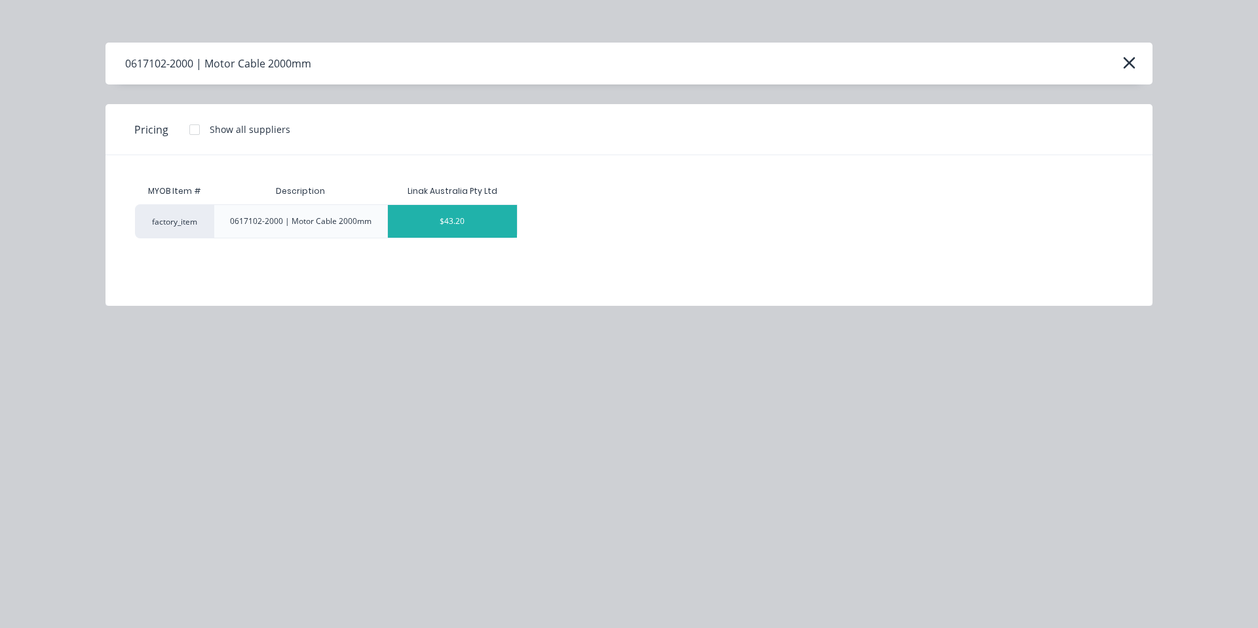
click at [444, 214] on div "$43.20" at bounding box center [453, 221] width 130 height 33
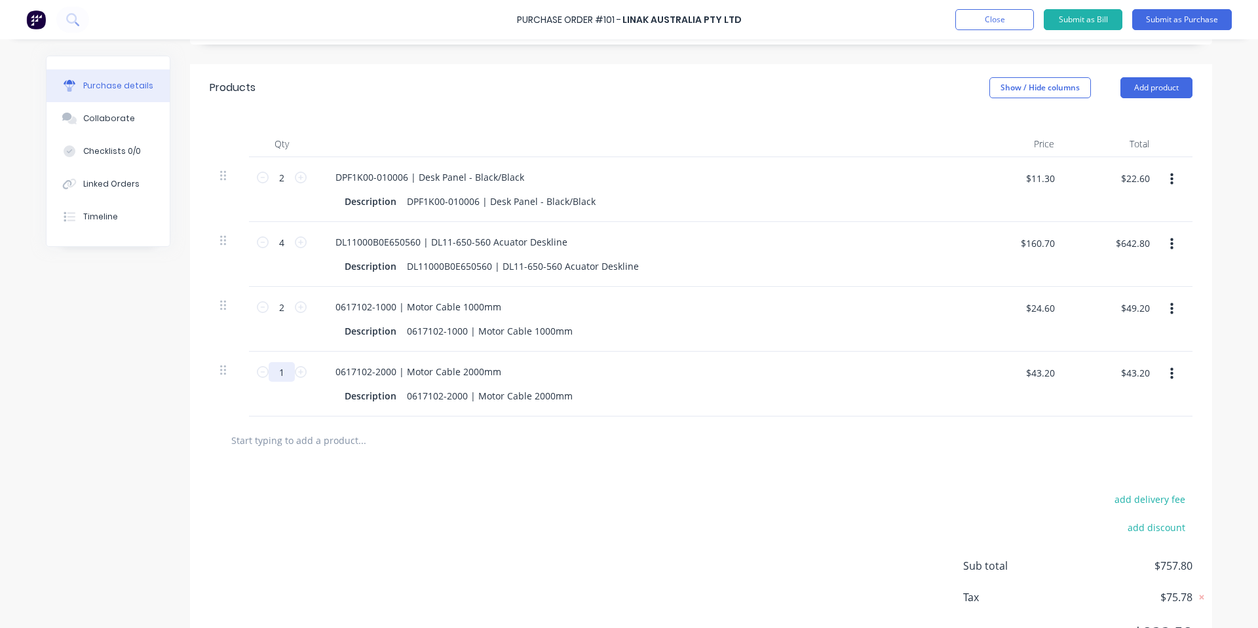
click at [274, 367] on input "1" at bounding box center [282, 372] width 26 height 20
type input "2"
type input "$86.40"
type input "2"
drag, startPoint x: 299, startPoint y: 427, endPoint x: 301, endPoint y: 443, distance: 16.5
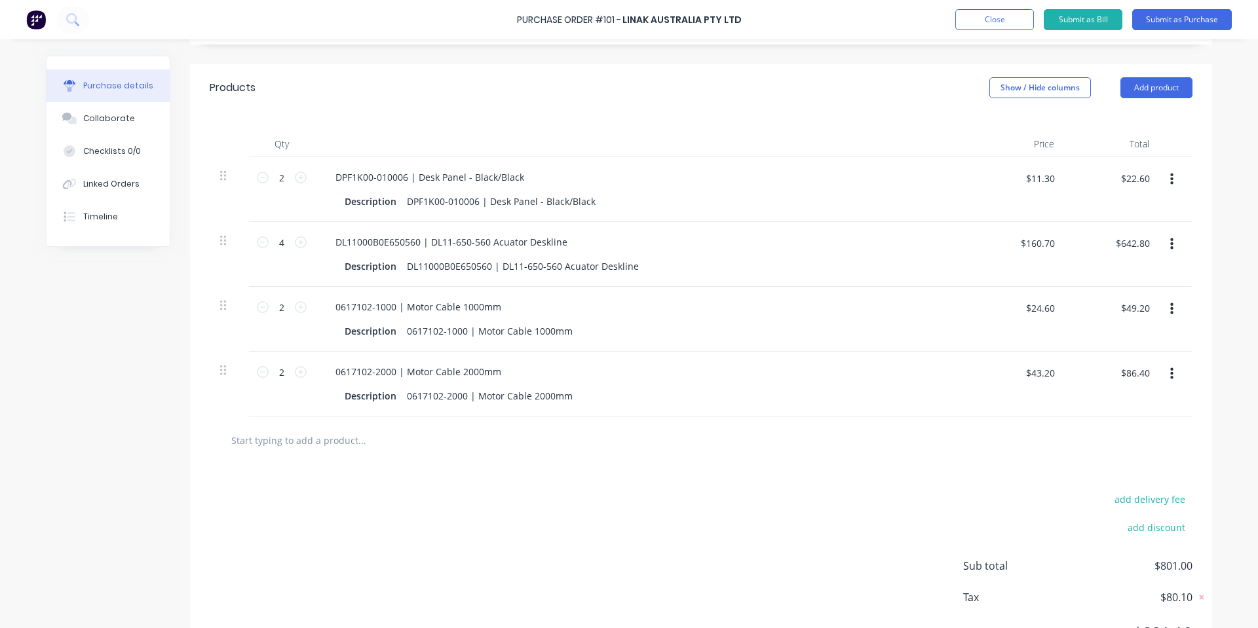
click at [301, 437] on input "text" at bounding box center [362, 440] width 262 height 26
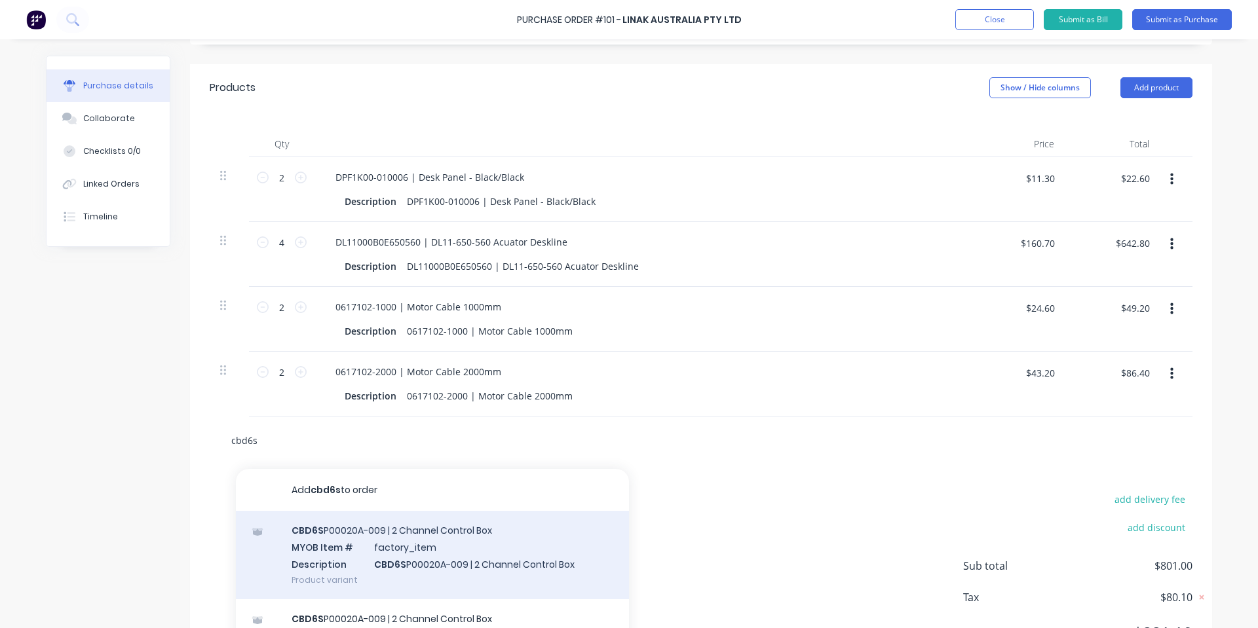
type input "cbd6s"
click at [378, 557] on div "CBD6S P00020A-009 | 2 Channel Control Box MYOB Item # factory_item Description …" at bounding box center [432, 555] width 393 height 88
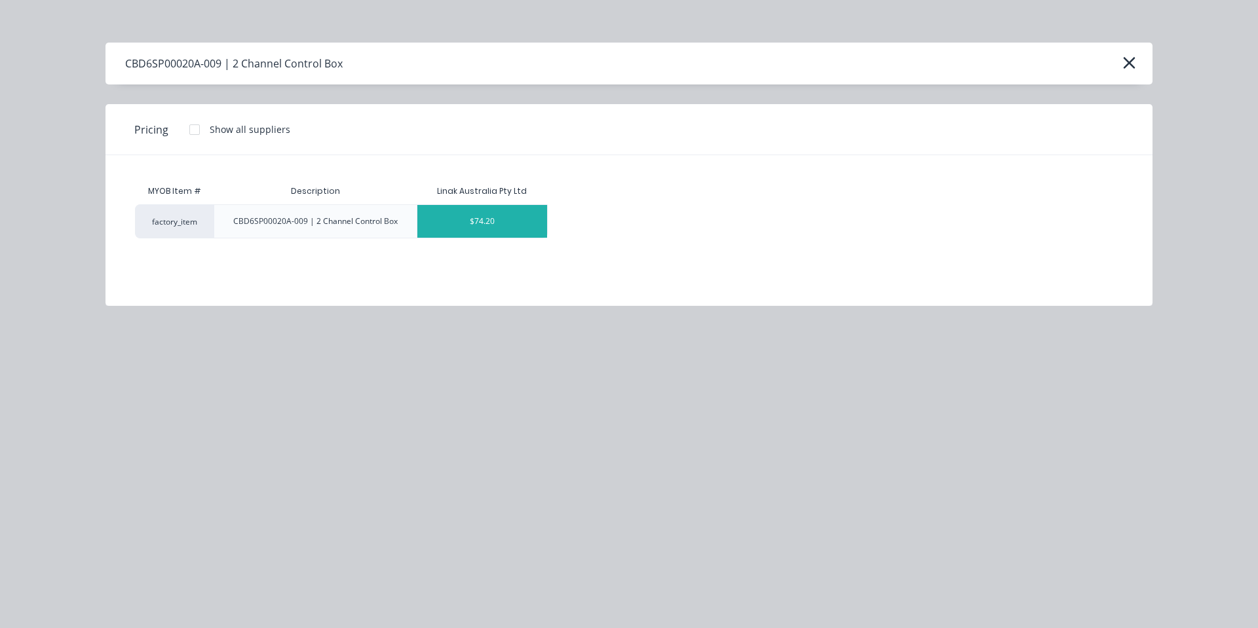
click at [476, 223] on div "$74.20" at bounding box center [482, 221] width 130 height 33
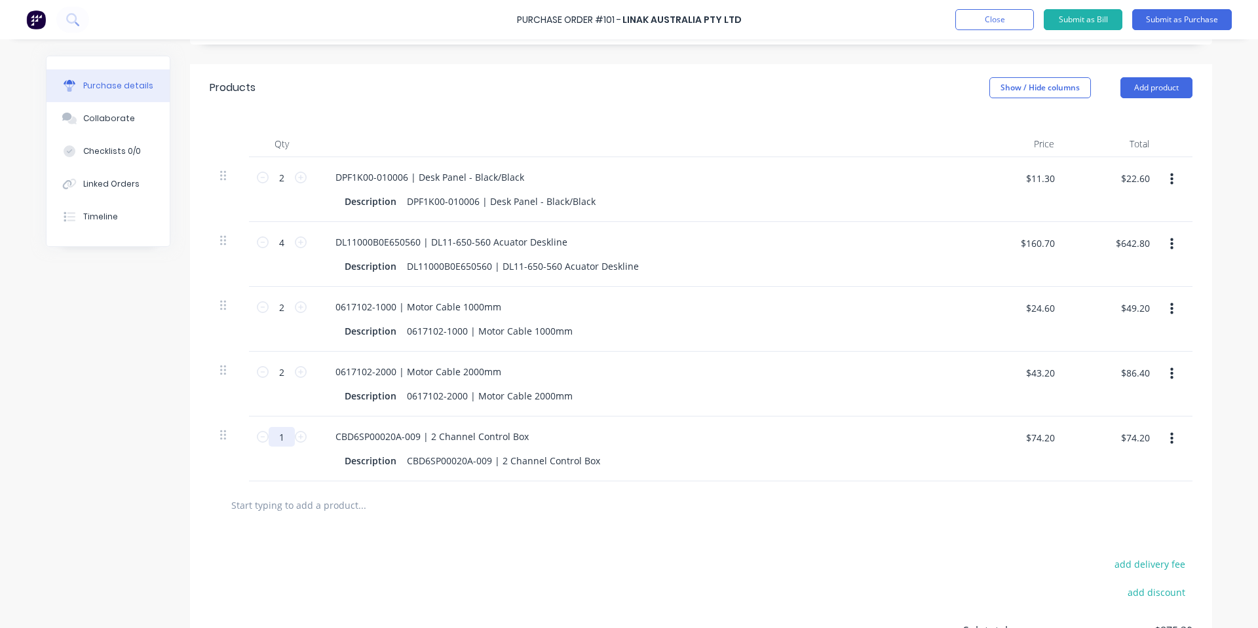
click at [269, 438] on input "1" at bounding box center [282, 437] width 26 height 20
type input "2"
type input "$148.40"
type input "2"
click at [352, 504] on input "text" at bounding box center [362, 505] width 262 height 26
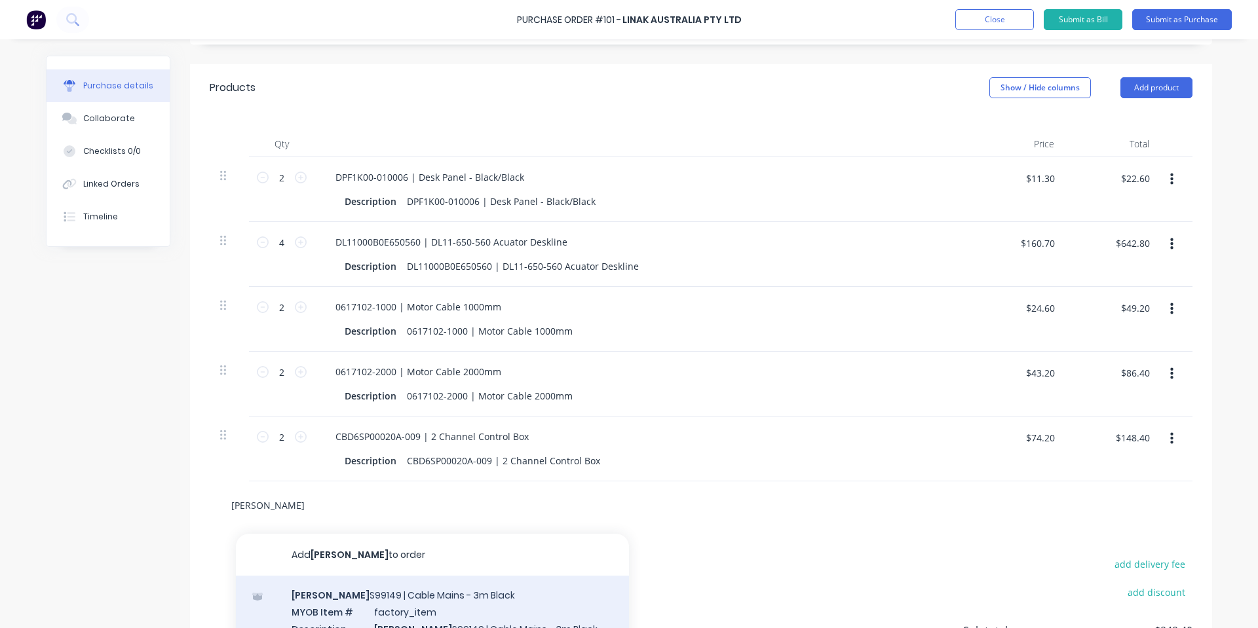
type input "[PERSON_NAME]"
click at [434, 601] on div "[PERSON_NAME] S99149 | Cable Mains - 3m Black MYOB Item # factory_item Descript…" at bounding box center [432, 620] width 393 height 88
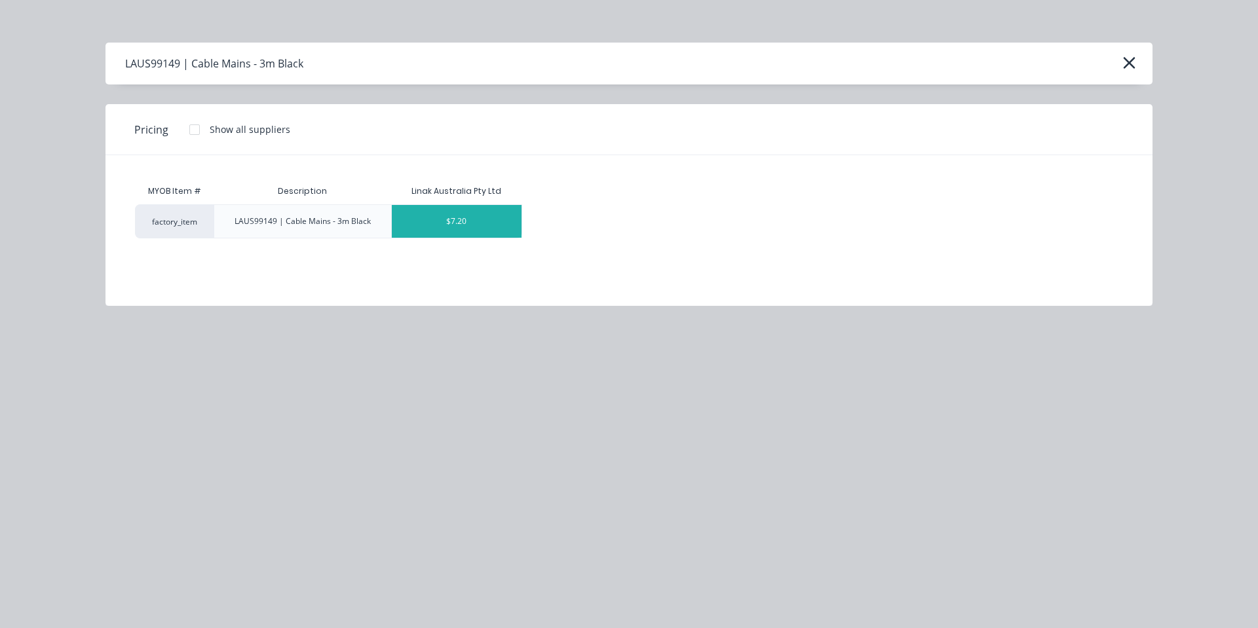
click at [441, 220] on div "$7.20" at bounding box center [457, 221] width 130 height 33
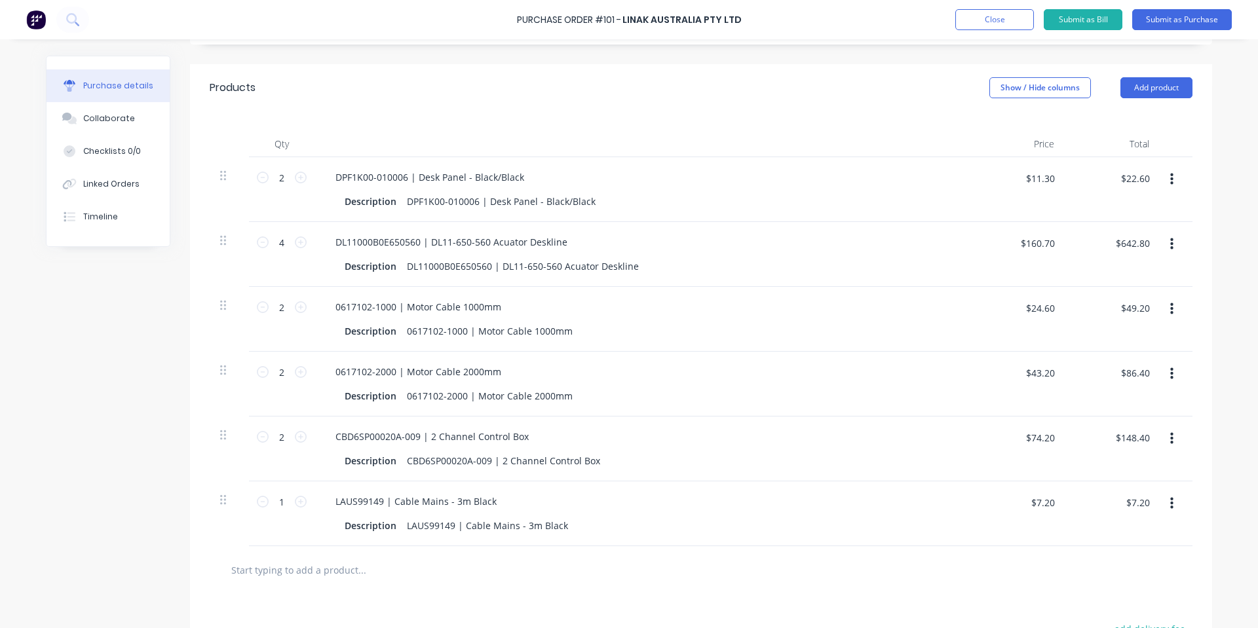
click at [276, 487] on div "1 1" at bounding box center [282, 513] width 66 height 65
click at [277, 493] on input "1" at bounding box center [282, 502] width 26 height 20
type input "2"
type input "$14.40"
type input "2"
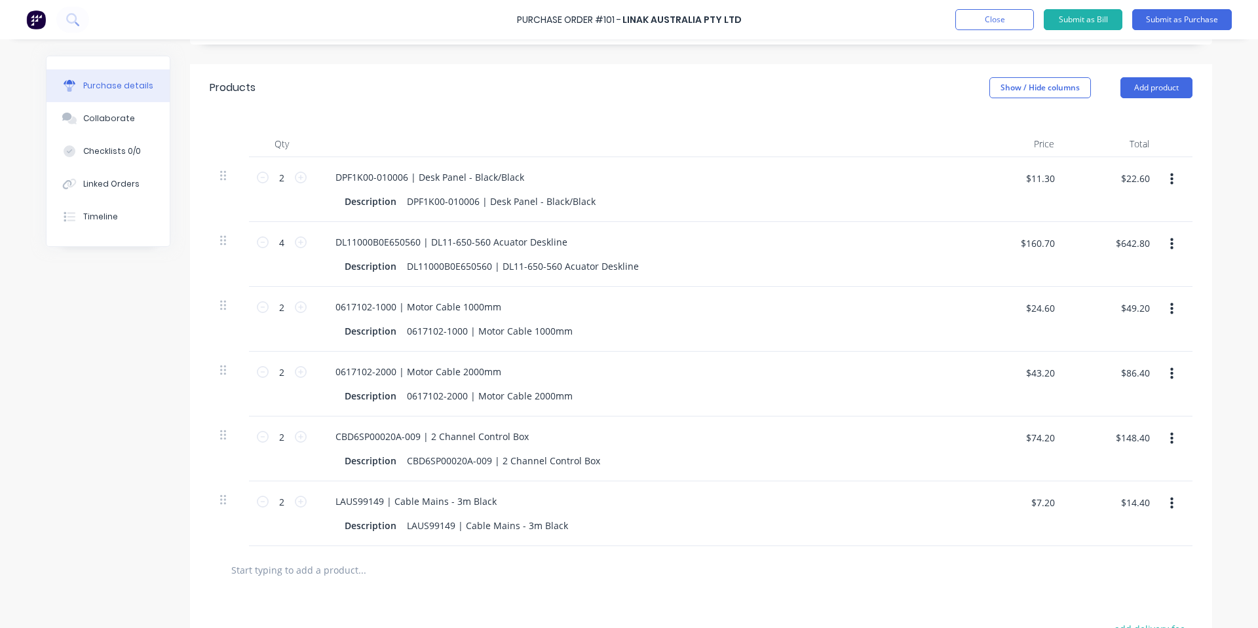
click at [400, 106] on div "Products Show / Hide columns Add product" at bounding box center [701, 87] width 1022 height 47
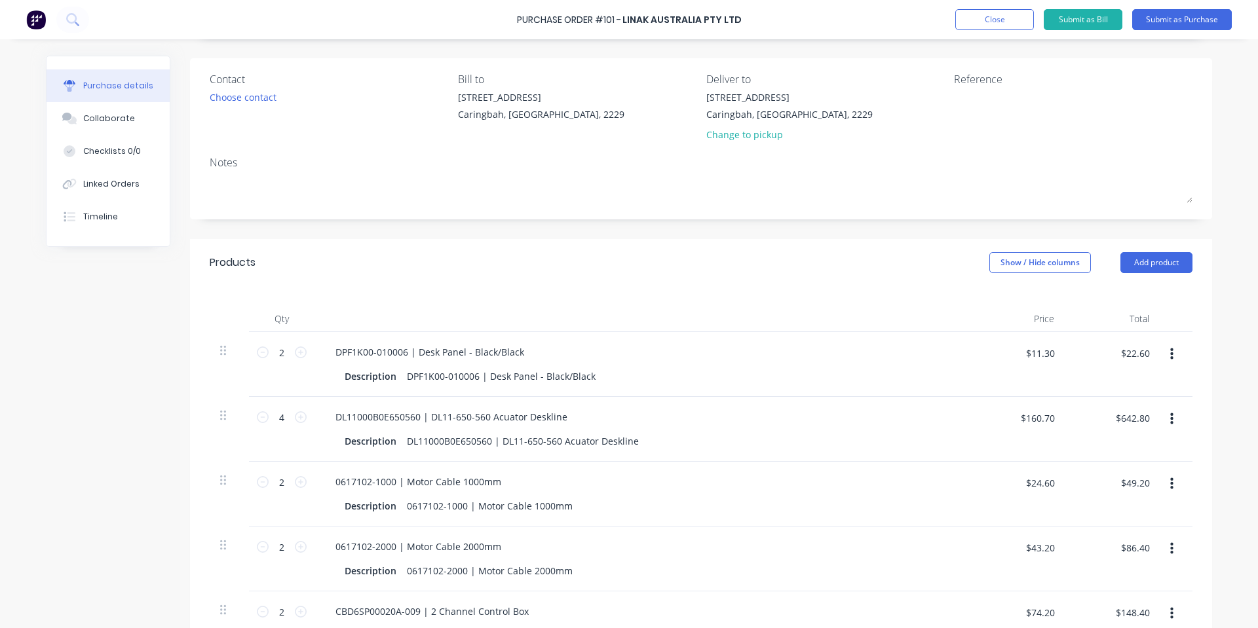
scroll to position [0, 0]
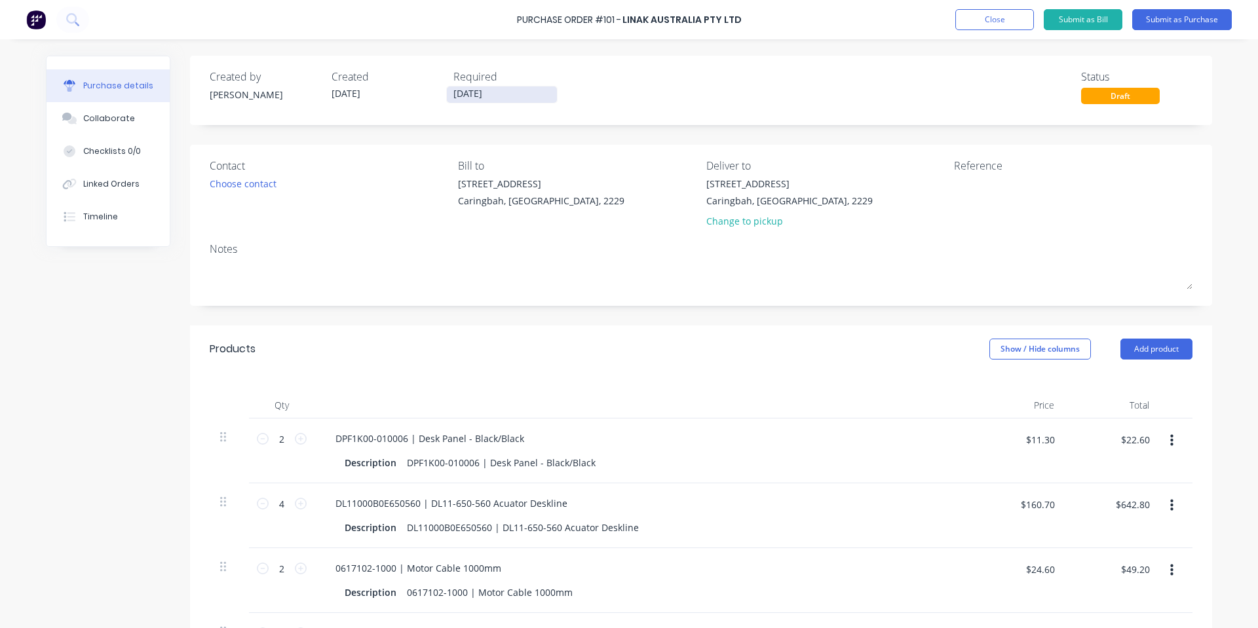
click at [516, 91] on input "[DATE]" at bounding box center [502, 94] width 110 height 16
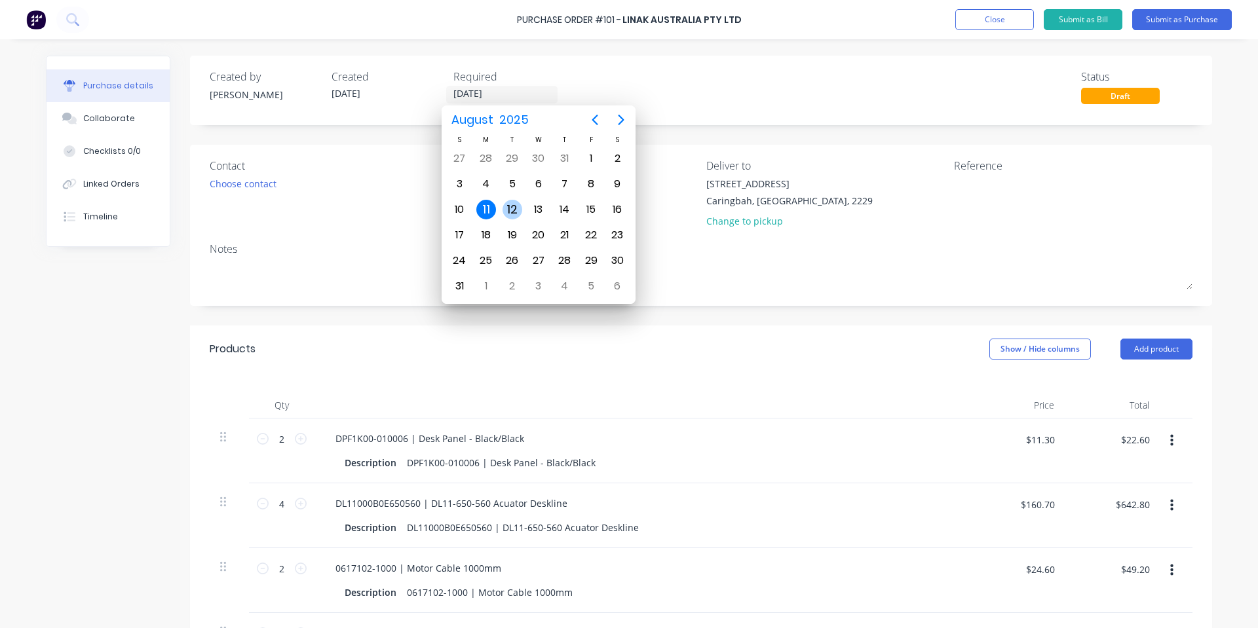
click at [511, 208] on div "12" at bounding box center [512, 210] width 20 height 20
type input "[DATE]"
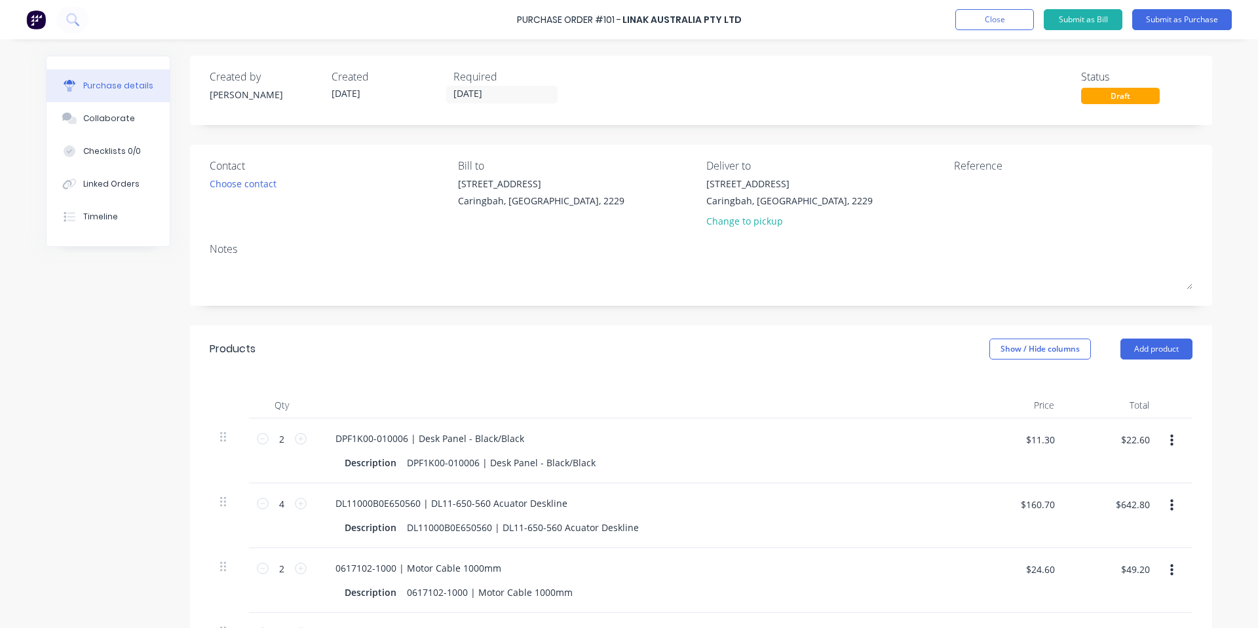
click at [716, 93] on div "Created by [PERSON_NAME] Created [DATE] Required [DATE] Status Draft" at bounding box center [701, 86] width 983 height 35
drag, startPoint x: 142, startPoint y: 117, endPoint x: 120, endPoint y: 107, distance: 24.6
click at [142, 117] on button "Collaborate" at bounding box center [108, 118] width 123 height 33
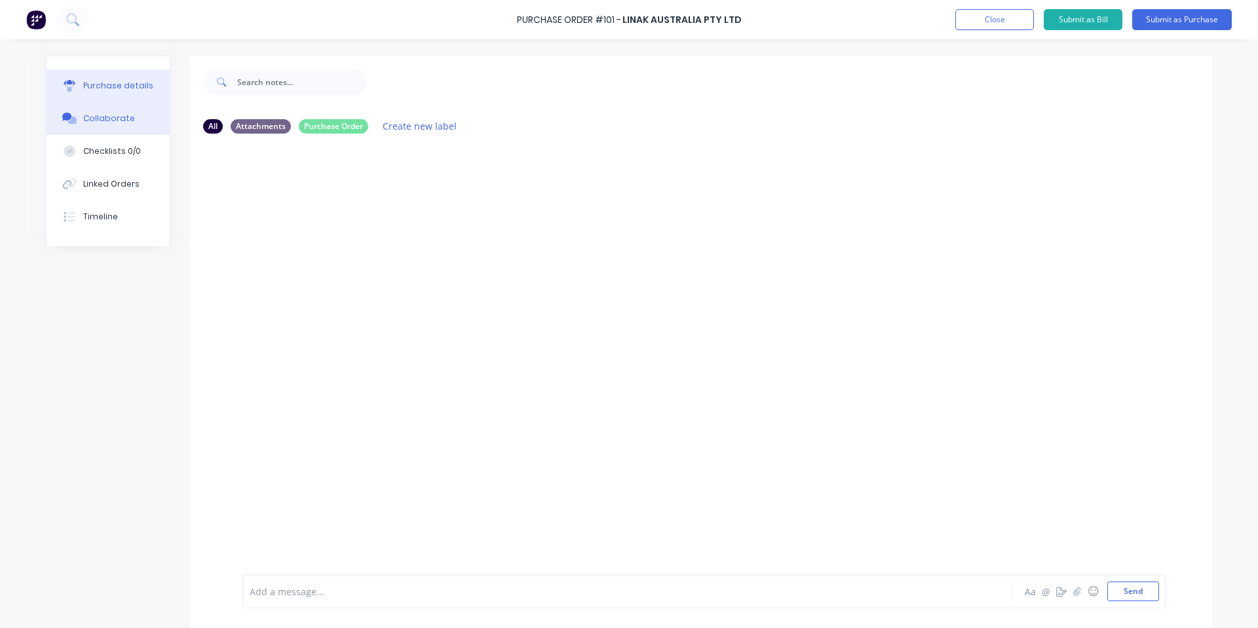
click at [95, 93] on button "Purchase details" at bounding box center [108, 85] width 123 height 33
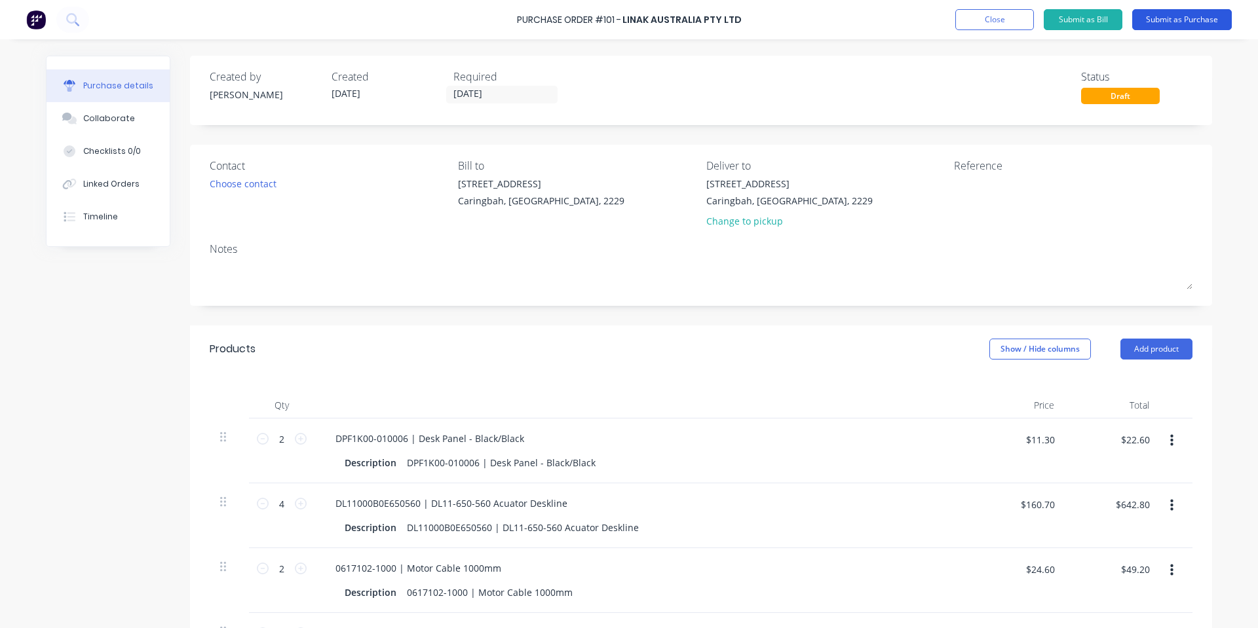
click at [1188, 14] on button "Submit as Purchase" at bounding box center [1182, 19] width 100 height 21
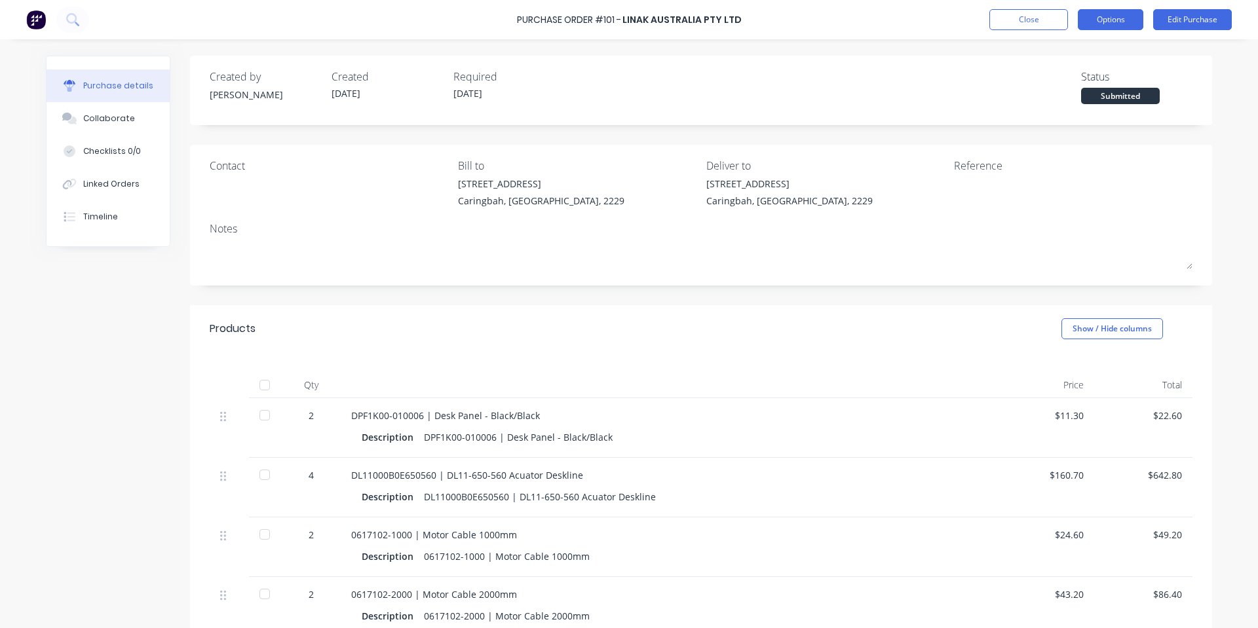
click at [1118, 18] on button "Options" at bounding box center [1111, 19] width 66 height 21
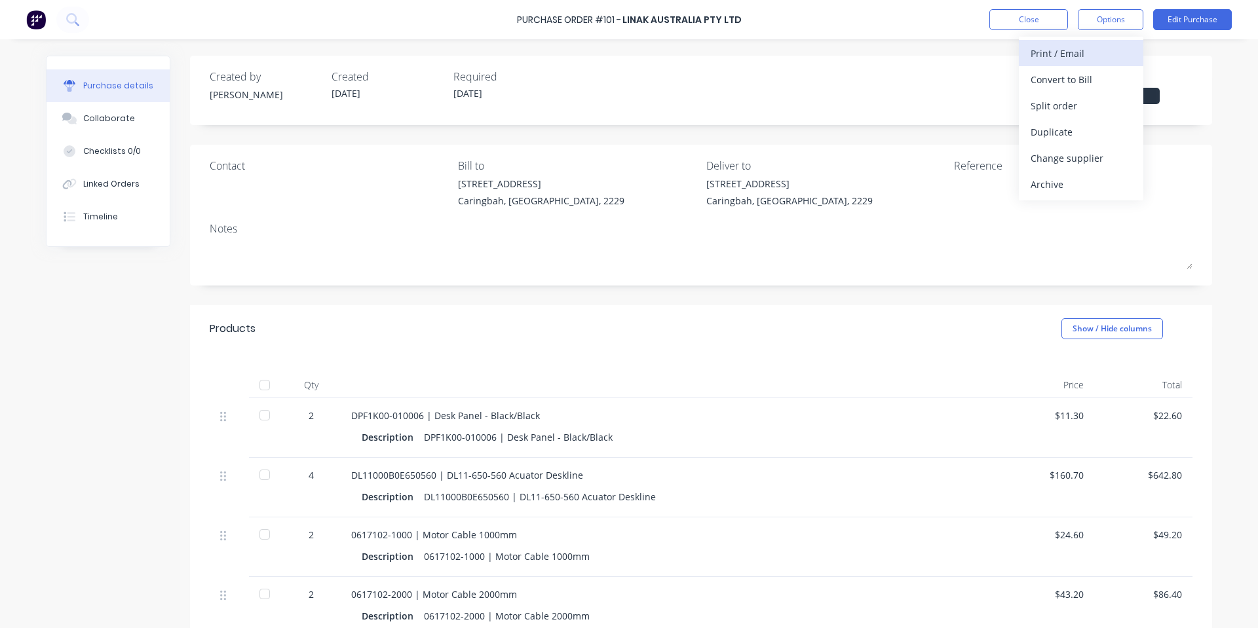
click at [1066, 57] on div "Print / Email" at bounding box center [1080, 53] width 101 height 19
click at [1045, 68] on button "With pricing" at bounding box center [1081, 79] width 124 height 26
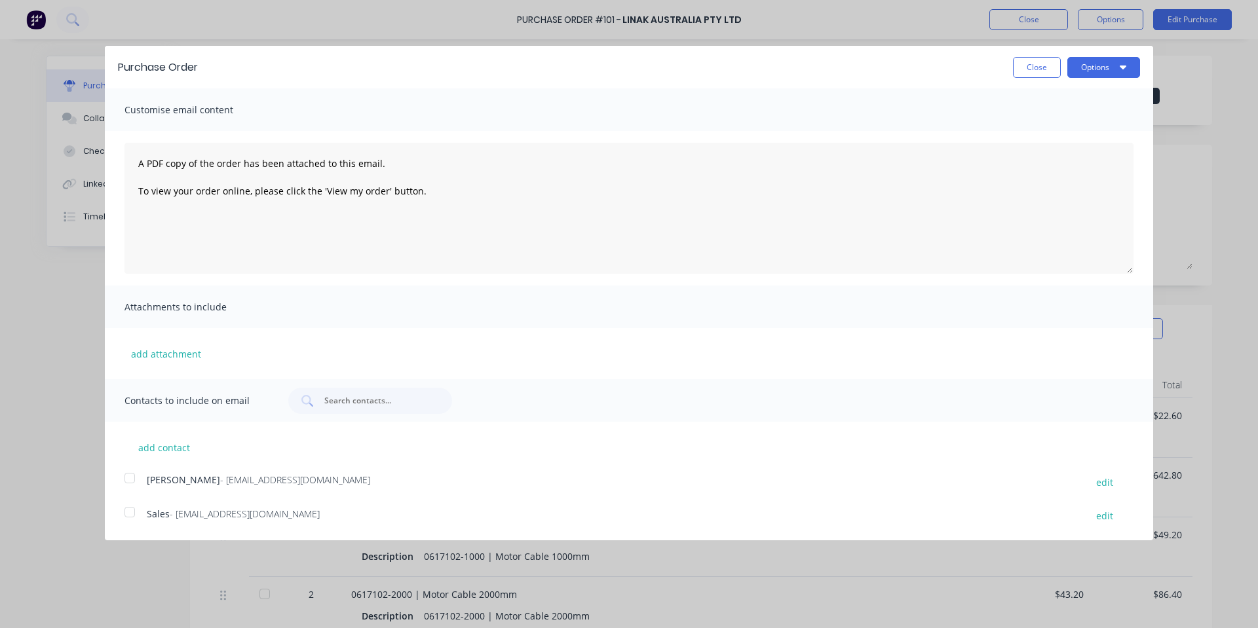
click at [127, 481] on div at bounding box center [130, 478] width 26 height 26
click at [128, 508] on div at bounding box center [130, 512] width 26 height 26
click at [134, 472] on div at bounding box center [130, 478] width 26 height 26
click at [1120, 71] on button "Options" at bounding box center [1103, 67] width 73 height 21
click at [1063, 124] on div "Email" at bounding box center [1077, 126] width 101 height 19
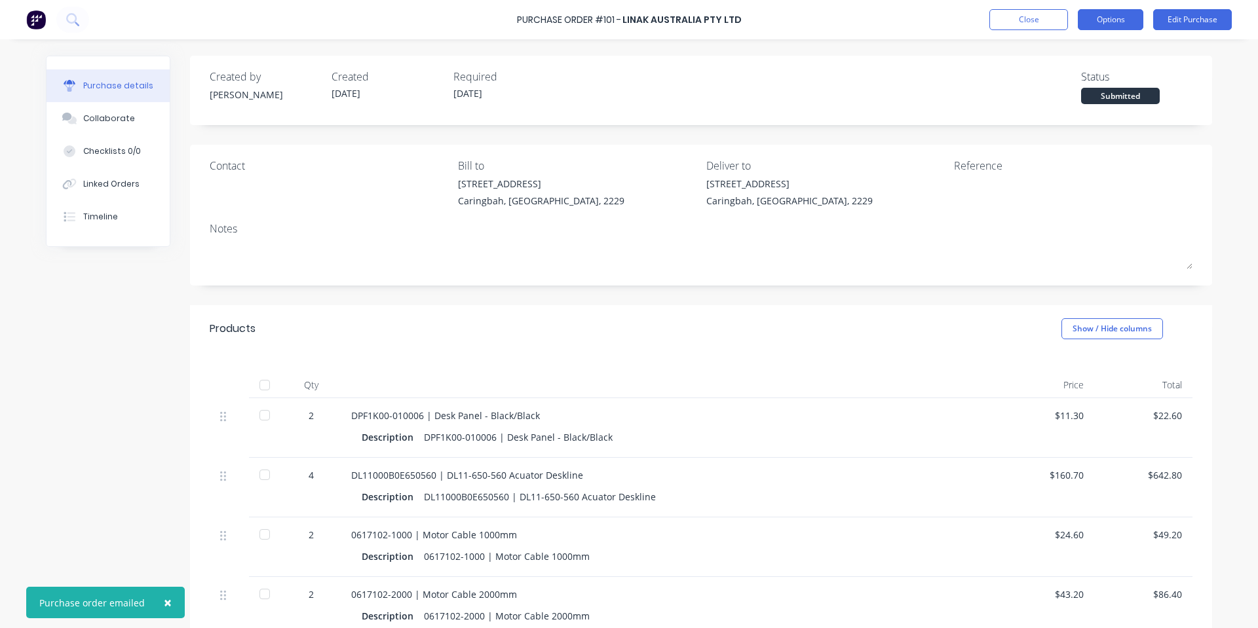
click at [1123, 22] on button "Options" at bounding box center [1111, 19] width 66 height 21
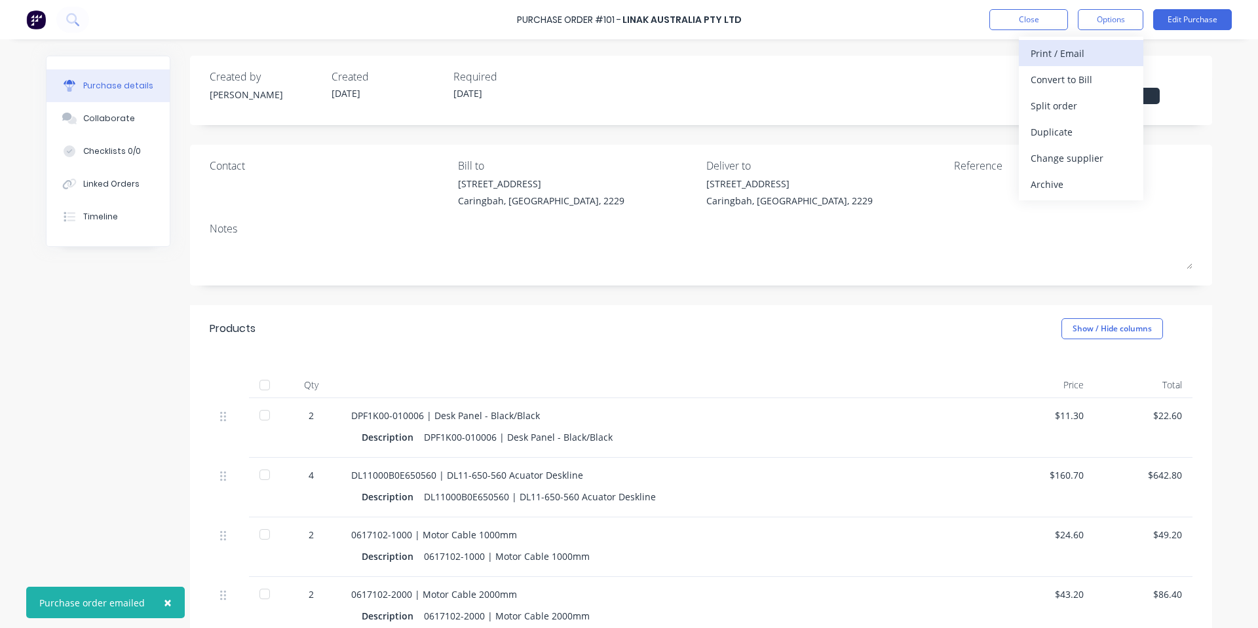
click at [1106, 63] on button "Print / Email" at bounding box center [1081, 53] width 124 height 26
click at [1095, 77] on div "With pricing" at bounding box center [1080, 79] width 101 height 19
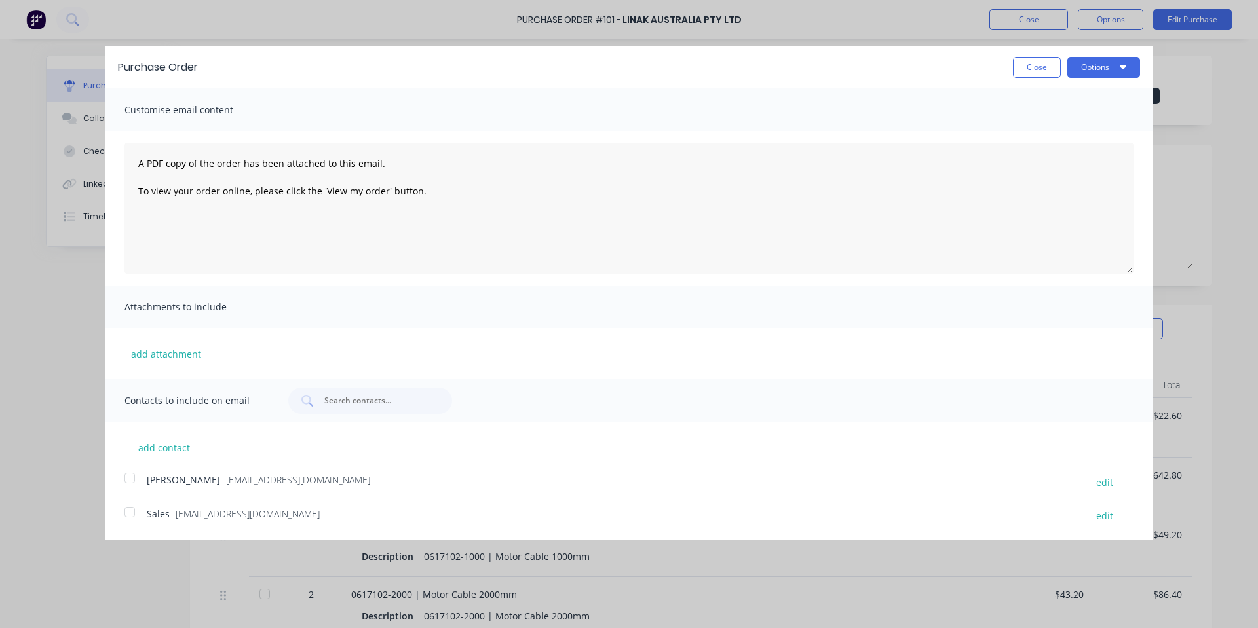
drag, startPoint x: 1078, startPoint y: 66, endPoint x: 1082, endPoint y: 82, distance: 16.1
click at [1079, 66] on button "Options" at bounding box center [1103, 67] width 73 height 21
click at [1072, 101] on div "Print" at bounding box center [1077, 100] width 101 height 19
click at [1050, 73] on button "Close" at bounding box center [1037, 67] width 48 height 21
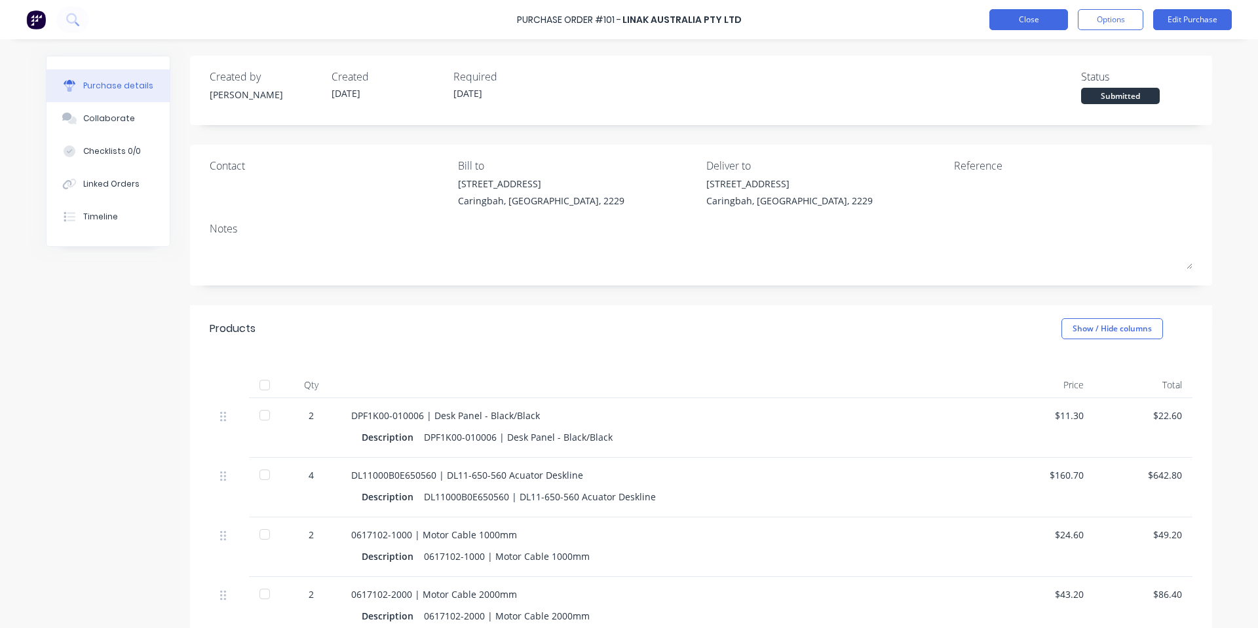
click at [1034, 20] on button "Close" at bounding box center [1028, 19] width 79 height 21
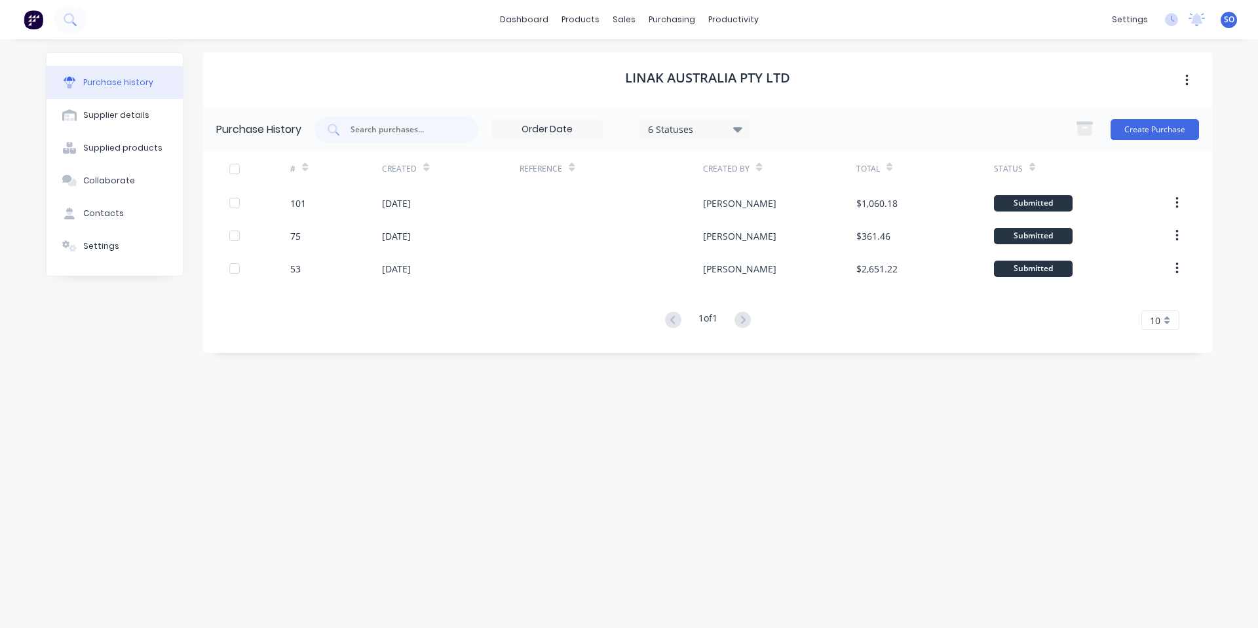
click at [952, 66] on div "Linak Australia Pty Ltd" at bounding box center [707, 80] width 1009 height 56
click at [545, 20] on link "dashboard" at bounding box center [524, 20] width 62 height 20
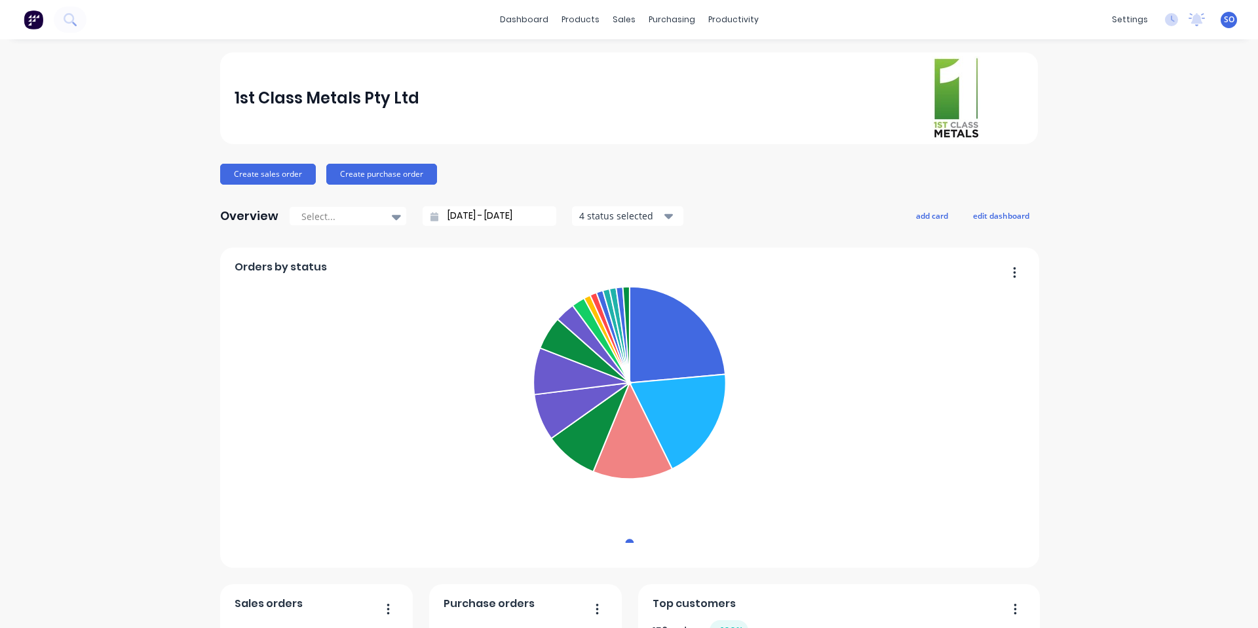
click at [520, 60] on div "1st Class Metals Pty Ltd" at bounding box center [629, 98] width 789 height 84
click at [625, 64] on icon at bounding box center [627, 63] width 12 height 12
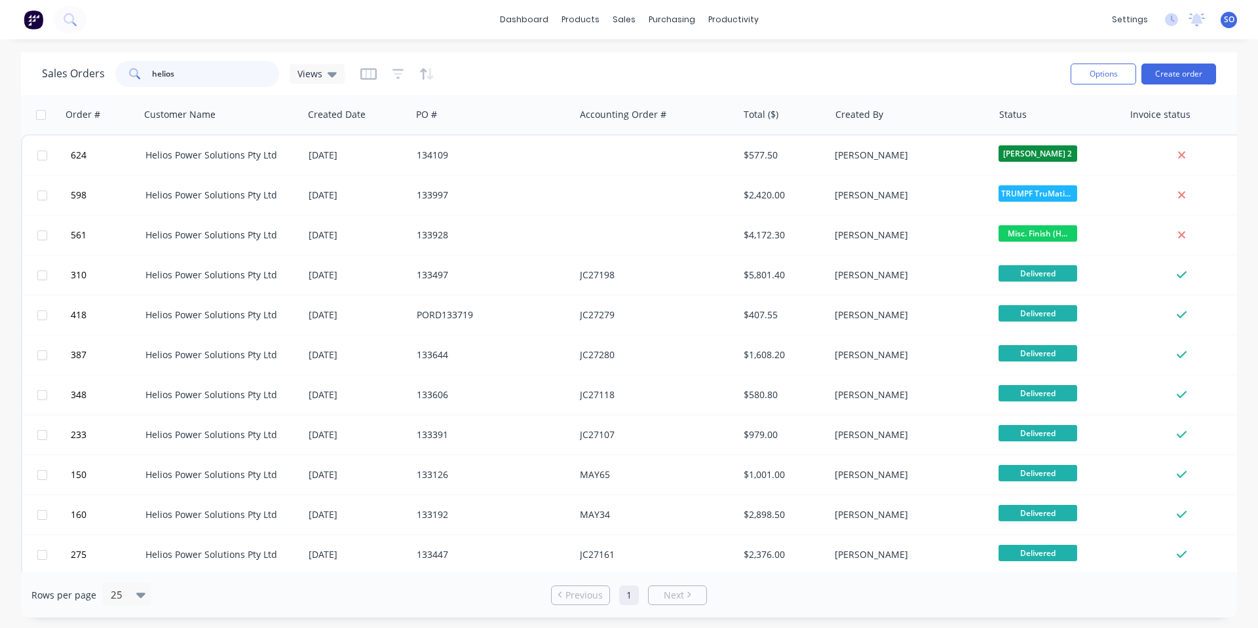
click at [190, 72] on input "helios" at bounding box center [216, 74] width 128 height 26
click at [189, 72] on input "helios" at bounding box center [216, 74] width 128 height 26
type input "control"
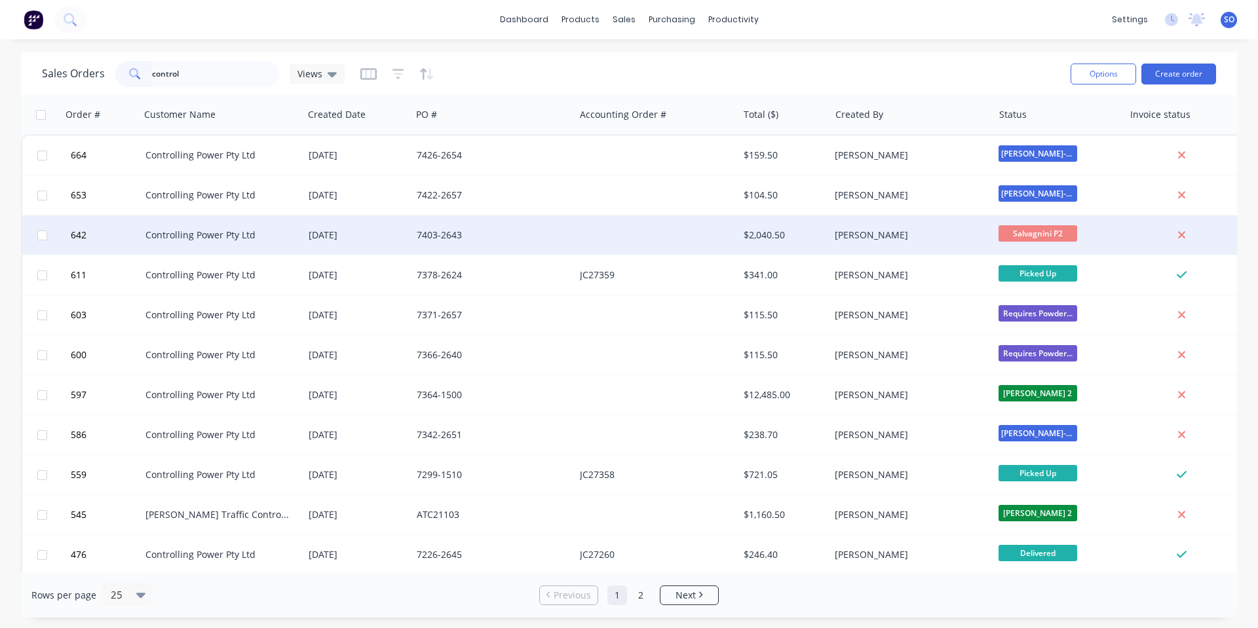
click at [195, 227] on div "Controlling Power Pty Ltd" at bounding box center [221, 235] width 163 height 39
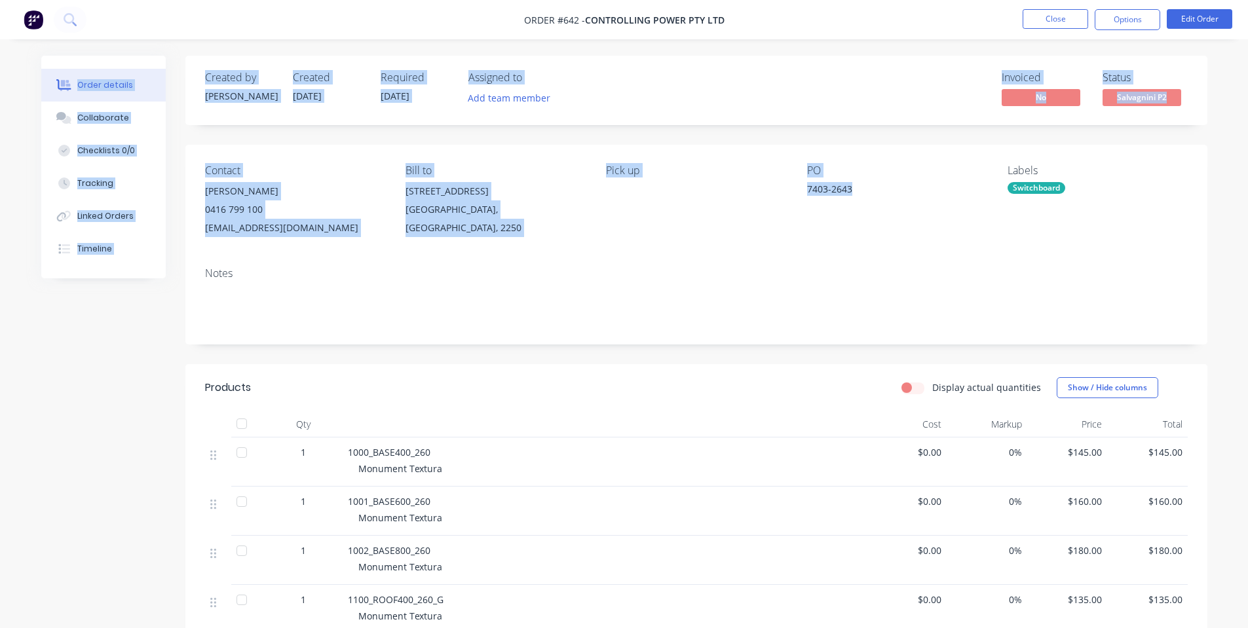
drag, startPoint x: 1192, startPoint y: 9, endPoint x: 963, endPoint y: 200, distance: 298.5
click at [888, 245] on div "Contact [PERSON_NAME] [PHONE_NUMBER] [EMAIL_ADDRESS][DOMAIN_NAME] Bill to [STRE…" at bounding box center [696, 201] width 1022 height 112
drag, startPoint x: 943, startPoint y: 206, endPoint x: 1046, endPoint y: 159, distance: 113.1
click at [944, 206] on div "PO 7403-2643" at bounding box center [896, 200] width 179 height 73
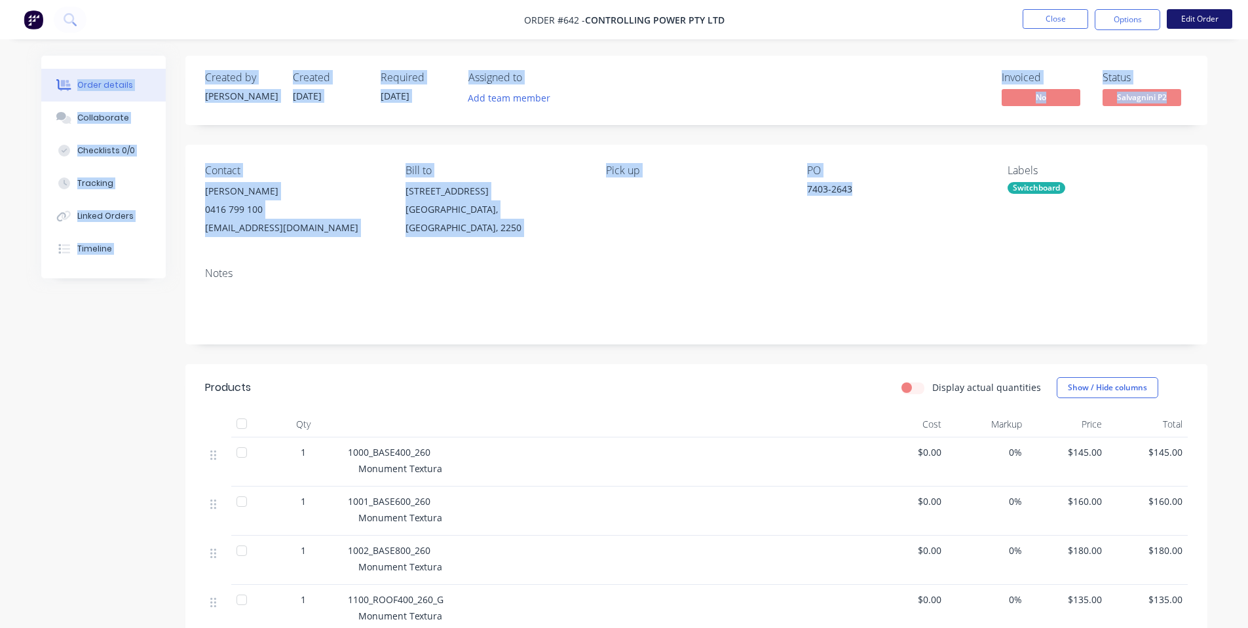
click at [1211, 26] on button "Edit Order" at bounding box center [1200, 19] width 66 height 20
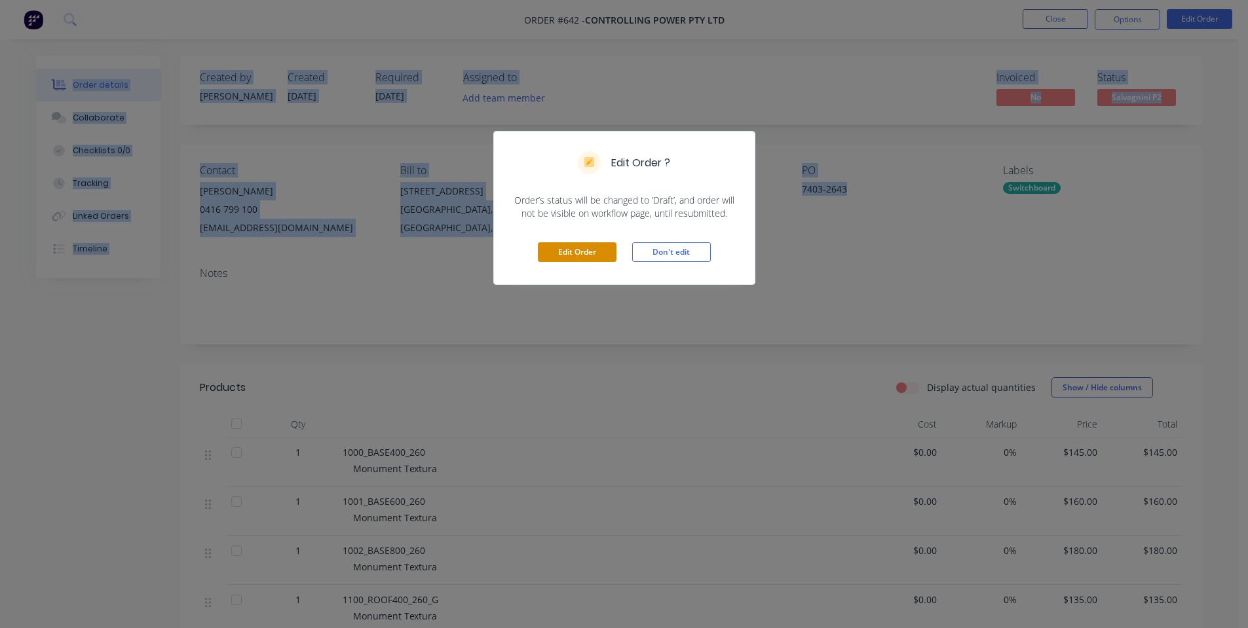
click at [578, 246] on button "Edit Order" at bounding box center [577, 252] width 79 height 20
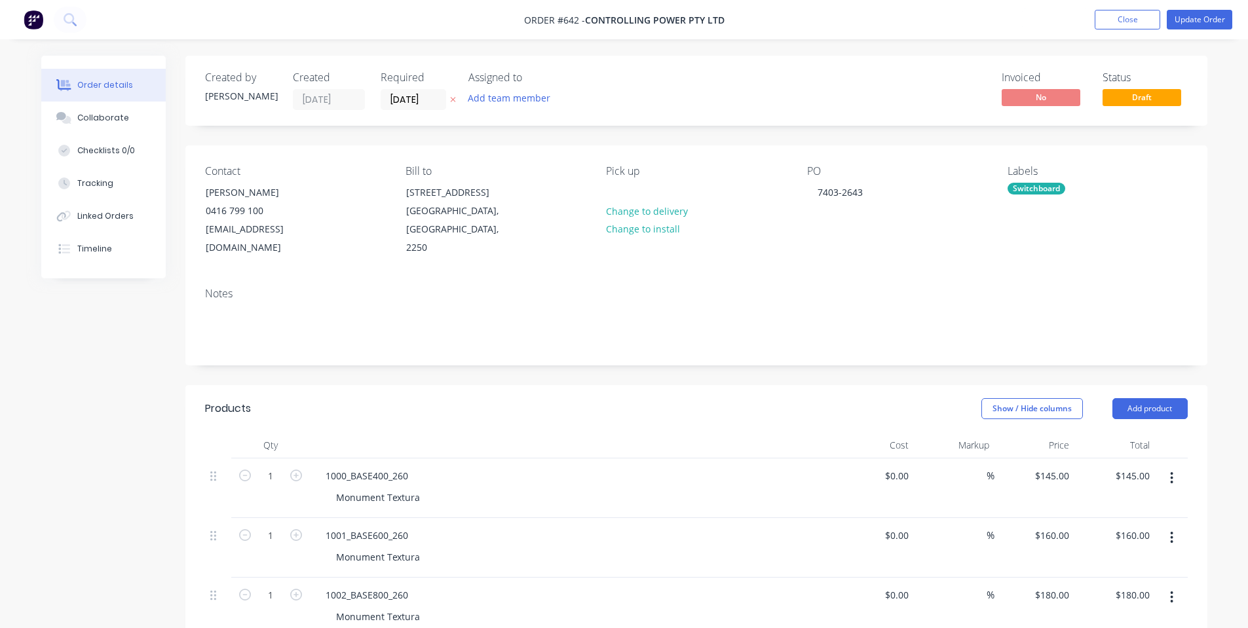
click at [662, 249] on div "Pick up Change to delivery Change to install" at bounding box center [695, 211] width 179 height 92
click at [1121, 93] on span "Draft" at bounding box center [1141, 97] width 79 height 16
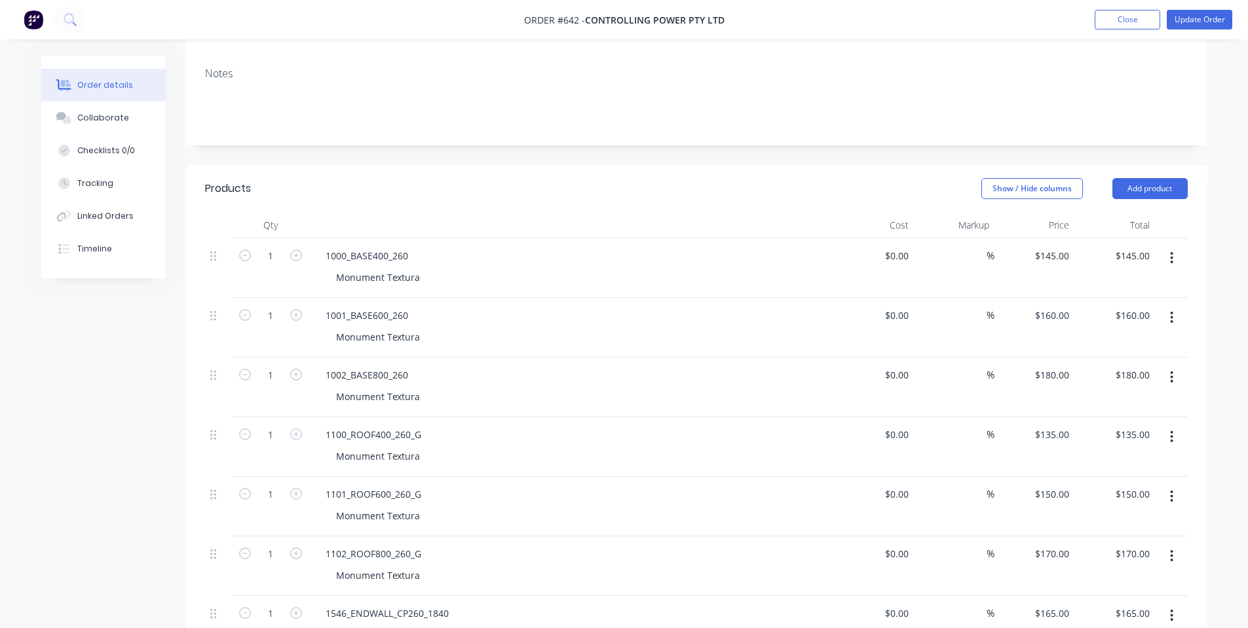
scroll to position [175, 0]
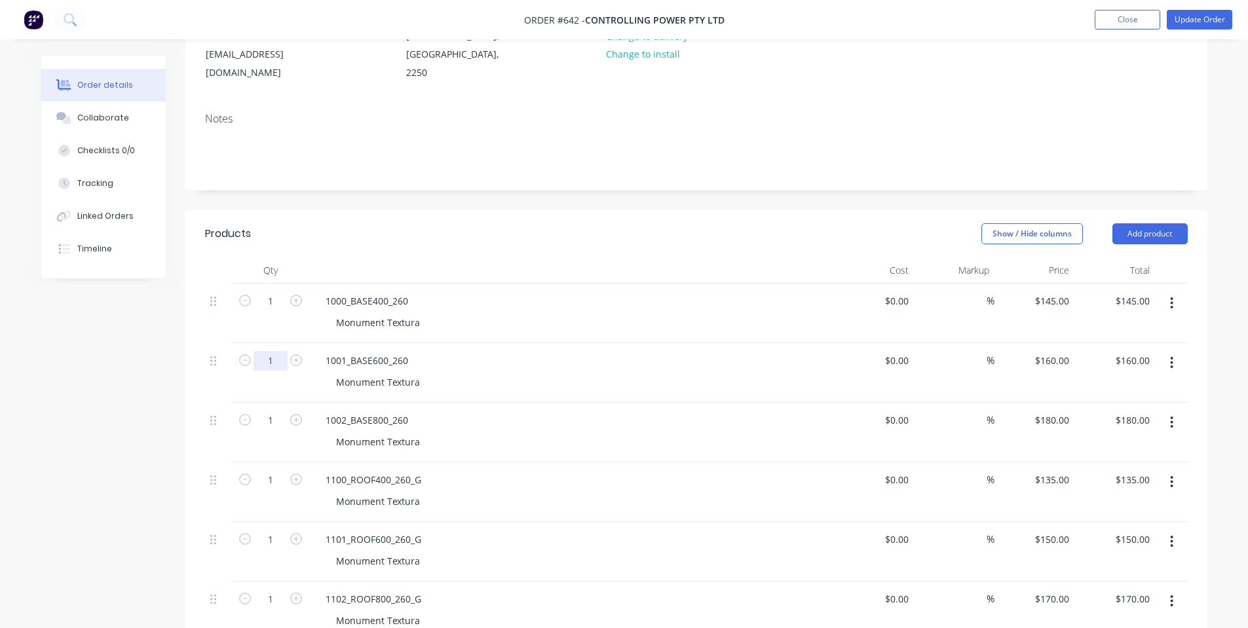
click at [268, 311] on input "1" at bounding box center [271, 302] width 34 height 20
type input "2"
click at [272, 311] on input "1" at bounding box center [271, 302] width 34 height 20
type input "$320.00"
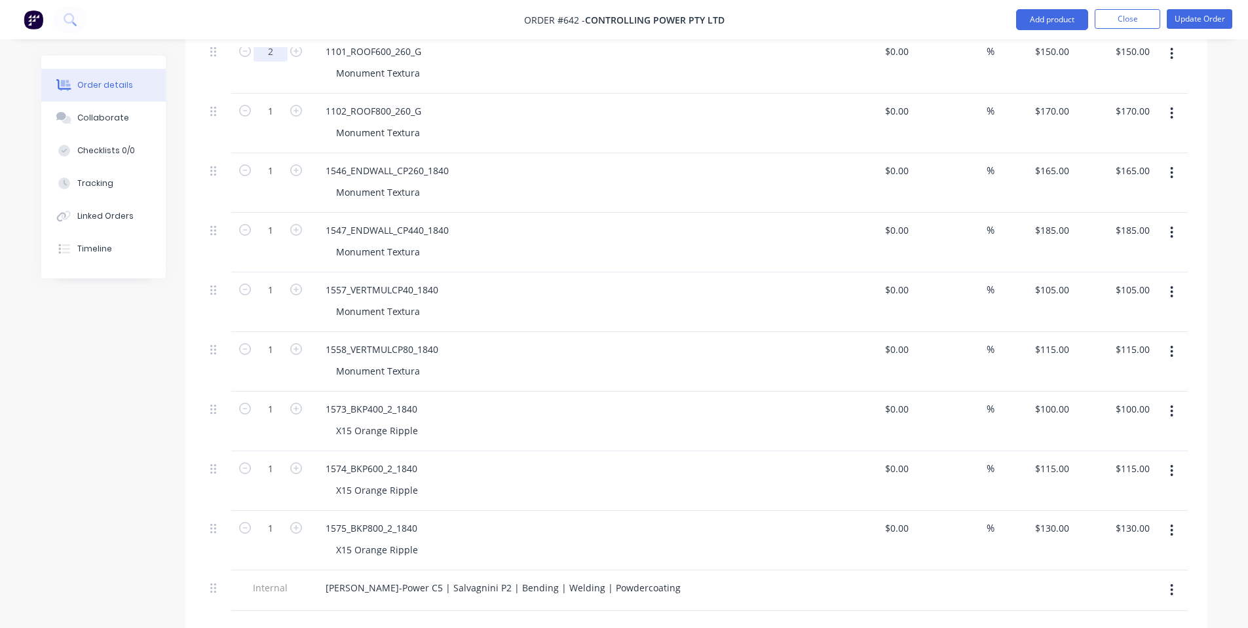
scroll to position [524, 0]
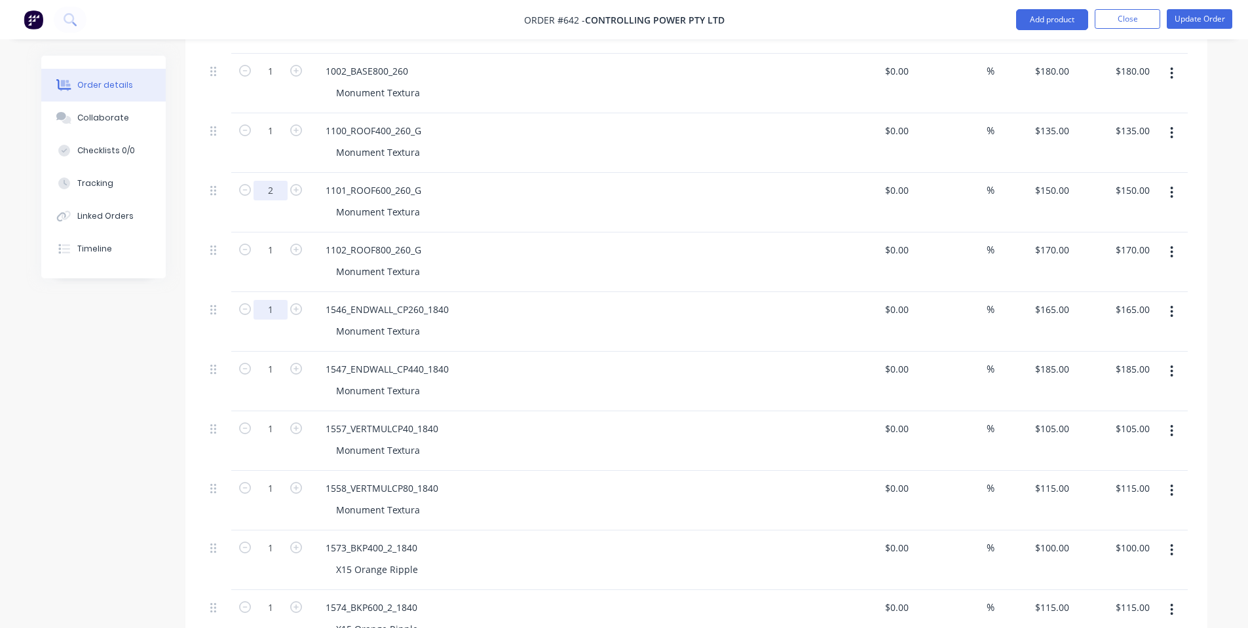
type input "2"
type input "$300.00"
type input "2"
type input "$330.00"
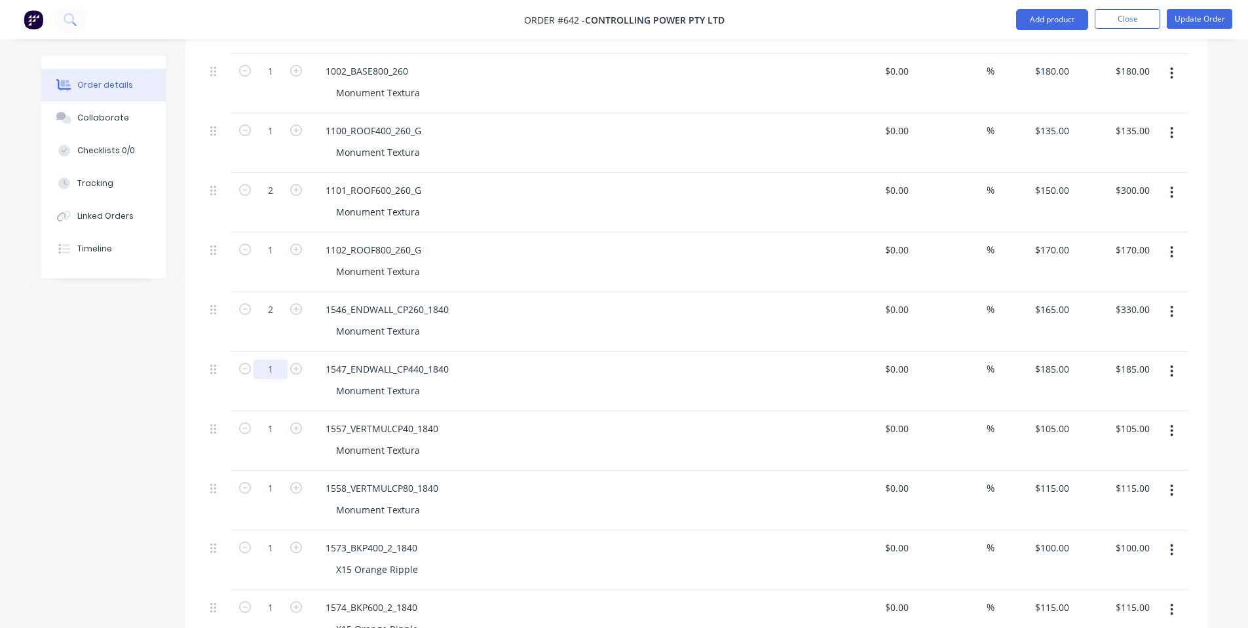
type input "10"
type input "$1,850.00"
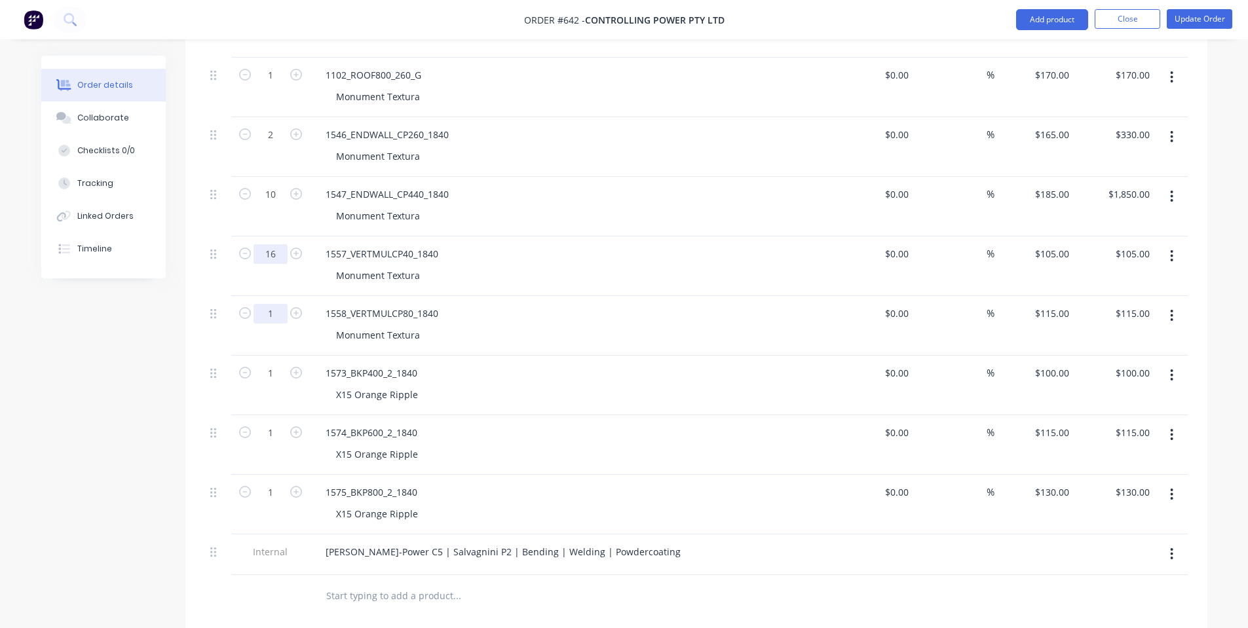
type input "16"
type input "$1,680.00"
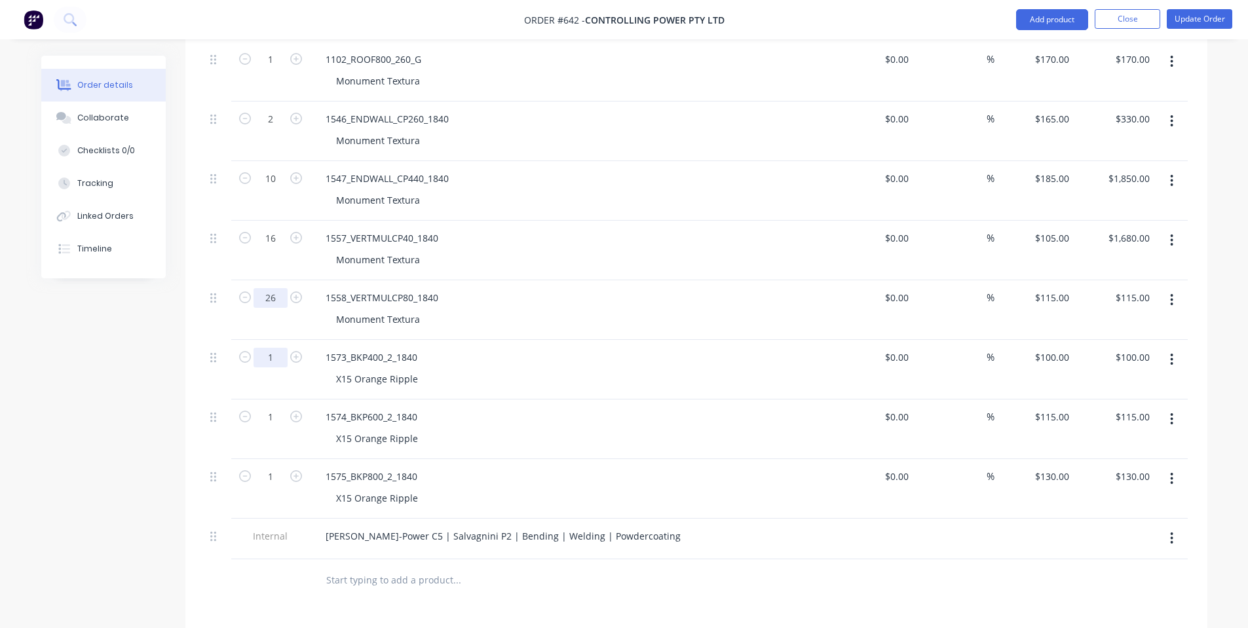
scroll to position [873, 0]
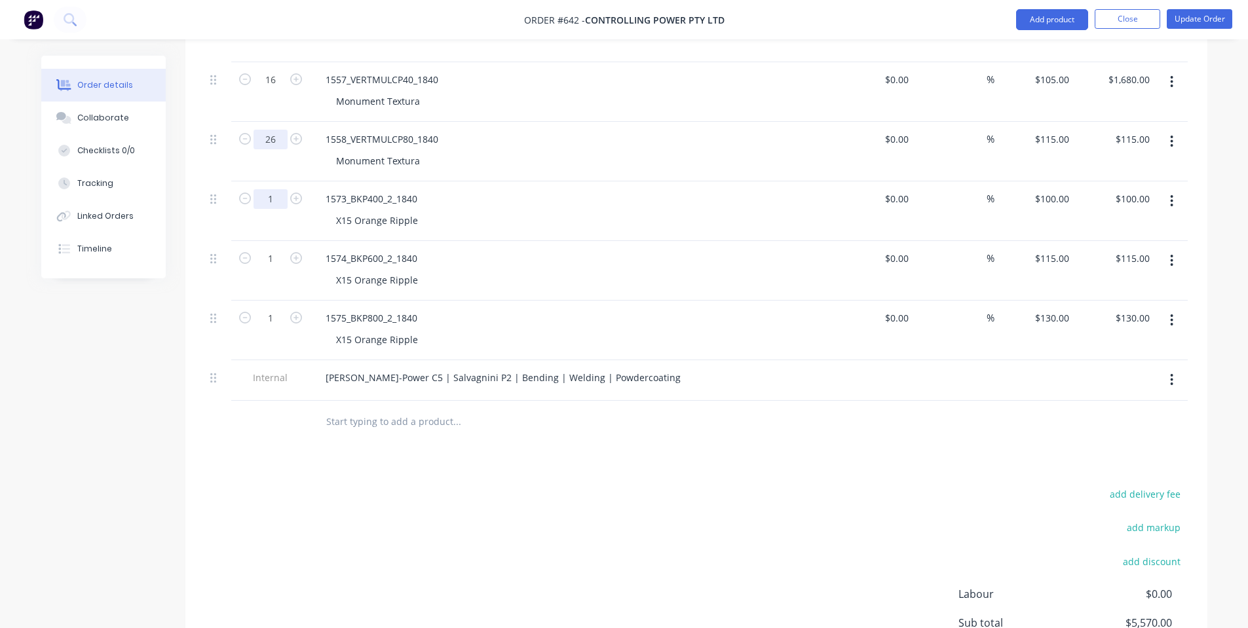
type input "26"
type input "$2,990.00"
drag, startPoint x: 272, startPoint y: 206, endPoint x: 248, endPoint y: 205, distance: 23.6
click at [249, 205] on form "3" at bounding box center [270, 198] width 68 height 20
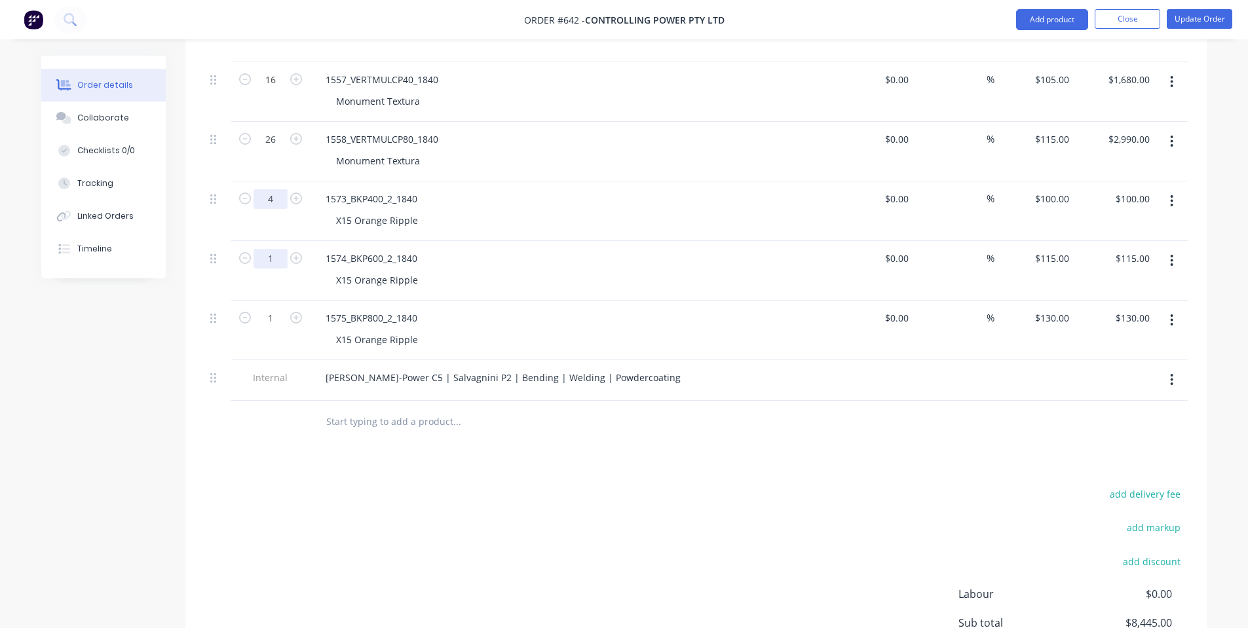
type input "4"
type input "$400.00"
type input "5"
type input "$575.00"
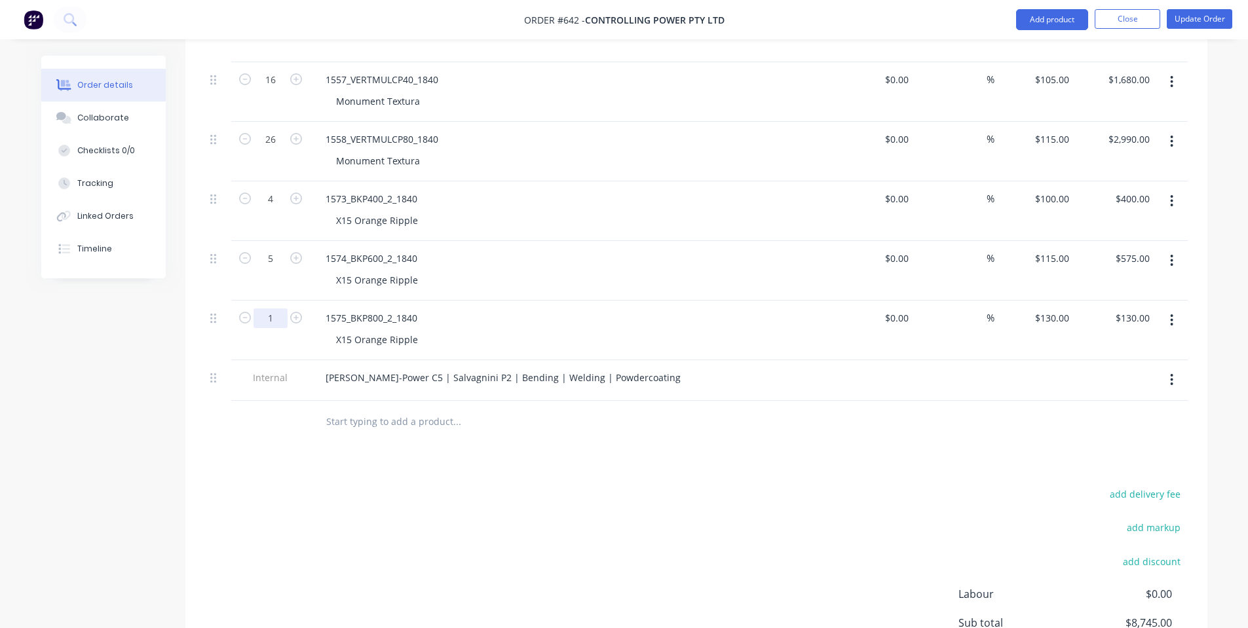
drag, startPoint x: 270, startPoint y: 309, endPoint x: 273, endPoint y: 316, distance: 8.5
type input "4"
type input "$520.00"
click at [461, 248] on div "1574_BKP600_2_1840 X15 Orange Ripple" at bounding box center [572, 271] width 524 height 60
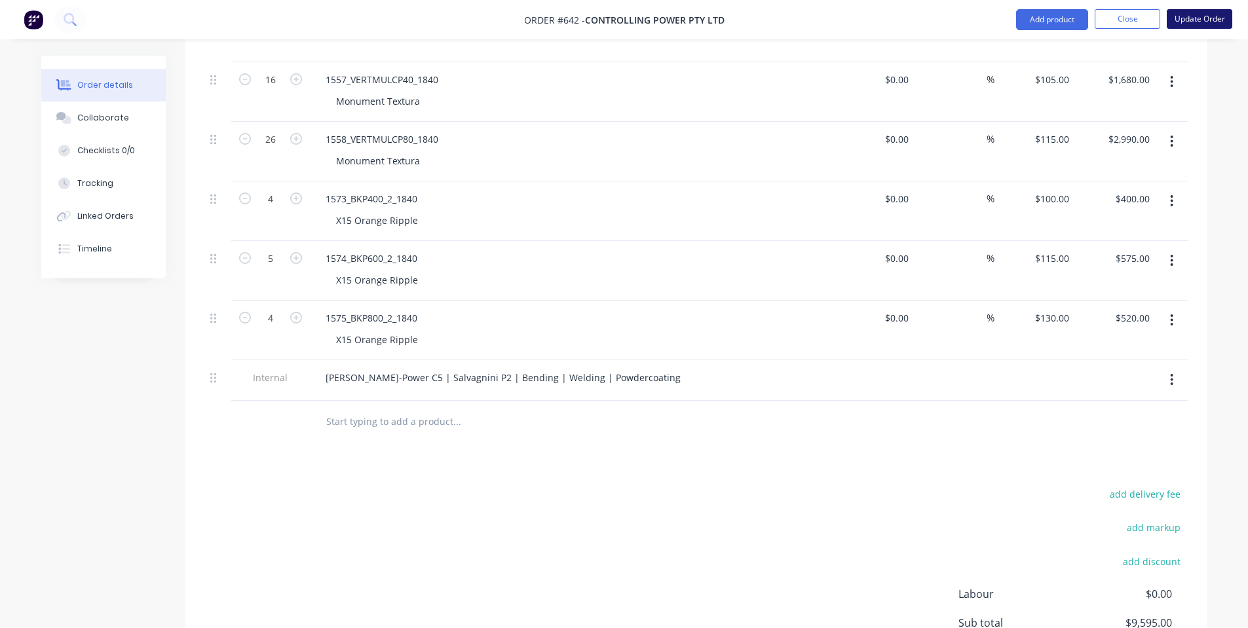
click at [1194, 14] on button "Update Order" at bounding box center [1200, 19] width 66 height 20
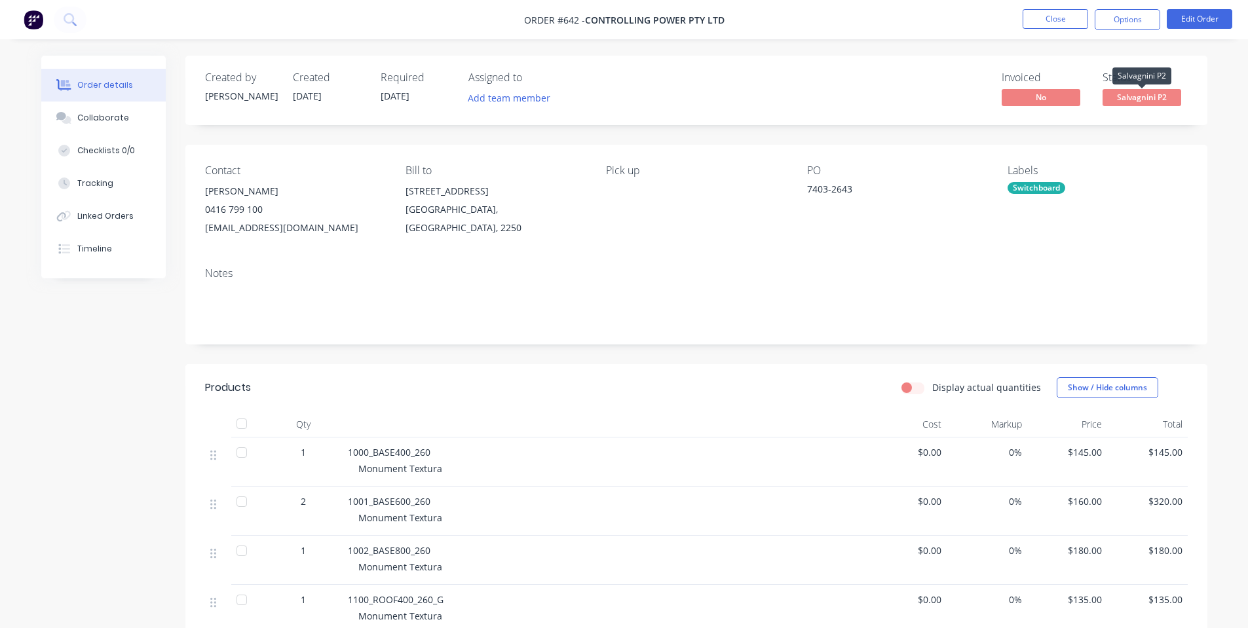
click at [1144, 94] on span "Salvagnini P2" at bounding box center [1141, 97] width 79 height 16
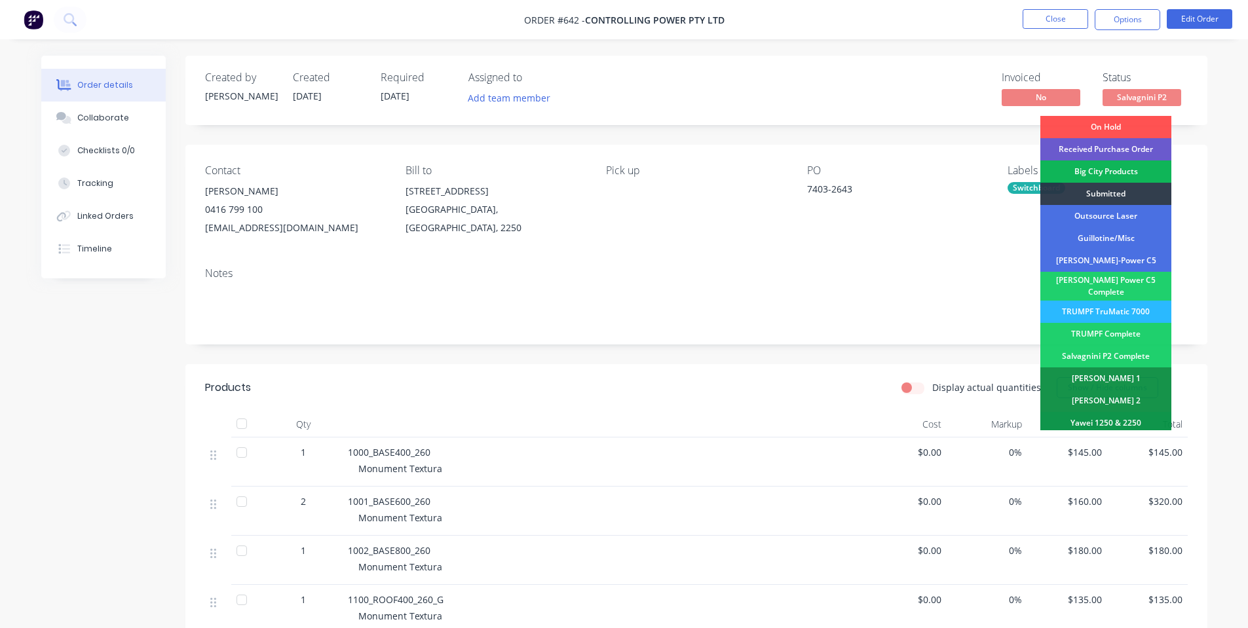
click at [1123, 143] on div "Received Purchase Order" at bounding box center [1105, 149] width 131 height 22
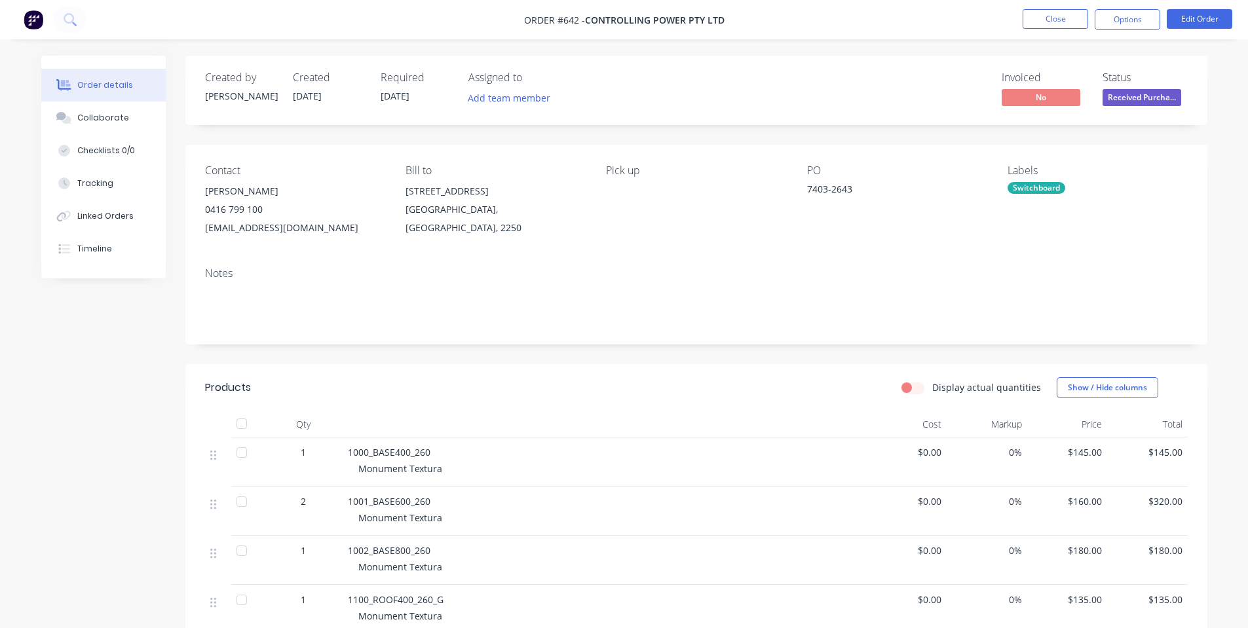
drag, startPoint x: 1071, startPoint y: 145, endPoint x: 1063, endPoint y: 143, distance: 8.6
click at [100, 121] on div "Collaborate" at bounding box center [103, 118] width 52 height 12
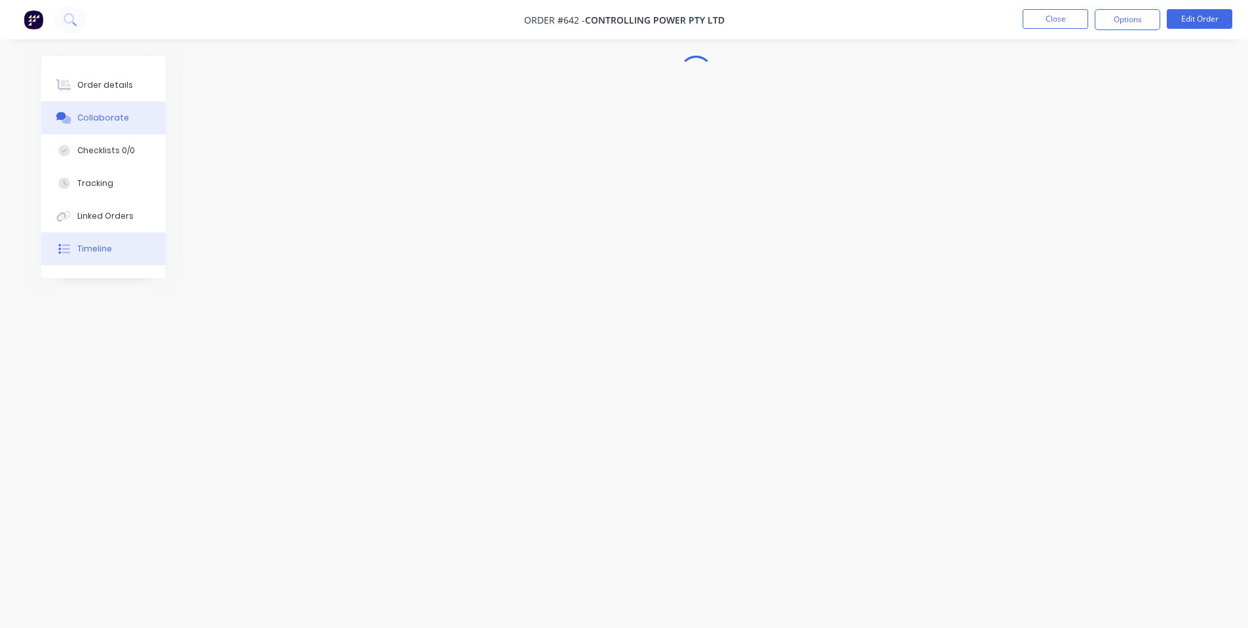
click at [109, 246] on button "Timeline" at bounding box center [103, 249] width 124 height 33
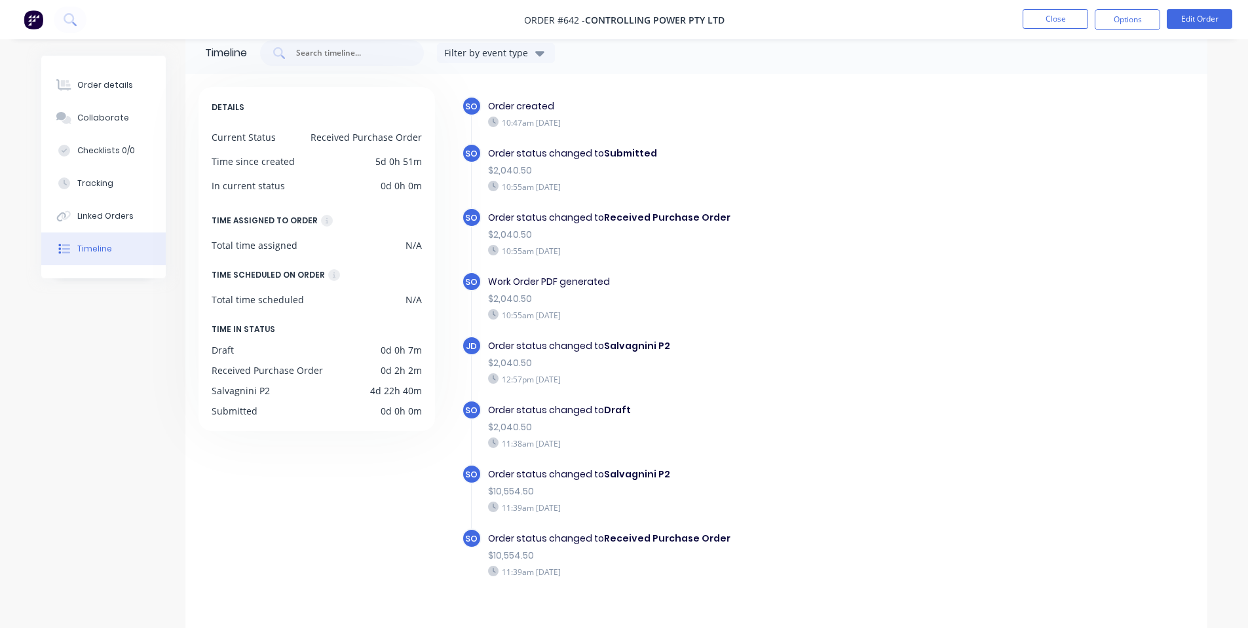
scroll to position [45, 0]
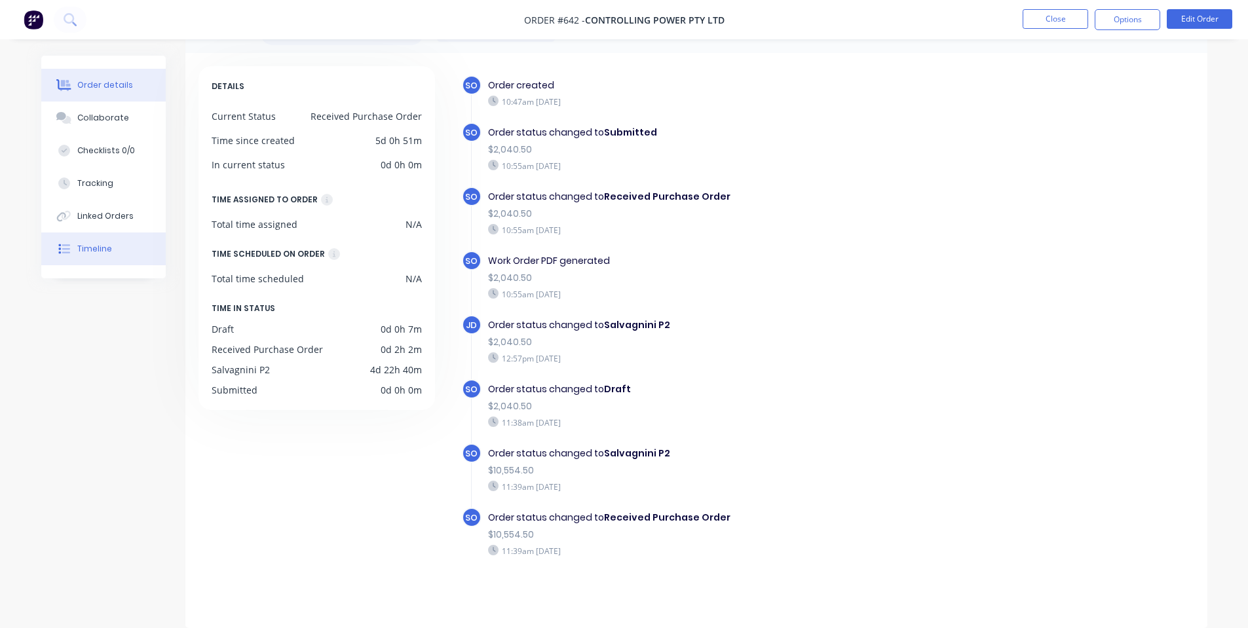
click at [58, 83] on icon at bounding box center [63, 85] width 15 height 12
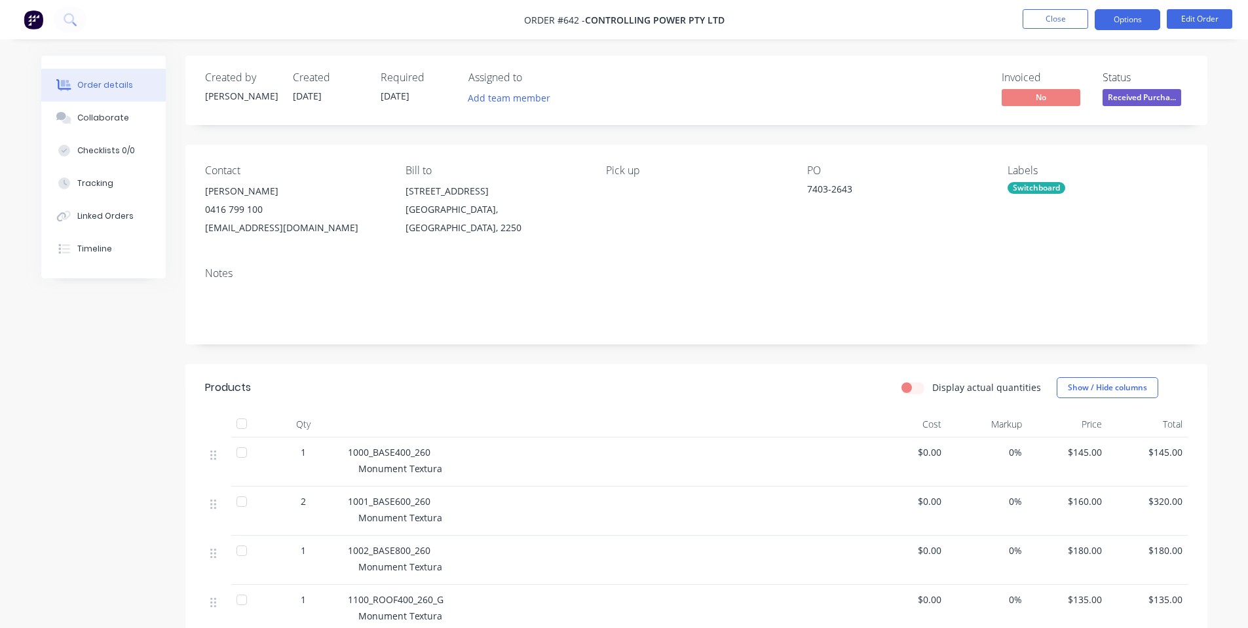
click at [1112, 21] on button "Options" at bounding box center [1128, 19] width 66 height 21
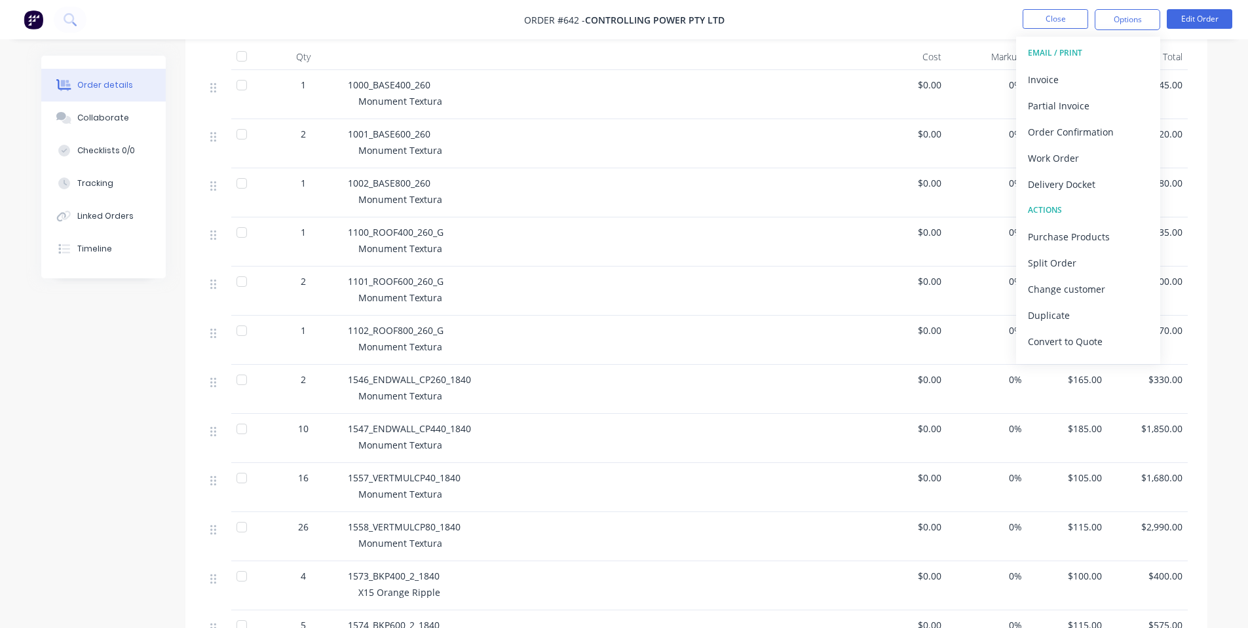
scroll to position [542, 0]
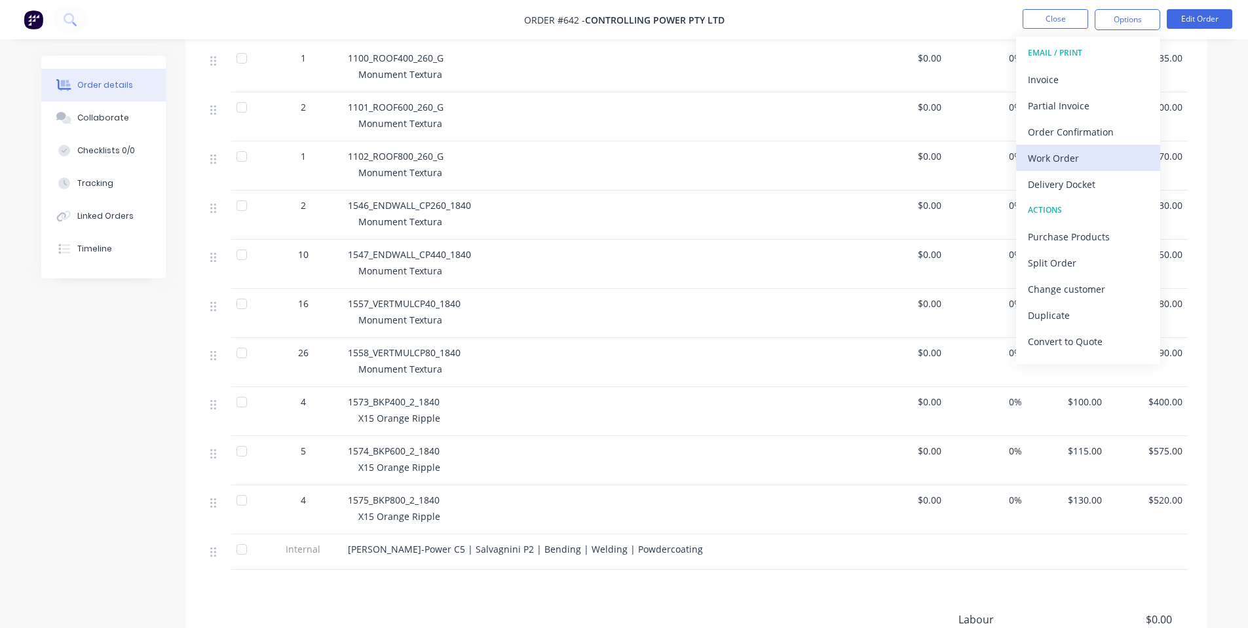
click at [1086, 166] on div "Work Order" at bounding box center [1088, 158] width 121 height 19
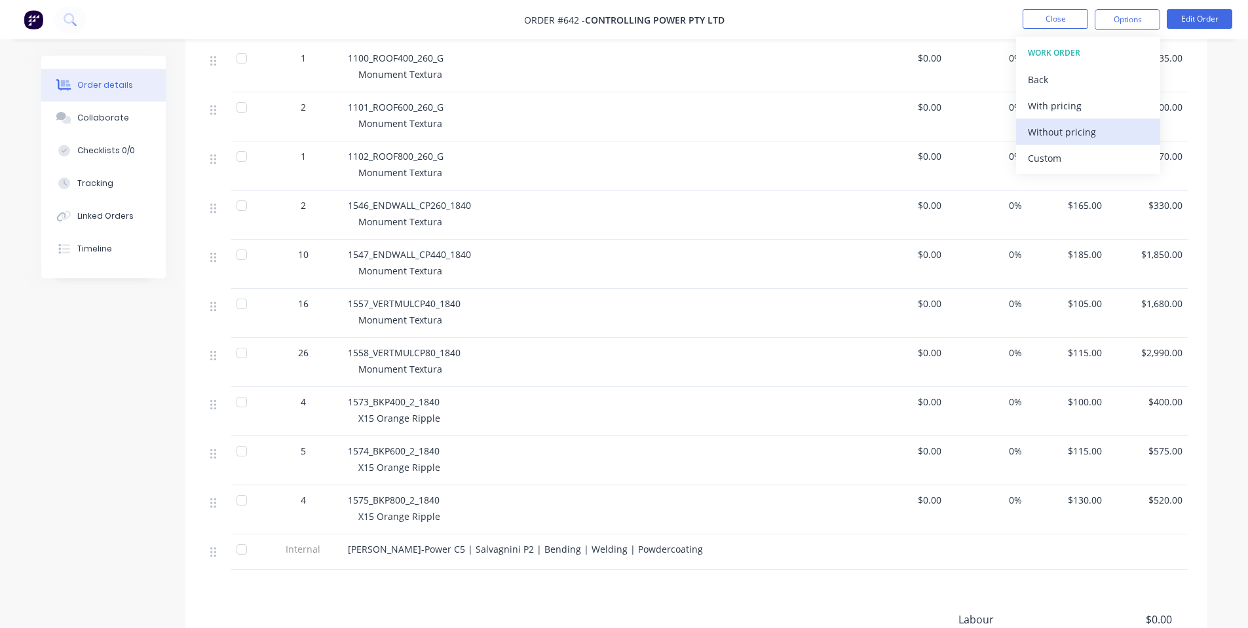
click at [1085, 134] on div "Without pricing" at bounding box center [1088, 131] width 121 height 19
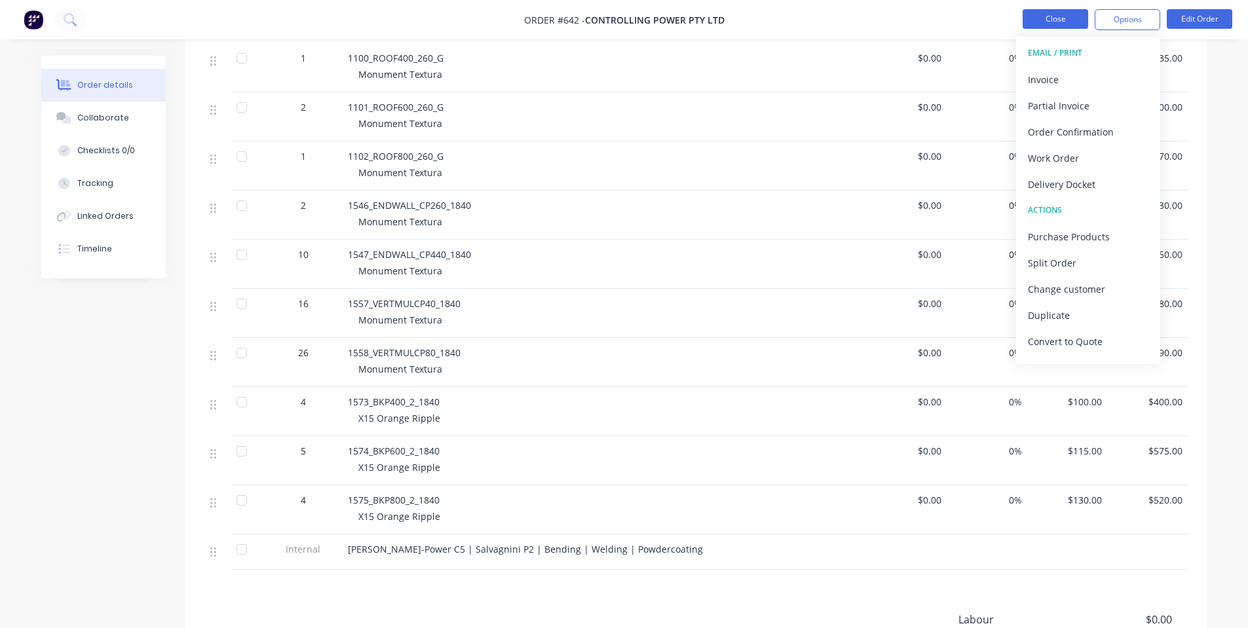
click at [1040, 13] on button "Close" at bounding box center [1056, 19] width 66 height 20
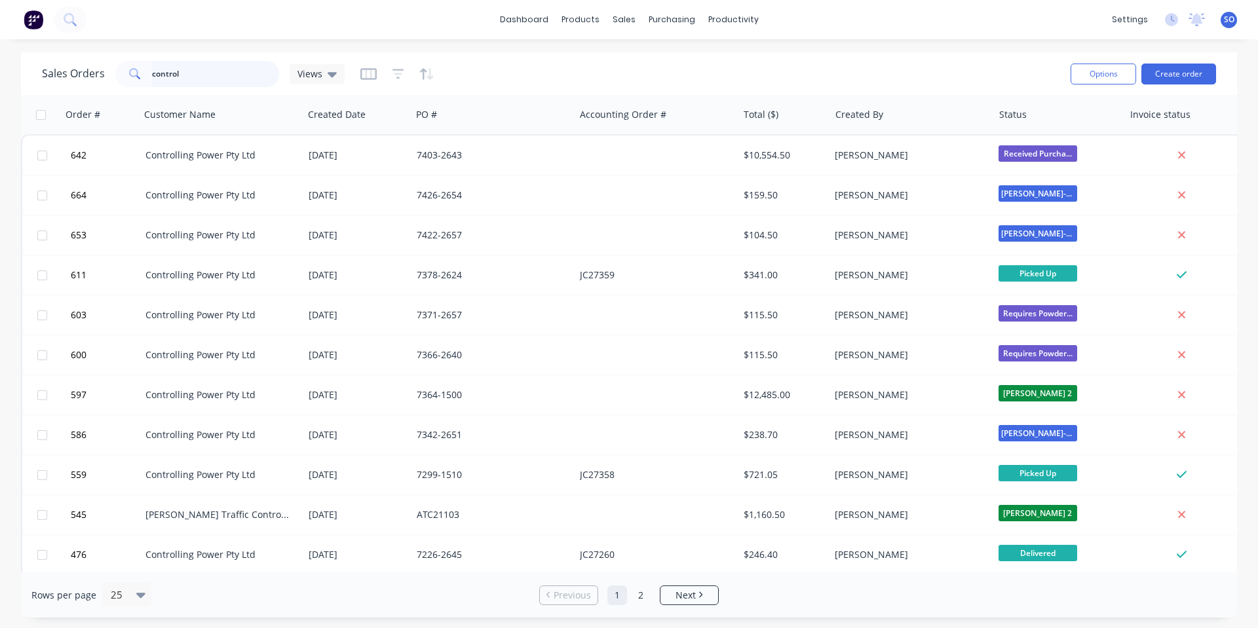
drag, startPoint x: 208, startPoint y: 72, endPoint x: 0, endPoint y: 58, distance: 208.1
click at [72, 65] on div "Sales Orders control Views" at bounding box center [193, 74] width 303 height 26
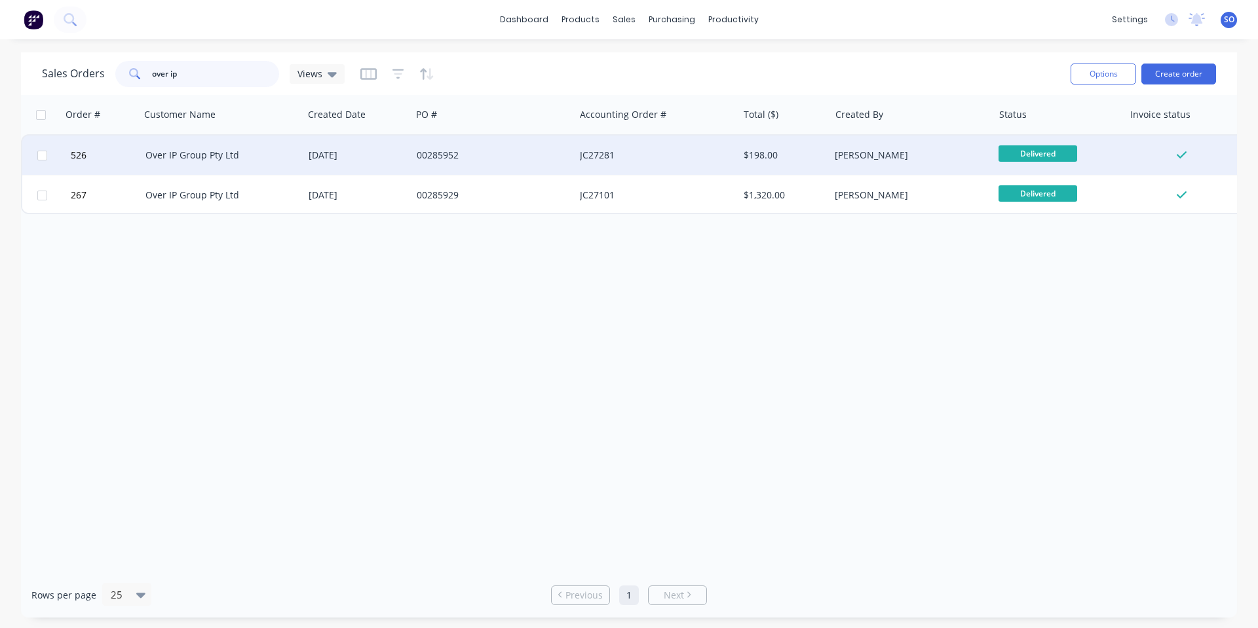
type input "over ip"
click at [302, 159] on div "Over IP Group Pty Ltd" at bounding box center [221, 155] width 163 height 39
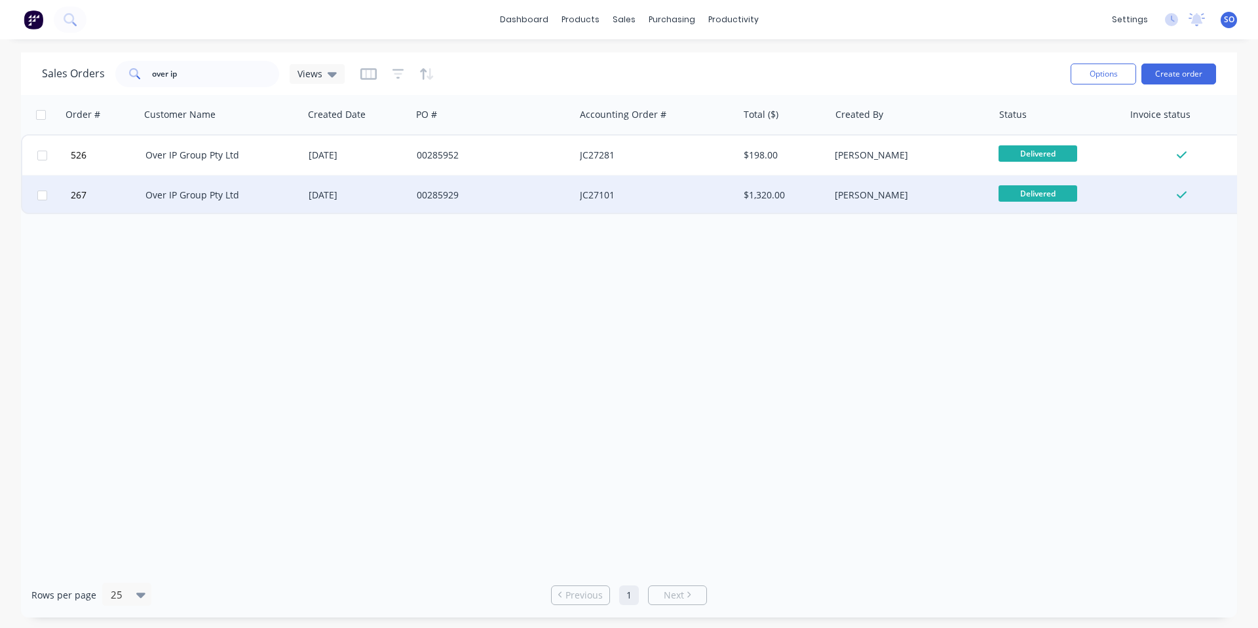
click at [340, 195] on div "[DATE]" at bounding box center [358, 195] width 98 height 13
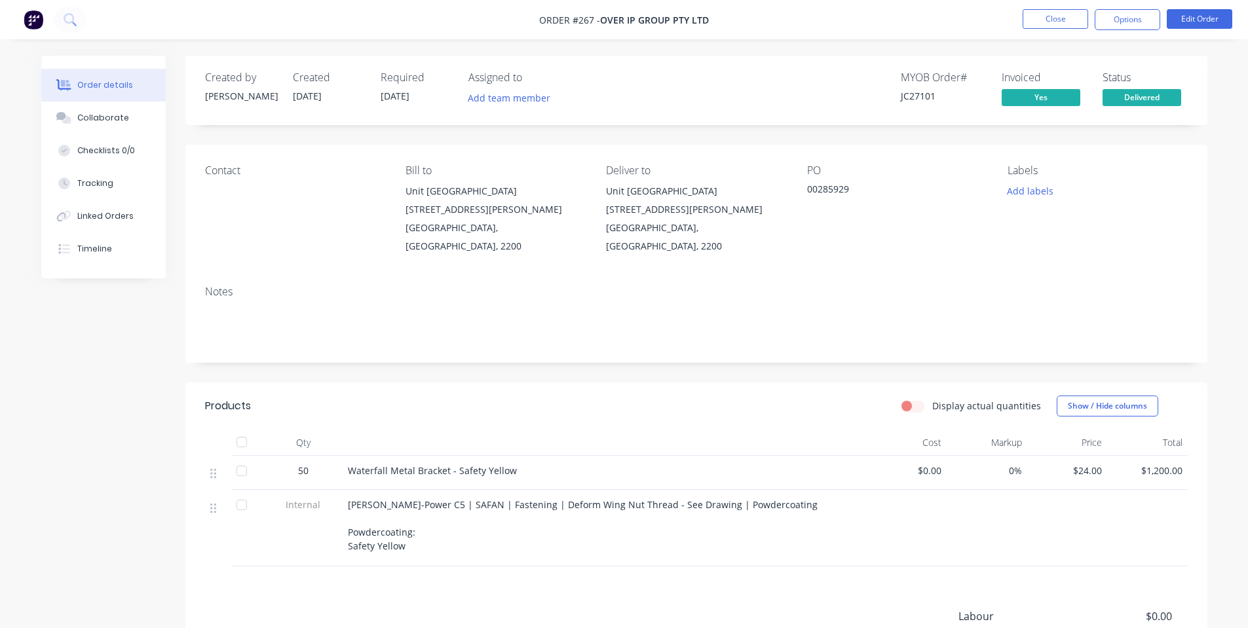
click at [472, 464] on span "Waterfall Metal Bracket - Safety Yellow" at bounding box center [432, 470] width 169 height 12
click at [1122, 22] on button "Options" at bounding box center [1128, 19] width 66 height 21
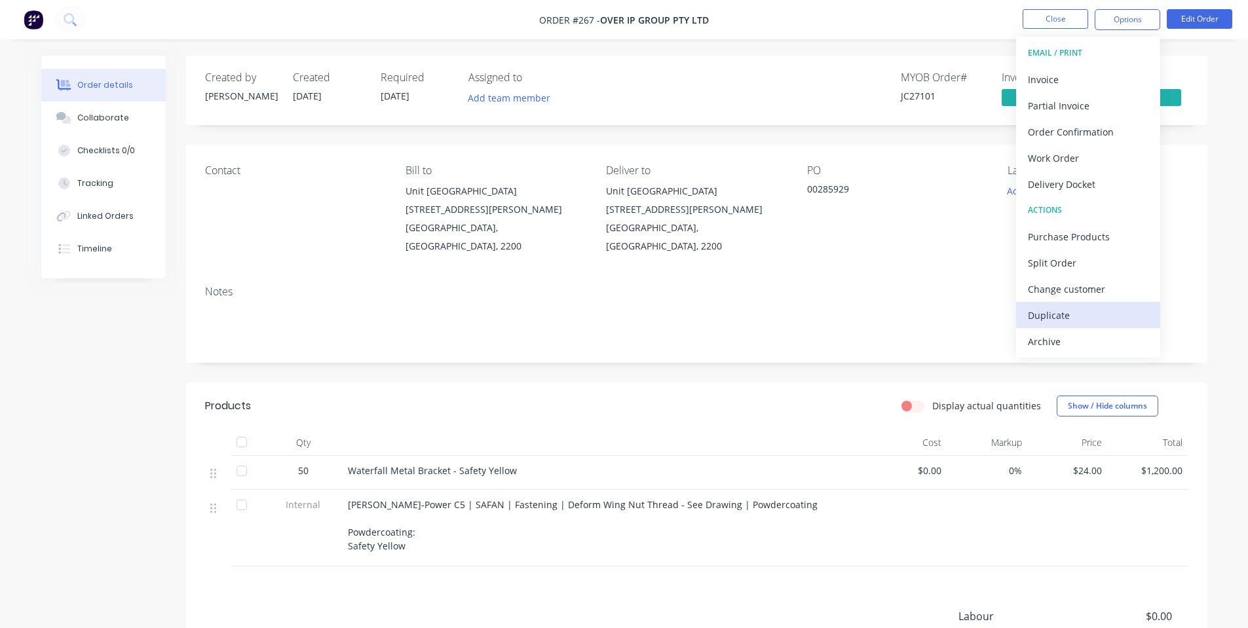
click at [1057, 321] on div "Duplicate" at bounding box center [1088, 315] width 121 height 19
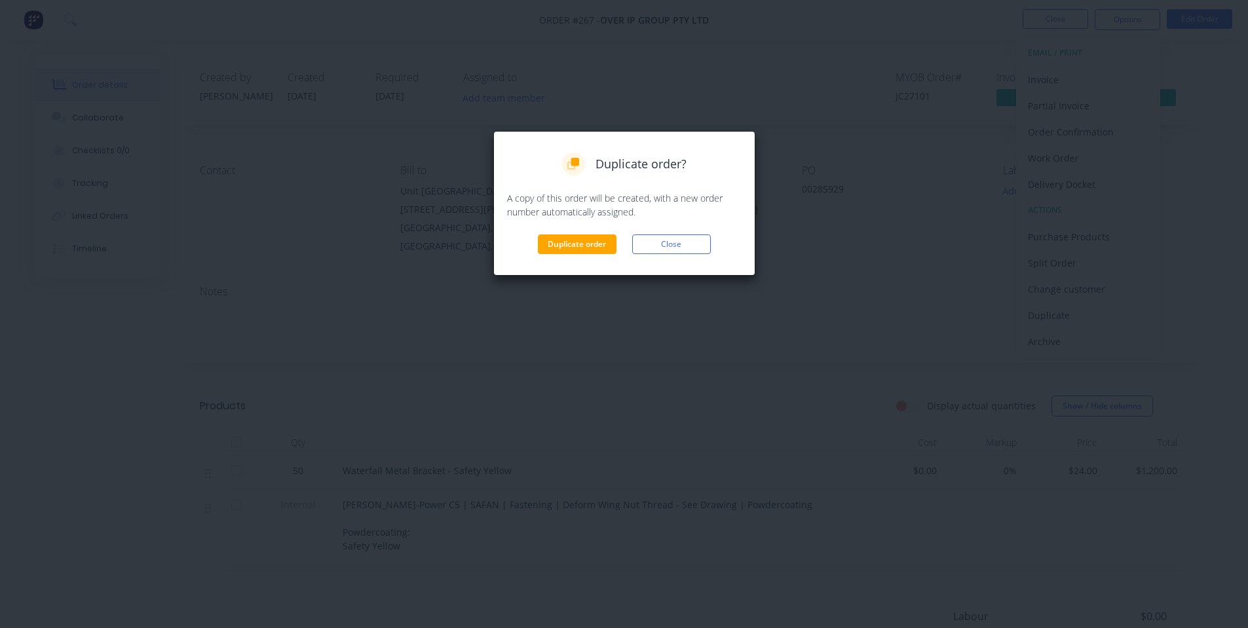
click at [519, 261] on div "Duplicate order? A copy of this order will be created, with a new order number …" at bounding box center [624, 203] width 262 height 145
click at [545, 246] on button "Duplicate order" at bounding box center [577, 245] width 79 height 20
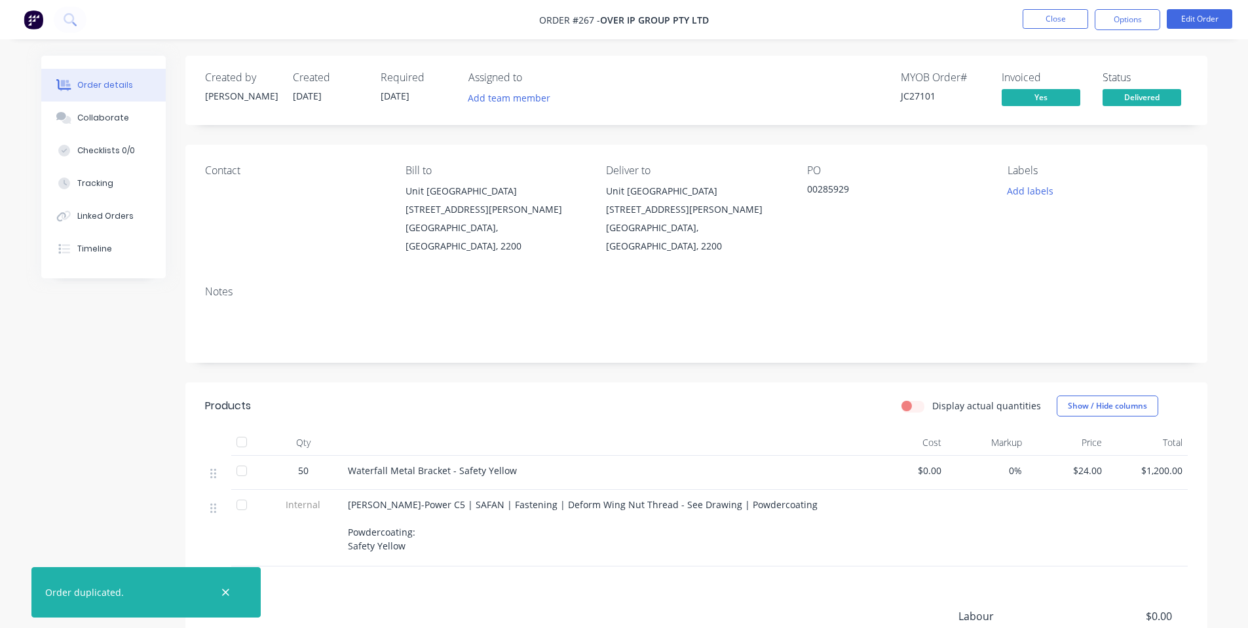
click at [1045, 29] on li "Close" at bounding box center [1056, 19] width 66 height 21
click at [1080, 23] on button "Close" at bounding box center [1056, 19] width 66 height 20
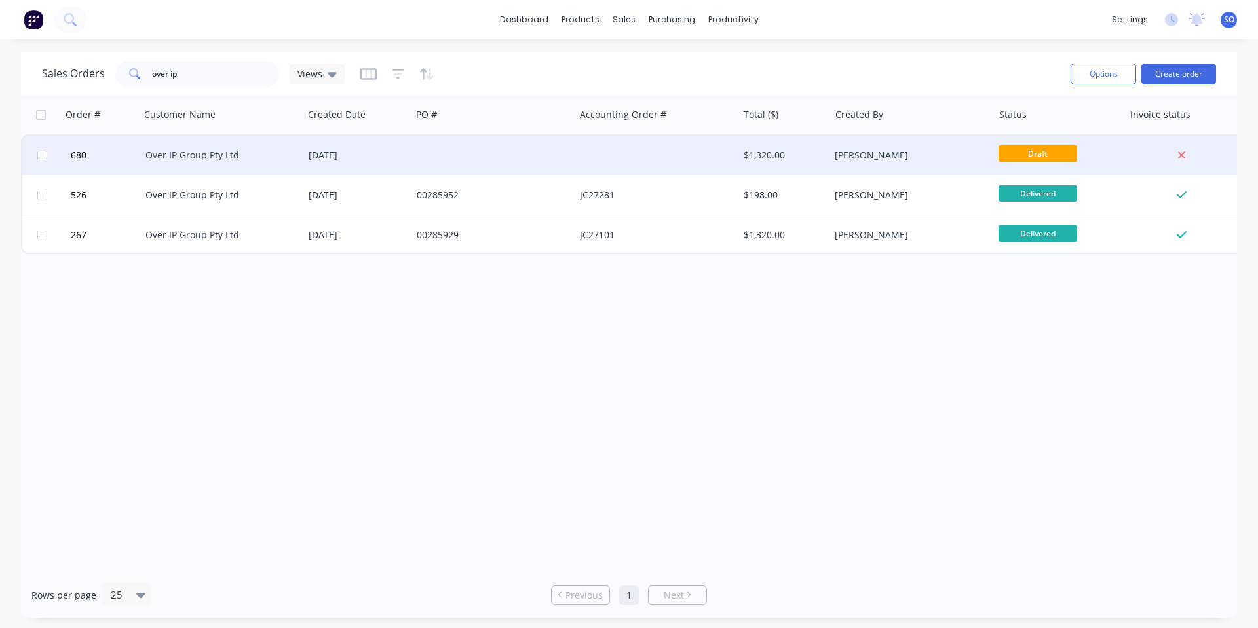
click at [412, 160] on div at bounding box center [492, 155] width 163 height 39
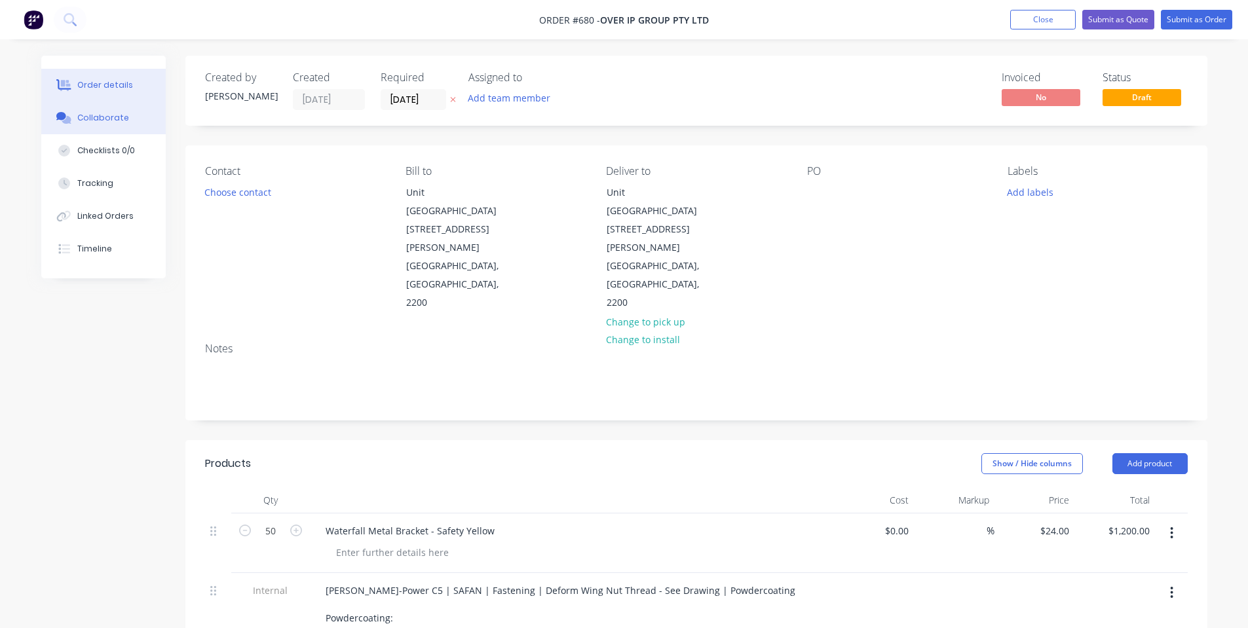
click at [111, 116] on div "Collaborate" at bounding box center [103, 118] width 52 height 12
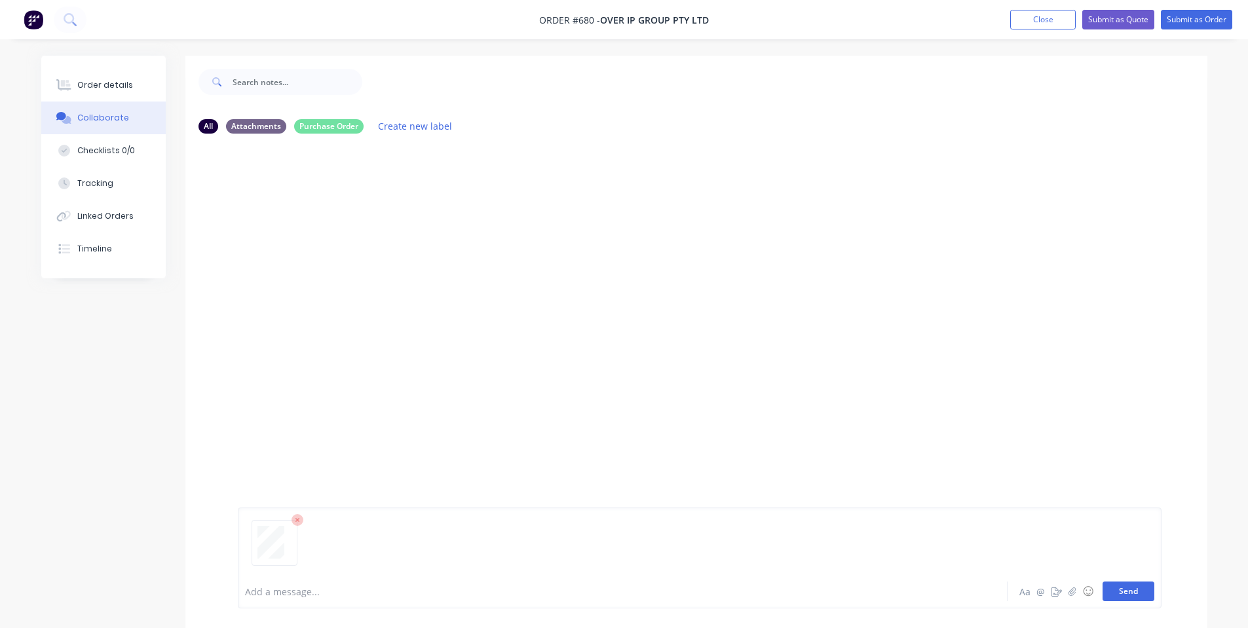
click at [1138, 592] on button "Send" at bounding box center [1128, 592] width 52 height 20
click at [74, 92] on button "Order details" at bounding box center [103, 85] width 124 height 33
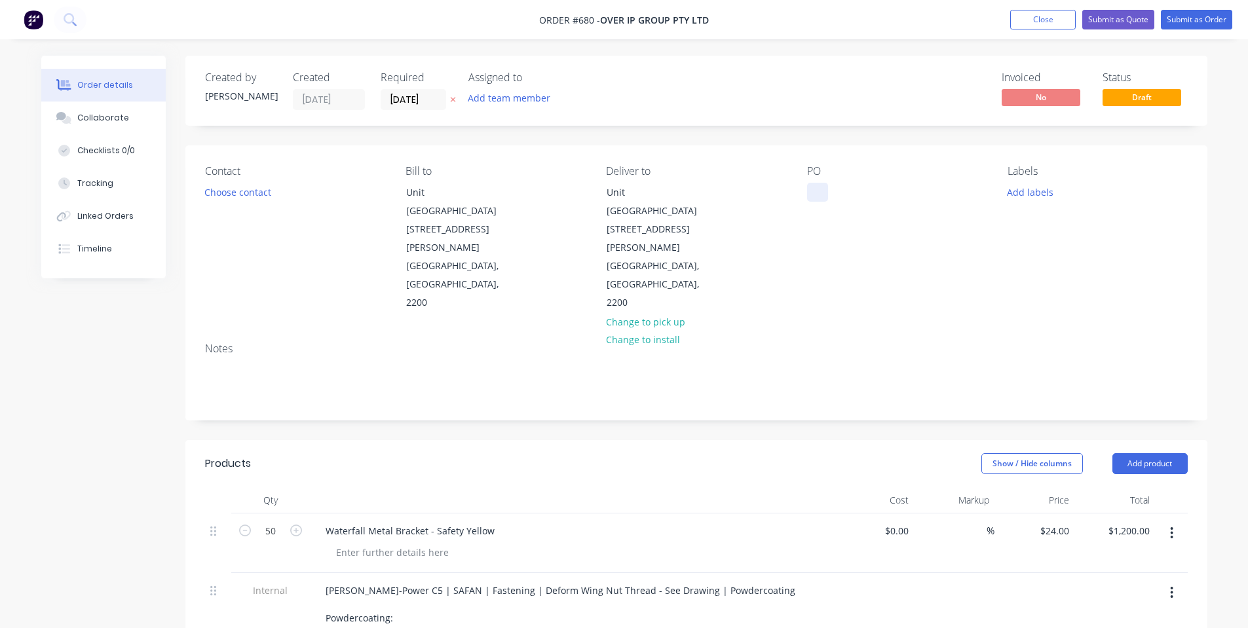
click at [827, 191] on div at bounding box center [817, 192] width 21 height 19
click at [802, 235] on div "Contact Choose contact Bill to [STREET_ADDRESS][PERSON_NAME], 2200 Deliver to […" at bounding box center [696, 238] width 1022 height 187
click at [1019, 189] on button "Add labels" at bounding box center [1030, 192] width 60 height 18
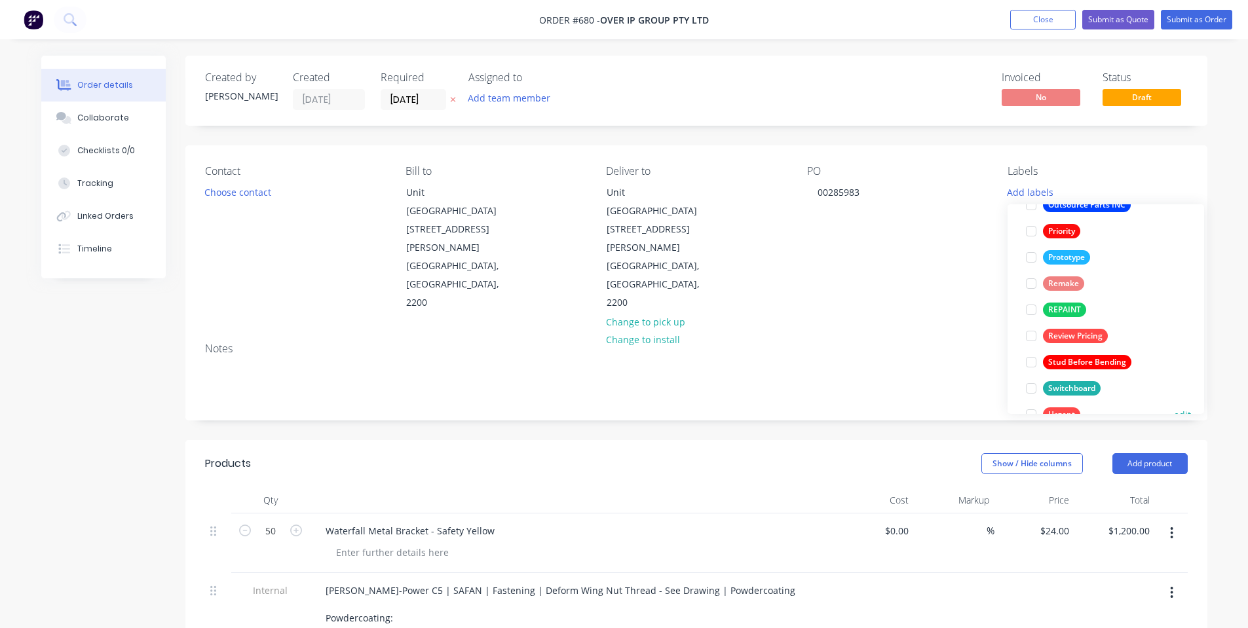
scroll to position [341, 0]
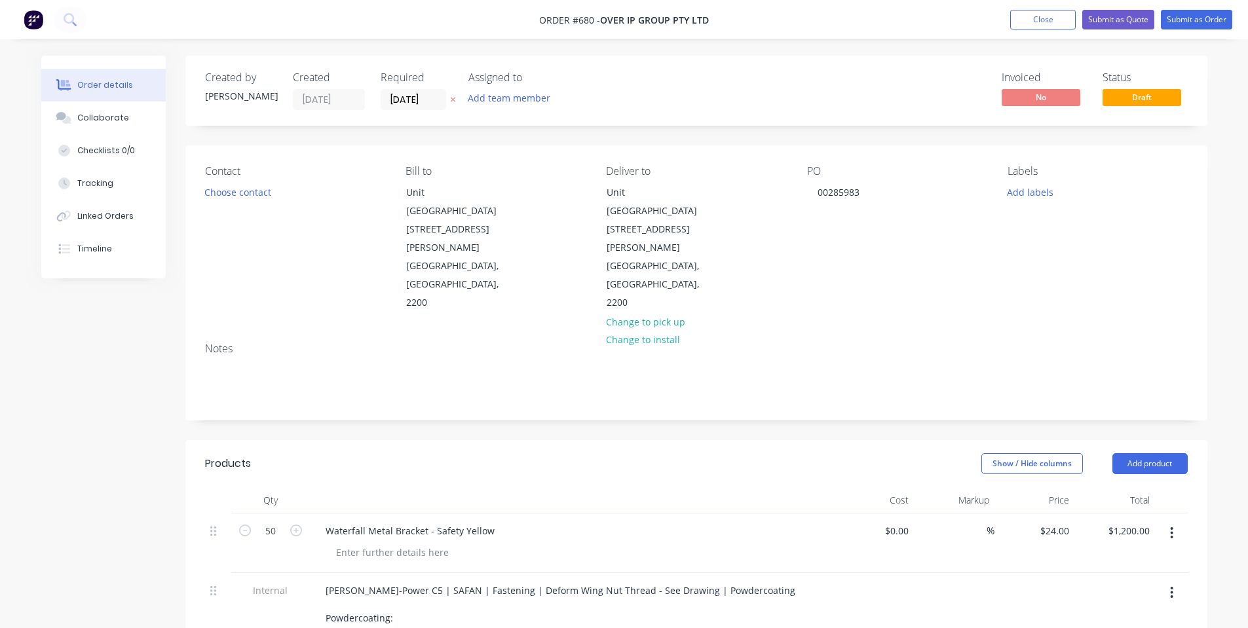
click at [908, 332] on div "Notes" at bounding box center [696, 376] width 1022 height 88
click at [224, 195] on button "Choose contact" at bounding box center [237, 192] width 81 height 18
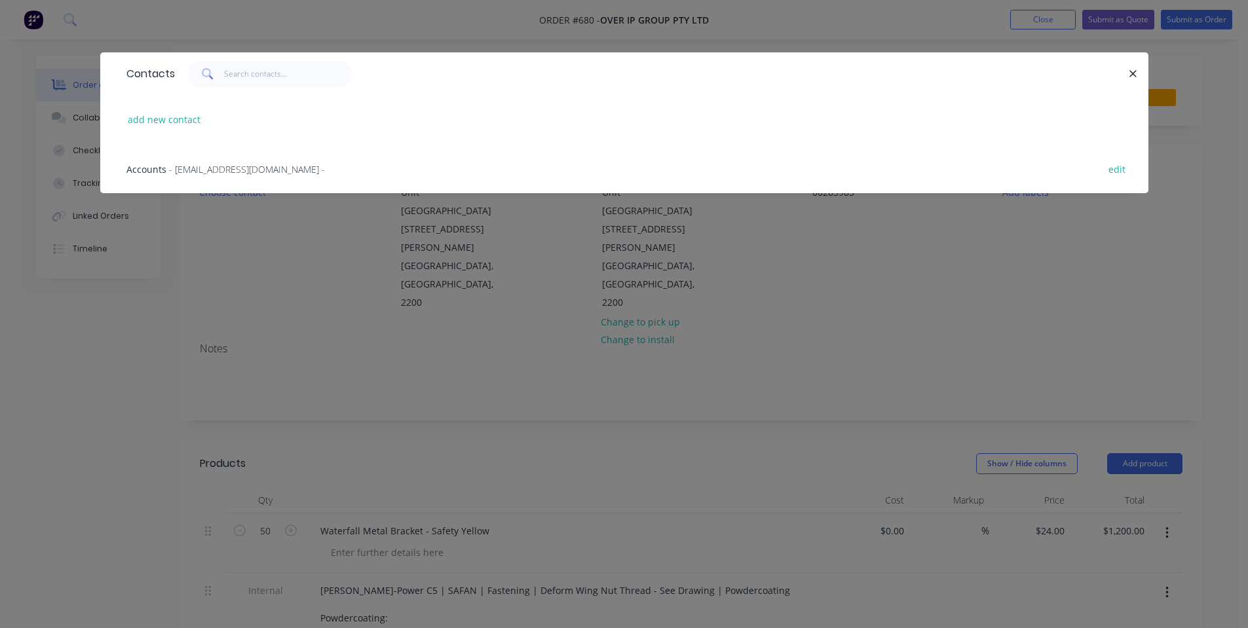
click at [296, 267] on div "Contacts add new contact Accounts - [EMAIL_ADDRESS][DOMAIN_NAME] - edit" at bounding box center [624, 314] width 1248 height 628
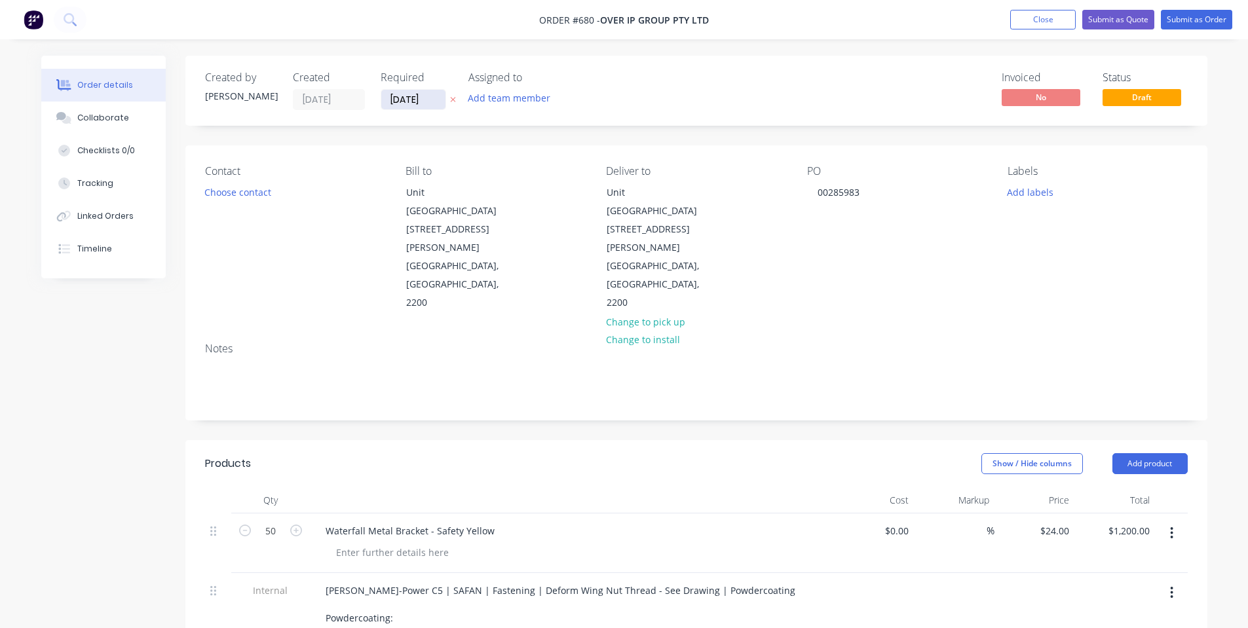
click at [404, 97] on input "[DATE]" at bounding box center [413, 100] width 64 height 20
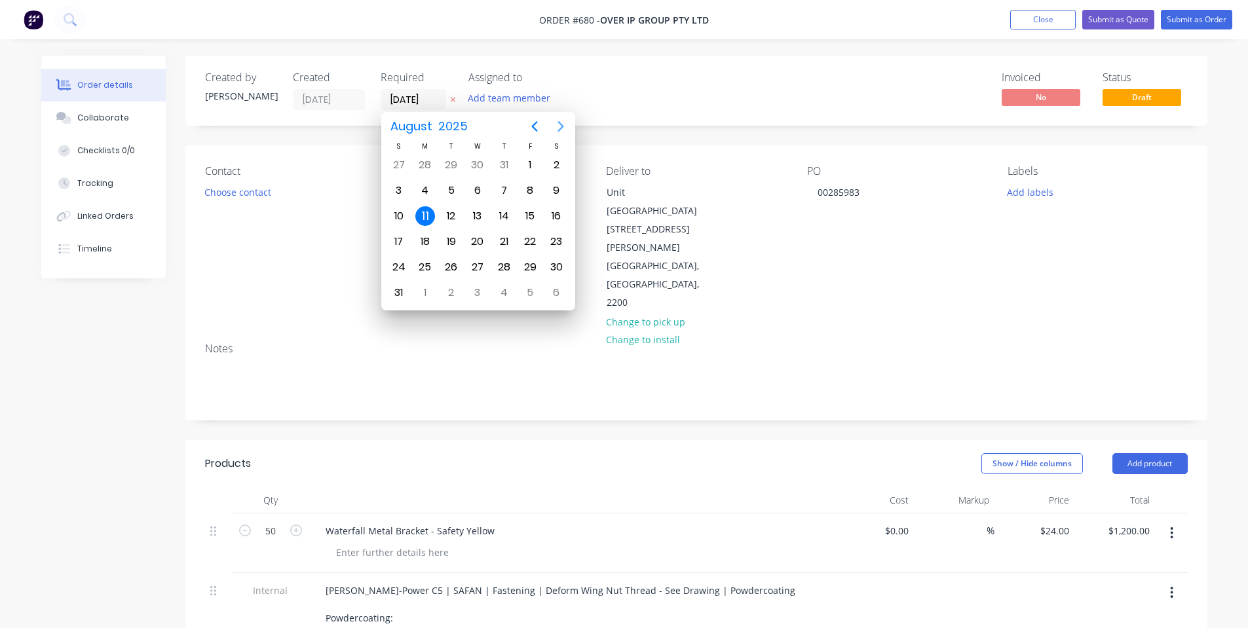
click at [563, 125] on icon "Next page" at bounding box center [561, 127] width 16 height 16
click at [415, 195] on div "8" at bounding box center [425, 190] width 26 height 25
type input "[DATE]"
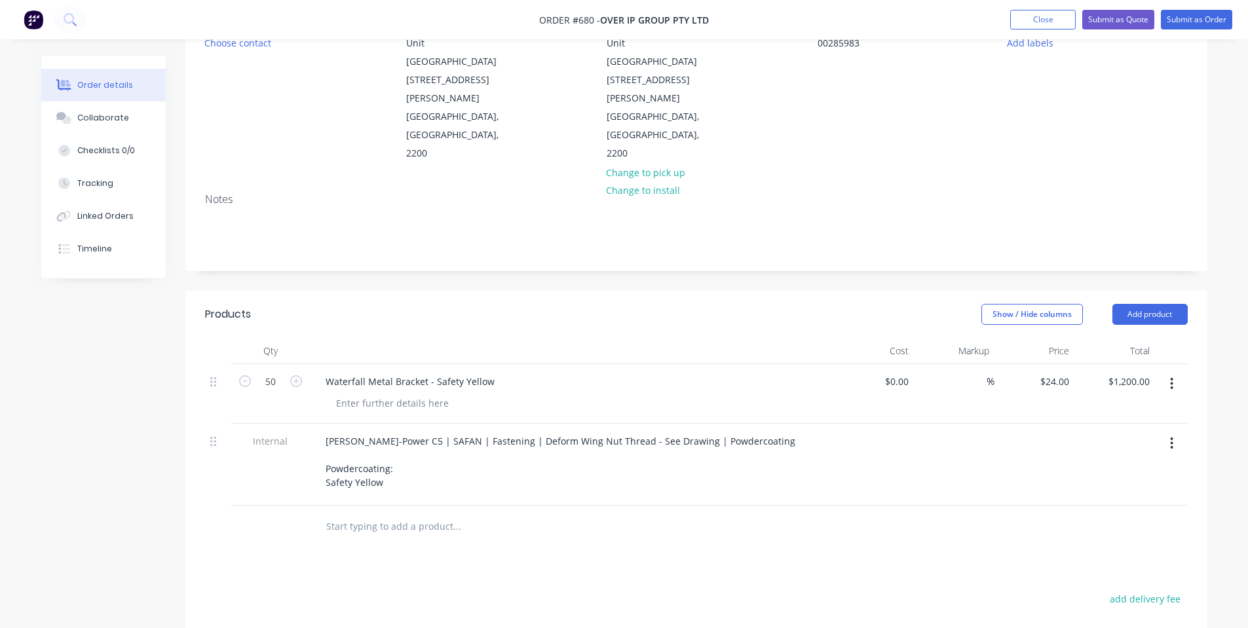
scroll to position [175, 0]
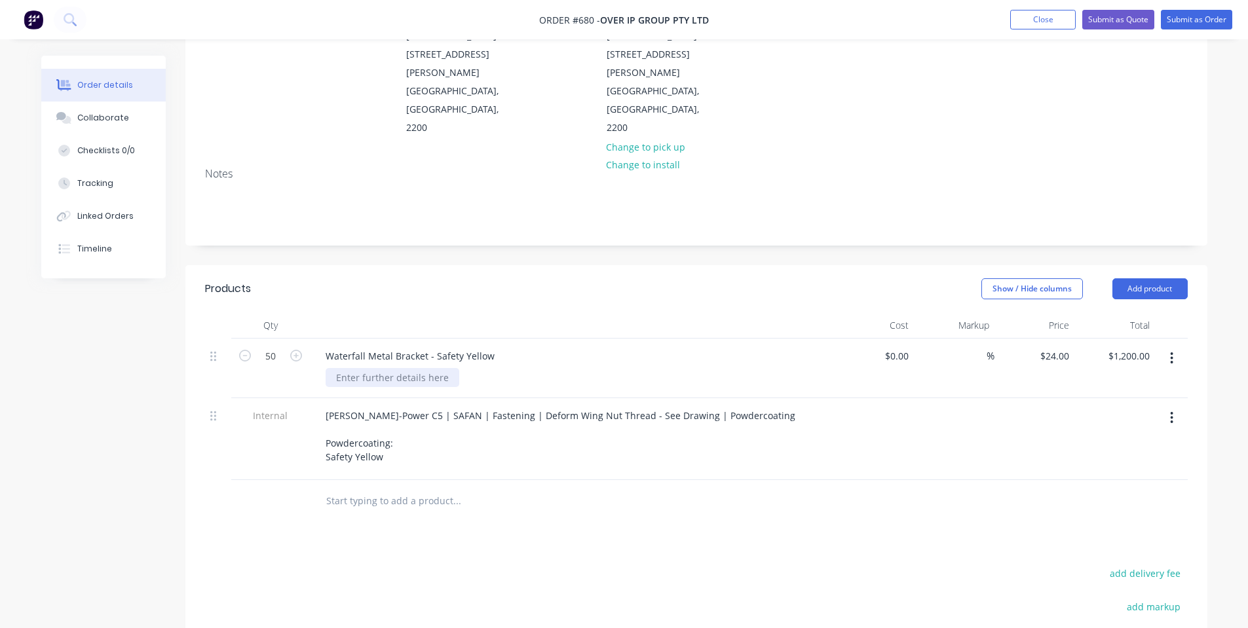
click at [398, 368] on div at bounding box center [393, 377] width 134 height 19
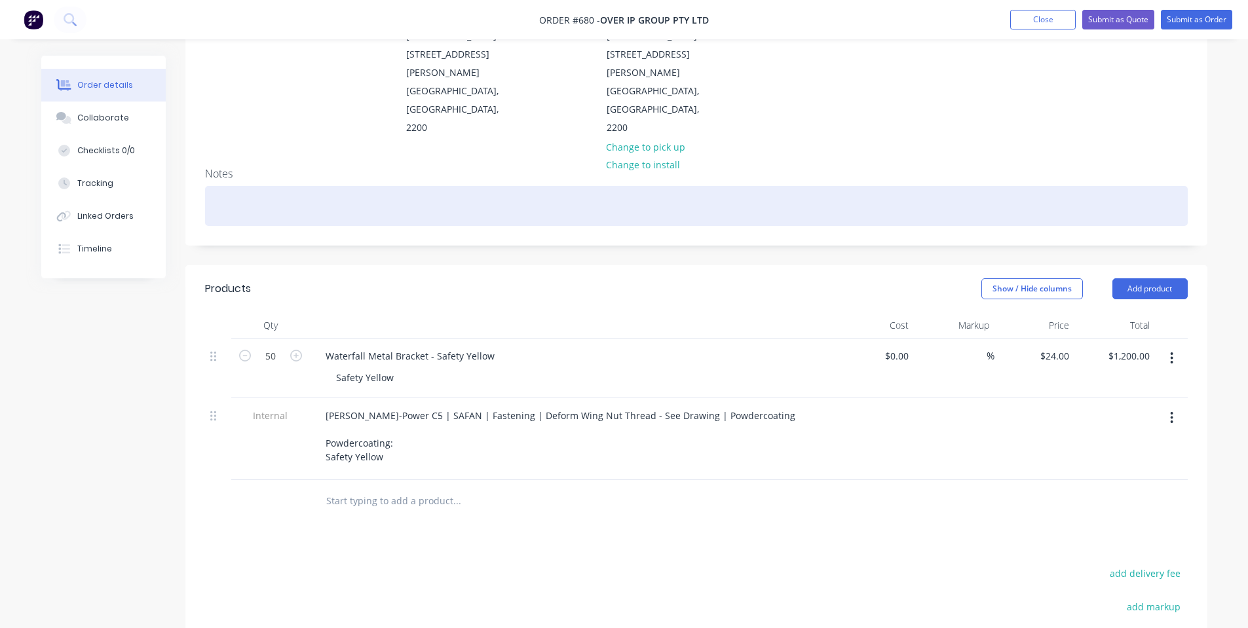
click at [528, 186] on div at bounding box center [696, 206] width 983 height 40
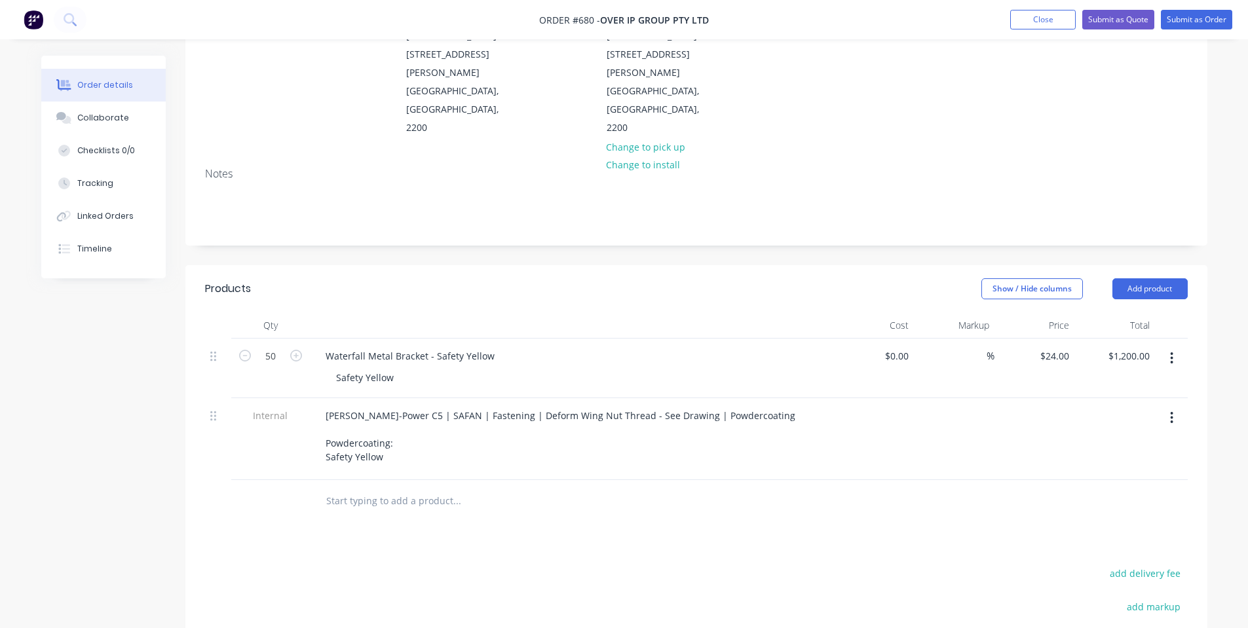
click at [497, 265] on header "Products Show / Hide columns Add product" at bounding box center [696, 288] width 1022 height 47
click at [1196, 16] on button "Submit as Order" at bounding box center [1196, 20] width 71 height 20
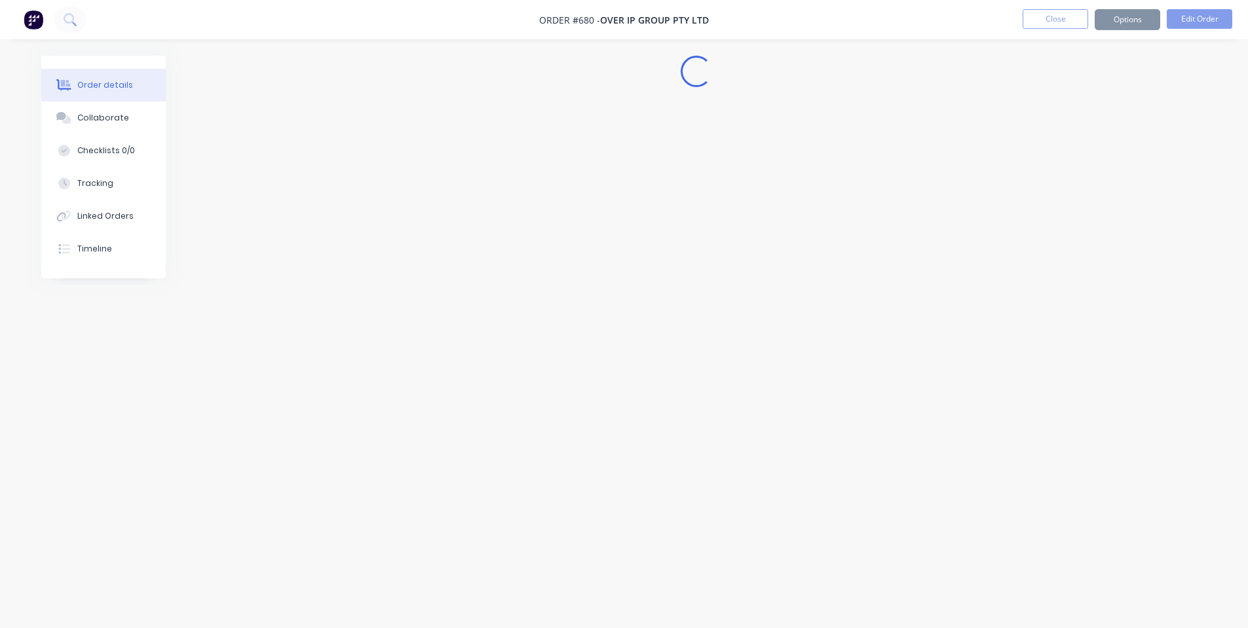
scroll to position [0, 0]
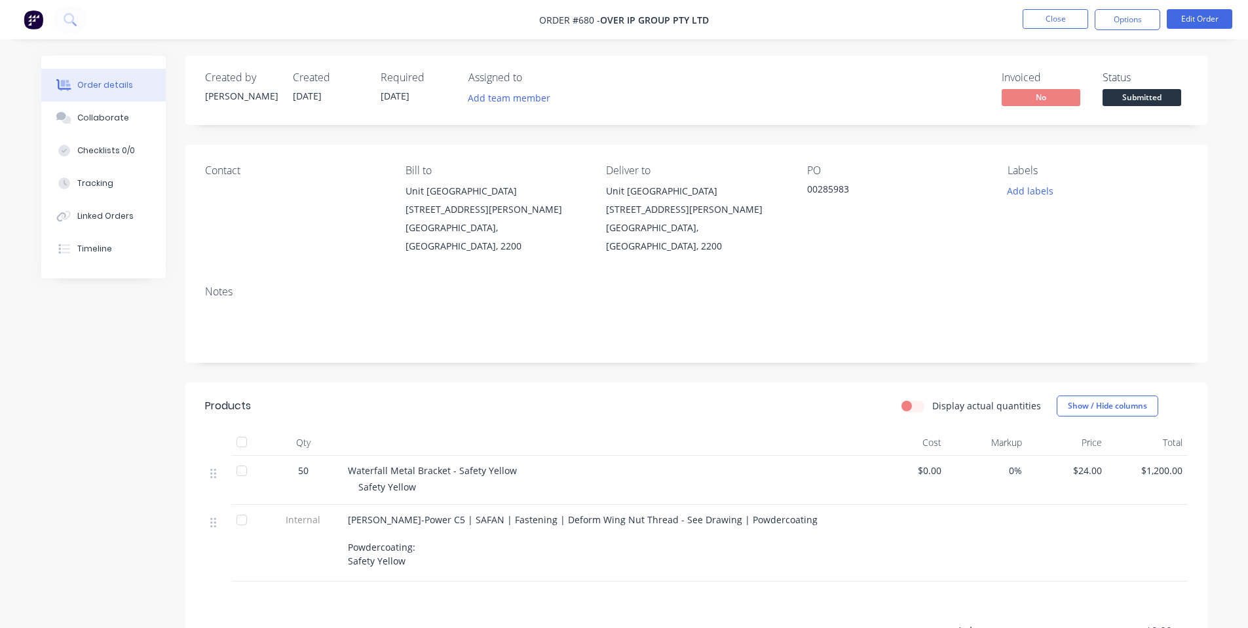
click at [1130, 89] on span "Submitted" at bounding box center [1141, 97] width 79 height 16
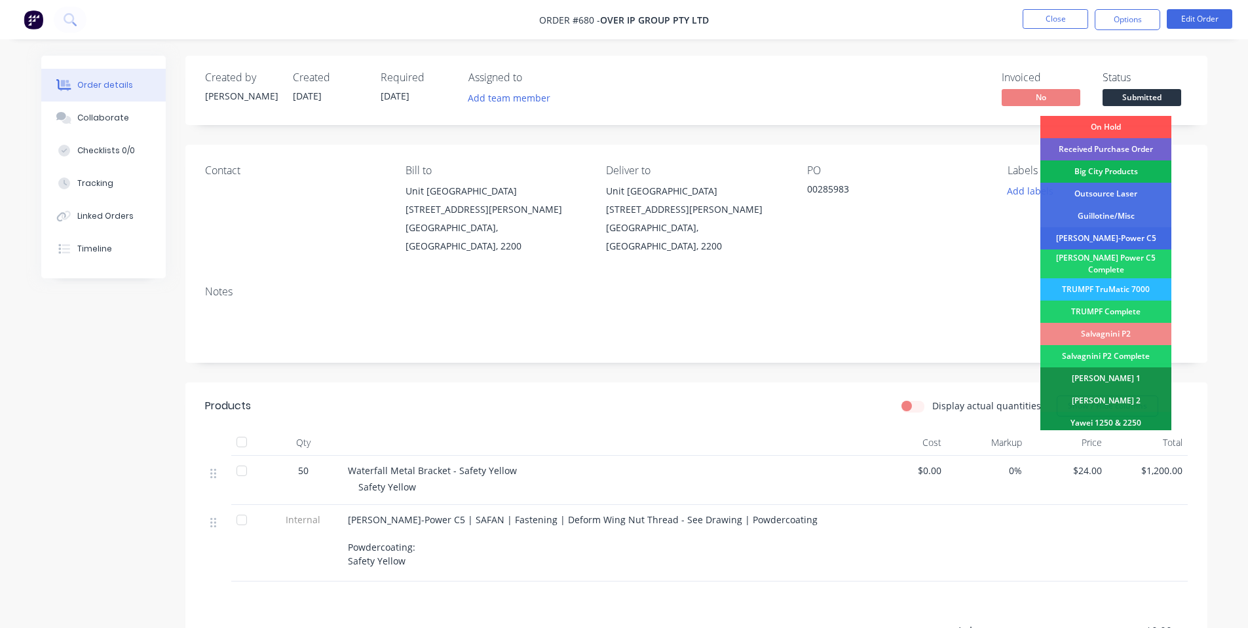
click at [1104, 236] on div "[PERSON_NAME]-Power C5" at bounding box center [1105, 238] width 131 height 22
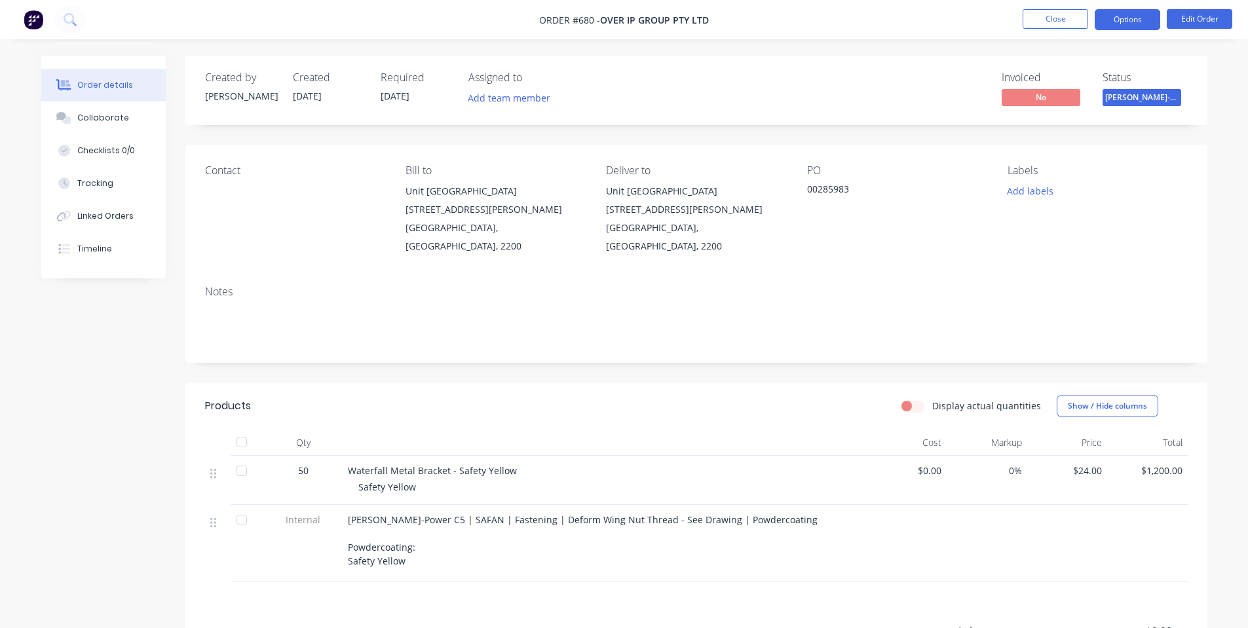
click at [1119, 15] on button "Options" at bounding box center [1128, 19] width 66 height 21
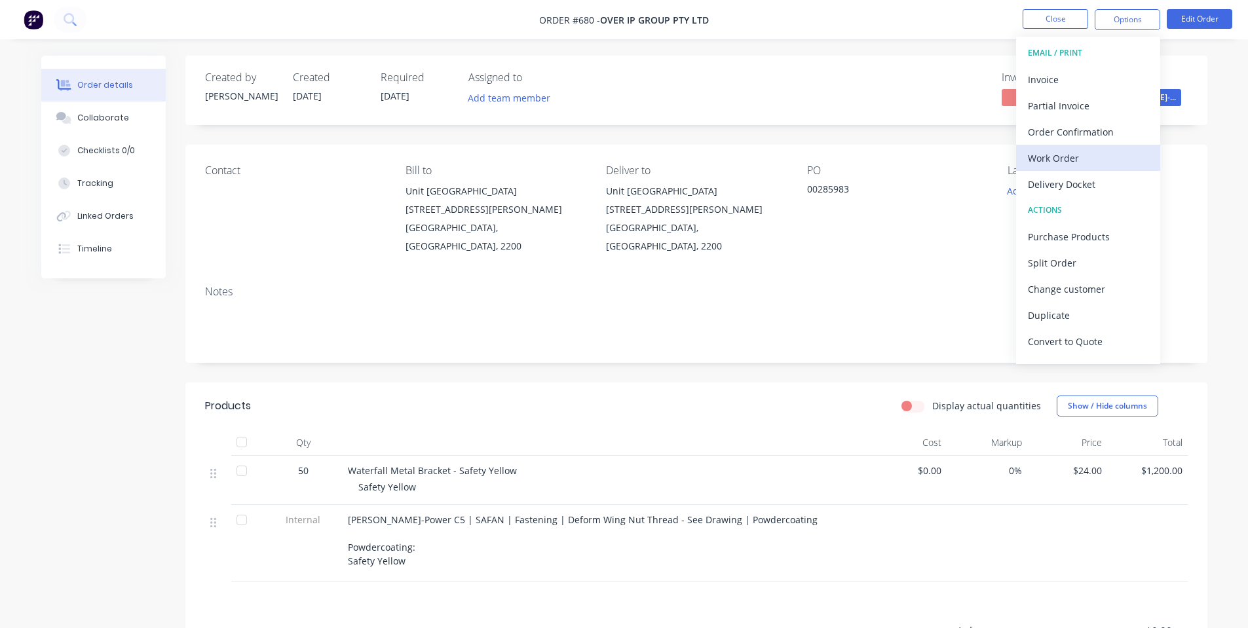
click at [1078, 153] on div "Work Order" at bounding box center [1088, 158] width 121 height 19
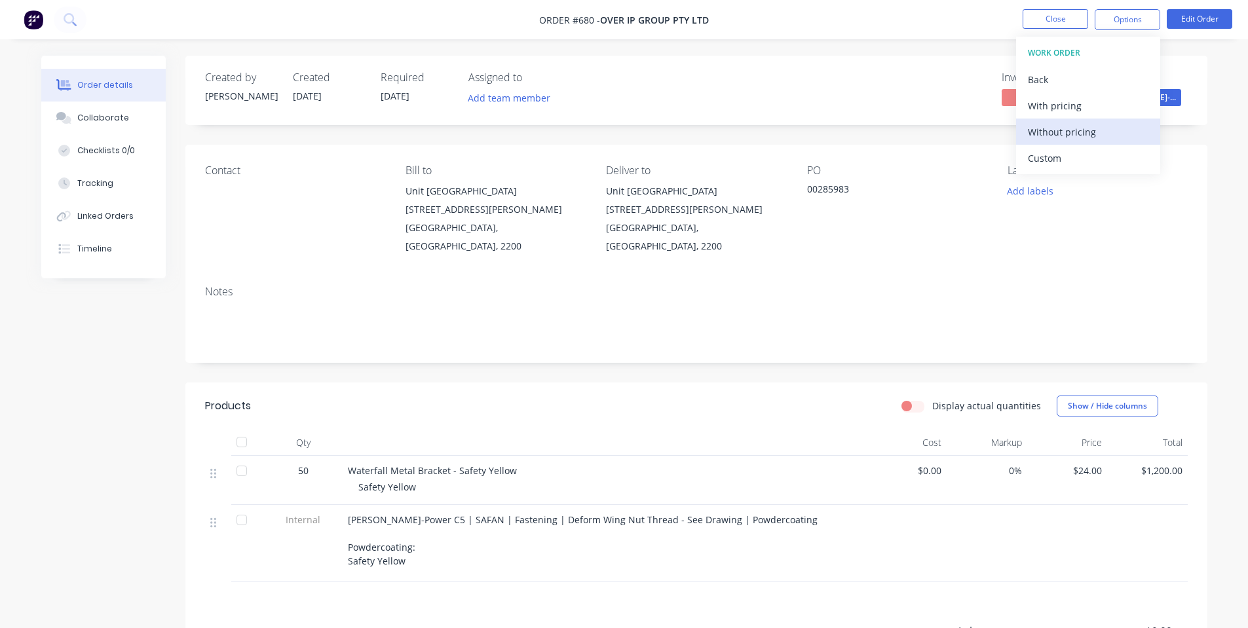
click at [1075, 131] on div "Without pricing" at bounding box center [1088, 131] width 121 height 19
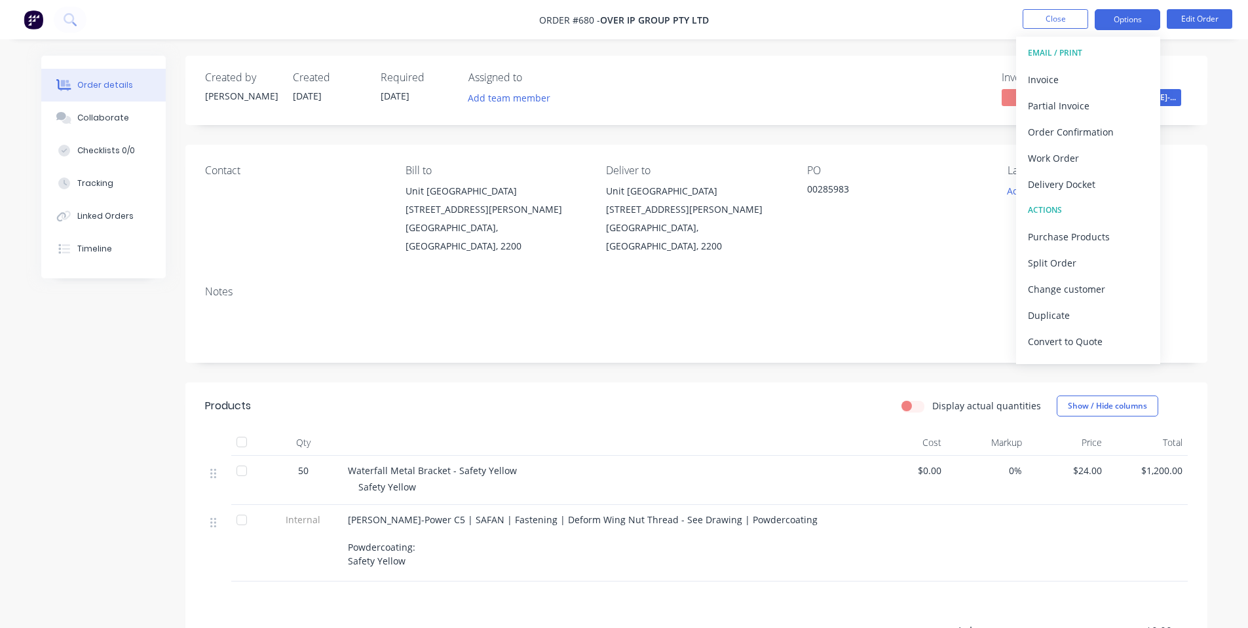
click at [1117, 21] on button "Options" at bounding box center [1128, 19] width 66 height 21
